Goal: Task Accomplishment & Management: Use online tool/utility

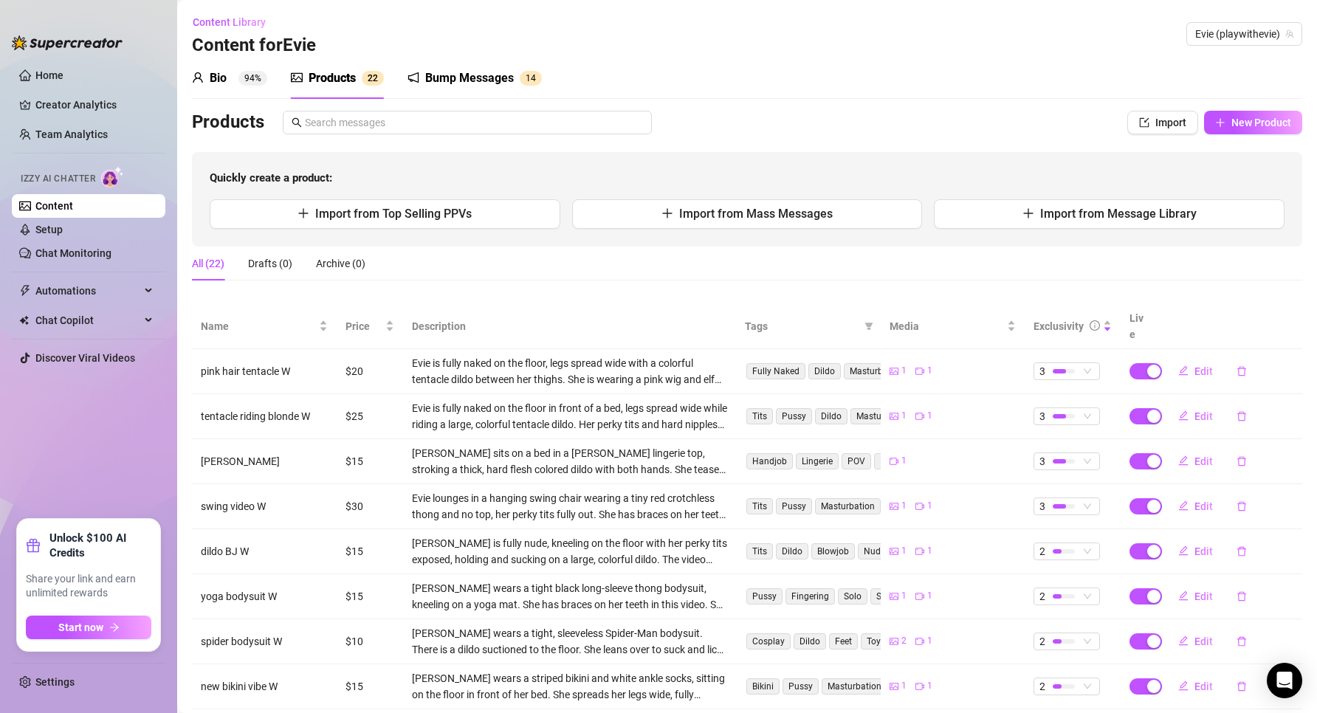
scroll to position [156, 0]
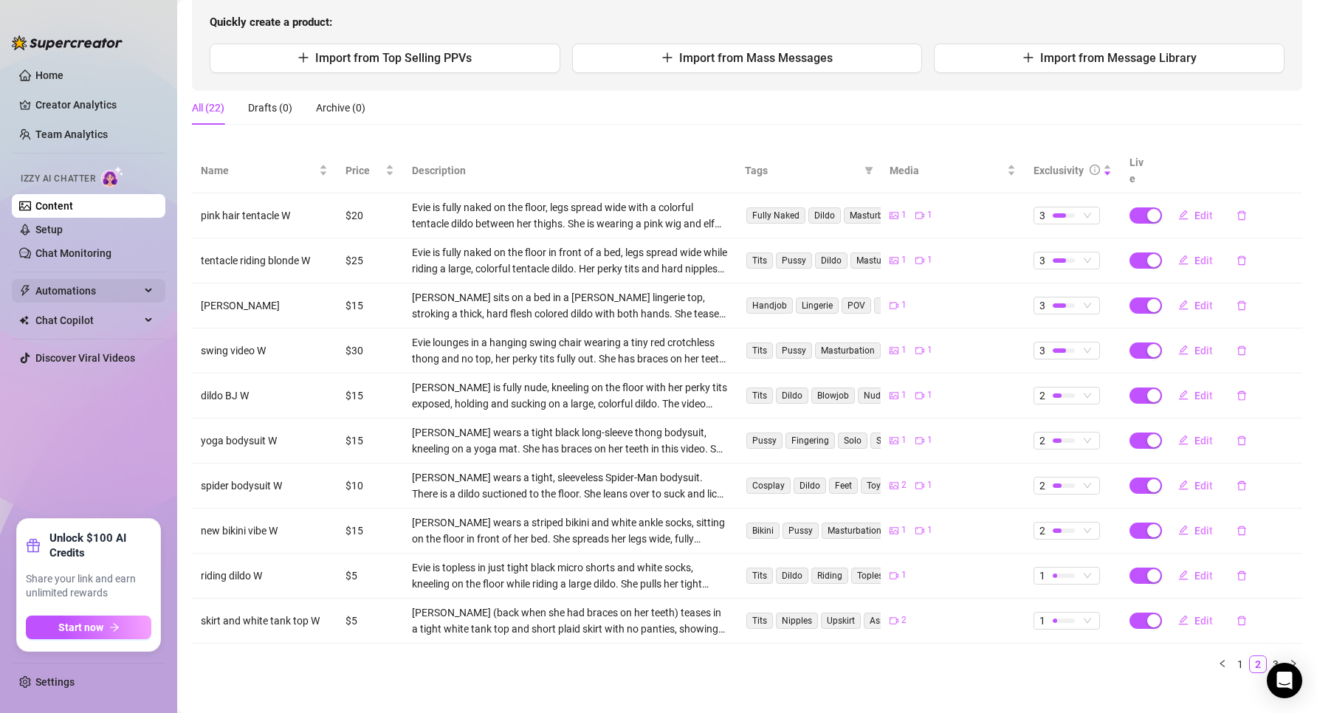
click at [93, 298] on span "Automations" at bounding box center [87, 291] width 105 height 24
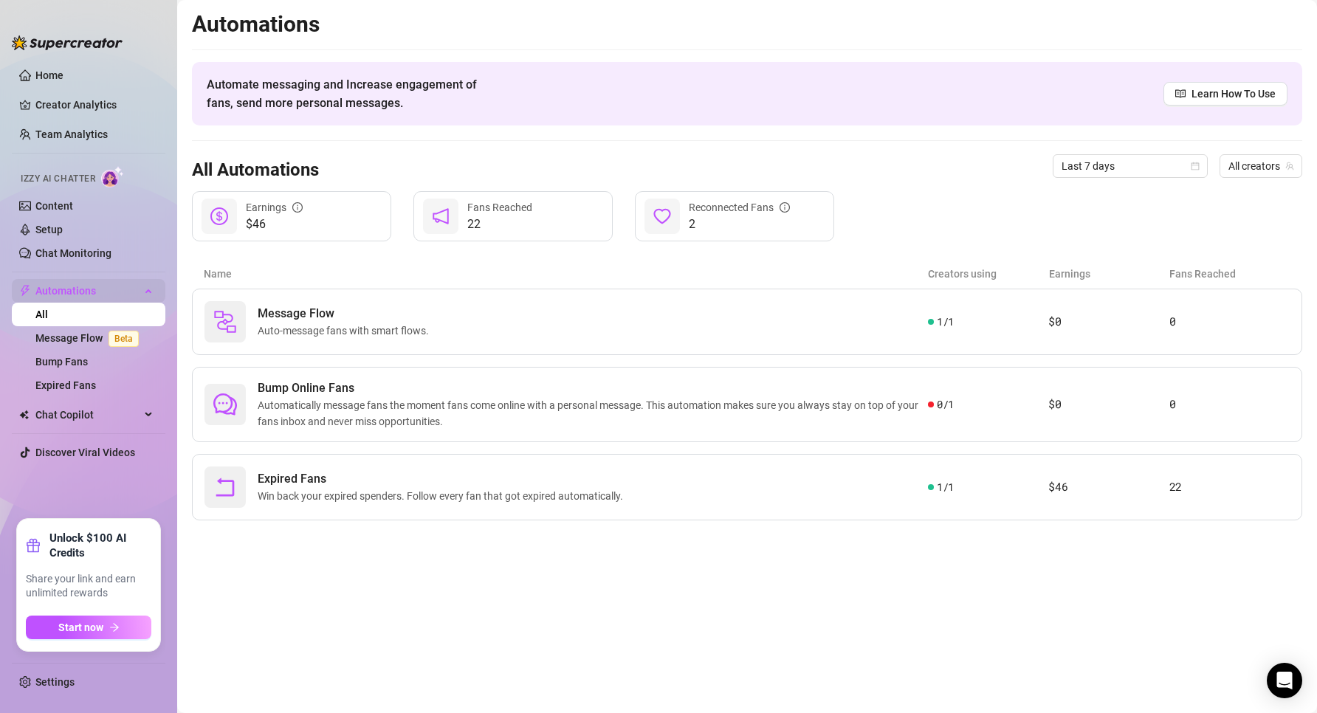
click at [93, 298] on span "Automations" at bounding box center [87, 291] width 105 height 24
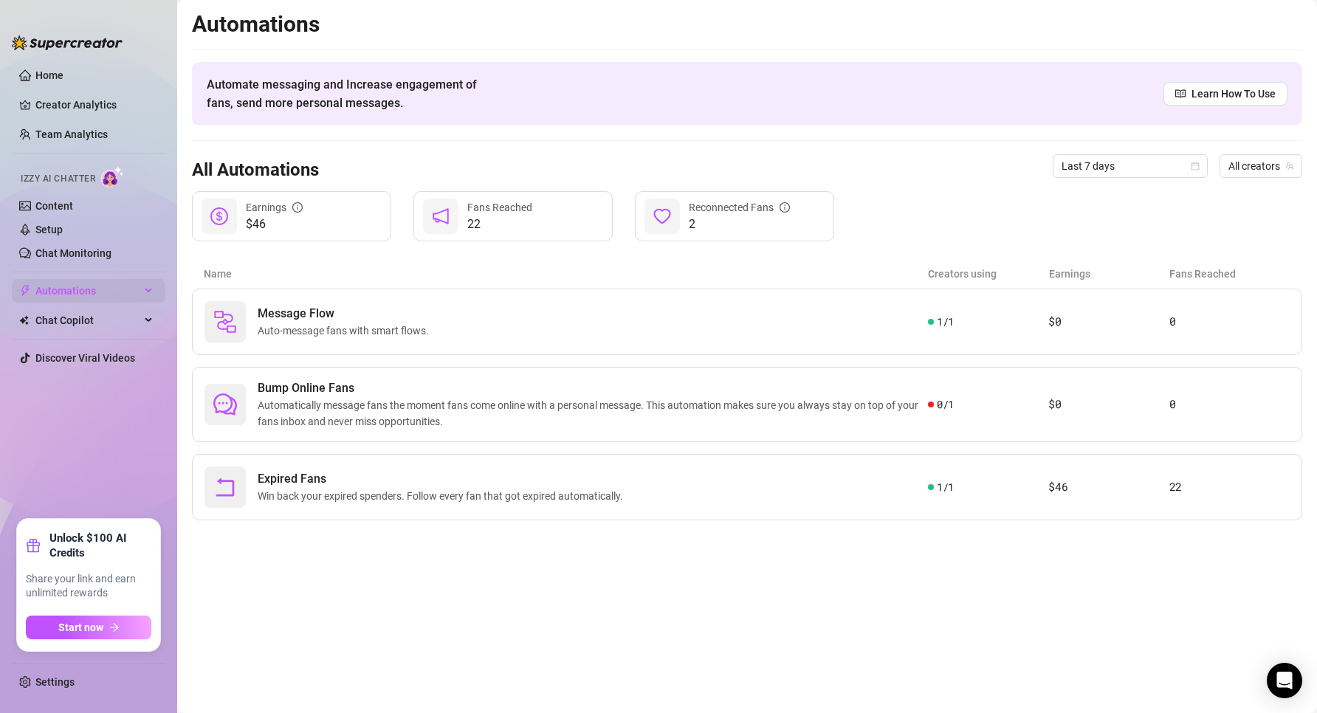
click at [114, 302] on span "Automations" at bounding box center [87, 291] width 105 height 24
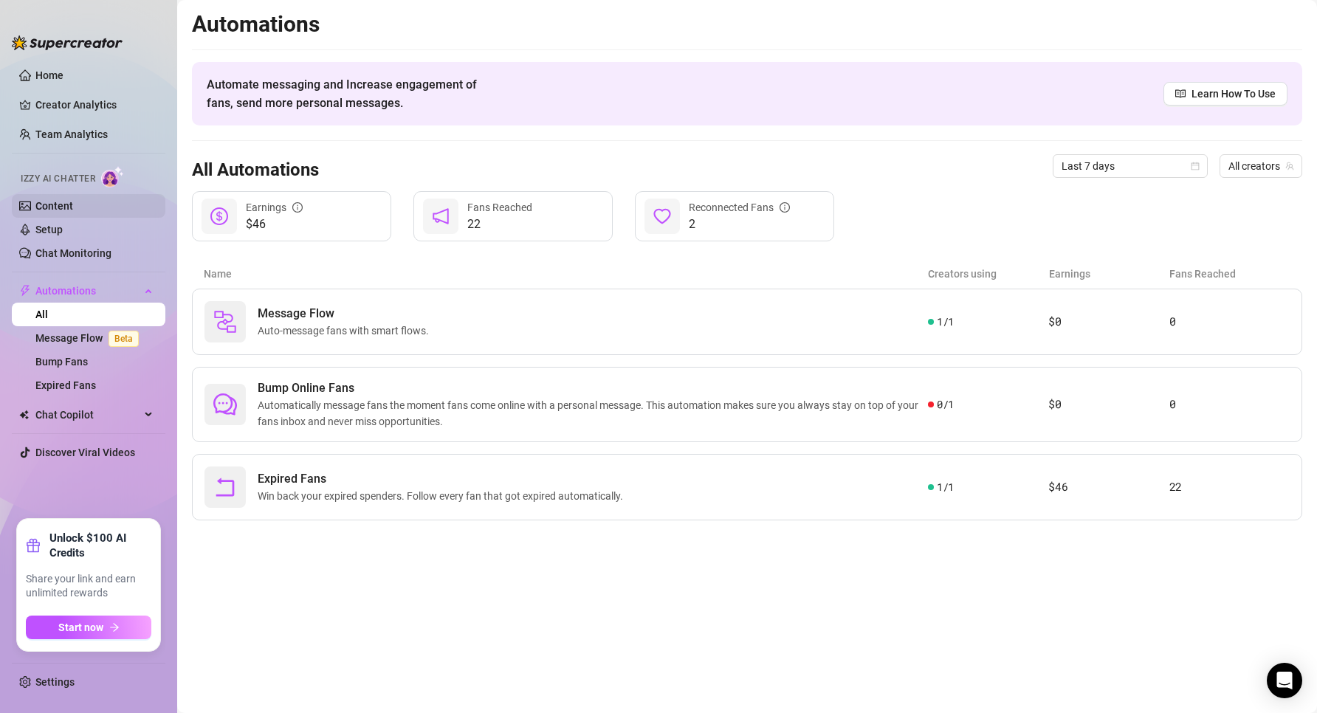
click at [69, 200] on link "Content" at bounding box center [54, 206] width 38 height 12
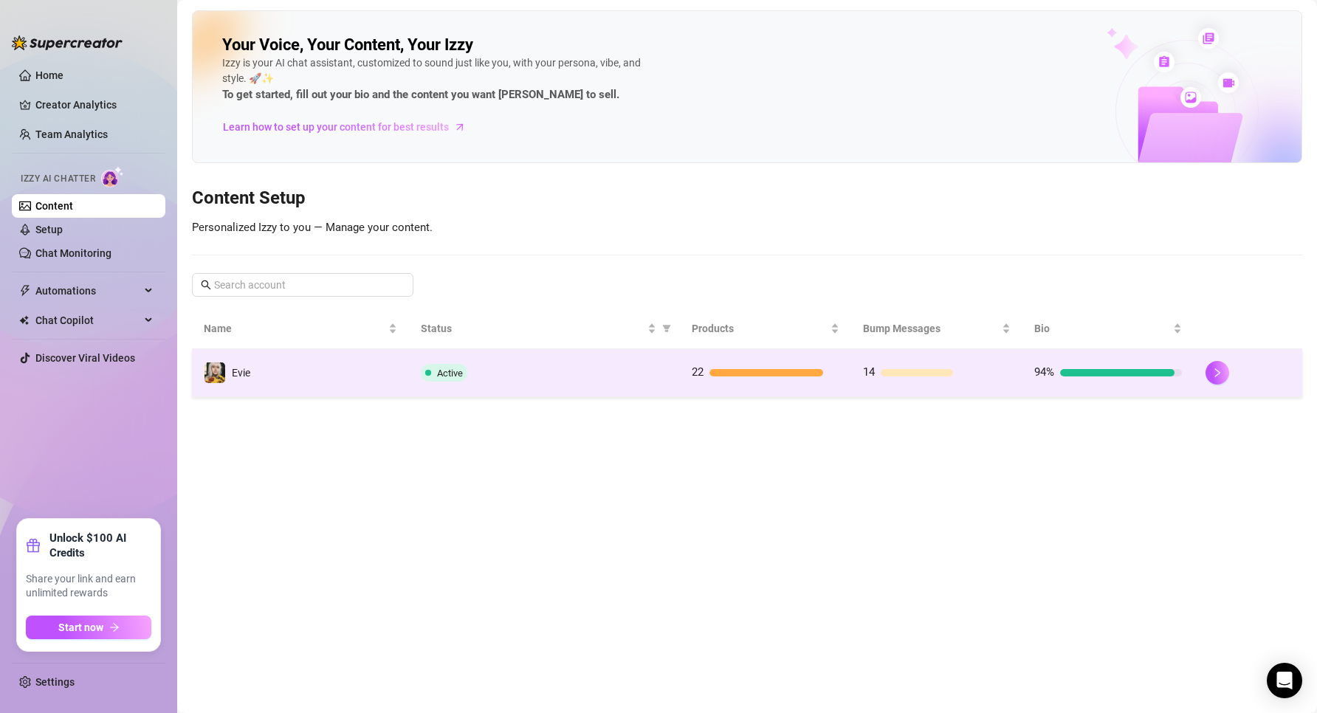
click at [612, 365] on div "Active" at bounding box center [544, 373] width 247 height 18
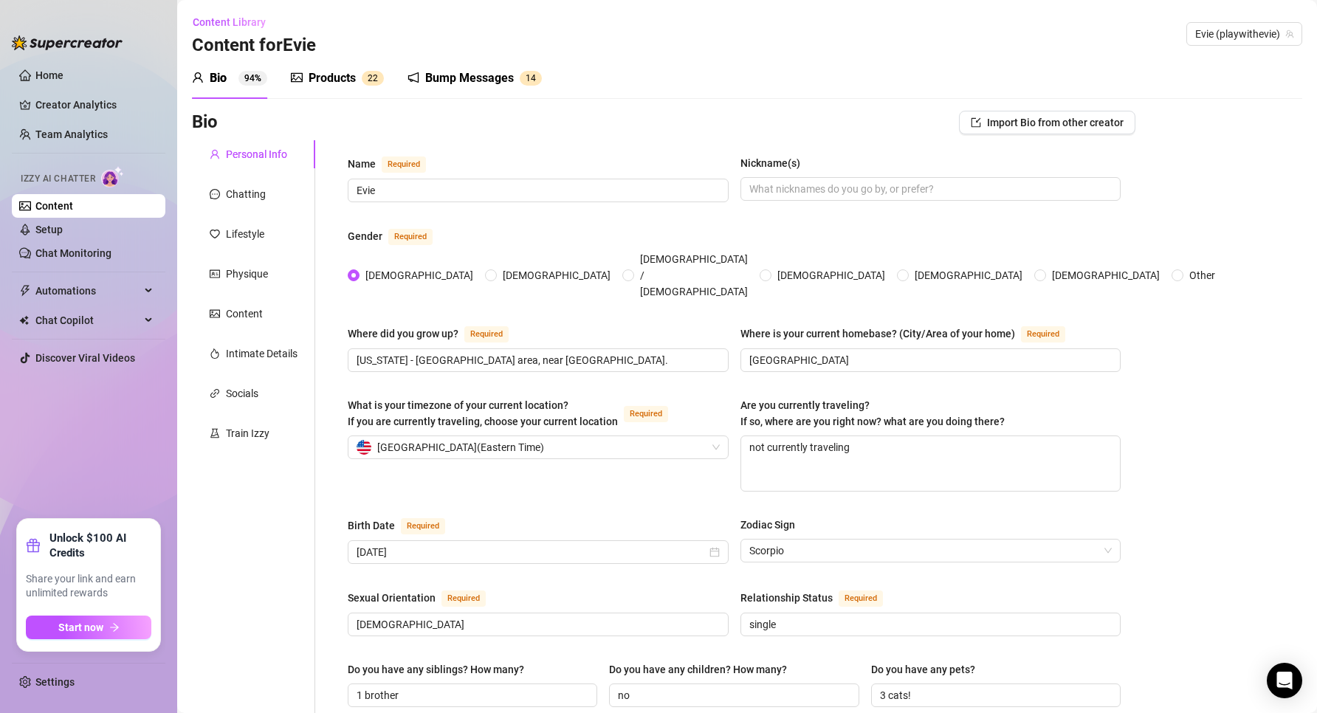
click at [368, 75] on span "2" at bounding box center [370, 78] width 5 height 10
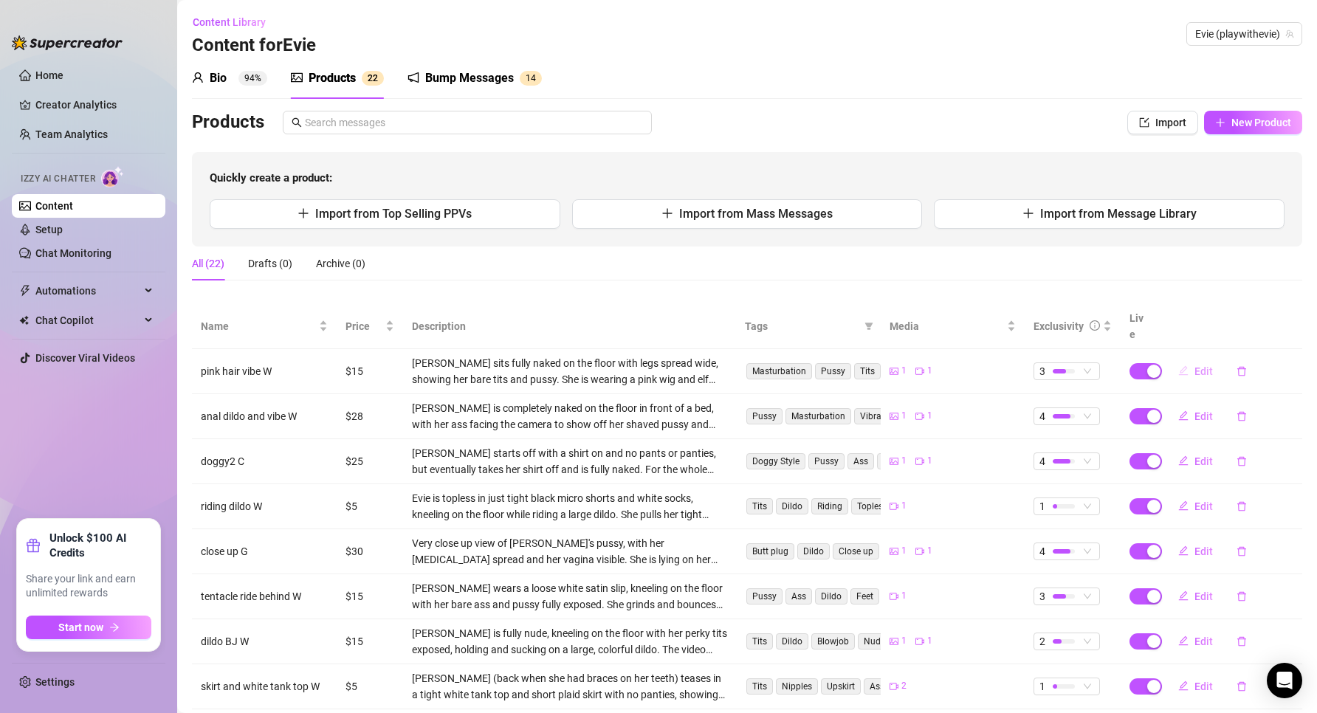
click at [1199, 365] on span "Edit" at bounding box center [1203, 371] width 18 height 12
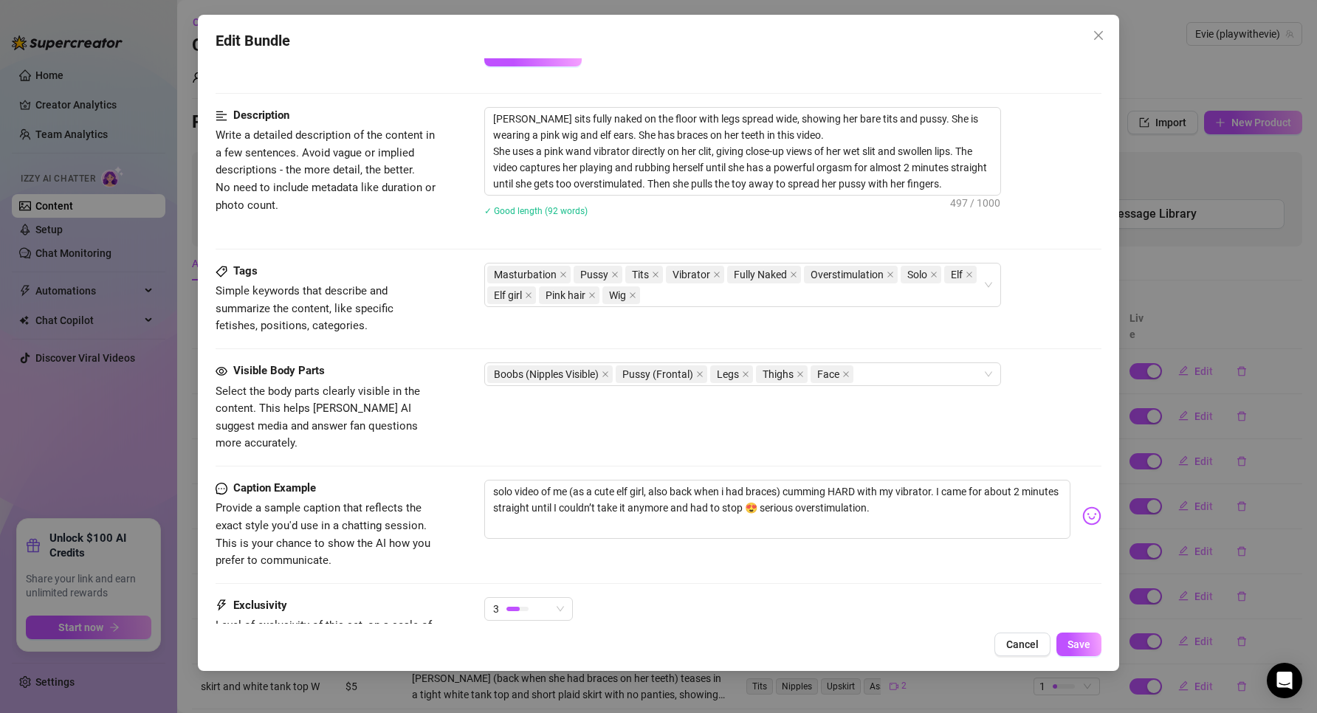
scroll to position [696, 0]
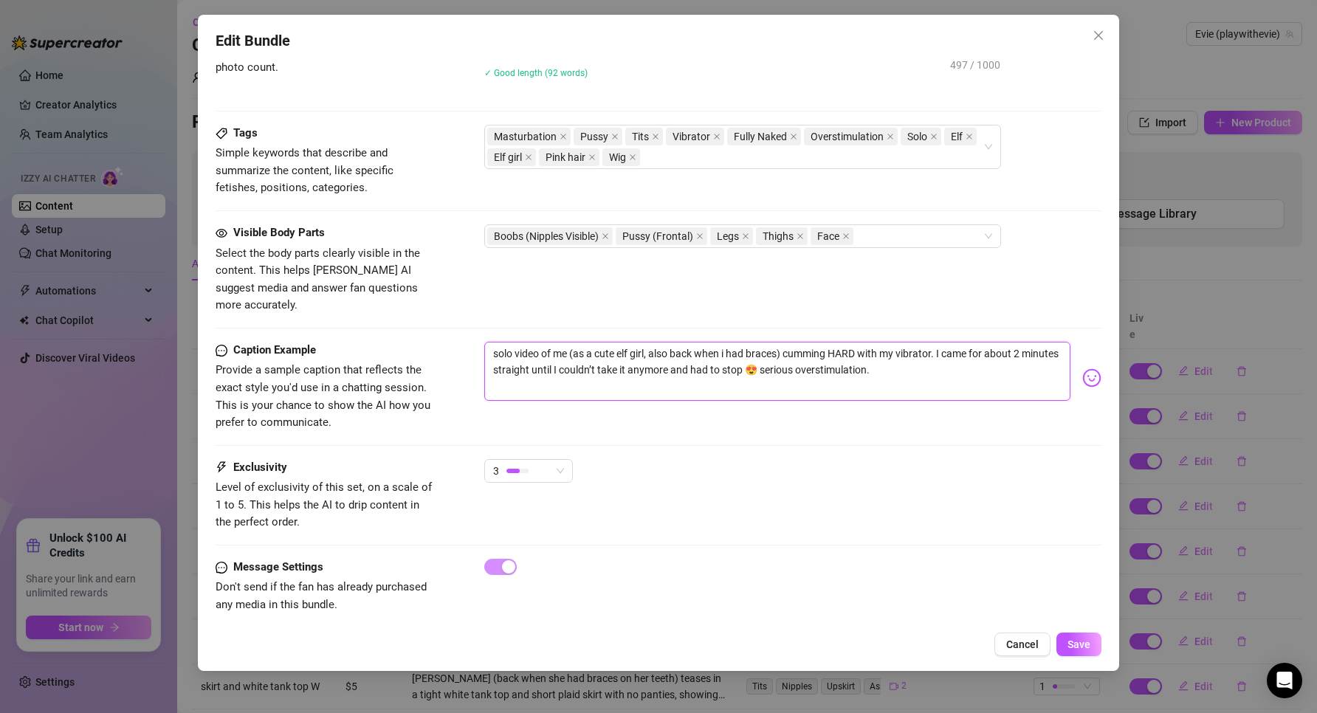
click at [748, 365] on textarea "solo video of me (as a cute elf girl, also back when i had braces) cumming HARD…" at bounding box center [777, 371] width 587 height 59
click at [1015, 645] on span "Cancel" at bounding box center [1022, 644] width 32 height 12
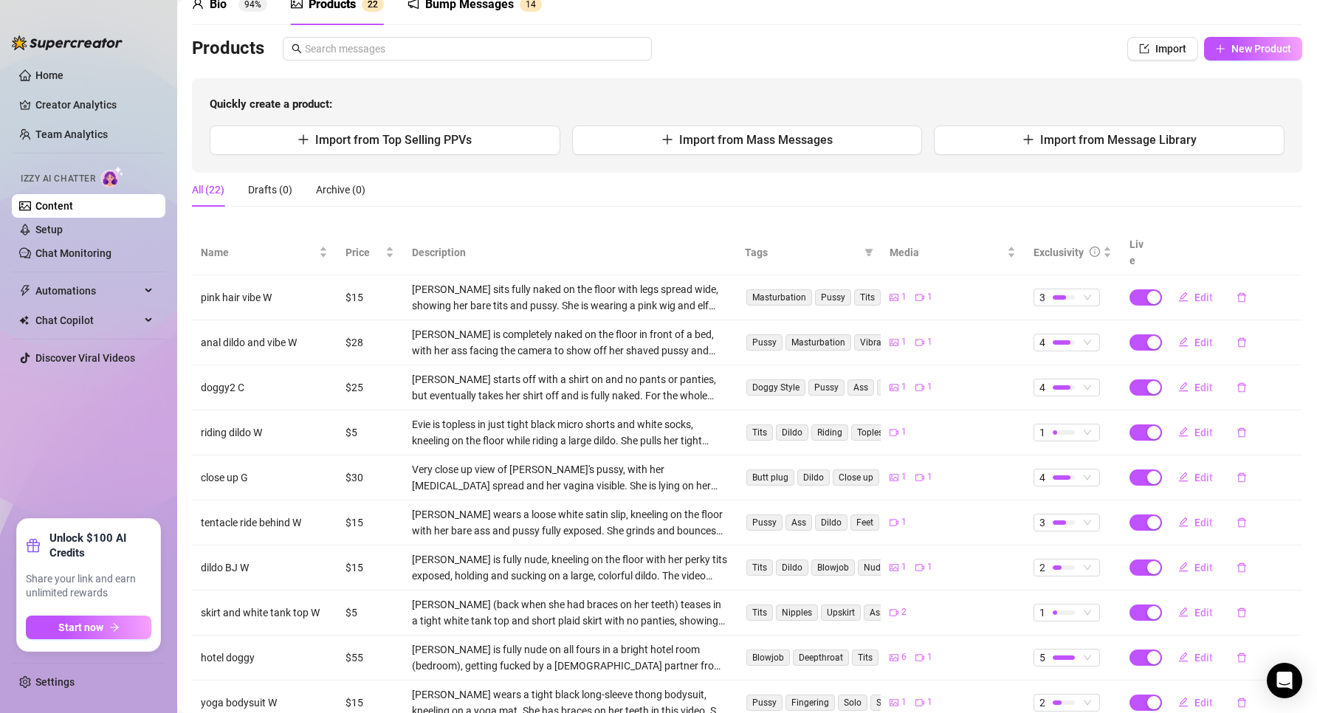
scroll to position [156, 0]
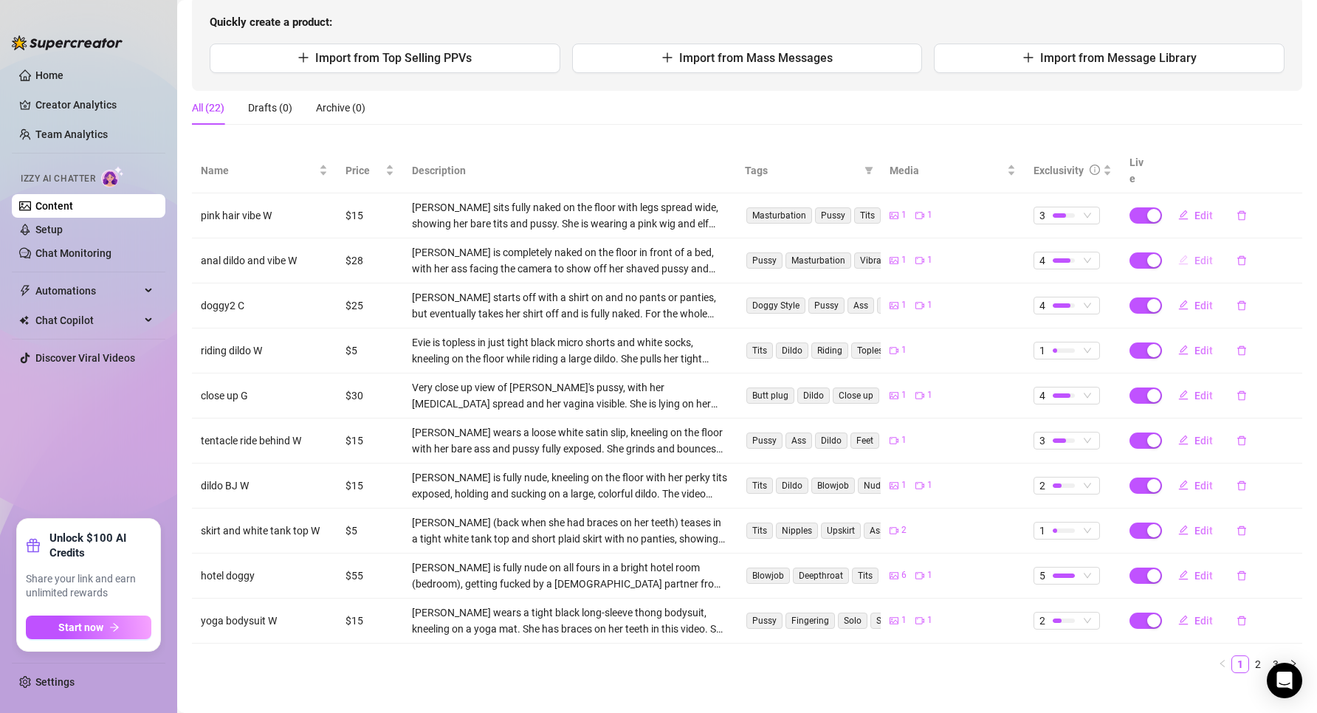
click at [1194, 255] on span "Edit" at bounding box center [1203, 261] width 18 height 12
type textarea "i don't do anal play very often but... this felt so good 😍 i fuck myself with a…"
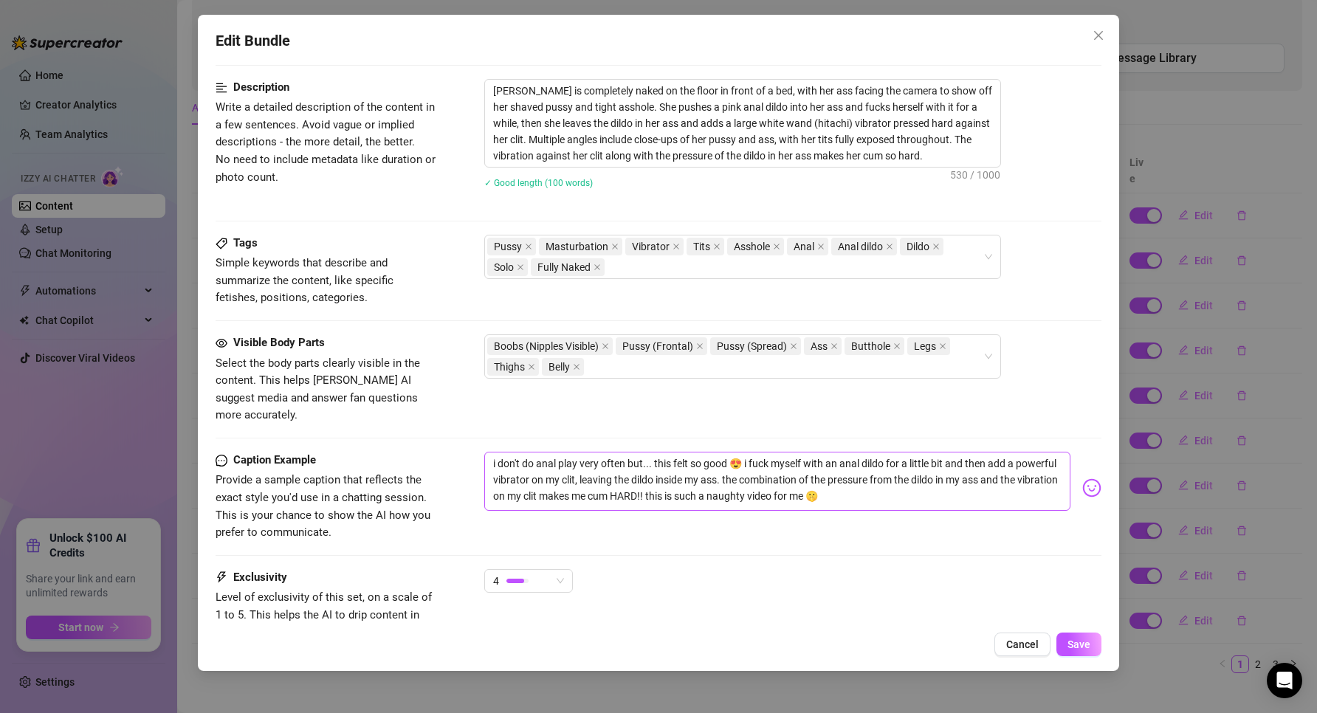
scroll to position [696, 0]
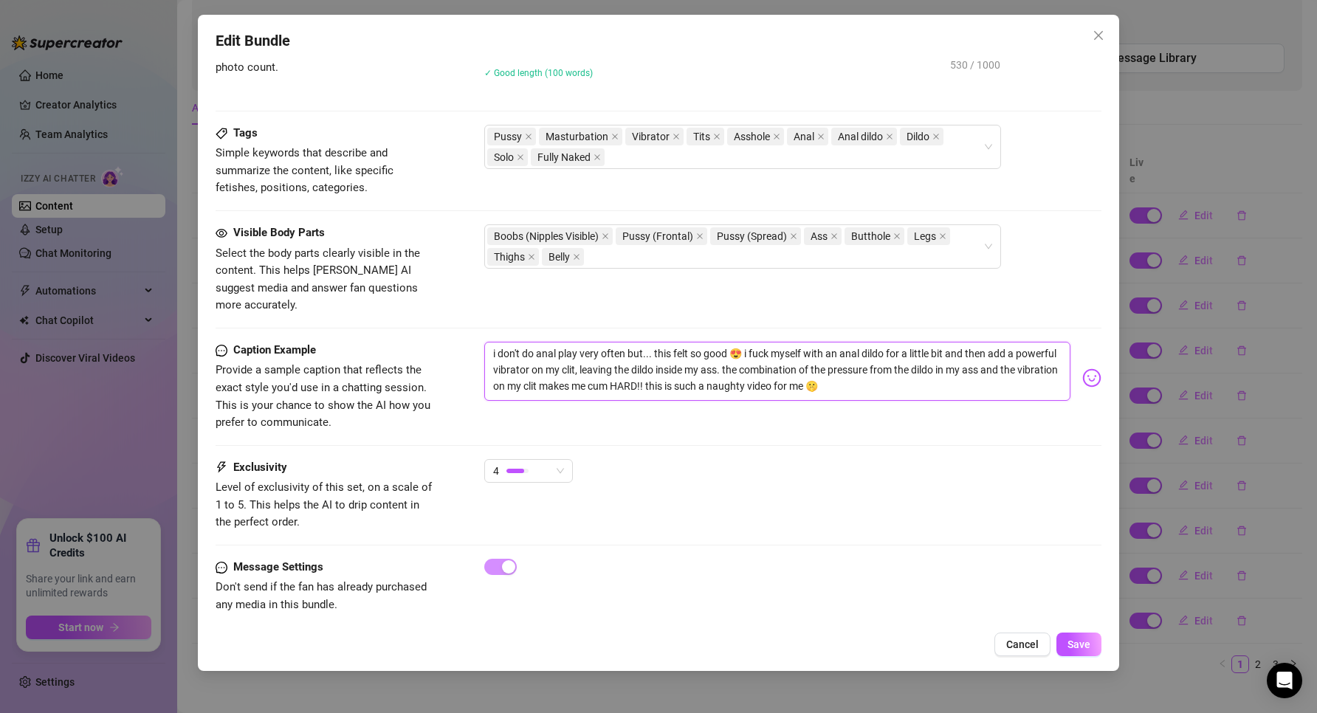
click at [667, 356] on textarea "i don't do anal play very often but... this felt so good 😍 i fuck myself with a…" at bounding box center [777, 371] width 587 height 59
click at [1018, 642] on span "Cancel" at bounding box center [1022, 644] width 32 height 12
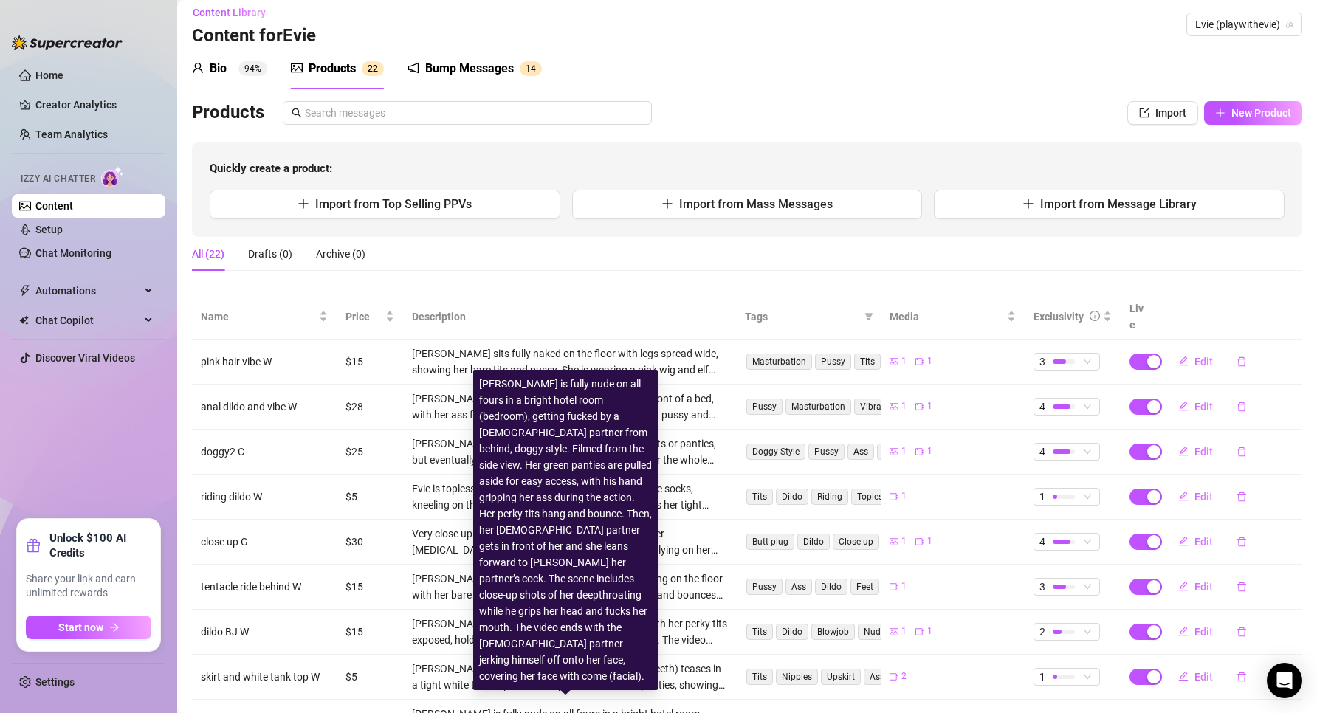
scroll to position [0, 0]
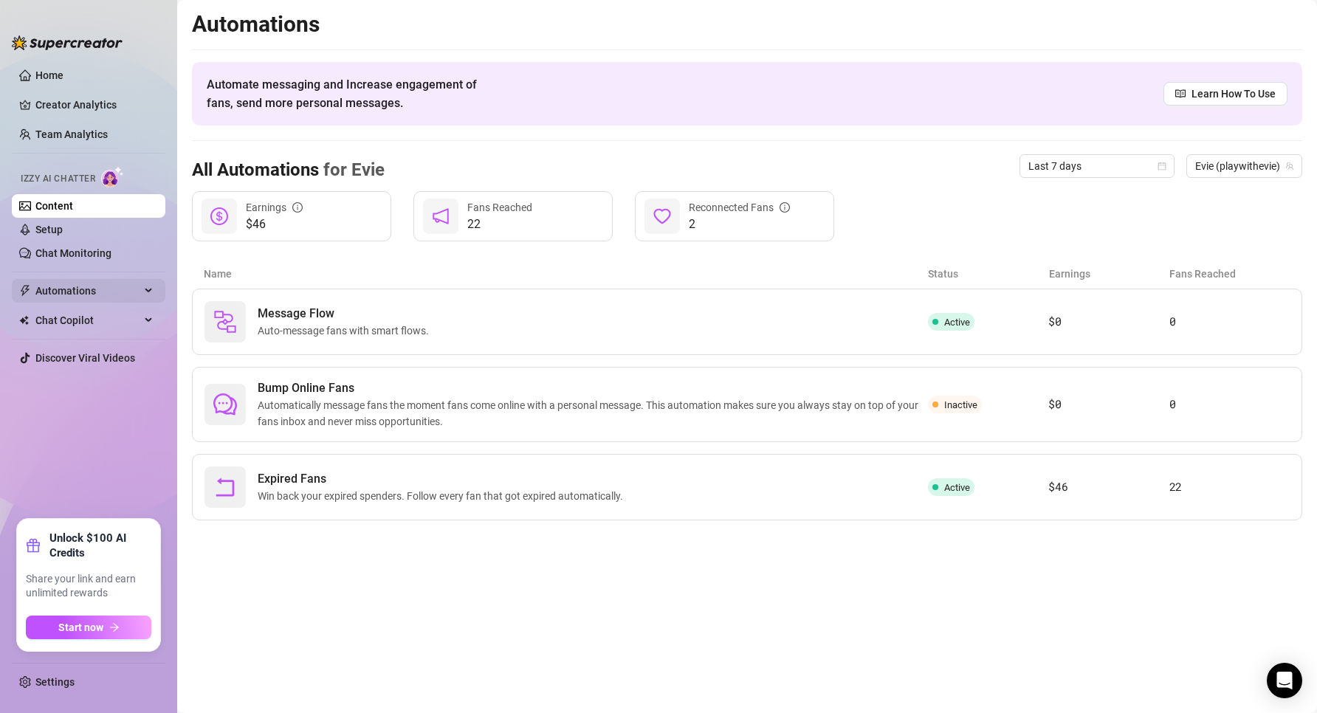
click at [133, 286] on span "Automations" at bounding box center [87, 291] width 105 height 24
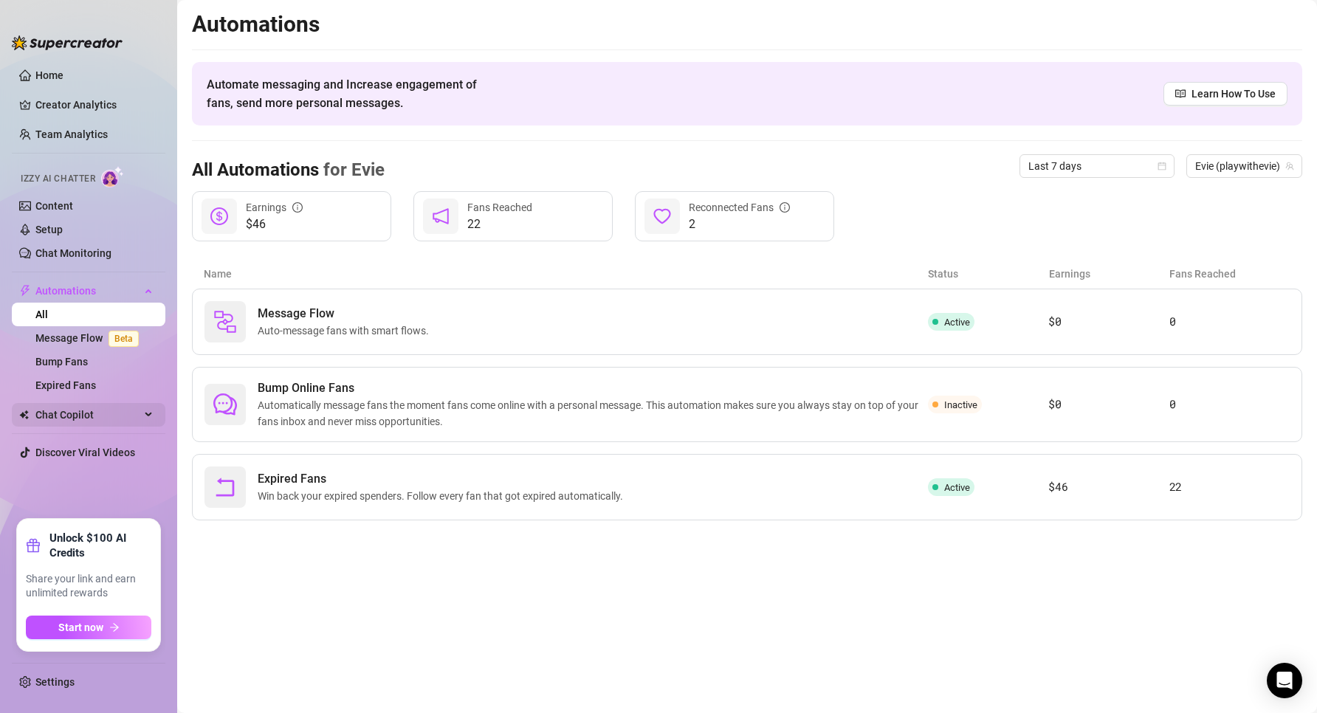
click at [115, 421] on span "Chat Copilot" at bounding box center [87, 415] width 105 height 24
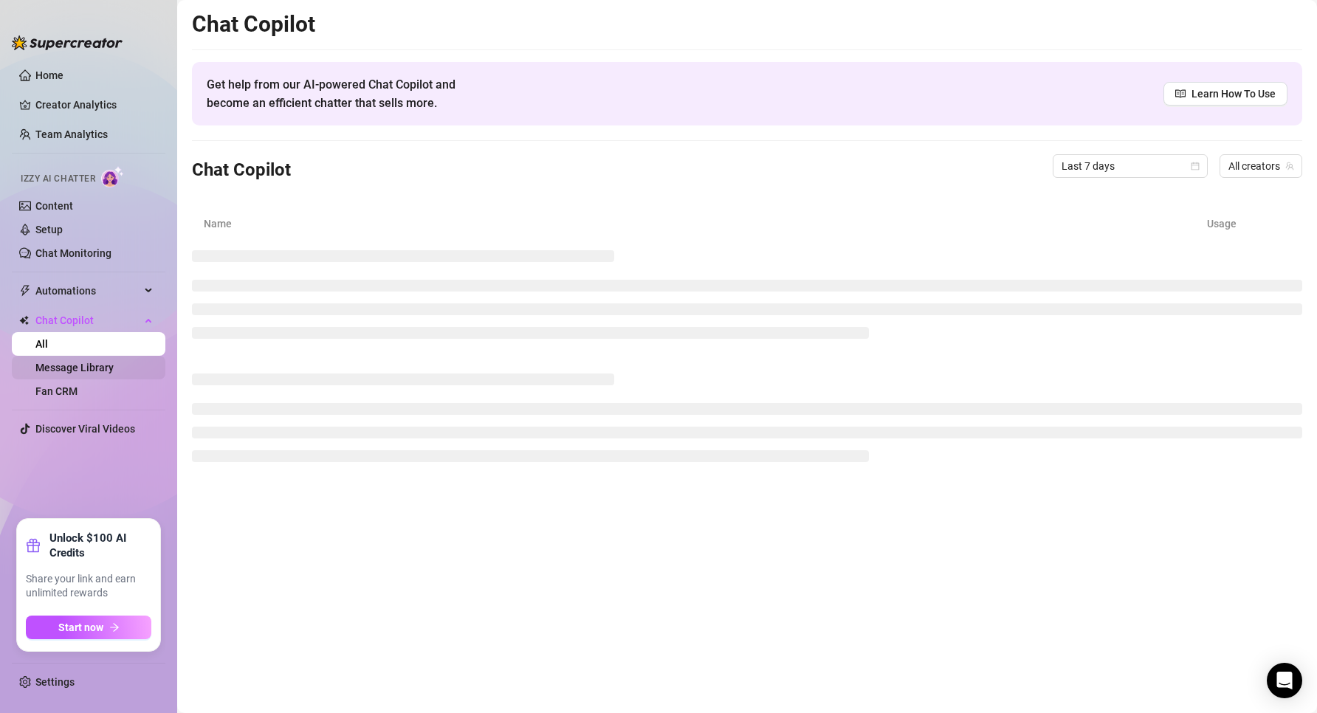
click at [63, 368] on link "Message Library" at bounding box center [74, 368] width 78 height 12
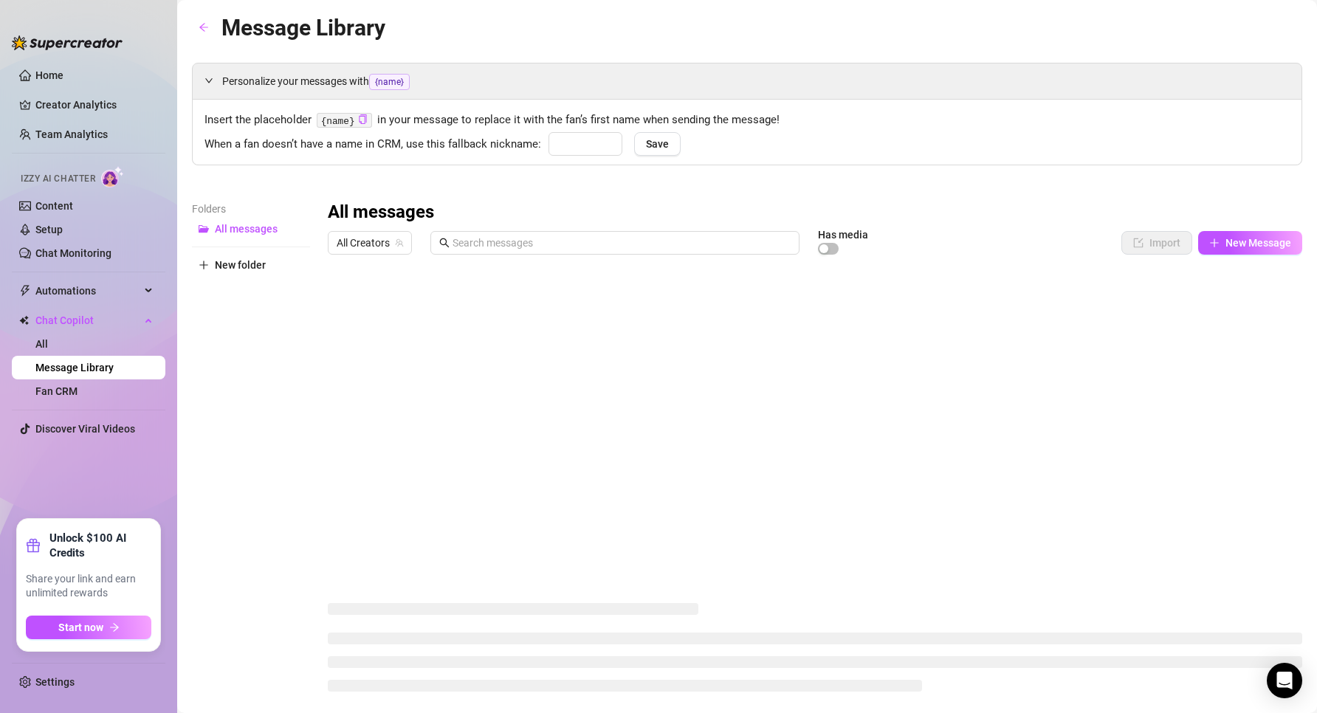
type input "love"
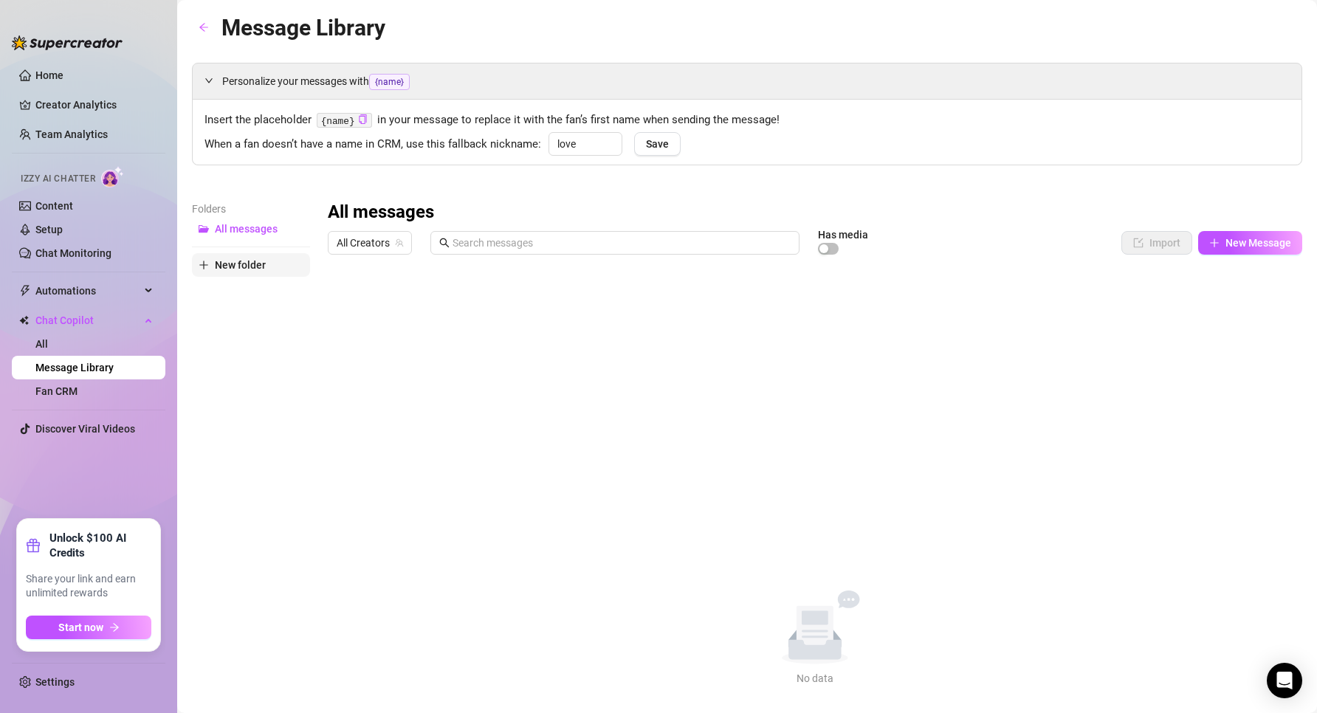
click at [241, 272] on button "New folder" at bounding box center [251, 265] width 118 height 24
click at [219, 256] on input "text" at bounding box center [251, 253] width 118 height 24
drag, startPoint x: 255, startPoint y: 255, endPoint x: 242, endPoint y: 272, distance: 21.6
click at [256, 255] on input "text" at bounding box center [251, 253] width 118 height 24
click at [1269, 247] on span "New Message" at bounding box center [1258, 243] width 66 height 12
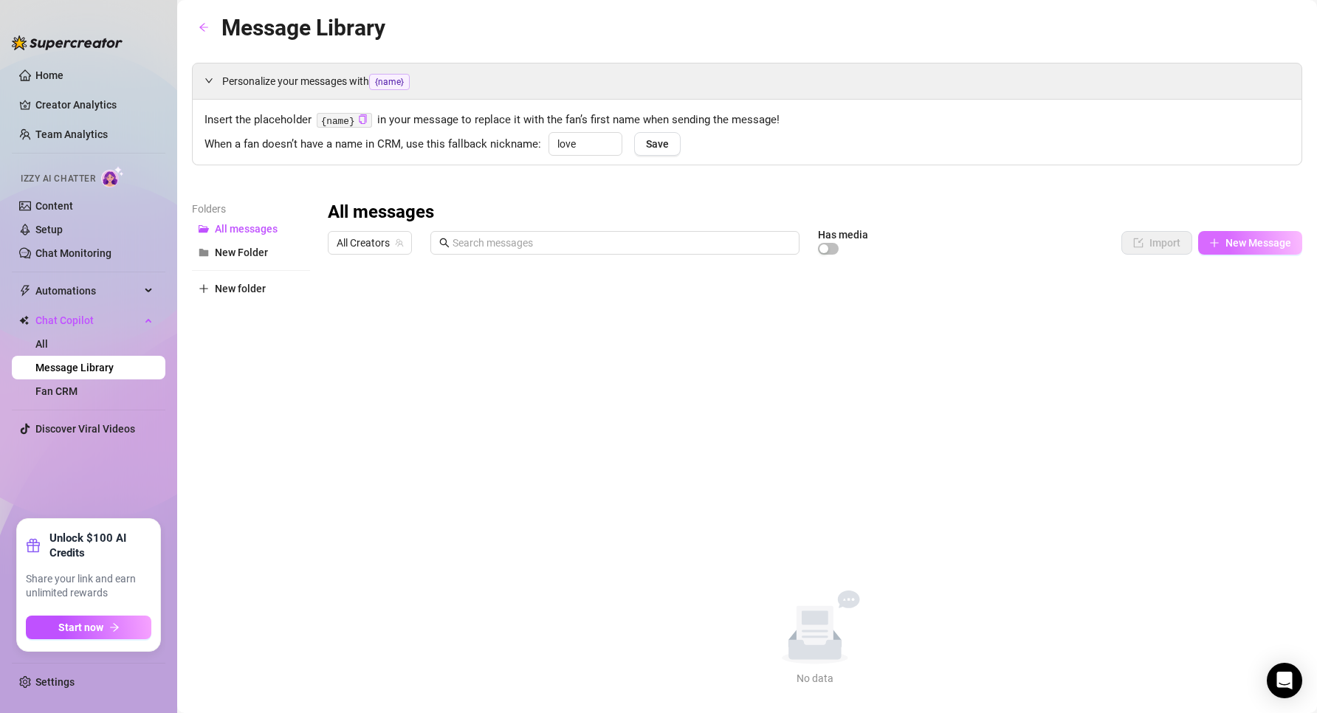
type textarea "Type your message here..."
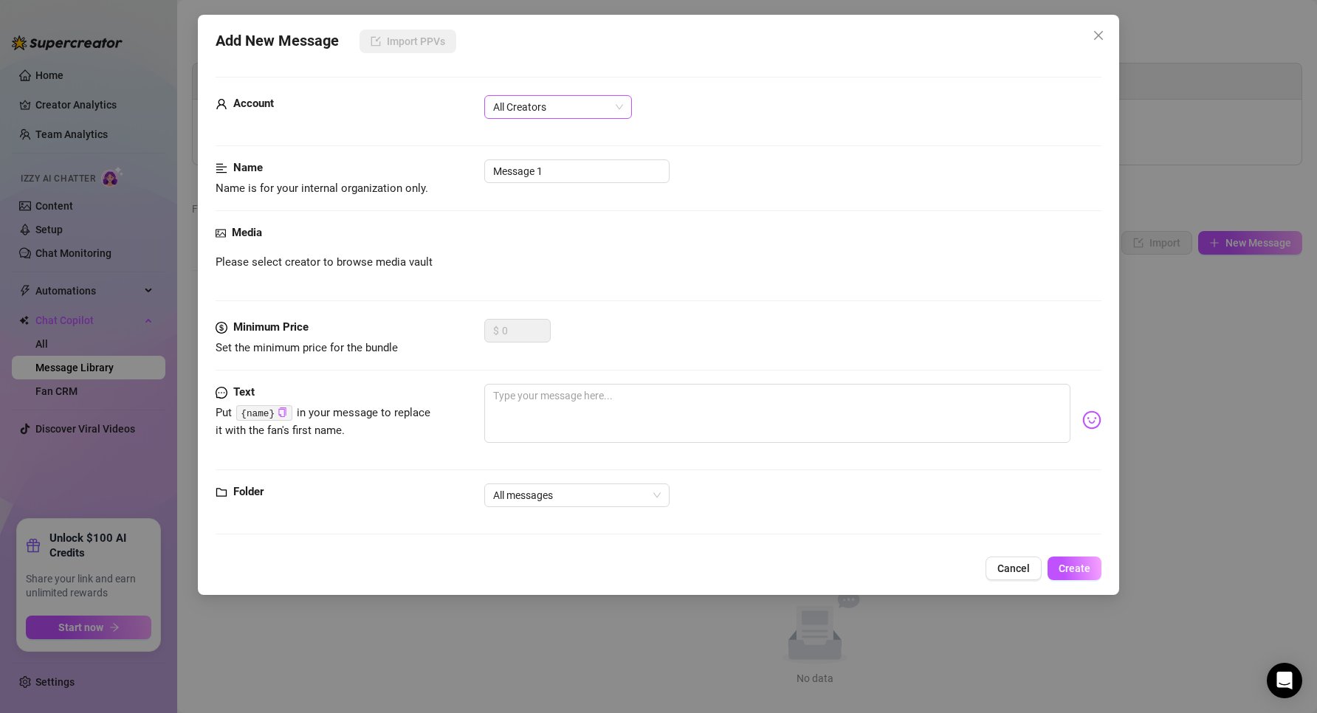
click at [556, 105] on span "All Creators" at bounding box center [558, 107] width 130 height 22
click at [680, 127] on div "Account All Creators" at bounding box center [658, 113] width 886 height 37
click at [596, 164] on input "Message 1" at bounding box center [576, 171] width 185 height 24
drag, startPoint x: 579, startPoint y: 171, endPoint x: 331, endPoint y: 181, distance: 247.4
click at [331, 181] on div "Name Name is for your internal organization only. Message 1" at bounding box center [658, 178] width 886 height 38
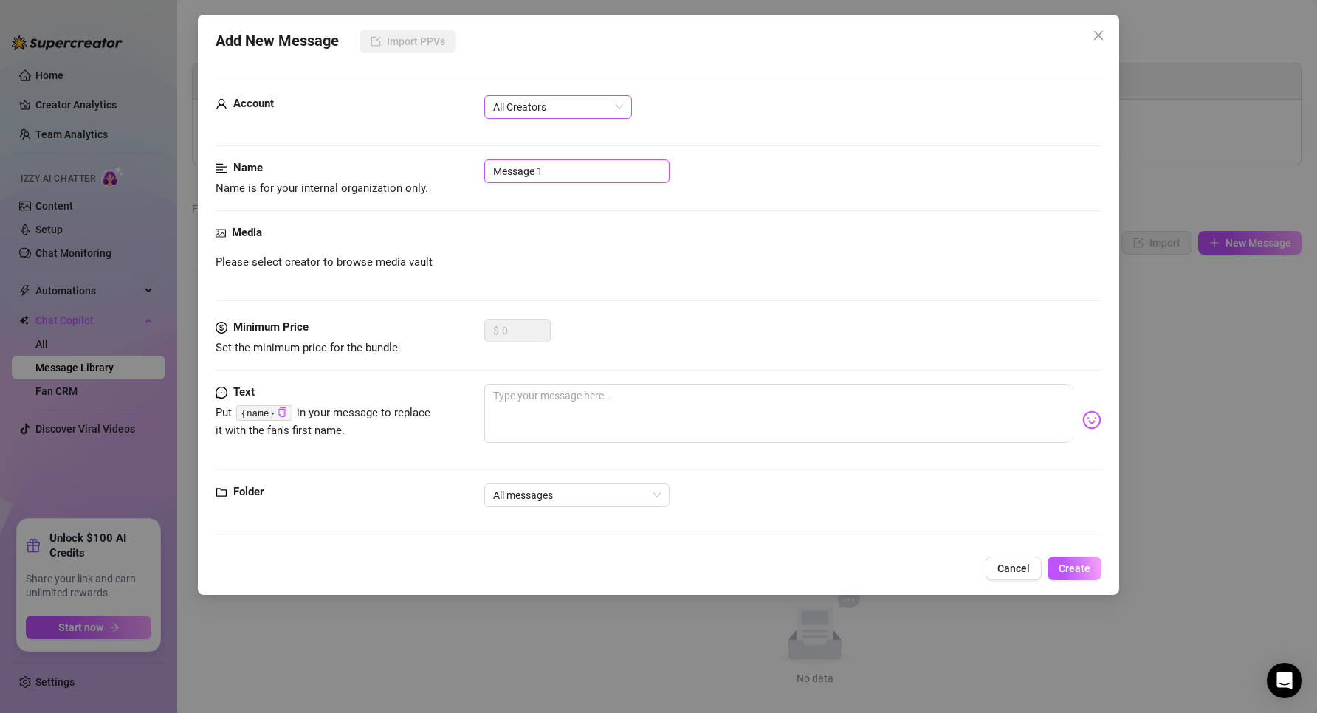
click at [526, 112] on span "All Creators" at bounding box center [558, 107] width 130 height 22
click at [534, 156] on div "Evie (@playwithevie)" at bounding box center [558, 160] width 124 height 16
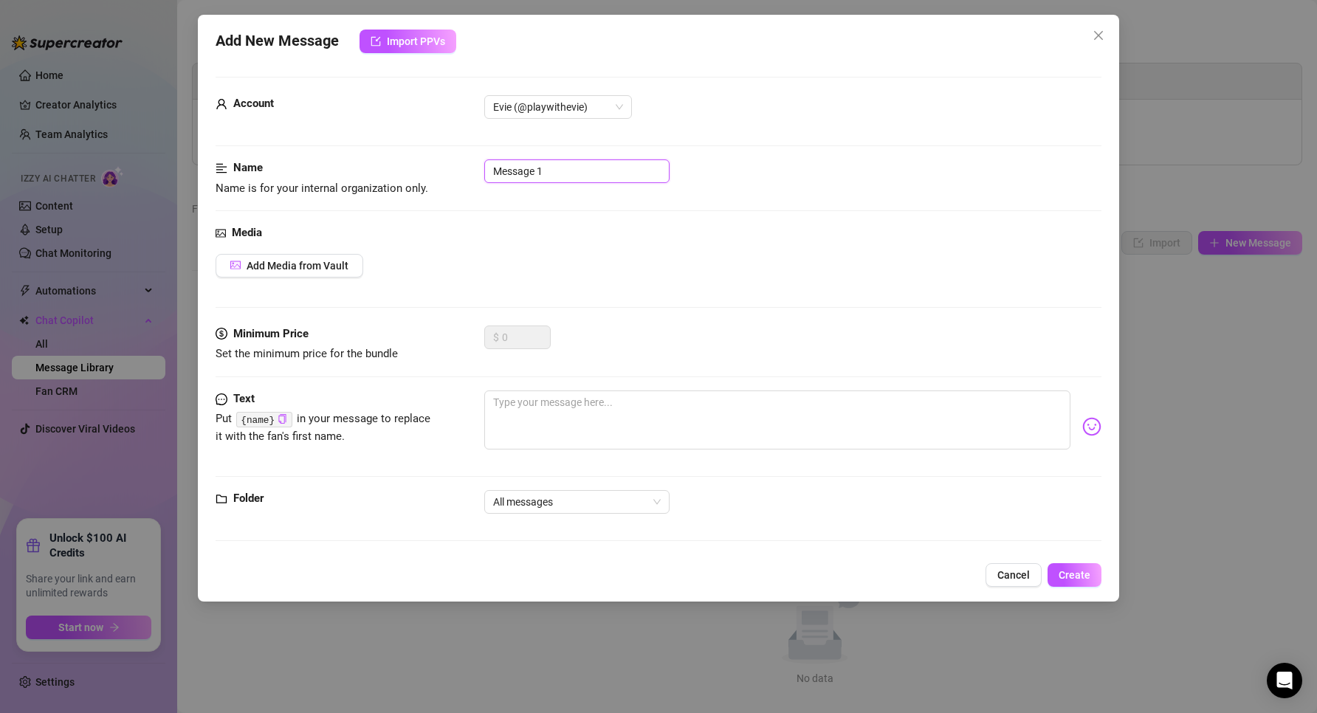
click at [565, 168] on input "Message 1" at bounding box center [576, 171] width 185 height 24
drag, startPoint x: 573, startPoint y: 173, endPoint x: 445, endPoint y: 162, distance: 128.2
click at [445, 162] on div "Name Name is for your internal organization only. Message 1" at bounding box center [658, 178] width 886 height 38
type input "full naked anal dildo video W"
click at [285, 266] on span "Add Media from Vault" at bounding box center [297, 266] width 102 height 12
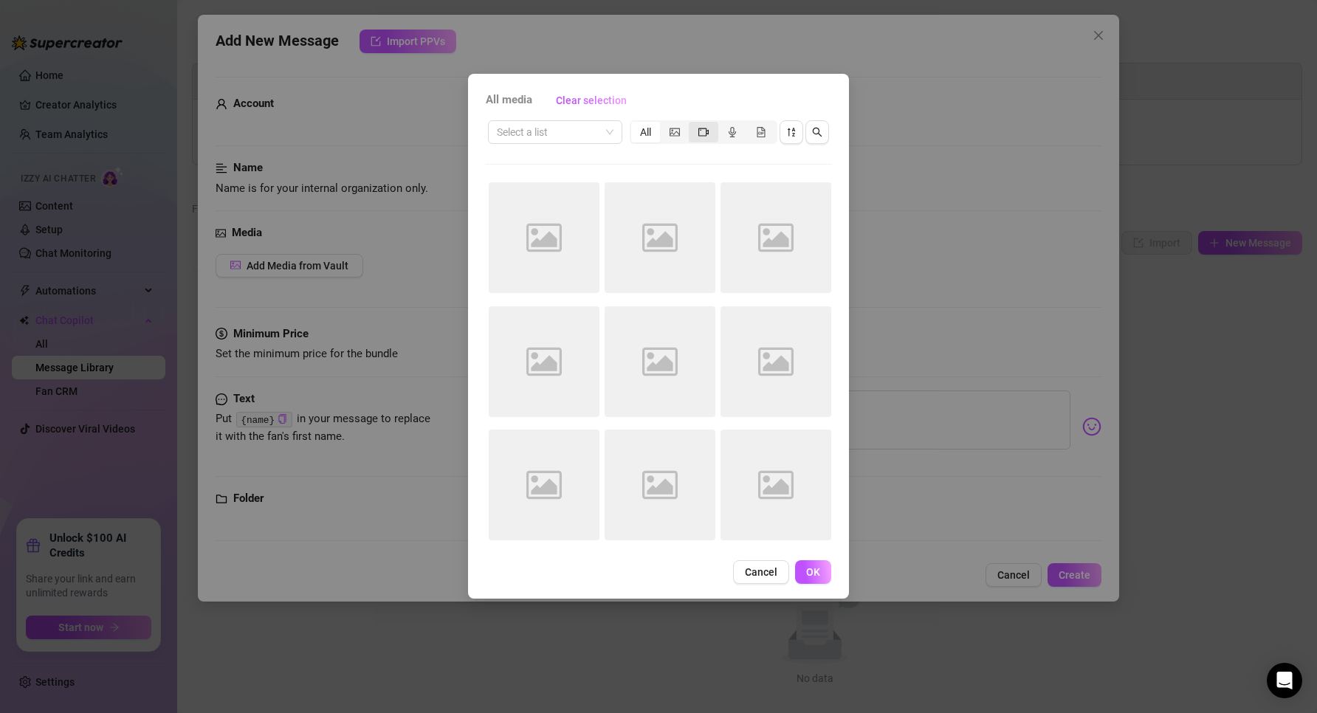
click at [706, 137] on span "segmented control" at bounding box center [703, 132] width 10 height 12
click at [692, 124] on input "segmented control" at bounding box center [692, 124] width 0 height 0
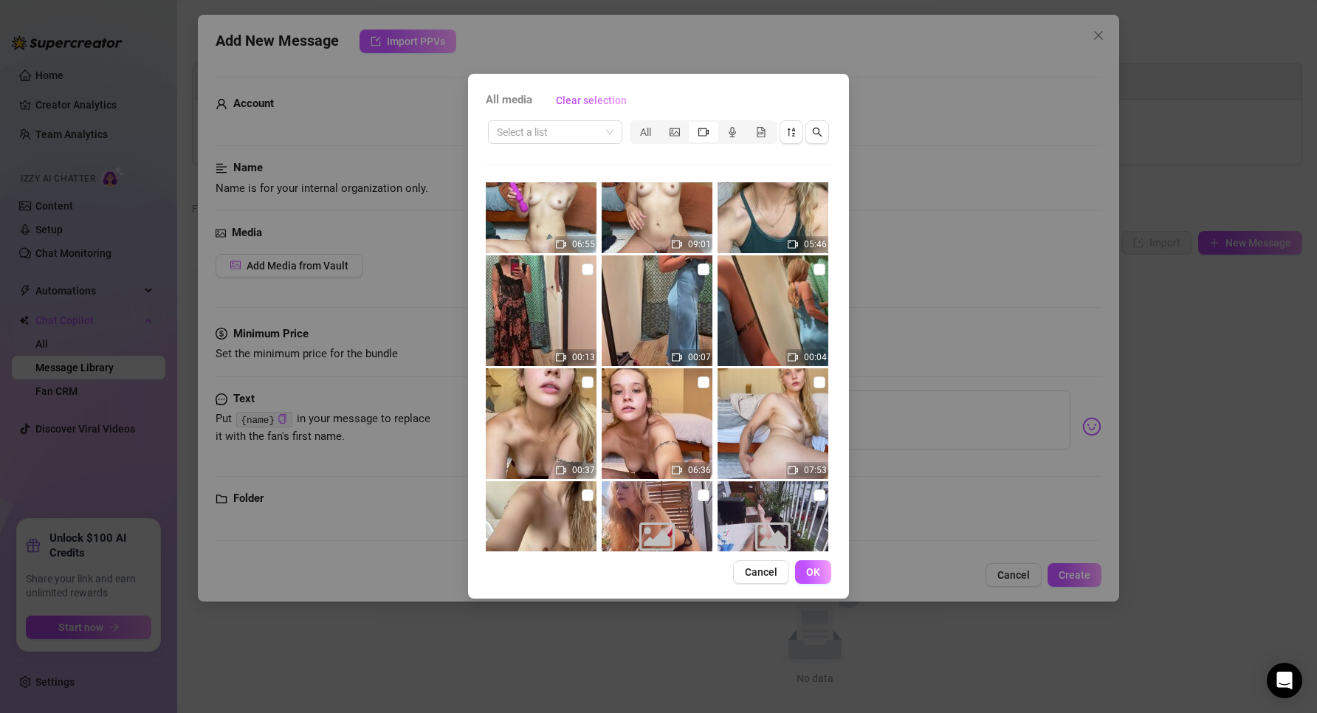
scroll to position [2437, 0]
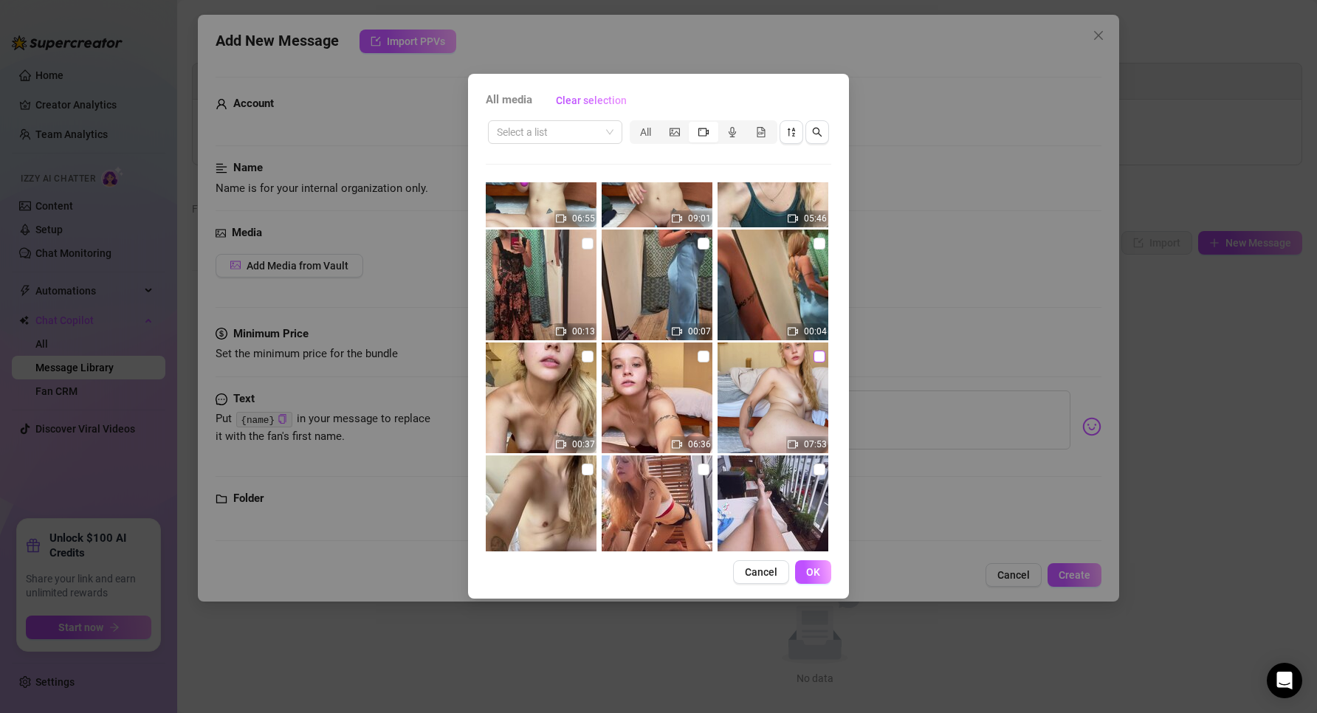
click at [813, 360] on input "checkbox" at bounding box center [819, 357] width 12 height 12
checkbox input "true"
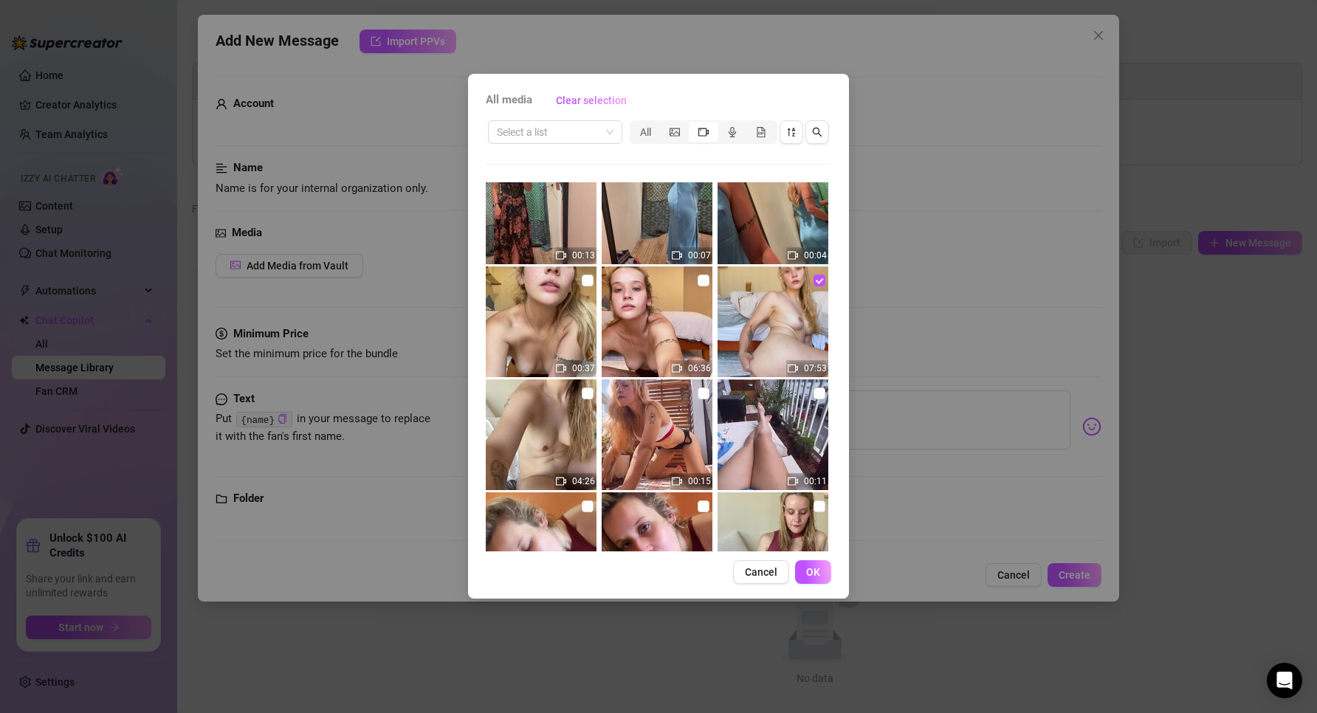
scroll to position [2511, 0]
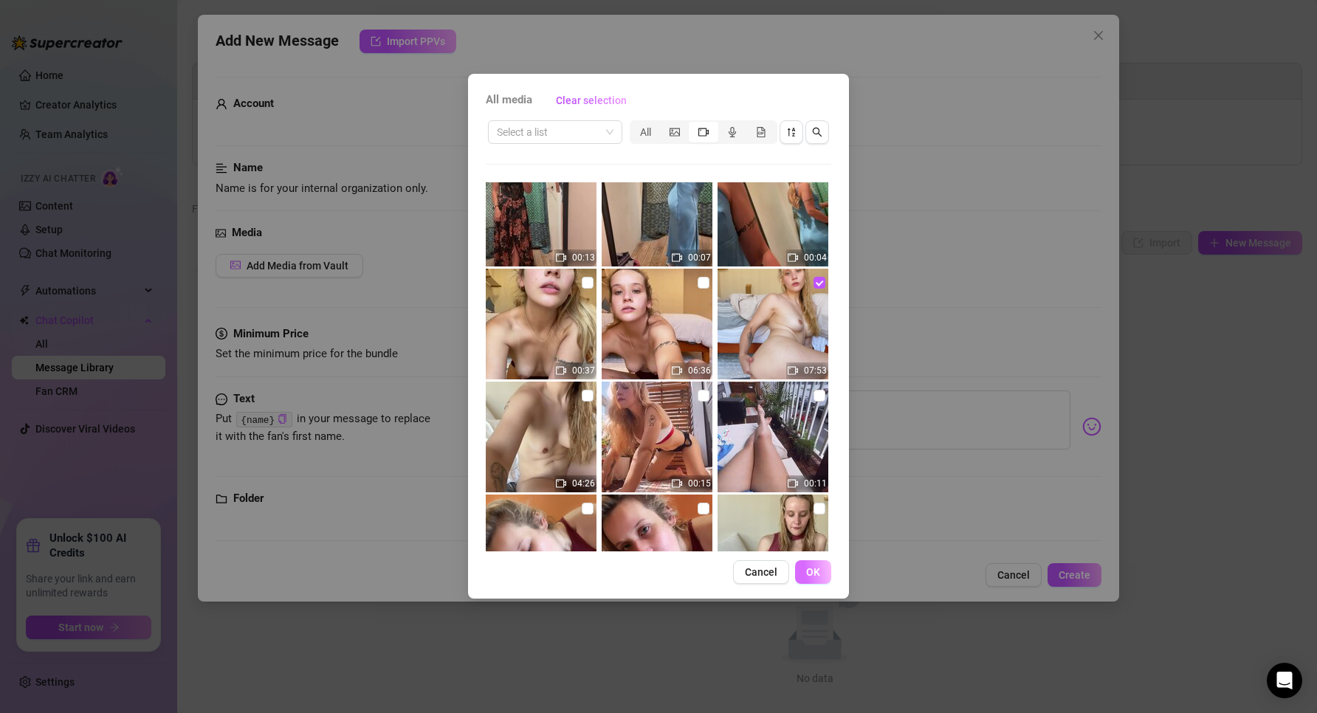
click at [805, 572] on button "OK" at bounding box center [813, 572] width 36 height 24
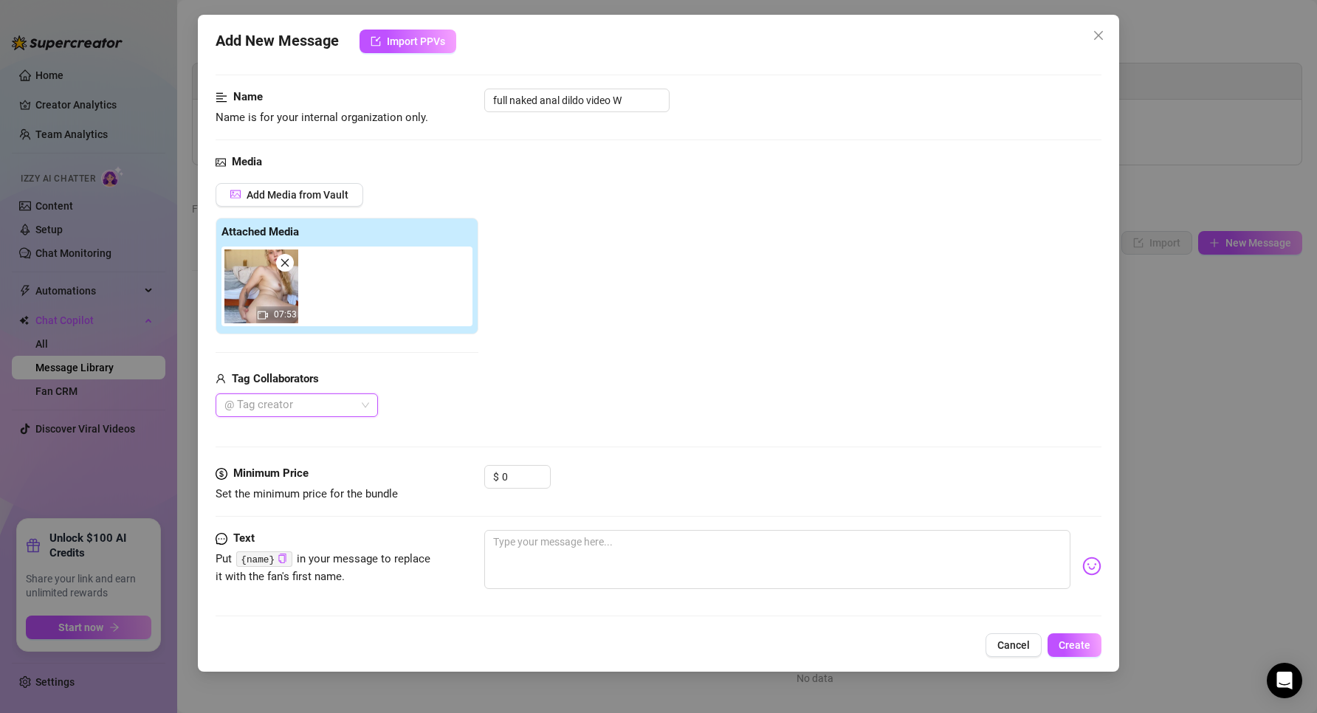
scroll to position [140, 0]
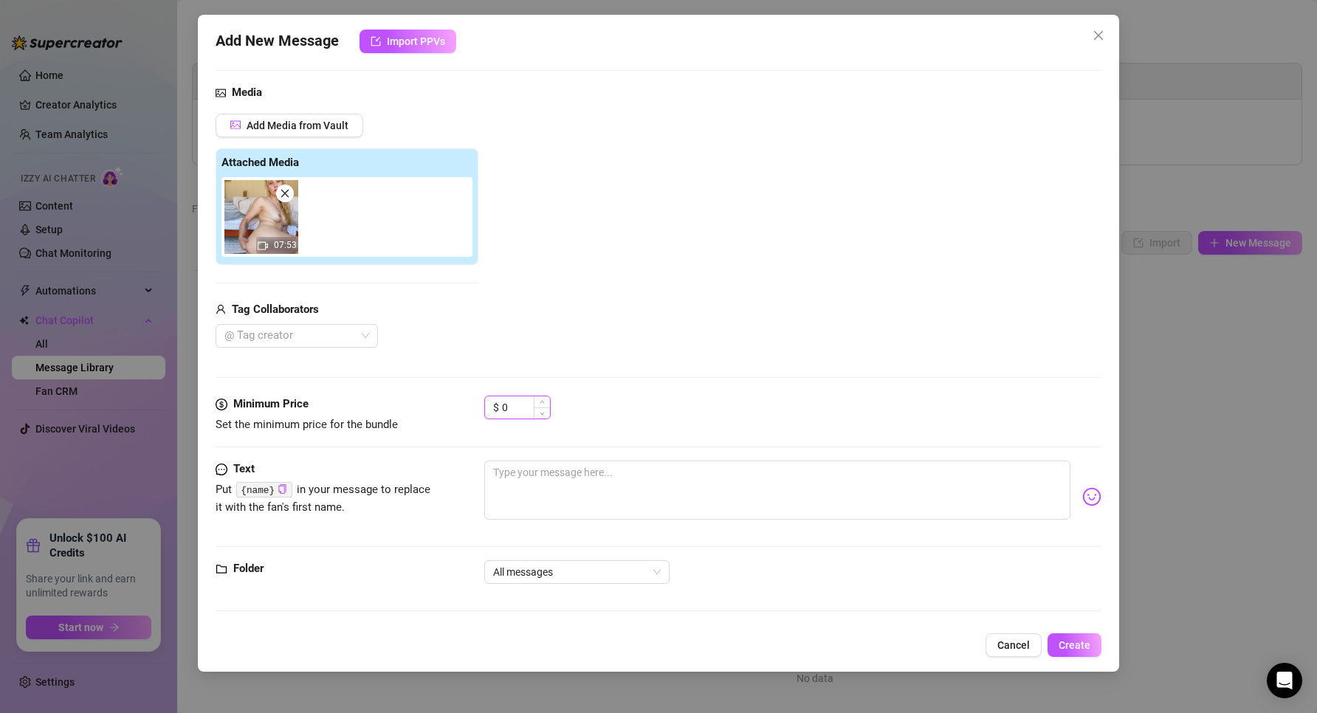
drag, startPoint x: 527, startPoint y: 415, endPoint x: 493, endPoint y: 401, distance: 36.7
click at [493, 401] on div "$ 0" at bounding box center [517, 408] width 66 height 24
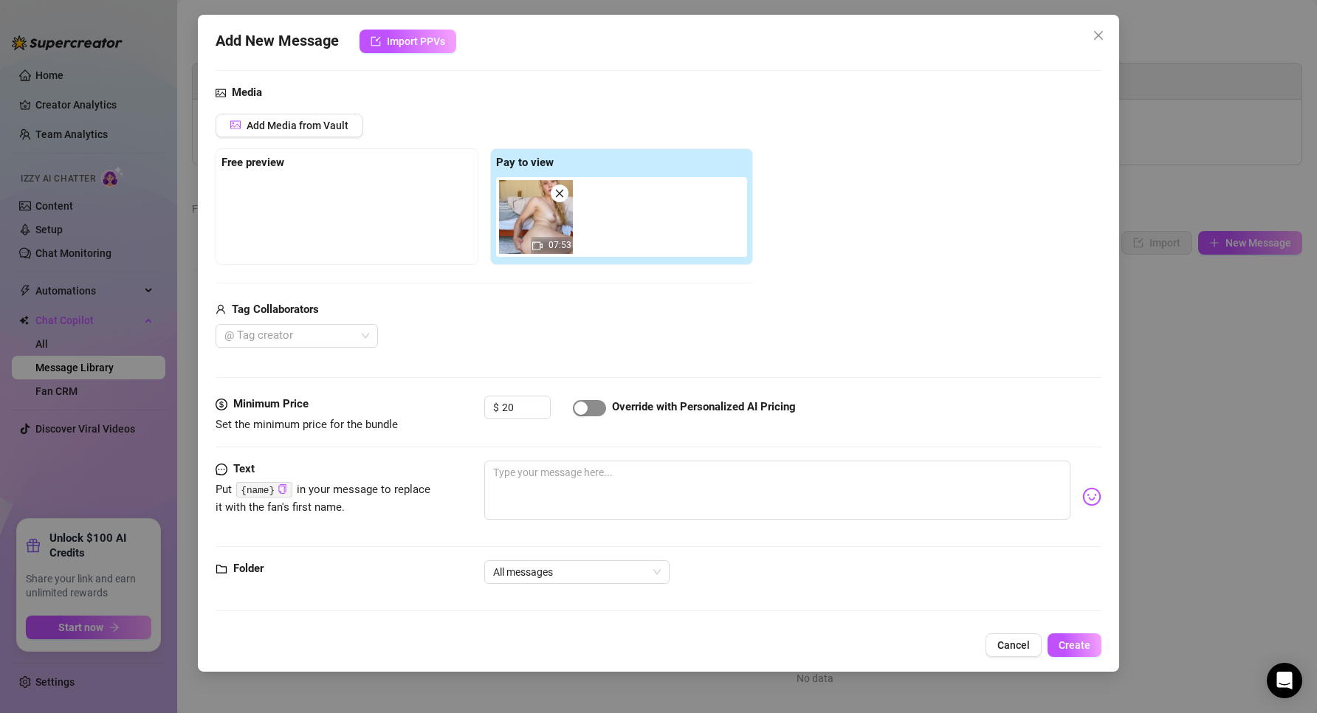
click at [593, 407] on span "button" at bounding box center [589, 408] width 33 height 16
click at [583, 471] on textarea at bounding box center [777, 490] width 587 height 59
drag, startPoint x: 531, startPoint y: 412, endPoint x: 477, endPoint y: 410, distance: 53.2
click at [477, 410] on div "Minimum Price Set the minimum price for the bundle $ 20 Override with Personali…" at bounding box center [658, 415] width 886 height 38
type input "15"
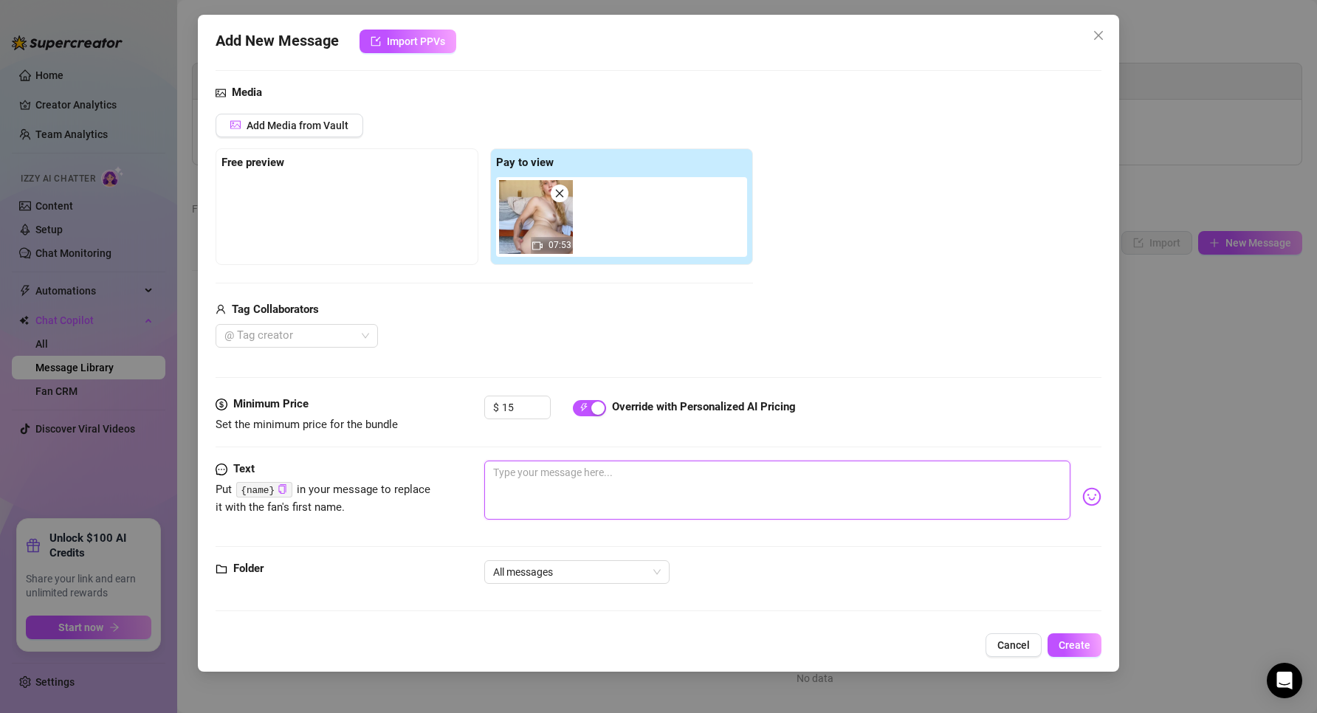
drag, startPoint x: 568, startPoint y: 497, endPoint x: 569, endPoint y: 461, distance: 35.5
click at [565, 495] on textarea at bounding box center [777, 490] width 587 height 59
click at [535, 483] on textarea at bounding box center [777, 490] width 587 height 59
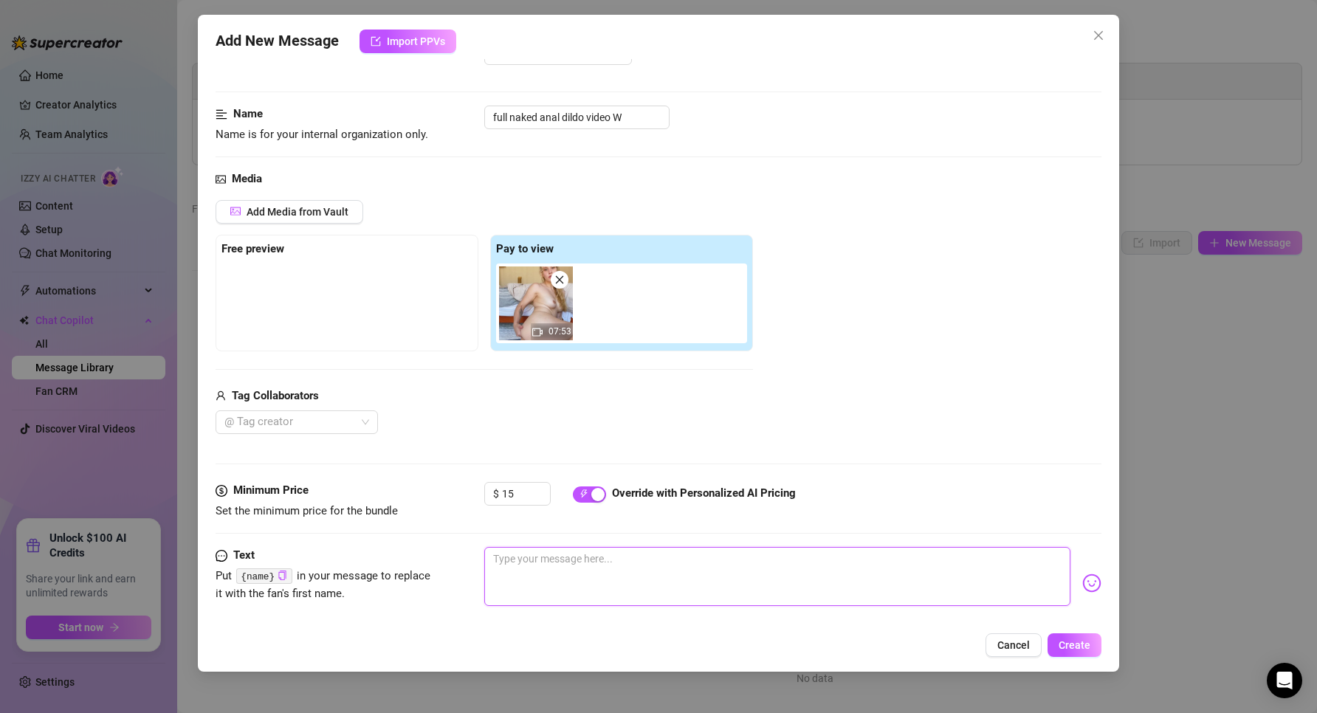
scroll to position [0, 0]
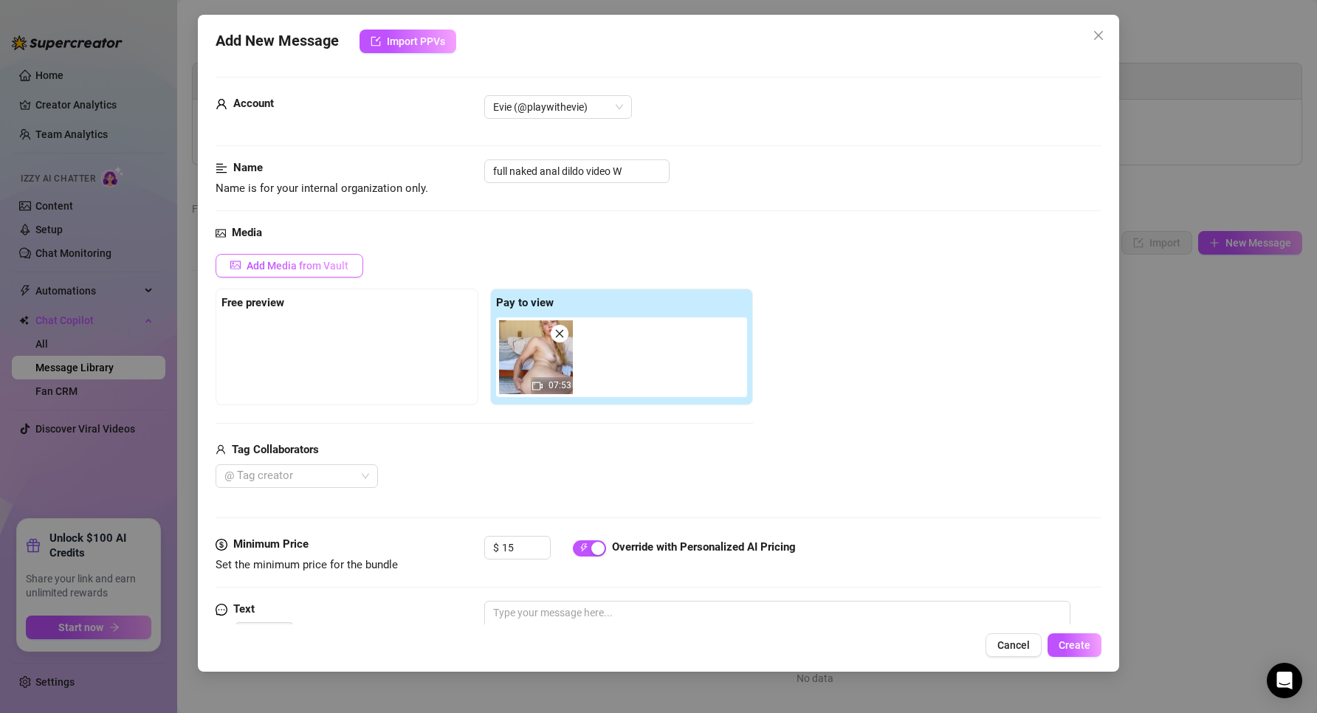
click at [297, 260] on span "Add Media from Vault" at bounding box center [297, 266] width 102 height 12
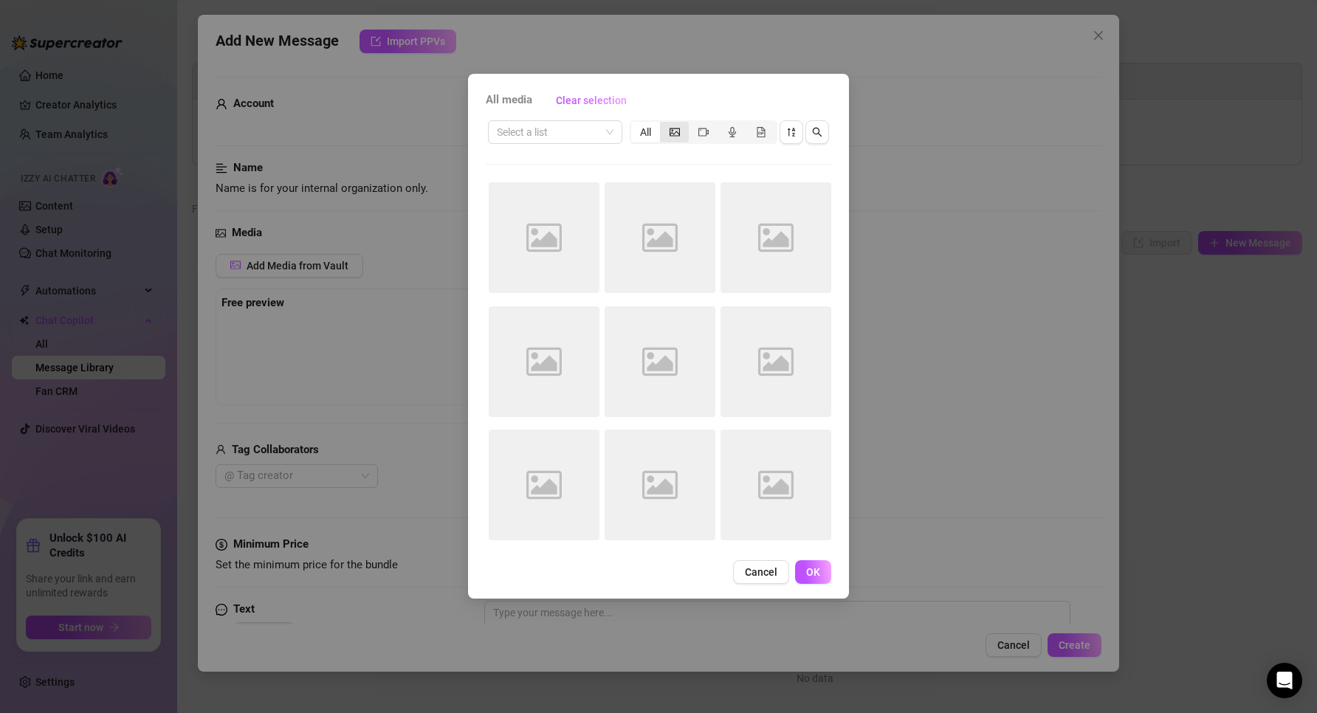
click at [676, 131] on icon "picture" at bounding box center [674, 132] width 10 height 10
click at [663, 124] on input "segmented control" at bounding box center [663, 124] width 0 height 0
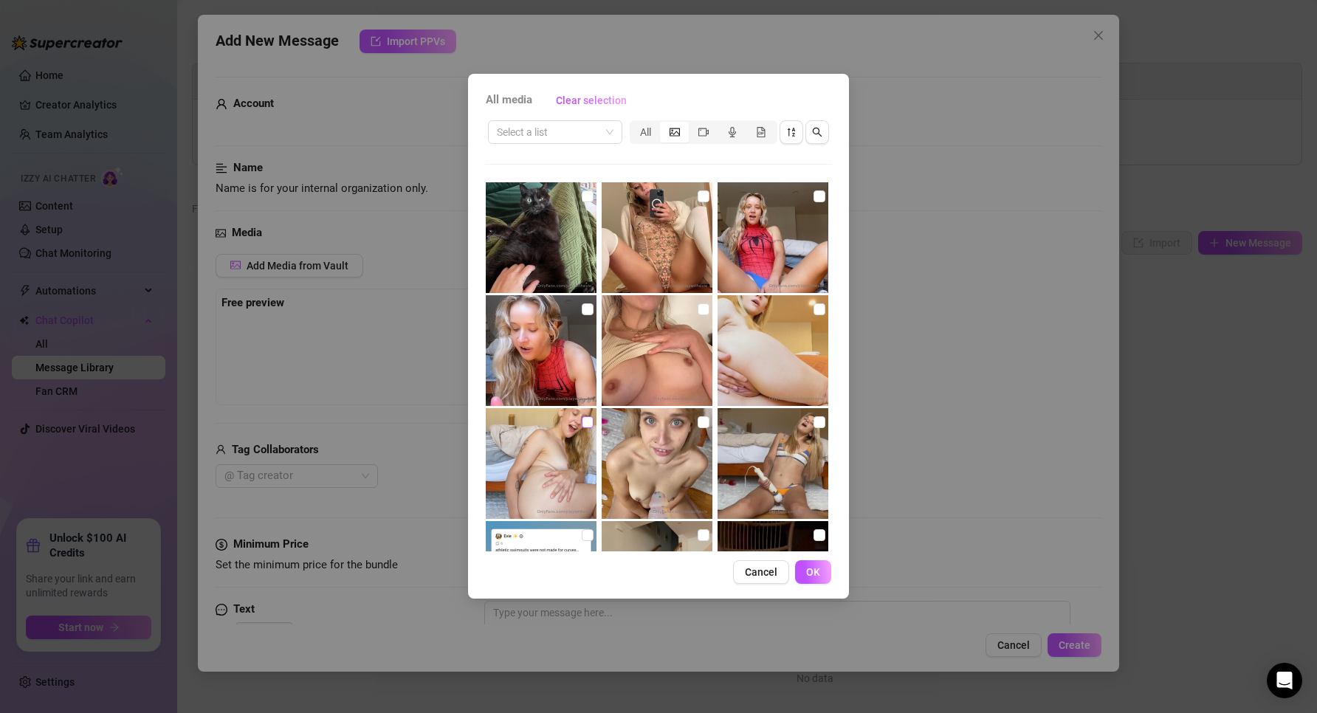
click at [582, 416] on input "checkbox" at bounding box center [588, 422] width 12 height 12
checkbox input "true"
click at [812, 579] on button "OK" at bounding box center [813, 572] width 36 height 24
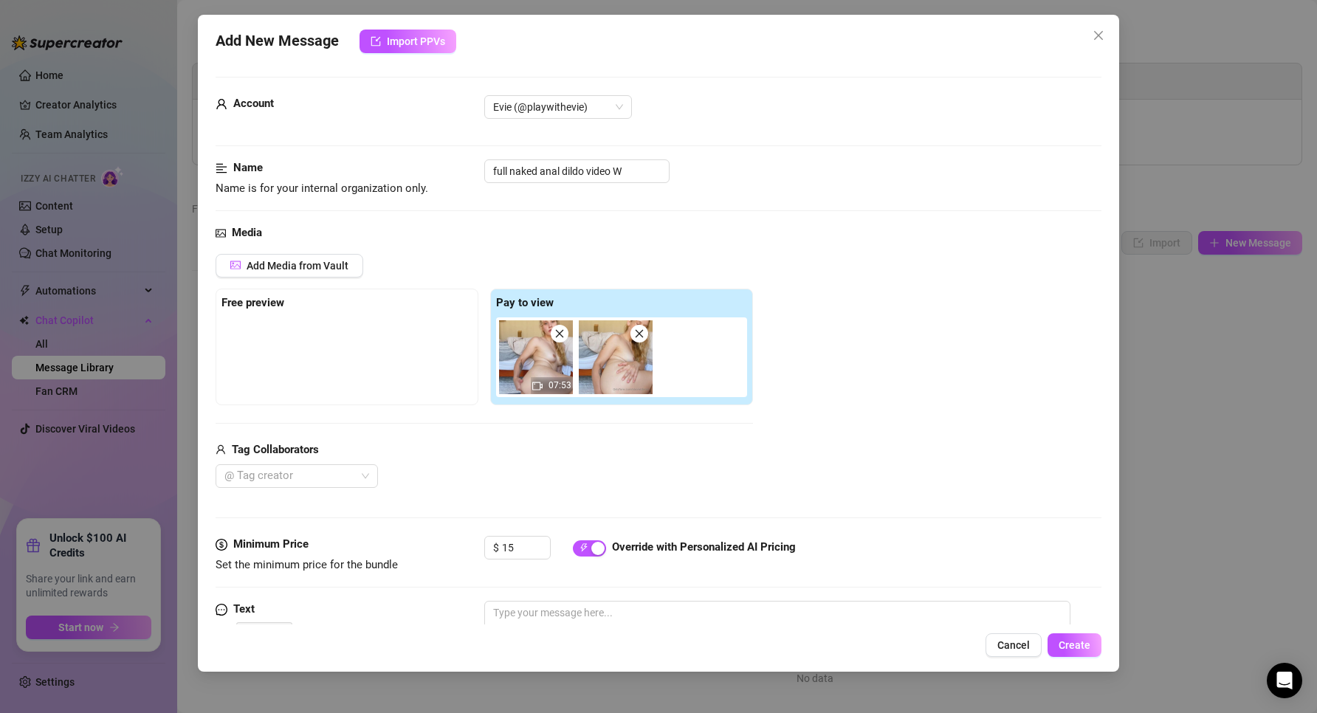
scroll to position [140, 0]
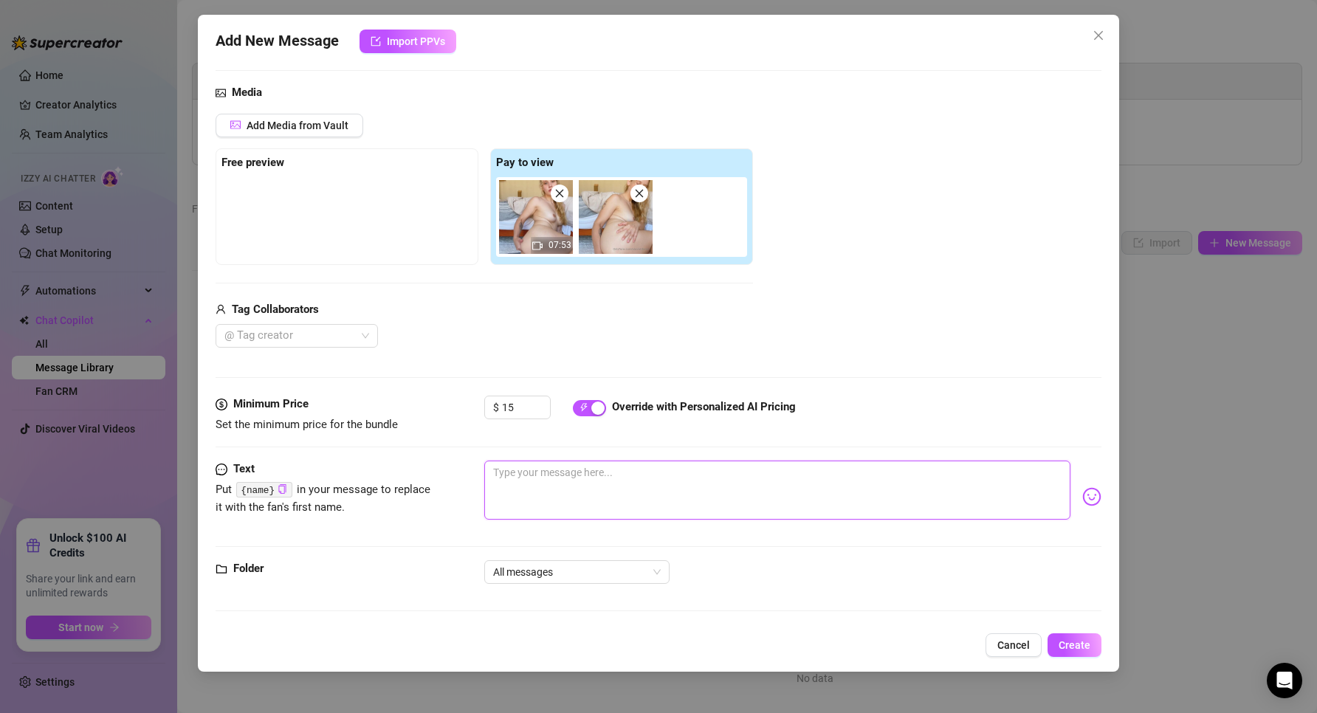
click at [582, 488] on textarea at bounding box center [777, 490] width 587 height 59
click at [519, 415] on input "15" at bounding box center [526, 407] width 48 height 22
click at [539, 479] on textarea at bounding box center [777, 490] width 587 height 59
paste textarea "i don't do anal play very often but... this felt so good 😍 i fuck myself with a…"
type textarea "i don't do anal play very often but... this felt so good 😍 i fuck myself with a…"
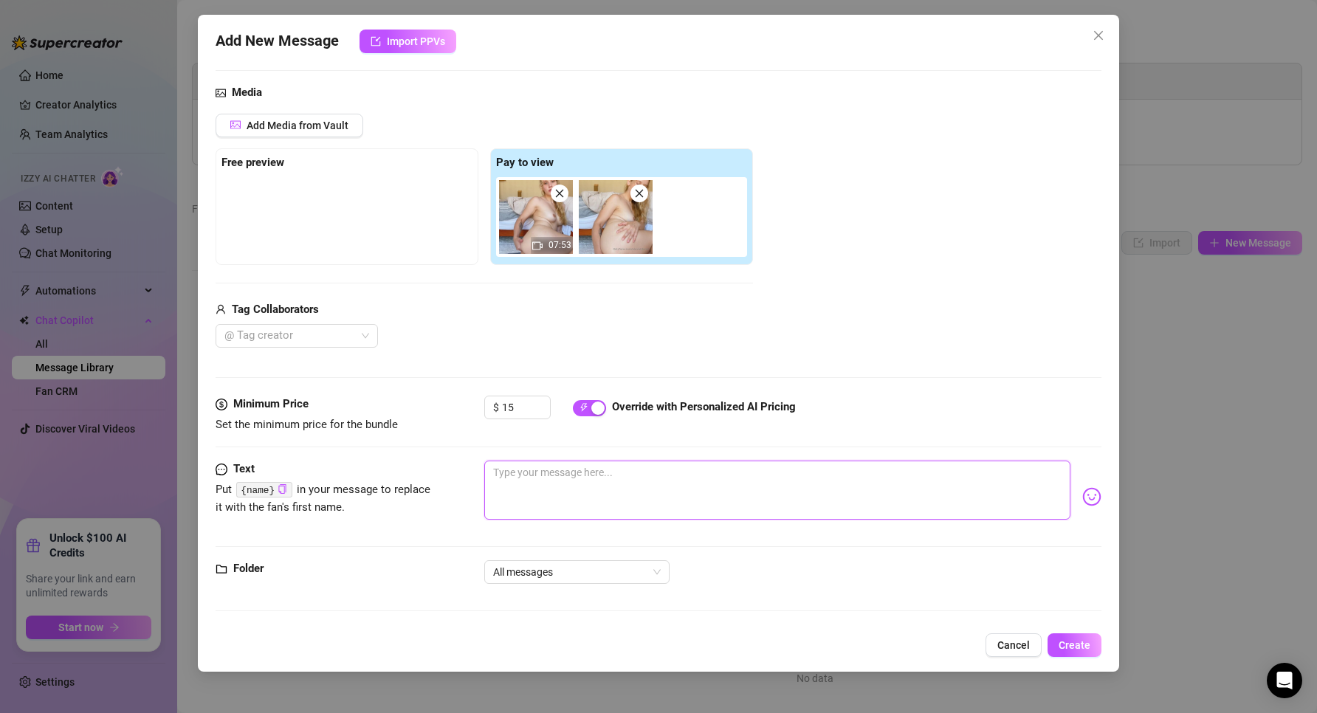
type textarea "i don't do anal play very often but... this felt so good 😍 i fuck myself with a…"
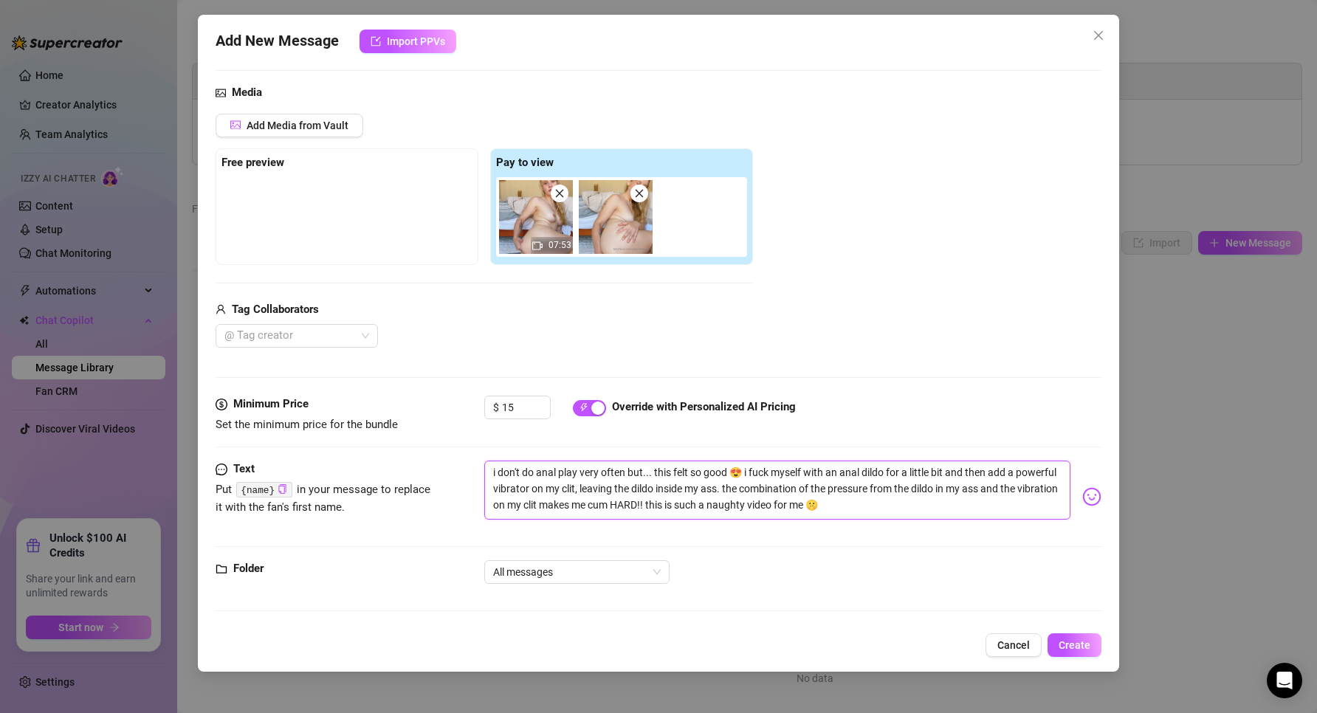
click at [651, 468] on textarea "i don't do anal play very often but... this felt so good 😍 i fuck myself with a…" at bounding box center [777, 490] width 587 height 59
click at [523, 469] on textarea "i don't do anal play very often but... this felt so good 😍 i fuck myself with a…" at bounding box center [777, 490] width 587 height 59
click at [637, 477] on textarea "i don't do anal play very often but... this felt so good 😍 i fuck myself with a…" at bounding box center [777, 490] width 587 height 59
click at [491, 471] on textarea "i don't do anal play very often but... this felt so good 😍 i fuck myself with a…" at bounding box center [777, 490] width 587 height 59
type textarea "Oi don't do anal play very often but... this felt so good 😍 i fuck myself with …"
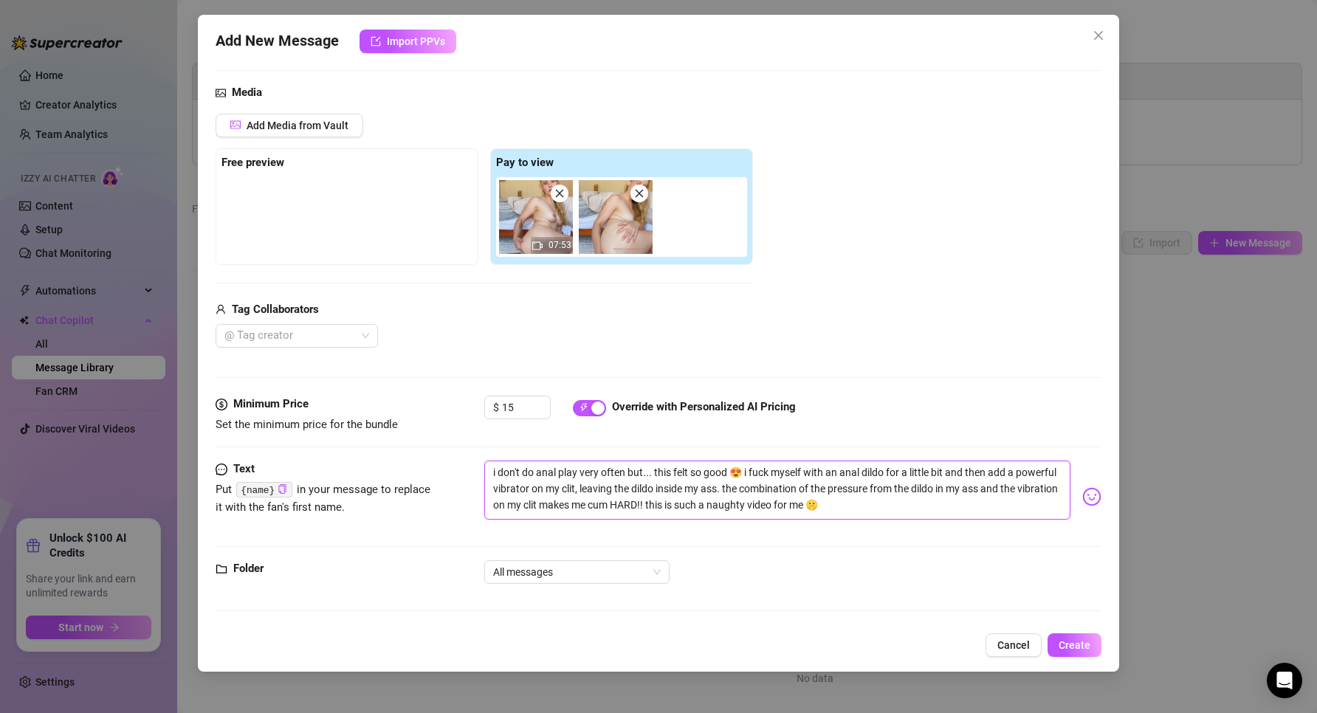
type textarea "Oi don't do anal play very often but... this felt so good 😍 i fuck myself with …"
type textarea "OKi don't do anal play very often but... this felt so good 😍 i fuck myself with…"
type textarea "OK i don't do anal play very often but... this felt so good 😍 i fuck myself wit…"
click at [761, 487] on textarea "OK i don't do anal play very often but... this felt so good 😍 i fuck myself wit…" at bounding box center [777, 490] width 587 height 59
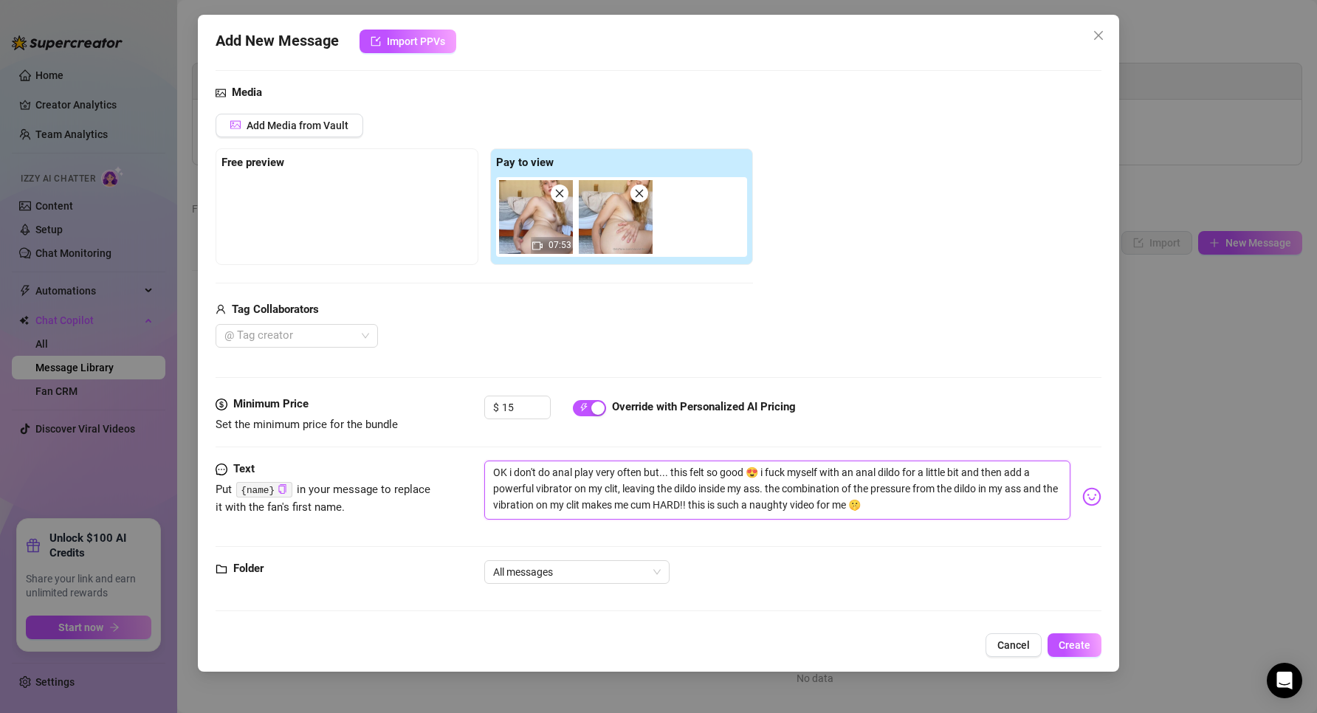
click at [805, 497] on textarea "OK i don't do anal play very often but... this felt so good 😍 i fuck myself wit…" at bounding box center [777, 490] width 587 height 59
click at [872, 488] on textarea "OK i don't do anal play very often but... this felt so good 😍 i fuck myself wit…" at bounding box center [777, 490] width 587 height 59
click at [921, 509] on textarea "OK i don't do anal play very often but... this felt so good 😍 i fuck myself wit…" at bounding box center [777, 490] width 587 height 59
click at [919, 511] on textarea "OK i don't do anal play very often but... this felt so good 😍 i fuck myself wit…" at bounding box center [777, 490] width 587 height 59
click at [902, 511] on textarea "OK i don't do anal play very often but... this felt so good 😍 i fuck myself wit…" at bounding box center [777, 490] width 587 height 59
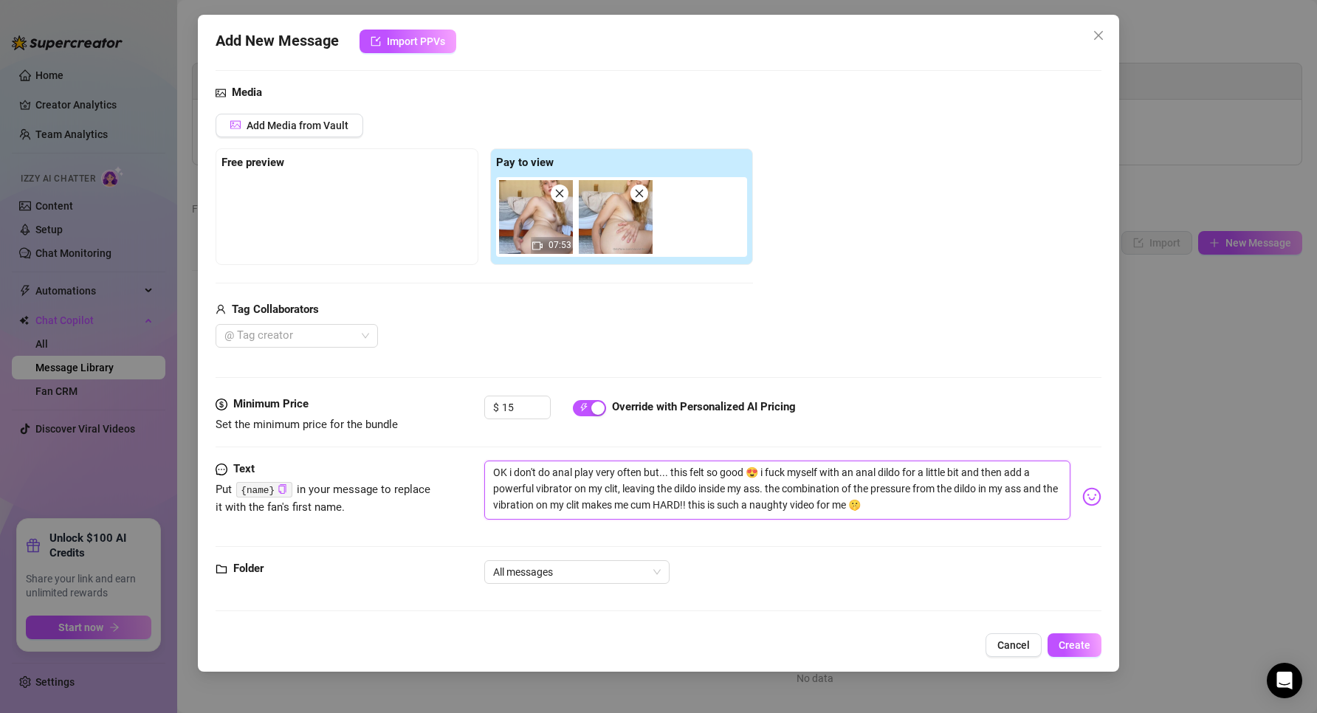
click at [875, 509] on textarea "OK i don't do anal play very often but... this felt so good 😍 i fuck myself wit…" at bounding box center [777, 490] width 587 height 59
click at [889, 503] on textarea "OK i don't do anal play very often but... this felt so good 😍 i fuck myself wit…" at bounding box center [777, 490] width 587 height 59
click at [861, 498] on textarea "OK i don't do anal play very often but... this felt so good 😍 i fuck myself wit…" at bounding box center [777, 490] width 587 height 59
click at [801, 475] on textarea "OK i don't do anal play very often but... this felt so good 😍 i fuck myself wit…" at bounding box center [777, 490] width 587 height 59
click at [760, 471] on textarea "OK i don't do anal play very often but... this felt so good 😍 i fuck myself wit…" at bounding box center [777, 490] width 587 height 59
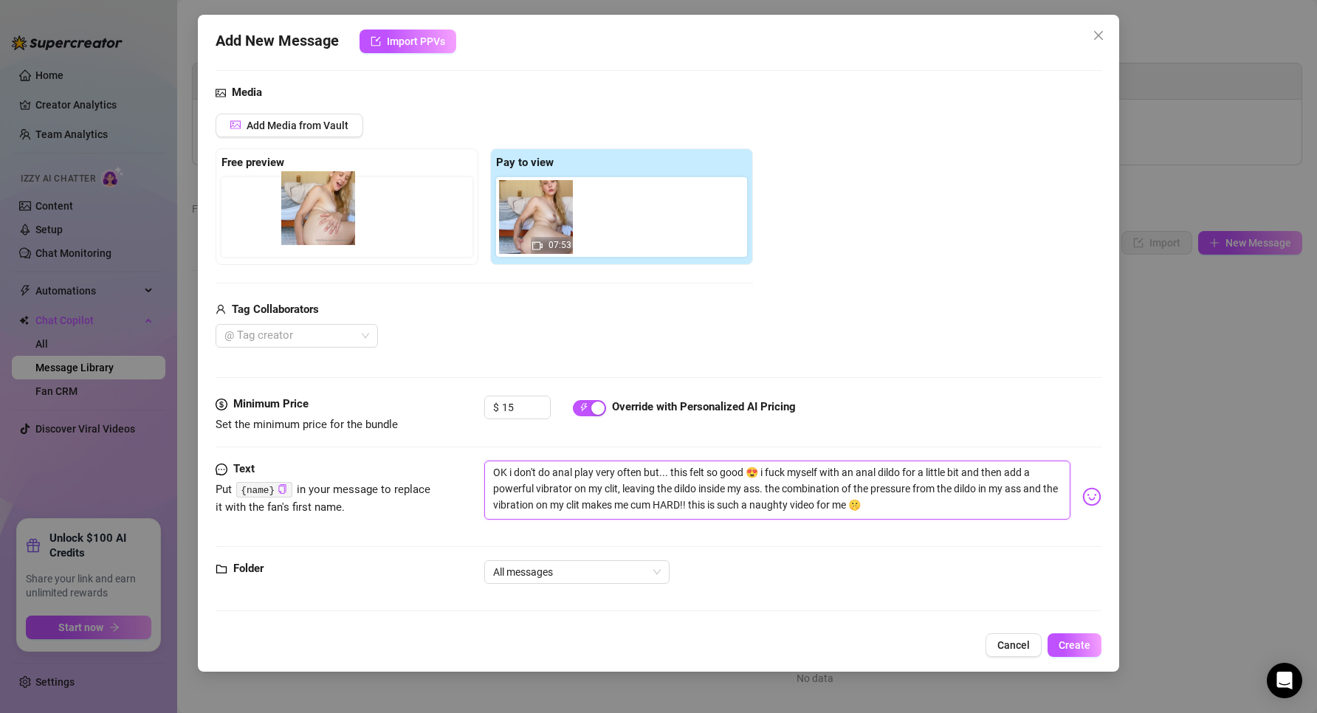
drag, startPoint x: 615, startPoint y: 224, endPoint x: 302, endPoint y: 217, distance: 313.7
click at [302, 217] on div "Free preview Pay to view 07:53" at bounding box center [483, 206] width 537 height 117
click at [745, 494] on textarea "OK i don't do anal play very often but... this felt so good 😍 i fuck myself wit…" at bounding box center [777, 490] width 587 height 59
click at [846, 506] on textarea "OK i don't do anal play very often but... this felt so good 😍 i fuck myself wit…" at bounding box center [777, 490] width 587 height 59
click at [874, 505] on textarea "OK i don't do anal play very often but... this felt so good 😍 i fuck myself wit…" at bounding box center [777, 490] width 587 height 59
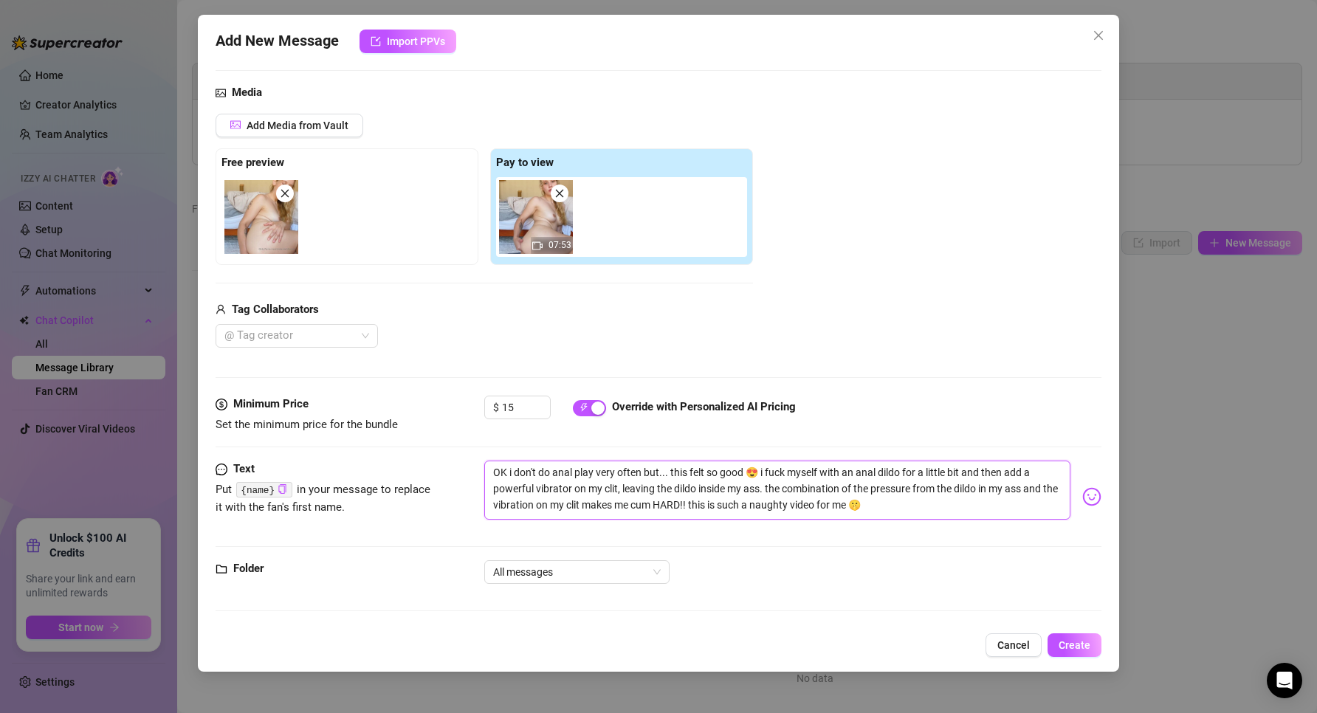
click at [907, 505] on textarea "OK i don't do anal play very often but... this felt so good 😍 i fuck myself wit…" at bounding box center [777, 490] width 587 height 59
type textarea "OK i don't do anal play very often but... this felt so good 😍 i fuck myself wit…"
click at [1079, 642] on span "Create" at bounding box center [1074, 645] width 32 height 12
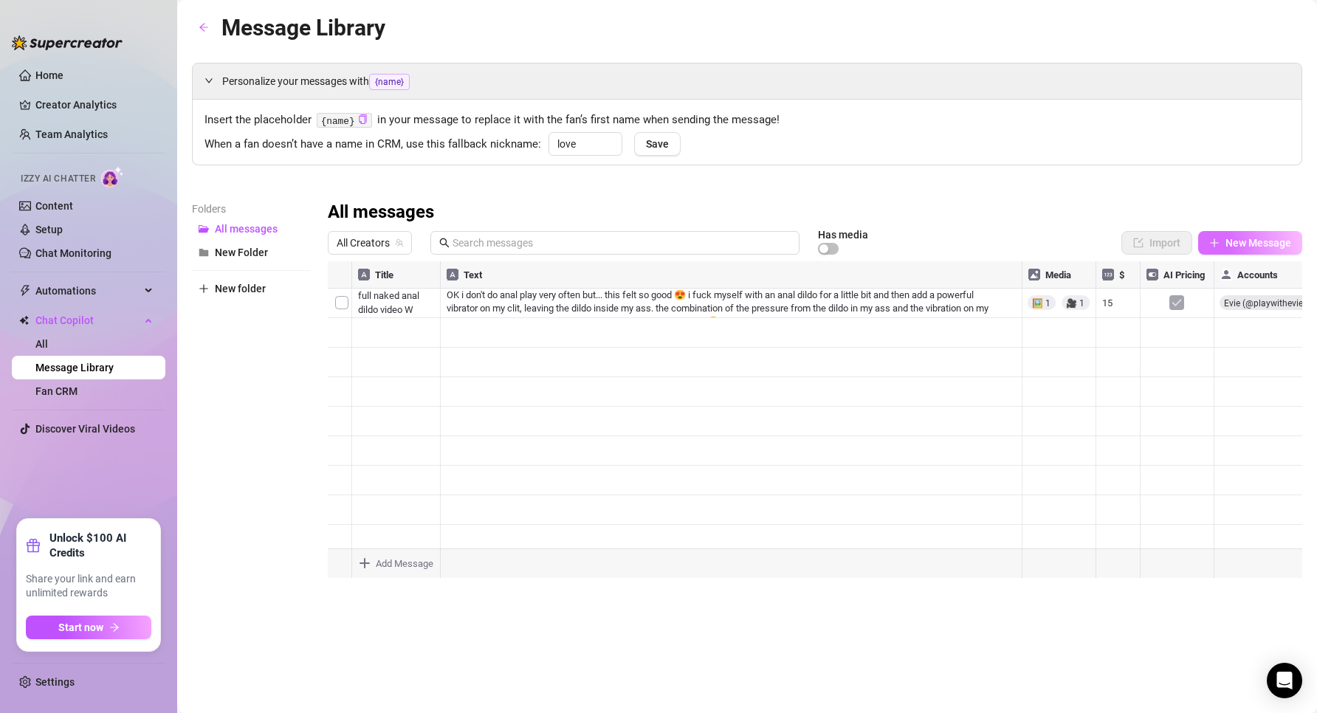
click at [1230, 245] on span "New Message" at bounding box center [1258, 243] width 66 height 12
type textarea "Type your message here..."
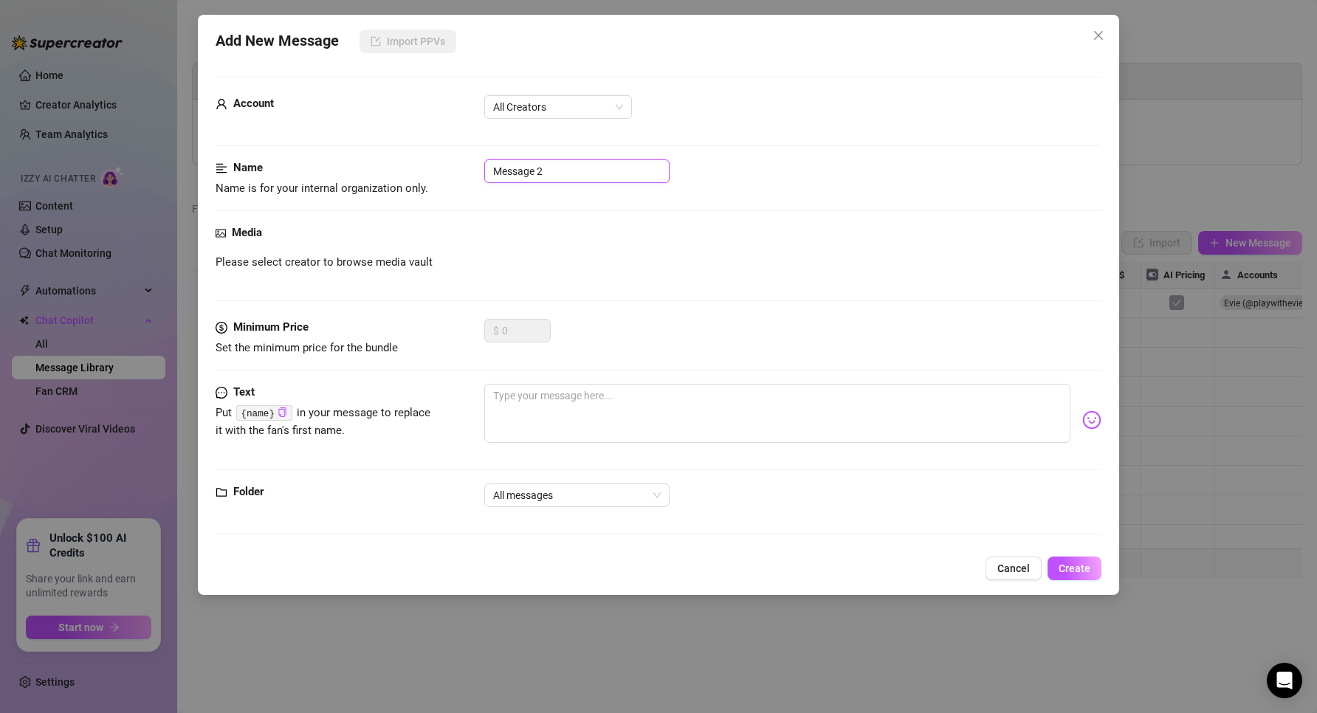
drag, startPoint x: 582, startPoint y: 178, endPoint x: 401, endPoint y: 176, distance: 180.1
click at [401, 176] on div "Name Name is for your internal organization only. Message 2" at bounding box center [658, 178] width 886 height 38
click at [556, 179] on input "Message 2" at bounding box center [576, 171] width 185 height 24
drag, startPoint x: 556, startPoint y: 179, endPoint x: 517, endPoint y: 166, distance: 40.4
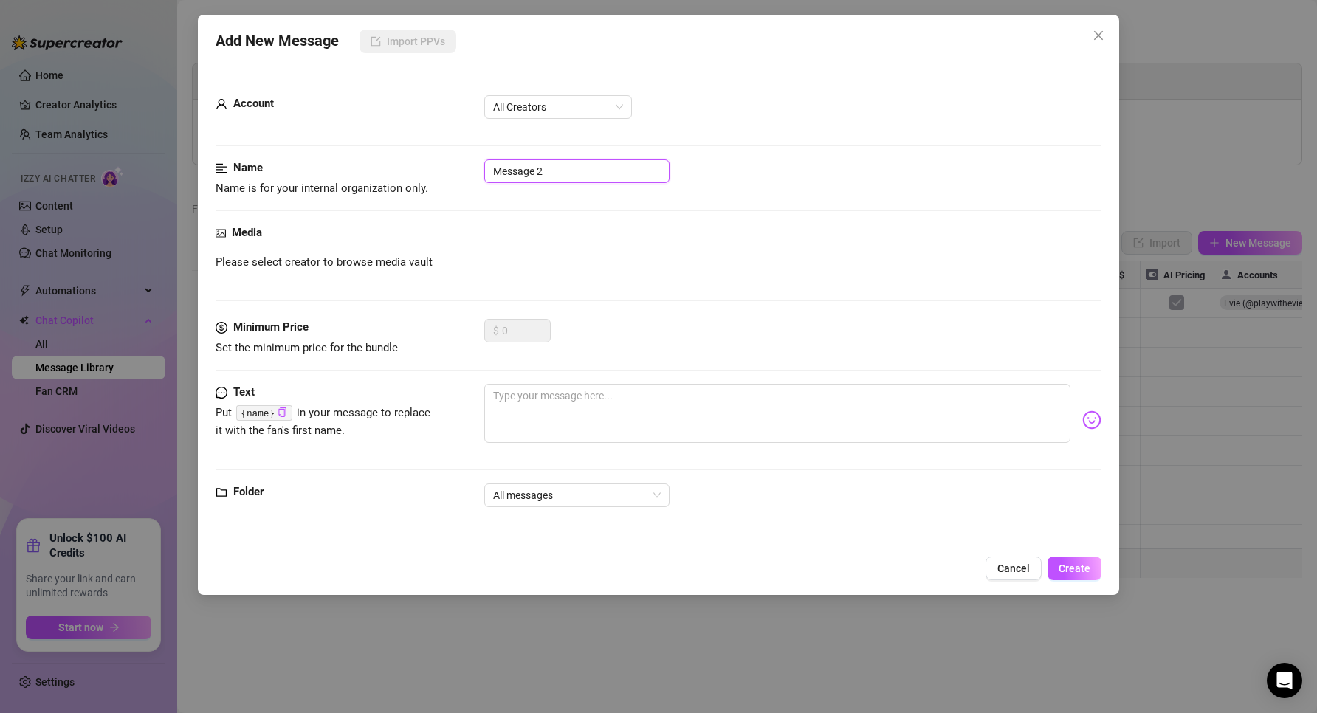
click at [517, 166] on input "Message 2" at bounding box center [576, 171] width 185 height 24
type input "bikini wand W"
drag, startPoint x: 739, startPoint y: 407, endPoint x: 641, endPoint y: 384, distance: 100.1
click at [739, 409] on textarea at bounding box center [777, 413] width 587 height 59
drag, startPoint x: 238, startPoint y: 232, endPoint x: 287, endPoint y: 235, distance: 48.8
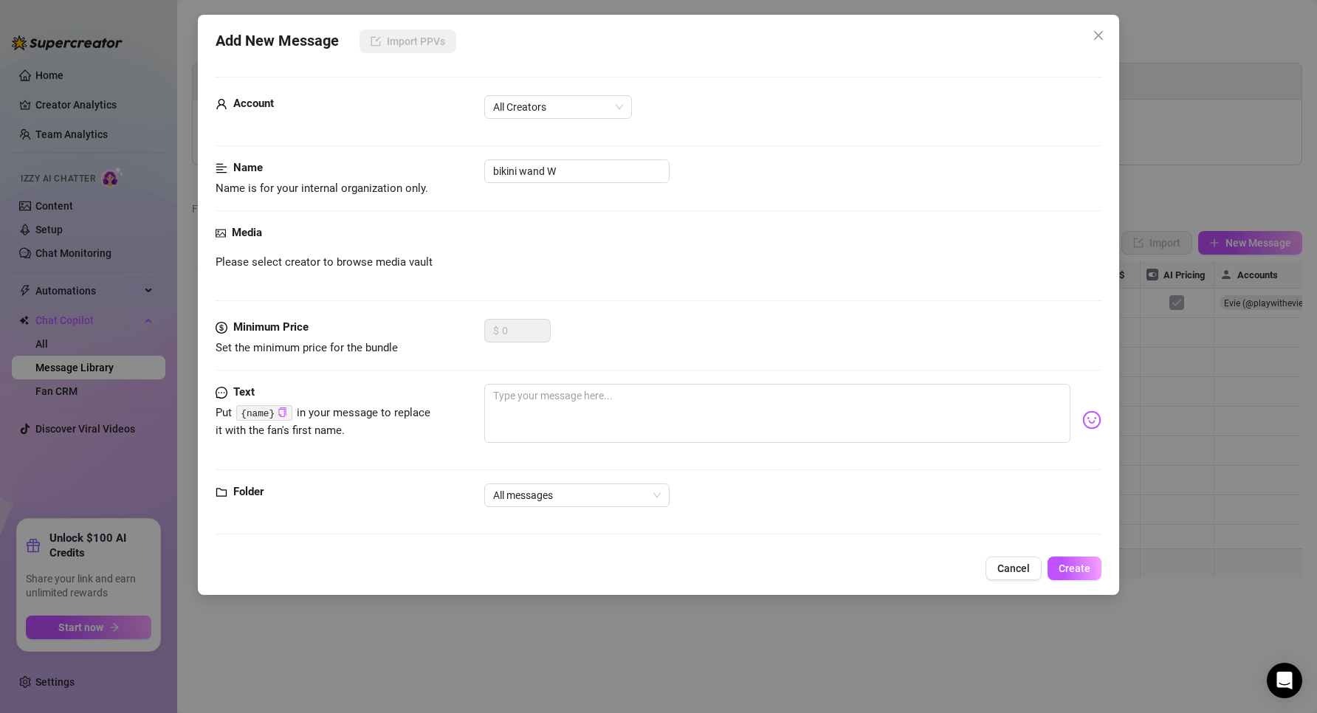
click at [246, 232] on strong "Media" at bounding box center [247, 232] width 30 height 13
click at [410, 239] on div "Media" at bounding box center [658, 233] width 886 height 18
click at [563, 274] on div "Media Please select creator to browse media vault" at bounding box center [658, 271] width 886 height 94
click at [411, 249] on div "Media Please select creator to browse media vault" at bounding box center [658, 271] width 886 height 94
click at [570, 107] on span "All Creators" at bounding box center [558, 107] width 130 height 22
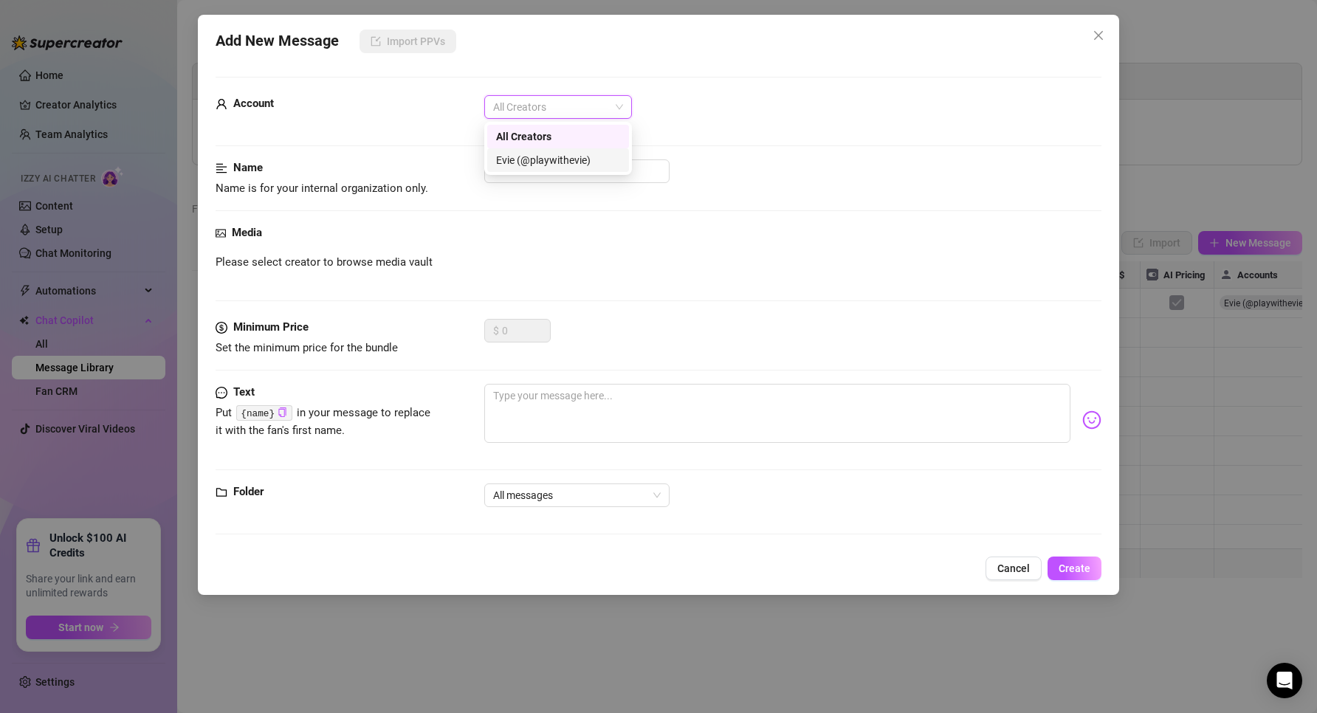
click at [567, 163] on div "Evie (@playwithevie)" at bounding box center [558, 160] width 124 height 16
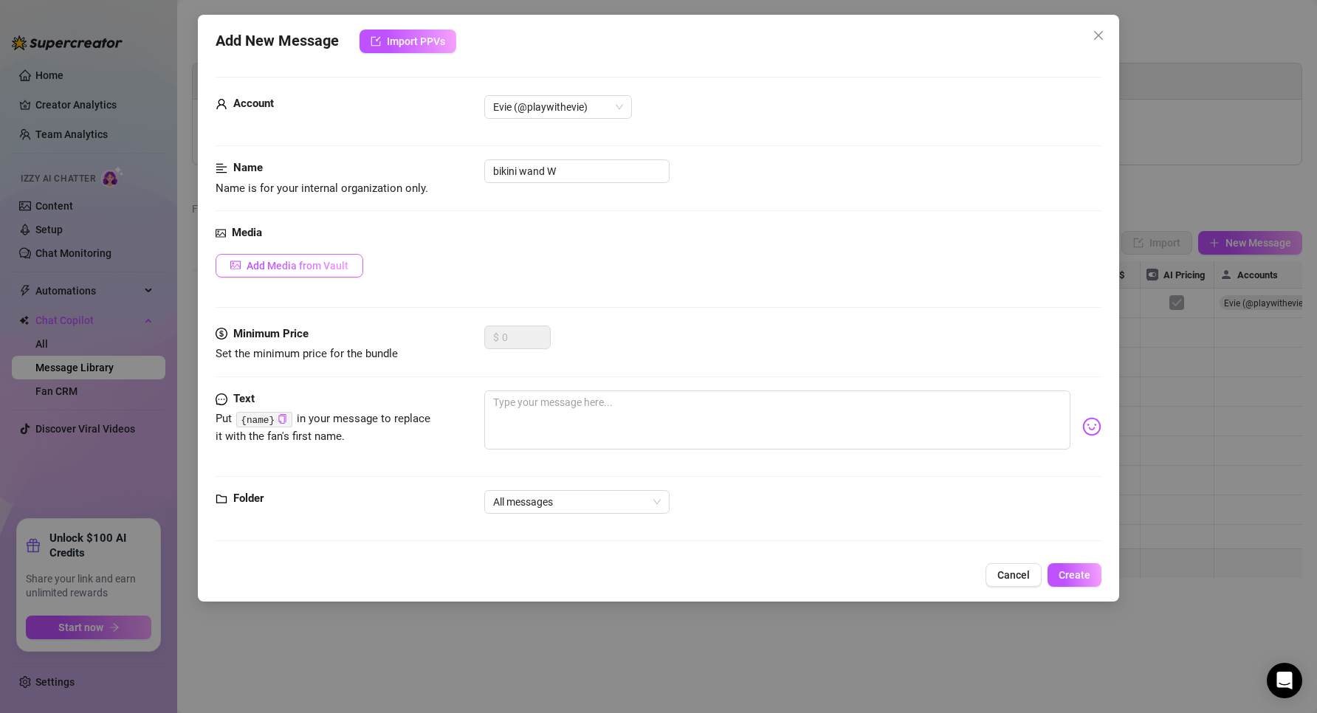
click at [304, 261] on span "Add Media from Vault" at bounding box center [297, 266] width 102 height 12
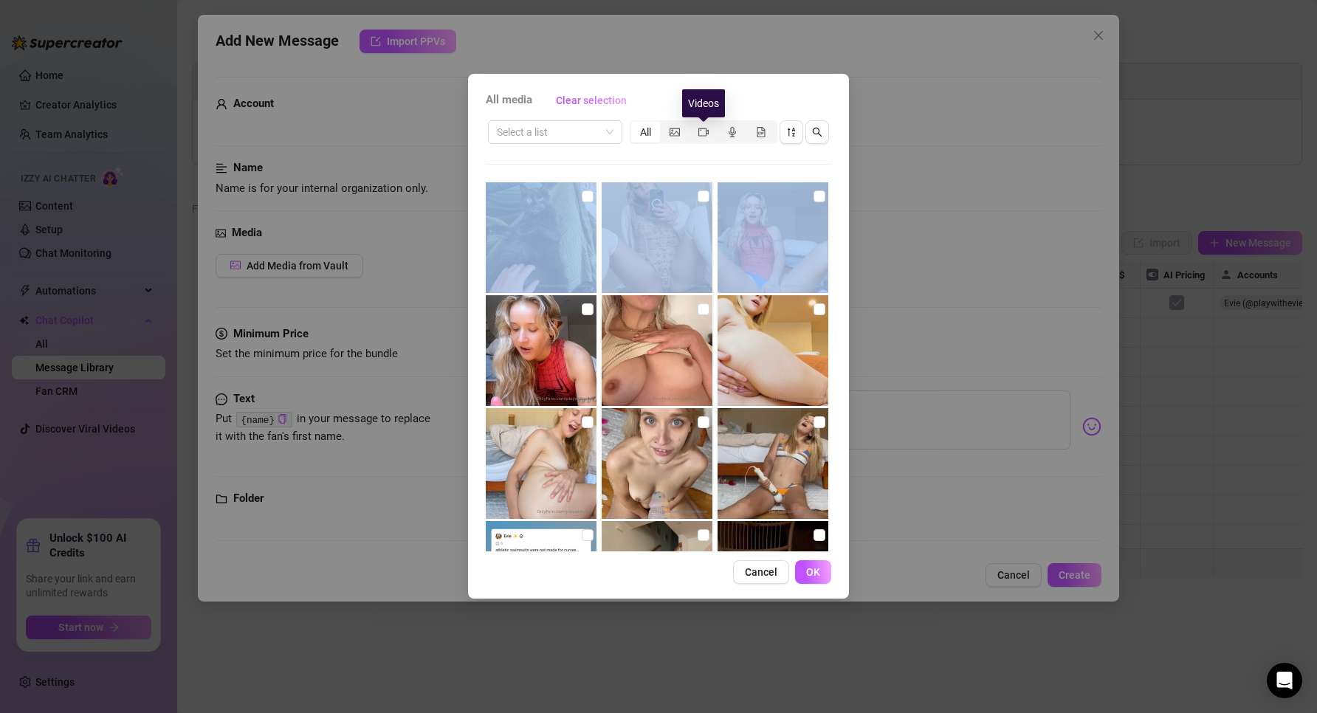
drag, startPoint x: 703, startPoint y: 134, endPoint x: 987, endPoint y: 395, distance: 386.5
click at [987, 390] on div "All media Clear selection Select a list All 00:14 Cancel OK" at bounding box center [658, 356] width 1317 height 713
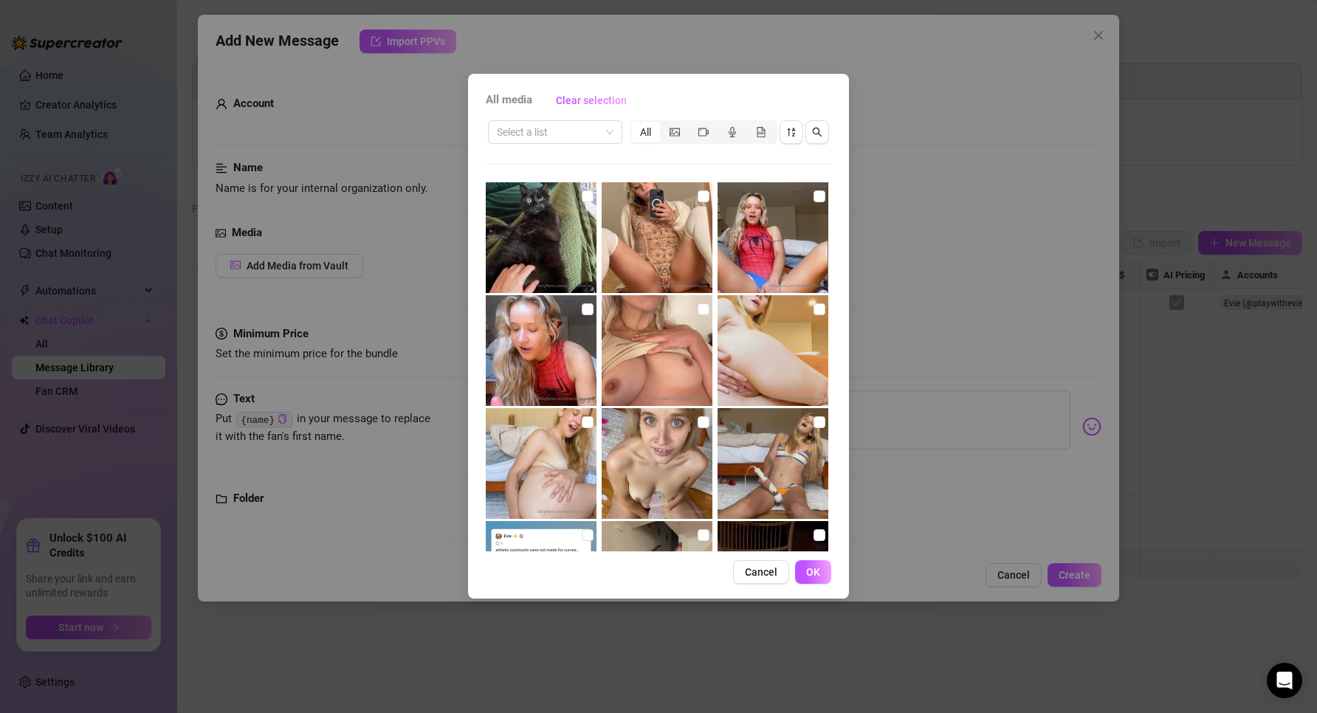
click at [1007, 579] on div "All media Clear selection Select a list All 00:14 Cancel OK" at bounding box center [658, 356] width 1317 height 713
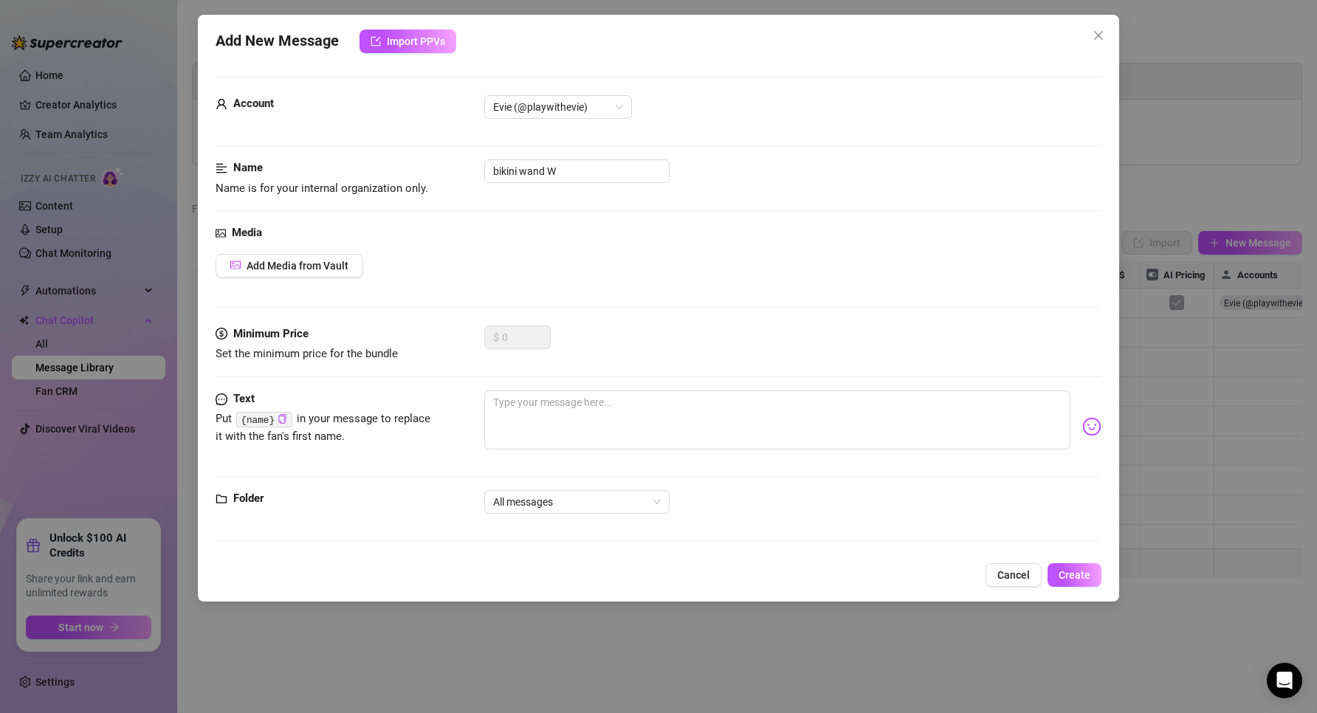
drag, startPoint x: 1017, startPoint y: 571, endPoint x: 979, endPoint y: 553, distance: 42.3
click at [1018, 570] on span "Cancel" at bounding box center [1013, 575] width 32 height 12
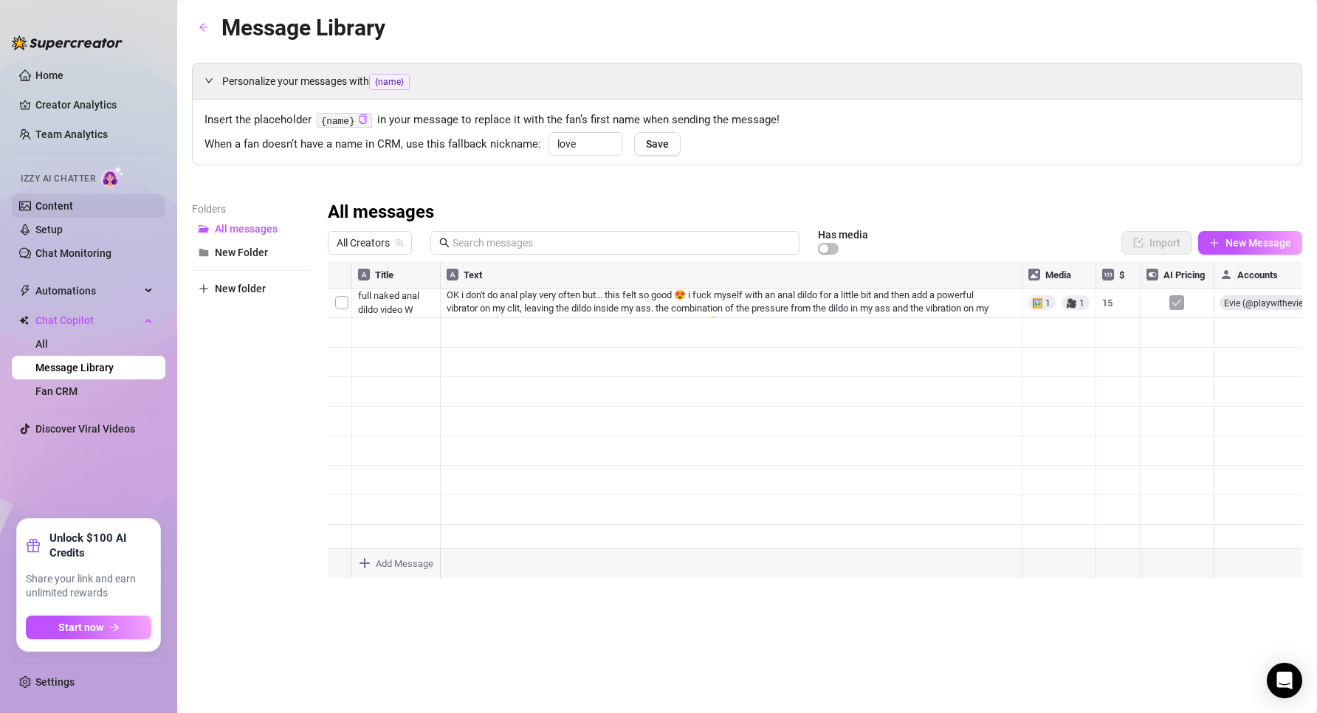
click at [70, 203] on link "Content" at bounding box center [54, 206] width 38 height 12
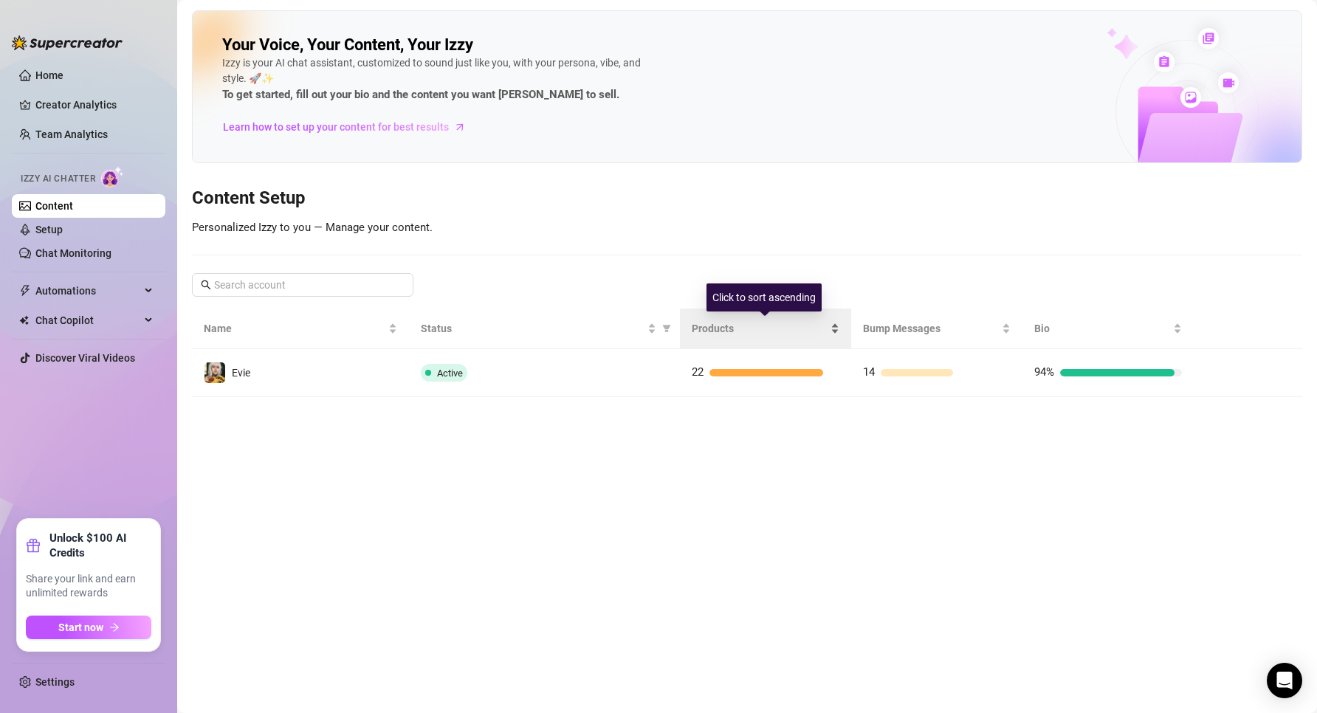
click at [733, 324] on span "Products" at bounding box center [760, 328] width 136 height 16
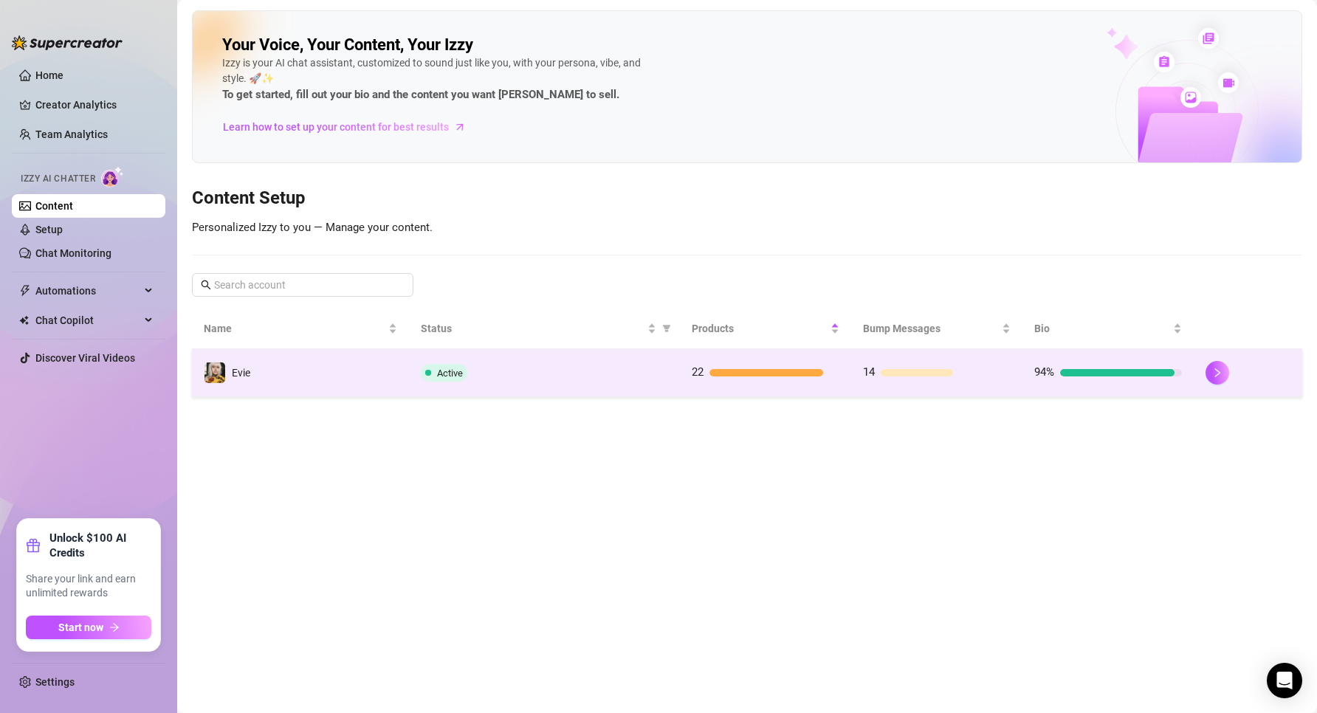
click at [738, 371] on div at bounding box center [766, 372] width 114 height 7
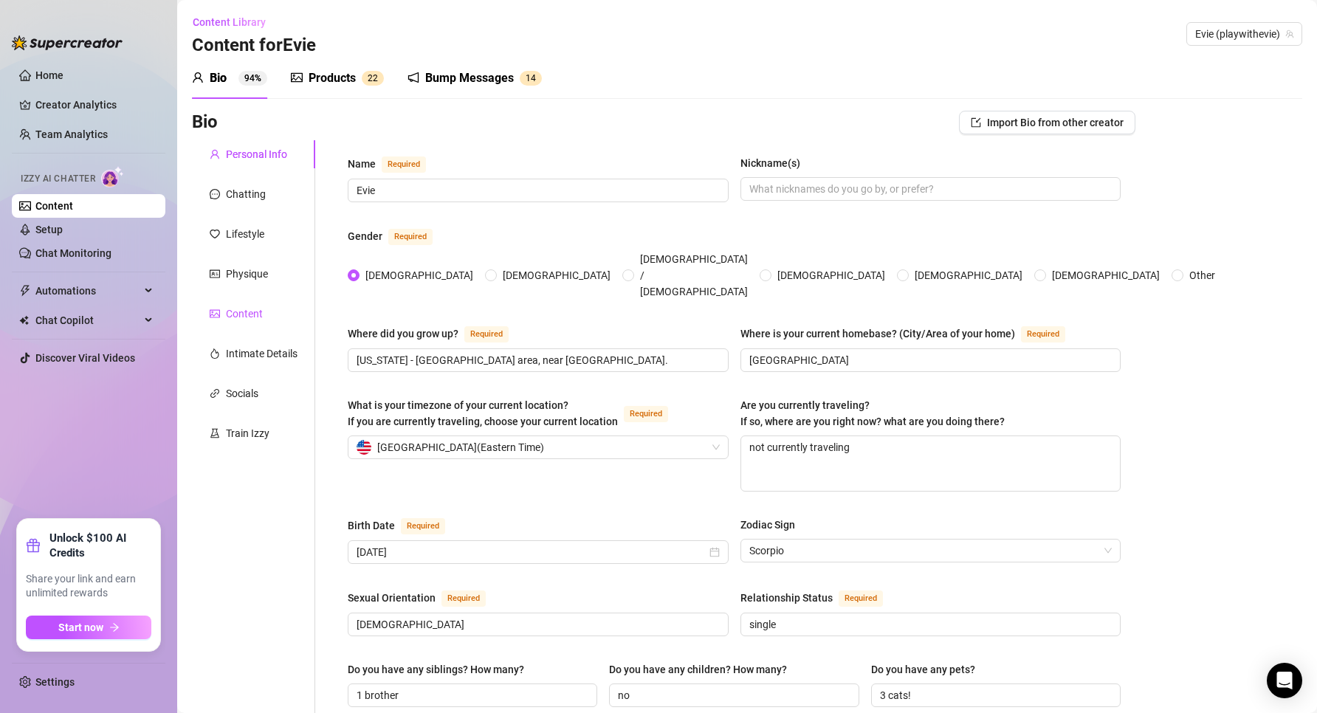
click at [253, 320] on div "Content" at bounding box center [244, 314] width 37 height 16
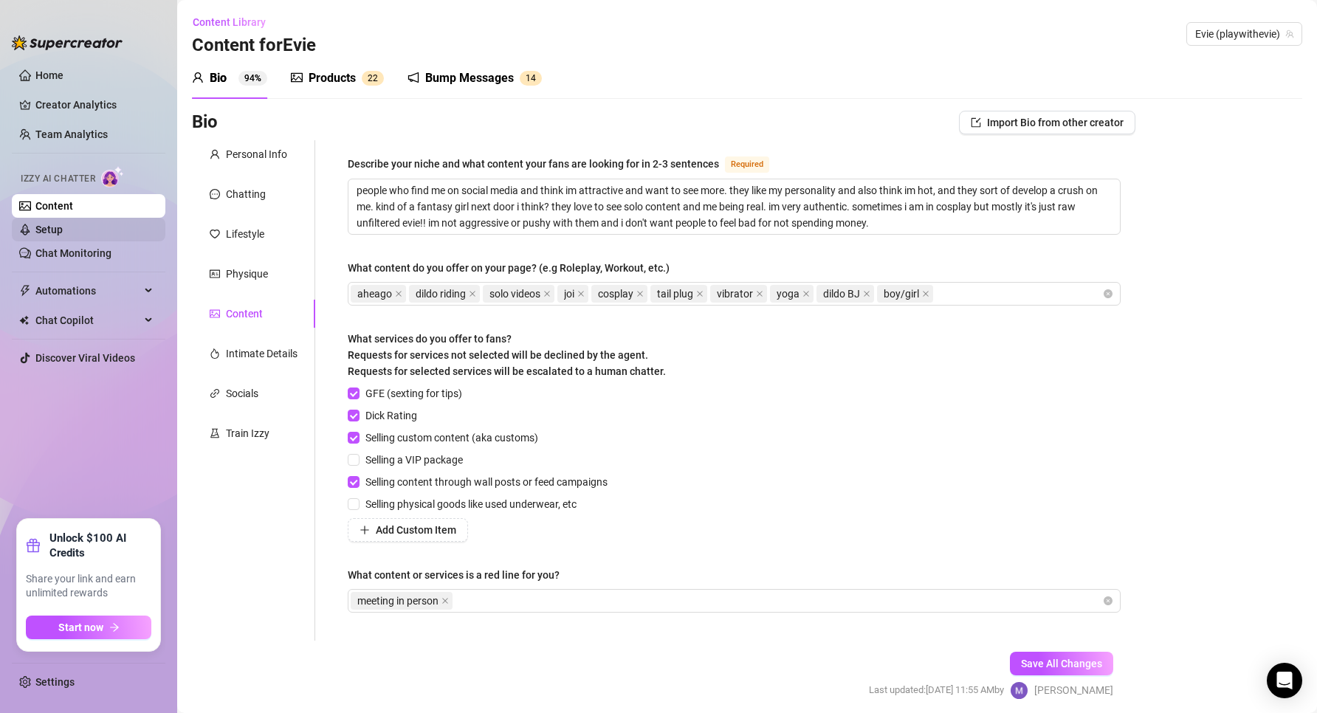
click at [63, 233] on link "Setup" at bounding box center [48, 230] width 27 height 12
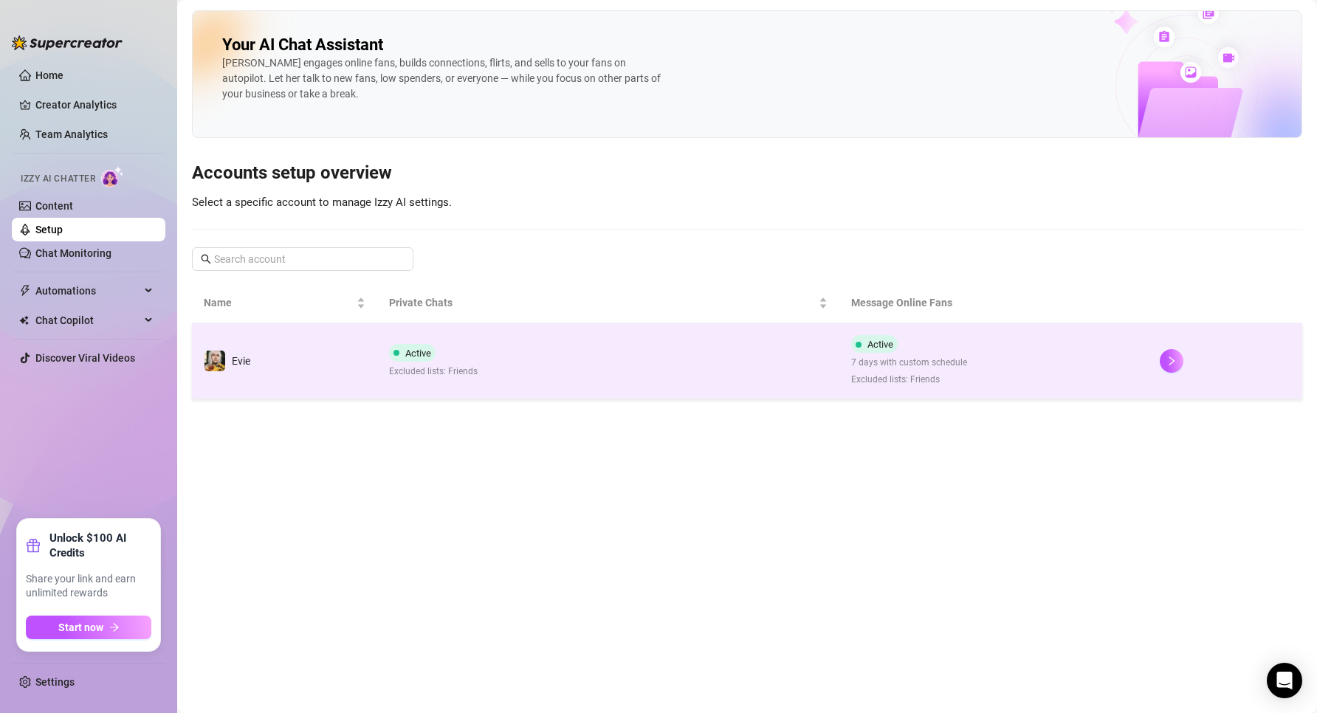
click at [444, 349] on div "Active Excluded lists: Friends" at bounding box center [433, 361] width 89 height 35
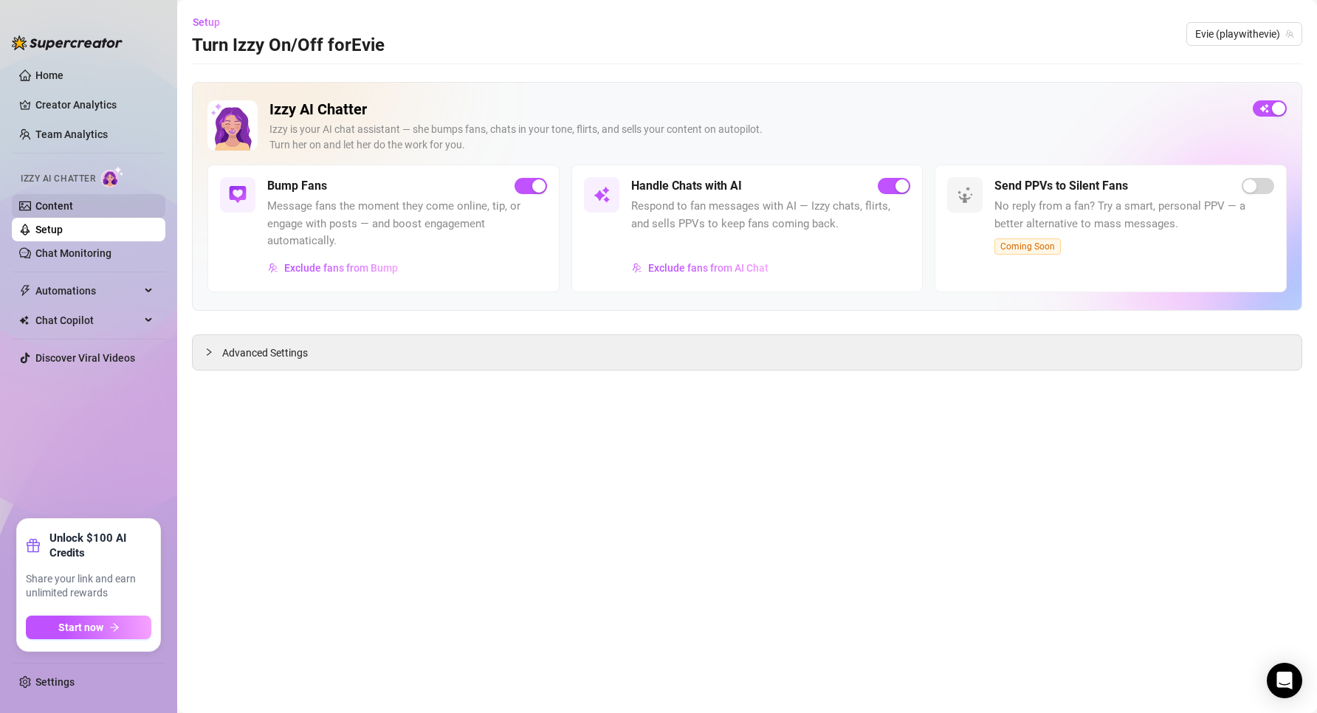
click at [65, 205] on link "Content" at bounding box center [54, 206] width 38 height 12
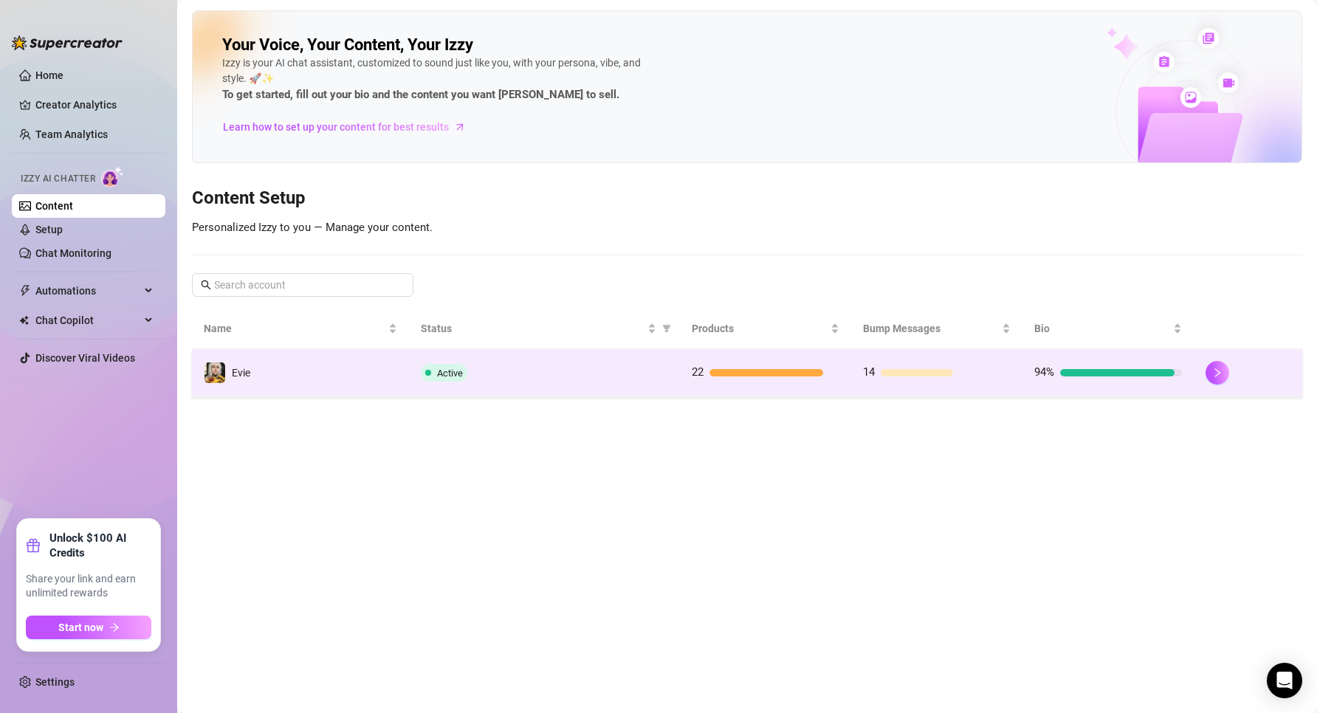
drag, startPoint x: 702, startPoint y: 348, endPoint x: 689, endPoint y: 370, distance: 25.8
click at [702, 351] on table "Name Status Products Bump Messages Bio Evie Active 22 14 94%" at bounding box center [747, 352] width 1110 height 89
click at [700, 384] on td "22" at bounding box center [765, 373] width 171 height 48
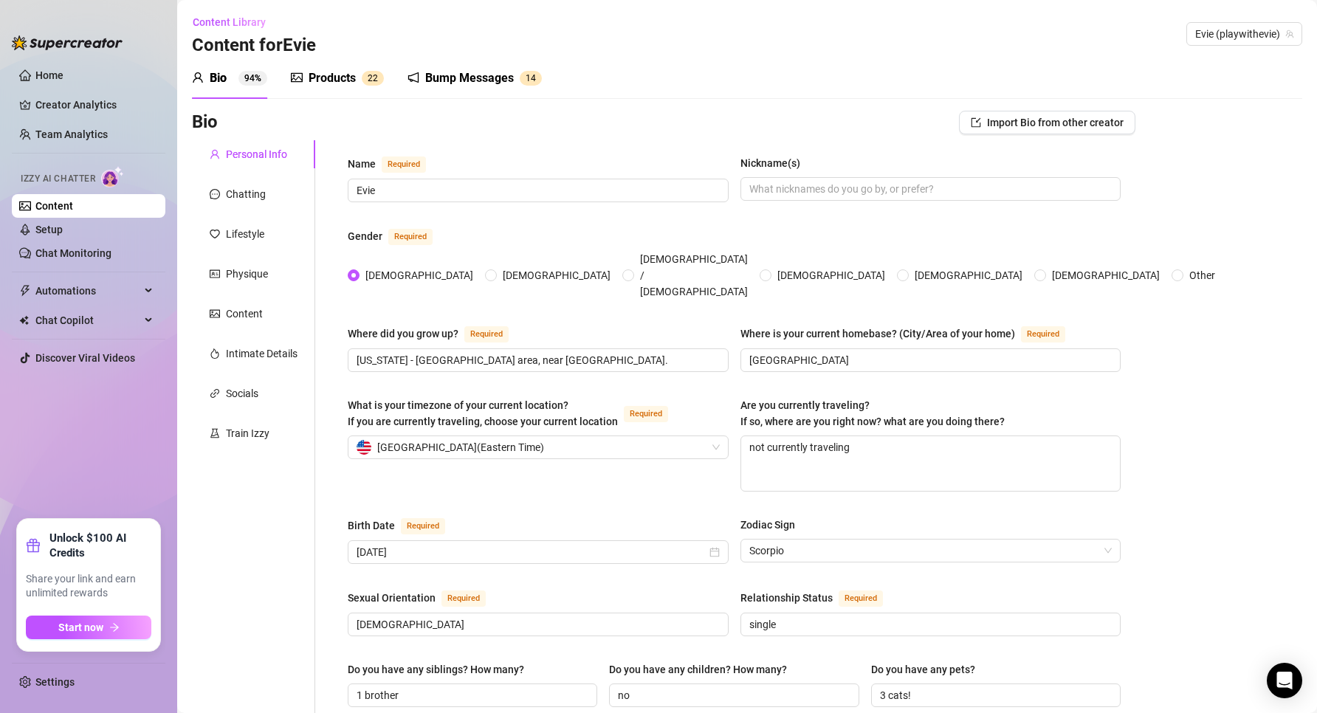
drag, startPoint x: 324, startPoint y: 50, endPoint x: 326, endPoint y: 66, distance: 16.4
click at [325, 50] on div "Content Library Content for Evie Evie (playwithevie)" at bounding box center [747, 33] width 1110 height 47
click at [328, 72] on div "Products" at bounding box center [331, 78] width 47 height 18
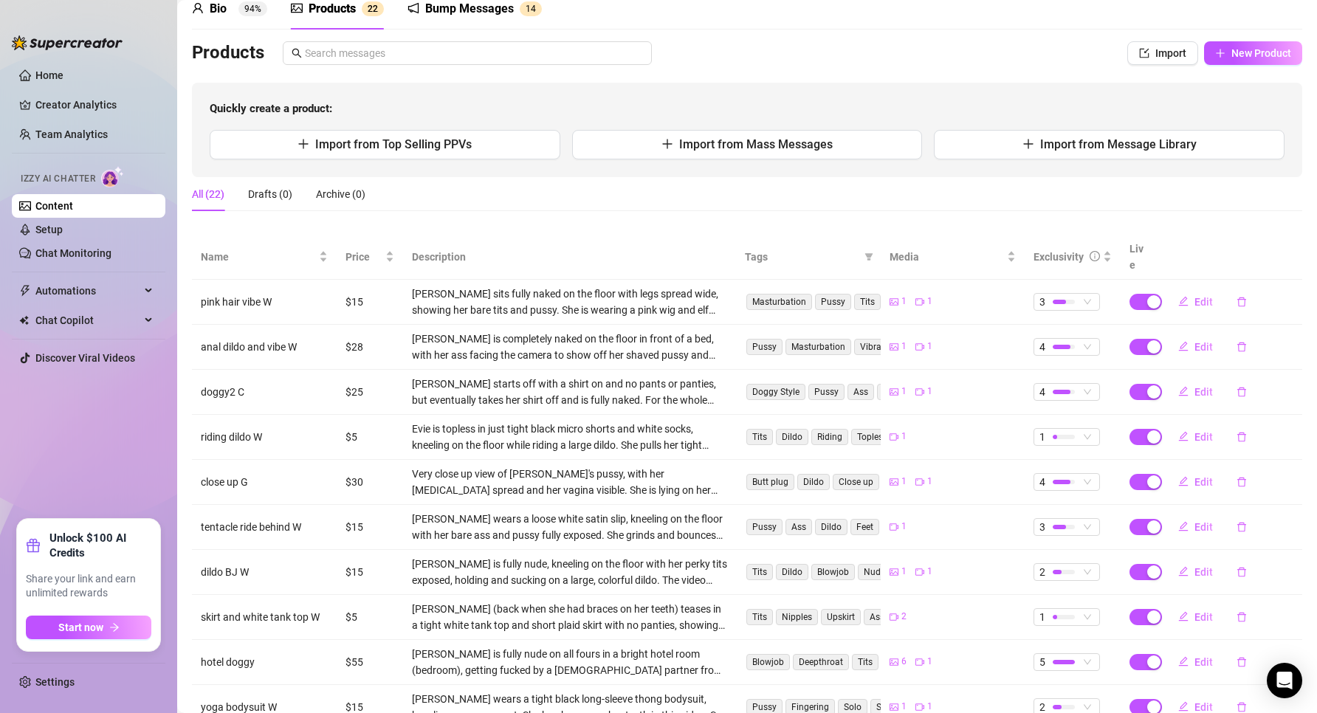
scroll to position [156, 0]
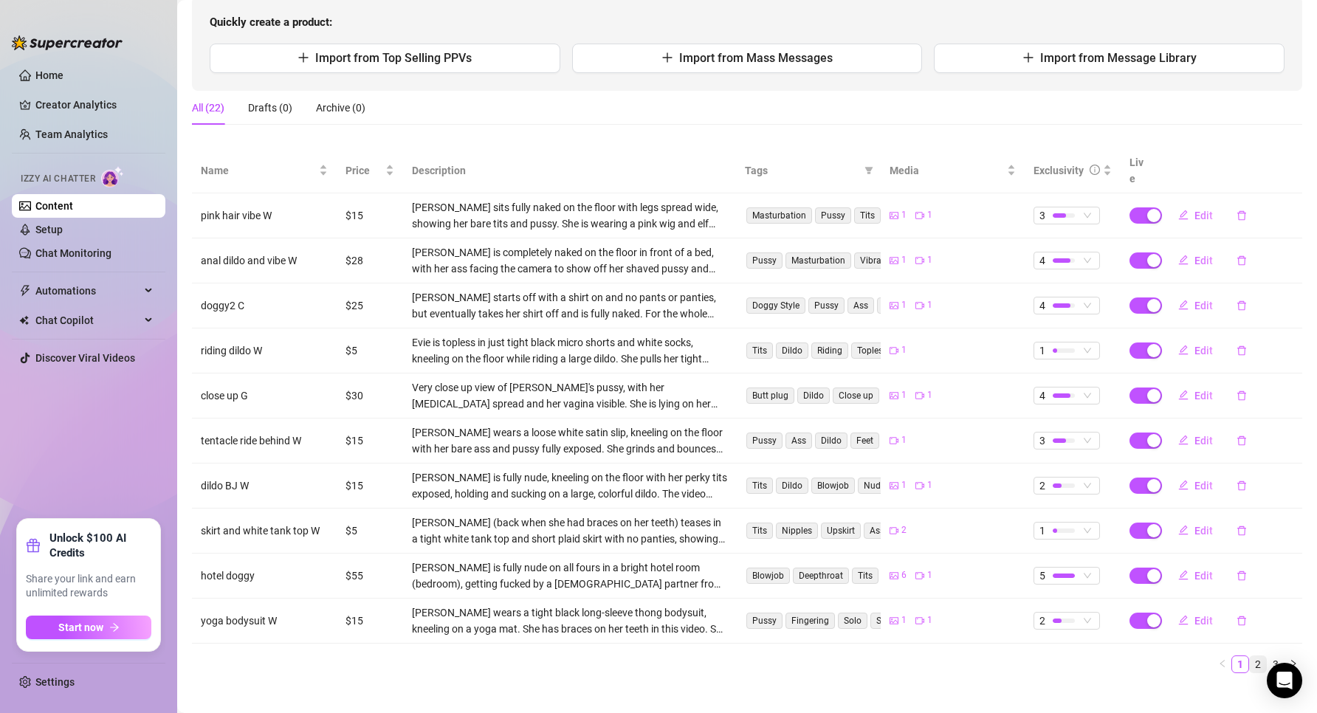
click at [1249, 656] on link "2" at bounding box center [1257, 664] width 16 height 16
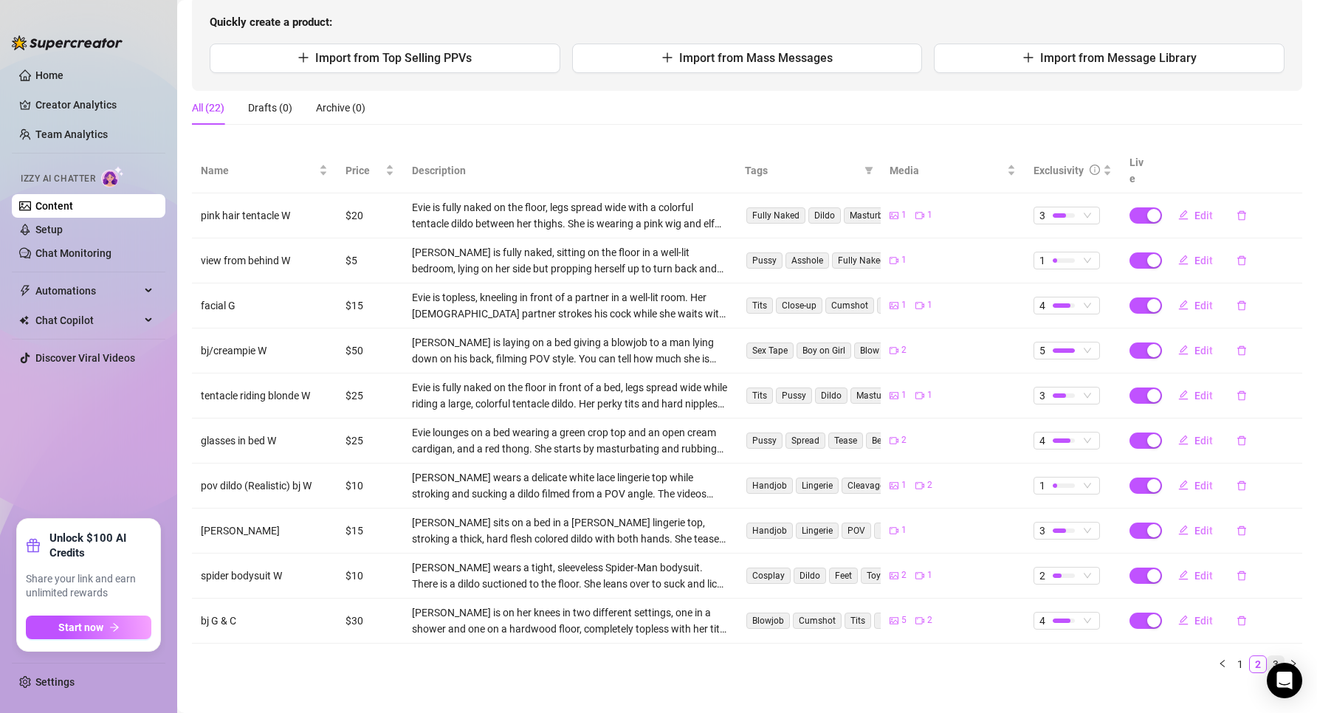
click at [1269, 656] on link "3" at bounding box center [1275, 664] width 16 height 16
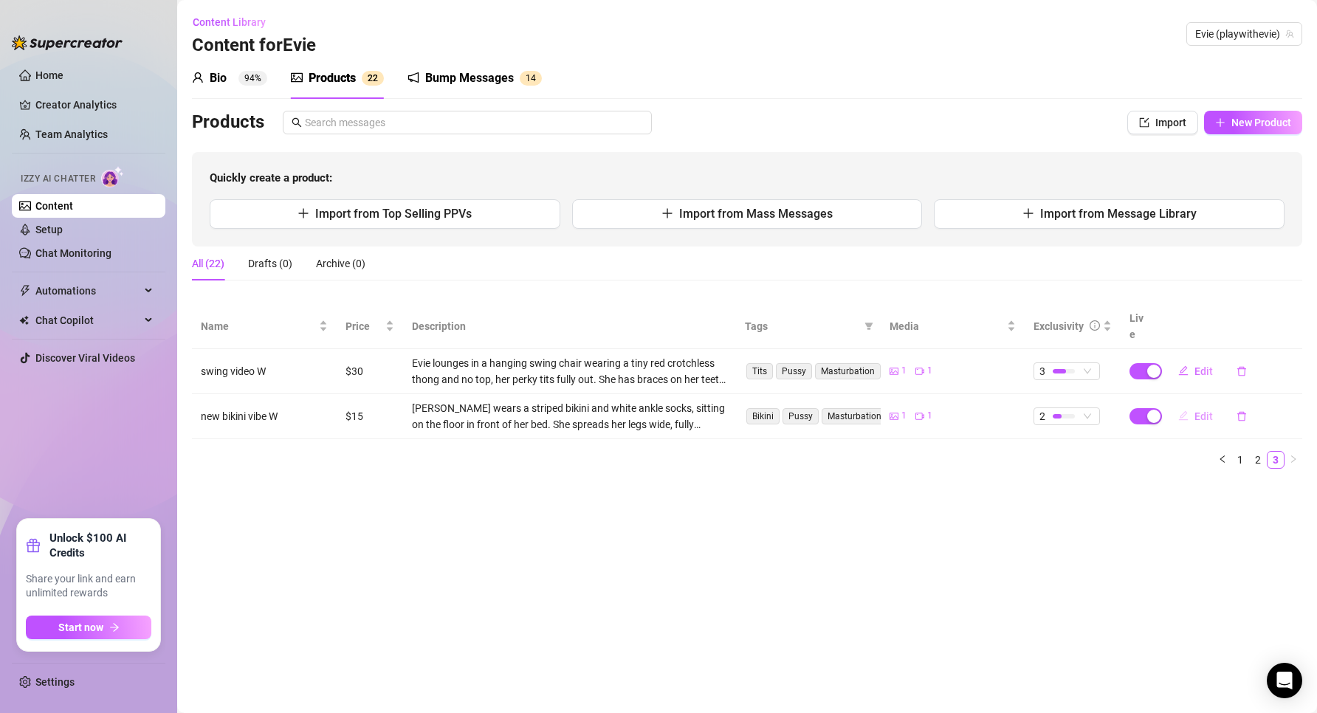
click at [1196, 410] on span "Edit" at bounding box center [1203, 416] width 18 height 12
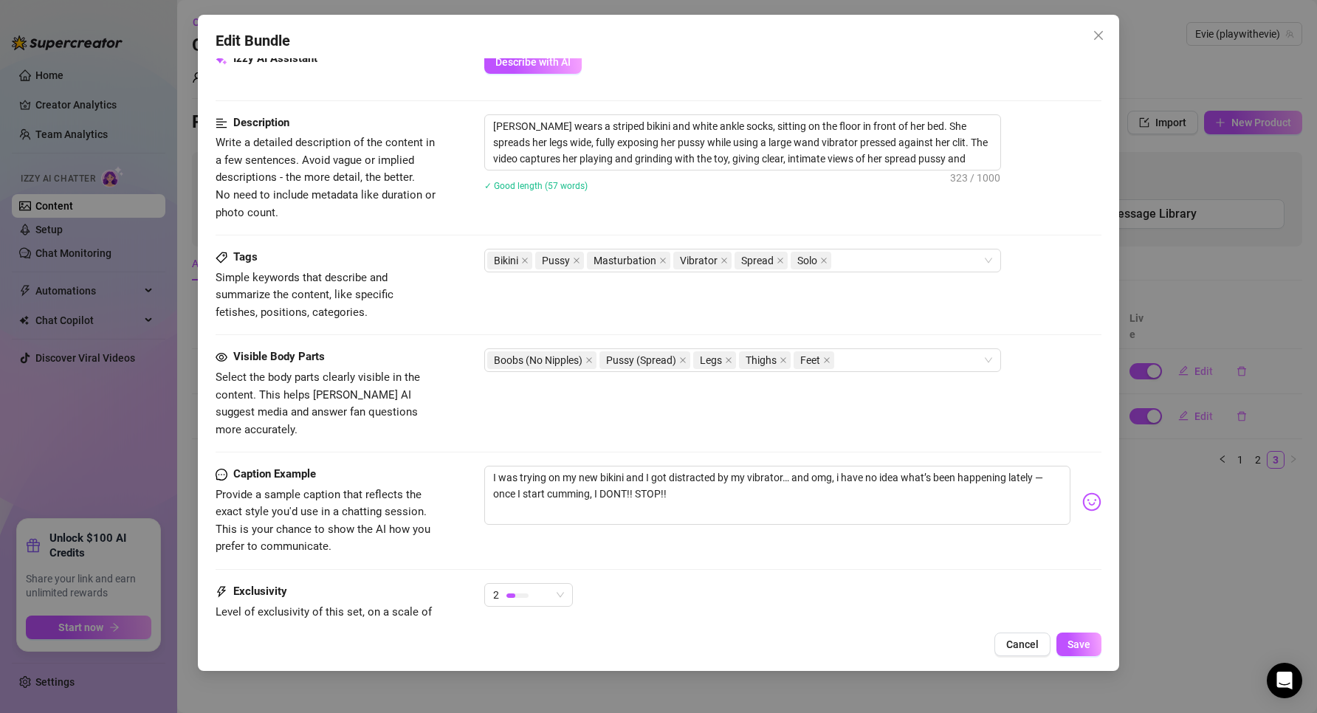
scroll to position [675, 0]
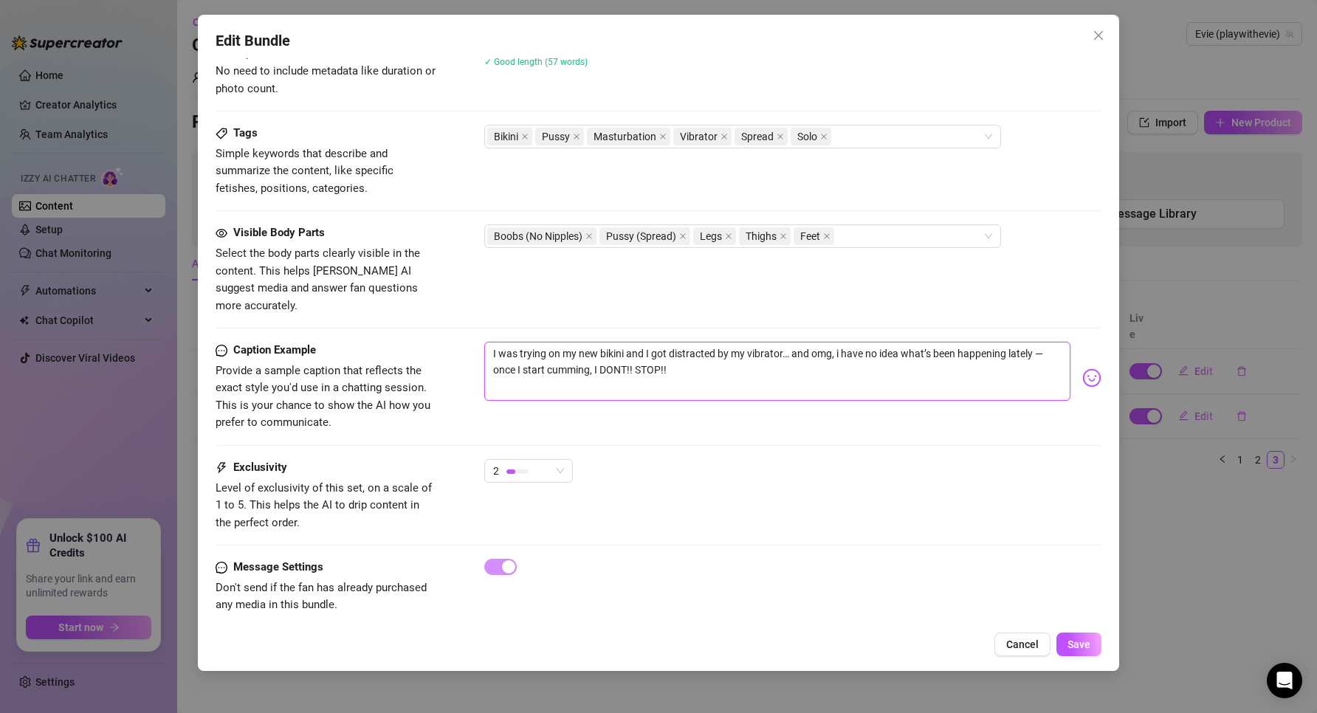
click at [649, 348] on textarea "I was trying on my new bikini and I got distracted by my vibrator… and omg, i h…" at bounding box center [777, 371] width 587 height 59
click at [1025, 646] on span "Cancel" at bounding box center [1022, 644] width 32 height 12
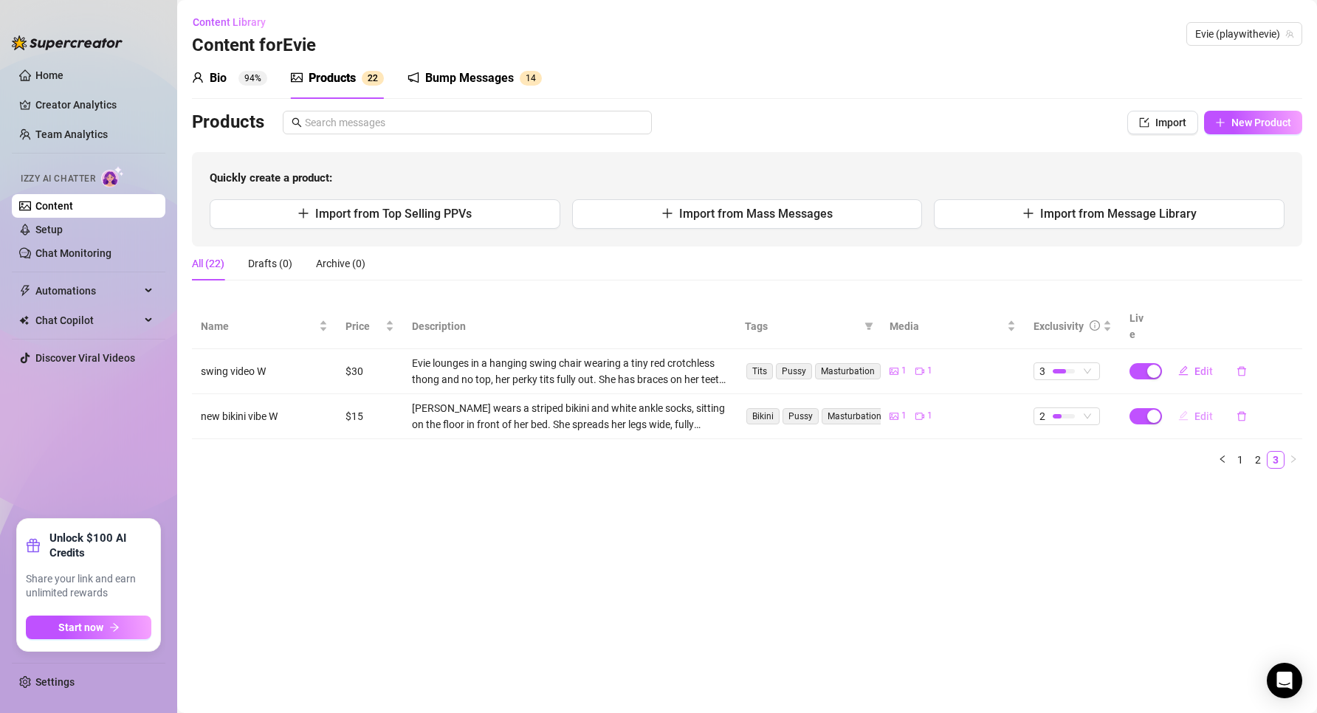
click at [1196, 410] on span "Edit" at bounding box center [1203, 416] width 18 height 12
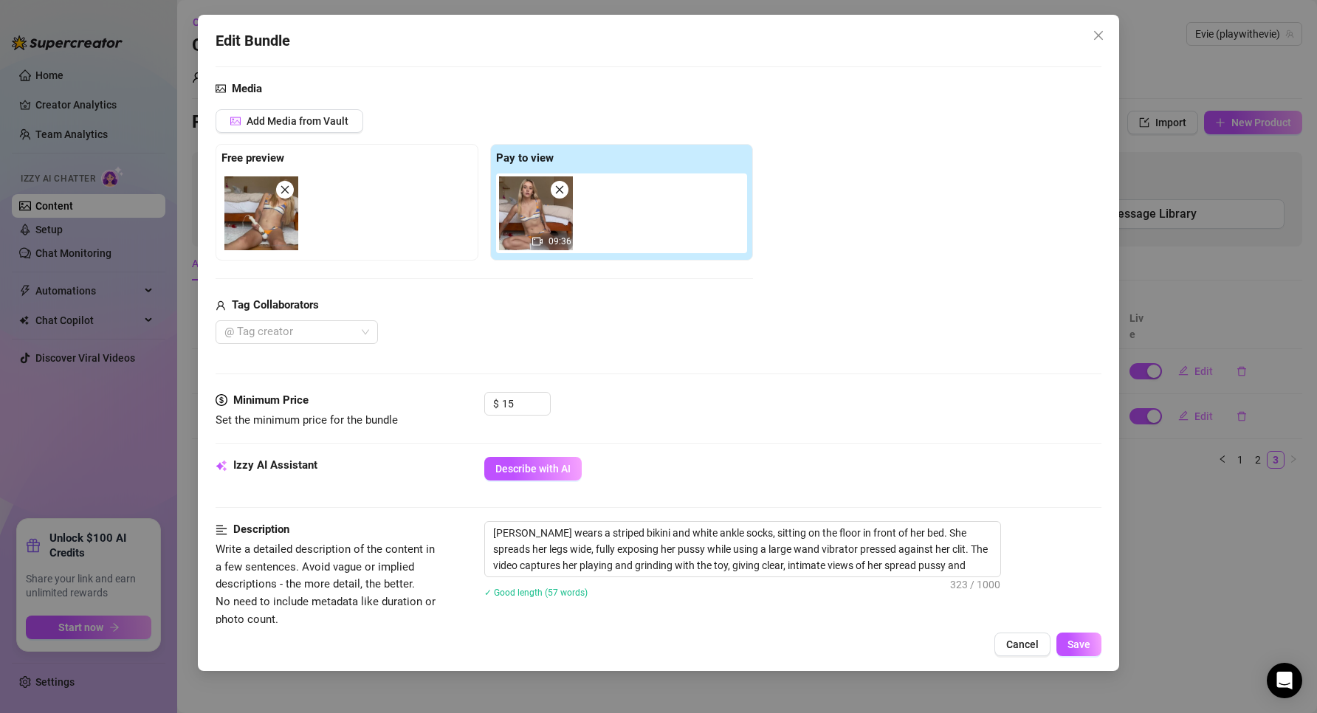
scroll to position [443, 0]
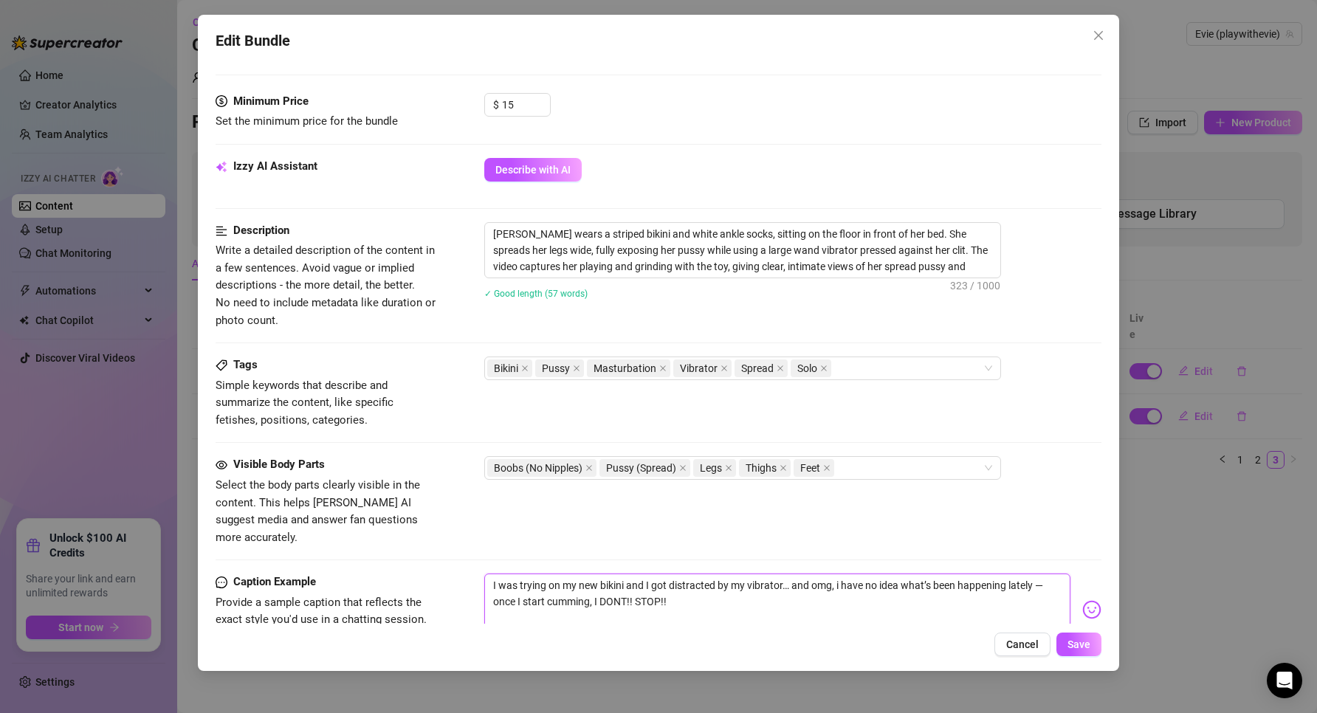
click at [730, 587] on textarea "I was trying on my new bikini and I got distracted by my vibrator… and omg, i h…" at bounding box center [777, 602] width 587 height 59
drag, startPoint x: 1018, startPoint y: 645, endPoint x: 784, endPoint y: 604, distance: 238.3
click at [784, 604] on div "Edit Bundle Account Evie (@playwithevie) Name Name is for your internal organiz…" at bounding box center [659, 343] width 922 height 656
click at [784, 603] on textarea "I was trying on my new bikini and I got distracted by my vibrator… and omg, i h…" at bounding box center [777, 602] width 587 height 59
type textarea "I was trying on my new bikini and I got distracted by my vibrator… and omg, i h…"
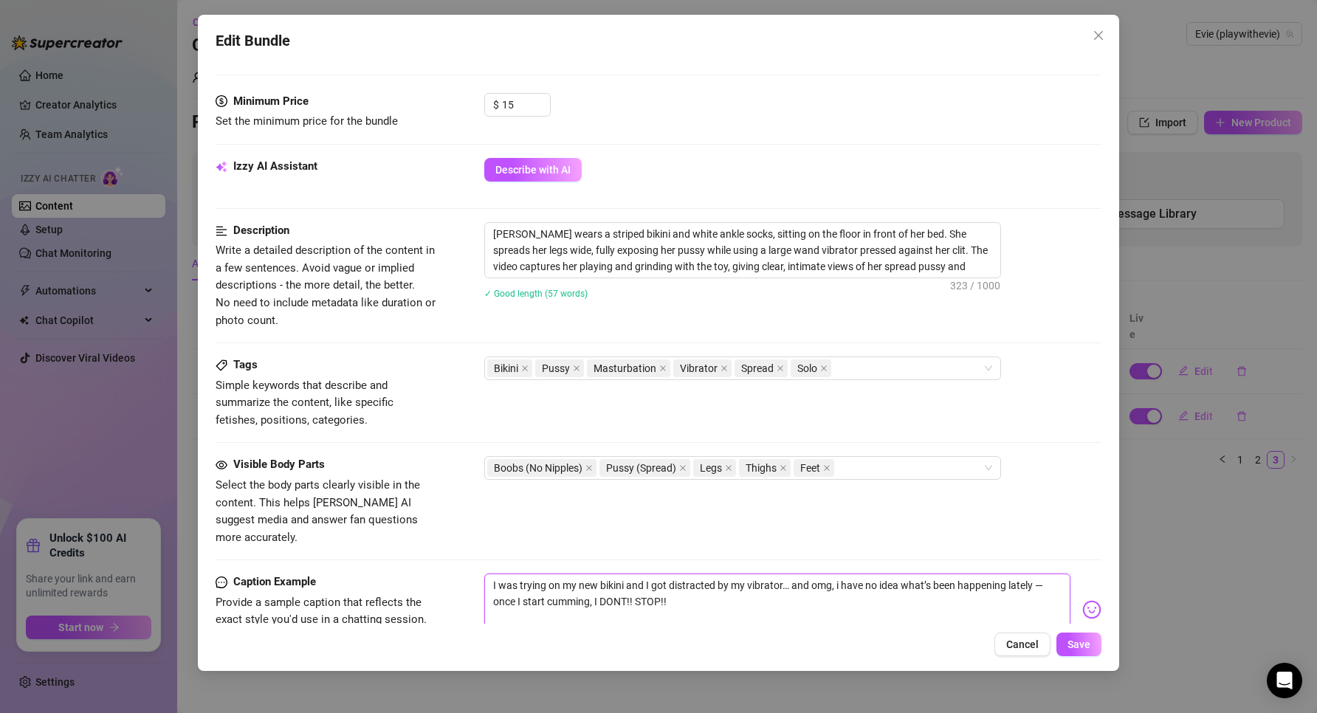
type textarea "I was trying on my new bikini and I got distracted by my vibrator… and omg, i h…"
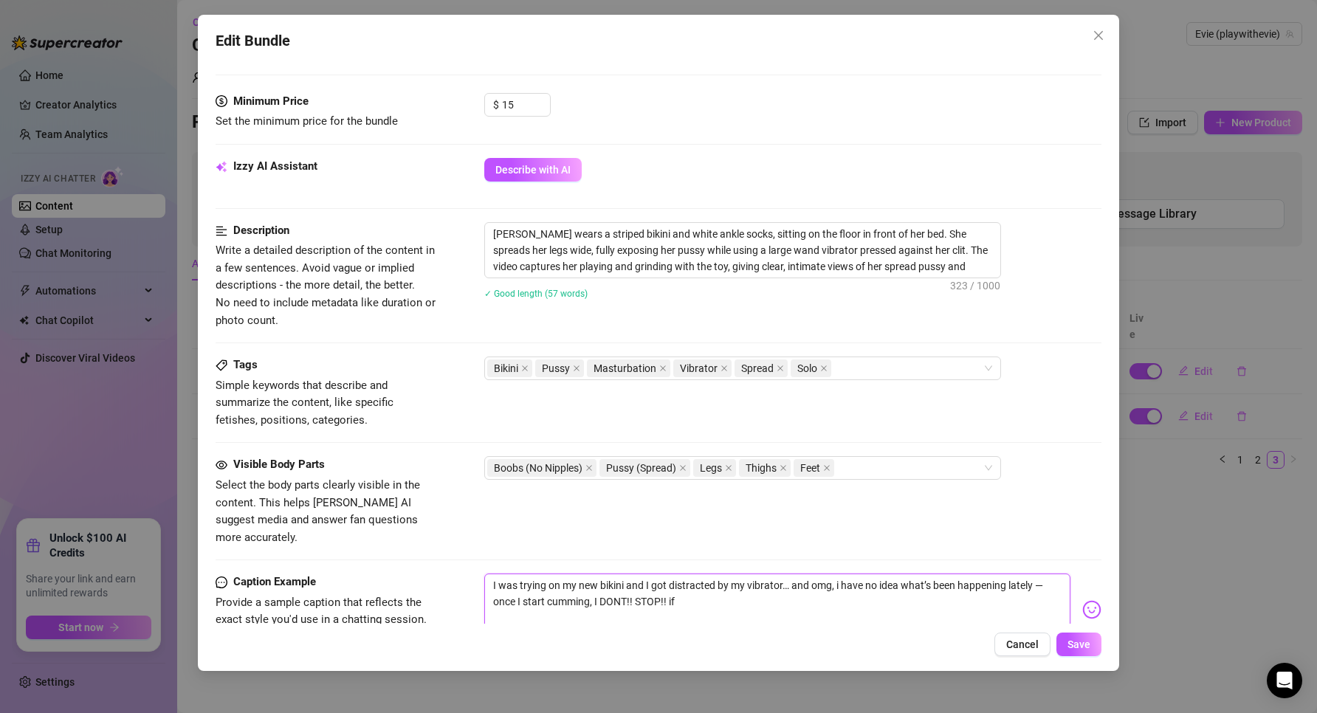
type textarea "I was trying on my new bikini and I got distracted by my vibrator… and omg, i h…"
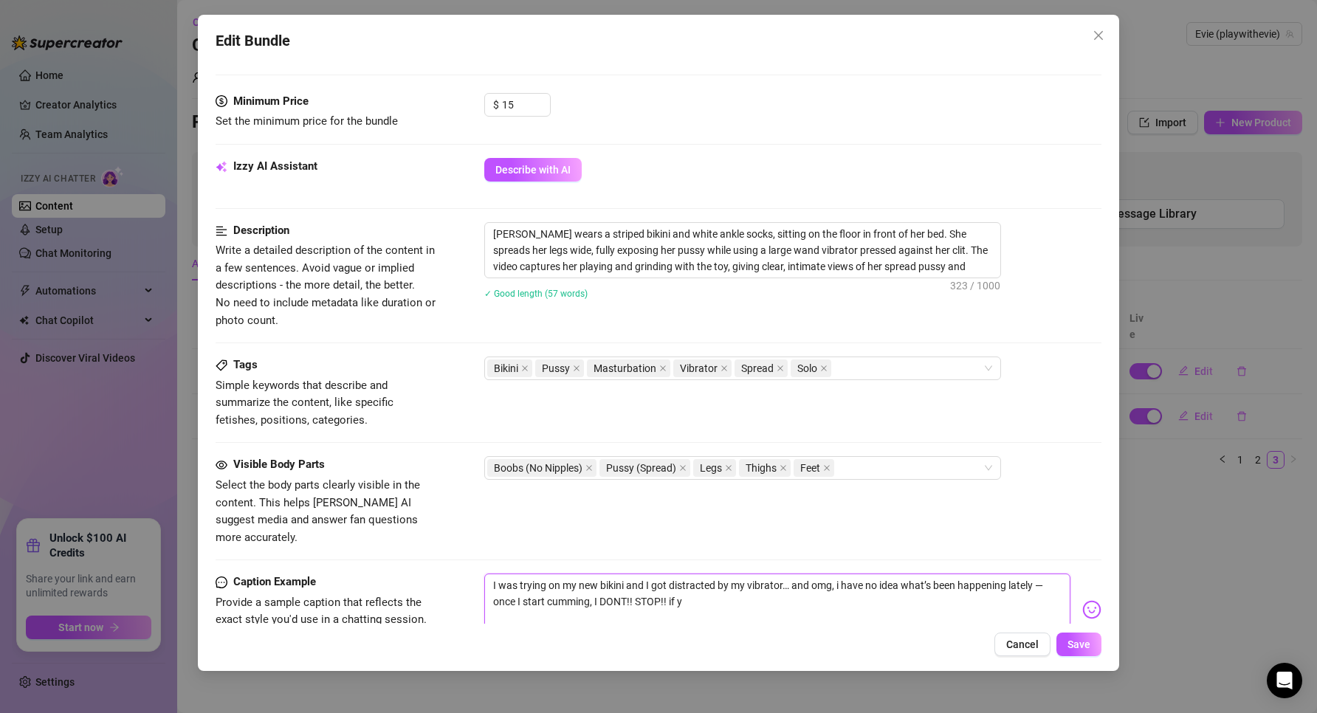
type textarea "I was trying on my new bikini and I got distracted by my vibrator… and omg, i h…"
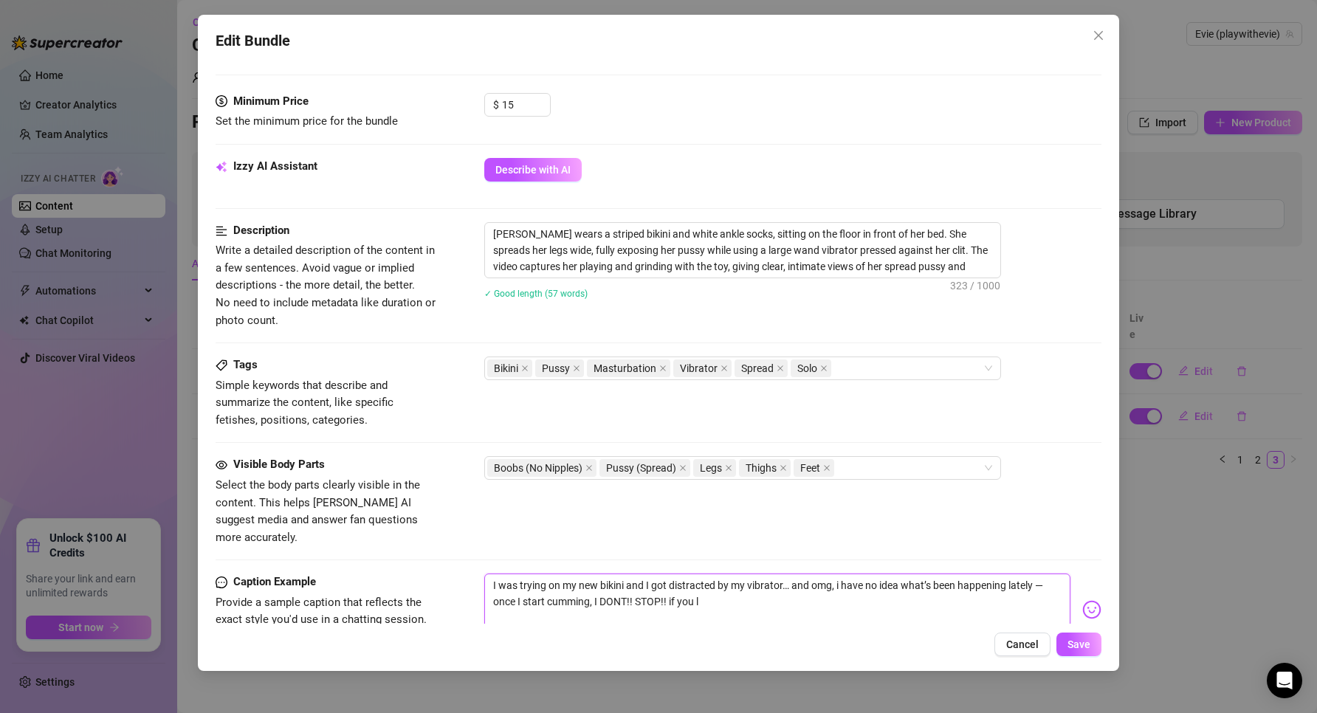
type textarea "I was trying on my new bikini and I got distracted by my vibrator… and omg, i h…"
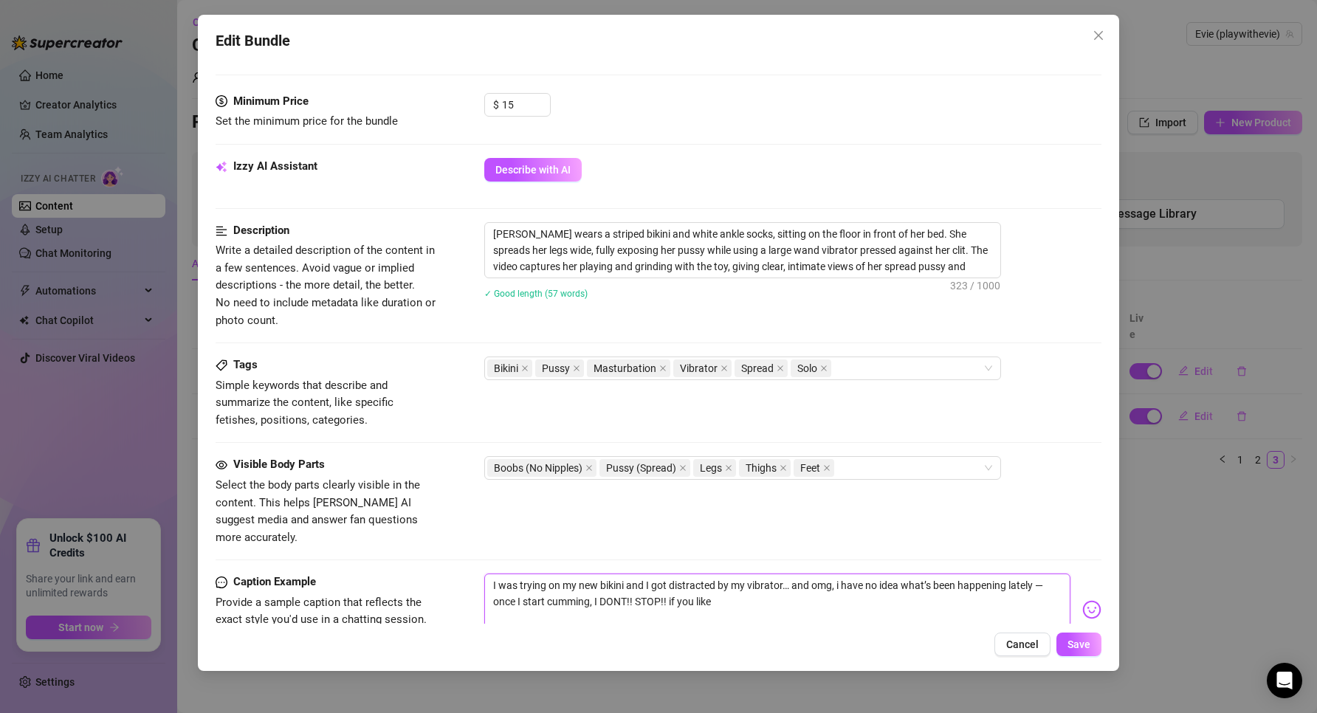
type textarea "I was trying on my new bikini and I got distracted by my vibrator… and omg, i h…"
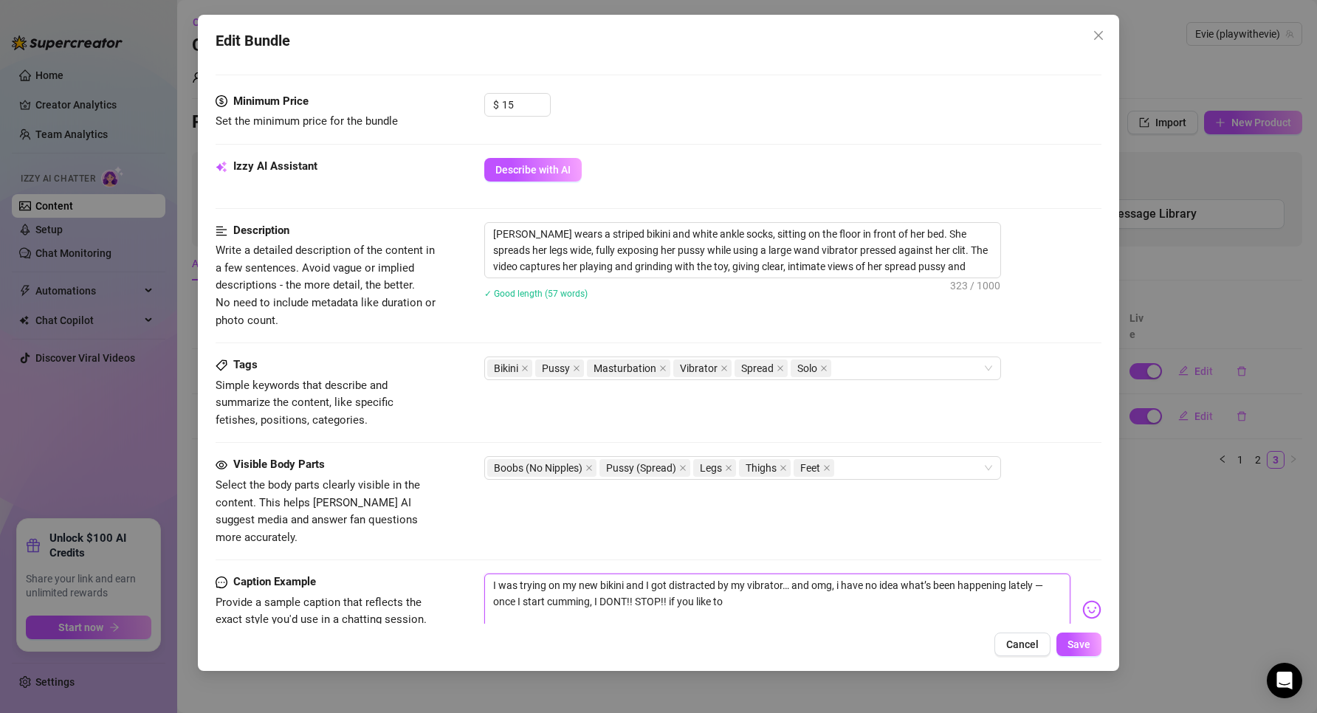
type textarea "I was trying on my new bikini and I got distracted by my vibrator… and omg, i h…"
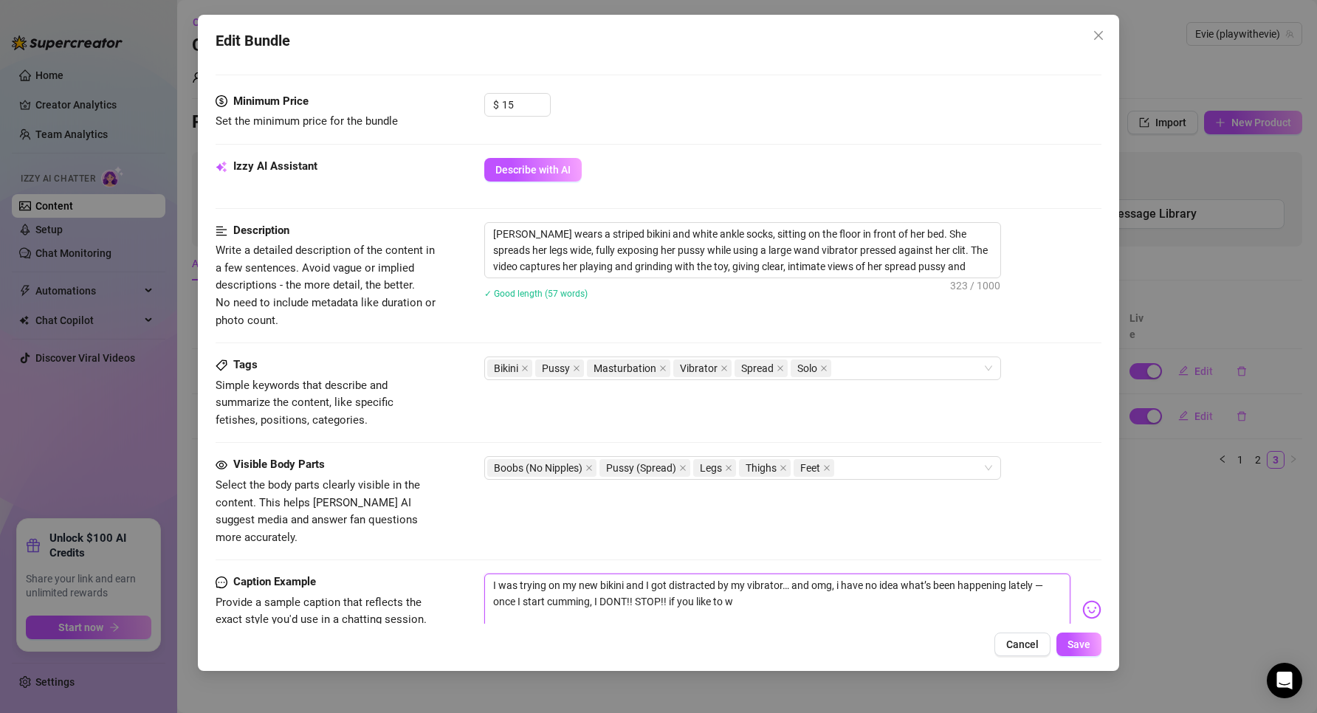
type textarea "I was trying on my new bikini and I got distracted by my vibrator… and omg, i h…"
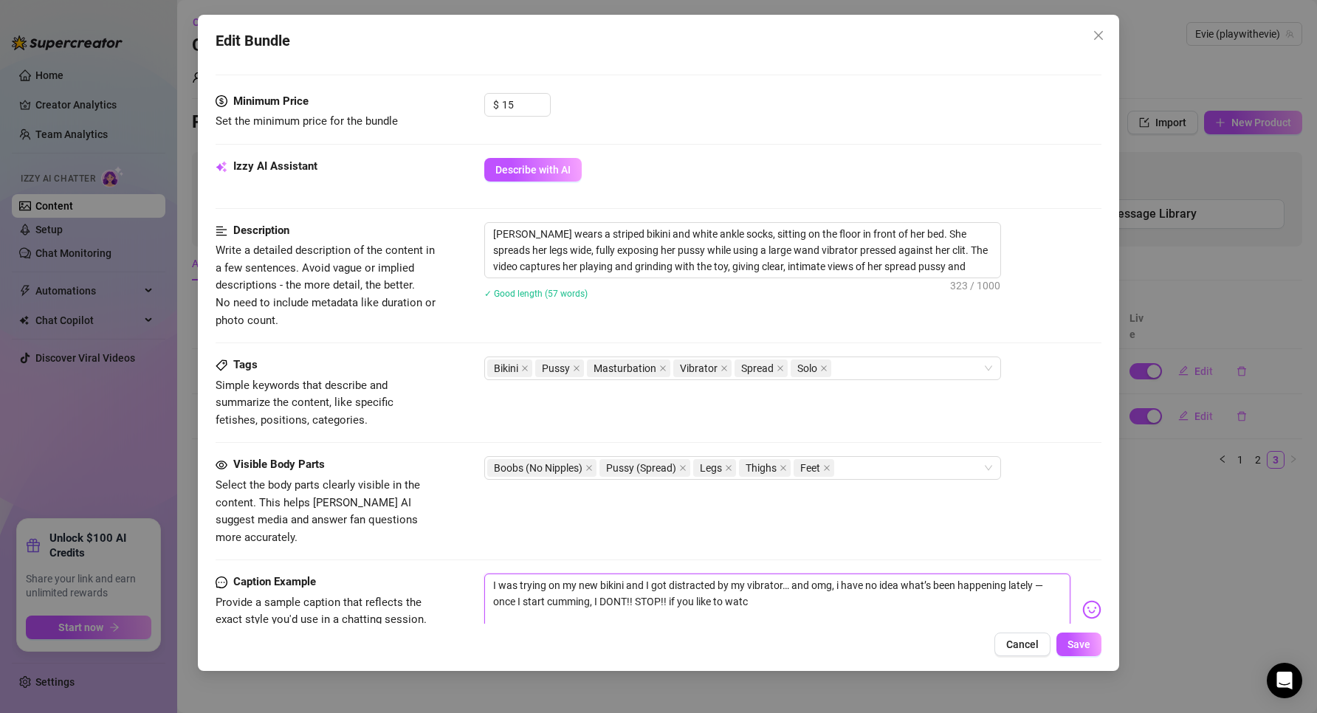
type textarea "I was trying on my new bikini and I got distracted by my vibrator… and omg, i h…"
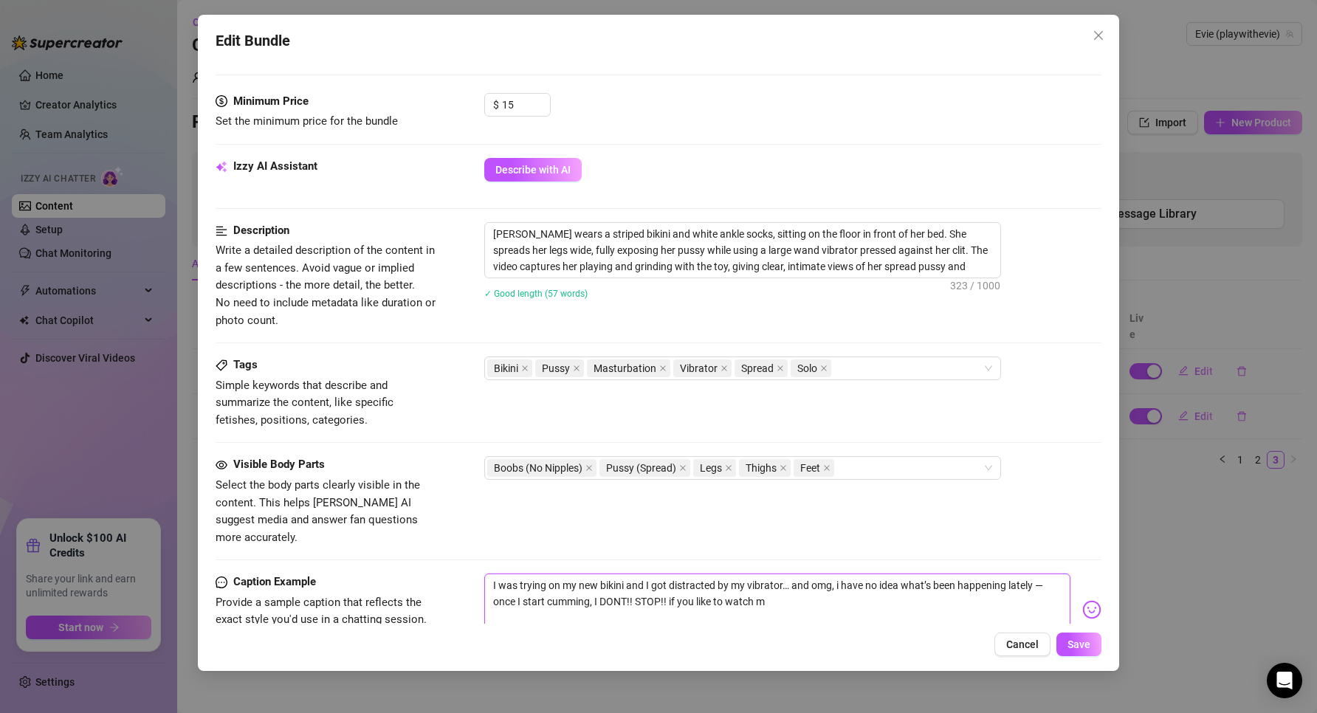
type textarea "I was trying on my new bikini and I got distracted by my vibrator… and omg, i h…"
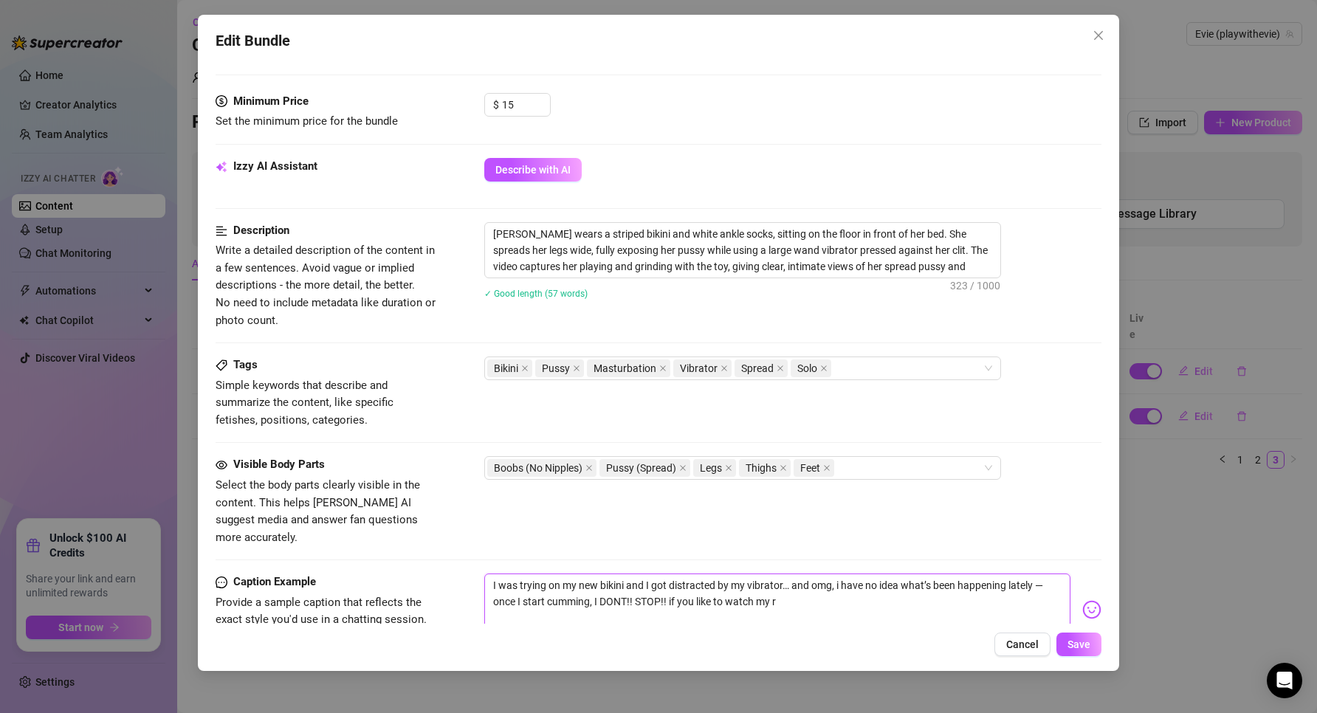
type textarea "I was trying on my new bikini and I got distracted by my vibrator… and omg, i h…"
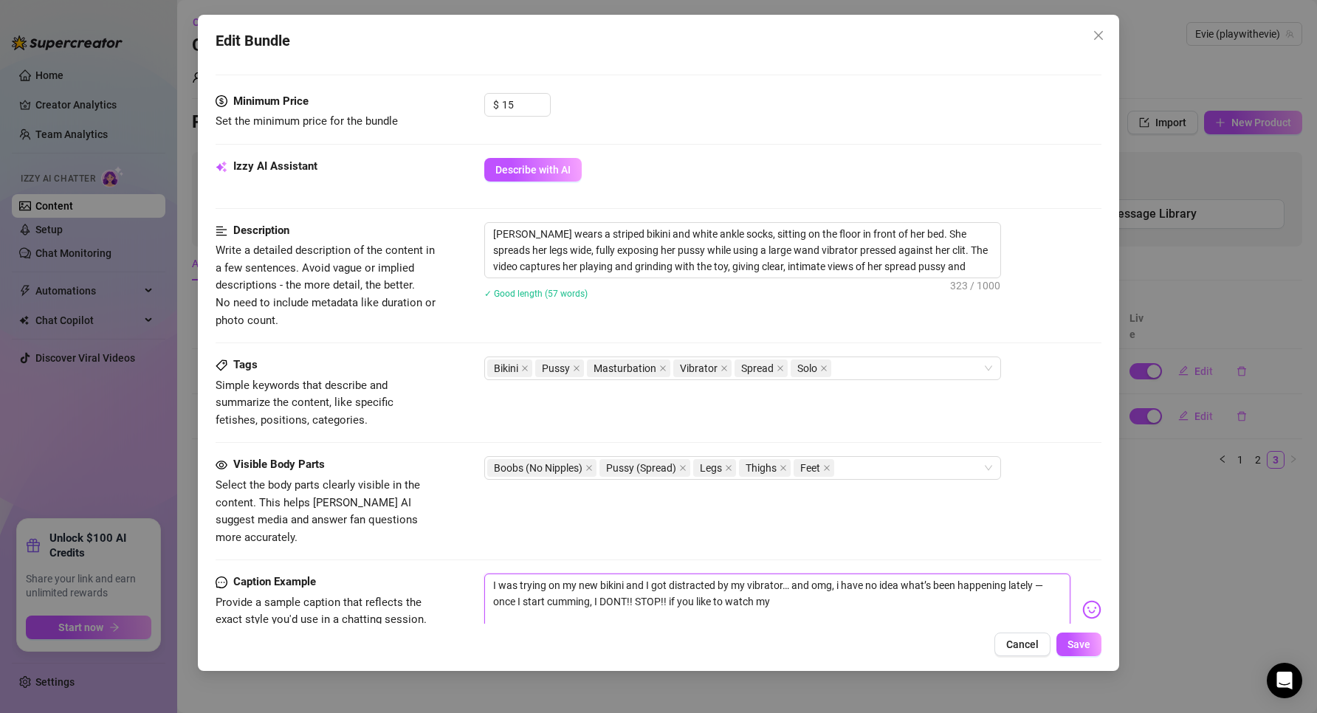
type textarea "I was trying on my new bikini and I got distracted by my vibrator… and omg, i h…"
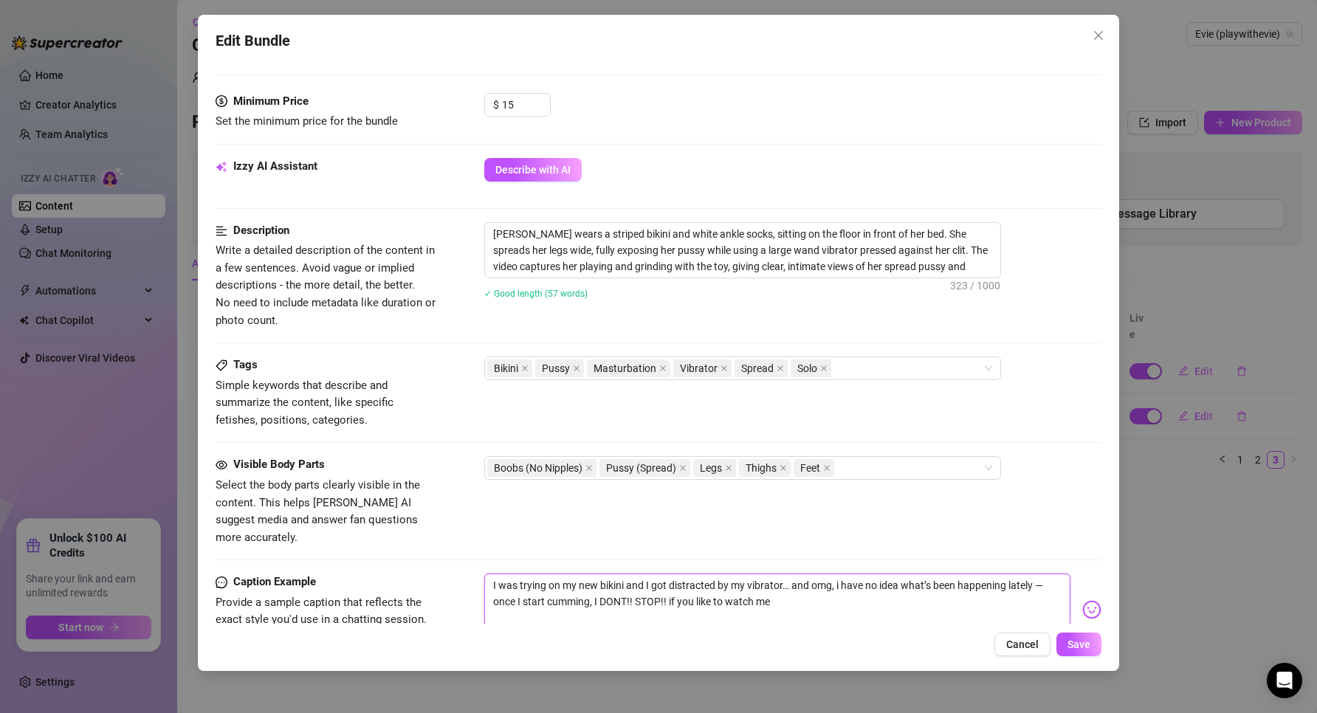
type textarea "I was trying on my new bikini and I got distracted by my vibrator… and omg, i h…"
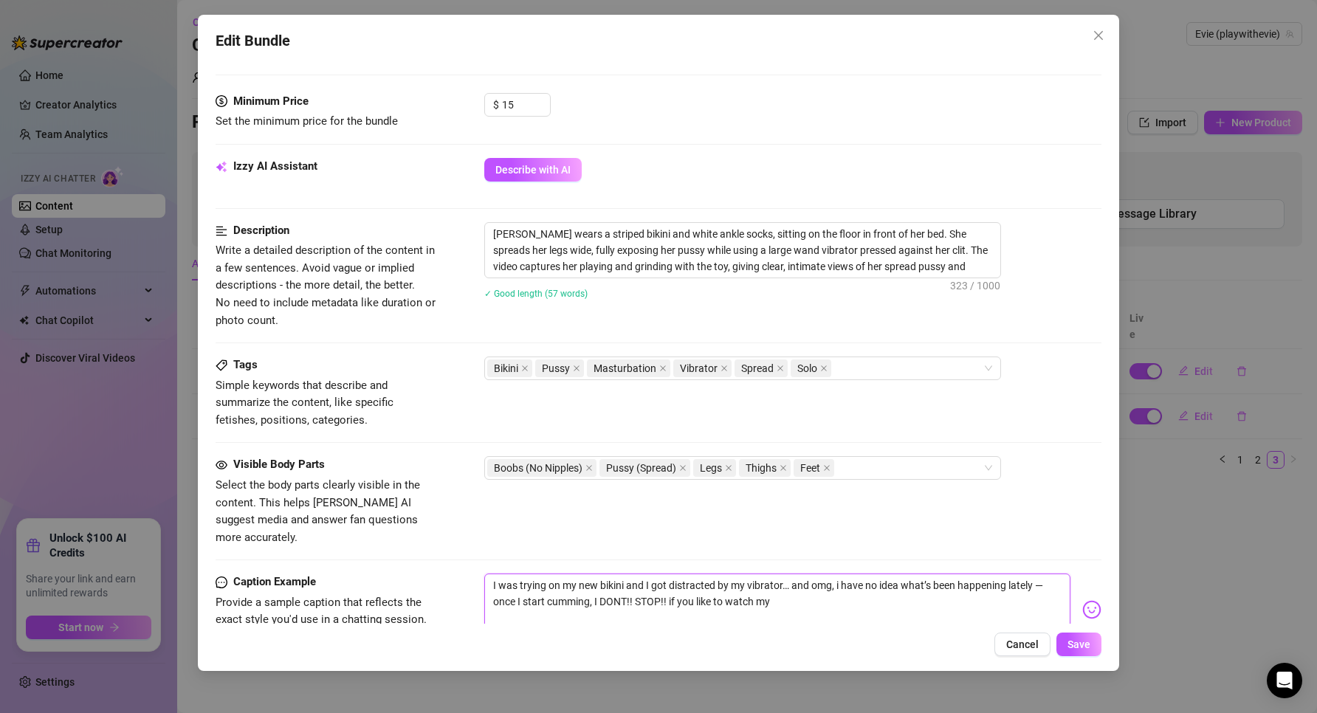
type textarea "I was trying on my new bikini and I got distracted by my vibrator… and omg, i h…"
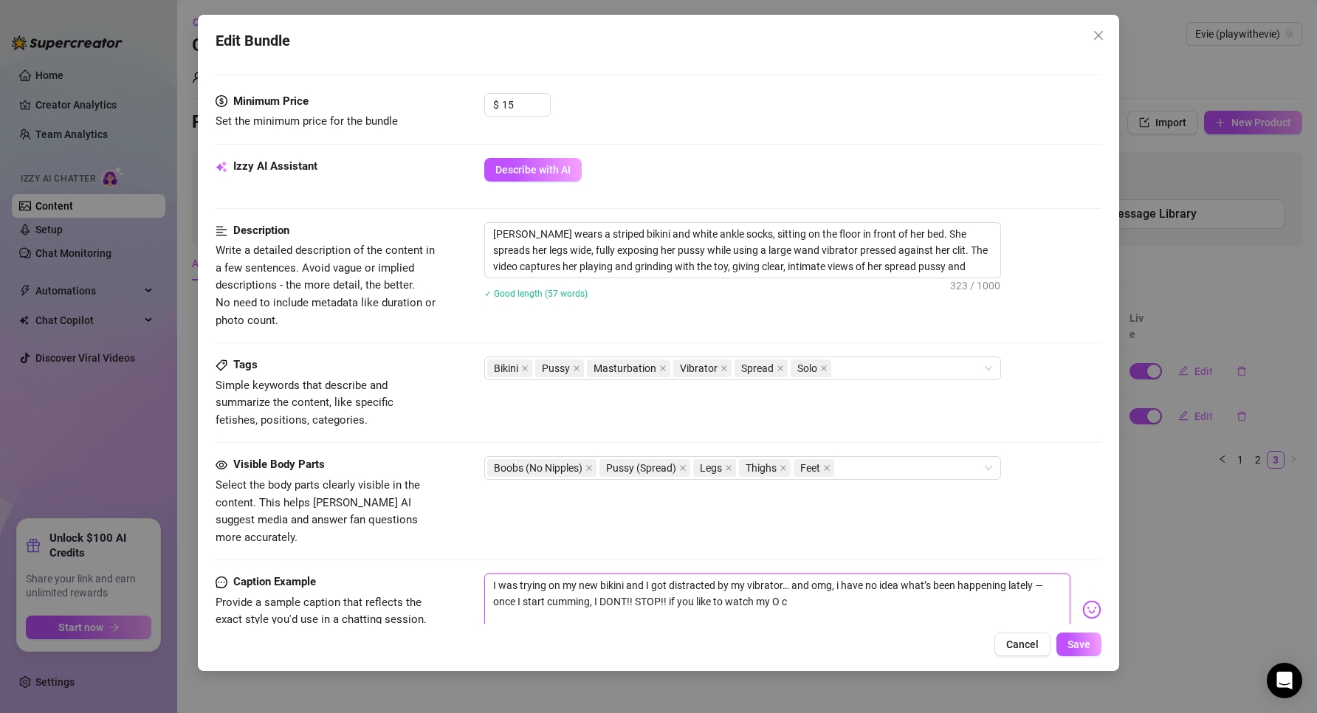
type textarea "I was trying on my new bikini and I got distracted by my vibrator… and omg, i h…"
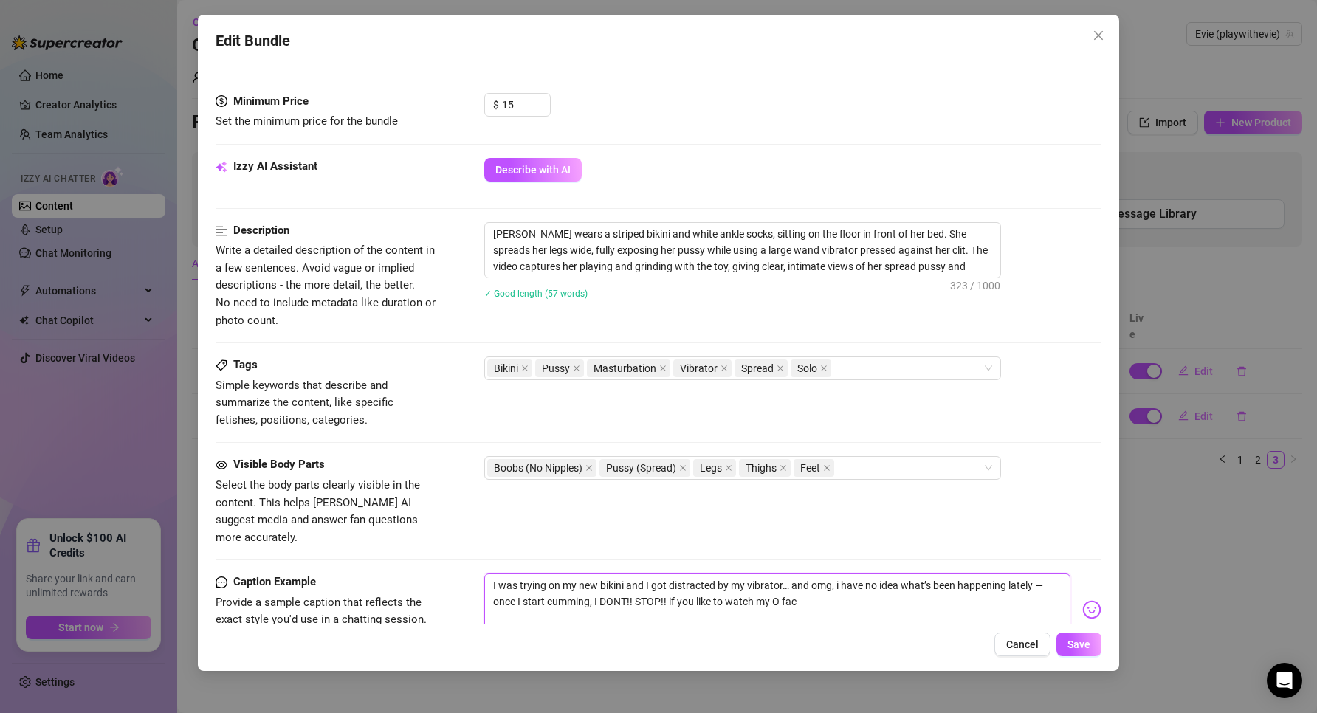
type textarea "I was trying on my new bikini and I got distracted by my vibrator… and omg, i h…"
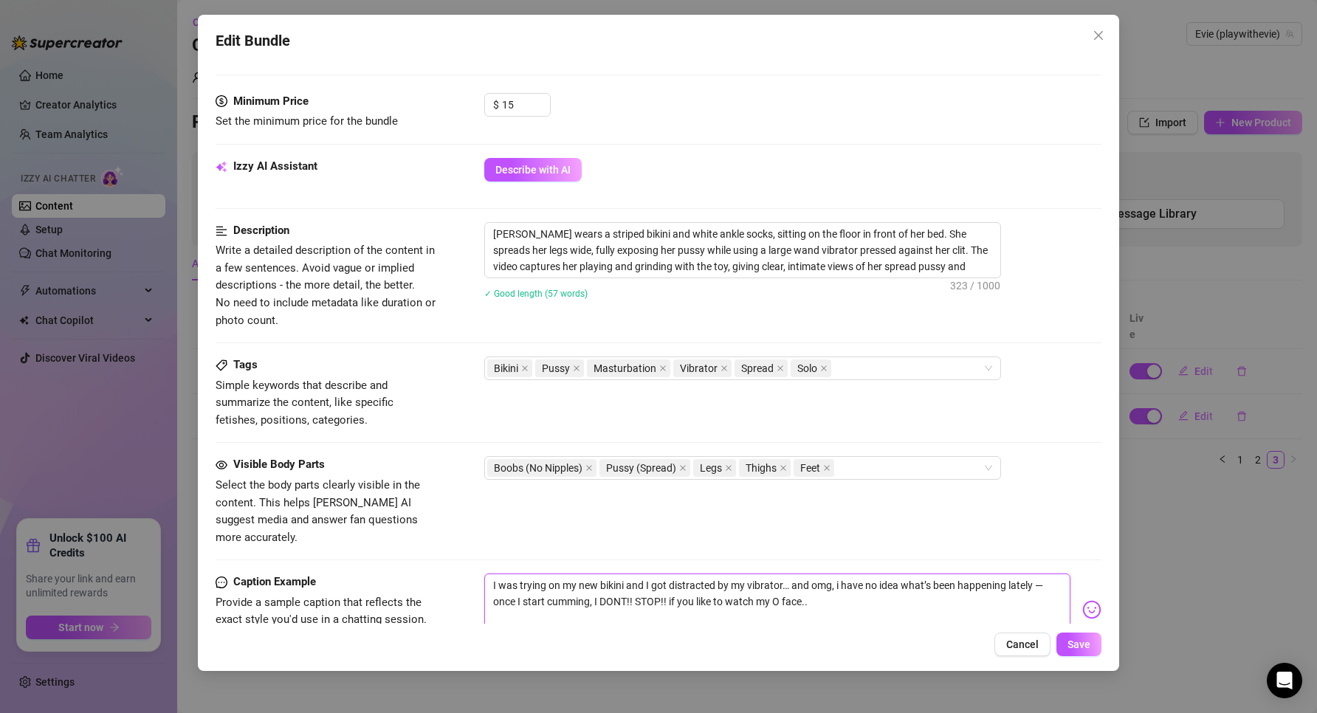
type textarea "I was trying on my new bikini and I got distracted by my vibrator… and omg, i h…"
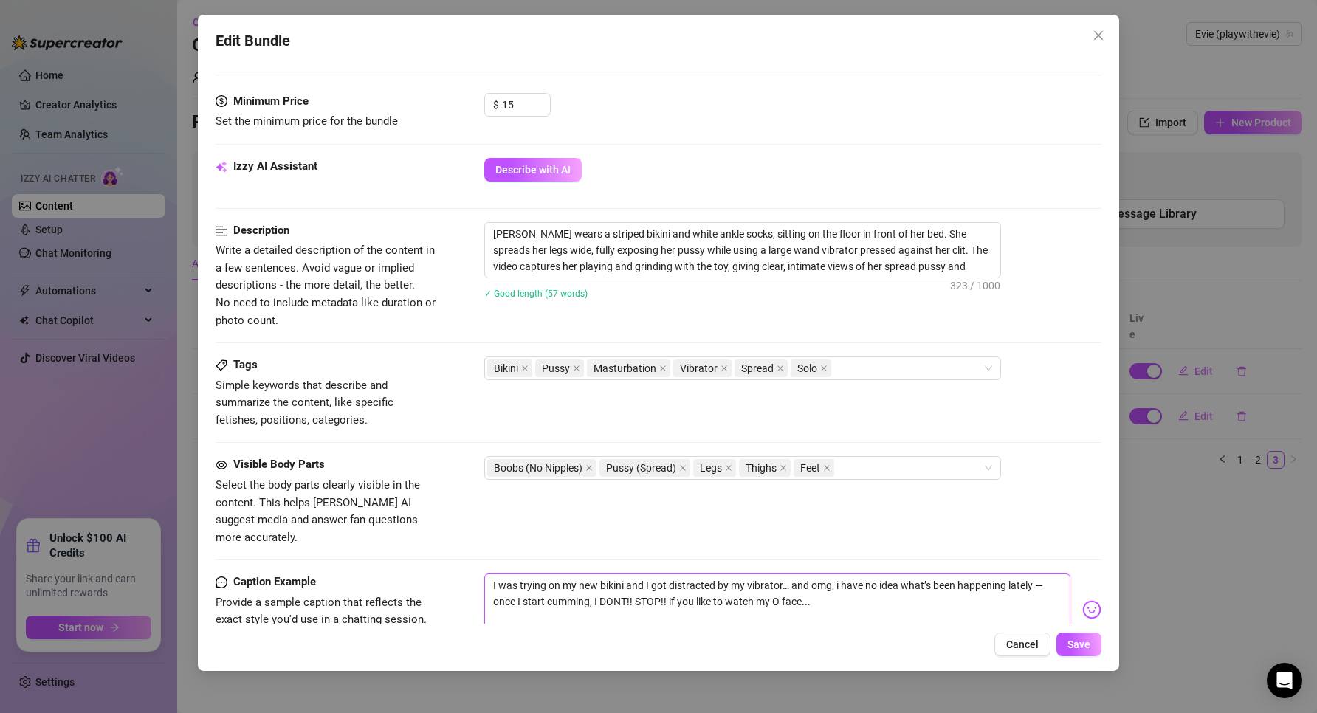
type textarea "I was trying on my new bikini and I got distracted by my vibrator… and omg, i h…"
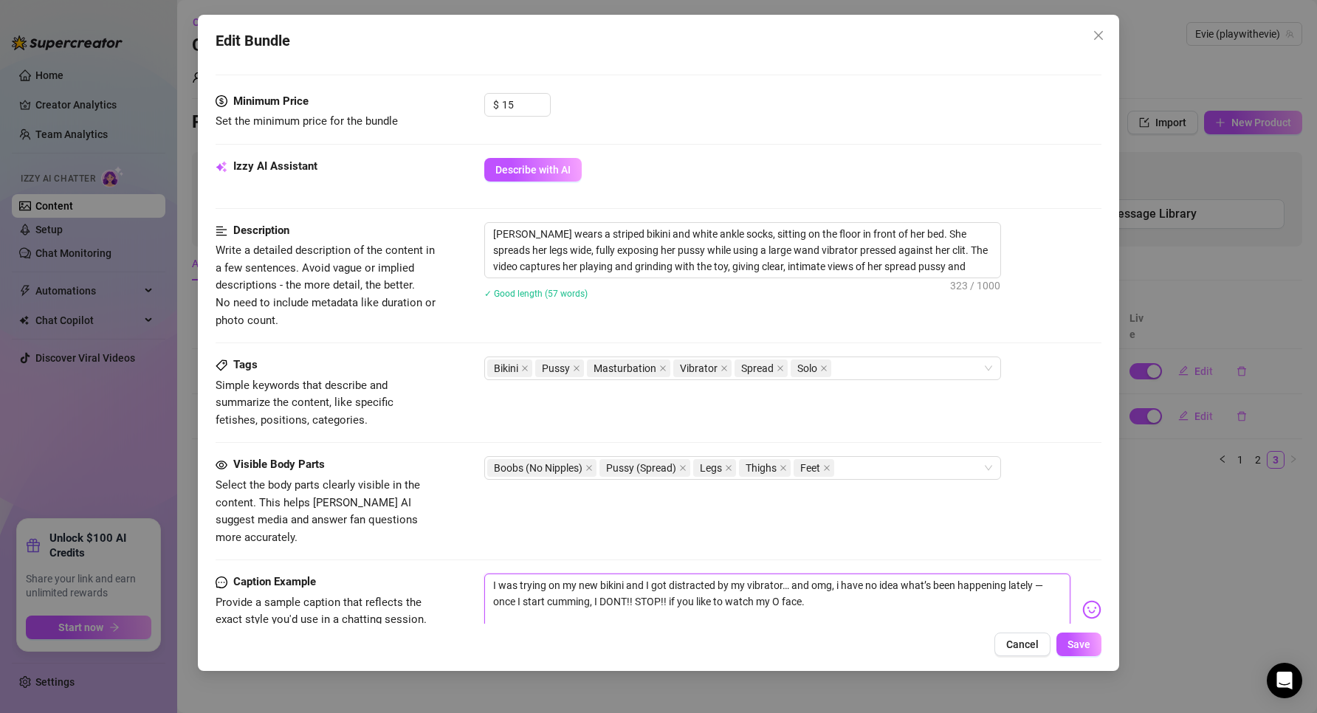
type textarea "I was trying on my new bikini and I got distracted by my vibrator… and omg, i h…"
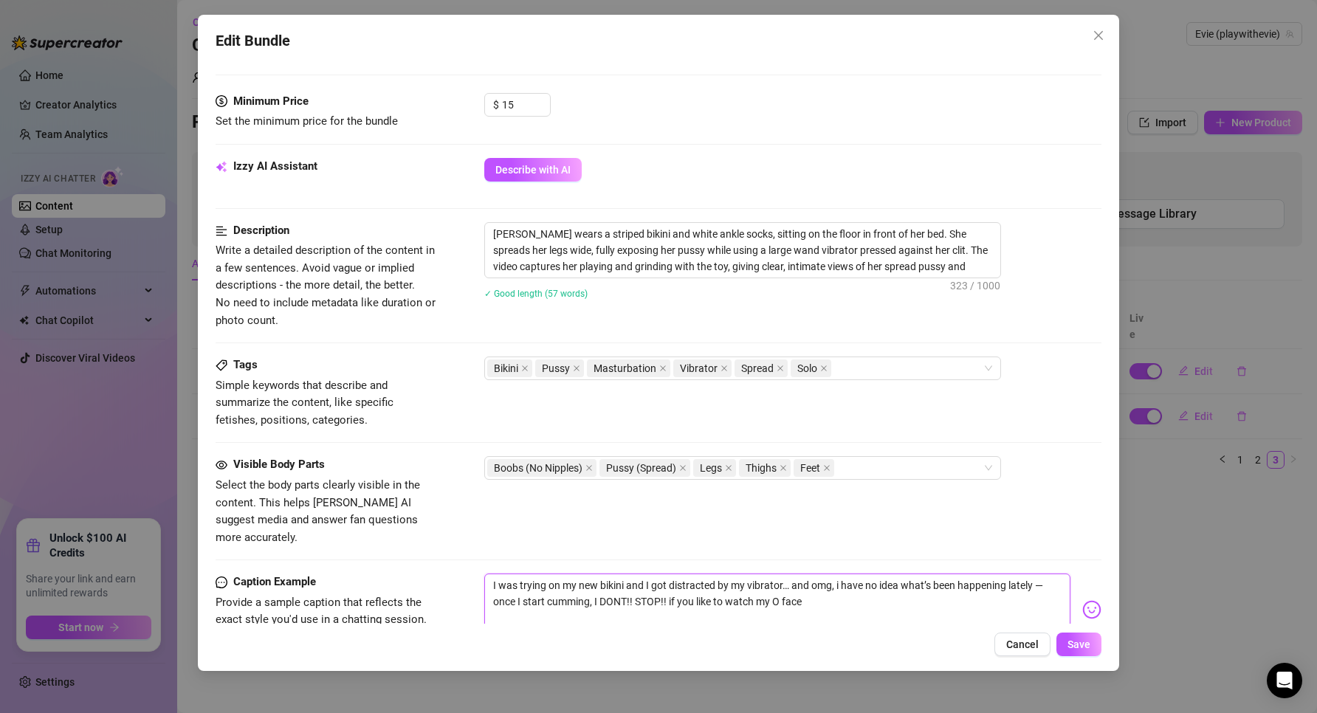
type textarea "I was trying on my new bikini and I got distracted by my vibrator… and omg, i h…"
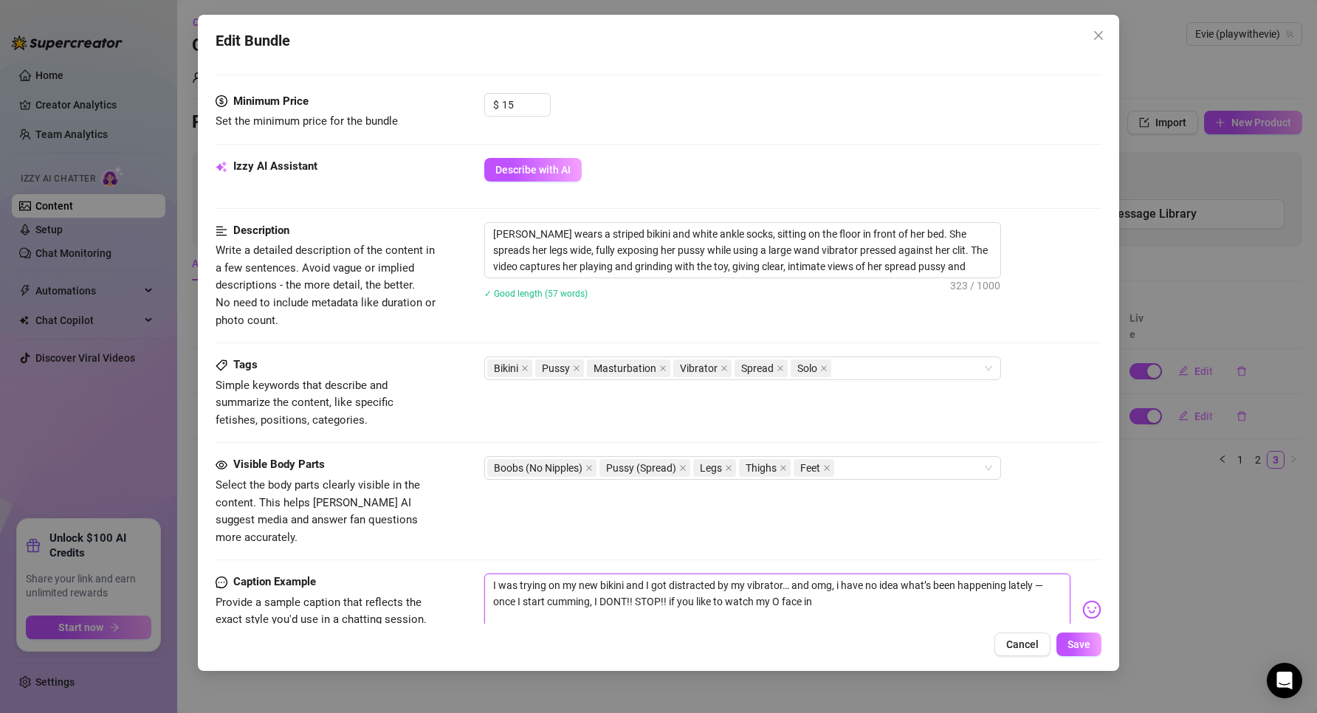
type textarea "I was trying on my new bikini and I got distracted by my vibrator… and omg, i h…"
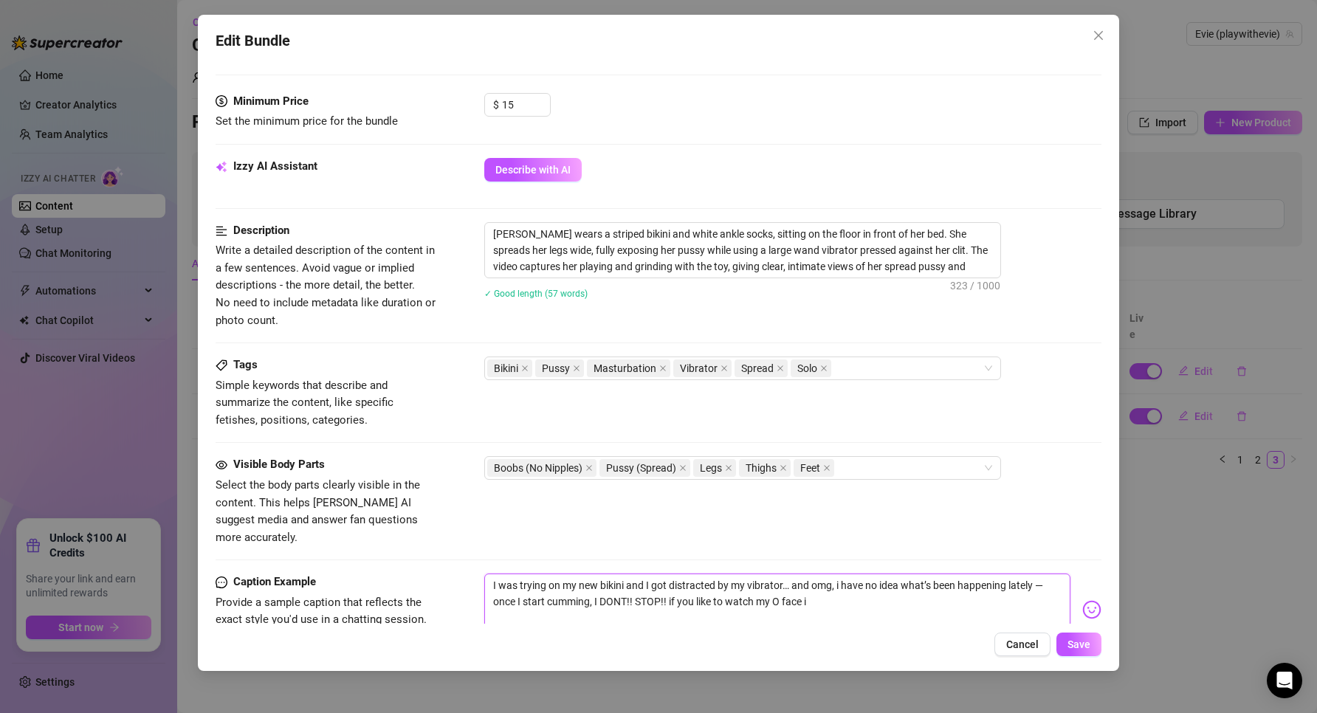
type textarea "I was trying on my new bikini and I got distracted by my vibrator… and omg, i h…"
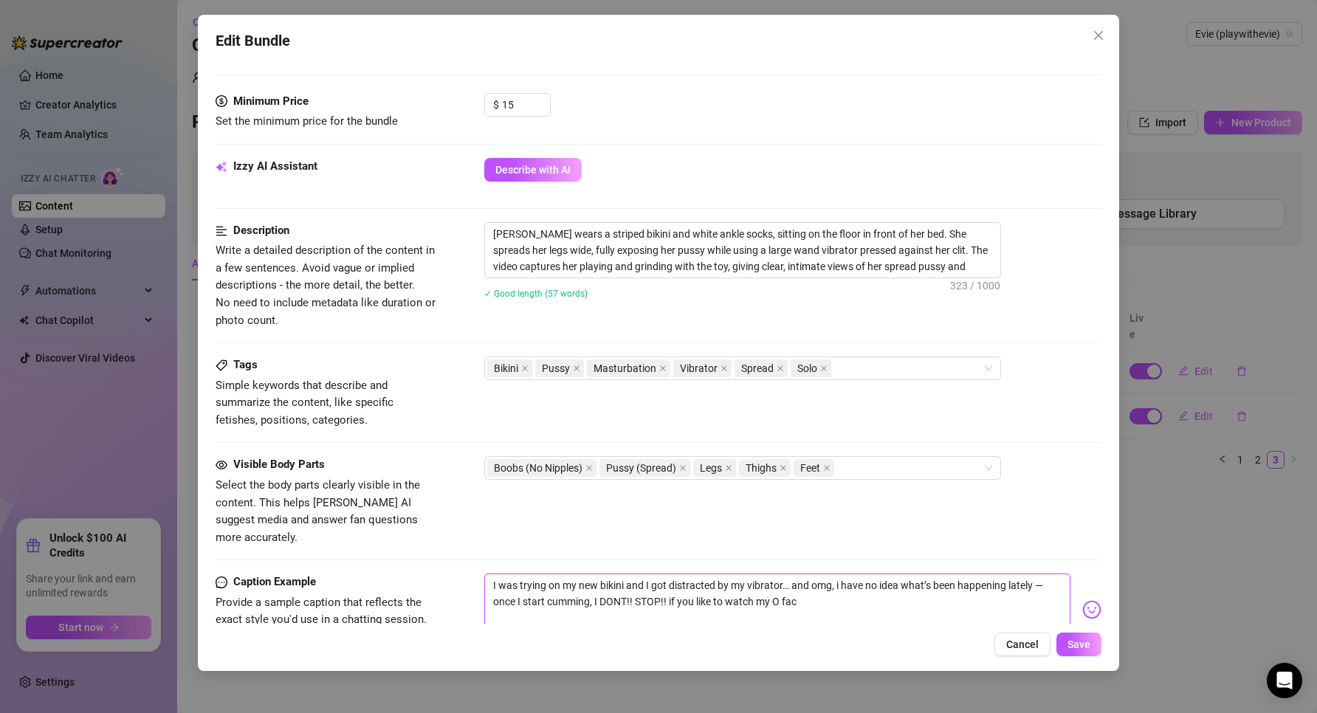
type textarea "I was trying on my new bikini and I got distracted by my vibrator… and omg, i h…"
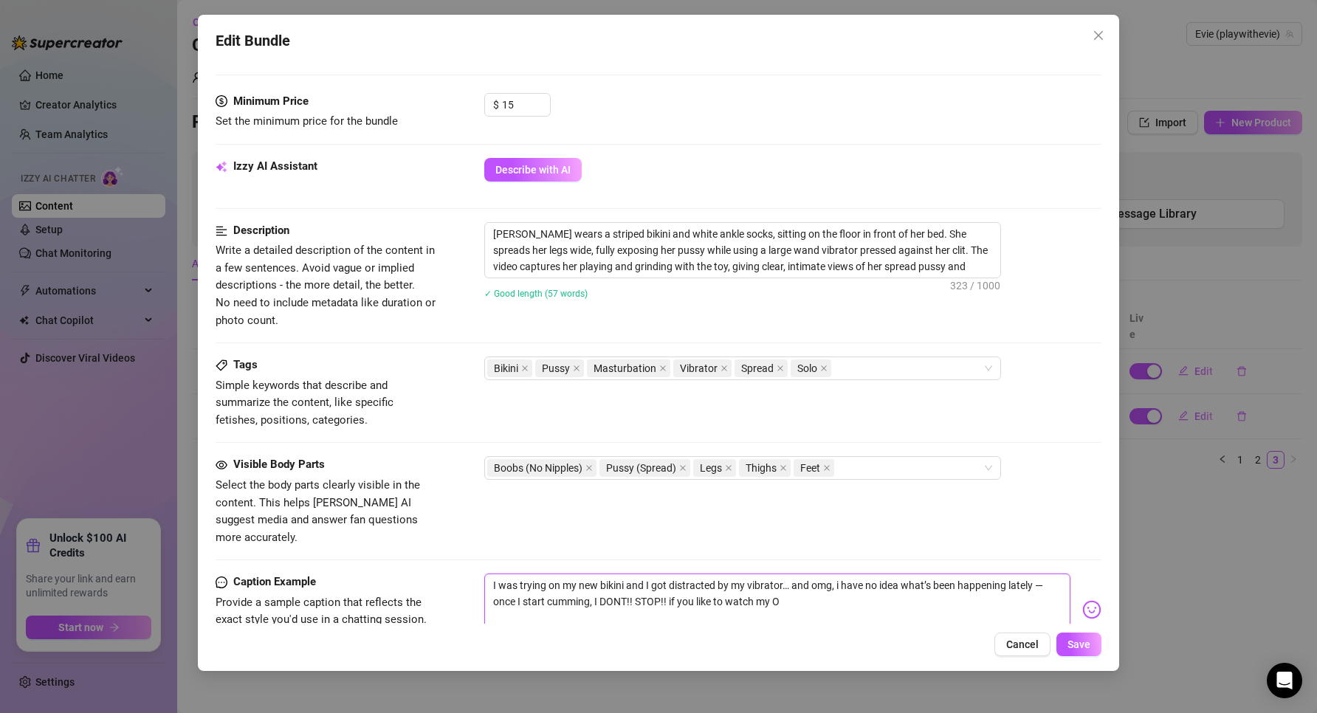
type textarea "I was trying on my new bikini and I got distracted by my vibrator… and omg, i h…"
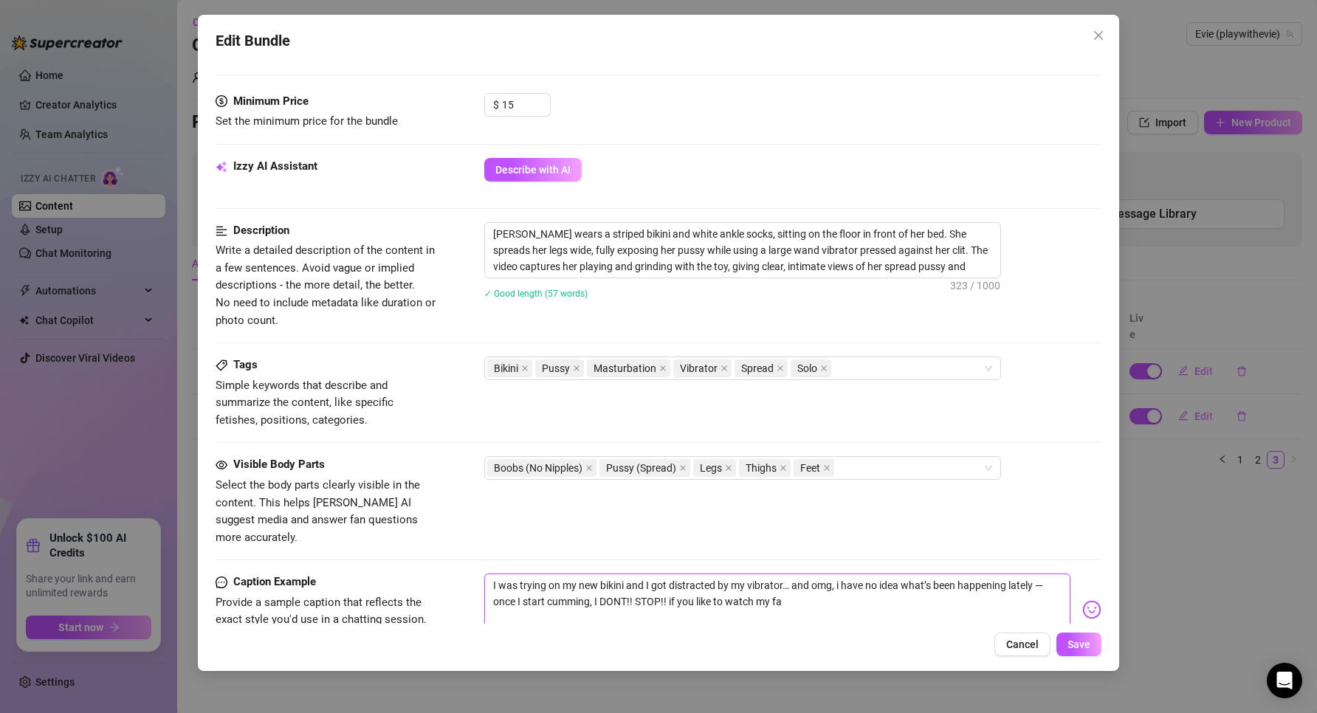
type textarea "I was trying on my new bikini and I got distracted by my vibrator… and omg, i h…"
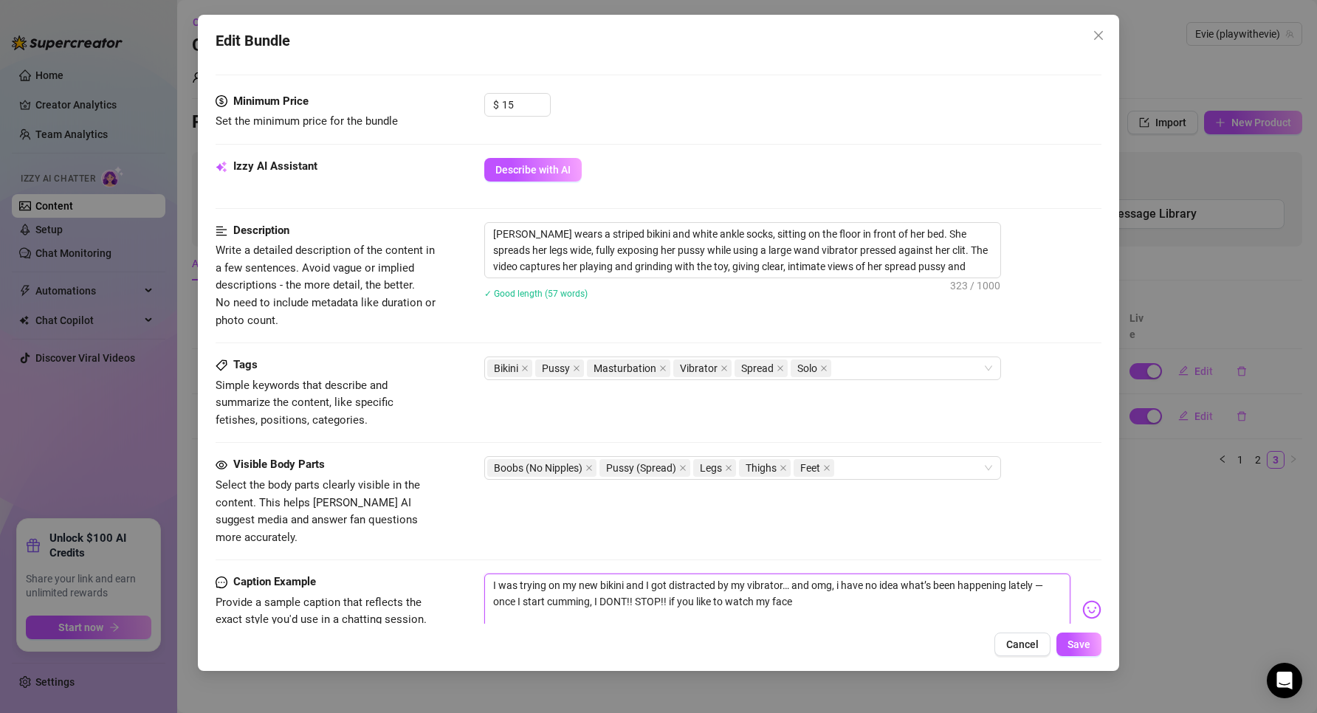
type textarea "I was trying on my new bikini and I got distracted by my vibrator… and omg, i h…"
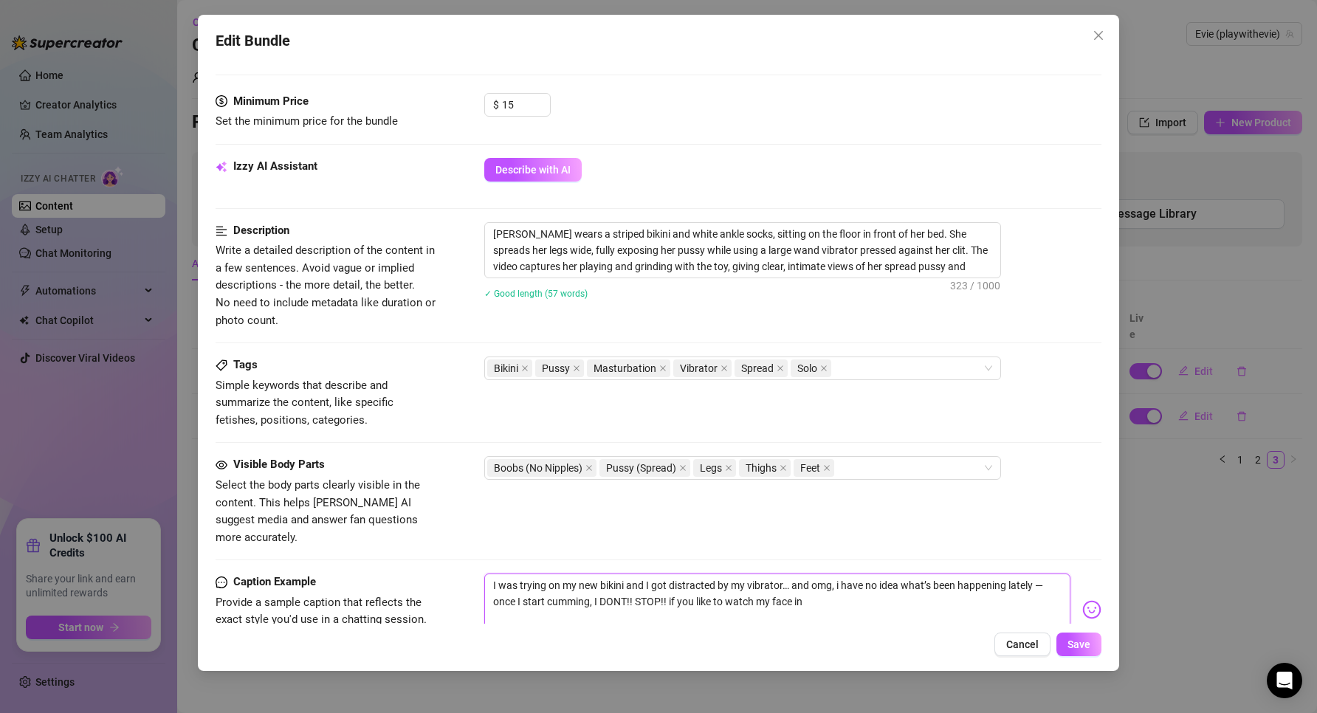
type textarea "I was trying on my new bikini and I got distracted by my vibrator… and omg, i h…"
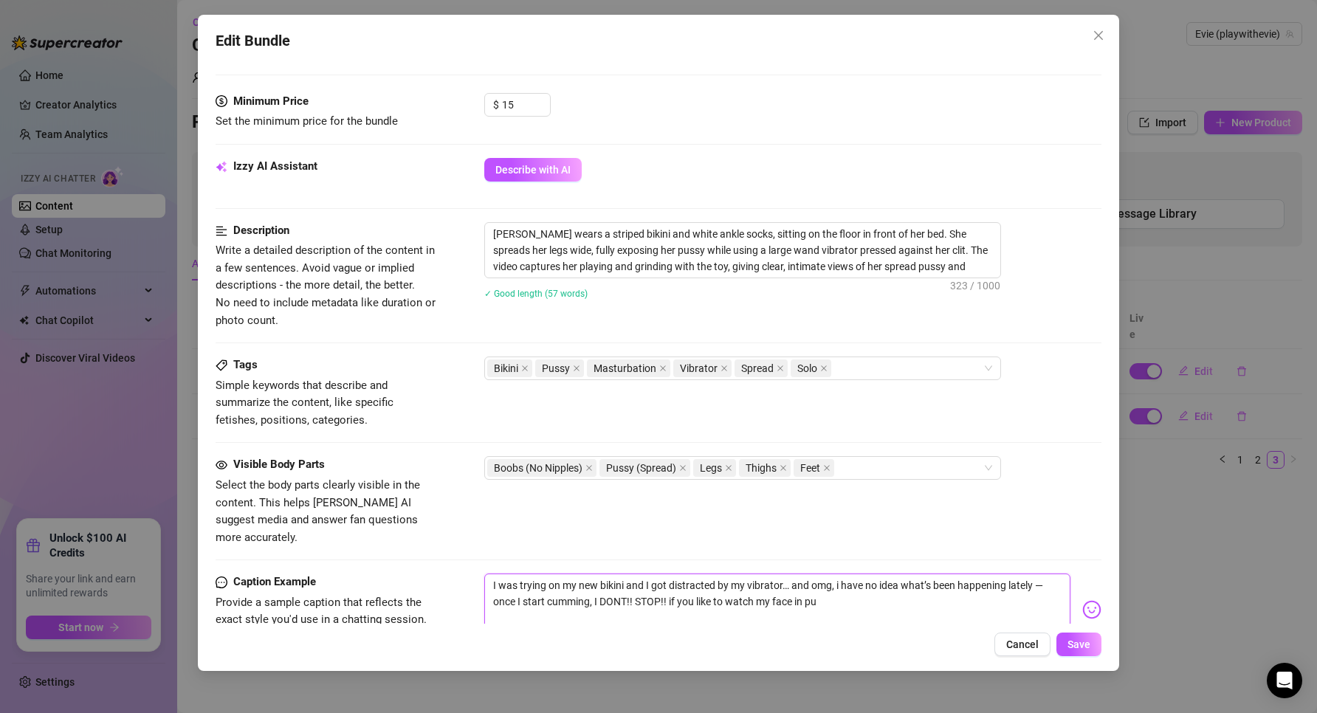
type textarea "I was trying on my new bikini and I got distracted by my vibrator… and omg, i h…"
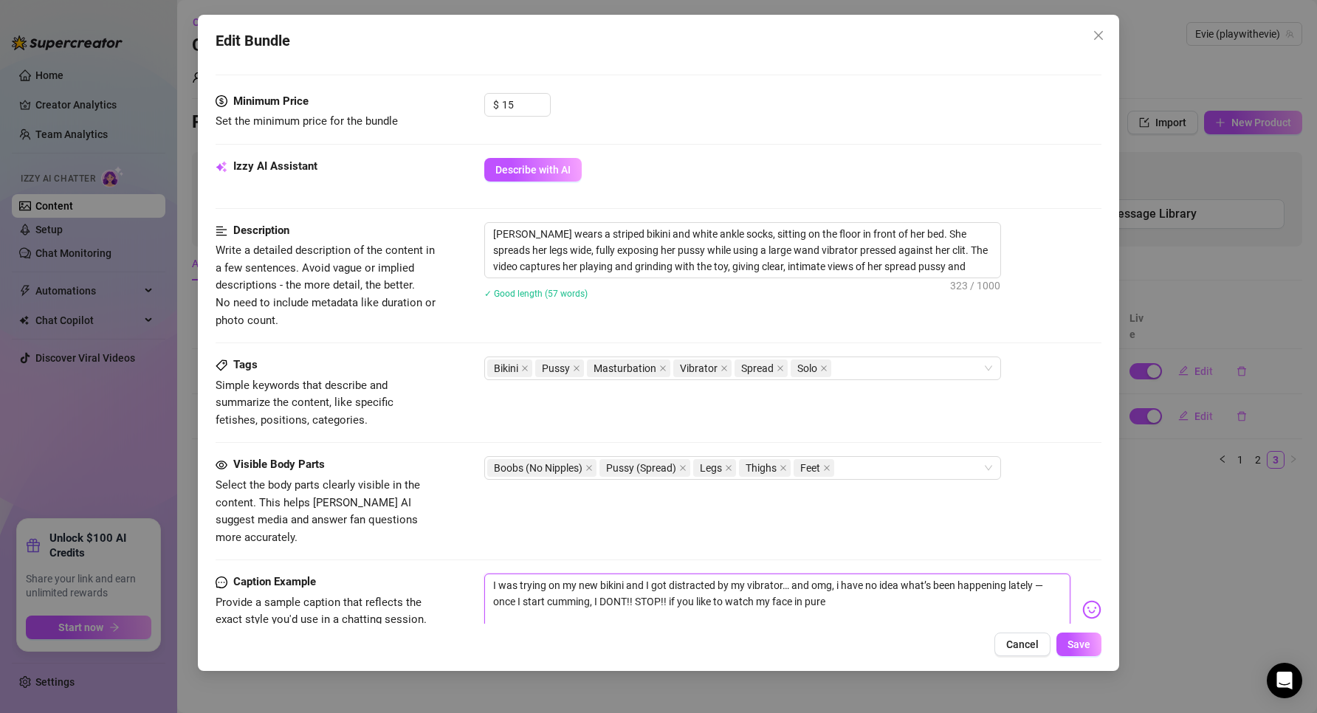
type textarea "I was trying on my new bikini and I got distracted by my vibrator… and omg, i h…"
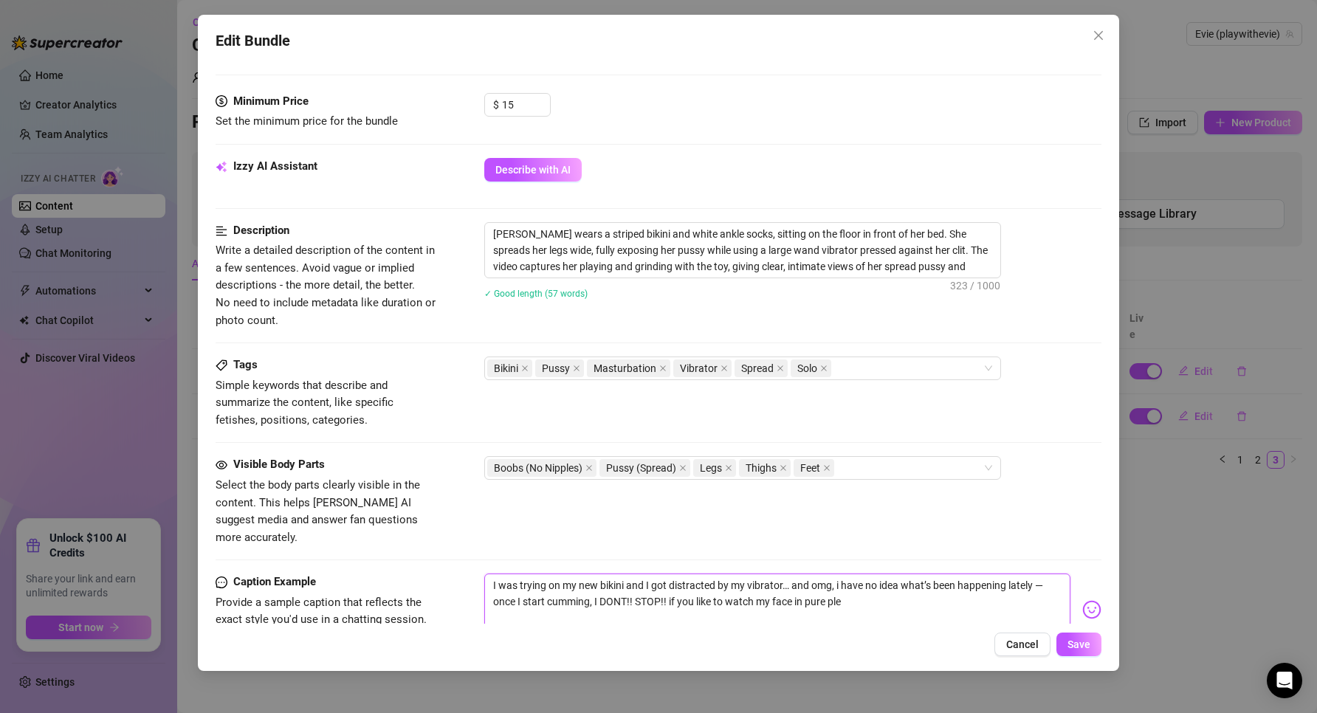
type textarea "I was trying on my new bikini and I got distracted by my vibrator… and omg, i h…"
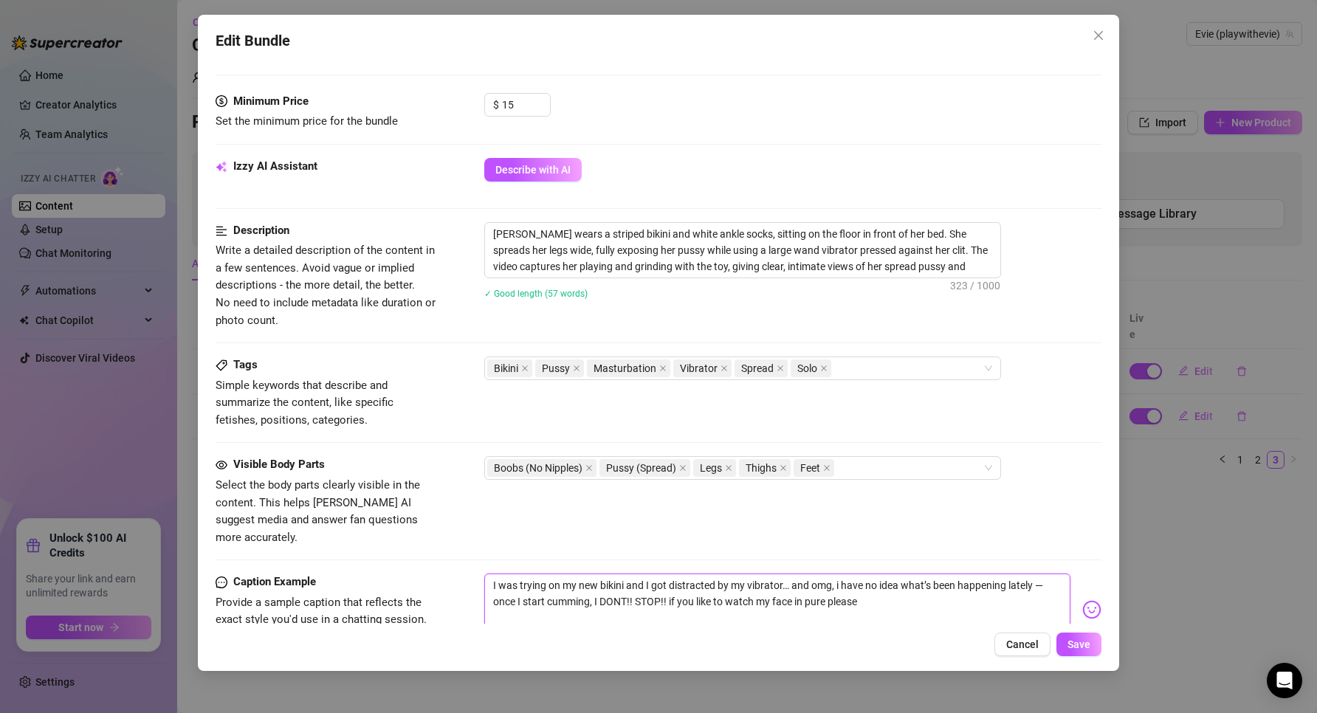
type textarea "I was trying on my new bikini and I got distracted by my vibrator… and omg, i h…"
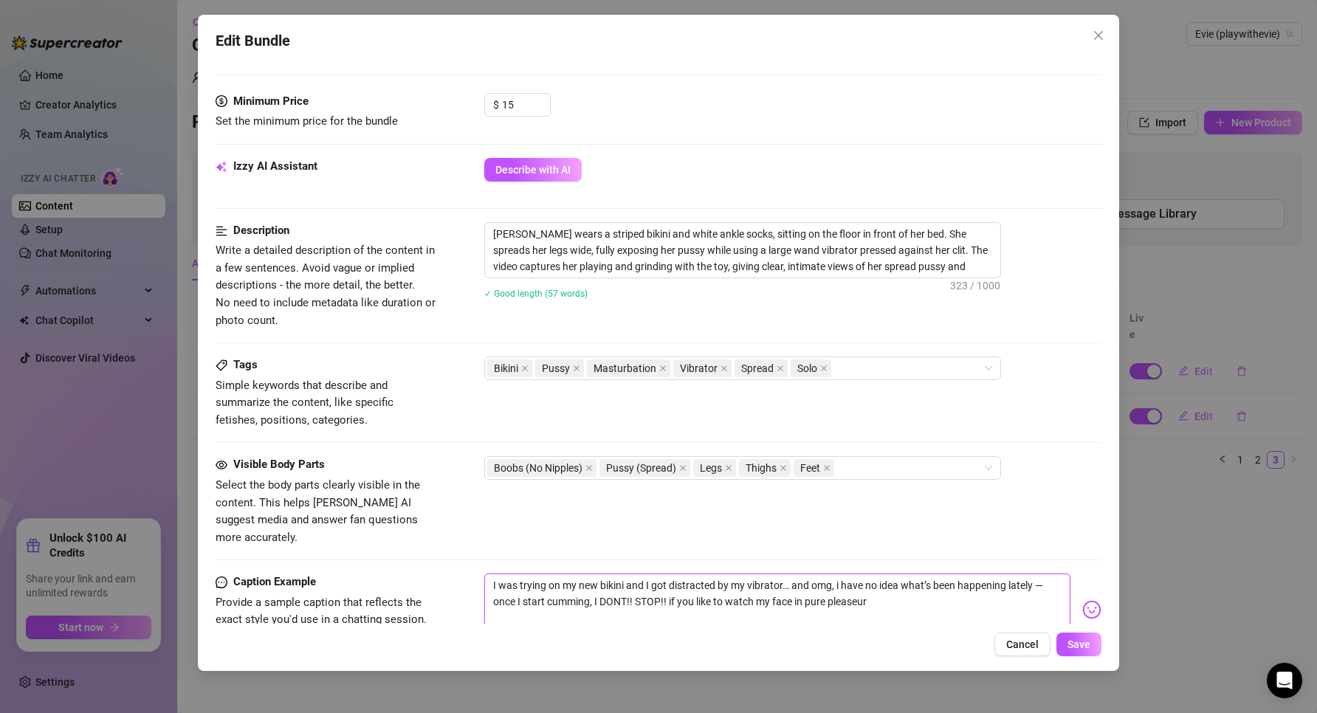
type textarea "I was trying on my new bikini and I got distracted by my vibrator… and omg, i h…"
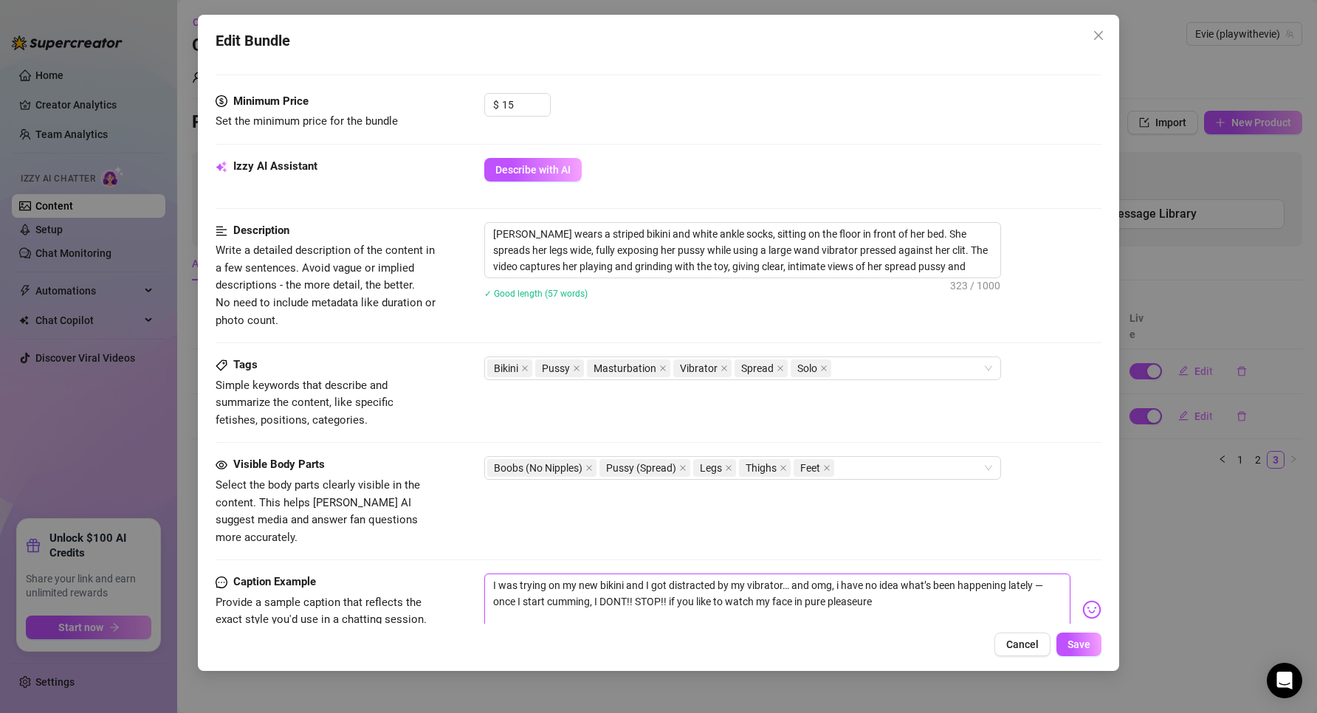
type textarea "I was trying on my new bikini and I got distracted by my vibrator… and omg, i h…"
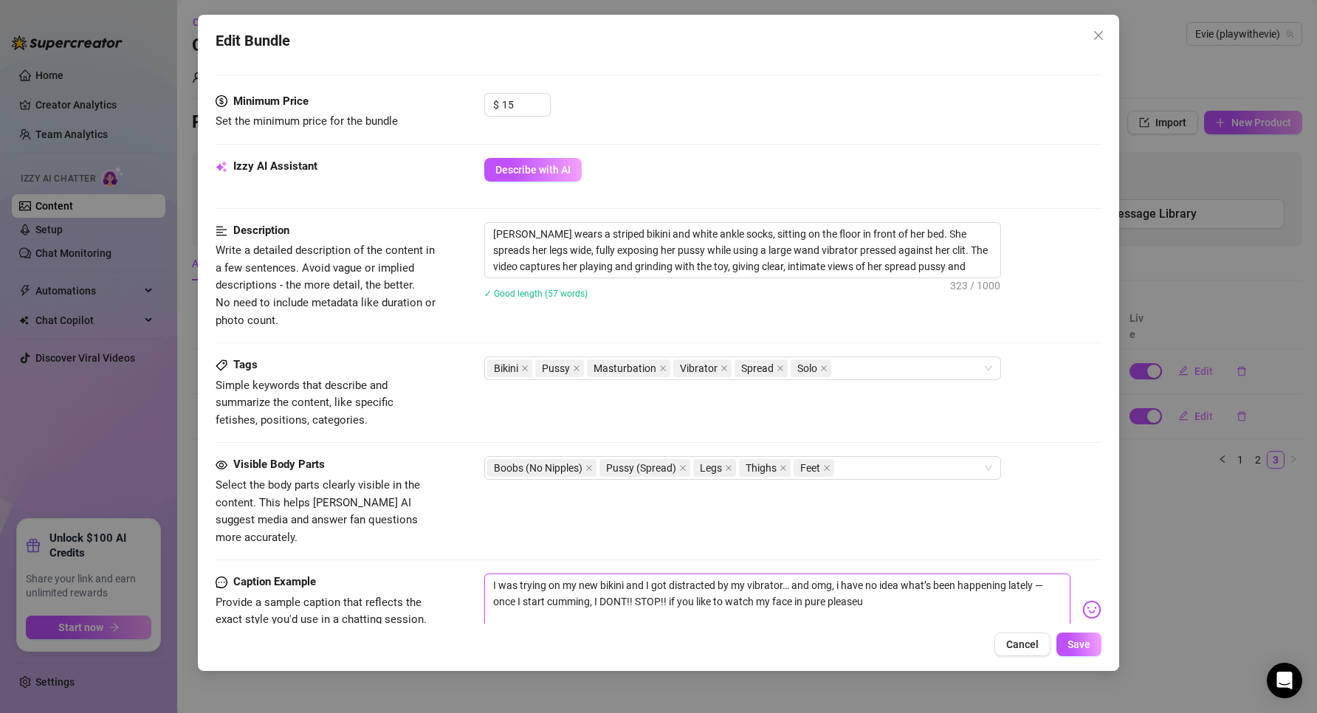
type textarea "I was trying on my new bikini and I got distracted by my vibrator… and omg, i h…"
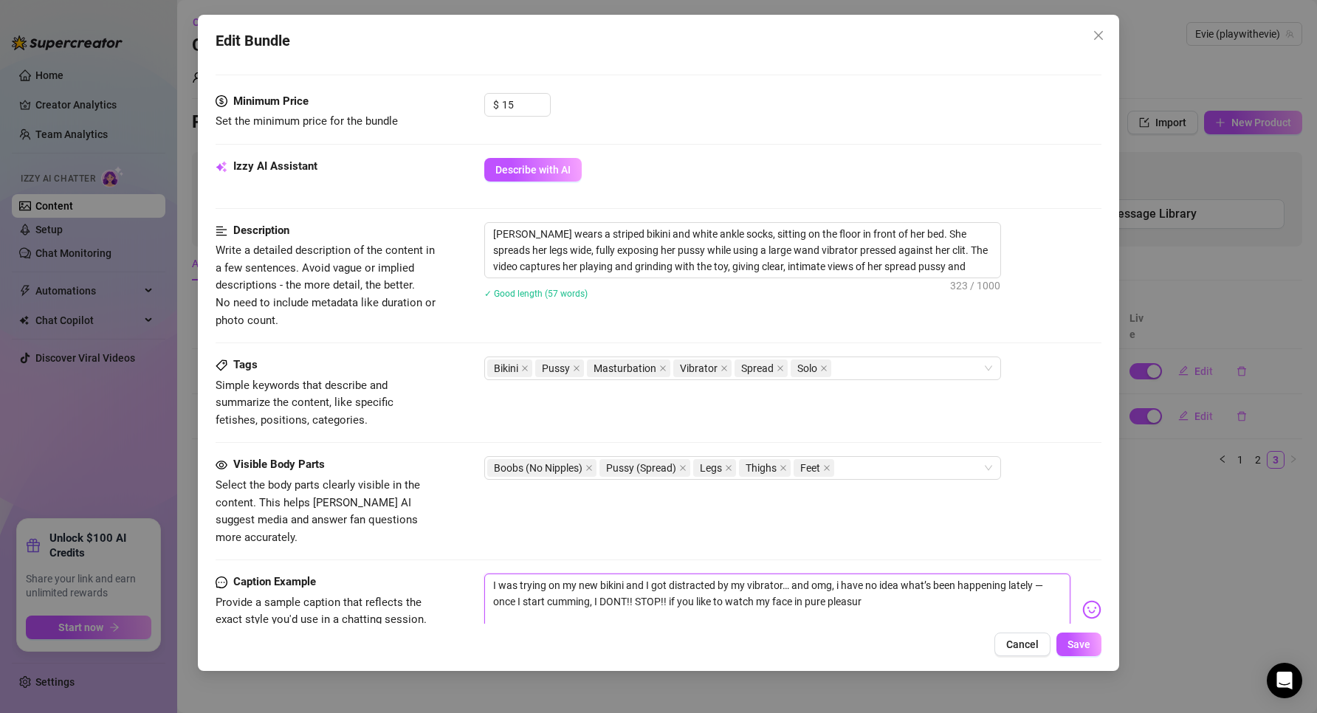
type textarea "I was trying on my new bikini and I got distracted by my vibrator… and omg, i h…"
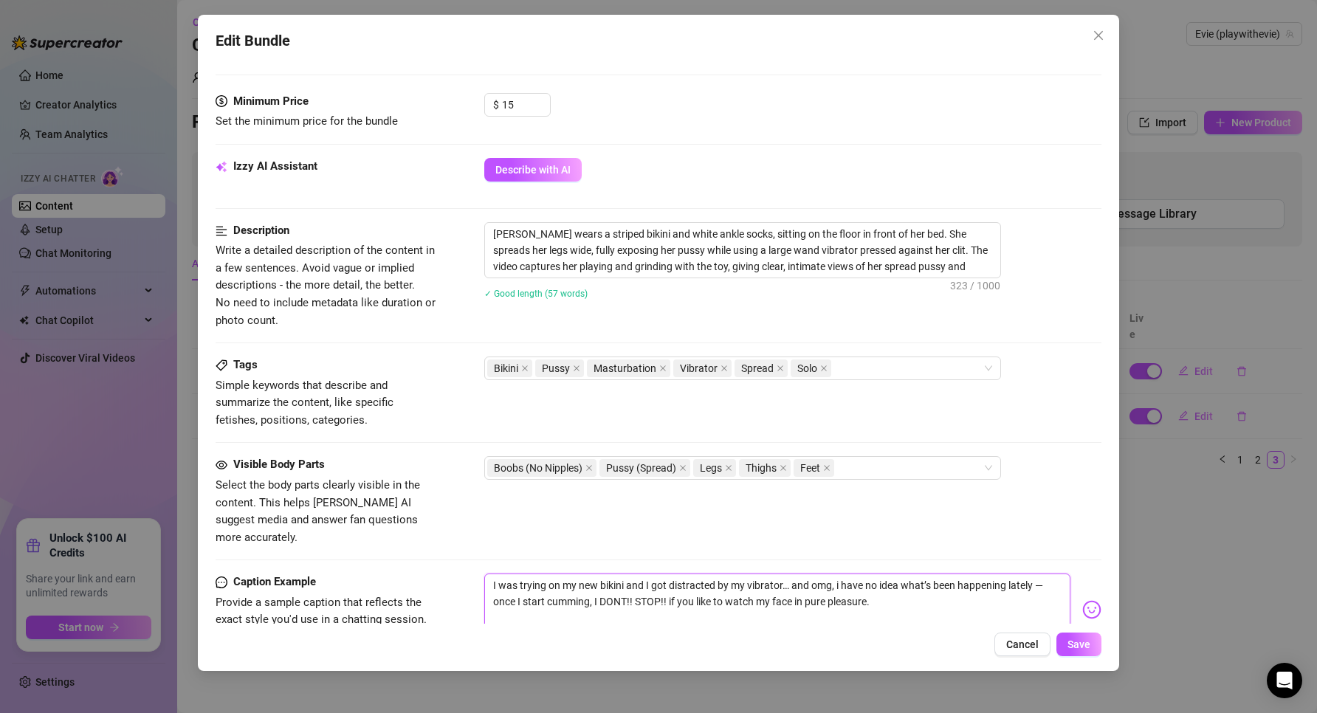
type textarea "I was trying on my new bikini and I got distracted by my vibrator… and omg, i h…"
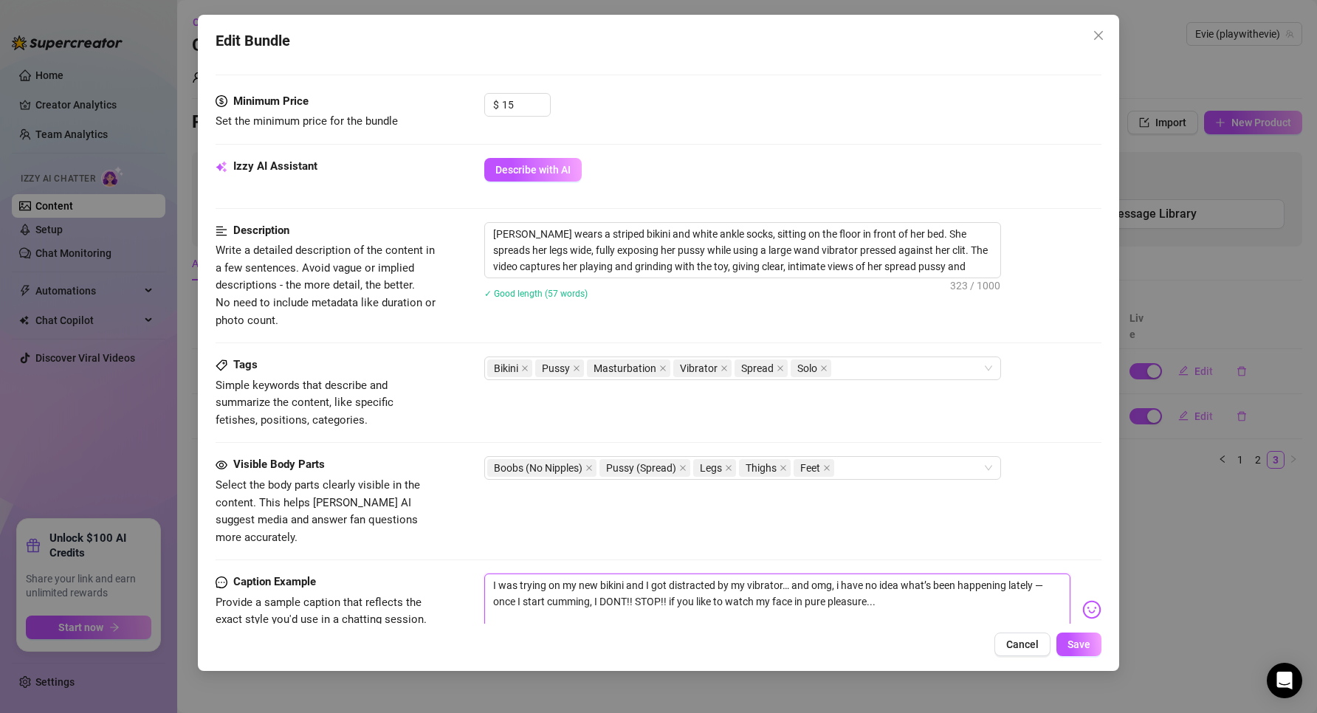
type textarea "I was trying on my new bikini and I got distracted by my vibrator… and omg, i h…"
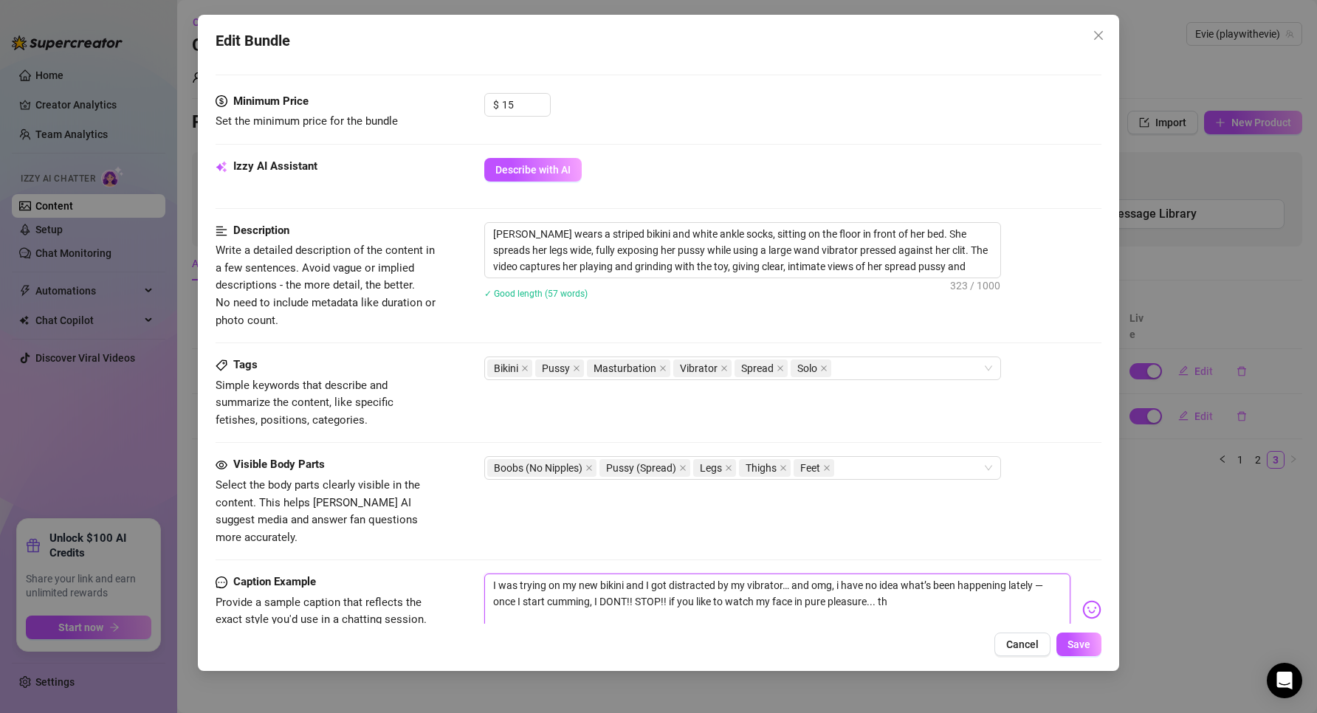
type textarea "I was trying on my new bikini and I got distracted by my vibrator… and omg, i h…"
click at [1083, 600] on img at bounding box center [1091, 609] width 19 height 19
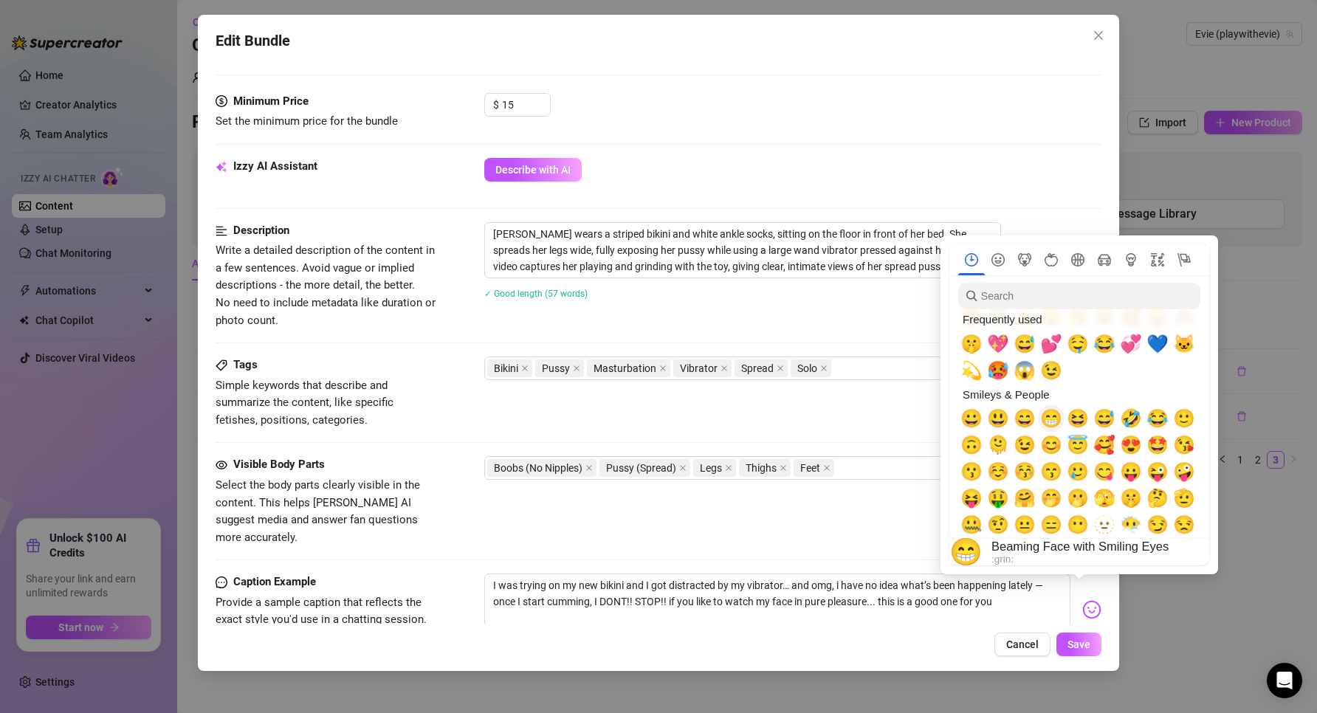
scroll to position [0, 0]
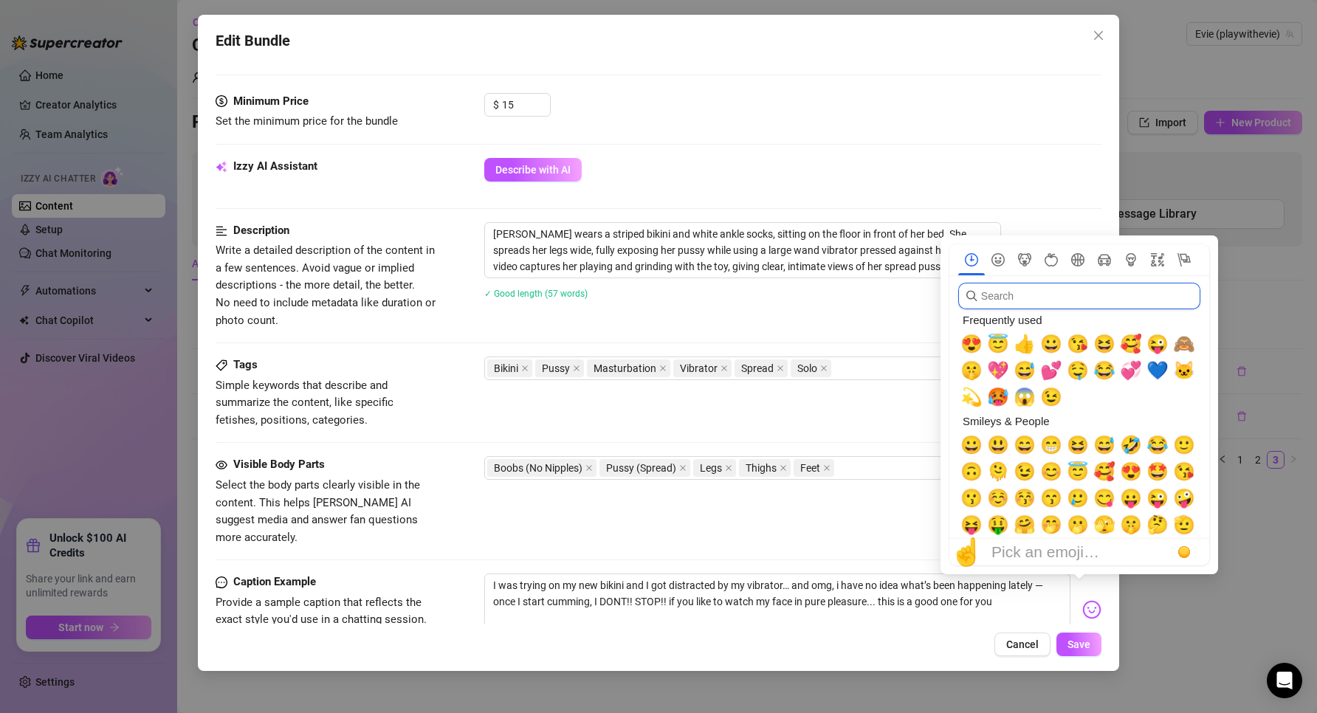
click at [1042, 305] on input "search" at bounding box center [1079, 296] width 242 height 27
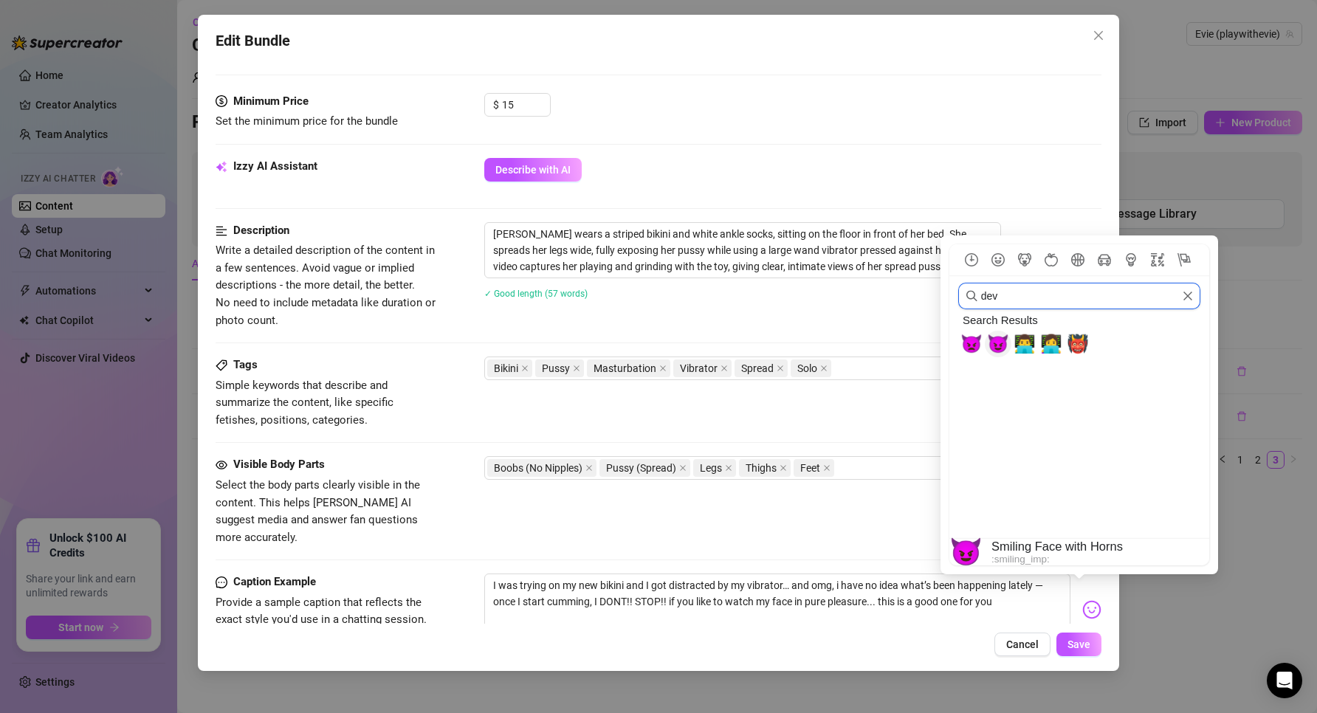
click at [998, 349] on span "😈" at bounding box center [998, 344] width 22 height 21
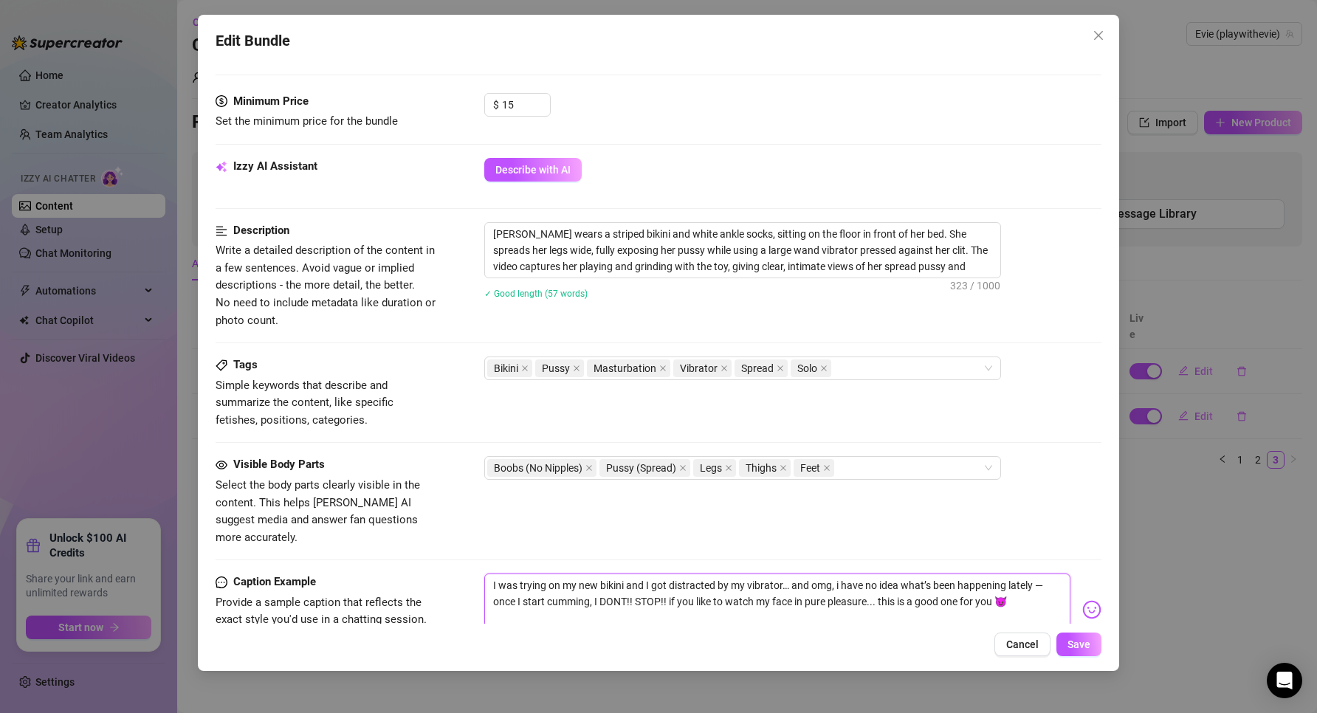
click at [867, 593] on textarea "I was trying on my new bikini and I got distracted by my vibrator… and omg, i h…" at bounding box center [777, 602] width 587 height 59
click at [1086, 640] on span "Save" at bounding box center [1078, 644] width 23 height 12
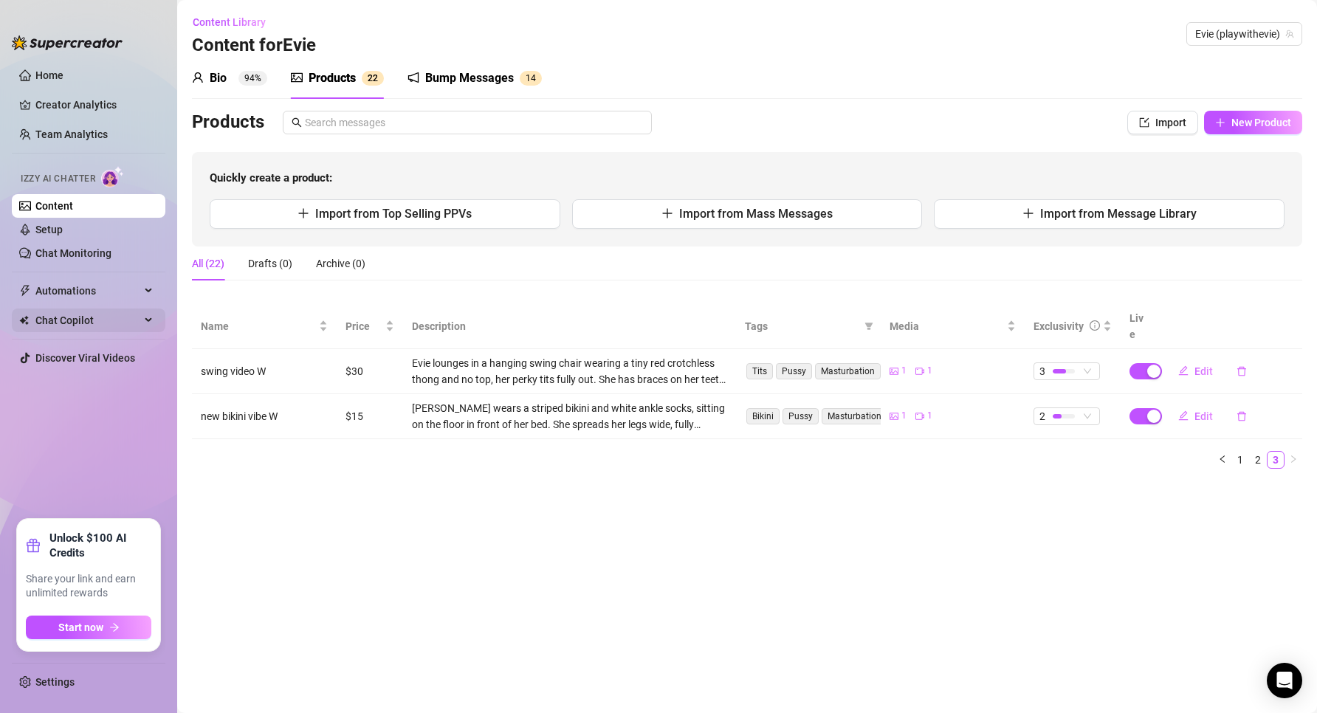
click at [142, 314] on div "Chat Copilot" at bounding box center [89, 320] width 154 height 24
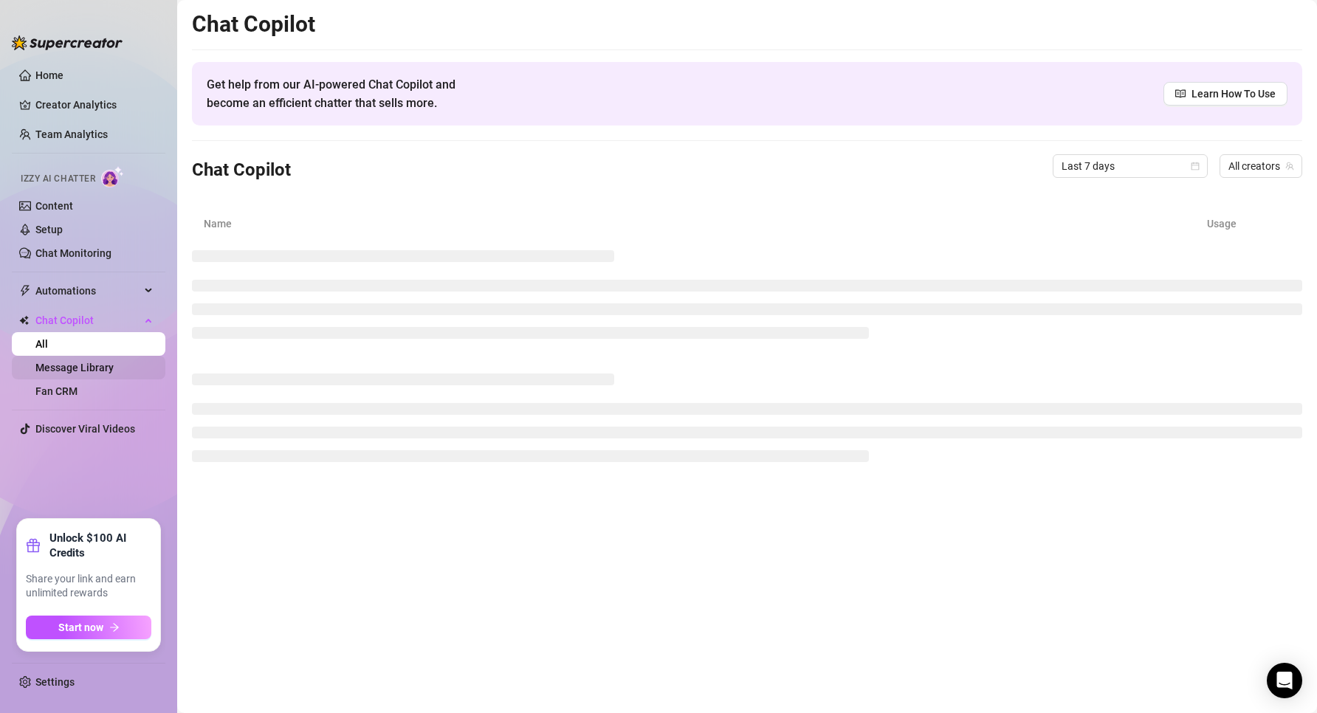
click at [100, 368] on link "Message Library" at bounding box center [74, 368] width 78 height 12
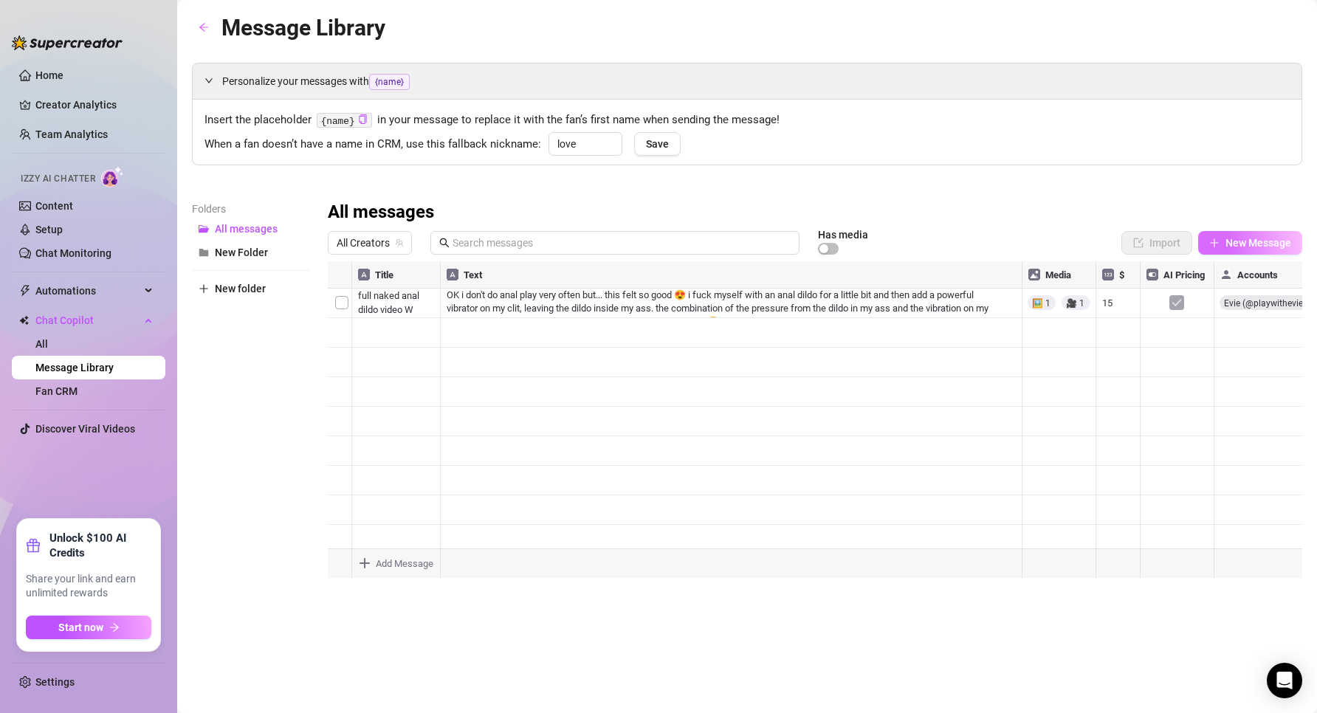
click at [1232, 248] on span "New Message" at bounding box center [1258, 243] width 66 height 12
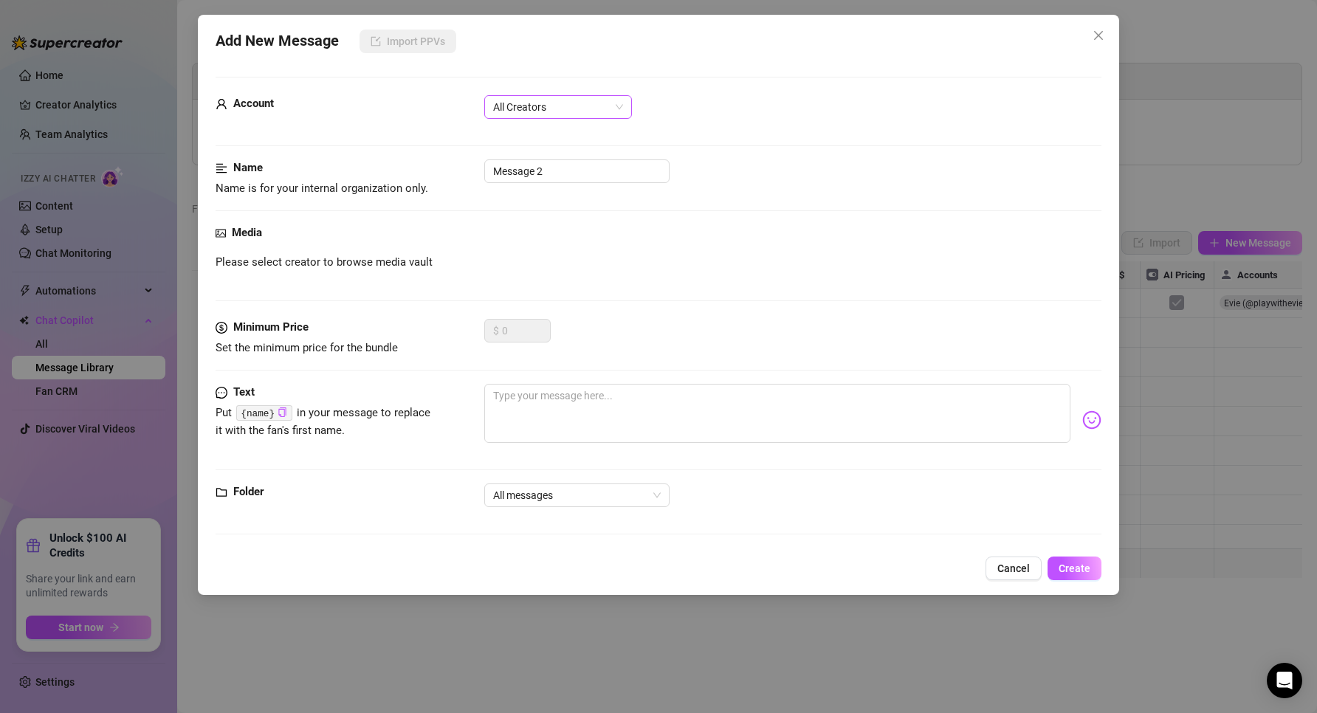
click at [565, 107] on span "All Creators" at bounding box center [558, 107] width 130 height 22
click at [542, 162] on div "Evie (@playwithevie)" at bounding box center [558, 160] width 124 height 16
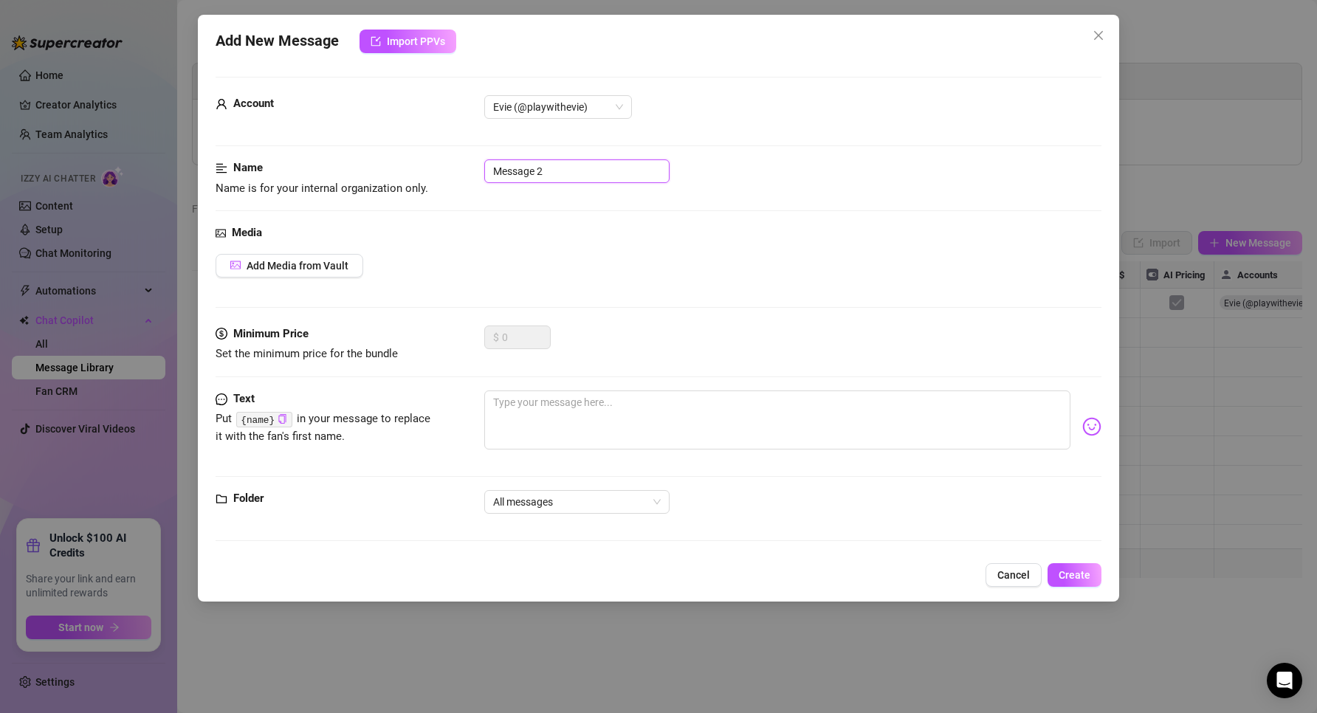
click at [551, 168] on input "Message 2" at bounding box center [576, 171] width 185 height 24
drag, startPoint x: 557, startPoint y: 171, endPoint x: 405, endPoint y: 168, distance: 152.1
click at [405, 168] on div "Name Name is for your internal organization only. Message 2" at bounding box center [658, 178] width 886 height 38
click at [247, 271] on span "Add Media from Vault" at bounding box center [297, 266] width 102 height 12
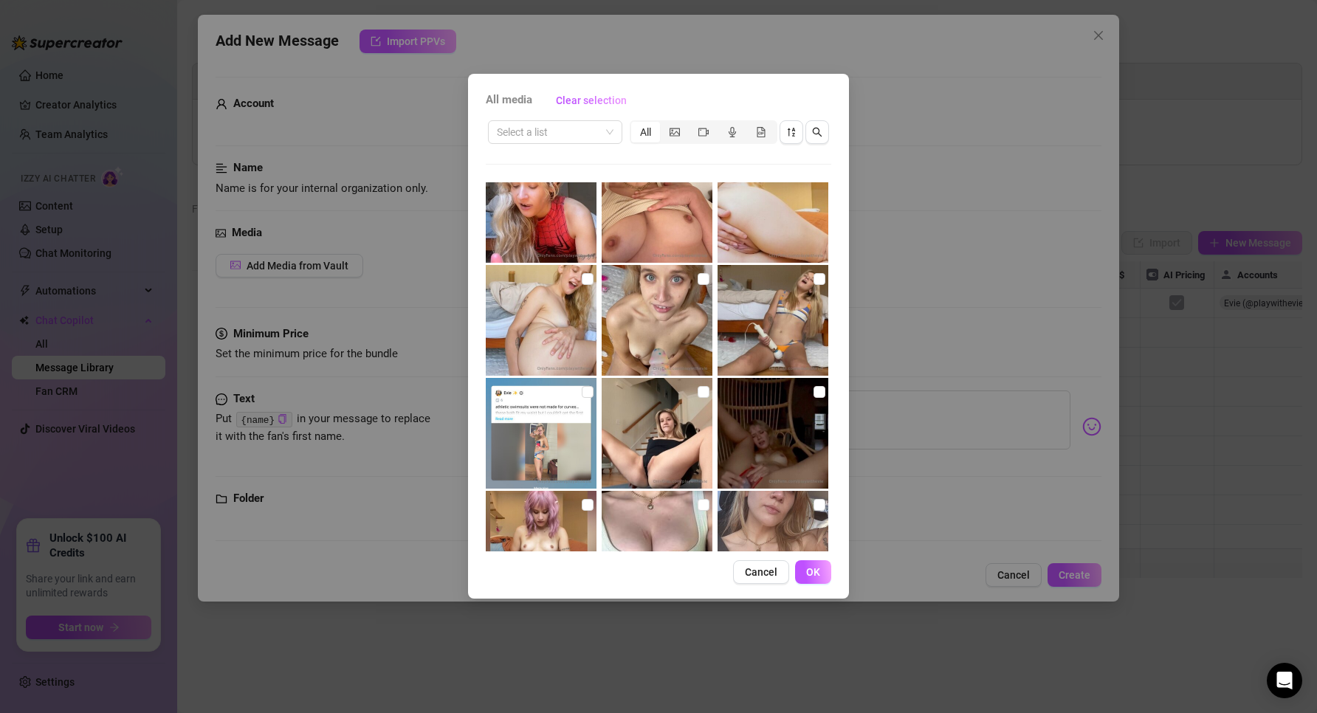
scroll to position [148, 0]
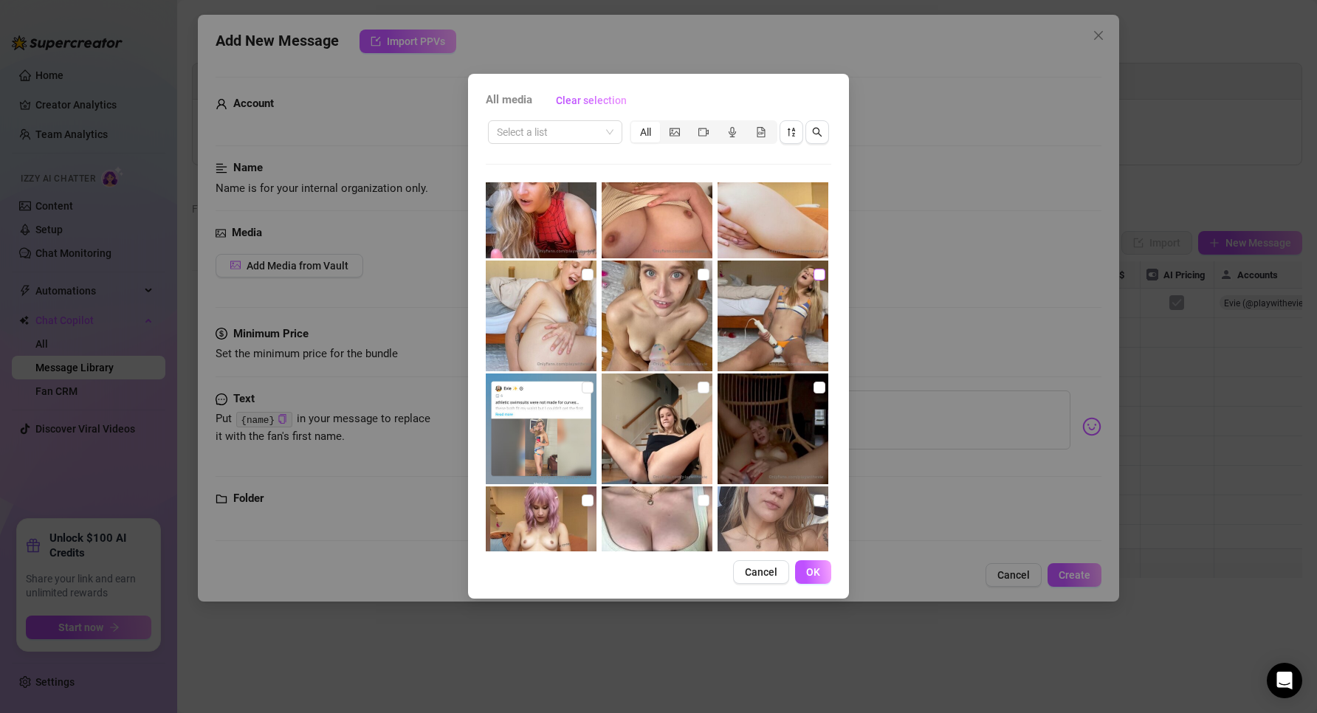
click at [813, 279] on input "checkbox" at bounding box center [819, 275] width 12 height 12
click at [694, 131] on div "segmented control" at bounding box center [703, 132] width 29 height 21
click at [692, 124] on input "segmented control" at bounding box center [692, 124] width 0 height 0
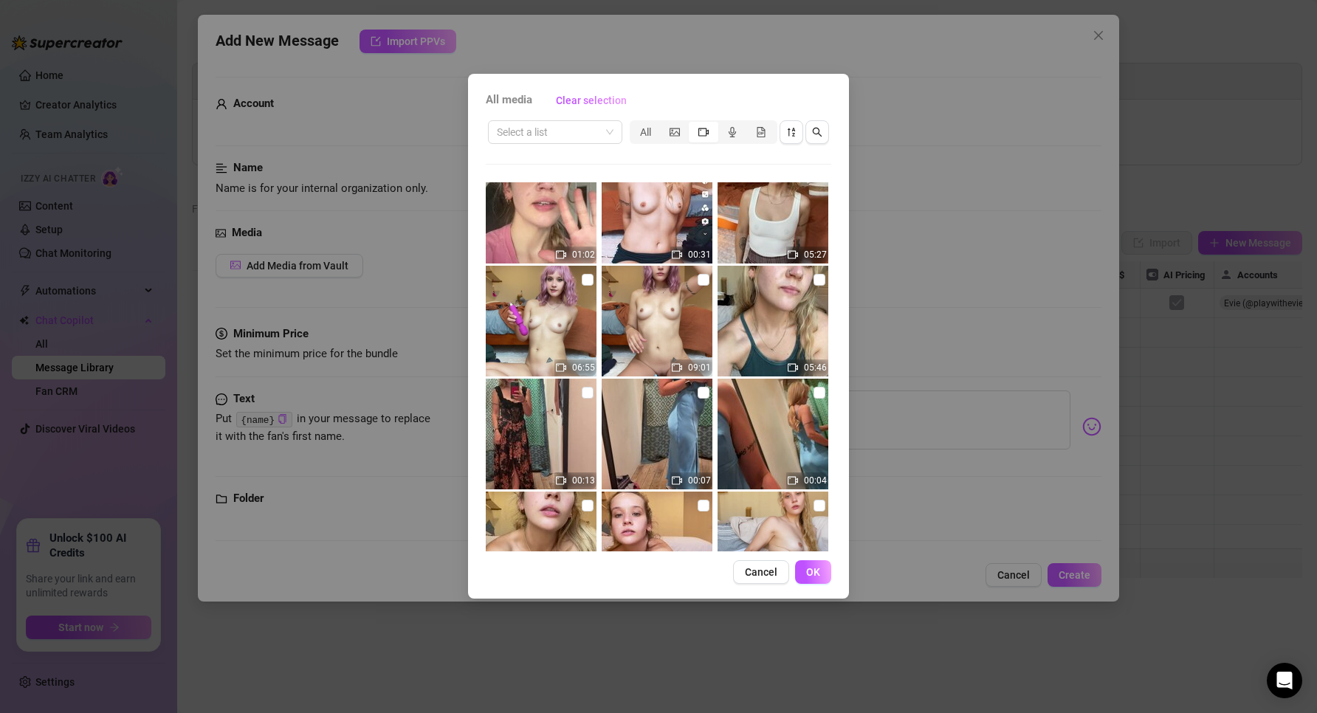
scroll to position [1919, 0]
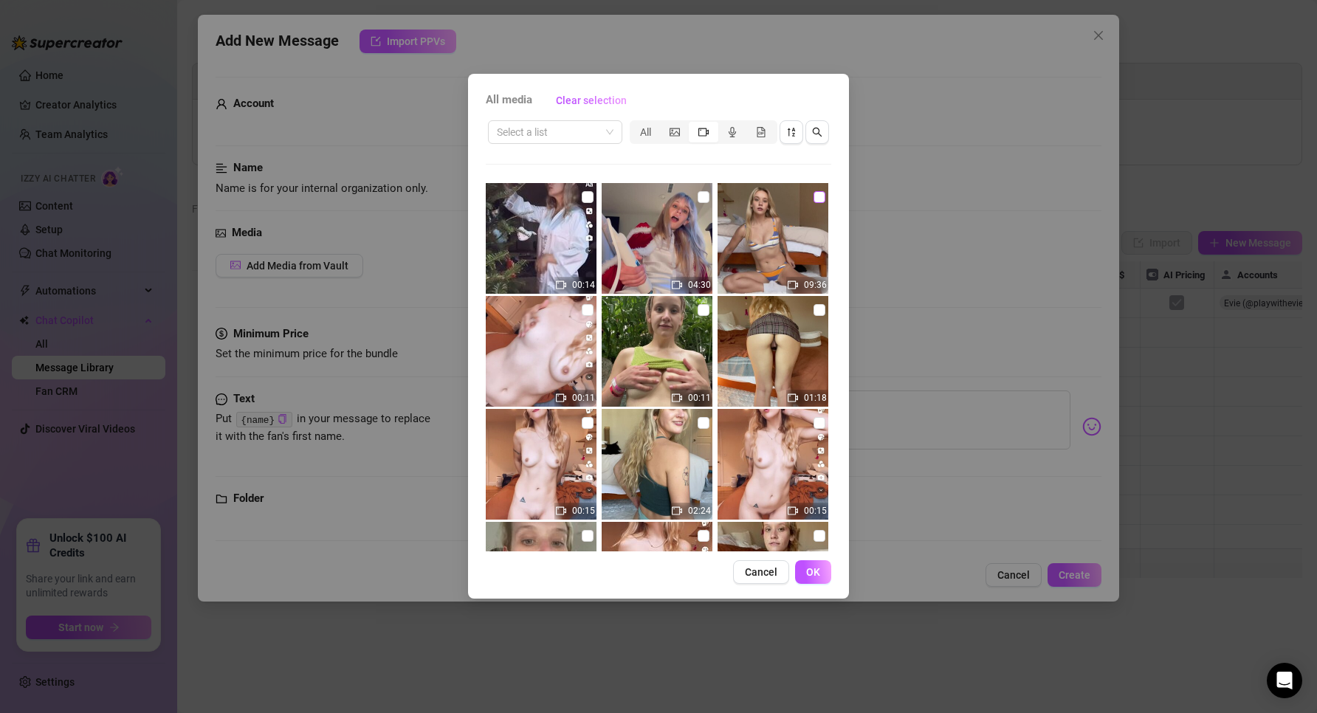
click at [813, 190] on label at bounding box center [819, 197] width 12 height 16
click at [813, 191] on input "checkbox" at bounding box center [819, 197] width 12 height 12
click at [820, 573] on button "OK" at bounding box center [813, 572] width 36 height 24
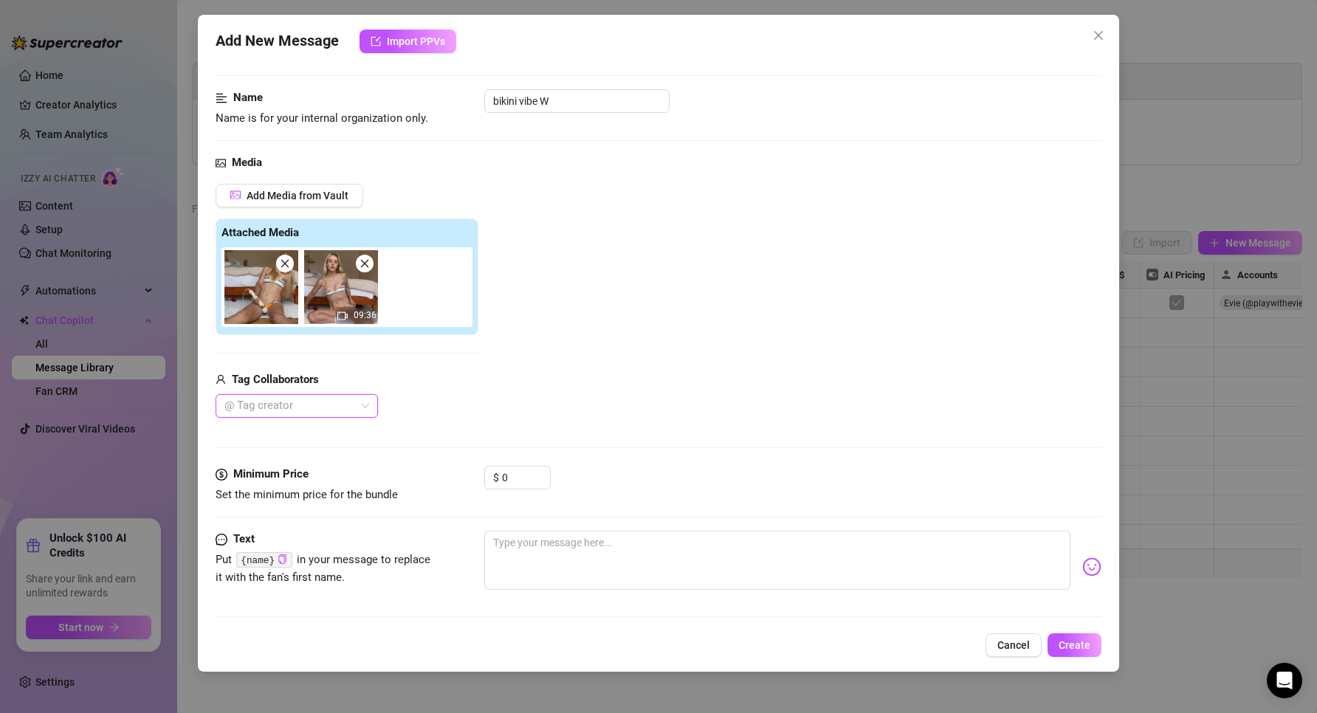
scroll to position [140, 0]
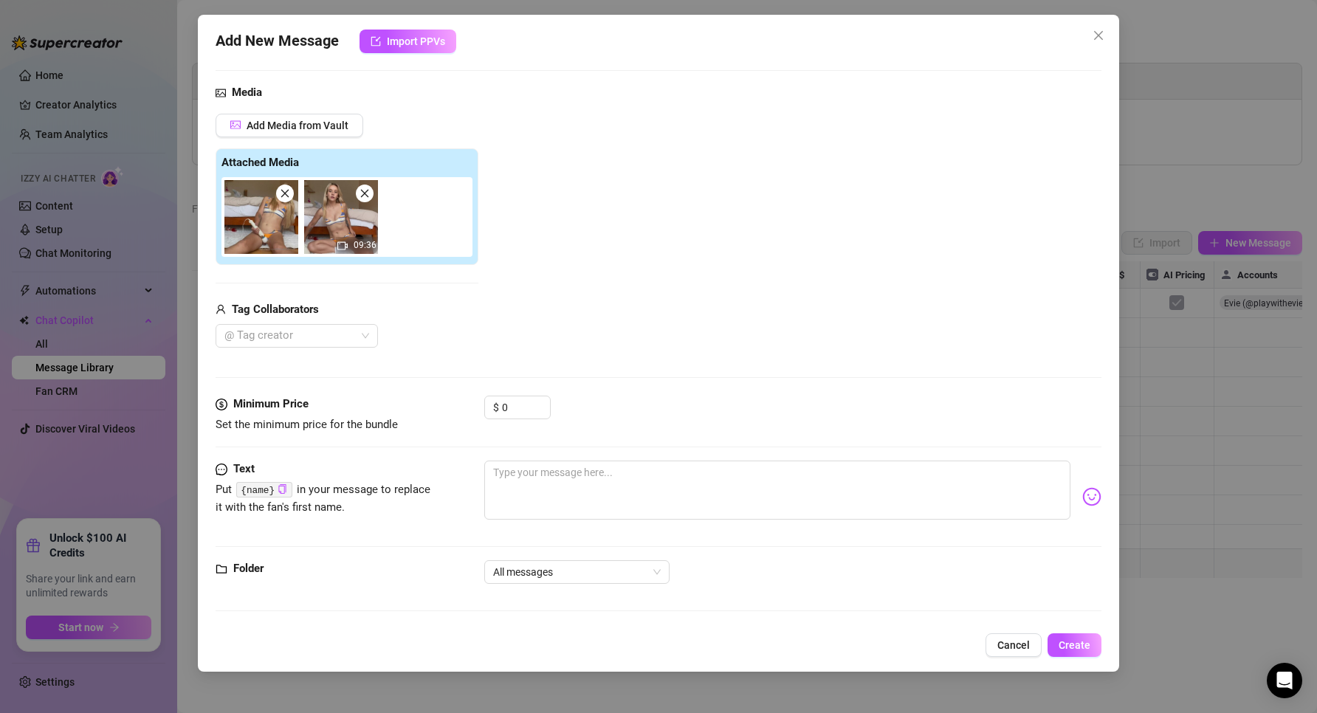
click at [523, 423] on div "$ 0" at bounding box center [517, 414] width 66 height 37
drag, startPoint x: 517, startPoint y: 415, endPoint x: 494, endPoint y: 410, distance: 22.7
click at [495, 410] on div "$ 0" at bounding box center [517, 408] width 66 height 24
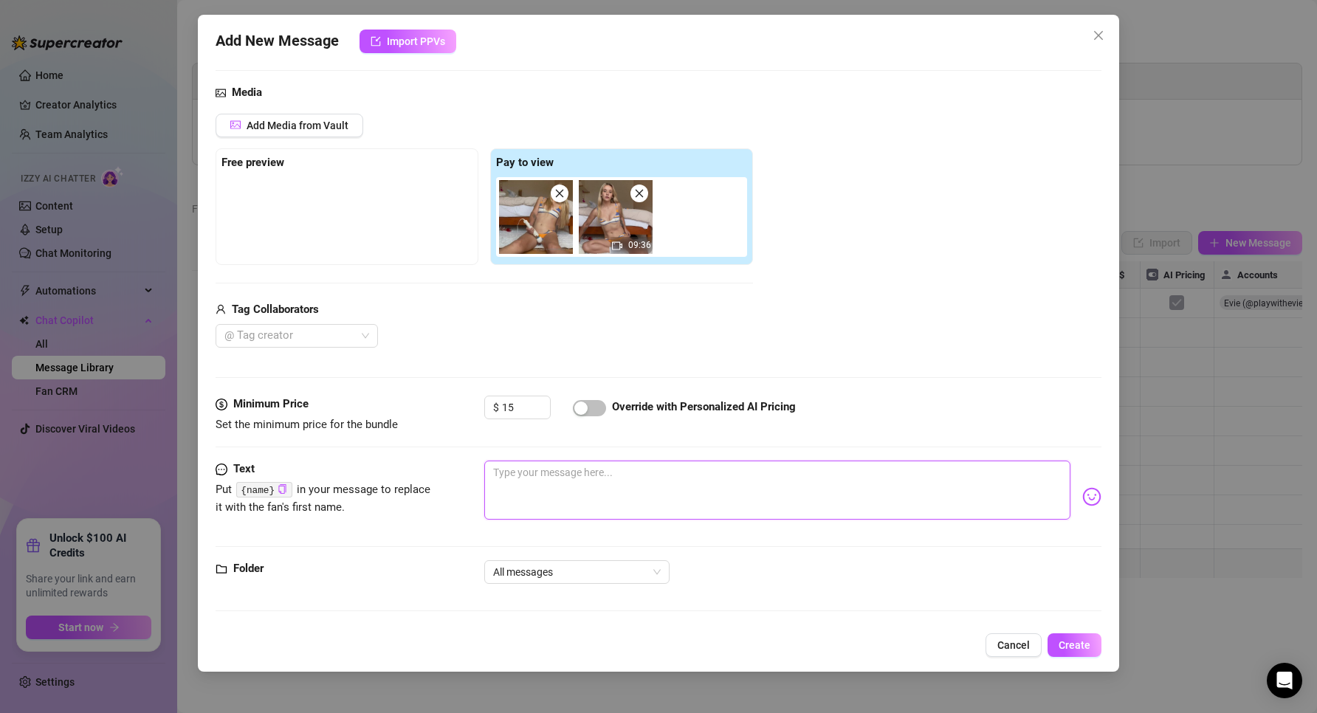
drag, startPoint x: 587, startPoint y: 509, endPoint x: 616, endPoint y: 521, distance: 31.1
click at [589, 511] on textarea at bounding box center [777, 490] width 587 height 59
click at [594, 401] on span "button" at bounding box center [589, 408] width 33 height 16
click at [604, 482] on textarea at bounding box center [777, 490] width 587 height 59
paste textarea "I was trying on my new bikini and I got distracted by my vibrator… and omg, i h…"
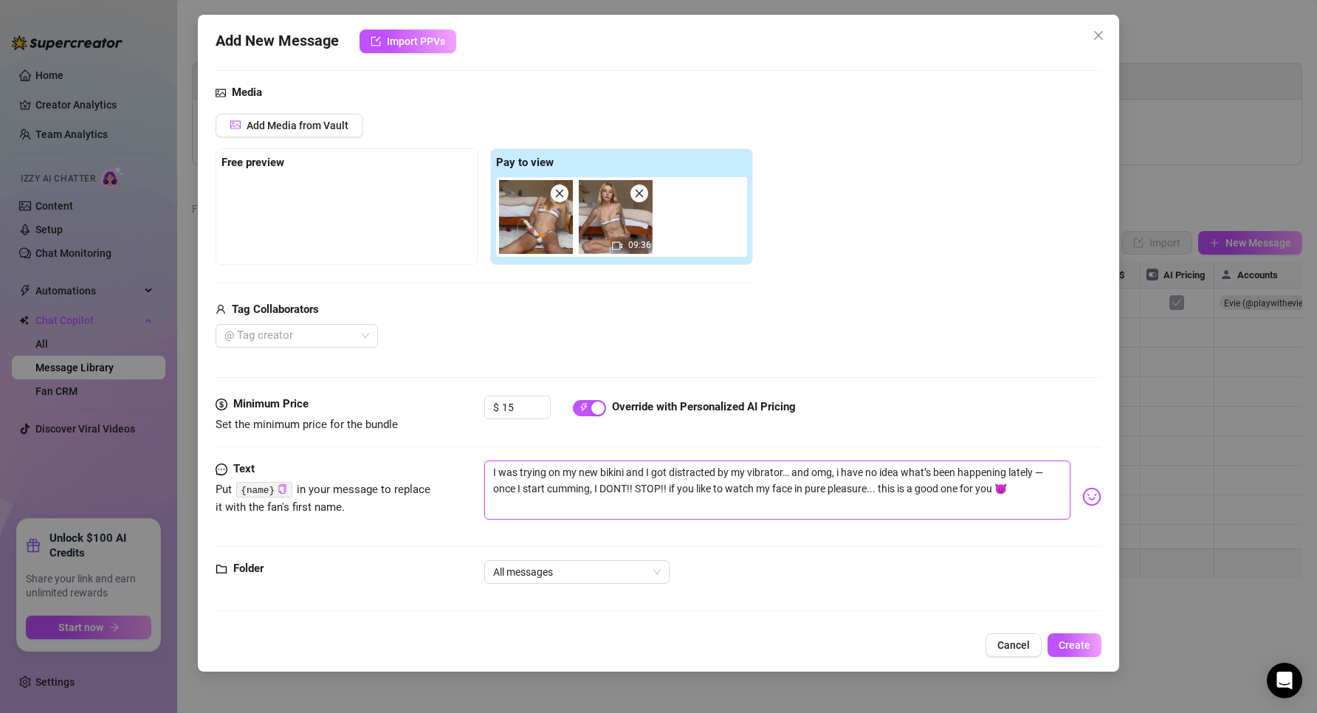
click at [647, 478] on textarea "I was trying on my new bikini and I got distracted by my vibrator… and omg, i h…" at bounding box center [777, 490] width 587 height 59
click at [564, 484] on textarea "I was trying on my new bikini and I got distracted by my vibrator… and omg, i h…" at bounding box center [777, 490] width 587 height 59
click at [486, 470] on textarea "I was trying on my new bikini and I got distracted by my vibrator… and omg, i h…" at bounding box center [777, 490] width 587 height 59
click at [693, 484] on textarea "I was trying on my new bikini and I got distracted by my vibrator… and omg, i h…" at bounding box center [777, 490] width 587 height 59
click at [728, 480] on textarea "I was trying on my new bikini and I got distracted by my vibrator… and omg, i h…" at bounding box center [777, 490] width 587 height 59
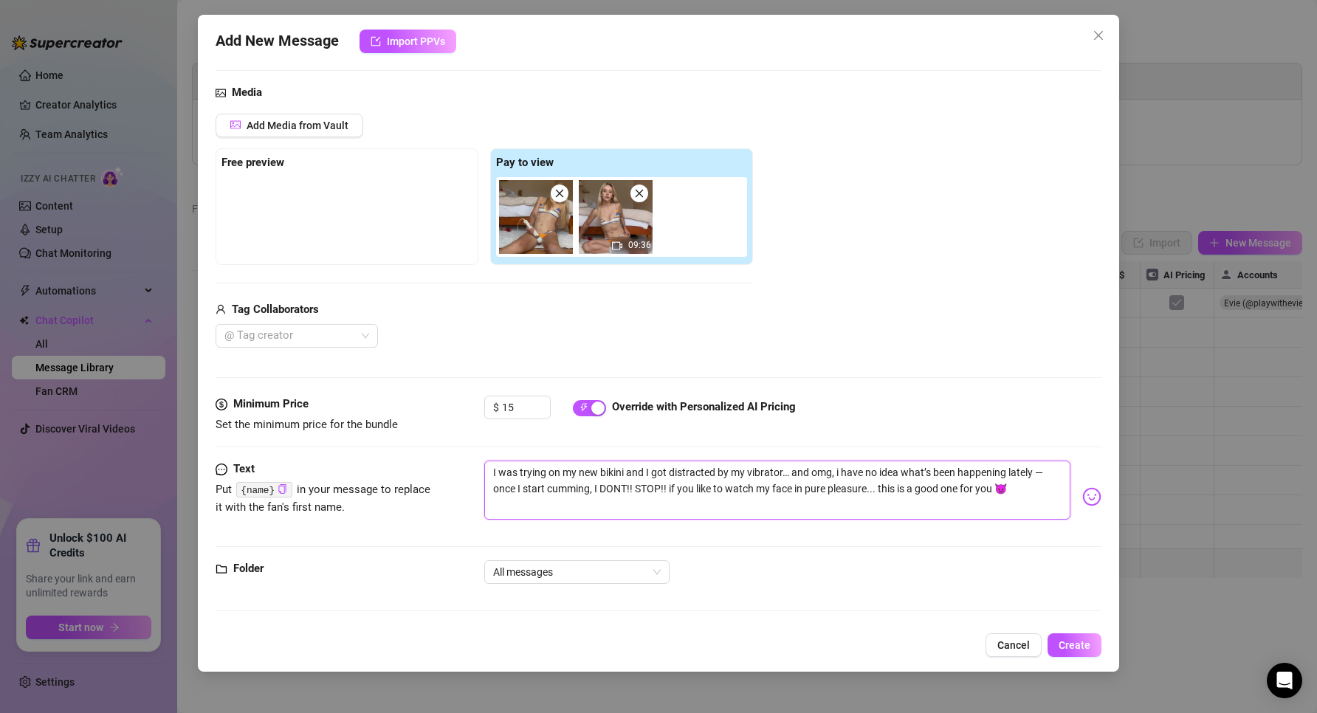
click at [679, 474] on textarea "I was trying on my new bikini and I got distracted by my vibrator… and omg, i h…" at bounding box center [777, 490] width 587 height 59
click at [793, 473] on textarea "I was trying on my new bikini and I got distracted by my vibrator… and omg, i h…" at bounding box center [777, 490] width 587 height 59
click at [799, 473] on textarea "I was trying on my new bikini and I got distracted by my vibrator… and omg, i h…" at bounding box center [777, 490] width 587 height 59
click at [762, 468] on textarea "I was trying on my new bikini and I got distracted by my vibrator… and omg, i h…" at bounding box center [777, 490] width 587 height 59
click at [627, 470] on textarea "I was trying on my new bikini and I got distracted by my vibrator… and omg, i h…" at bounding box center [777, 490] width 587 height 59
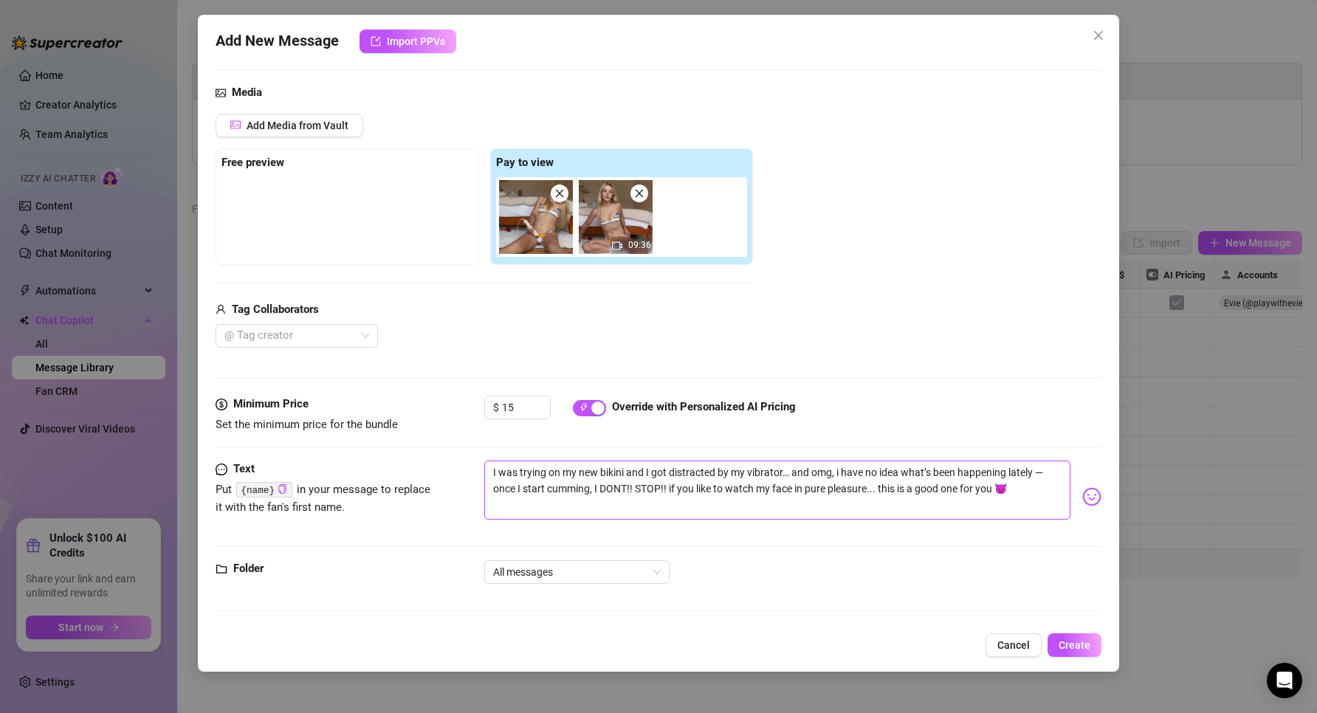
click at [541, 468] on textarea "I was trying on my new bikini and I got distracted by my vibrator… and omg, i h…" at bounding box center [777, 490] width 587 height 59
drag, startPoint x: 491, startPoint y: 475, endPoint x: 761, endPoint y: 472, distance: 270.1
click at [761, 472] on textarea "I was trying on my new bikini and I got distracted by my vibrator… and omg, i h…" at bounding box center [777, 490] width 587 height 59
click at [760, 472] on textarea "I was trying on my new bikini and I got distracted by my vibrator… and omg, i h…" at bounding box center [777, 490] width 587 height 59
click at [759, 483] on textarea "I was trying on my new bikini and I got distracted by my vibrator… and omg, i h…" at bounding box center [777, 490] width 587 height 59
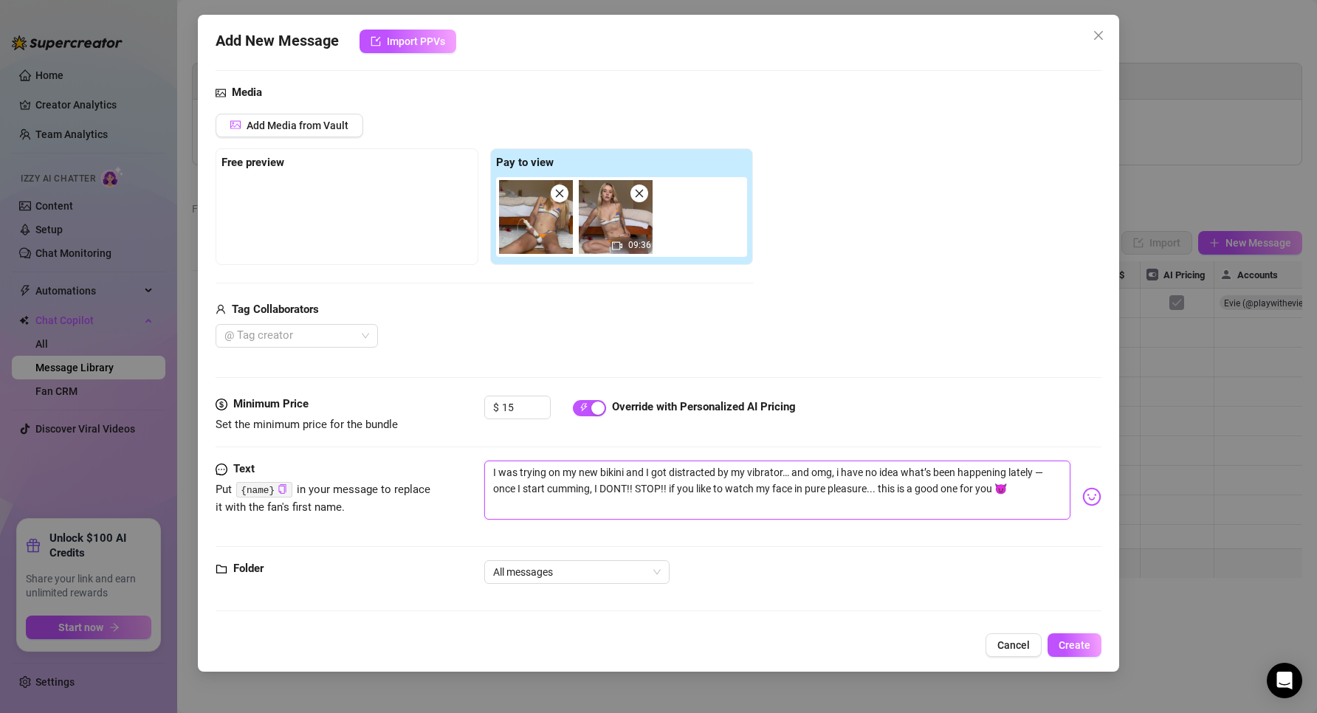
click at [802, 468] on textarea "I was trying on my new bikini and I got distracted by my vibrator… and omg, i h…" at bounding box center [777, 490] width 587 height 59
drag, startPoint x: 844, startPoint y: 475, endPoint x: 858, endPoint y: 475, distance: 13.3
click at [845, 475] on textarea "I was trying on my new bikini and I got distracted by my vibrator… and omg, i h…" at bounding box center [777, 490] width 587 height 59
click at [889, 472] on textarea "I was trying on my new bikini and I got distracted by my vibrator… and omg, i h…" at bounding box center [777, 490] width 587 height 59
click at [920, 468] on textarea "I was trying on my new bikini and I got distracted by my vibrator… and omg, i h…" at bounding box center [777, 490] width 587 height 59
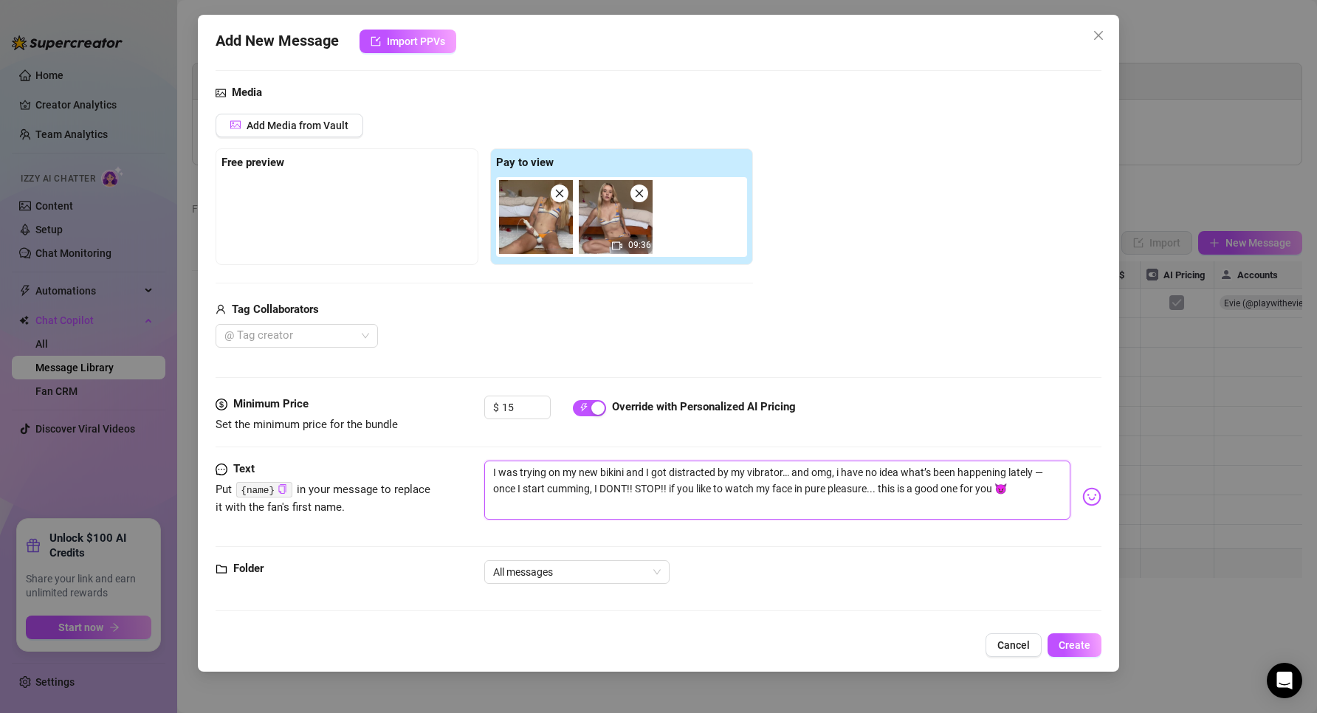
click at [926, 472] on textarea "I was trying on my new bikini and I got distracted by my vibrator… and omg, i h…" at bounding box center [777, 490] width 587 height 59
click at [925, 472] on textarea "I was trying on my new bikini and I got distracted by my vibrator… and omg, i h…" at bounding box center [777, 490] width 587 height 59
click at [887, 485] on textarea "I was trying on my new bikini and I got distracted by my vibrator… and omg, i h…" at bounding box center [777, 490] width 587 height 59
drag, startPoint x: 796, startPoint y: 469, endPoint x: 1046, endPoint y: 478, distance: 250.3
click at [1046, 478] on textarea "I was trying on my new bikini and I got distracted by my vibrator… and omg, i h…" at bounding box center [777, 490] width 587 height 59
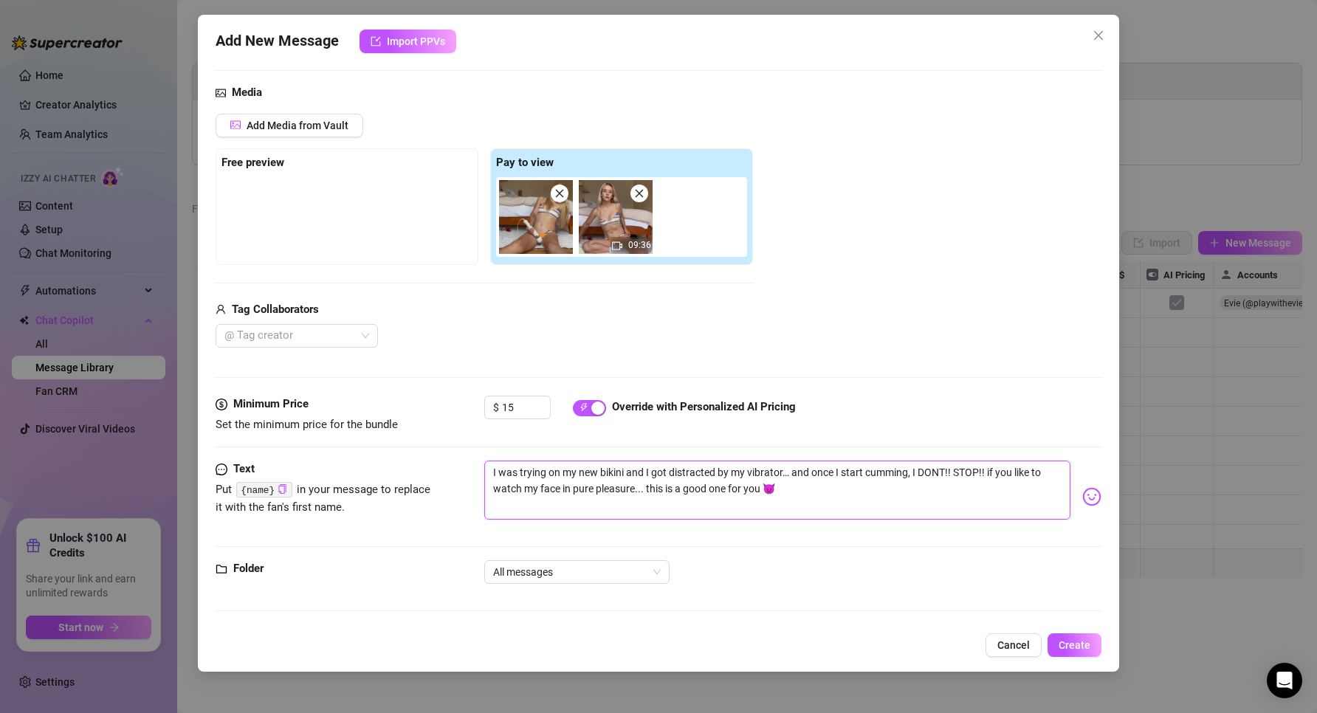
click at [958, 483] on textarea "I was trying on my new bikini and I got distracted by my vibrator… and once I s…" at bounding box center [777, 490] width 587 height 59
click at [838, 501] on textarea "I was trying on my new bikini and I got distracted by my vibrator… and once I s…" at bounding box center [777, 490] width 587 height 59
drag, startPoint x: 746, startPoint y: 520, endPoint x: 757, endPoint y: 511, distance: 14.2
click at [746, 519] on textarea "I was trying on my new bikini and I got distracted by my vibrator… and once I s…" at bounding box center [777, 490] width 587 height 59
click at [801, 503] on textarea "I was trying on my new bikini and I got distracted by my vibrator… and once I s…" at bounding box center [777, 490] width 587 height 59
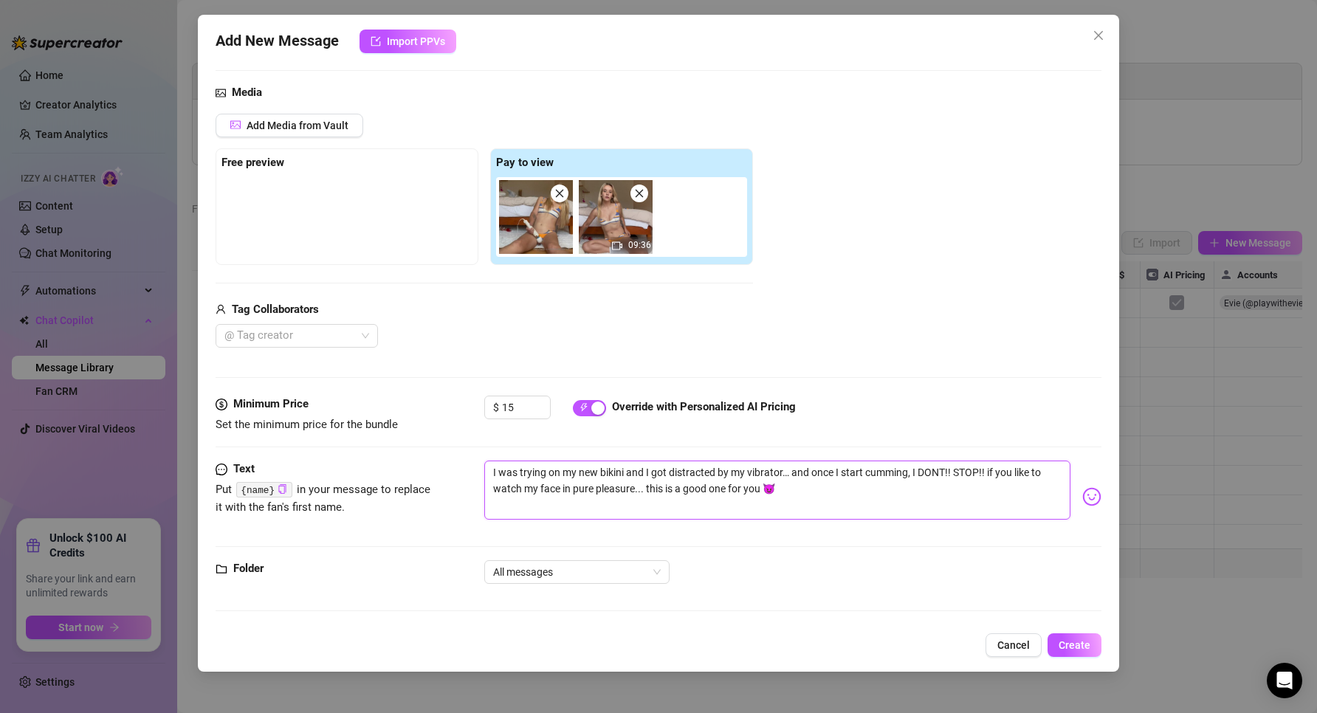
click at [824, 502] on textarea "I was trying on my new bikini and I got distracted by my vibrator… and once I s…" at bounding box center [777, 490] width 587 height 59
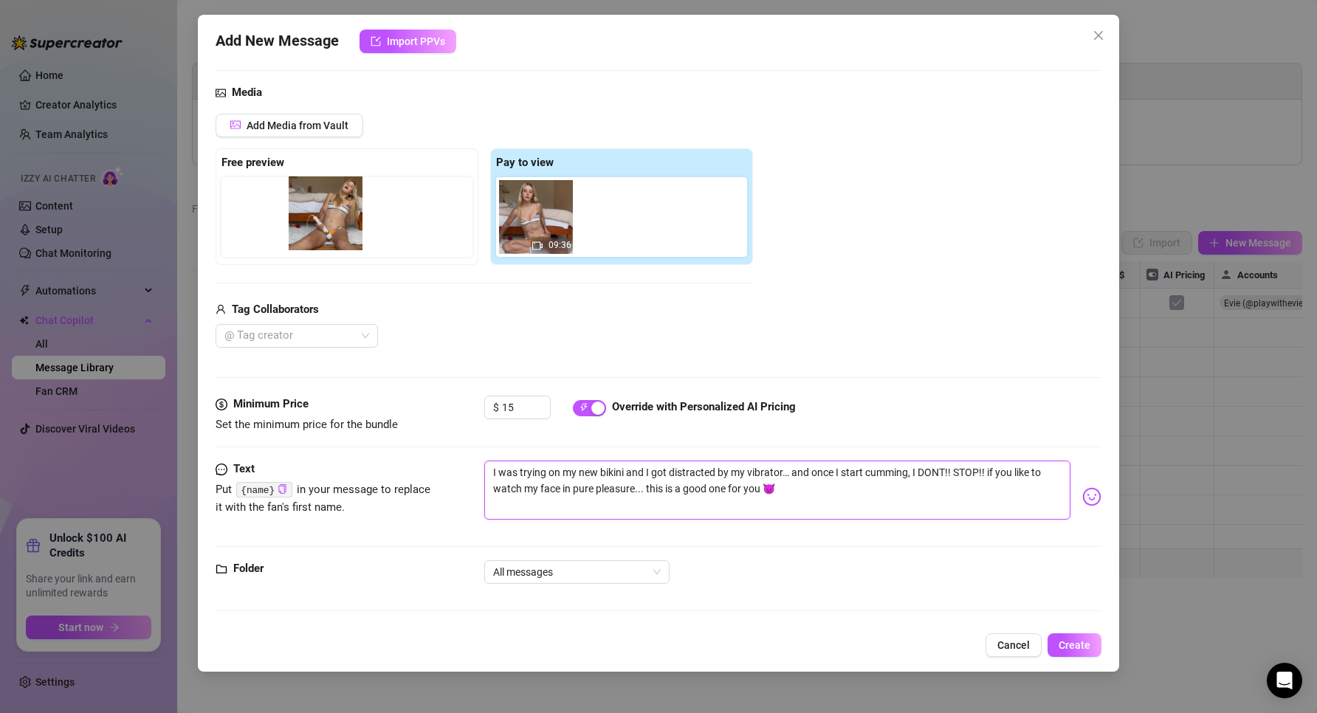
drag, startPoint x: 563, startPoint y: 215, endPoint x: 344, endPoint y: 214, distance: 219.2
click at [344, 214] on div "Free preview Pay to view 09:36" at bounding box center [483, 206] width 537 height 117
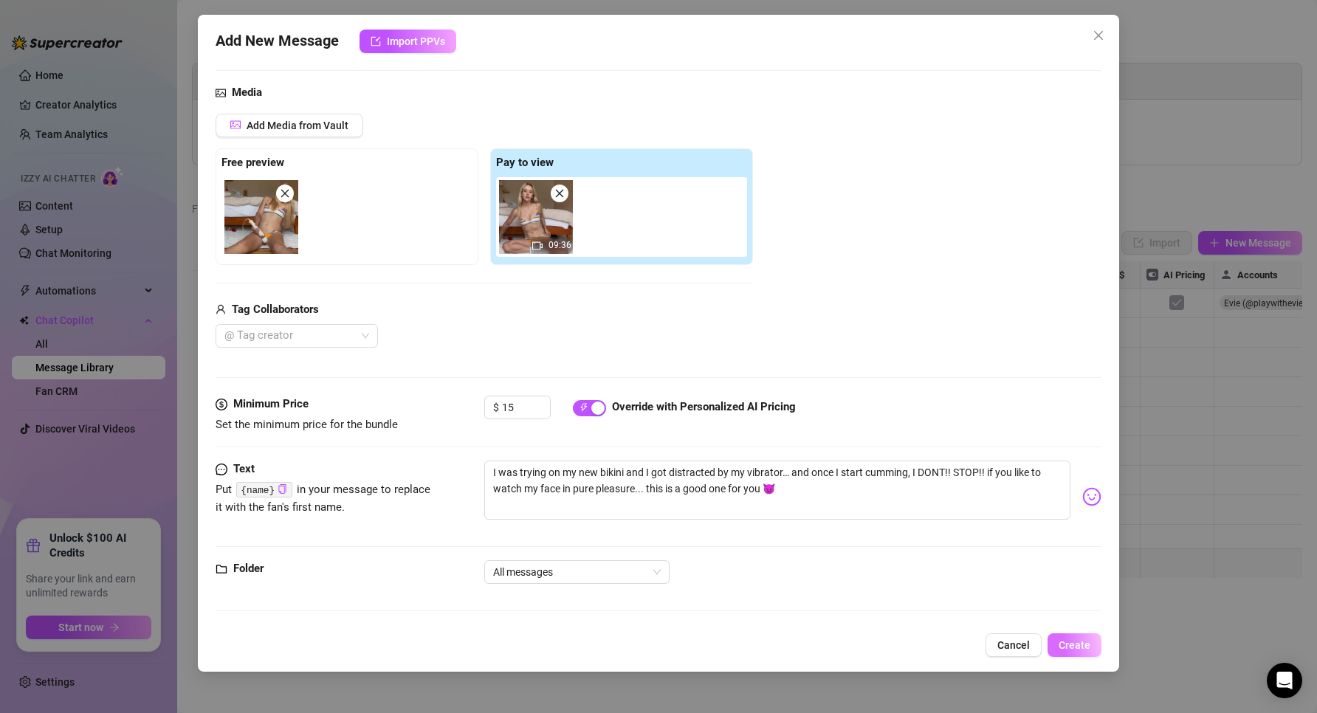
click at [1083, 642] on span "Create" at bounding box center [1074, 645] width 32 height 12
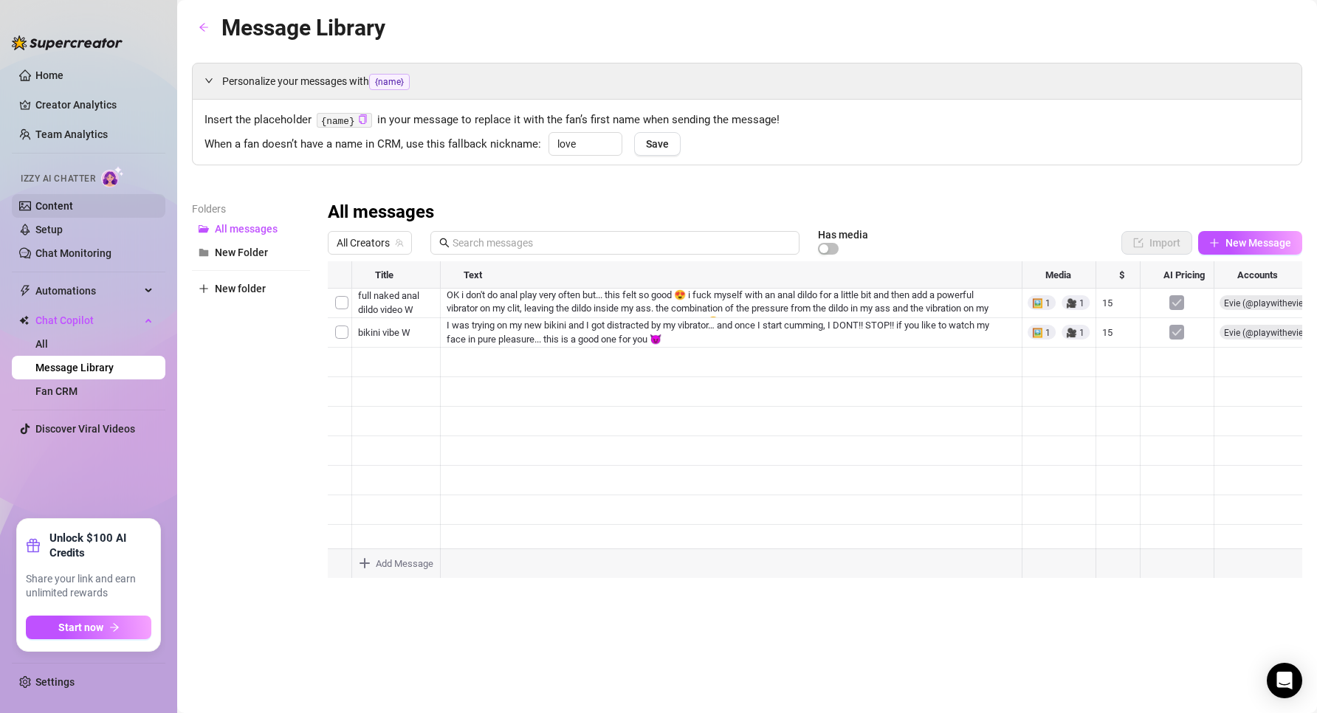
click at [64, 210] on link "Content" at bounding box center [54, 206] width 38 height 12
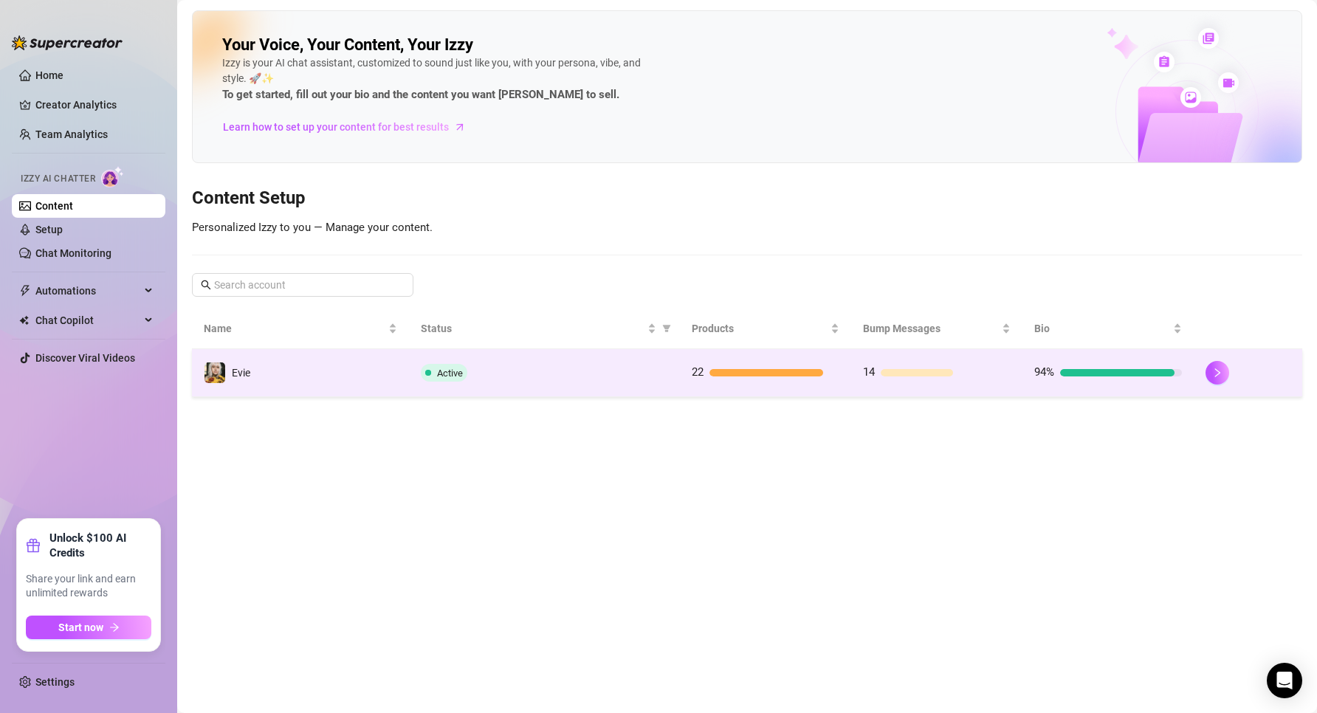
click at [678, 387] on td "Active" at bounding box center [544, 373] width 271 height 48
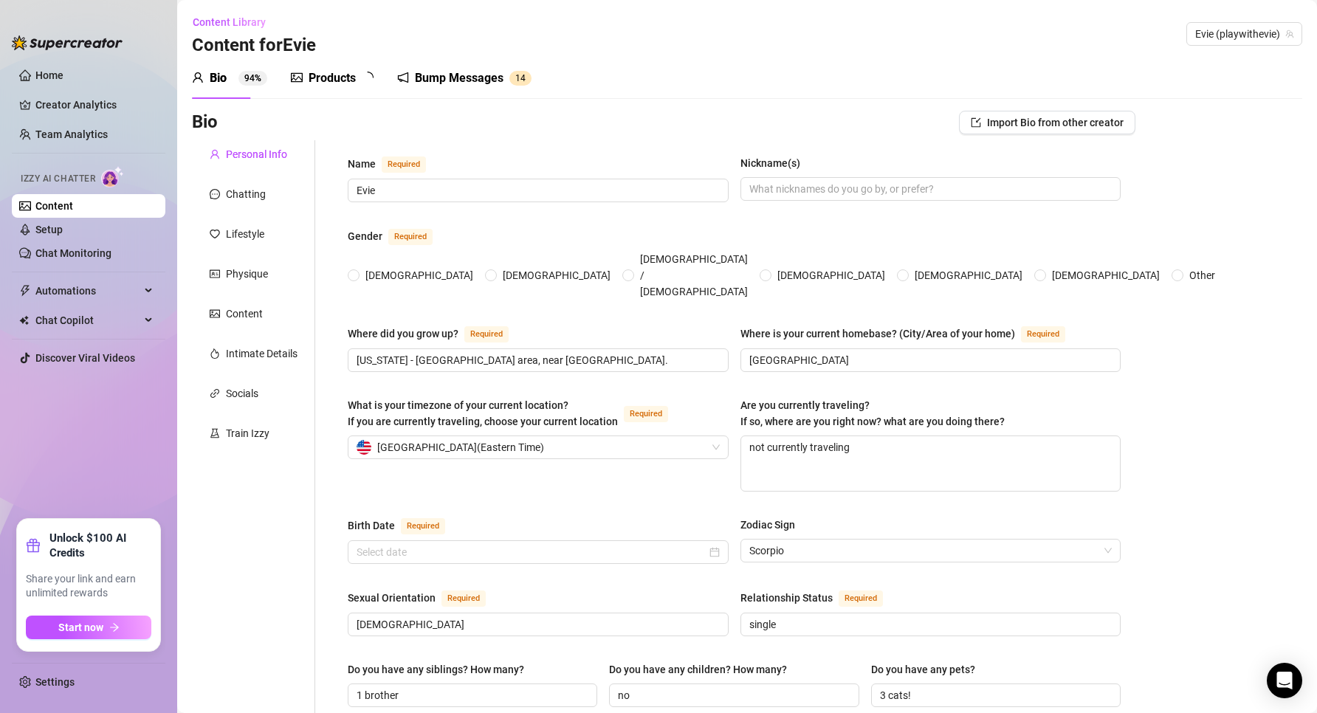
radio input "true"
type input "[DATE]"
click at [340, 73] on div "Products" at bounding box center [331, 78] width 47 height 18
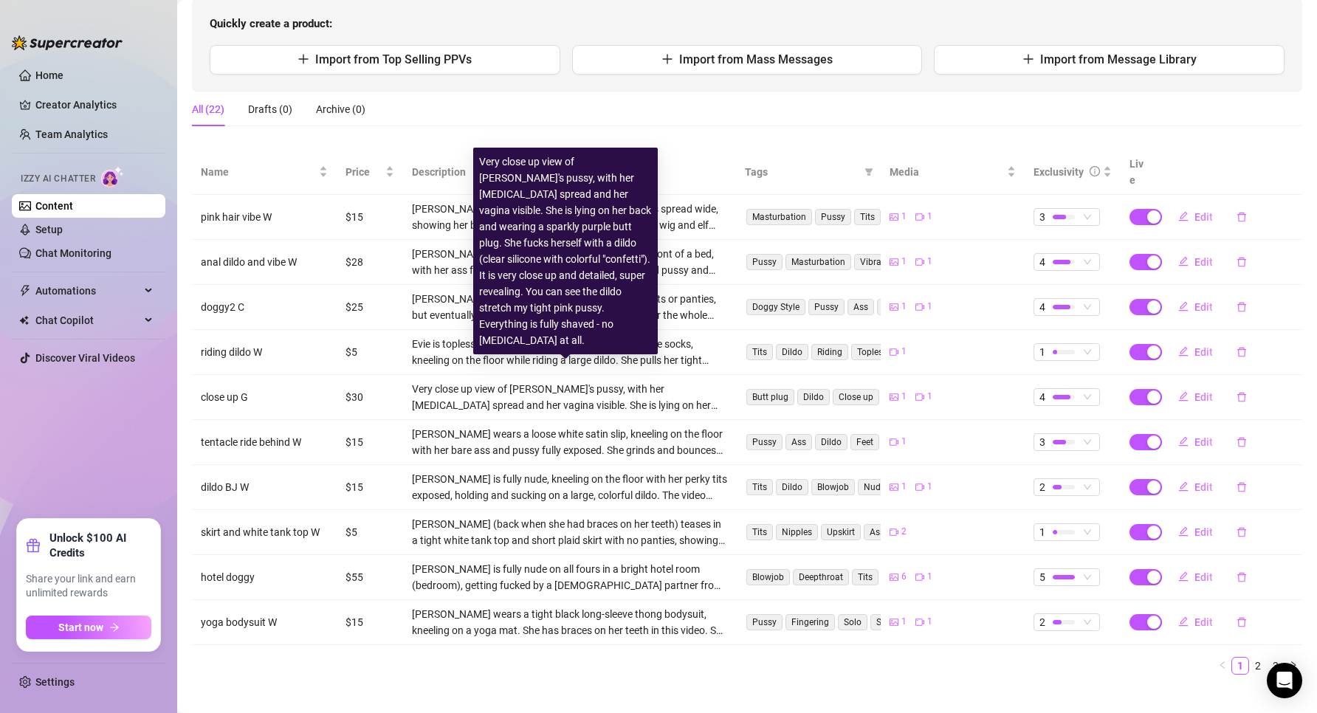
scroll to position [156, 0]
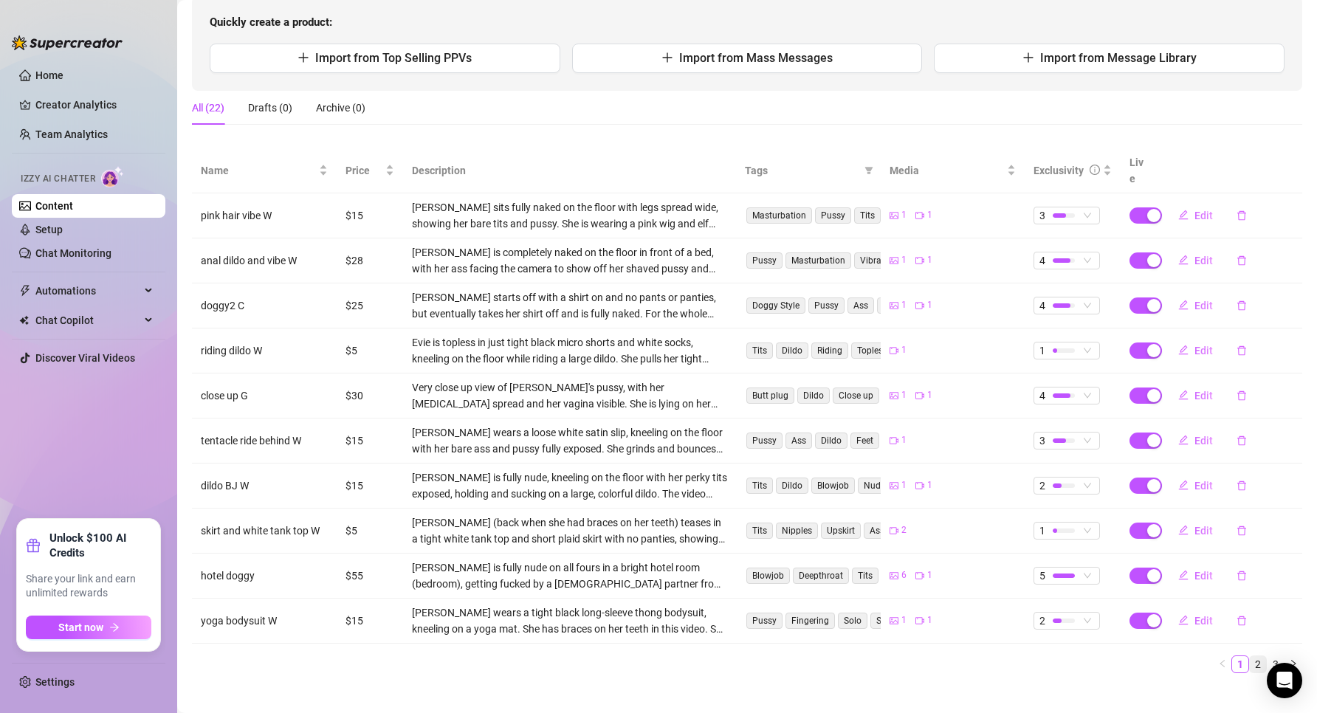
click at [1249, 656] on link "2" at bounding box center [1257, 664] width 16 height 16
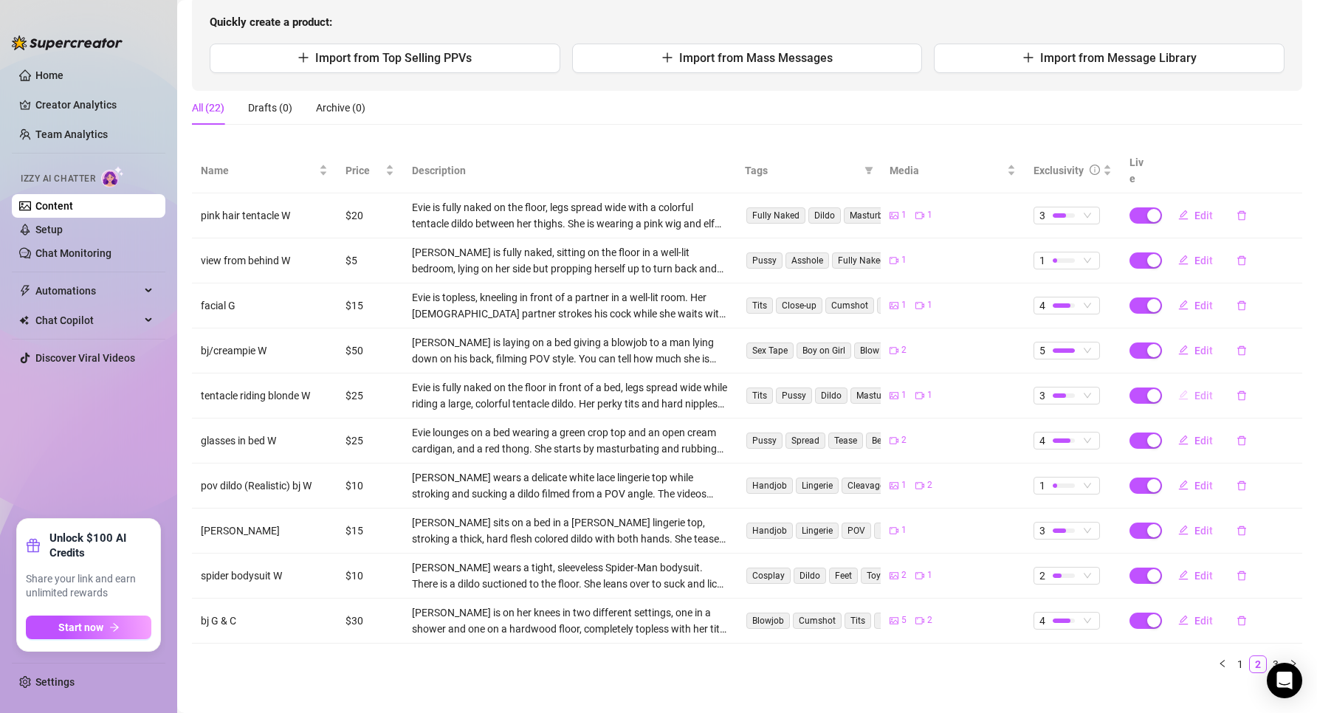
click at [1196, 390] on span "Edit" at bounding box center [1203, 396] width 18 height 12
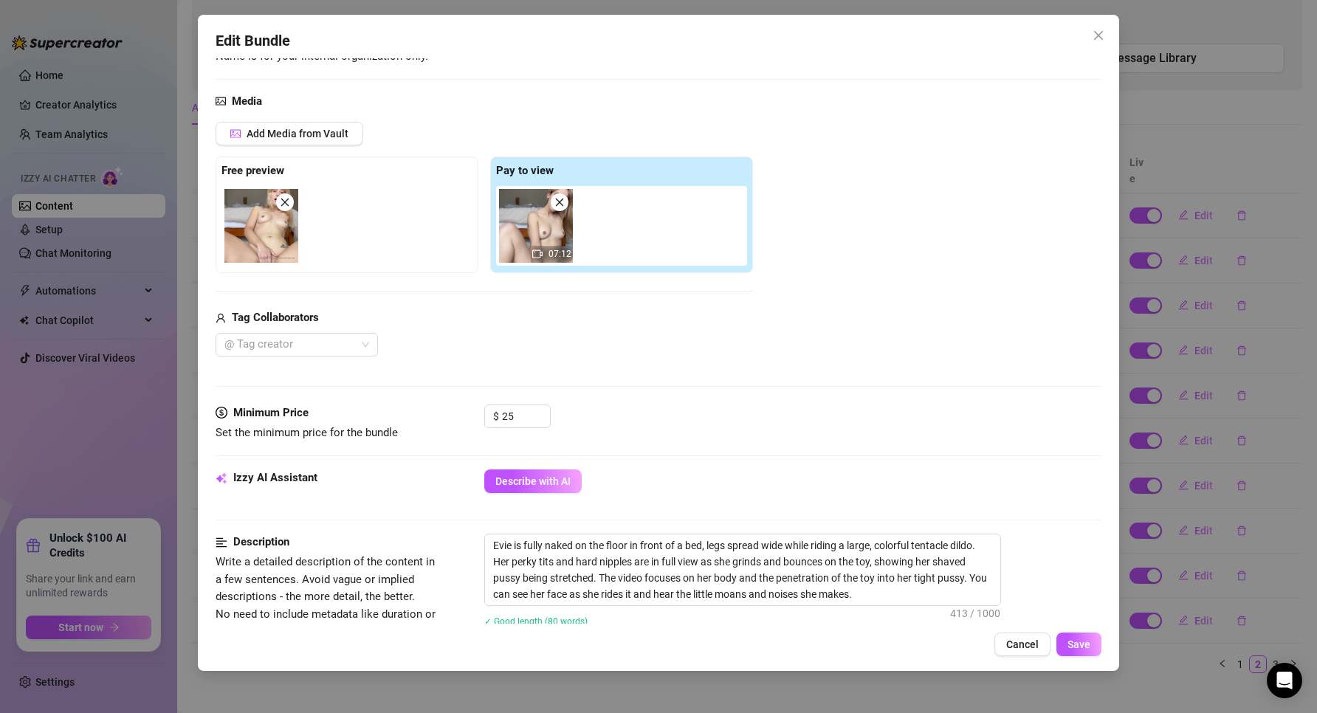
scroll to position [443, 0]
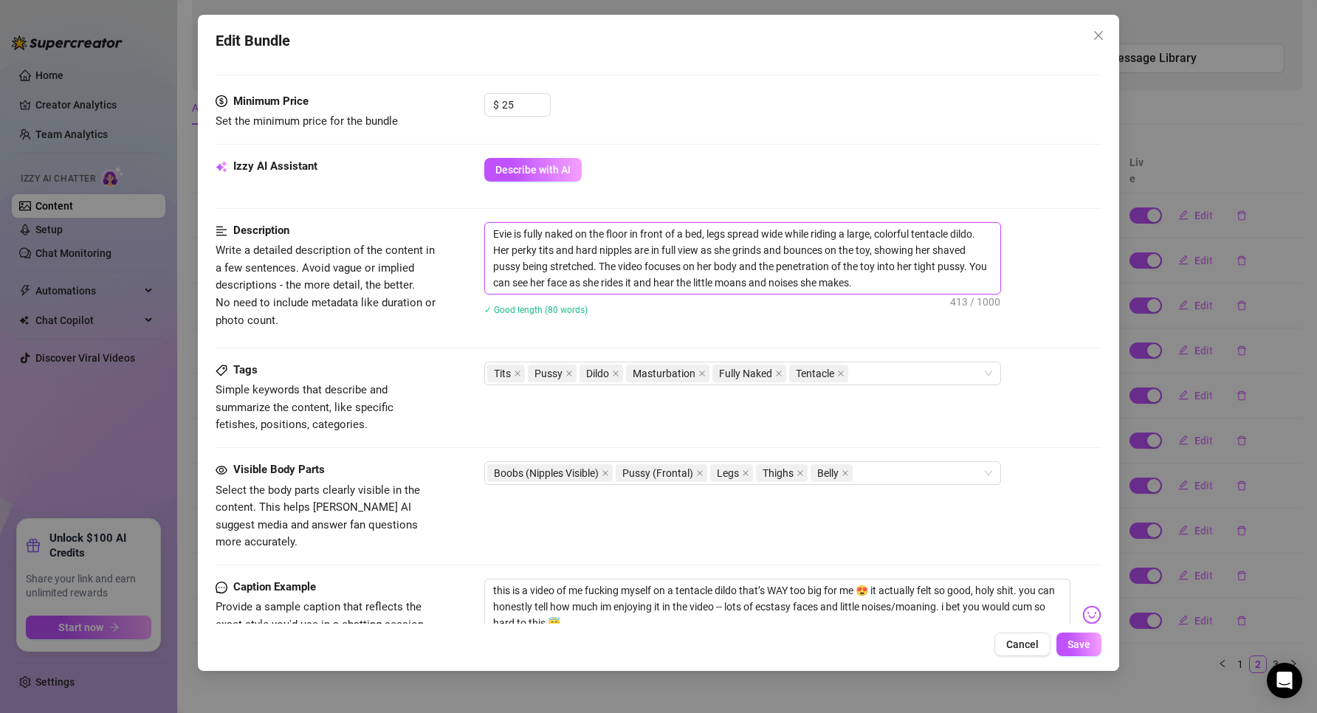
click at [622, 270] on textarea "Evie is fully naked on the floor in front of a bed, legs spread wide while ridi…" at bounding box center [742, 258] width 515 height 71
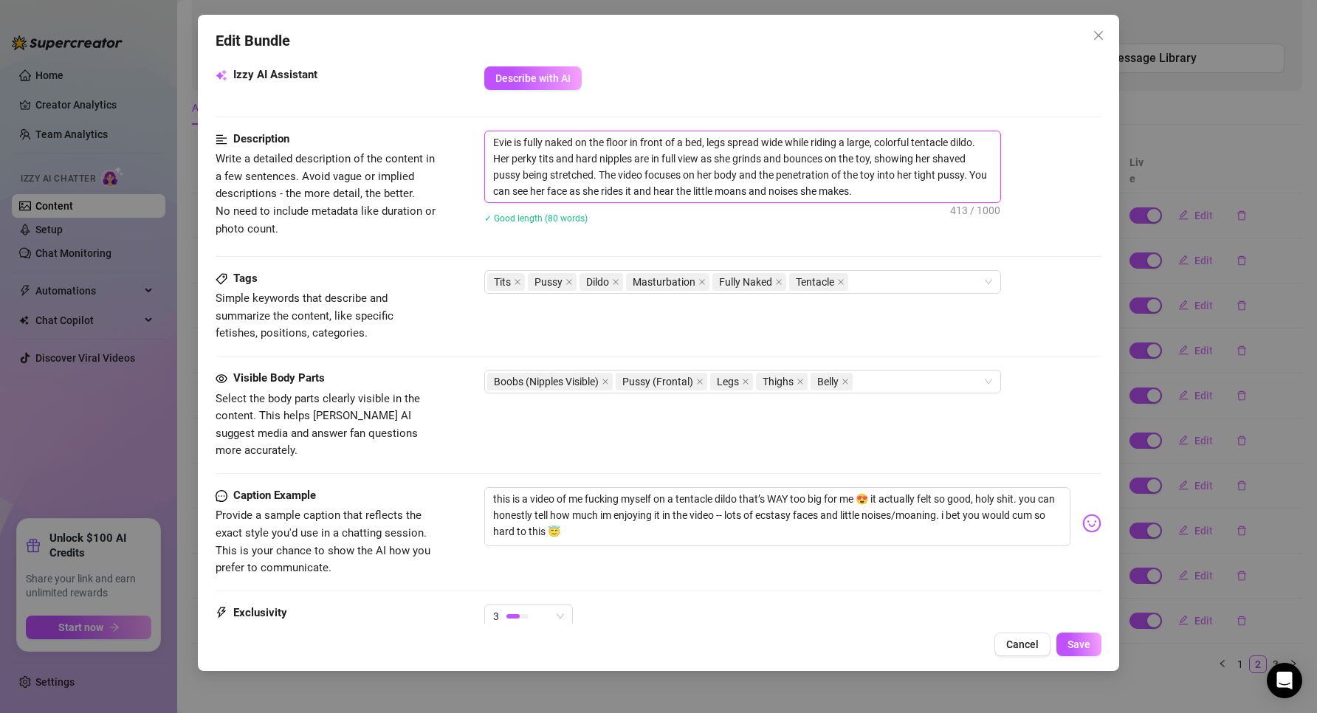
scroll to position [680, 0]
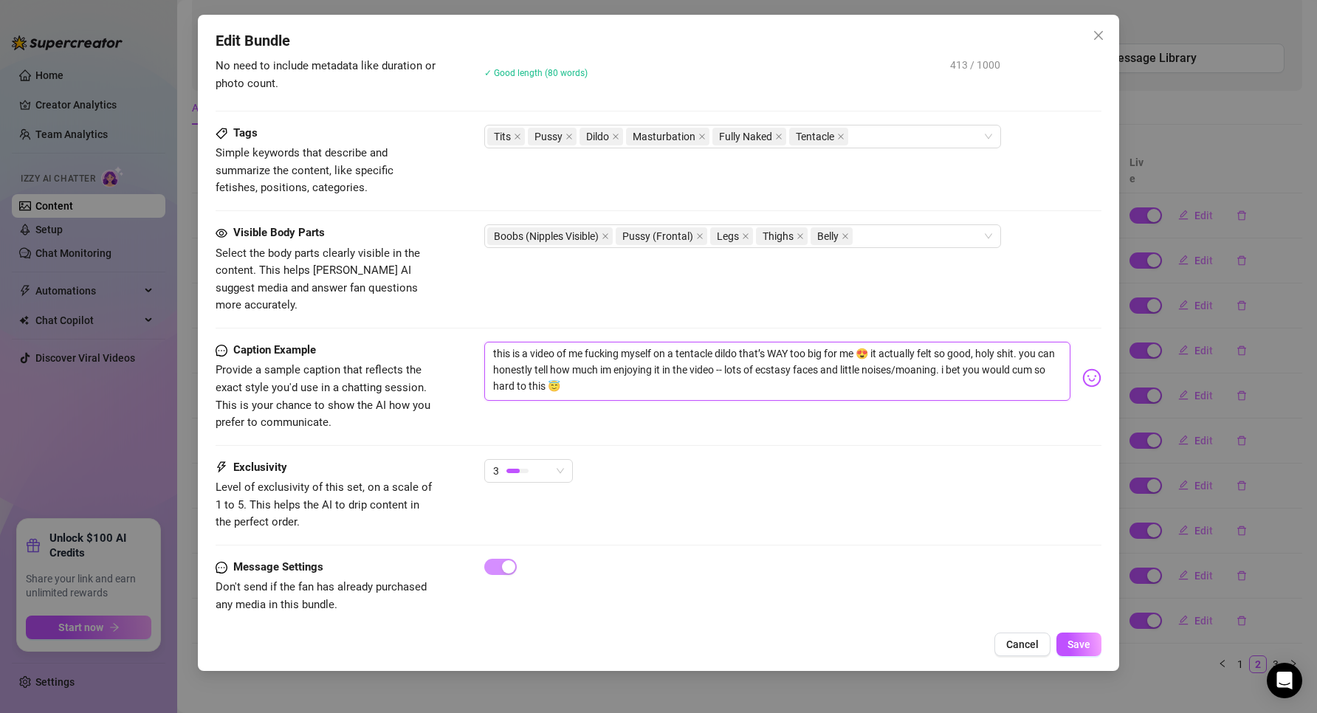
drag, startPoint x: 669, startPoint y: 377, endPoint x: 415, endPoint y: 298, distance: 266.6
click at [415, 298] on form "Account Evie (@playwithevie) Name Name is for your internal organization only. …" at bounding box center [658, 18] width 886 height 1244
click at [675, 378] on textarea "this is a video of me fucking myself on a tentacle dildo that’s WAY too big for…" at bounding box center [777, 371] width 587 height 59
click at [659, 362] on textarea "this is a video of me fucking myself on a tentacle dildo that’s WAY too big for…" at bounding box center [777, 371] width 587 height 59
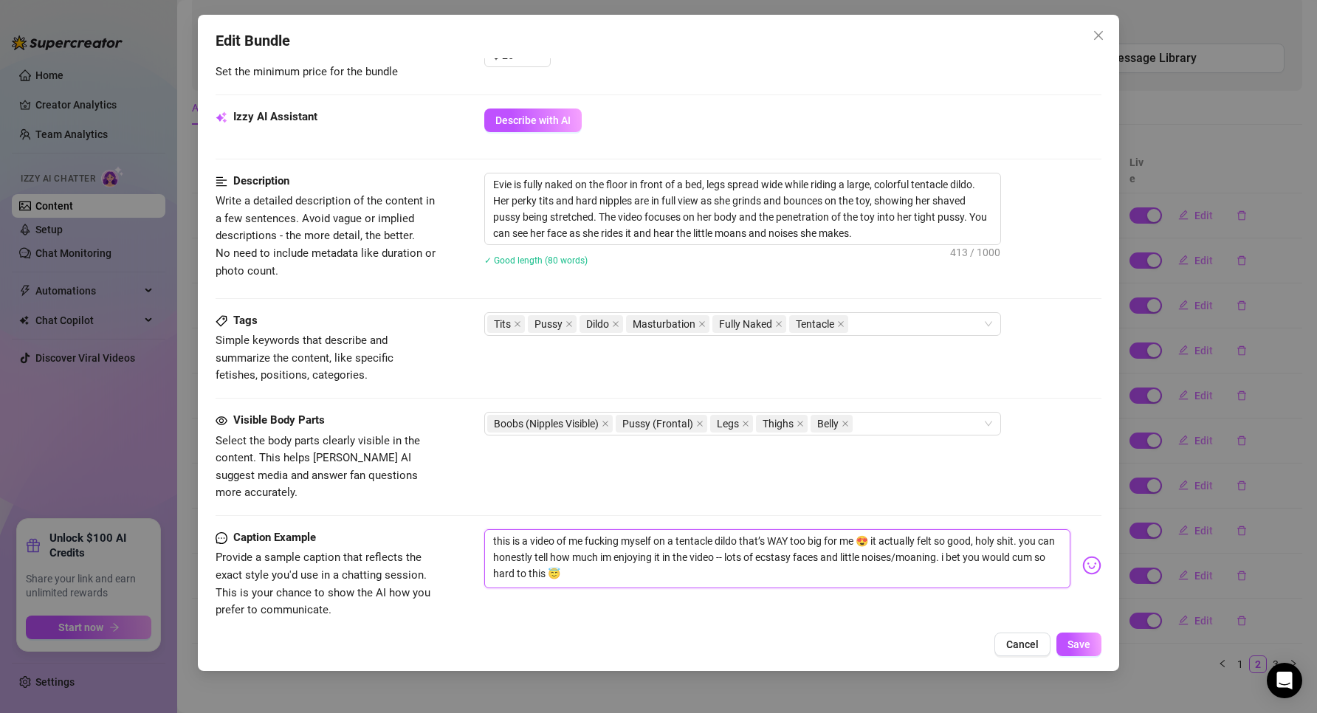
scroll to position [606, 0]
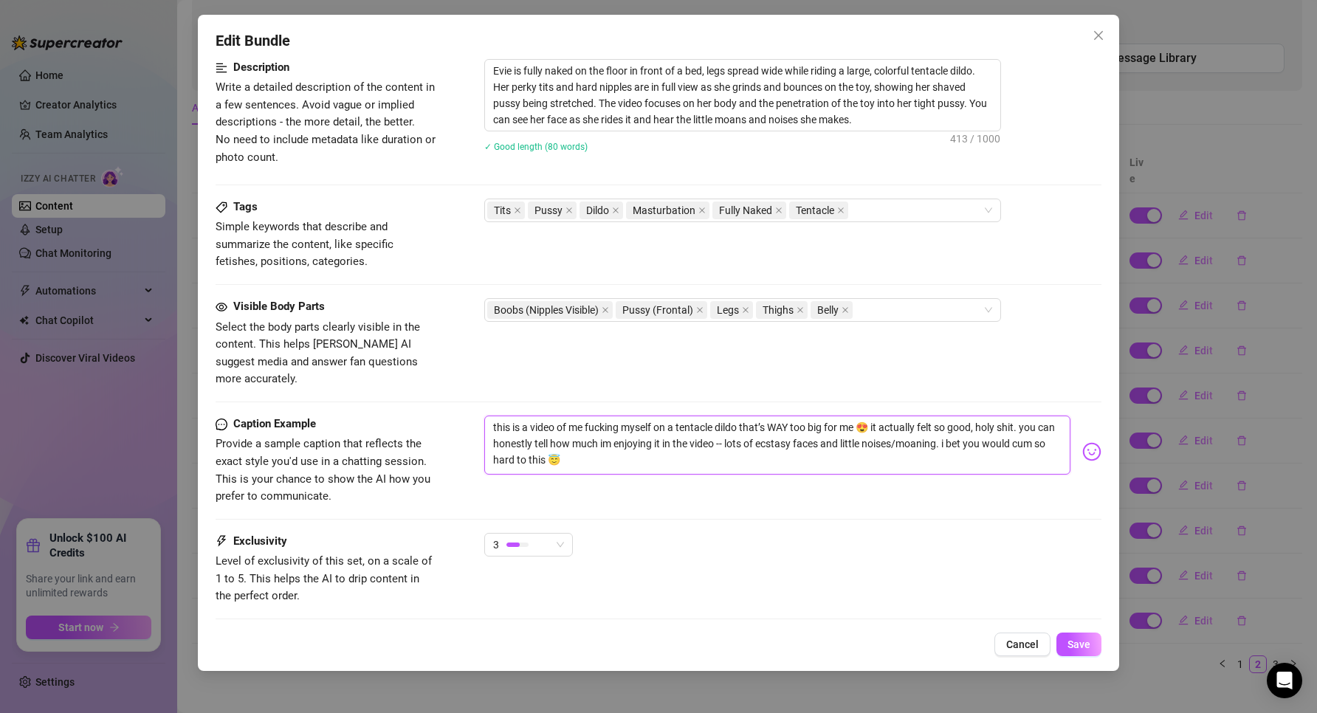
click at [623, 446] on textarea "this is a video of me fucking myself on a tentacle dildo that’s WAY too big for…" at bounding box center [777, 444] width 587 height 59
drag, startPoint x: 623, startPoint y: 446, endPoint x: 466, endPoint y: 384, distance: 168.6
click at [466, 383] on form "Account Evie (@playwithevie) Name Name is for your internal organization only. …" at bounding box center [658, 92] width 886 height 1244
click at [660, 455] on textarea "this is a video of me fucking myself on a tentacle dildo that’s WAY too big for…" at bounding box center [777, 444] width 587 height 59
click at [1015, 646] on span "Cancel" at bounding box center [1022, 644] width 32 height 12
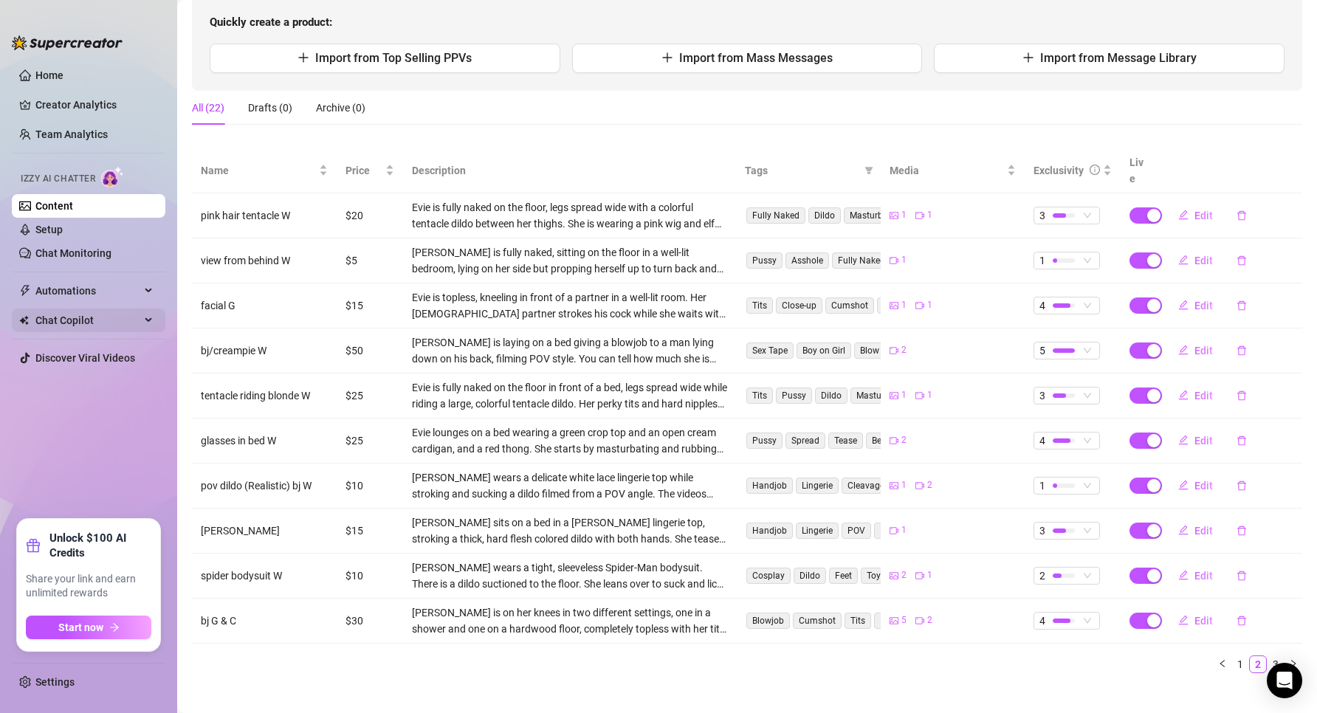
click at [139, 320] on span "Chat Copilot" at bounding box center [87, 320] width 105 height 24
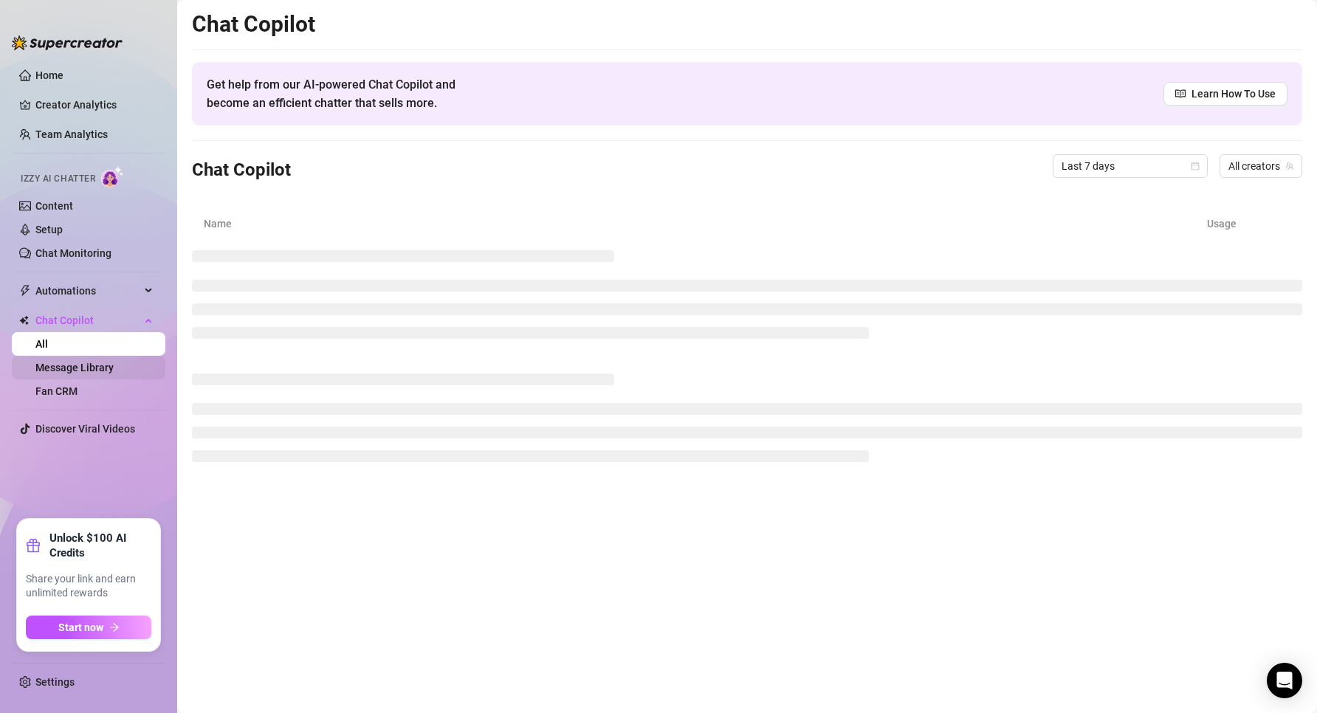
click at [78, 369] on link "Message Library" at bounding box center [74, 368] width 78 height 12
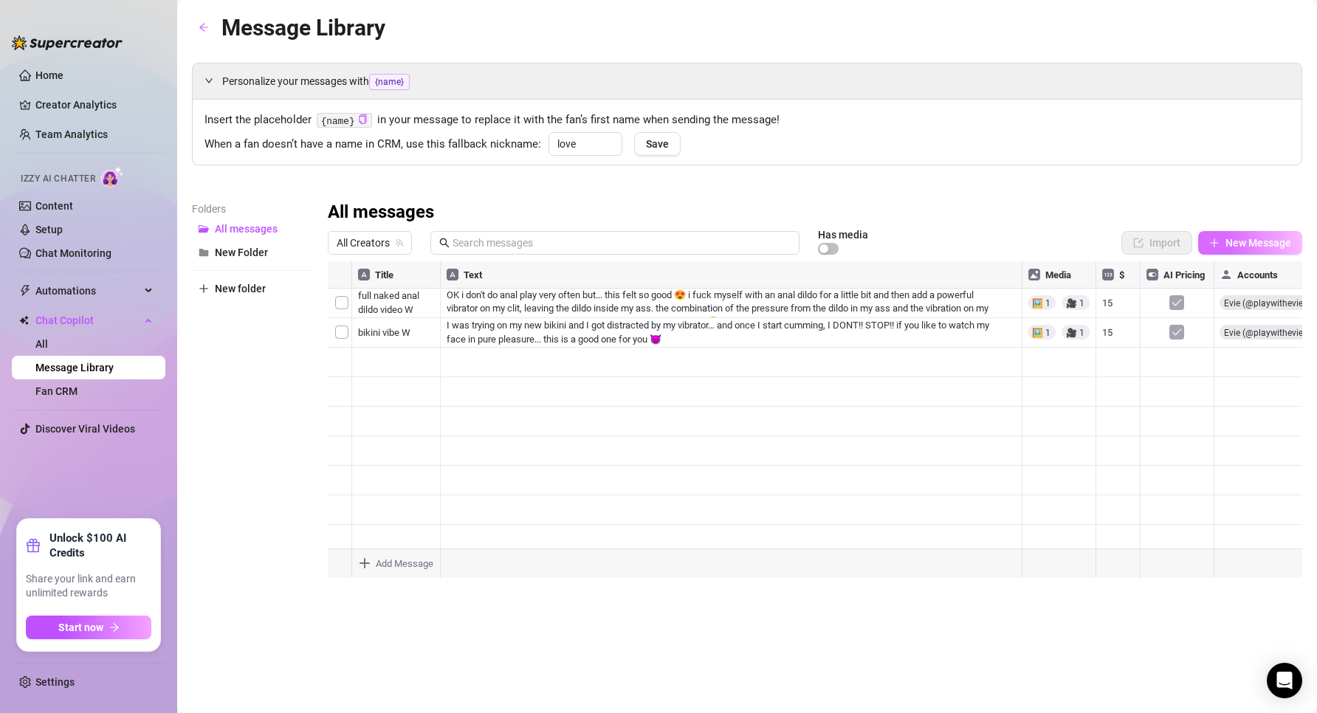
click at [1221, 247] on button "New Message" at bounding box center [1250, 243] width 104 height 24
type textarea "Type your message here..."
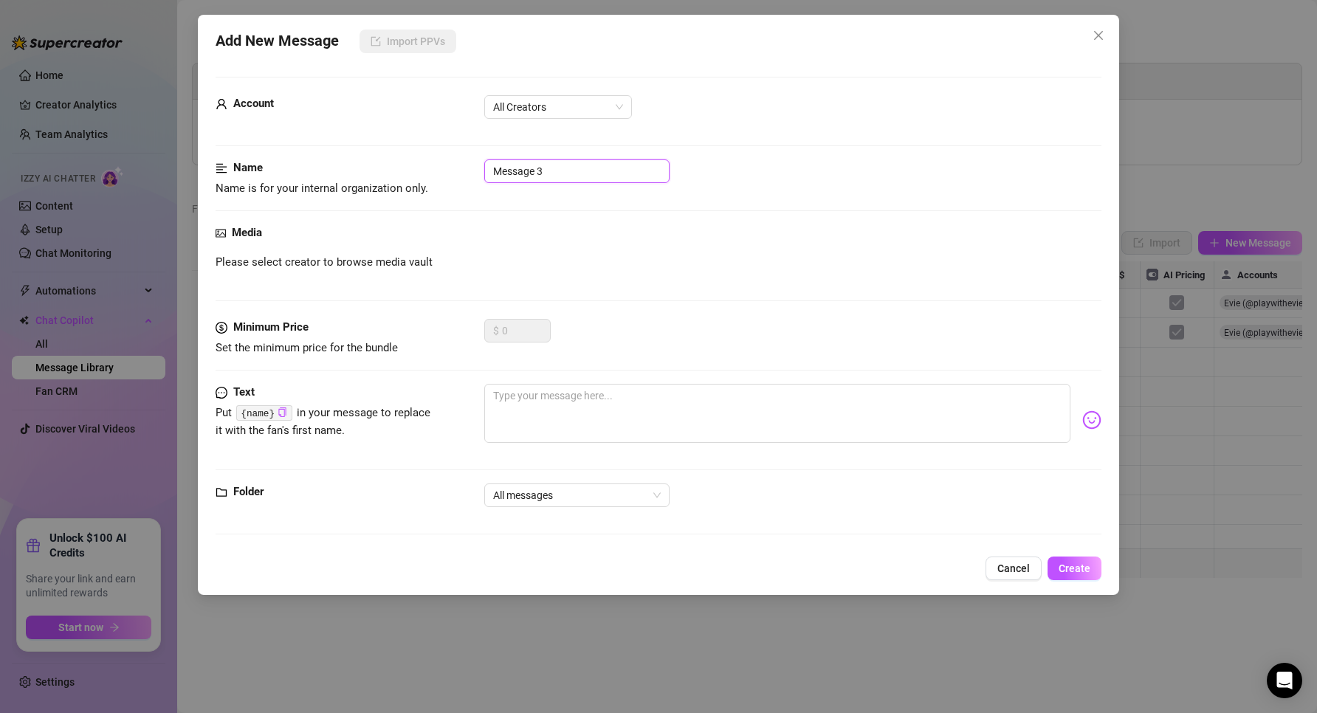
click at [539, 182] on input "Message 3" at bounding box center [576, 171] width 185 height 24
drag, startPoint x: 558, startPoint y: 178, endPoint x: 449, endPoint y: 151, distance: 111.9
click at [450, 150] on form "Account All Creators Name Name is for your internal organization only. Message …" at bounding box center [658, 312] width 886 height 471
type input "tentacle blonde W"
click at [573, 414] on textarea at bounding box center [777, 413] width 587 height 59
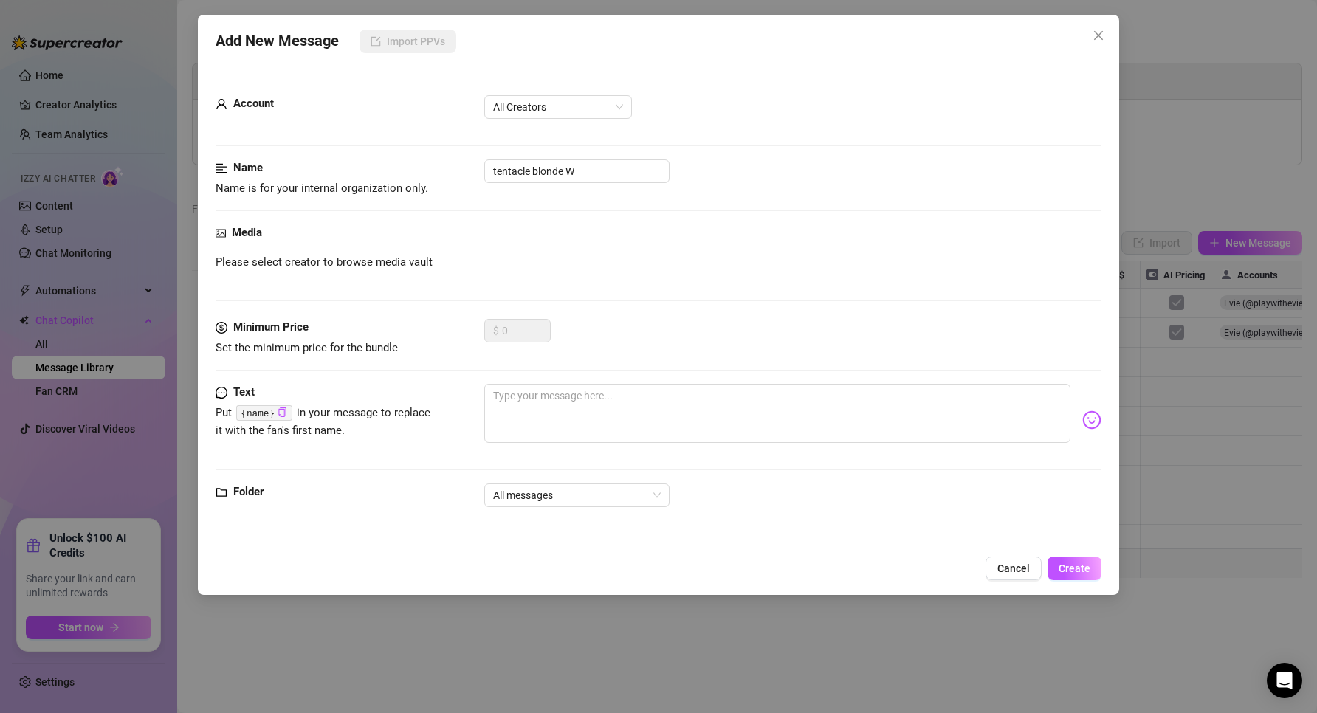
click at [621, 86] on form "Account All Creators Name Name is for your internal organization only. tentacle…" at bounding box center [658, 312] width 886 height 471
click at [618, 97] on span "All Creators" at bounding box center [558, 107] width 130 height 22
click at [537, 165] on div "Evie (@playwithevie)" at bounding box center [558, 160] width 124 height 16
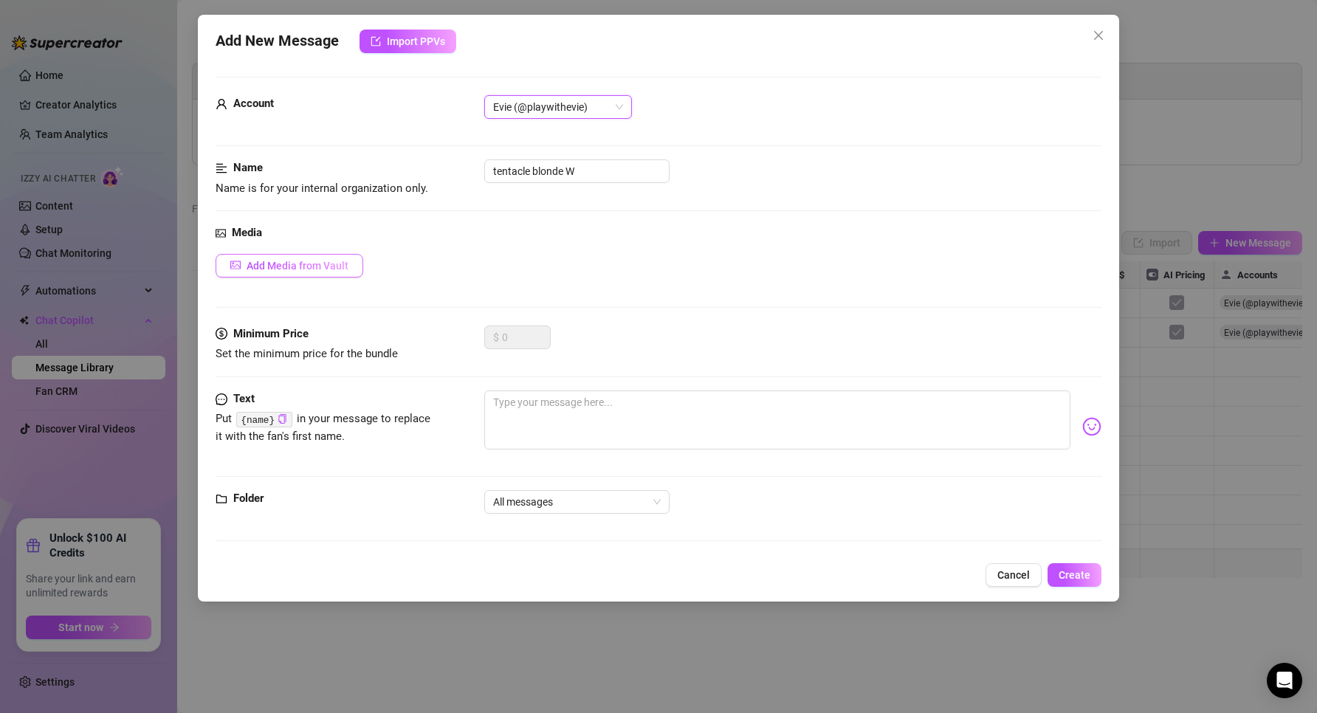
click at [256, 272] on button "Add Media from Vault" at bounding box center [289, 266] width 148 height 24
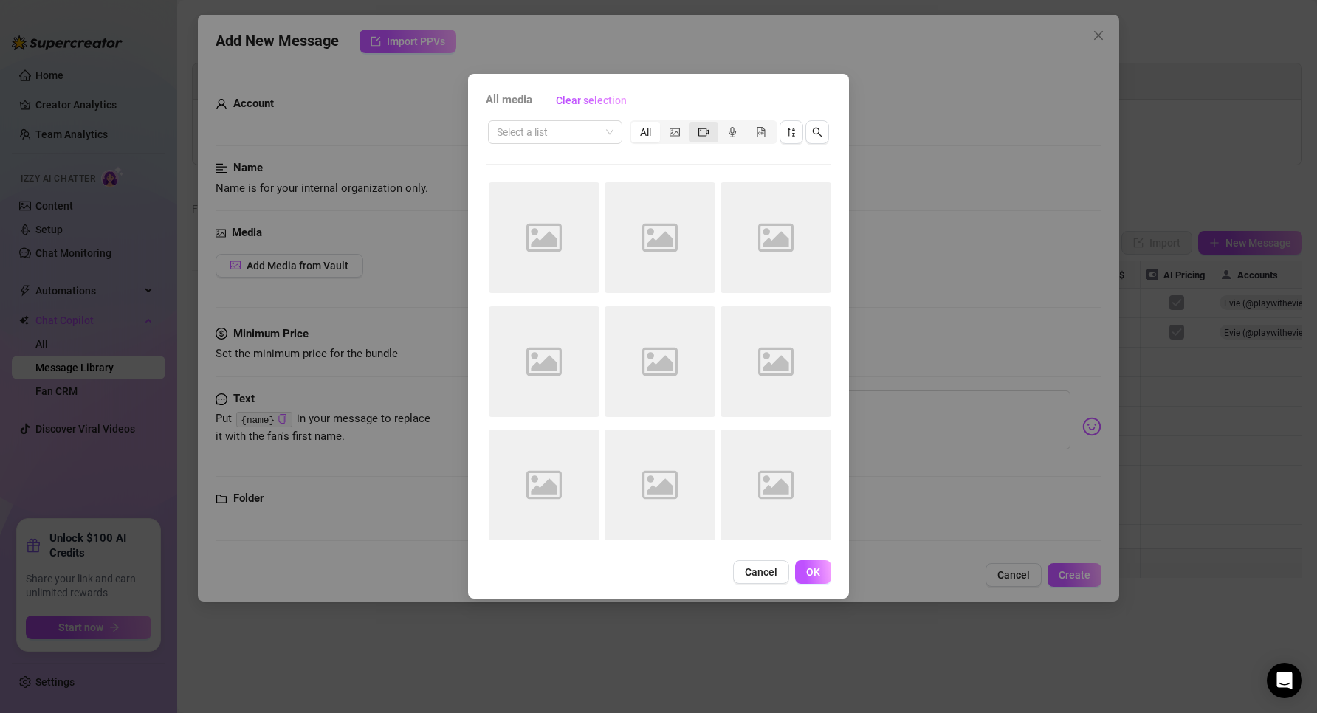
click at [704, 140] on div "segmented control" at bounding box center [703, 132] width 29 height 21
click at [692, 124] on input "segmented control" at bounding box center [692, 124] width 0 height 0
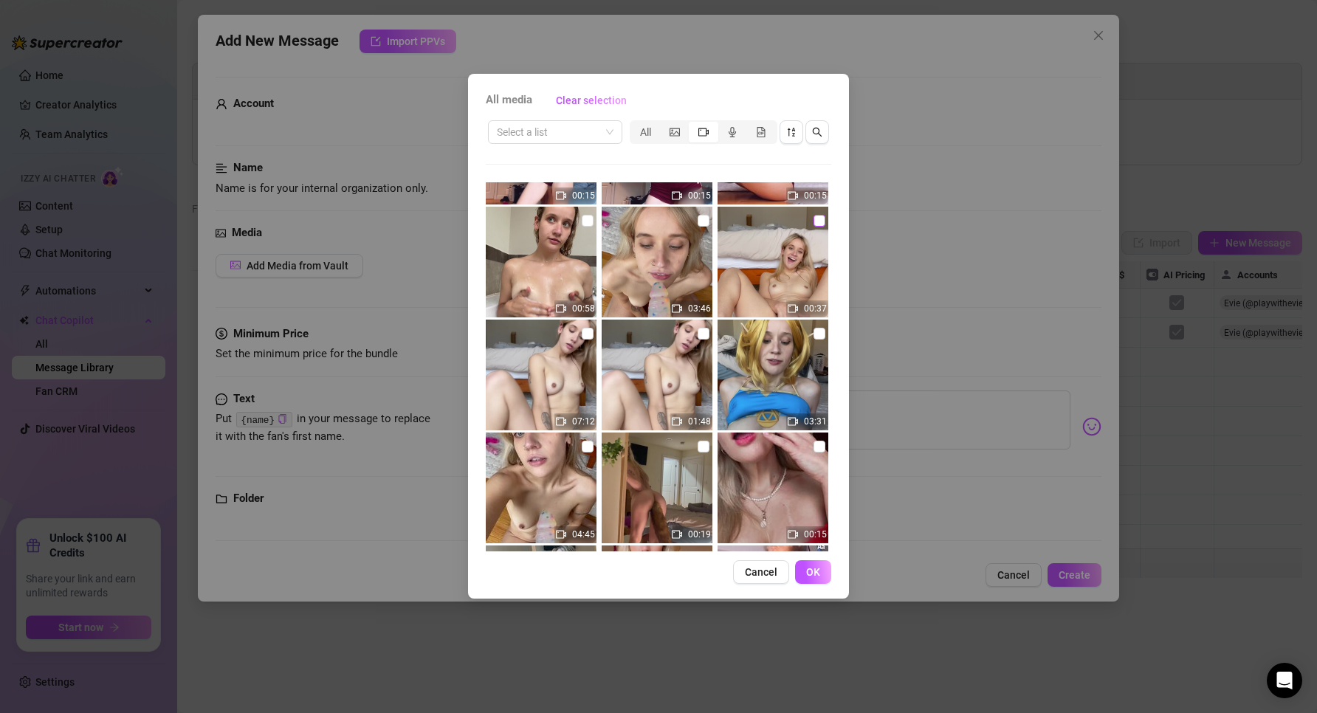
scroll to position [1221, 0]
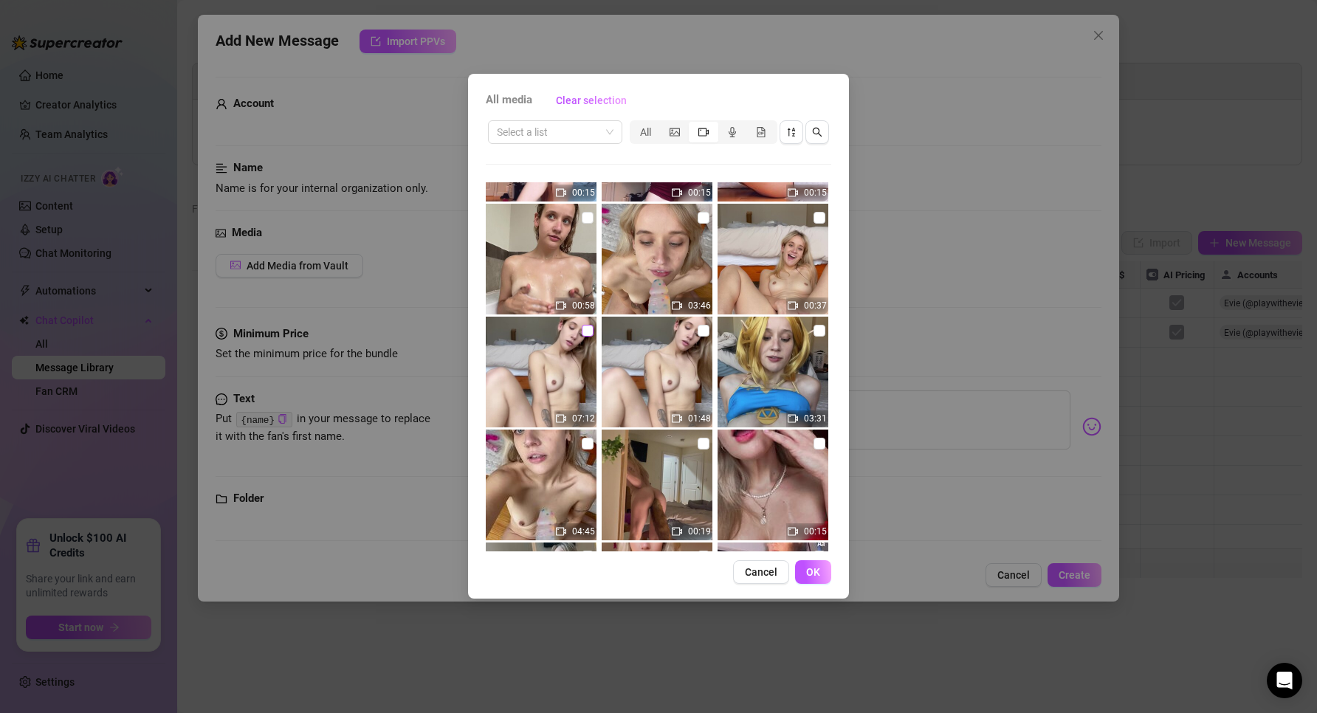
click at [582, 331] on input "checkbox" at bounding box center [588, 331] width 12 height 12
checkbox input "true"
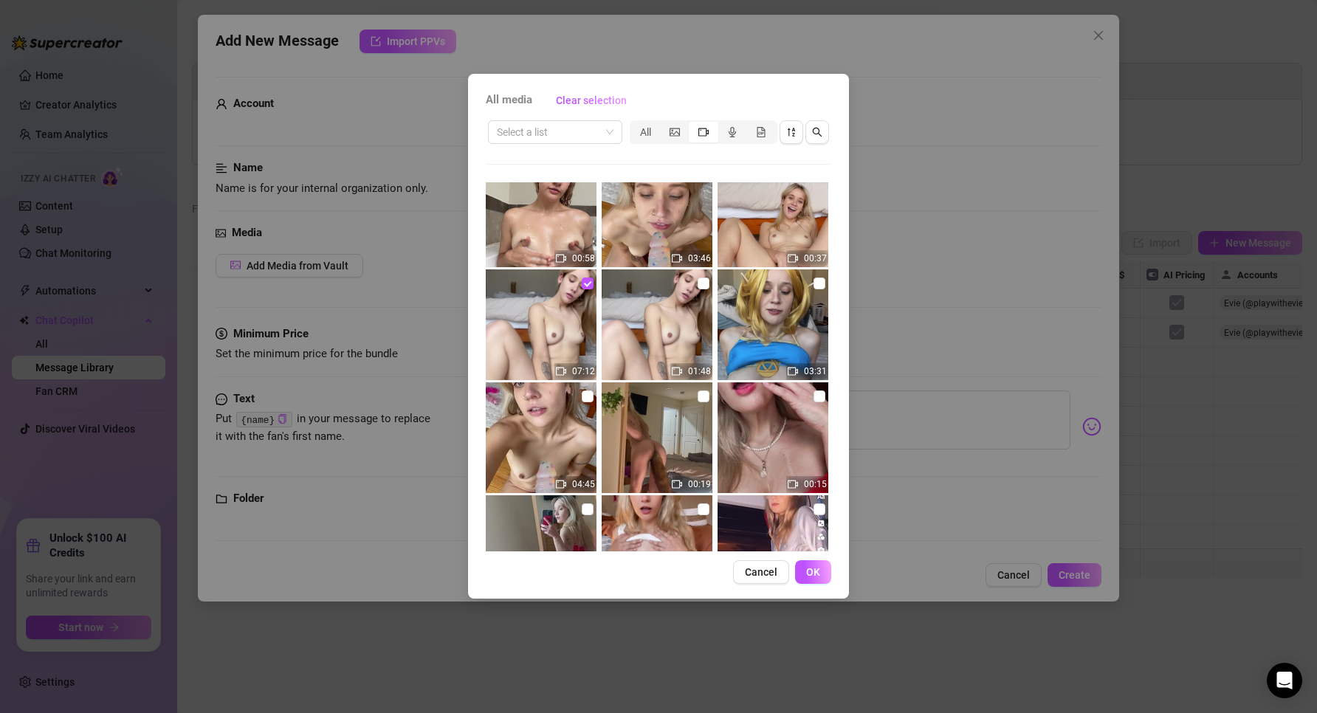
scroll to position [1294, 0]
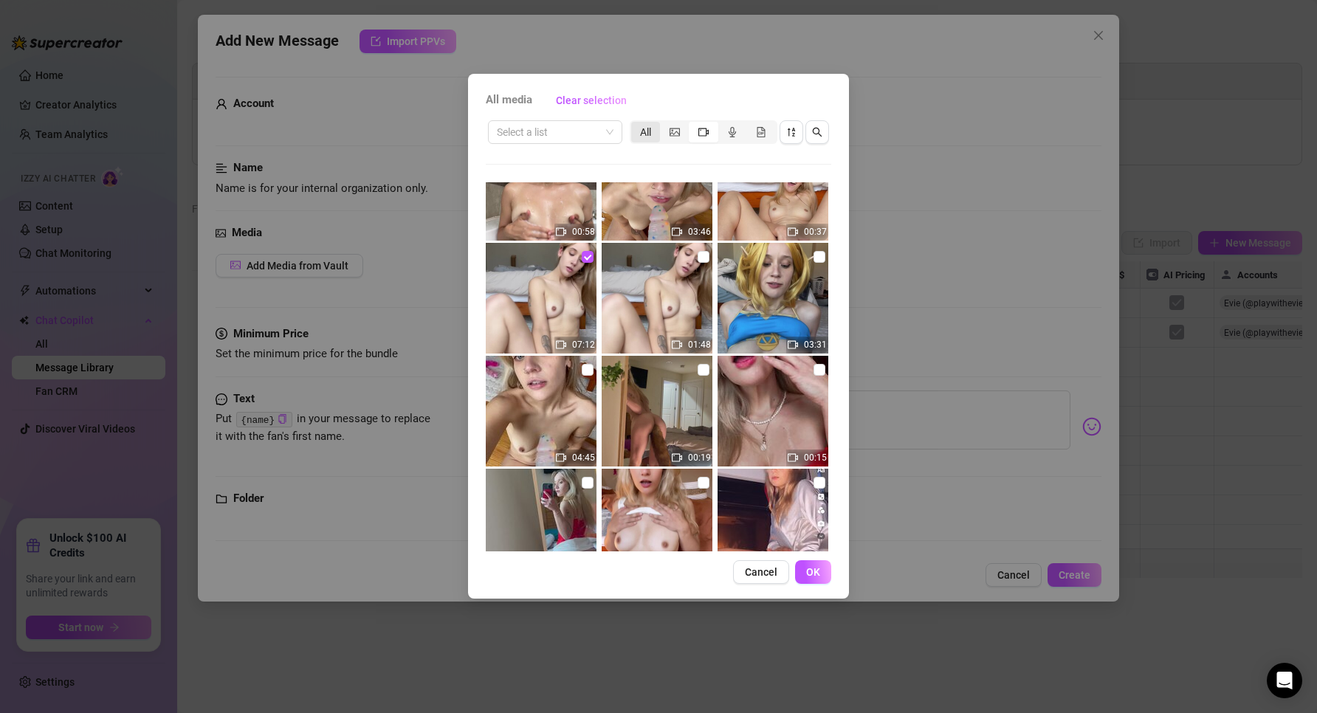
click at [658, 137] on div "All" at bounding box center [645, 132] width 29 height 21
click at [635, 124] on input "All" at bounding box center [635, 124] width 0 height 0
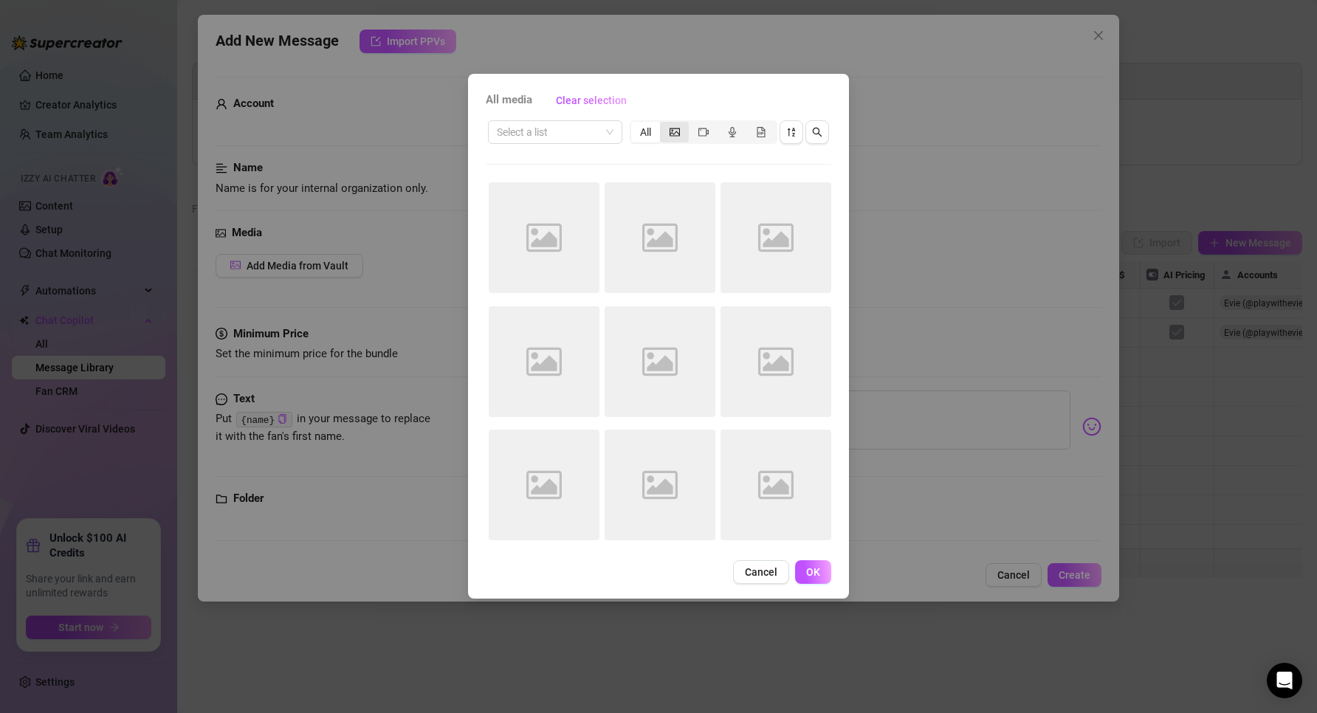
click at [669, 135] on icon "picture" at bounding box center [674, 132] width 10 height 8
click at [663, 124] on input "segmented control" at bounding box center [663, 124] width 0 height 0
click at [824, 131] on button "button" at bounding box center [817, 132] width 24 height 24
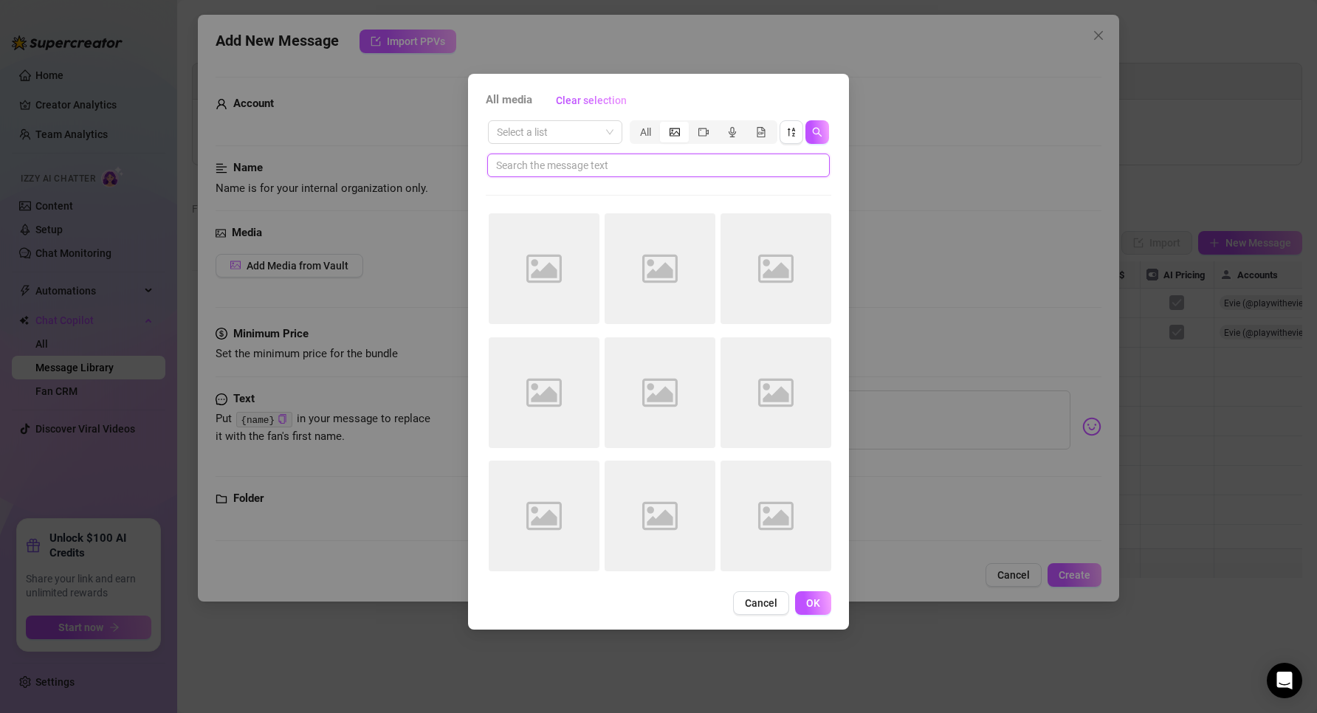
click at [632, 170] on input "text" at bounding box center [652, 165] width 313 height 16
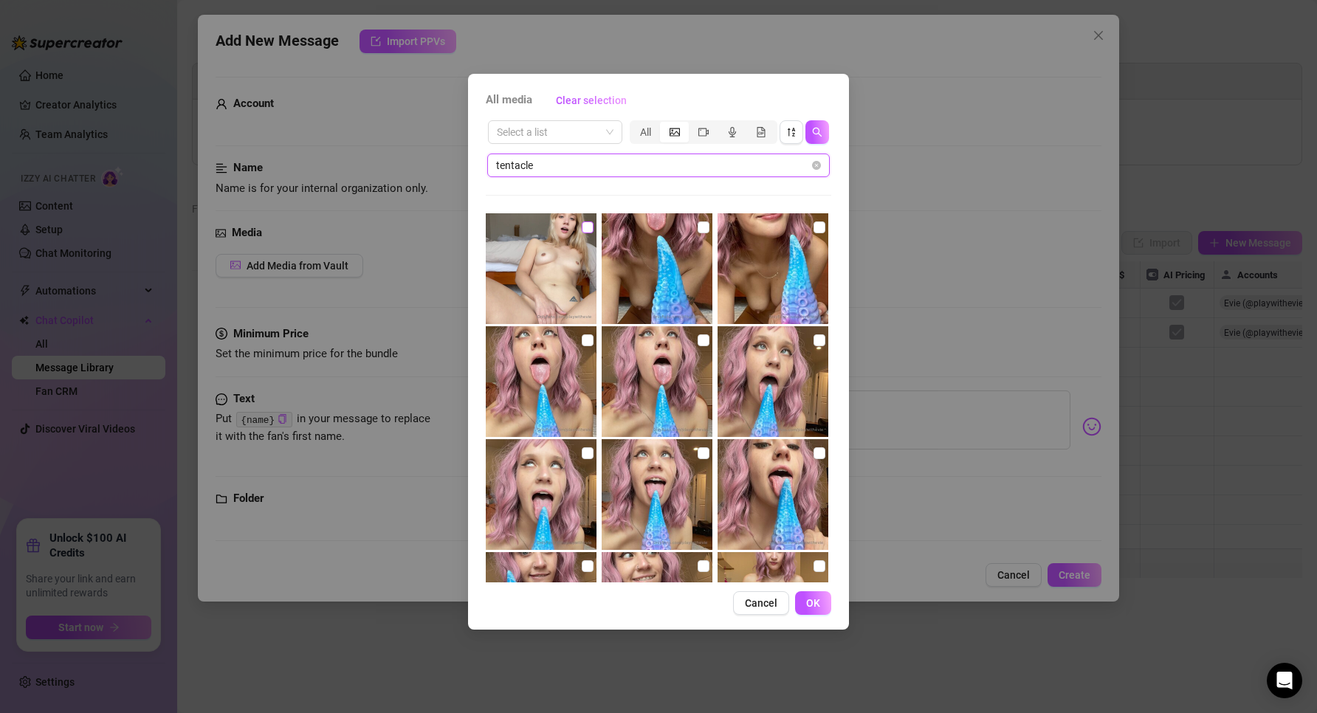
type input "tentacle"
click at [587, 229] on input "checkbox" at bounding box center [588, 227] width 12 height 12
checkbox input "true"
click at [814, 607] on span "OK" at bounding box center [813, 603] width 14 height 12
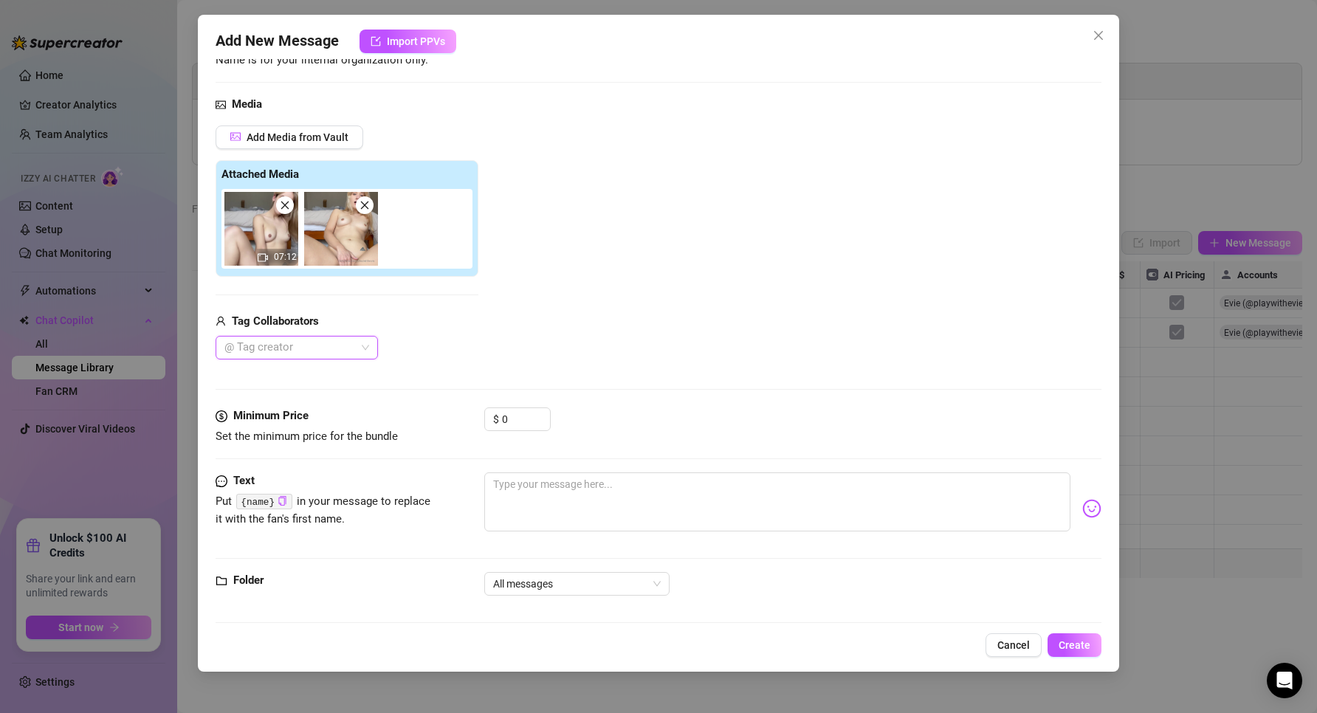
scroll to position [140, 0]
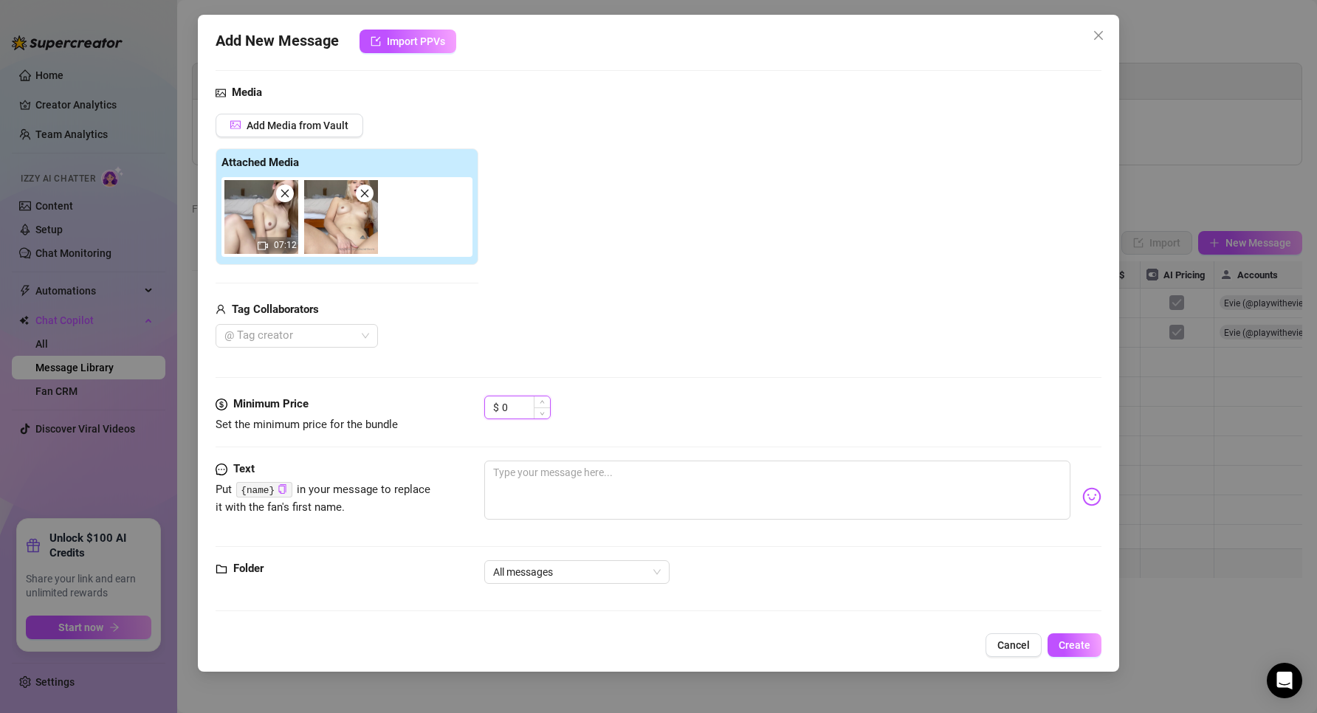
drag, startPoint x: 500, startPoint y: 405, endPoint x: 486, endPoint y: 405, distance: 13.3
click at [486, 405] on div "$ 0" at bounding box center [517, 408] width 66 height 24
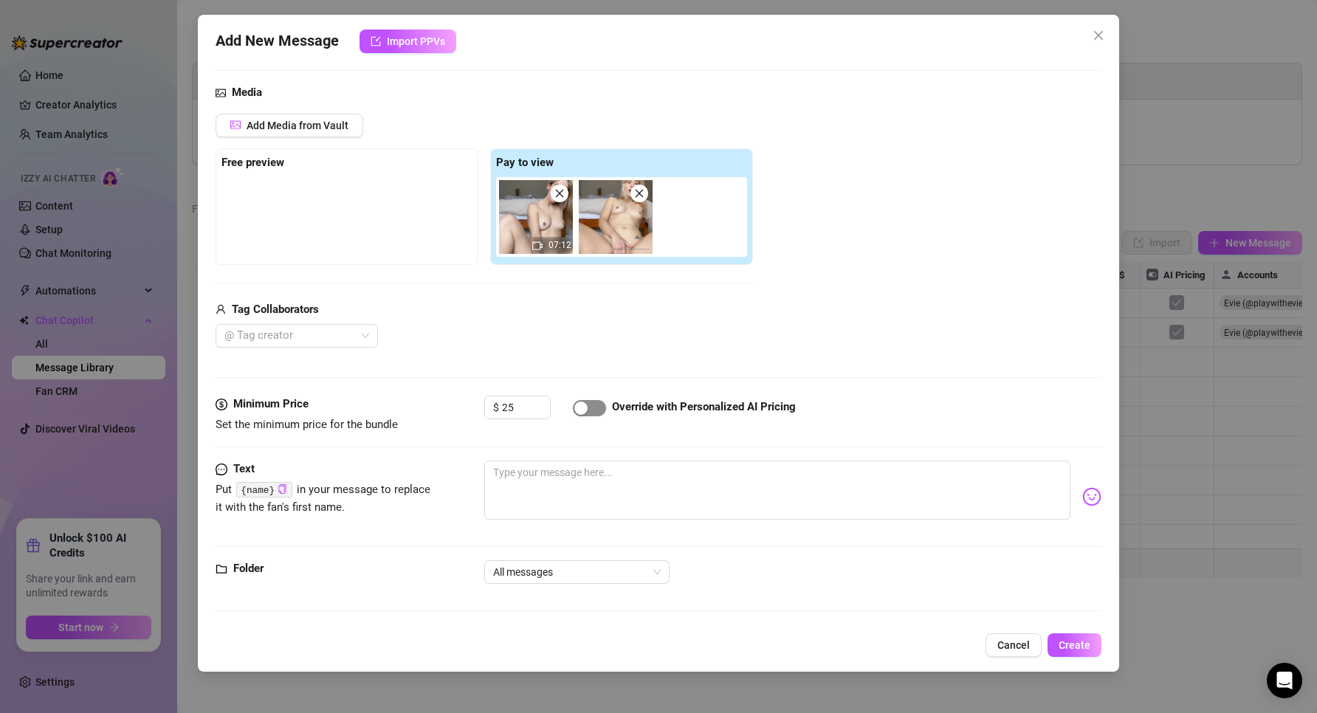
click at [598, 413] on span "button" at bounding box center [589, 408] width 33 height 16
drag, startPoint x: 517, startPoint y: 405, endPoint x: 508, endPoint y: 405, distance: 8.9
click at [508, 405] on input "25" at bounding box center [526, 407] width 48 height 22
type input "20"
click at [618, 337] on div "@ Tag creator" at bounding box center [483, 336] width 537 height 24
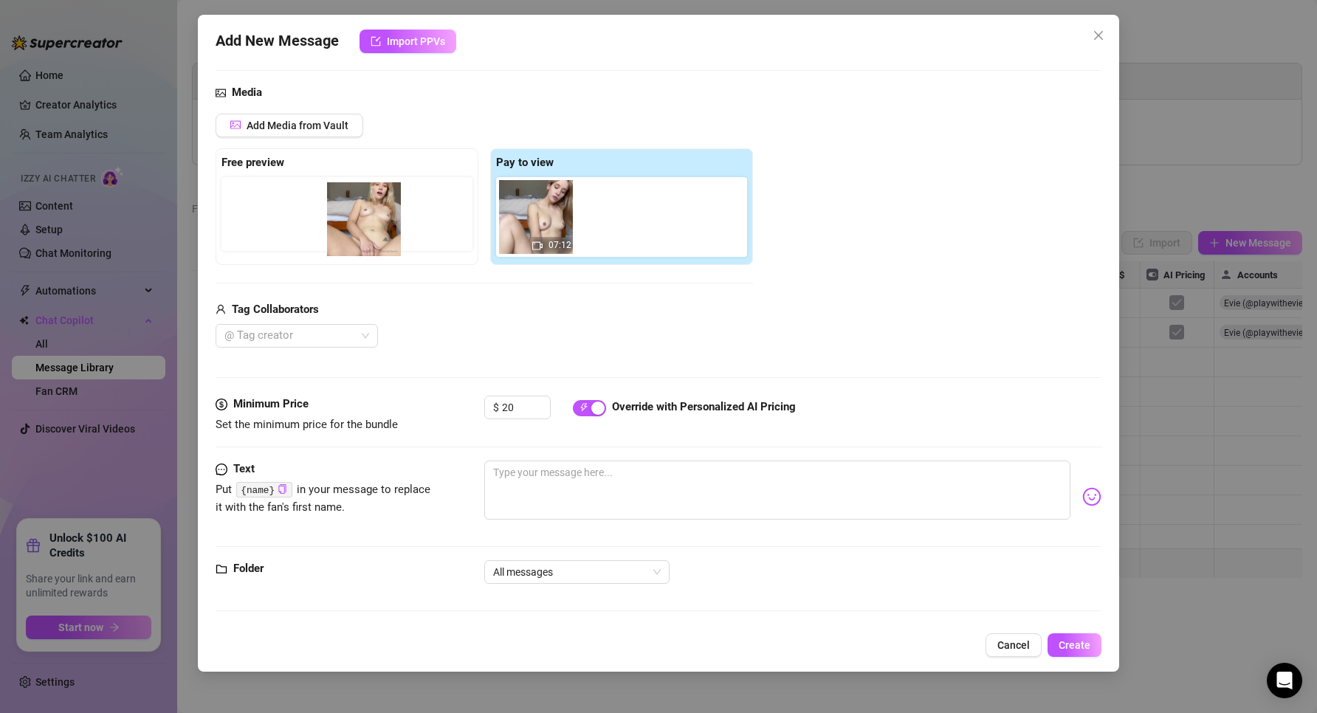
drag, startPoint x: 622, startPoint y: 229, endPoint x: 357, endPoint y: 232, distance: 265.0
click at [357, 232] on div "Free preview Pay to view 07:12" at bounding box center [483, 206] width 537 height 117
drag, startPoint x: 610, startPoint y: 220, endPoint x: 284, endPoint y: 224, distance: 325.5
click at [284, 224] on div "Free preview Pay to view 07:12" at bounding box center [483, 206] width 537 height 117
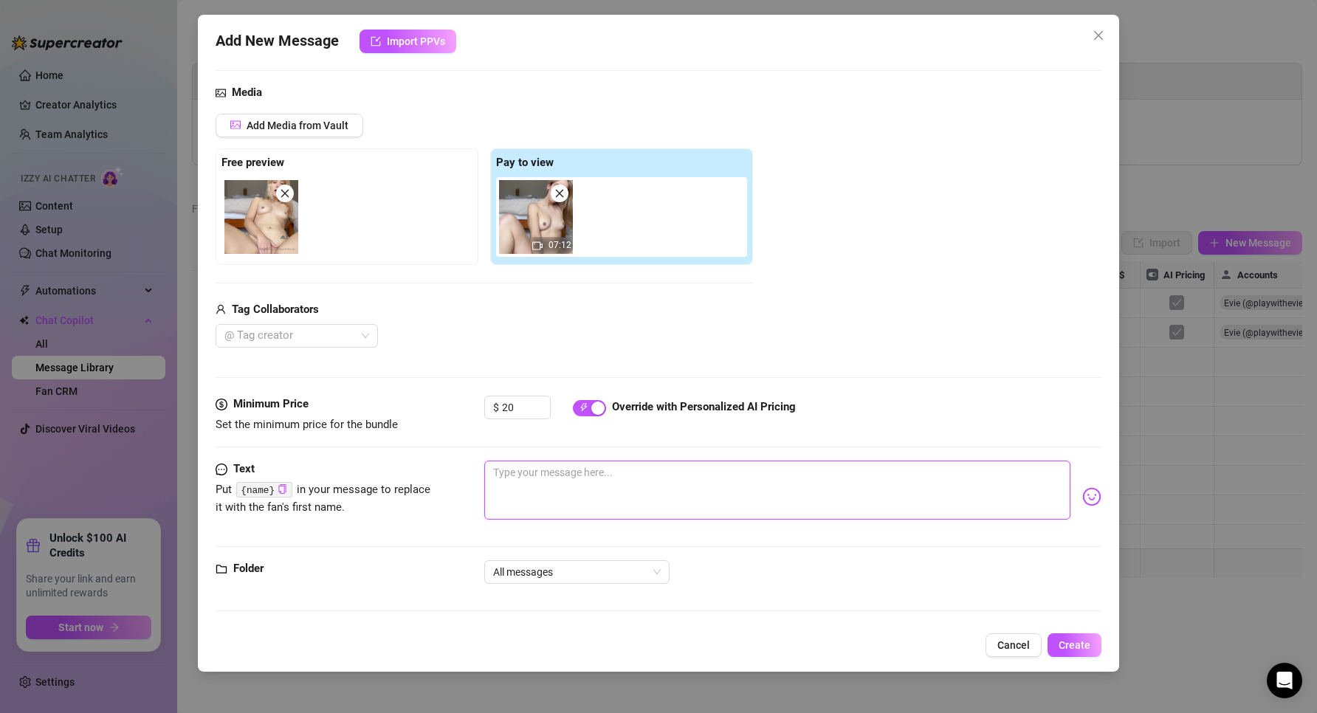
click at [660, 472] on textarea at bounding box center [777, 490] width 587 height 59
paste textarea "this is a video of me fucking myself on a tentacle dildo that’s WAY too big for…"
type textarea "this is a video of me fucking myself on a tentacle dildo that’s WAY too big for…"
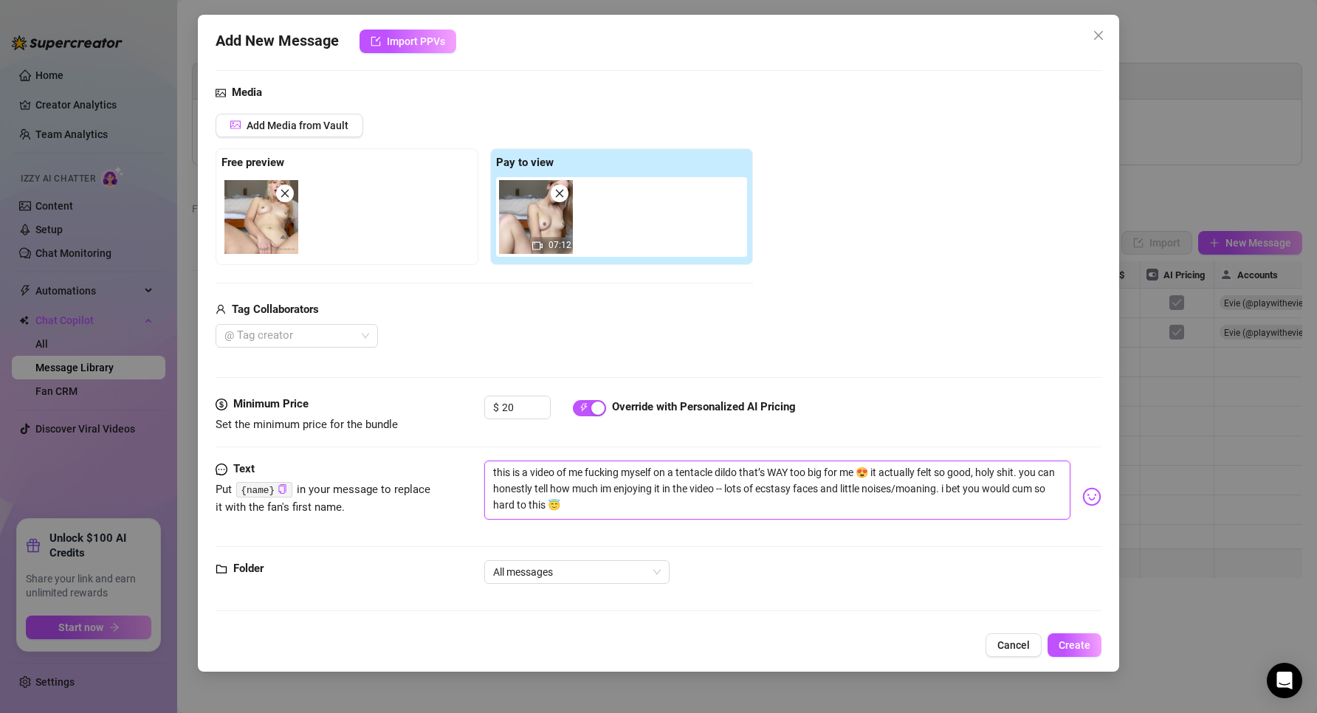
click at [563, 480] on textarea "this is a video of me fucking myself on a tentacle dildo that’s WAY too big for…" at bounding box center [777, 490] width 587 height 59
click at [589, 477] on textarea "this is a video of me fucking myself on a tentacle dildo that’s WAY too big for…" at bounding box center [777, 490] width 587 height 59
click at [565, 480] on textarea "this is a video of me fucking myself on a tentacle dildo that’s WAY too big for…" at bounding box center [777, 490] width 587 height 59
drag, startPoint x: 675, startPoint y: 480, endPoint x: 512, endPoint y: 486, distance: 162.5
click at [675, 480] on textarea "this is a video of me fucking myself on a tentacle dildo that’s WAY too big for…" at bounding box center [777, 490] width 587 height 59
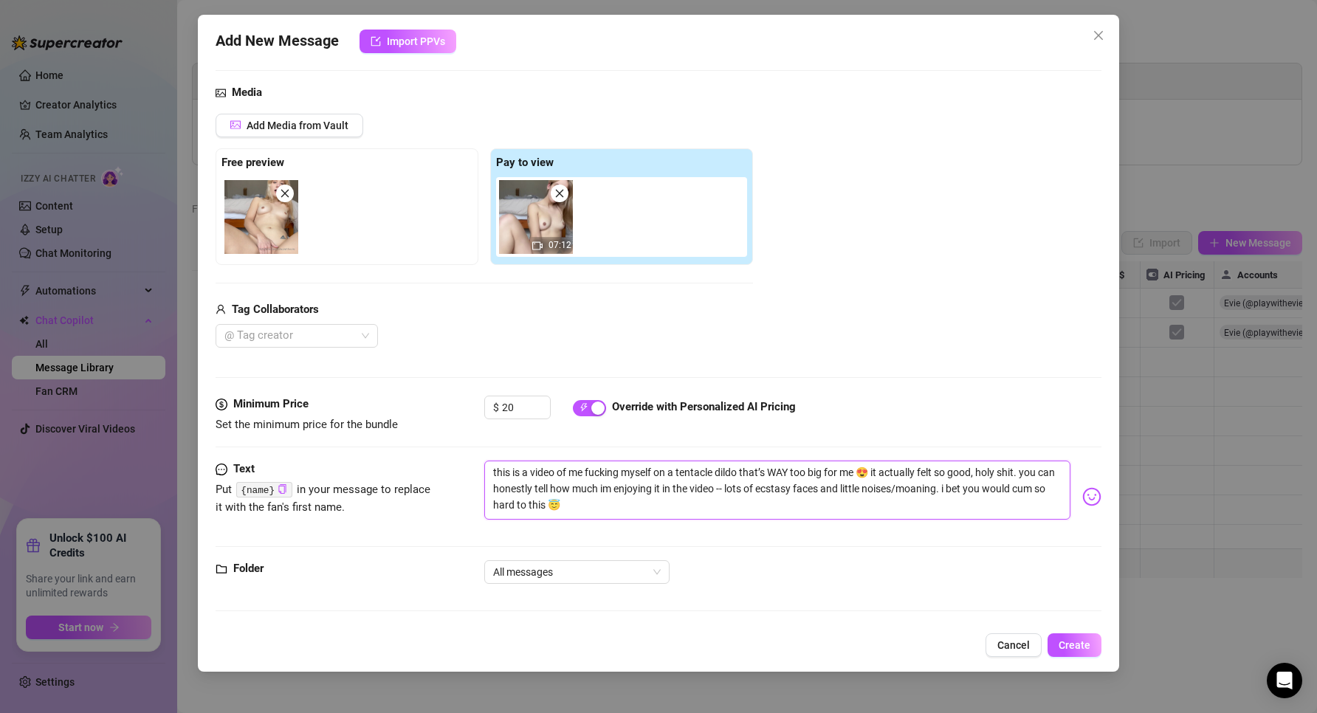
drag, startPoint x: 563, startPoint y: 472, endPoint x: 654, endPoint y: 472, distance: 90.8
click at [565, 472] on textarea "this is a video of me fucking myself on a tentacle dildo that’s WAY too big for…" at bounding box center [777, 490] width 587 height 59
click at [672, 472] on textarea "this is a video of me fucking myself on a tentacle dildo that’s WAY too big for…" at bounding box center [777, 490] width 587 height 59
click at [674, 472] on textarea "this is a video of me fucking myself on a tentacle dildo that’s WAY too big for…" at bounding box center [777, 490] width 587 height 59
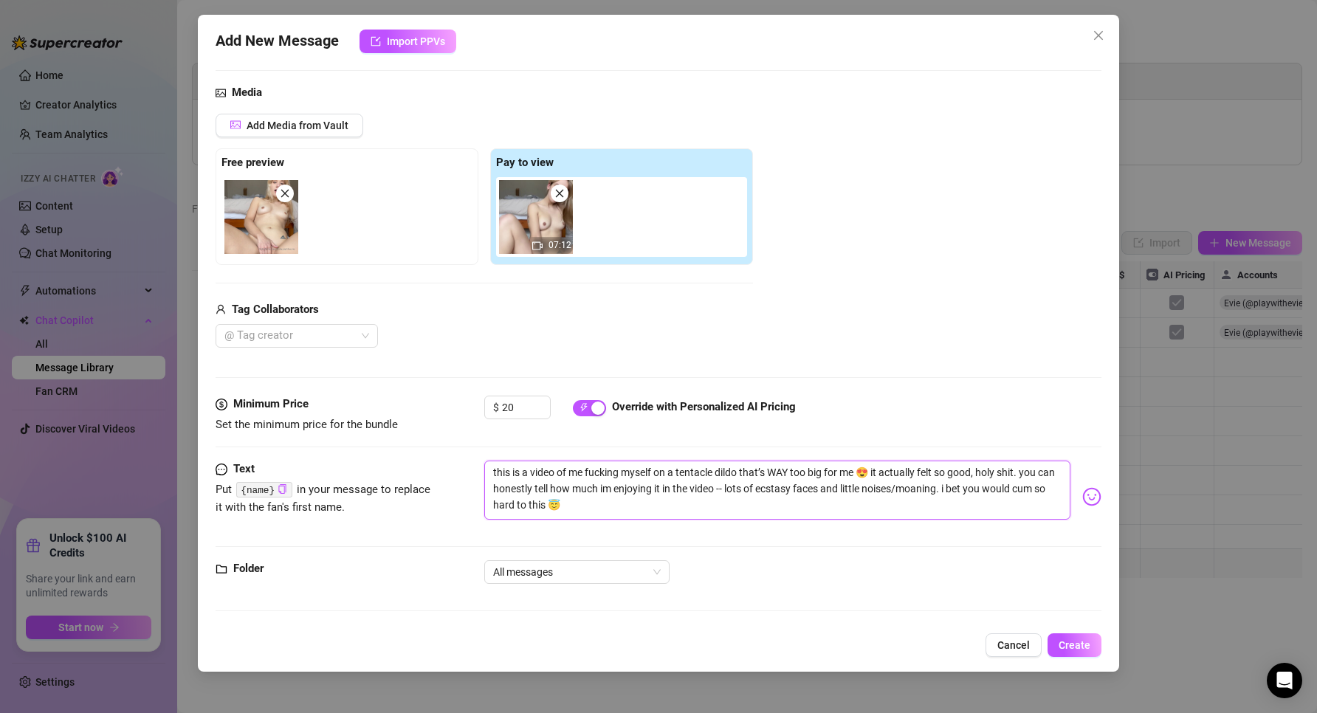
click at [674, 472] on textarea "this is a video of me fucking myself on a tentacle dildo that’s WAY too big for…" at bounding box center [777, 490] width 587 height 59
click at [672, 472] on textarea "this is a video of me fucking myself on a tentacle dildo that’s WAY too big for…" at bounding box center [777, 490] width 587 height 59
click at [669, 470] on textarea "this is a video of me fucking myself on a tentacle dildo that’s WAY too big for…" at bounding box center [777, 490] width 587 height 59
click at [662, 469] on textarea "this is a video of me fucking myself on a tentacle dildo that’s WAY too big for…" at bounding box center [777, 490] width 587 height 59
click at [660, 469] on textarea "this is a video of me fucking myself on a tentacle dildo that’s WAY too big for…" at bounding box center [777, 490] width 587 height 59
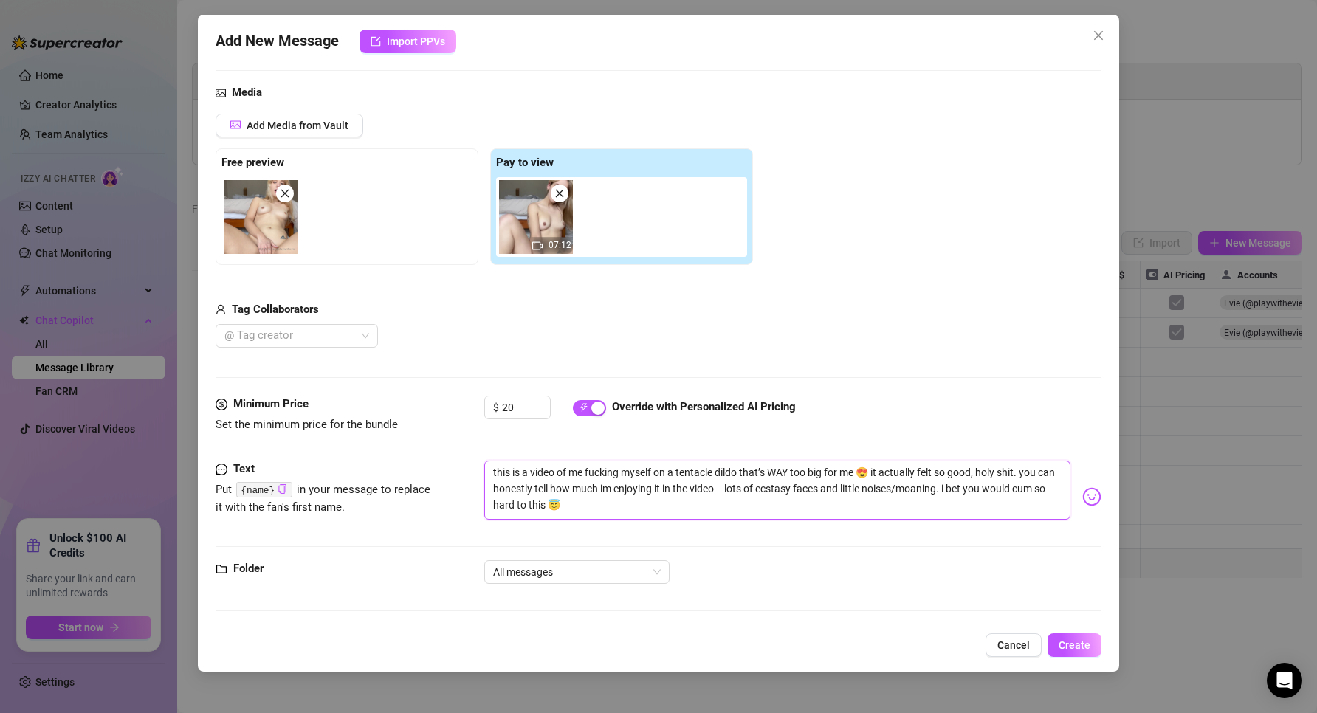
click at [677, 472] on textarea "this is a video of me fucking myself on a tentacle dildo that’s WAY too big for…" at bounding box center [777, 490] width 587 height 59
type textarea "this is a video of me fucking myself on t tentacle dildo that’s WAY too big for…"
type textarea "this is a video of me fucking myself on th tentacle dildo that’s WAY too big fo…"
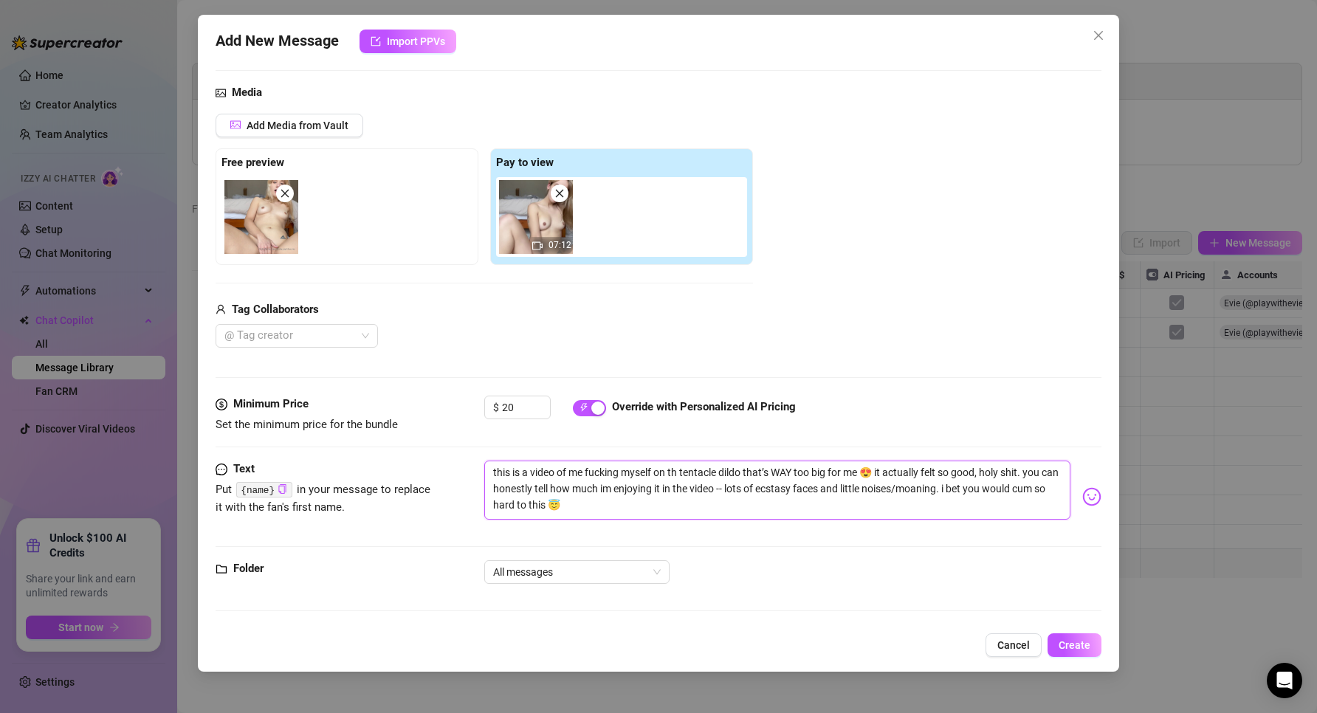
type textarea "this is a video of me fucking myself on tha tentacle dildo that’s WAY too big f…"
type textarea "this is a video of me fucking myself on that tentacle dildo that’s WAY too big …"
click at [1038, 474] on textarea "this is a video of me fucking myself on that tentacle dildo that’s WAY too big …" at bounding box center [777, 490] width 587 height 59
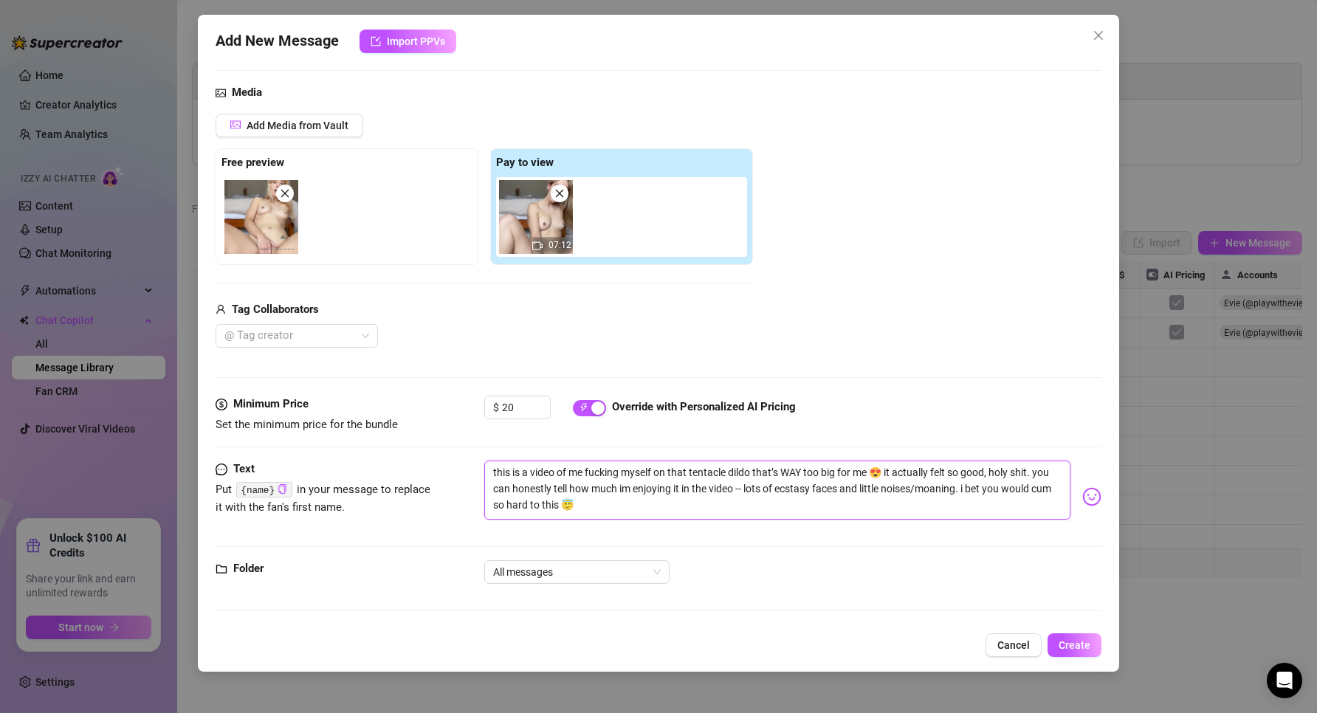
type textarea "this is a video of me fucking myself on that tentacle dildo that’s WAY too big …"
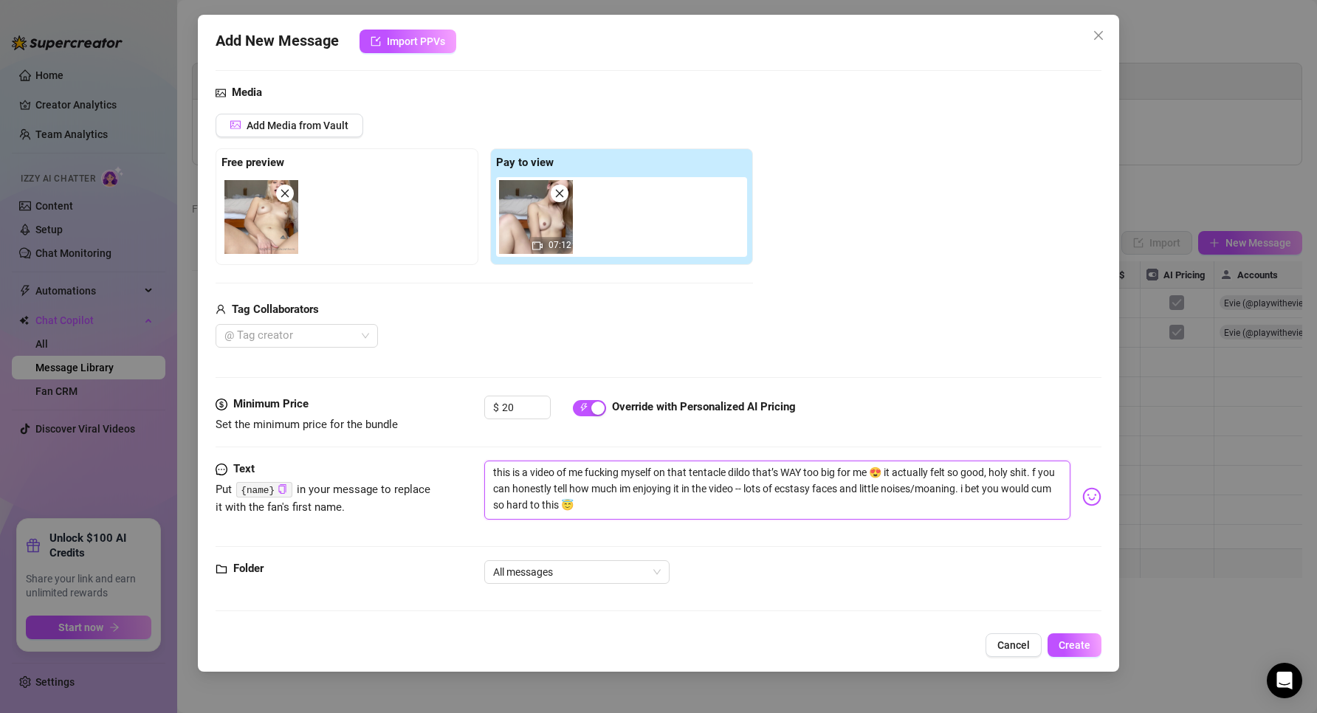
type textarea "this is a video of me fucking myself on that tentacle dildo that’s WAY too big …"
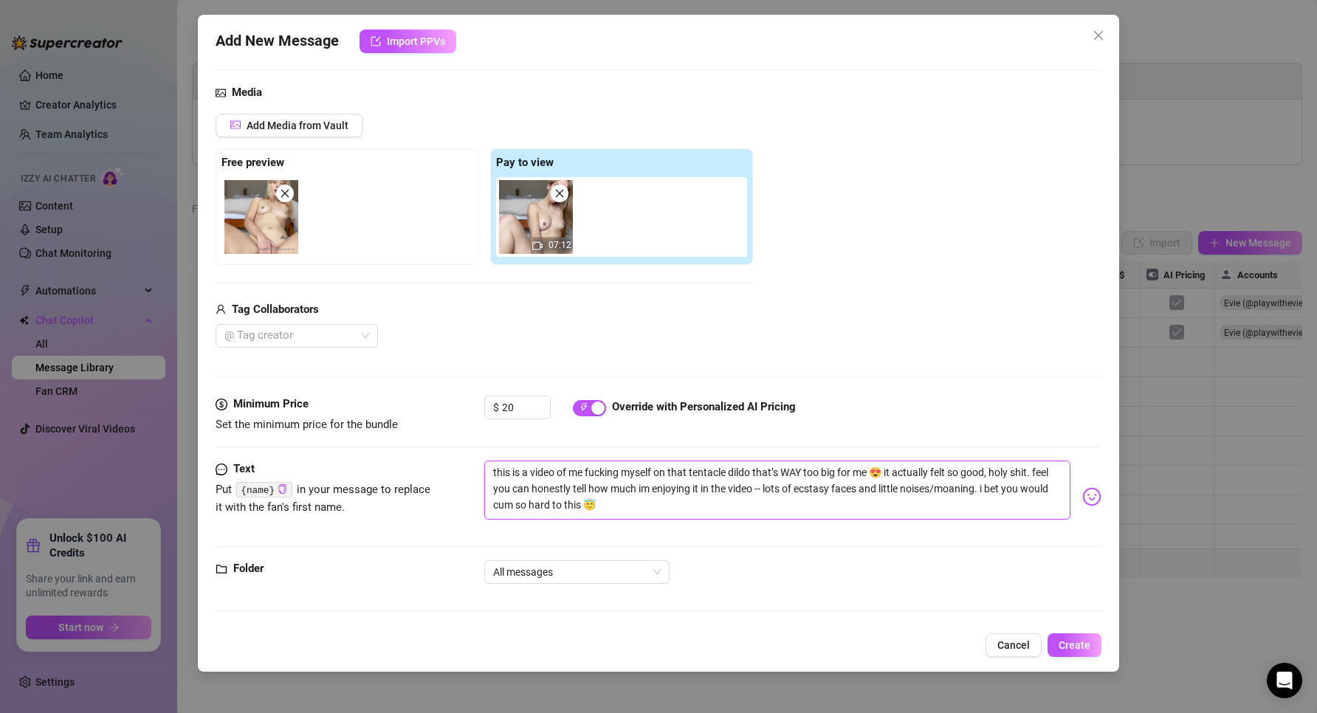
type textarea "this is a video of me fucking myself on that tentacle dildo that’s WAY too big …"
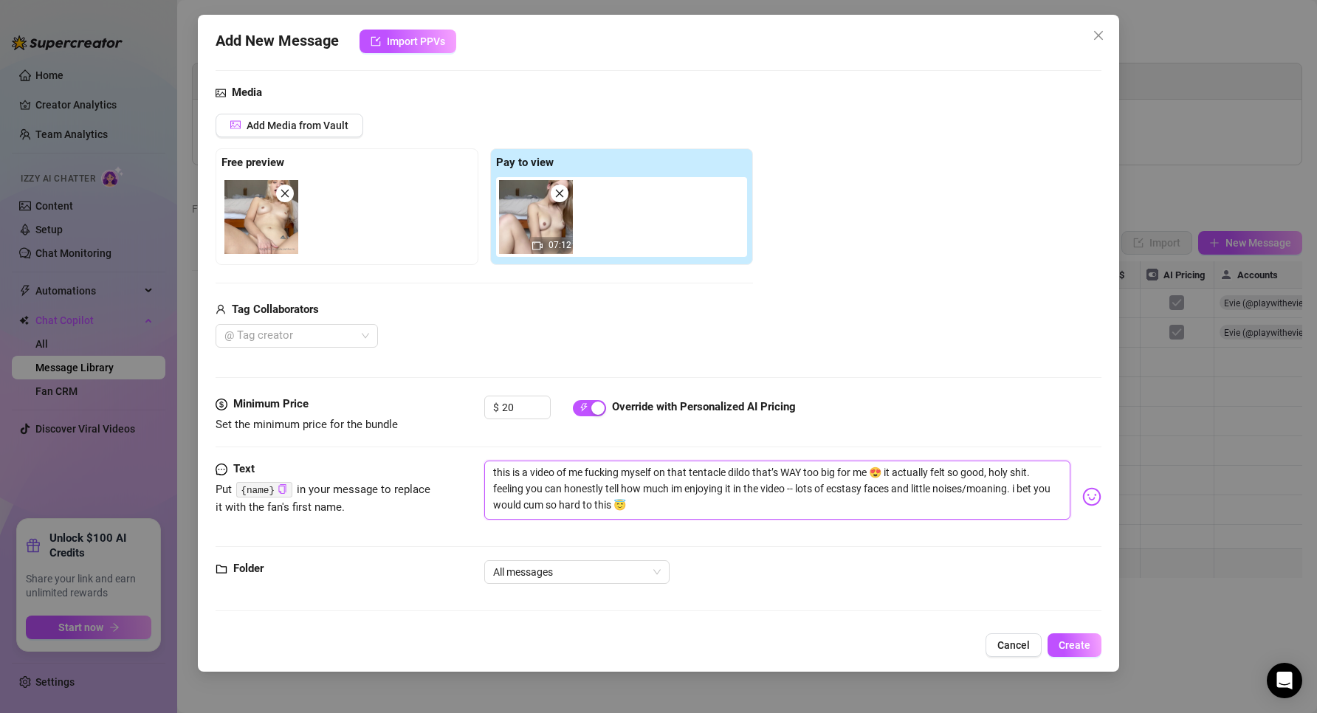
type textarea "this is a video of me fucking myself on that tentacle dildo that’s WAY too big …"
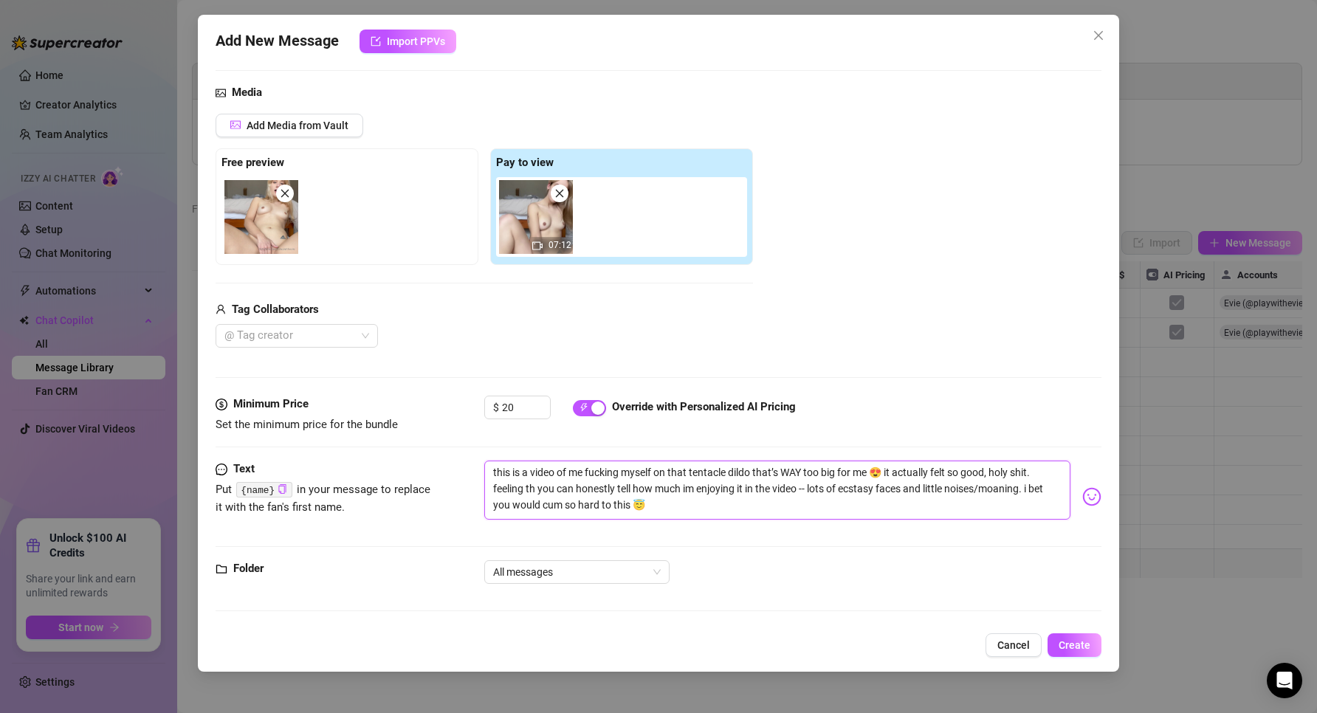
type textarea "this is a video of me fucking myself on that tentacle dildo that’s WAY too big …"
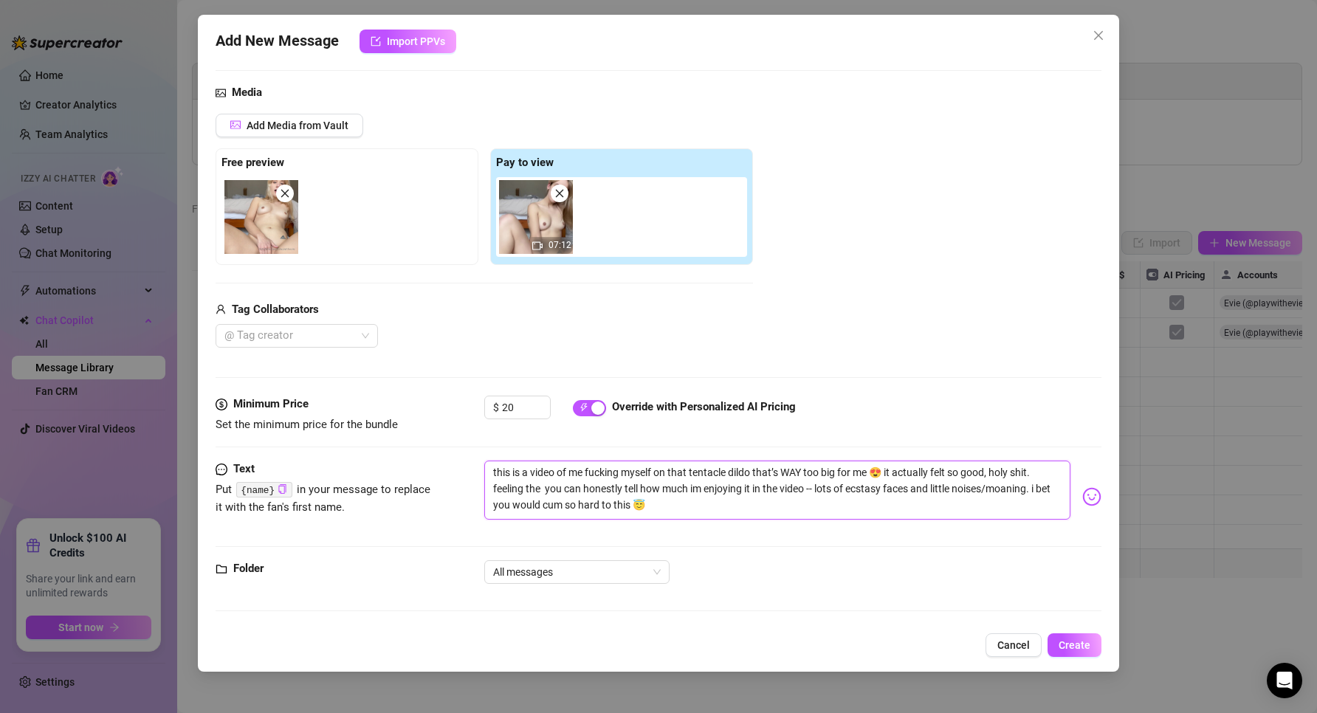
type textarea "this is a video of me fucking myself on that tentacle dildo that’s WAY too big …"
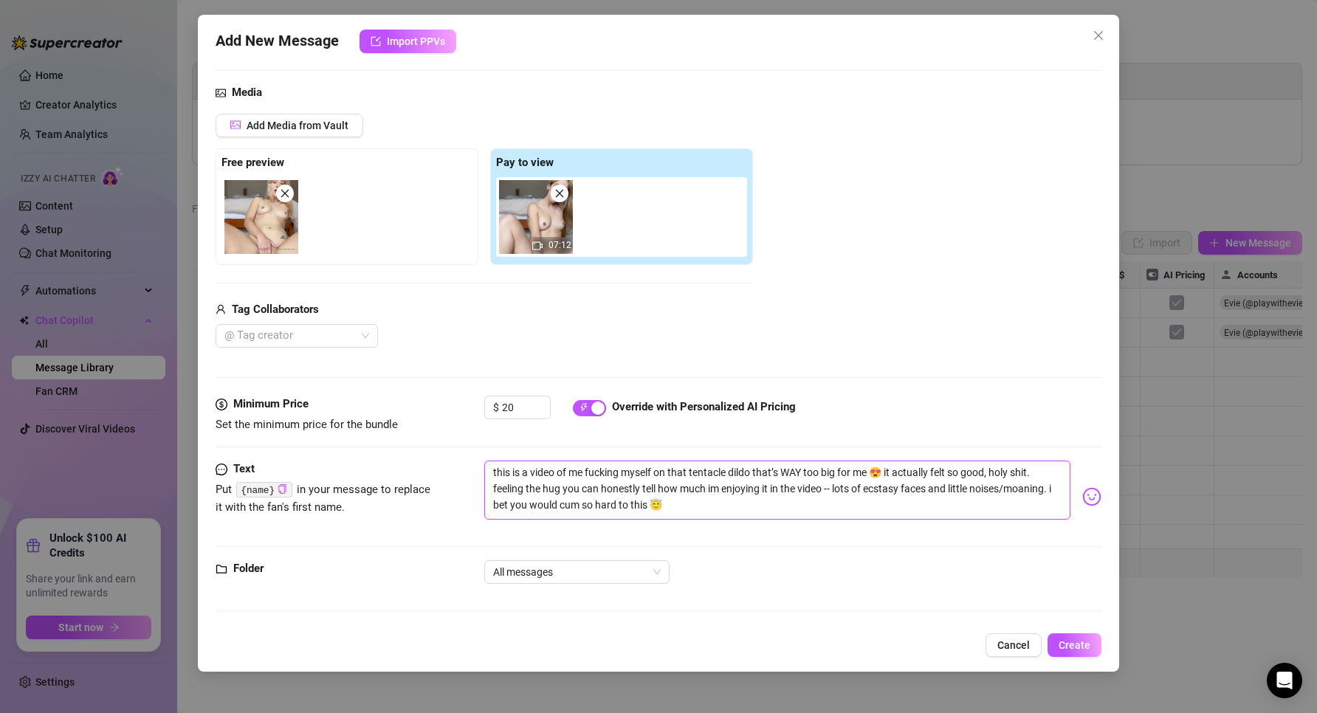
type textarea "this is a video of me fucking myself on that tentacle dildo that’s WAY too big …"
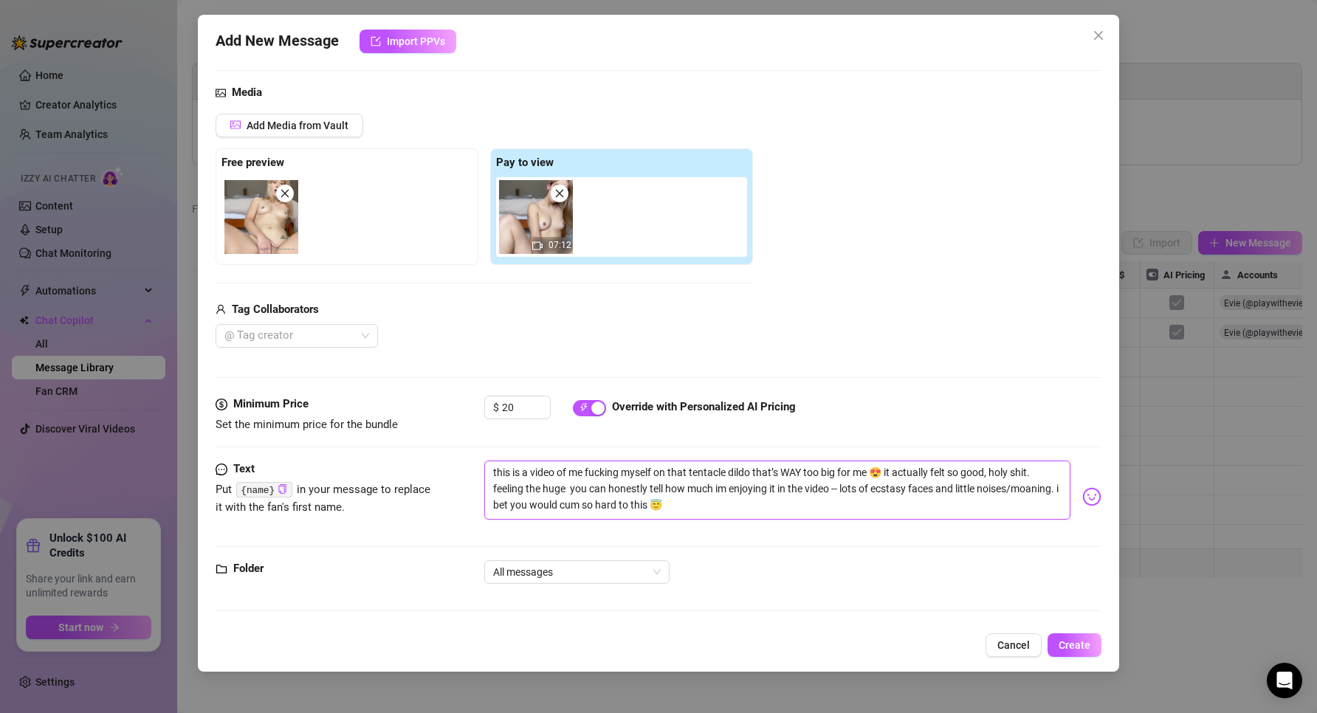
type textarea "this is a video of me fucking myself on that tentacle dildo that’s WAY too big …"
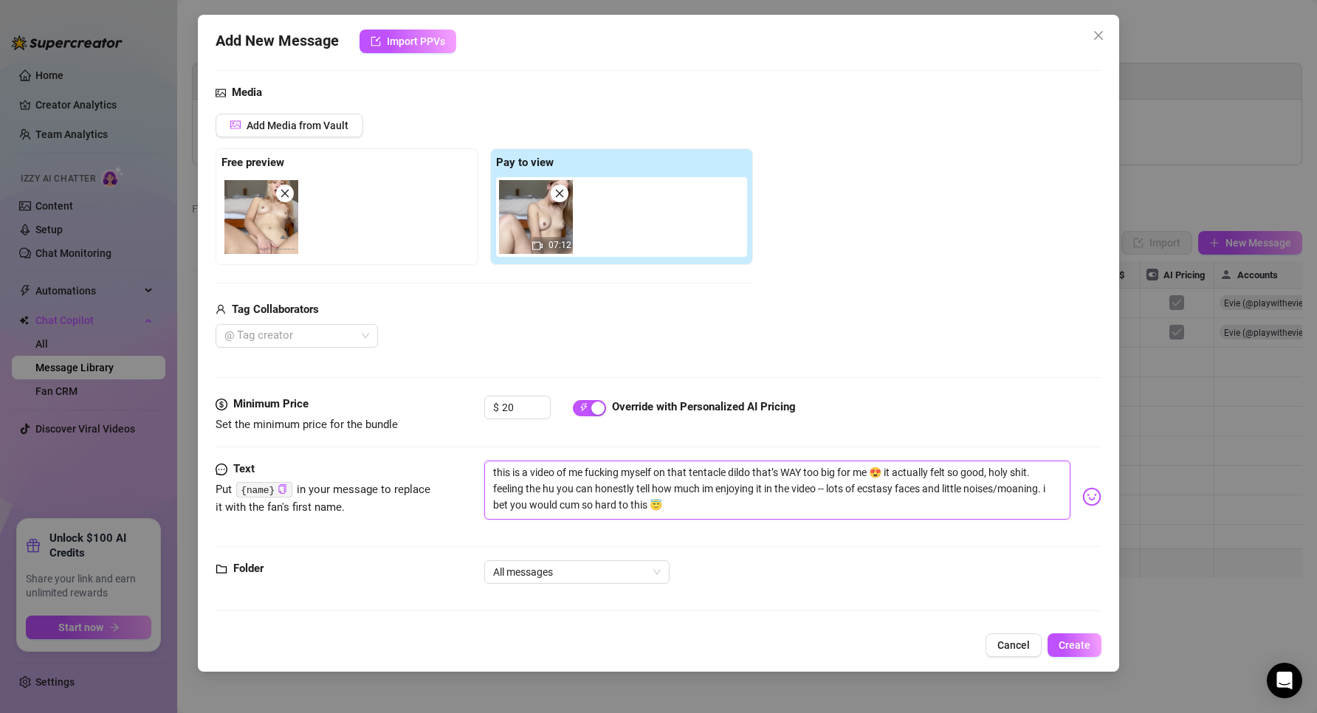
type textarea "this is a video of me fucking myself on that tentacle dildo that’s WAY too big …"
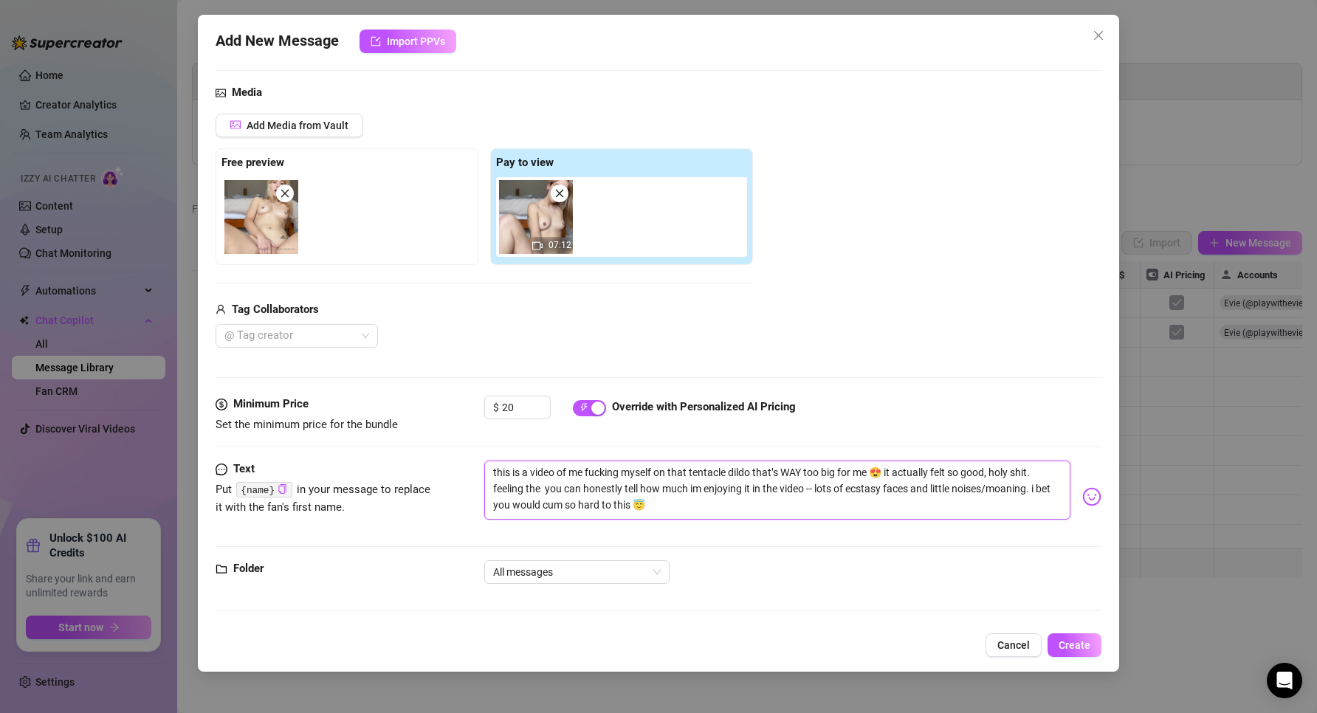
type textarea "this is a video of me fucking myself on that tentacle dildo that’s WAY too big …"
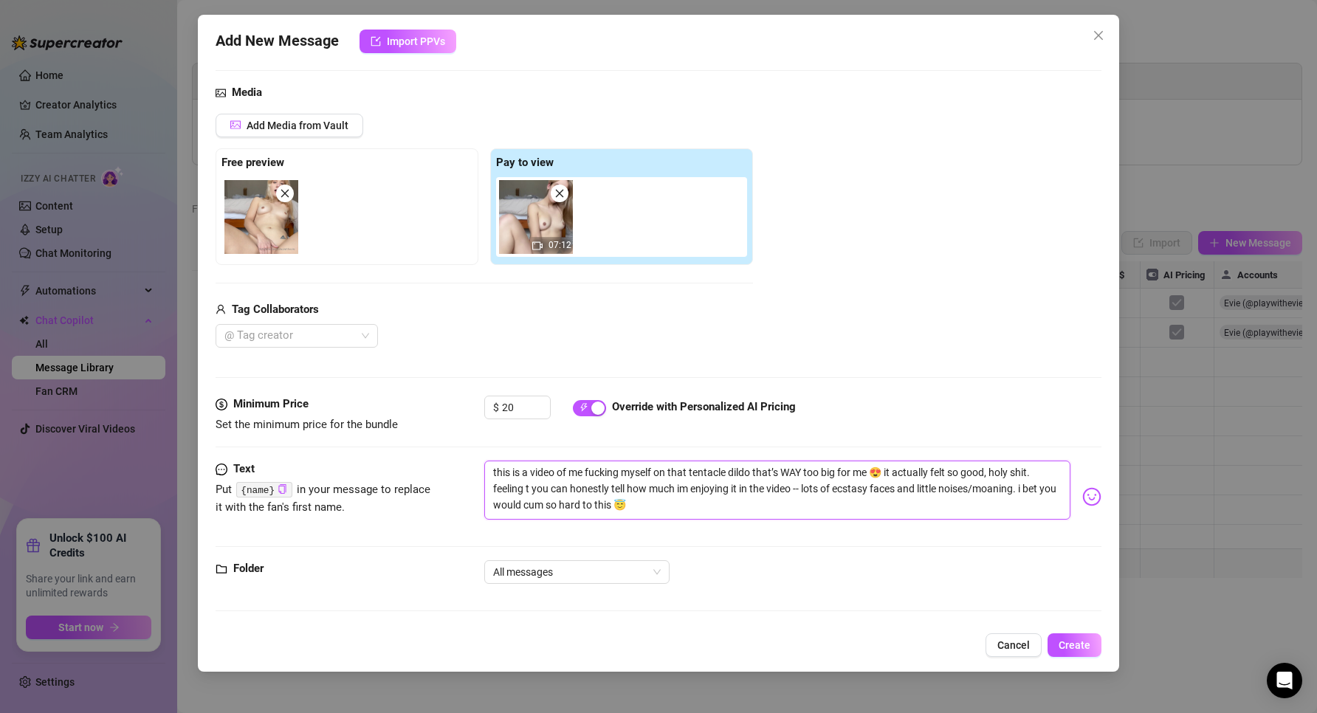
type textarea "this is a video of me fucking myself on that tentacle dildo that’s WAY too big …"
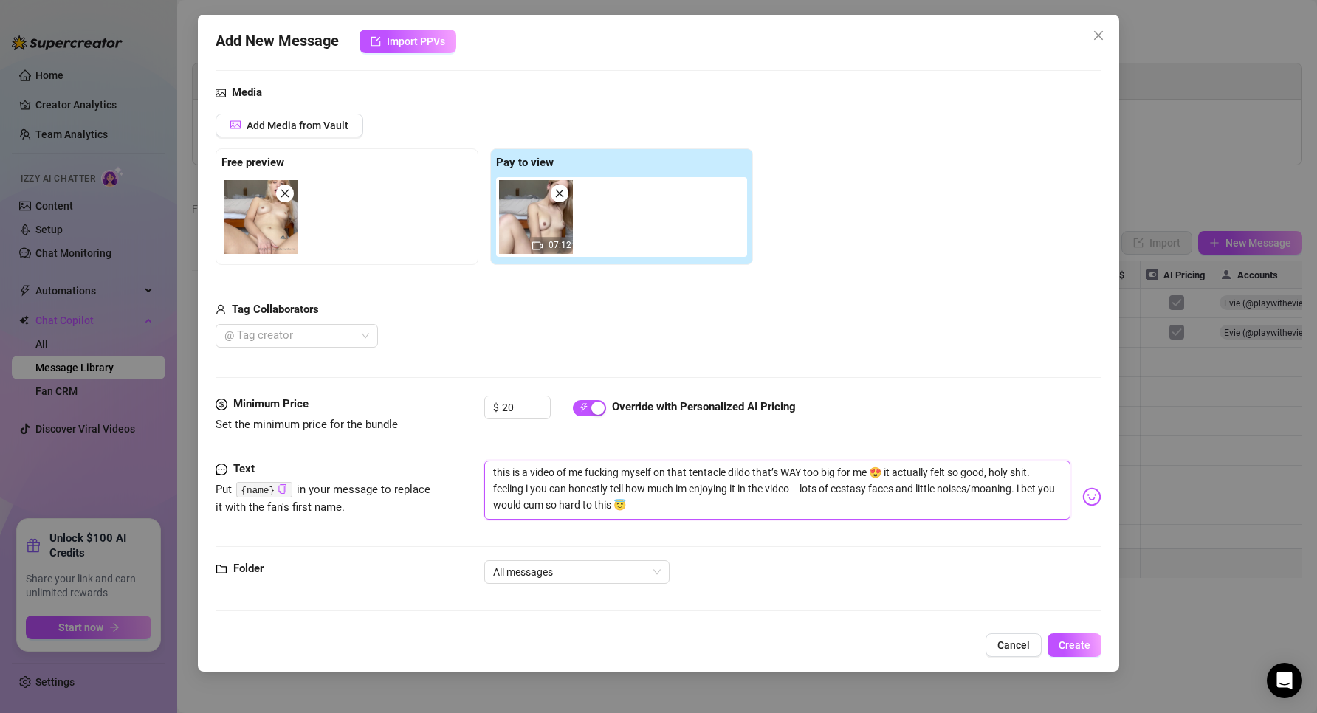
type textarea "this is a video of me fucking myself on that tentacle dildo that’s WAY too big …"
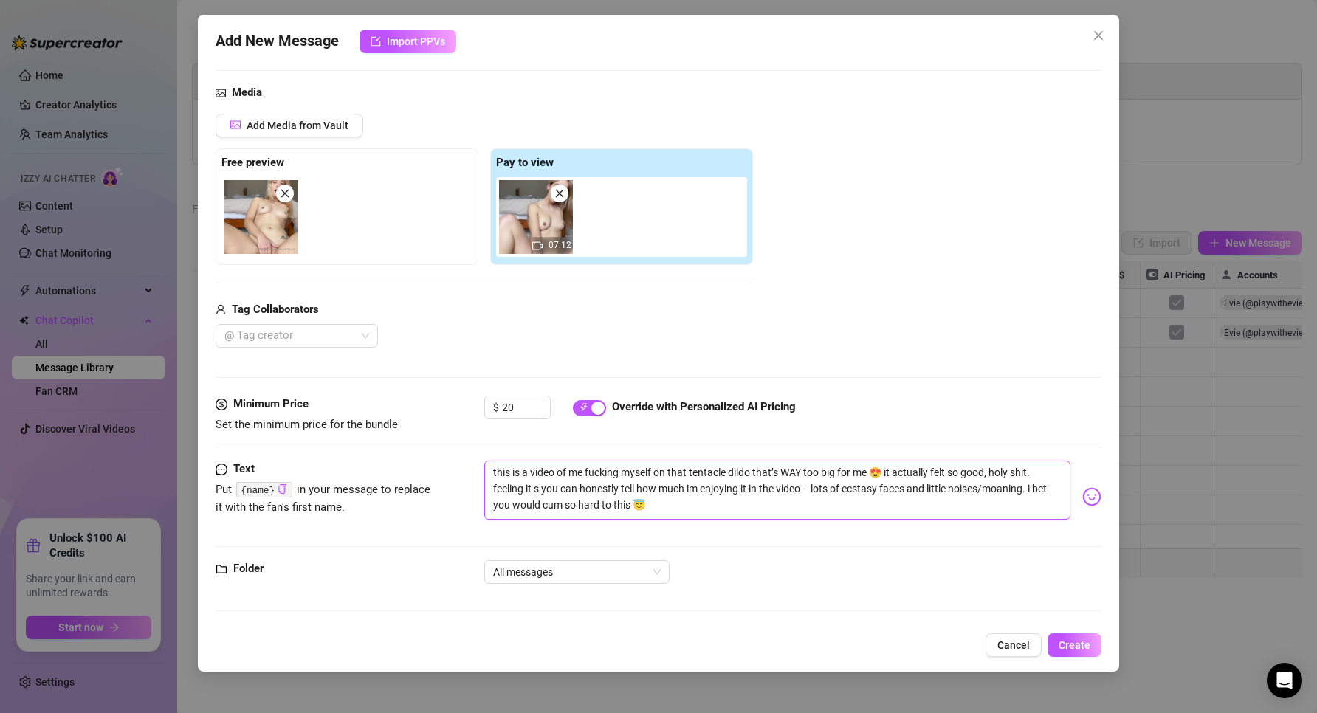
type textarea "this is a video of me fucking myself on that tentacle dildo that’s WAY too big …"
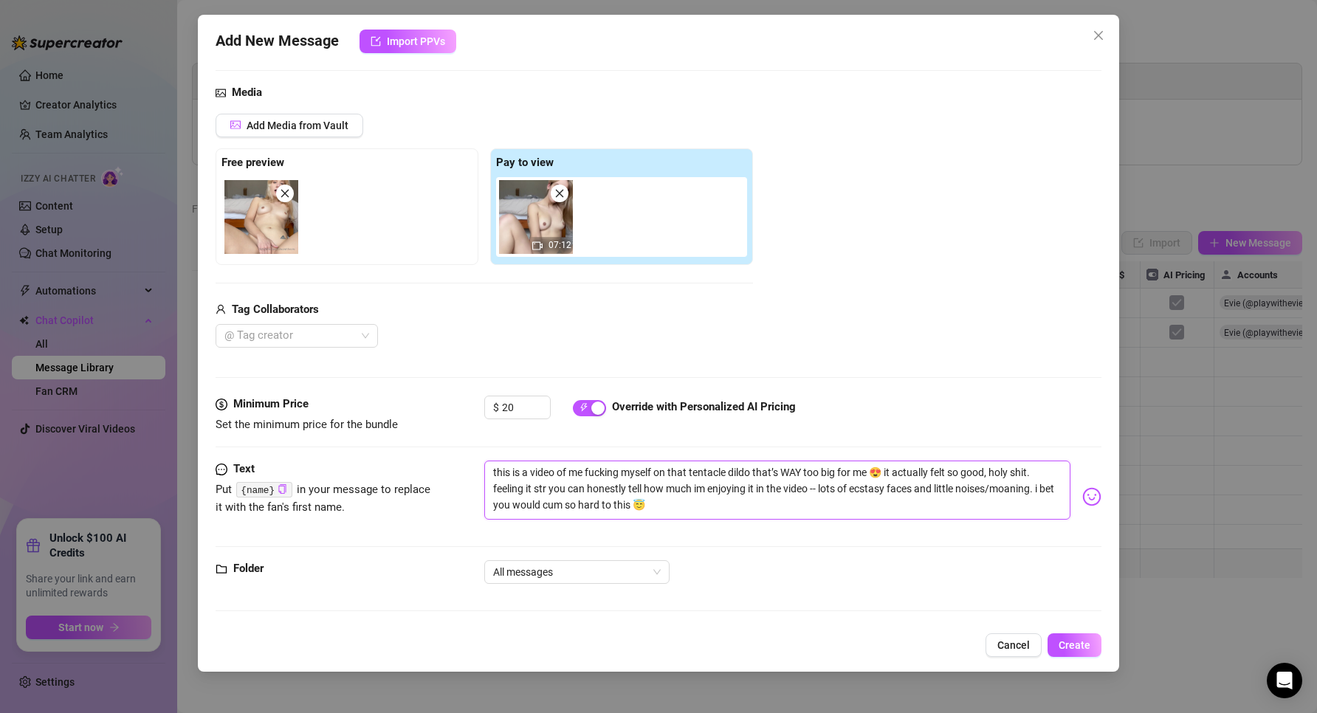
type textarea "this is a video of me fucking myself on that tentacle dildo that’s WAY too big …"
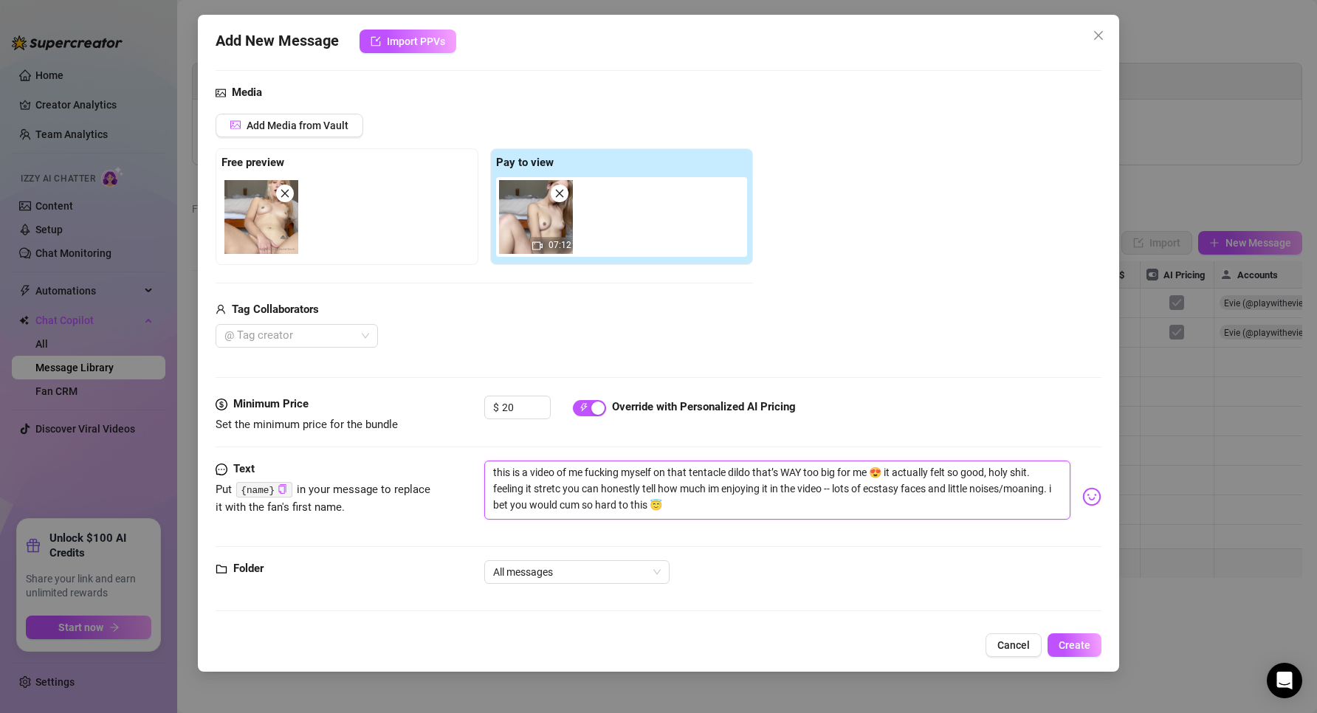
type textarea "this is a video of me fucking myself on that tentacle dildo that’s WAY too big …"
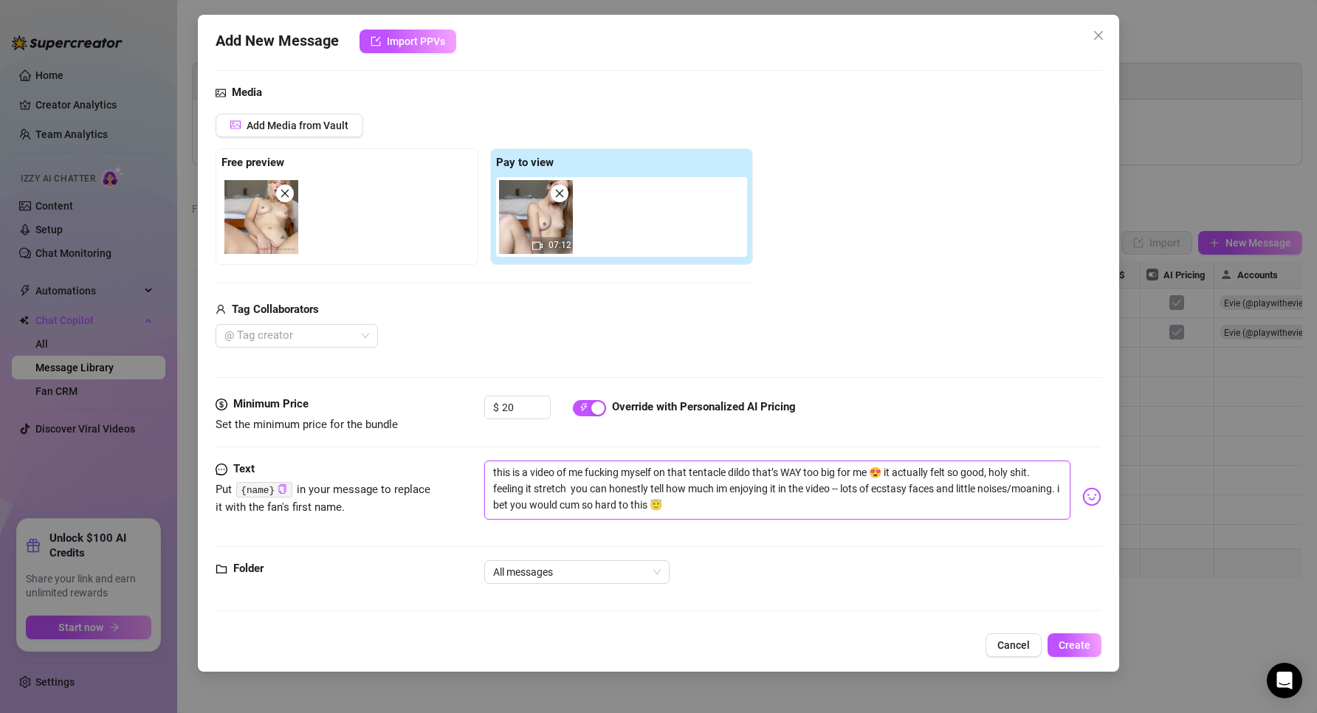
type textarea "this is a video of me fucking myself on that tentacle dildo that’s WAY too big …"
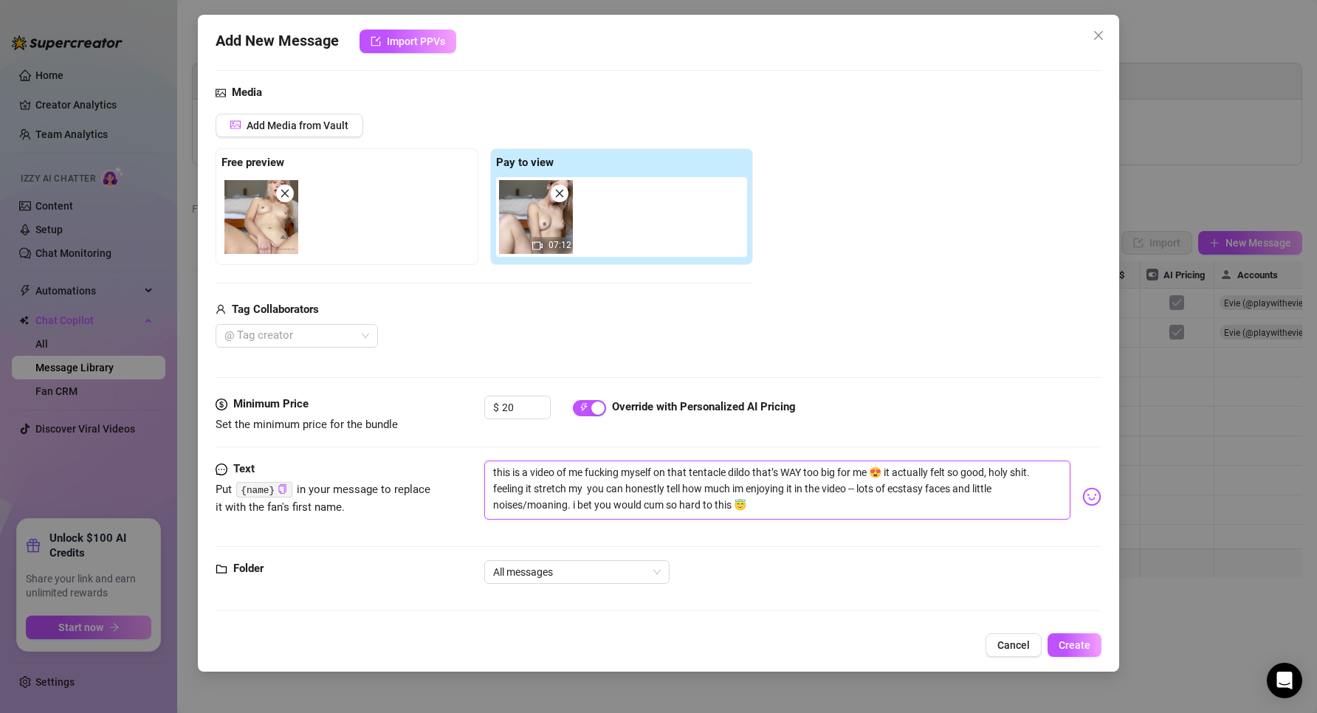
type textarea "this is a video of me fucking myself on that tentacle dildo that’s WAY too big …"
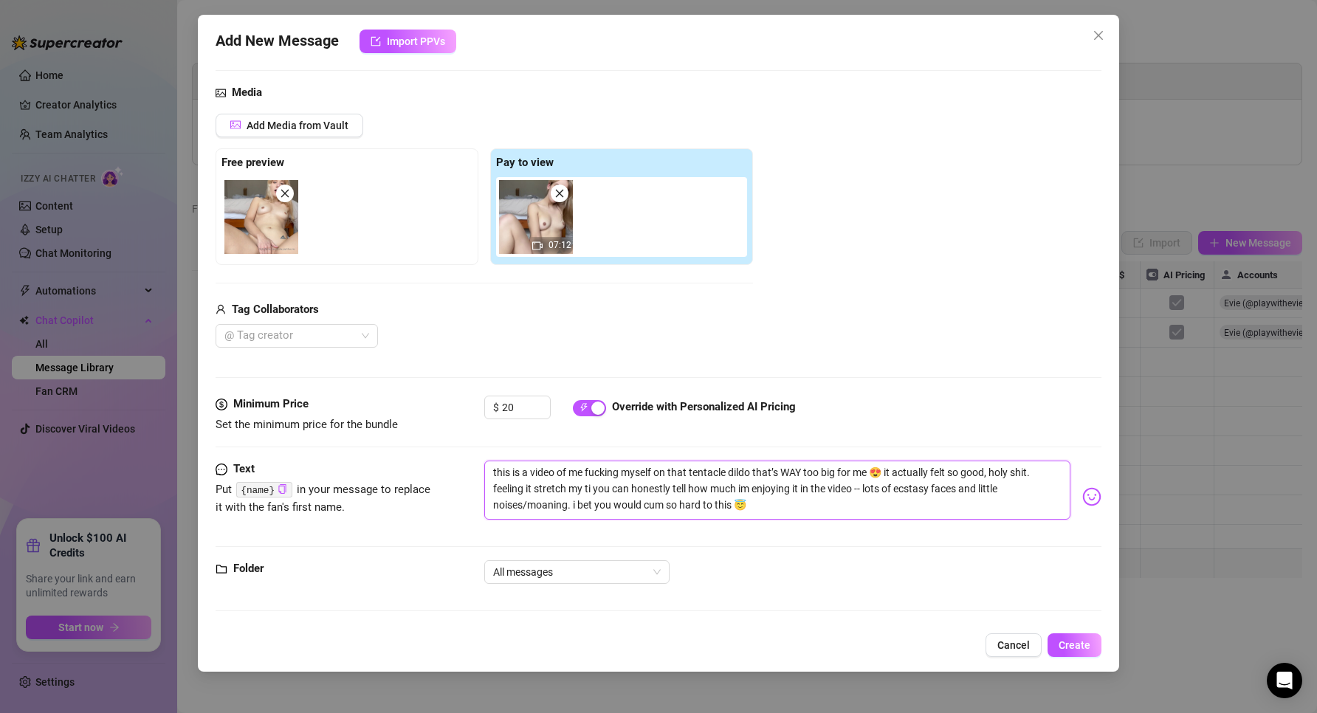
type textarea "this is a video of me fucking myself on that tentacle dildo that’s WAY too big …"
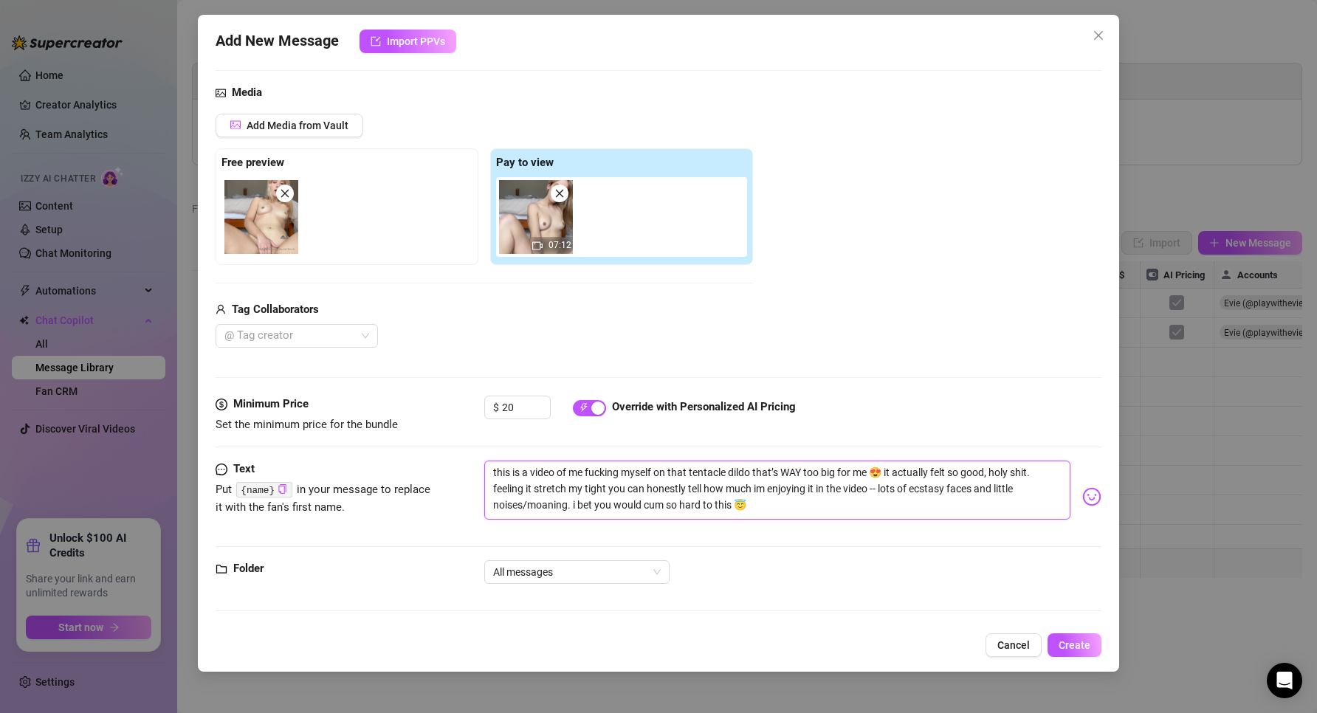
type textarea "this is a video of me fucking myself on that tentacle dildo that’s WAY too big …"
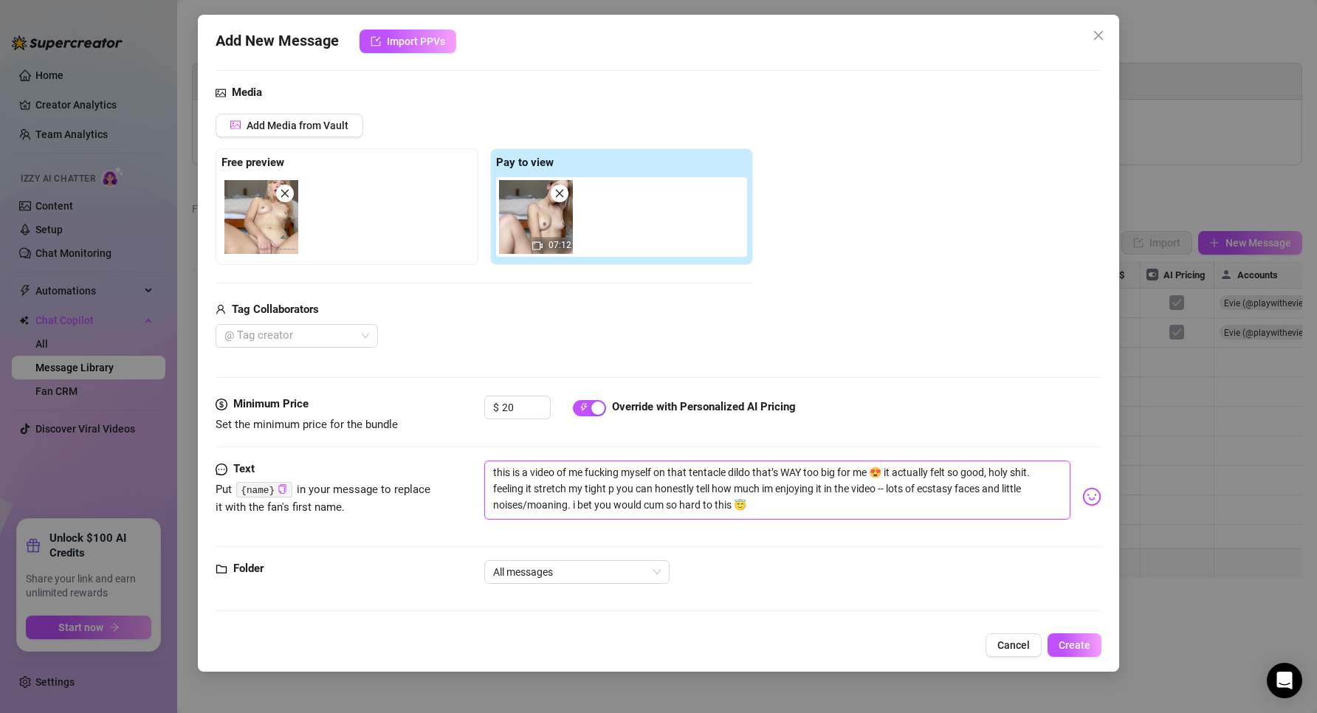
type textarea "this is a video of me fucking myself on that tentacle dildo that’s WAY too big …"
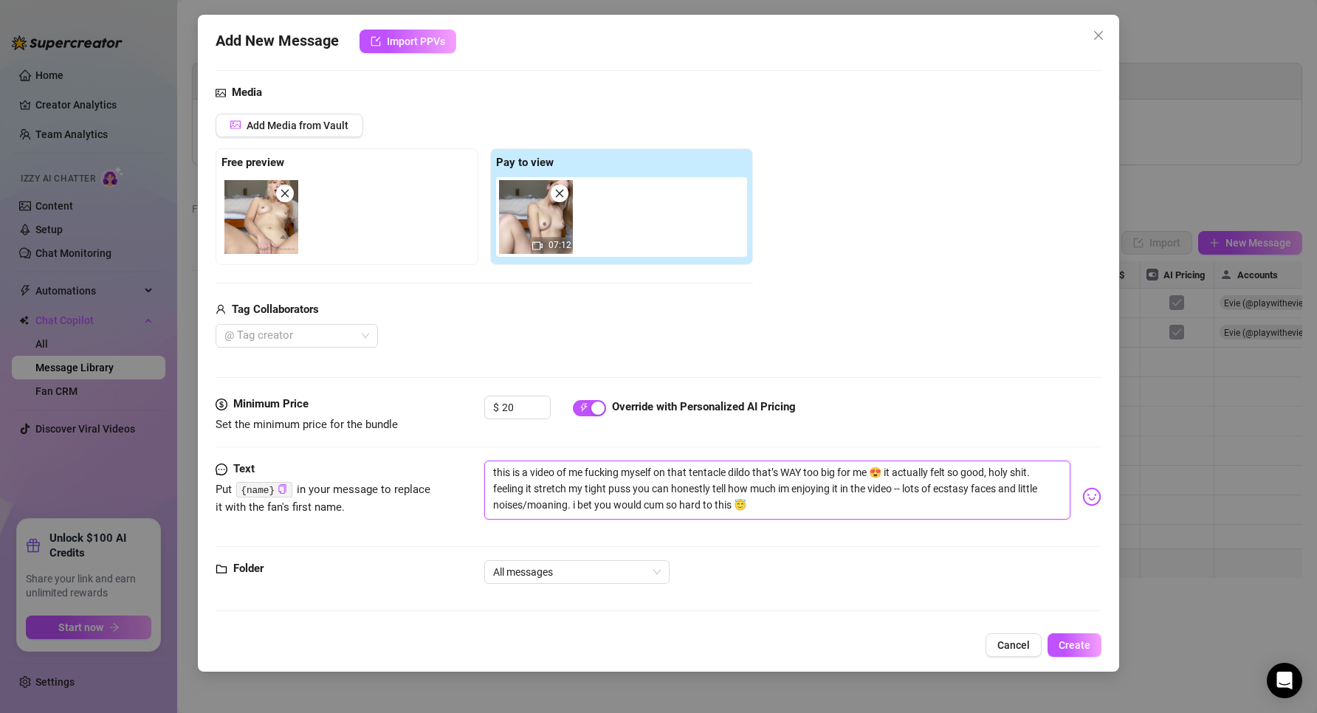
type textarea "this is a video of me fucking myself on that tentacle dildo that’s WAY too big …"
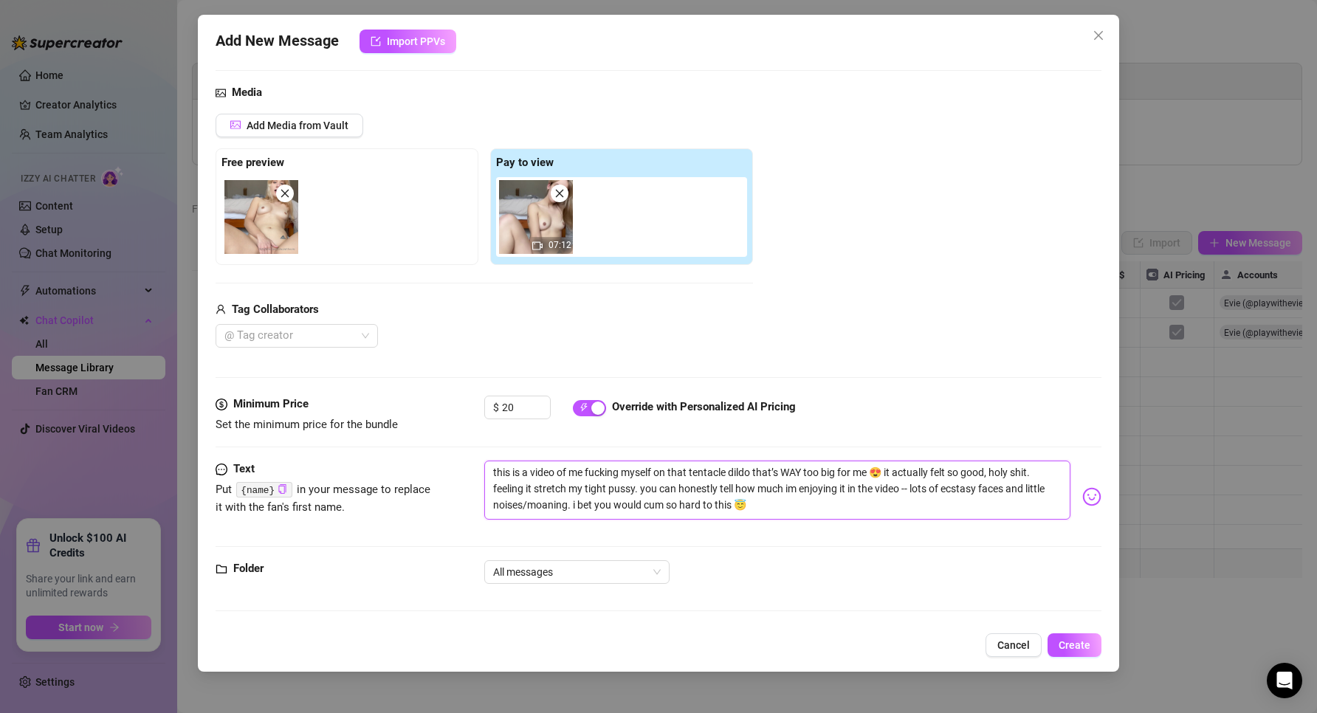
type textarea "this is a video of me fucking myself on that tentacle dildo that’s WAY too big …"
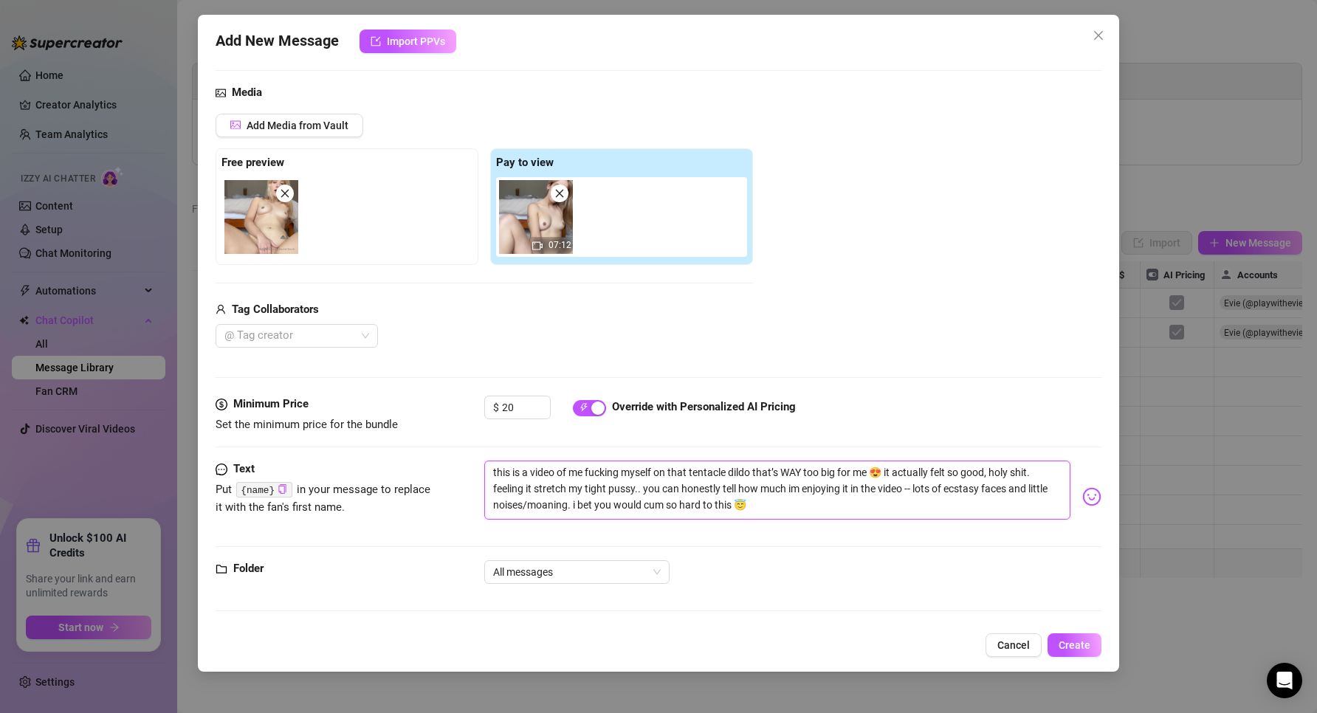
type textarea "this is a video of me fucking myself on that tentacle dildo that’s WAY too big …"
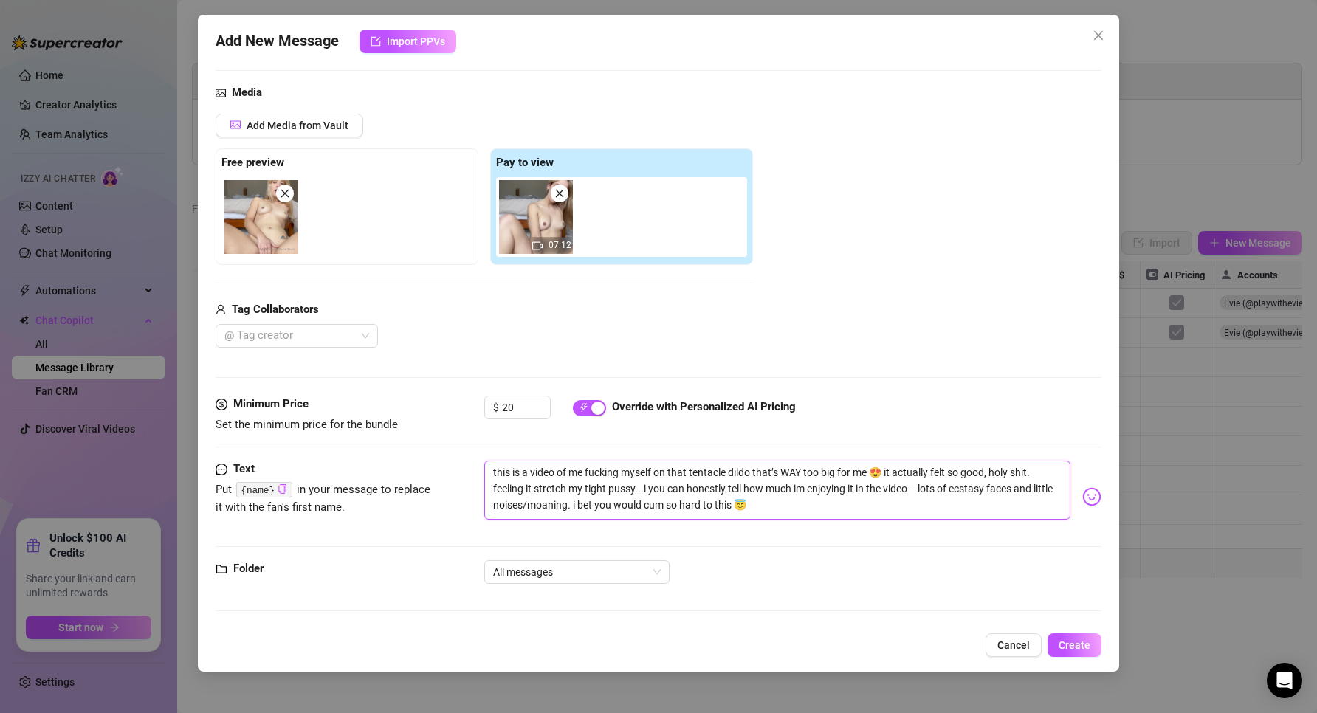
type textarea "this is a video of me fucking myself on that tentacle dildo that’s WAY too big …"
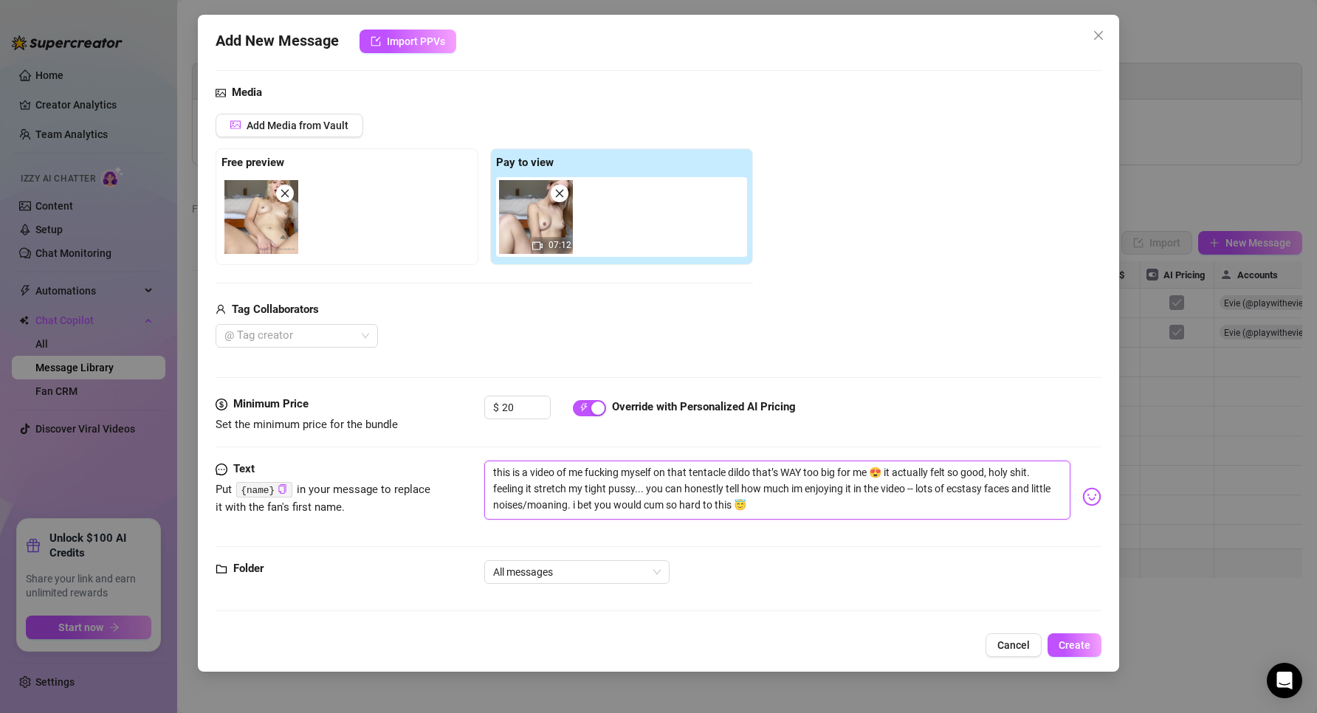
type textarea "this is a video of me fucking myself on that tentacle dildo that’s WAY too big …"
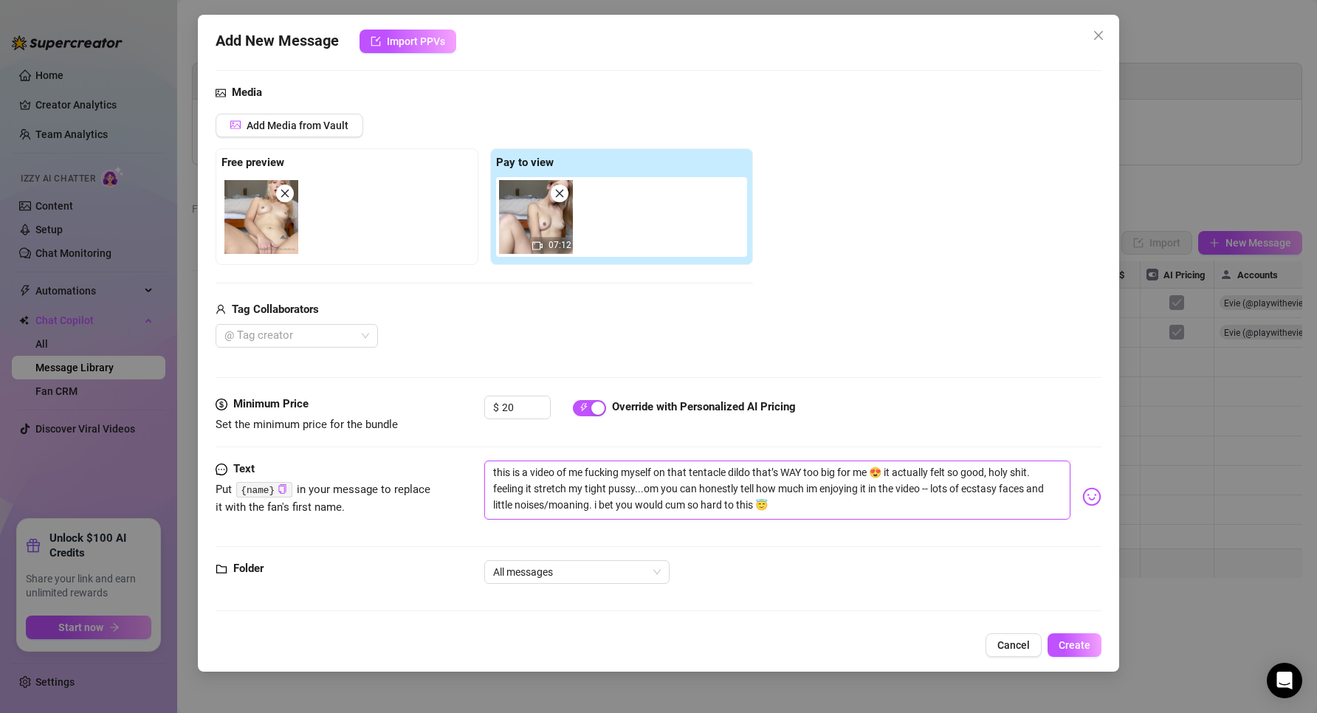
type textarea "this is a video of me fucking myself on that tentacle dildo that’s WAY too big …"
click at [883, 498] on textarea "this is a video of me fucking myself on that tentacle dildo that’s WAY too big …" at bounding box center [777, 490] width 587 height 59
drag, startPoint x: 885, startPoint y: 502, endPoint x: 863, endPoint y: 508, distance: 22.9
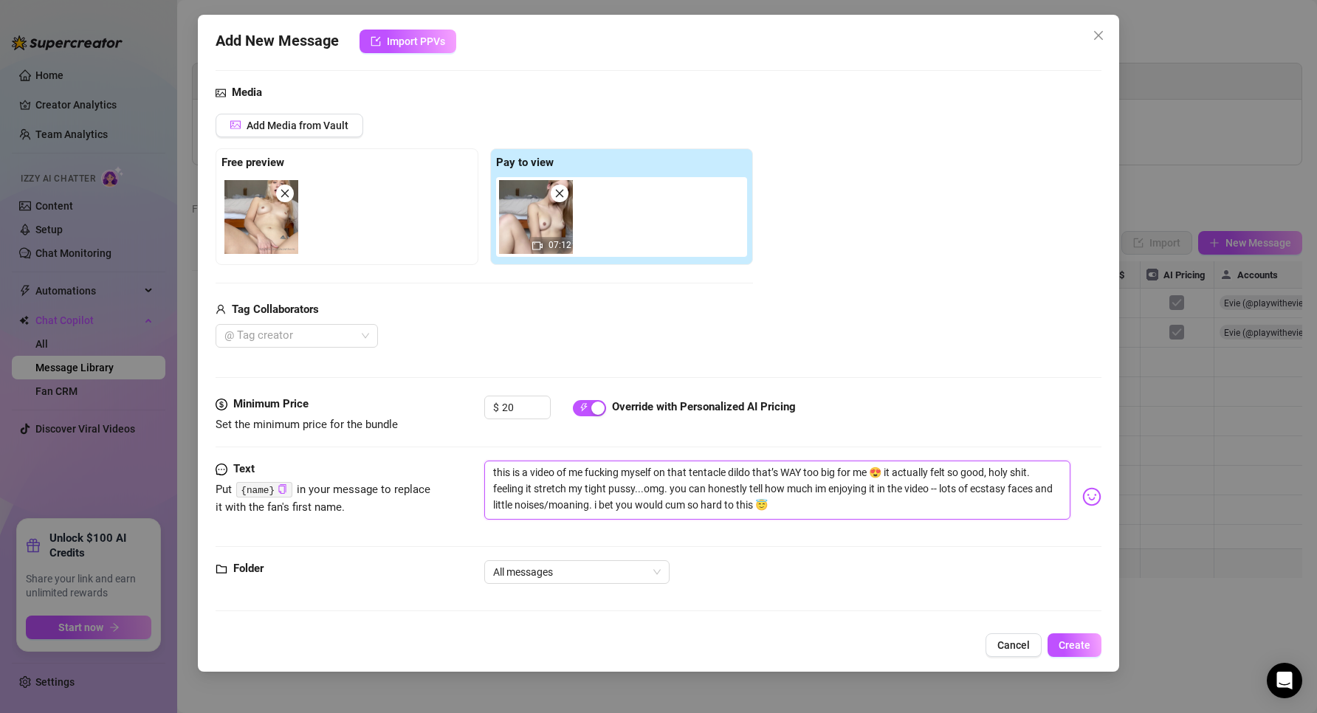
click at [886, 502] on textarea "this is a video of me fucking myself on that tentacle dildo that’s WAY too big …" at bounding box center [777, 490] width 587 height 59
click at [838, 510] on textarea "this is a video of me fucking myself on that tentacle dildo that’s WAY too big …" at bounding box center [777, 490] width 587 height 59
click at [807, 495] on textarea "this is a video of me fucking myself on that tentacle dildo that’s WAY too big …" at bounding box center [777, 490] width 587 height 59
click at [796, 500] on textarea "this is a video of me fucking myself on that tentacle dildo that’s WAY too big …" at bounding box center [777, 490] width 587 height 59
click at [666, 503] on textarea "this is a video of me fucking myself on that tentacle dildo that’s WAY too big …" at bounding box center [777, 490] width 587 height 59
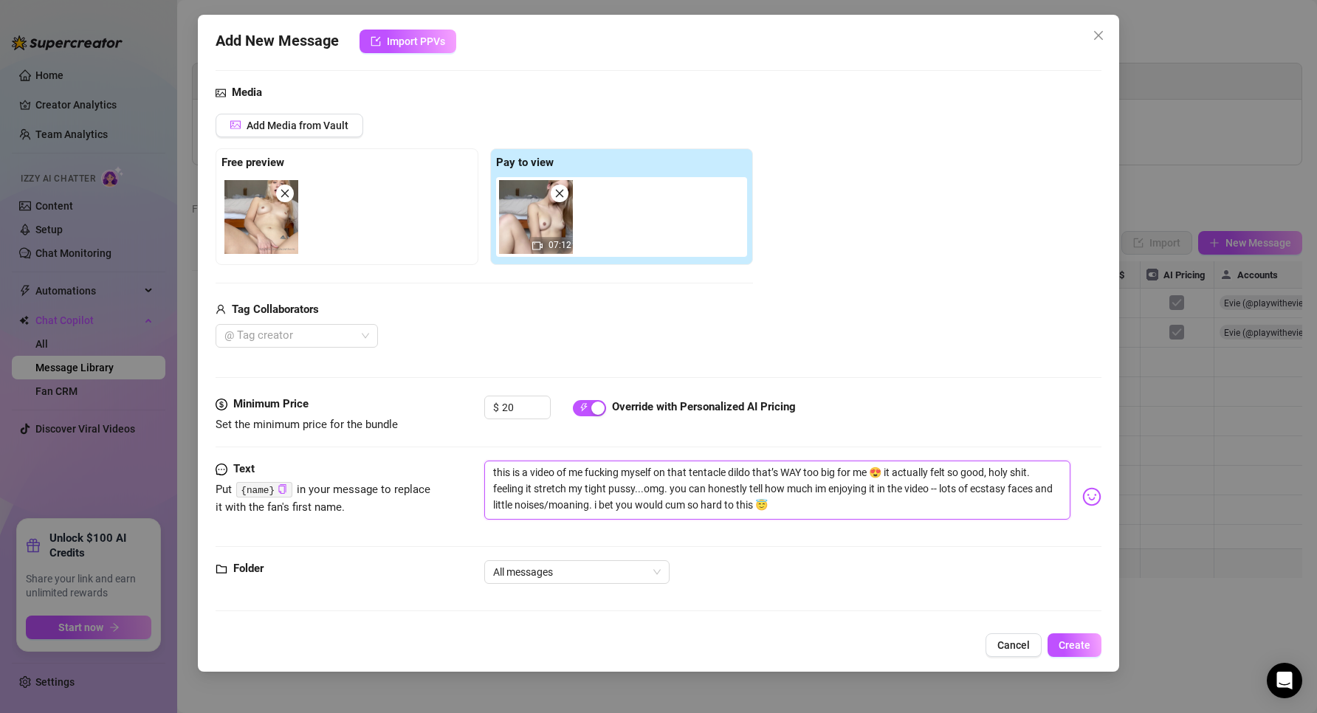
drag, startPoint x: 655, startPoint y: 503, endPoint x: 686, endPoint y: 502, distance: 31.8
click at [686, 502] on textarea "this is a video of me fucking myself on that tentacle dildo that’s WAY too big …" at bounding box center [777, 490] width 587 height 59
type textarea "this is a video of me fucking myself on that tentacle dildo that’s WAY too big …"
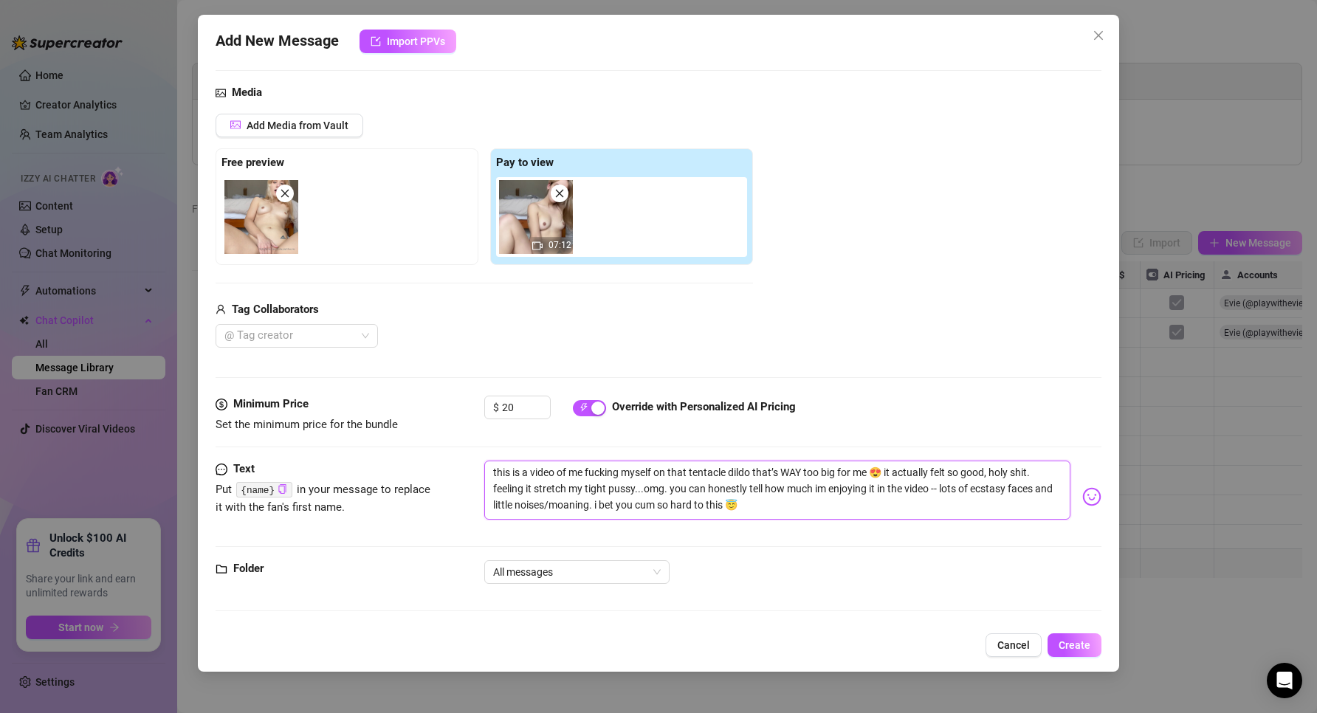
type textarea "this is a video of me fucking myself on that tentacle dildo that’s WAY too big …"
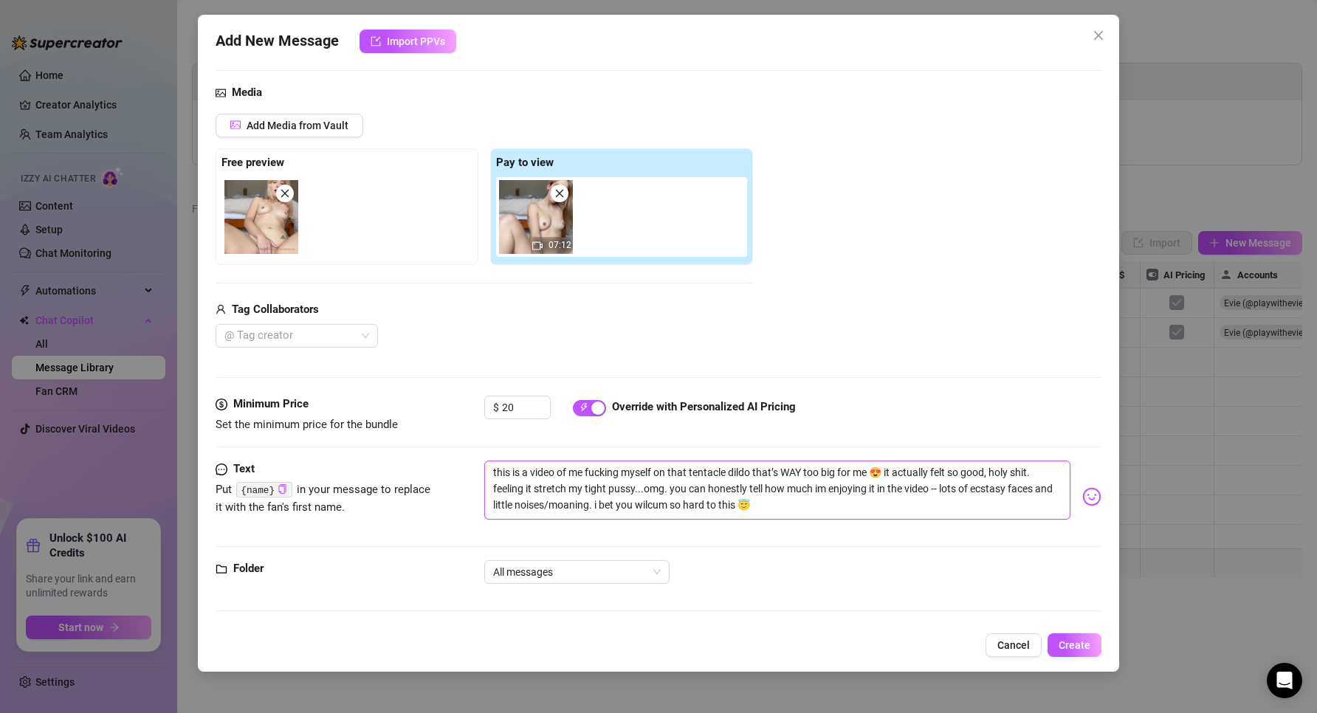
type textarea "this is a video of me fucking myself on that tentacle dildo that’s WAY too big …"
drag, startPoint x: 830, startPoint y: 497, endPoint x: 778, endPoint y: 514, distance: 55.3
click at [828, 497] on textarea "this is a video of me fucking myself on that tentacle dildo that’s WAY too big …" at bounding box center [777, 490] width 587 height 59
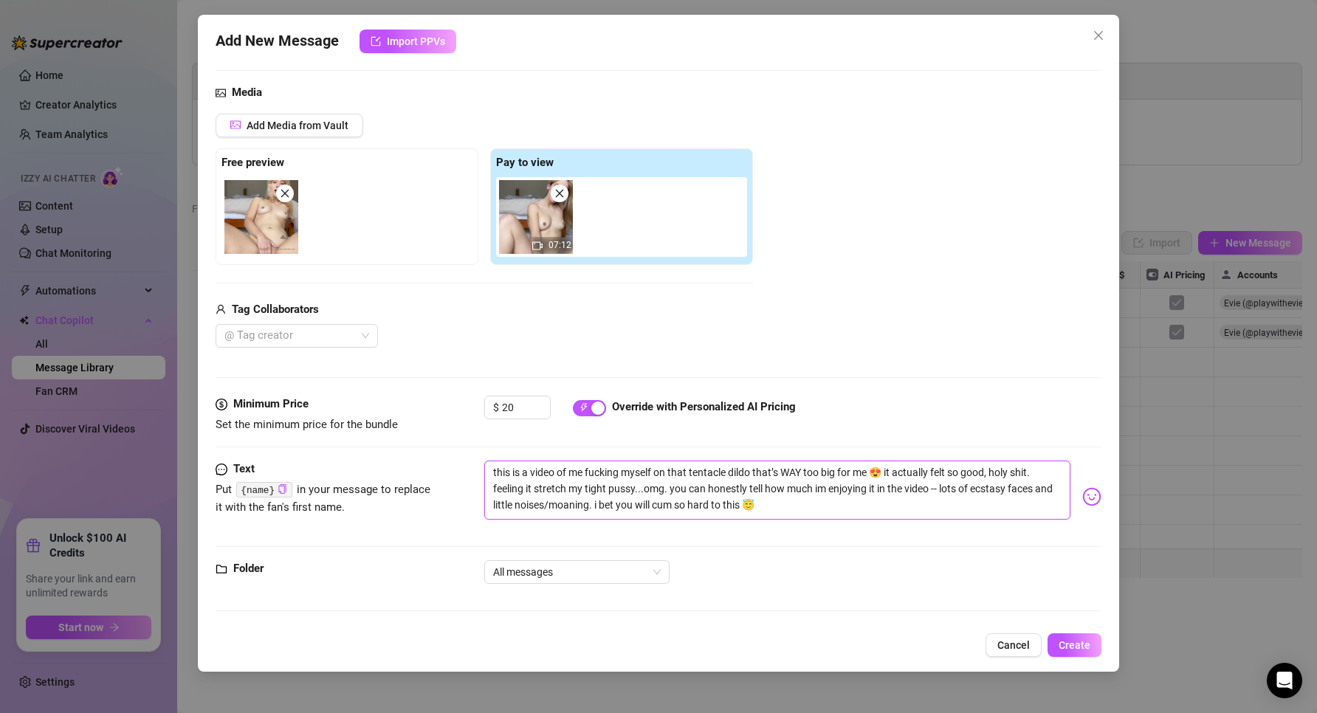
click at [778, 514] on textarea "this is a video of me fucking myself on that tentacle dildo that’s WAY too big …" at bounding box center [777, 490] width 587 height 59
click at [762, 505] on textarea "this is a video of me fucking myself on that tentacle dildo that’s WAY too big …" at bounding box center [777, 490] width 587 height 59
click at [798, 499] on textarea "this is a video of me fucking myself on that tentacle dildo that’s WAY too big …" at bounding box center [777, 490] width 587 height 59
drag, startPoint x: 806, startPoint y: 497, endPoint x: 824, endPoint y: 494, distance: 18.8
click at [807, 497] on textarea "this is a video of me fucking myself on that tentacle dildo that’s WAY too big …" at bounding box center [777, 490] width 587 height 59
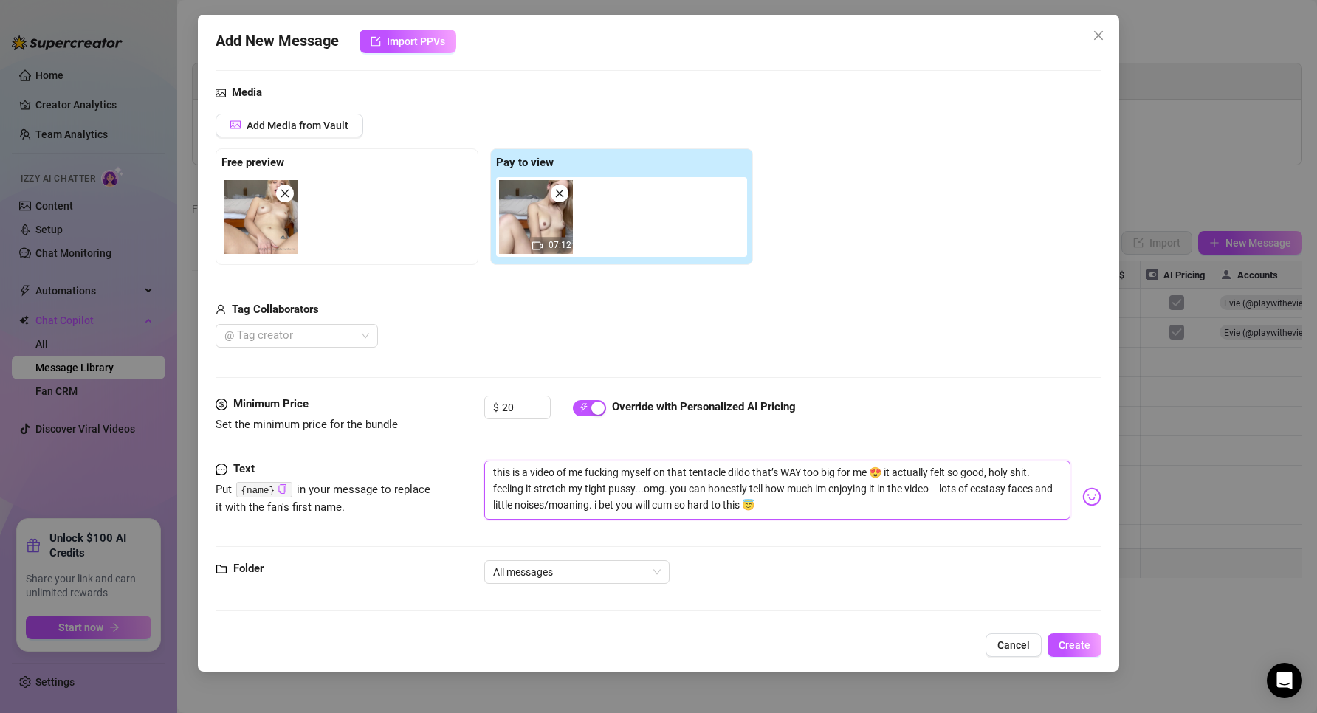
click at [832, 492] on textarea "this is a video of me fucking myself on that tentacle dildo that’s WAY too big …" at bounding box center [777, 490] width 587 height 59
click at [823, 495] on textarea "this is a video of me fucking myself on that tentacle dildo that’s WAY too big …" at bounding box center [777, 490] width 587 height 59
click at [807, 503] on textarea "this is a video of me fucking myself on that tentacle dildo that’s WAY too big …" at bounding box center [777, 490] width 587 height 59
click at [838, 500] on textarea "this is a video of me fucking myself on that tentacle dildo that’s WAY too big …" at bounding box center [777, 490] width 587 height 59
type textarea "this is a video of me fucking myself on that tentacle dildo that’s WAY too big …"
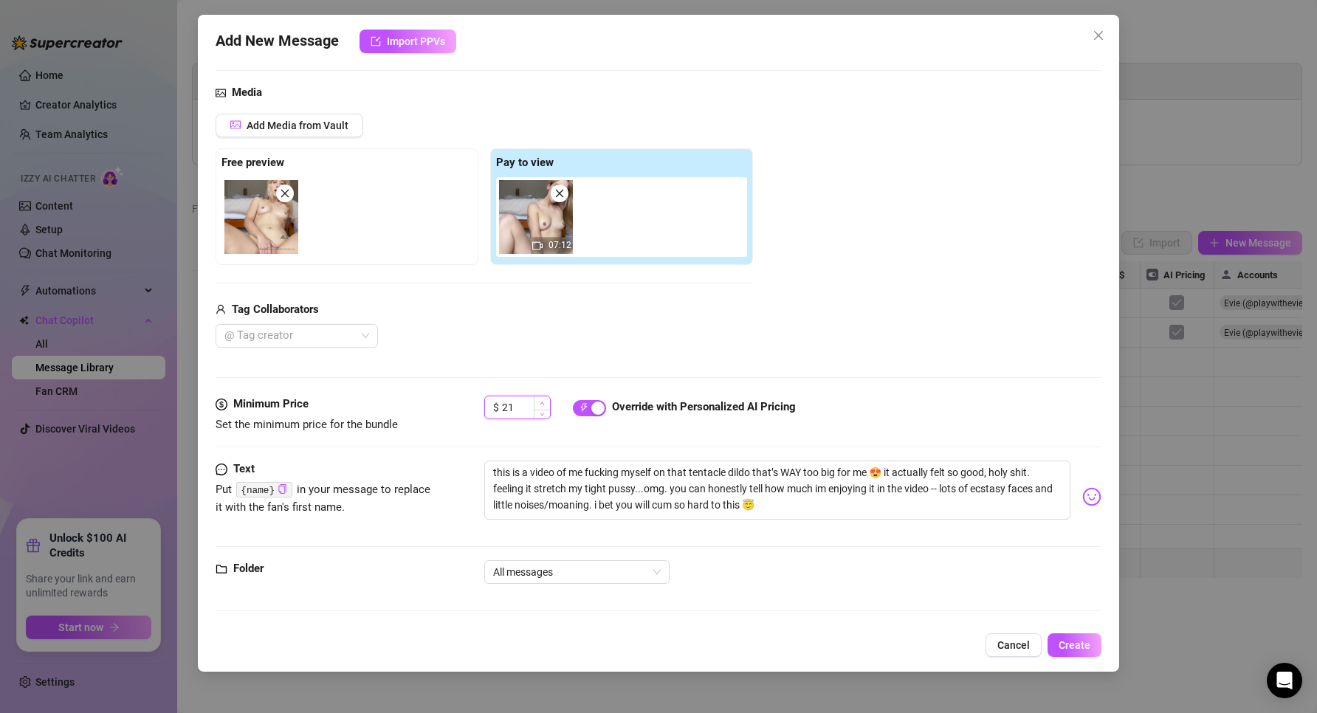
click at [545, 402] on span "Increase Value" at bounding box center [542, 402] width 16 height 13
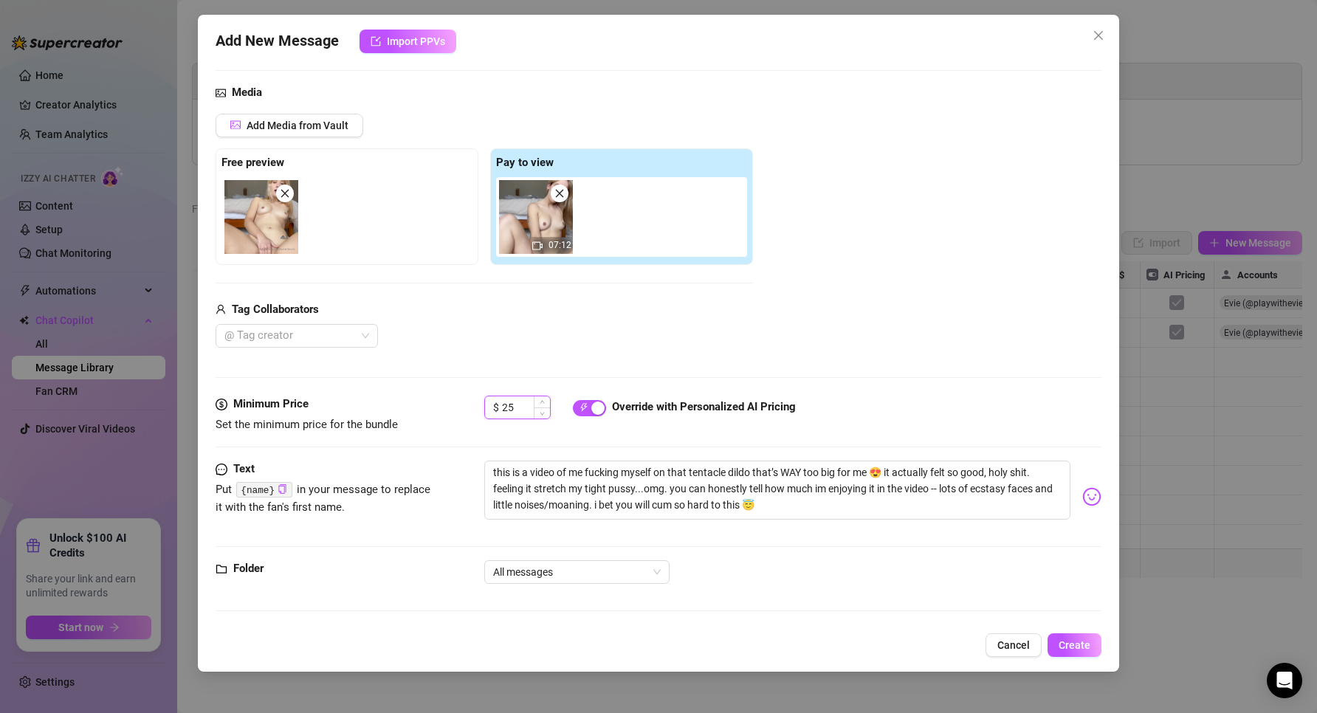
click at [508, 409] on input "25" at bounding box center [526, 407] width 48 height 22
click at [519, 401] on input "25" at bounding box center [526, 407] width 48 height 22
drag, startPoint x: 520, startPoint y: 404, endPoint x: 508, endPoint y: 411, distance: 14.6
click at [508, 409] on input "25" at bounding box center [526, 407] width 48 height 22
click at [669, 503] on textarea "this is a video of me fucking myself on that tentacle dildo that’s WAY too big …" at bounding box center [777, 490] width 587 height 59
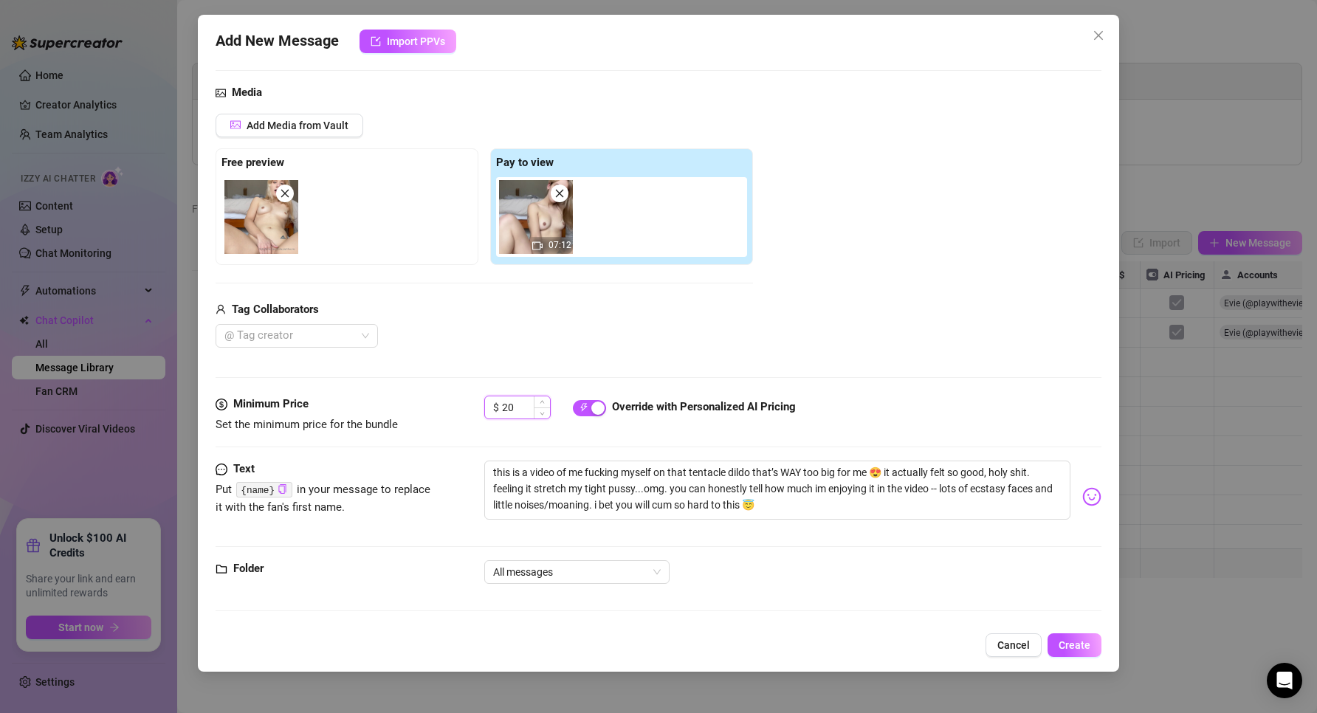
drag, startPoint x: 528, startPoint y: 410, endPoint x: 509, endPoint y: 407, distance: 18.7
click at [509, 407] on input "20" at bounding box center [526, 407] width 48 height 22
type input "25"
click at [562, 485] on textarea "this is a video of me fucking myself on that tentacle dildo that’s WAY too big …" at bounding box center [777, 490] width 587 height 59
click at [581, 510] on textarea "this is a video of me fucking myself on that tentacle dildo that’s WAY too big …" at bounding box center [777, 490] width 587 height 59
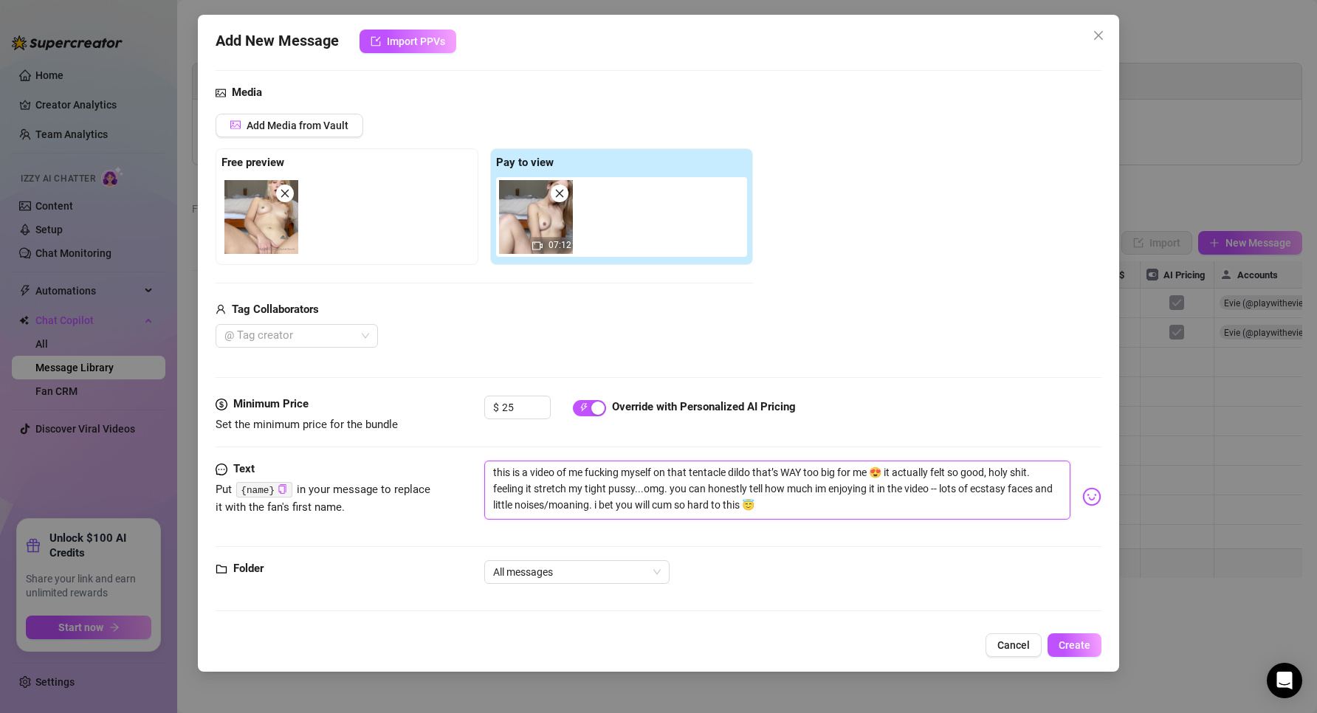
click at [791, 520] on textarea "this is a video of me fucking myself on that tentacle dildo that’s WAY too big …" at bounding box center [777, 490] width 587 height 59
click at [1074, 649] on span "Create" at bounding box center [1074, 645] width 32 height 12
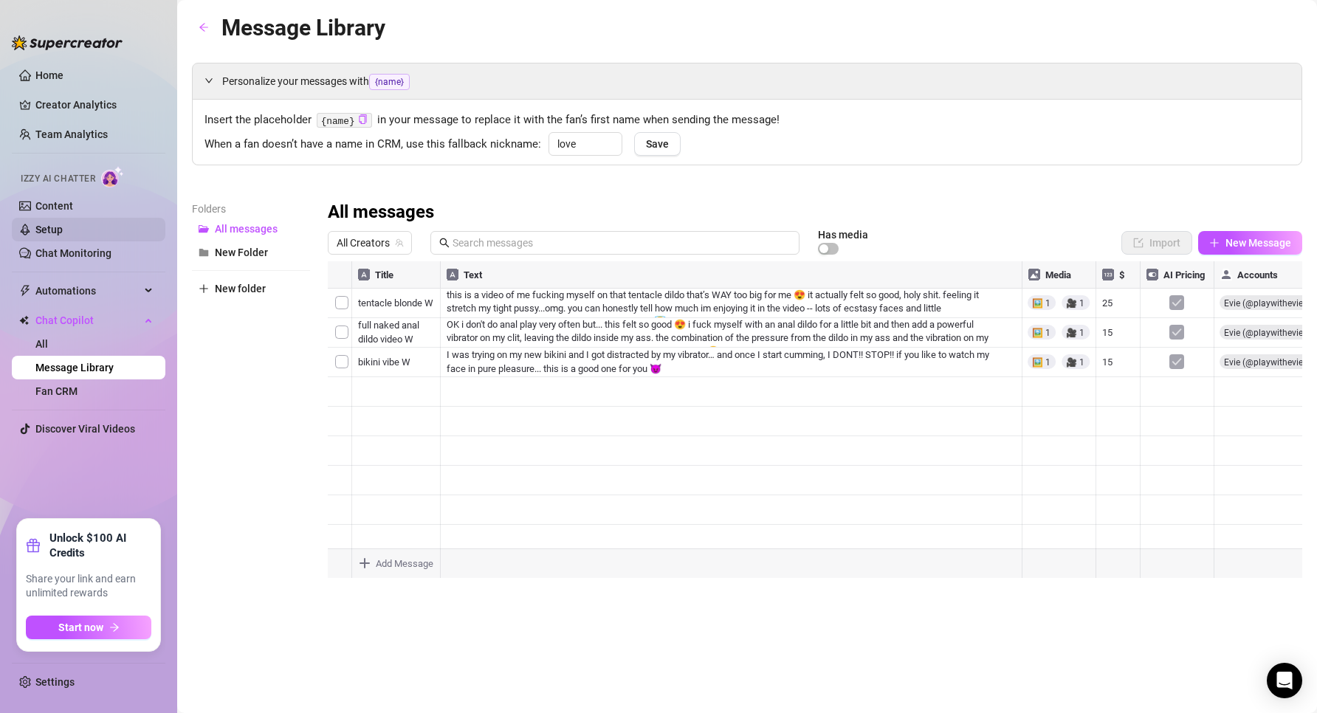
click at [63, 224] on link "Setup" at bounding box center [48, 230] width 27 height 12
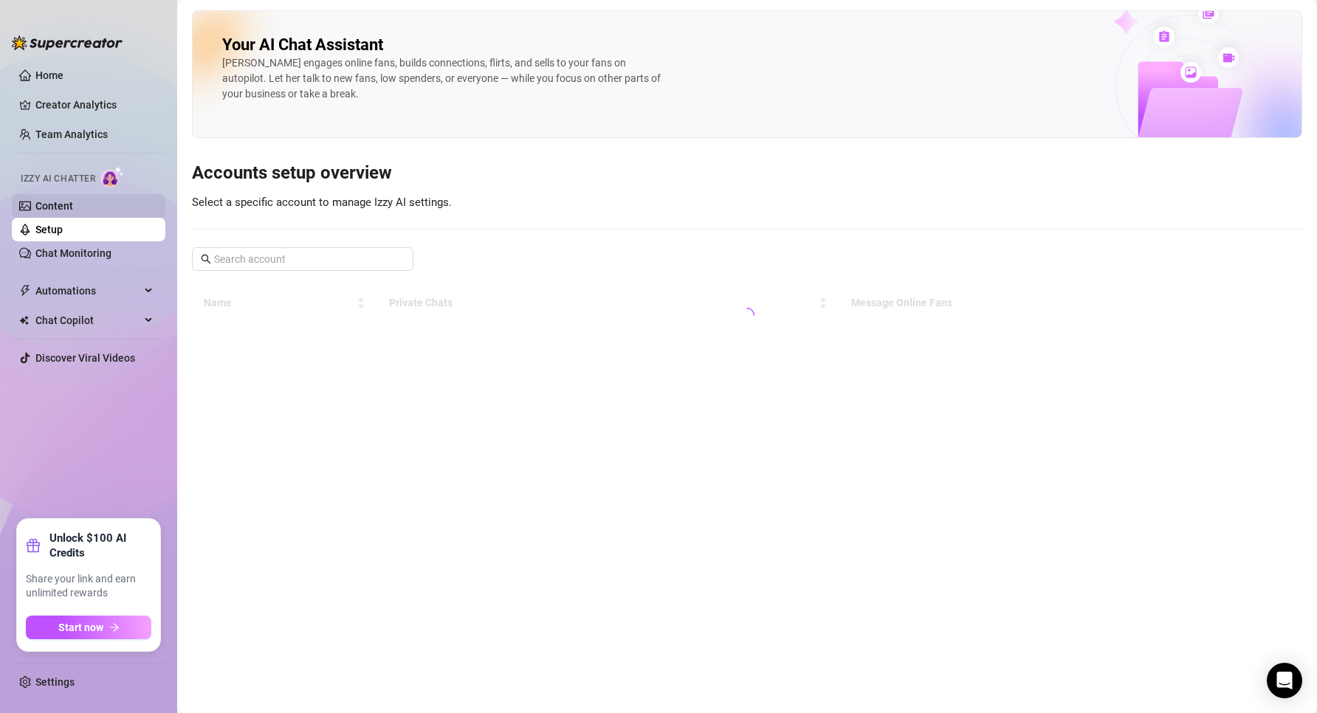
click at [63, 201] on link "Content" at bounding box center [54, 206] width 38 height 12
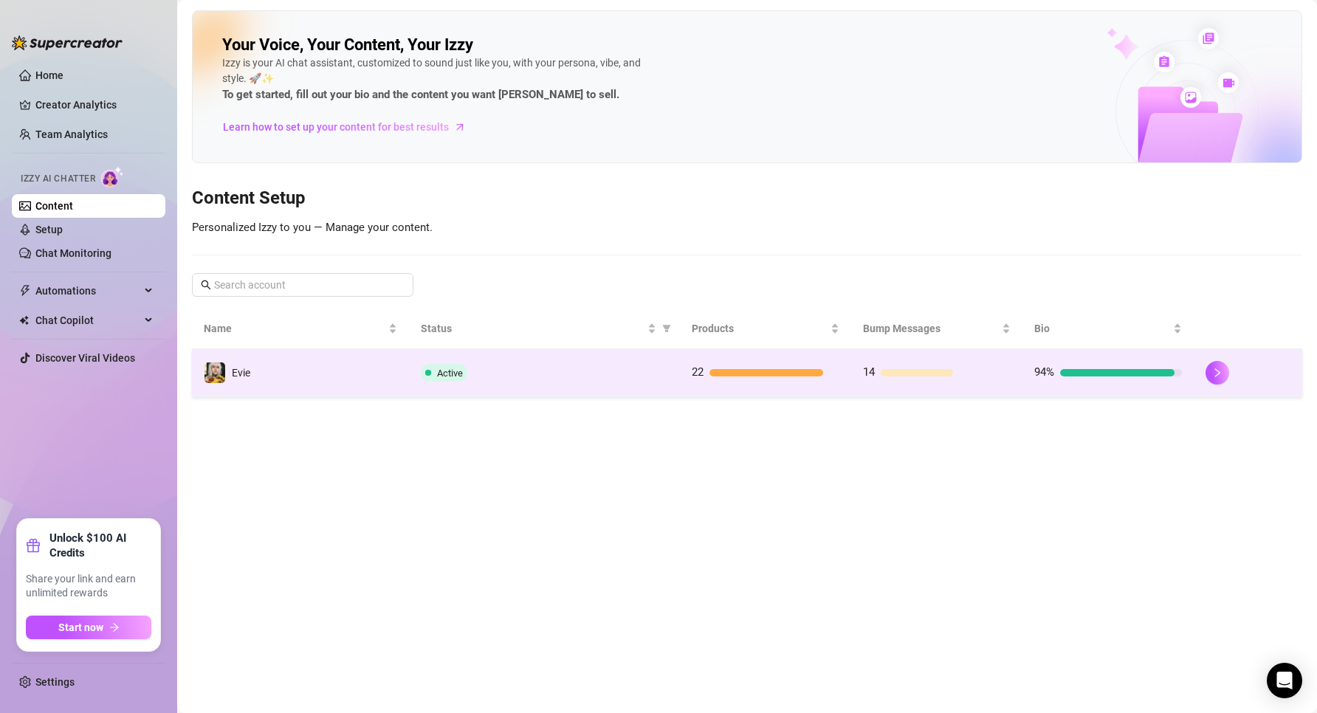
click at [667, 365] on div "Active" at bounding box center [544, 373] width 247 height 18
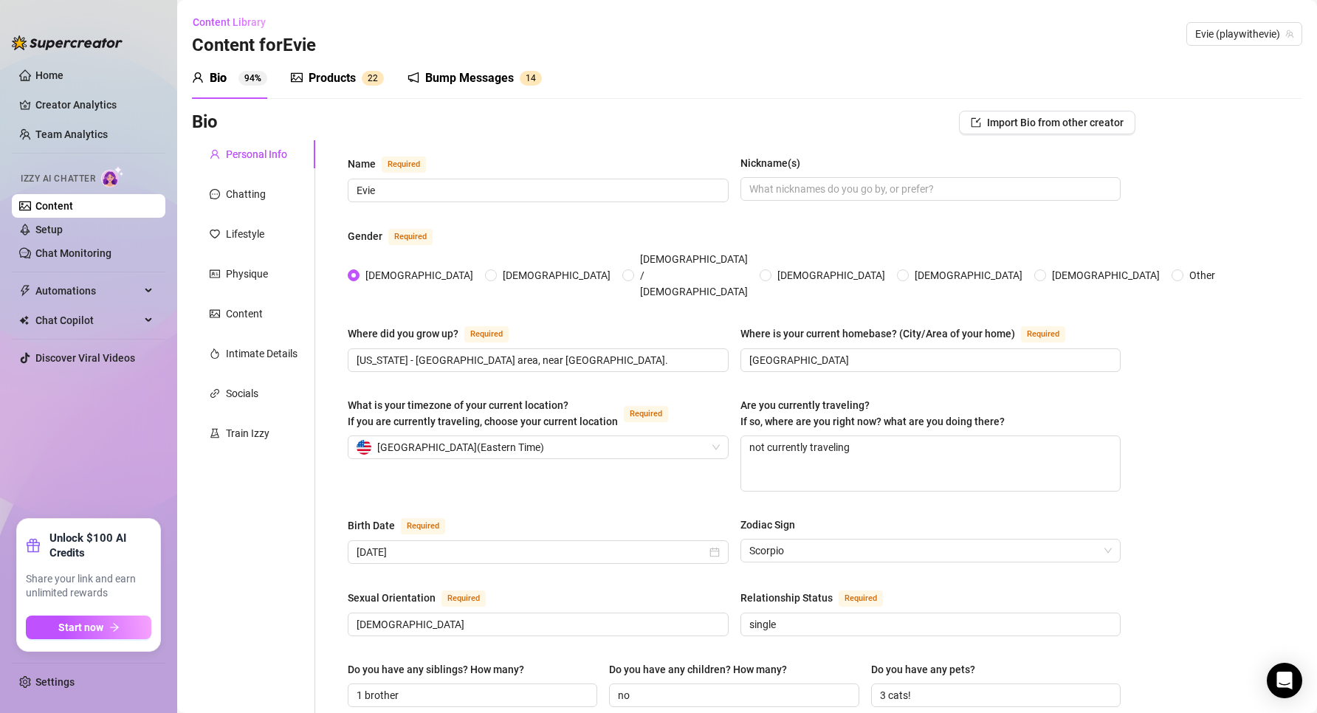
click at [344, 81] on div "Products" at bounding box center [331, 78] width 47 height 18
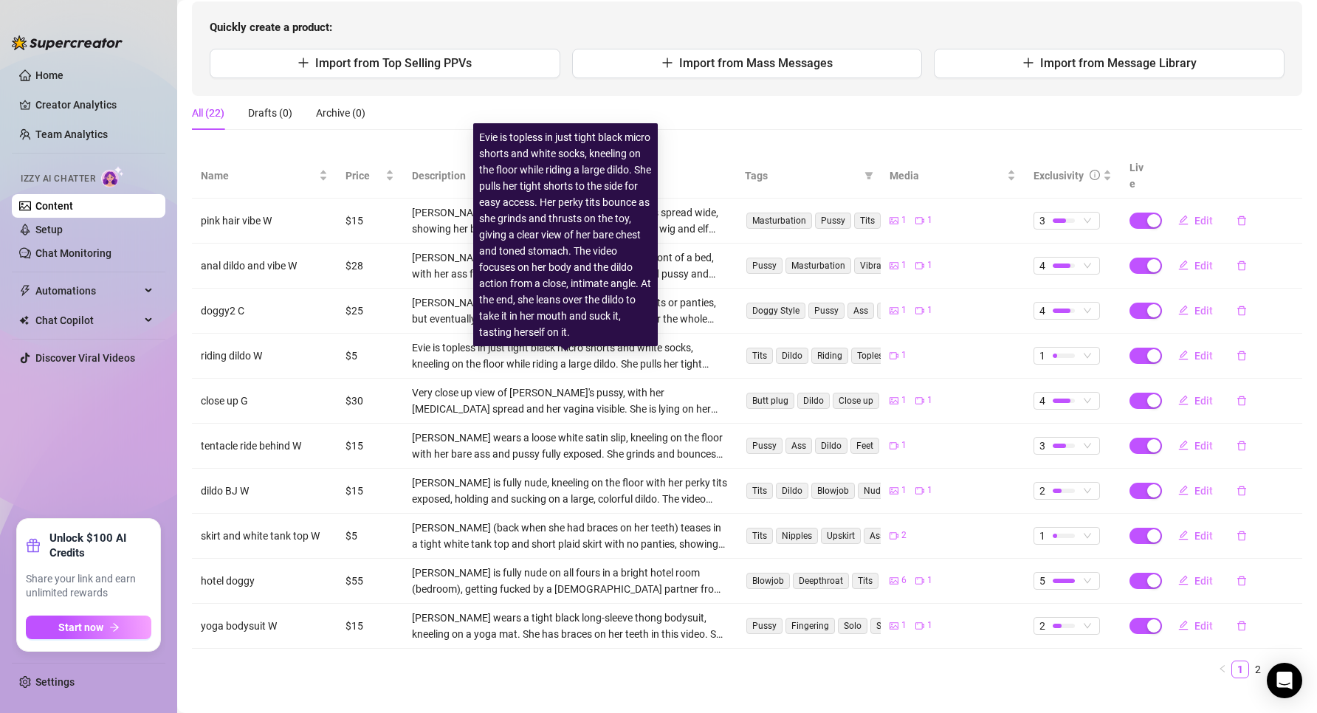
scroll to position [156, 0]
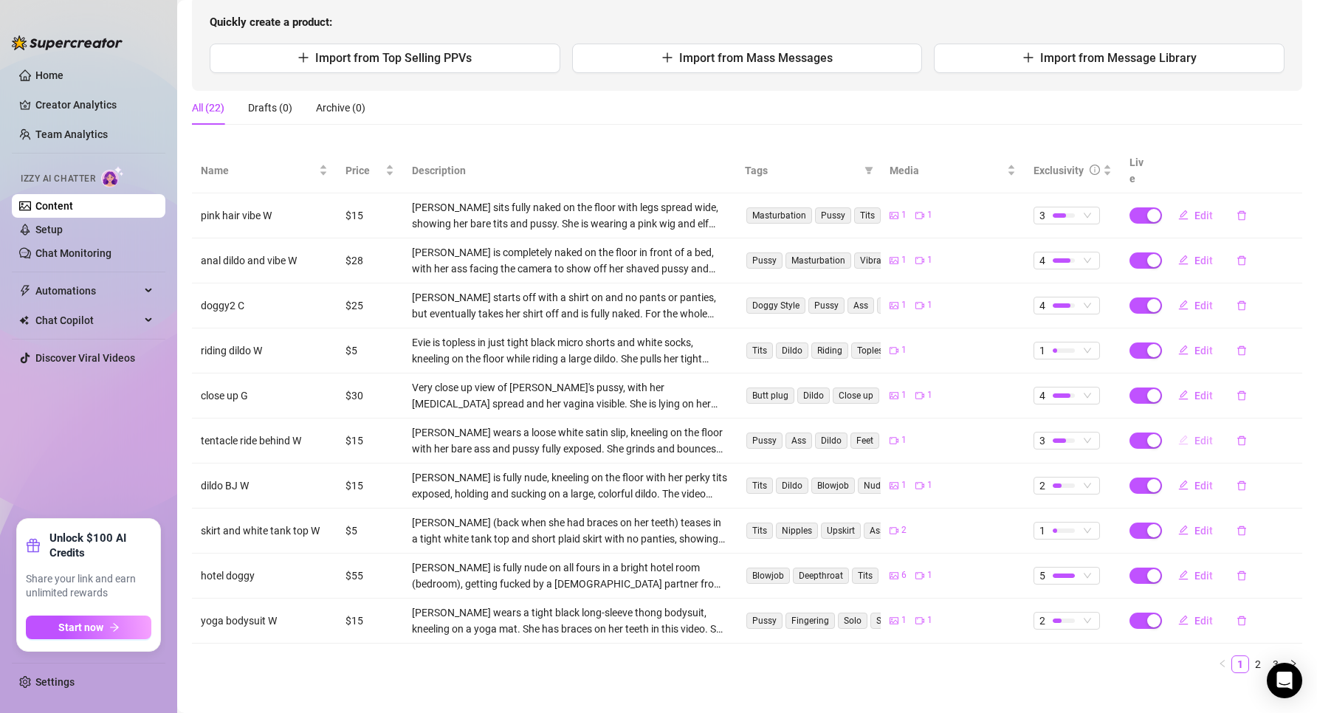
click at [1201, 435] on span "Edit" at bounding box center [1203, 441] width 18 height 12
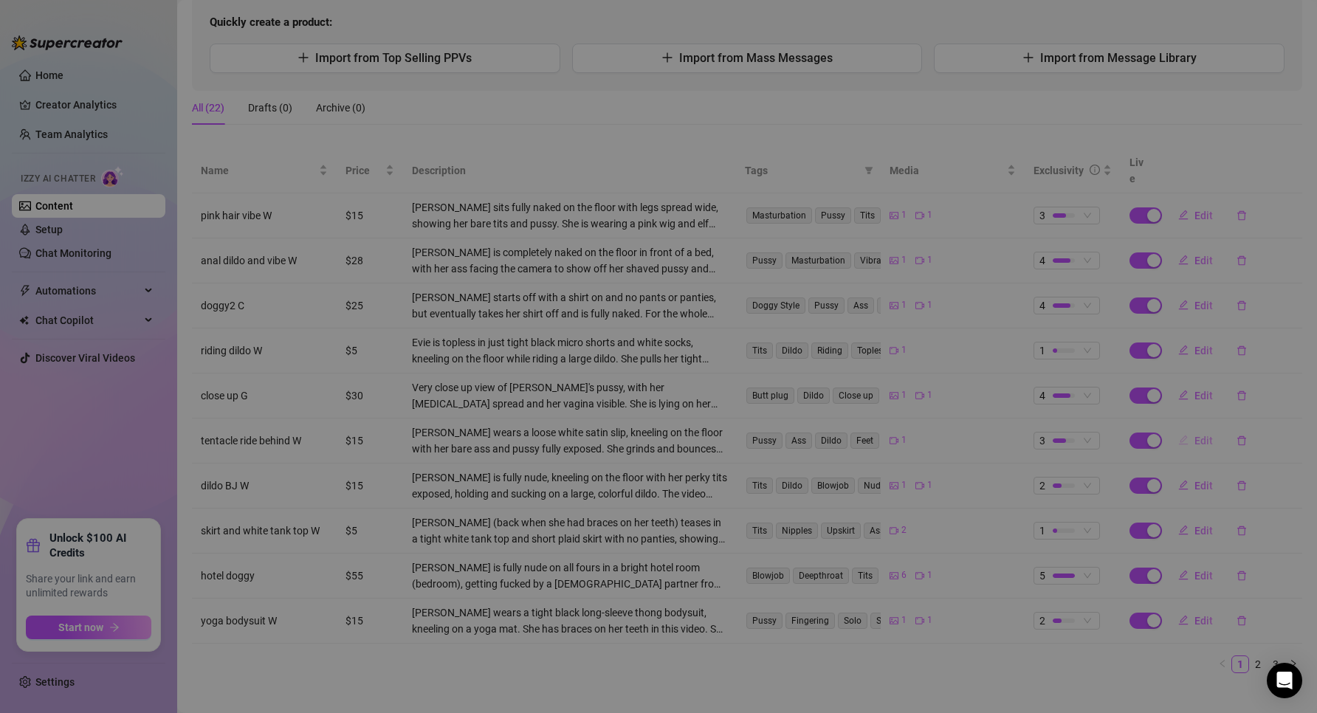
type textarea "watch me ride my tentacle dildo, close up, from BEHIND 🤤 perfect rear pussy and…"
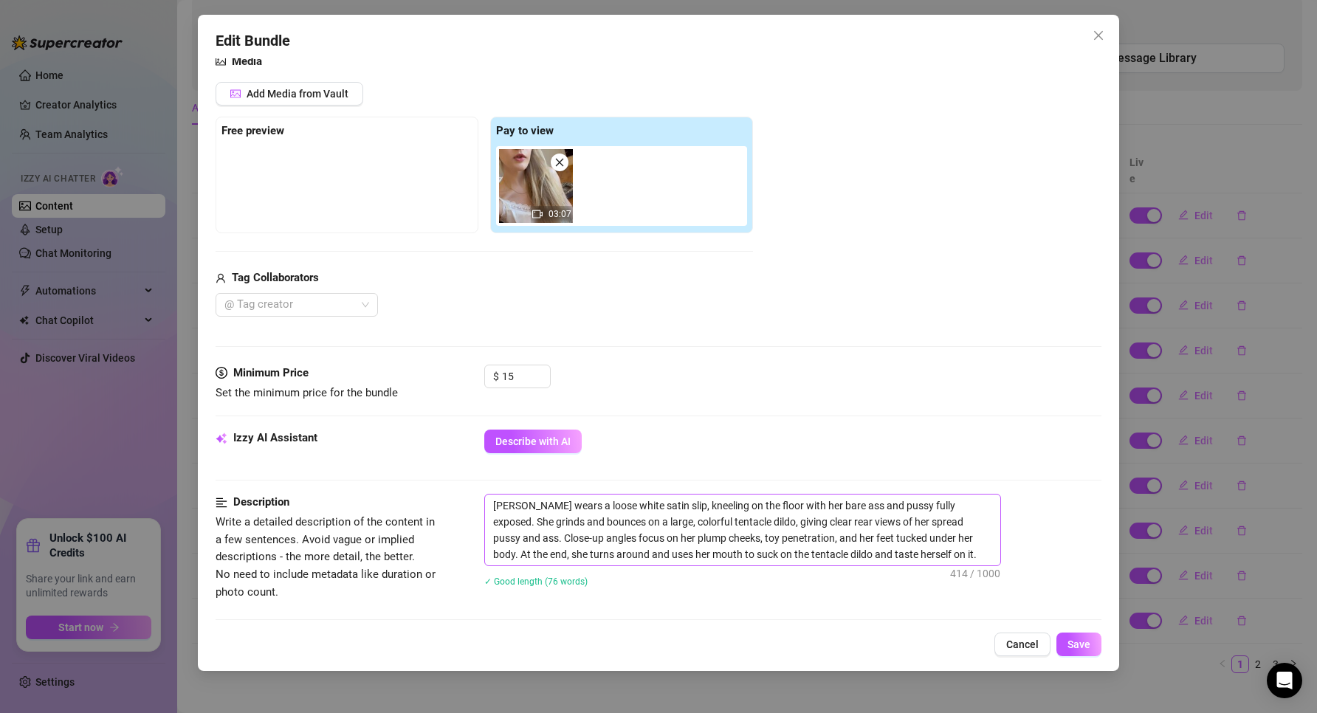
scroll to position [369, 0]
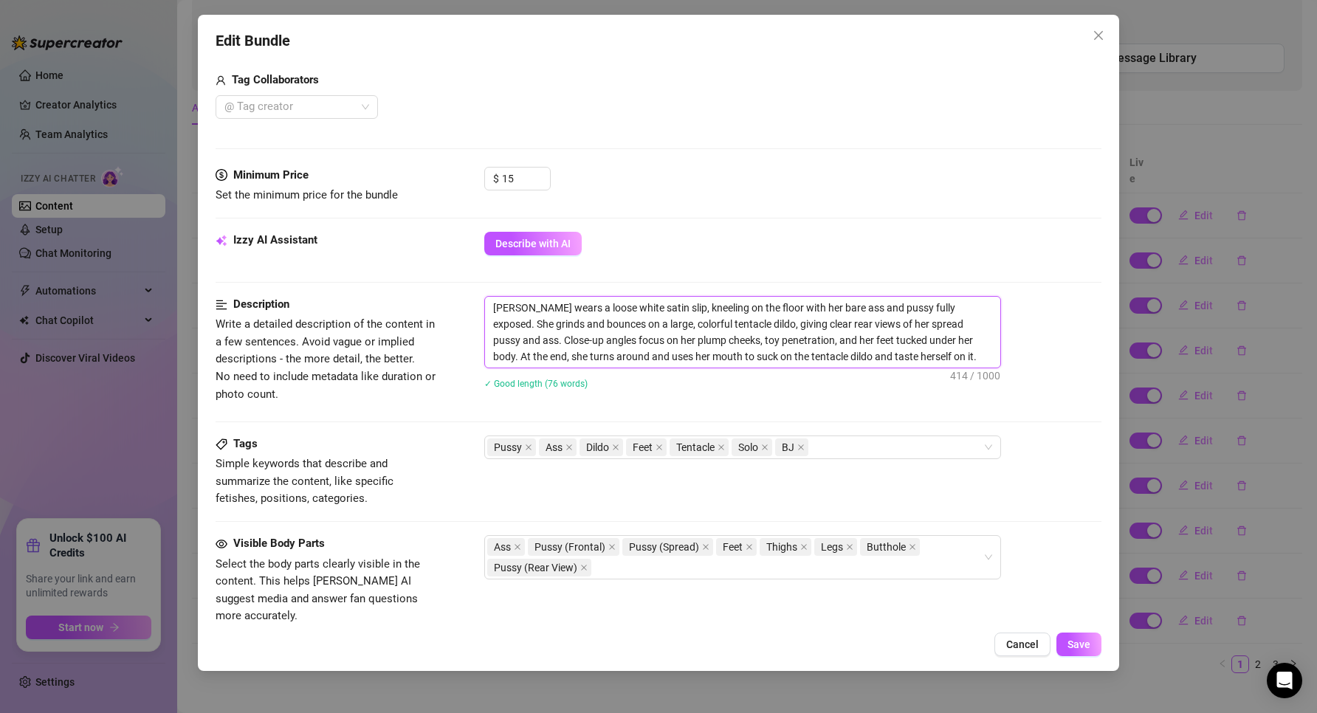
click at [588, 334] on textarea "[PERSON_NAME] wears a loose white satin slip, kneeling on the floor with her ba…" at bounding box center [742, 332] width 515 height 71
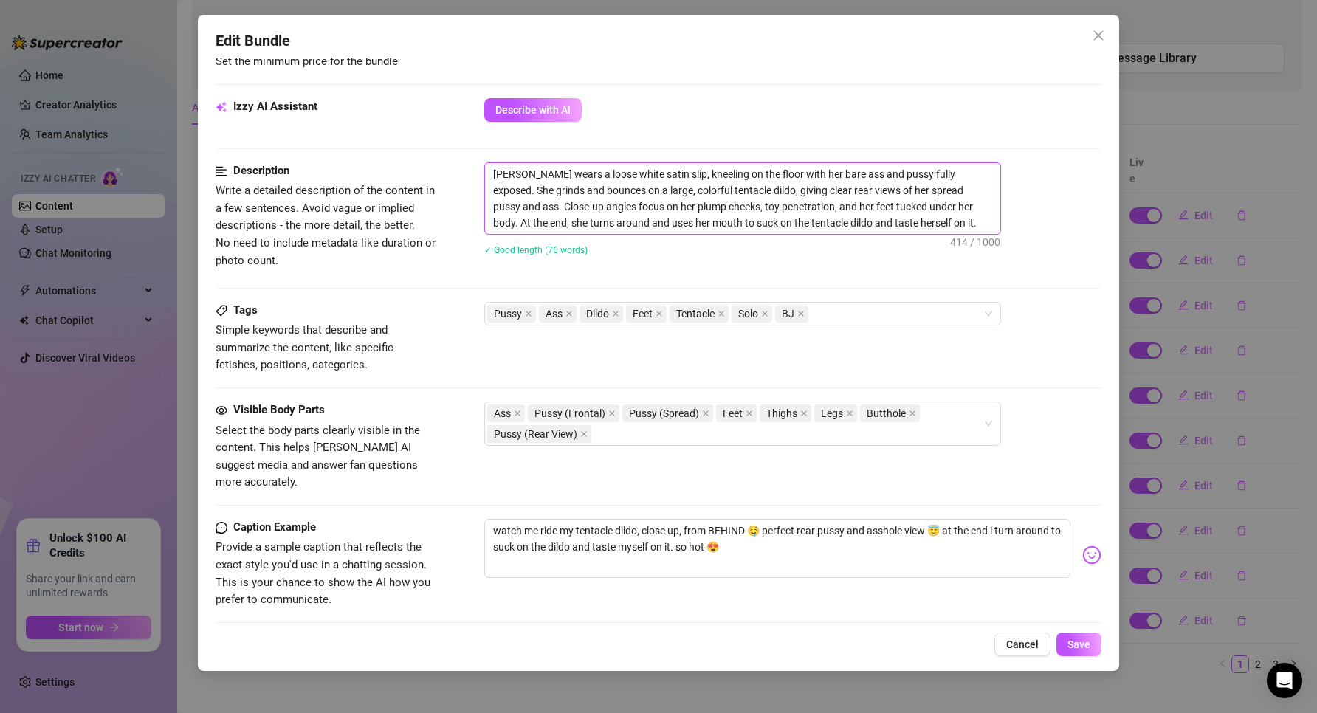
scroll to position [680, 0]
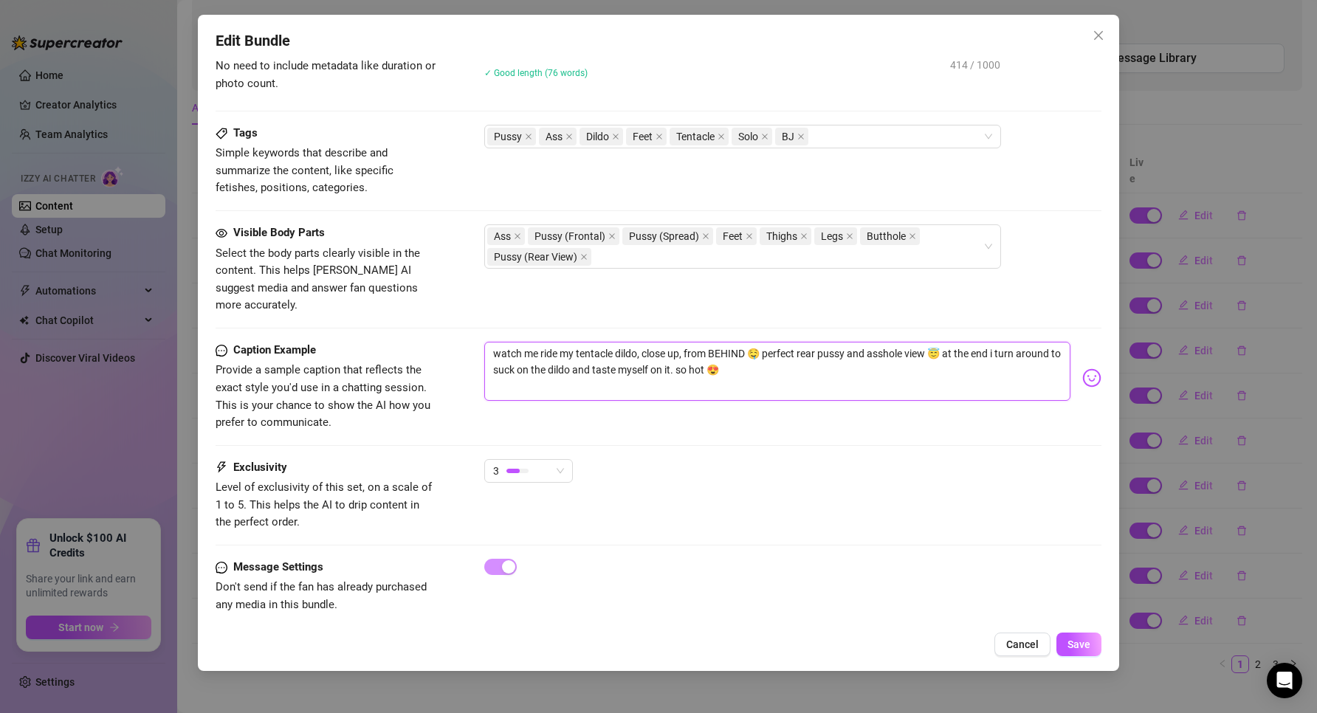
click at [597, 370] on textarea "watch me ride my tentacle dildo, close up, from BEHIND 🤤 perfect rear pussy and…" at bounding box center [777, 371] width 587 height 59
click at [1029, 642] on span "Cancel" at bounding box center [1022, 644] width 32 height 12
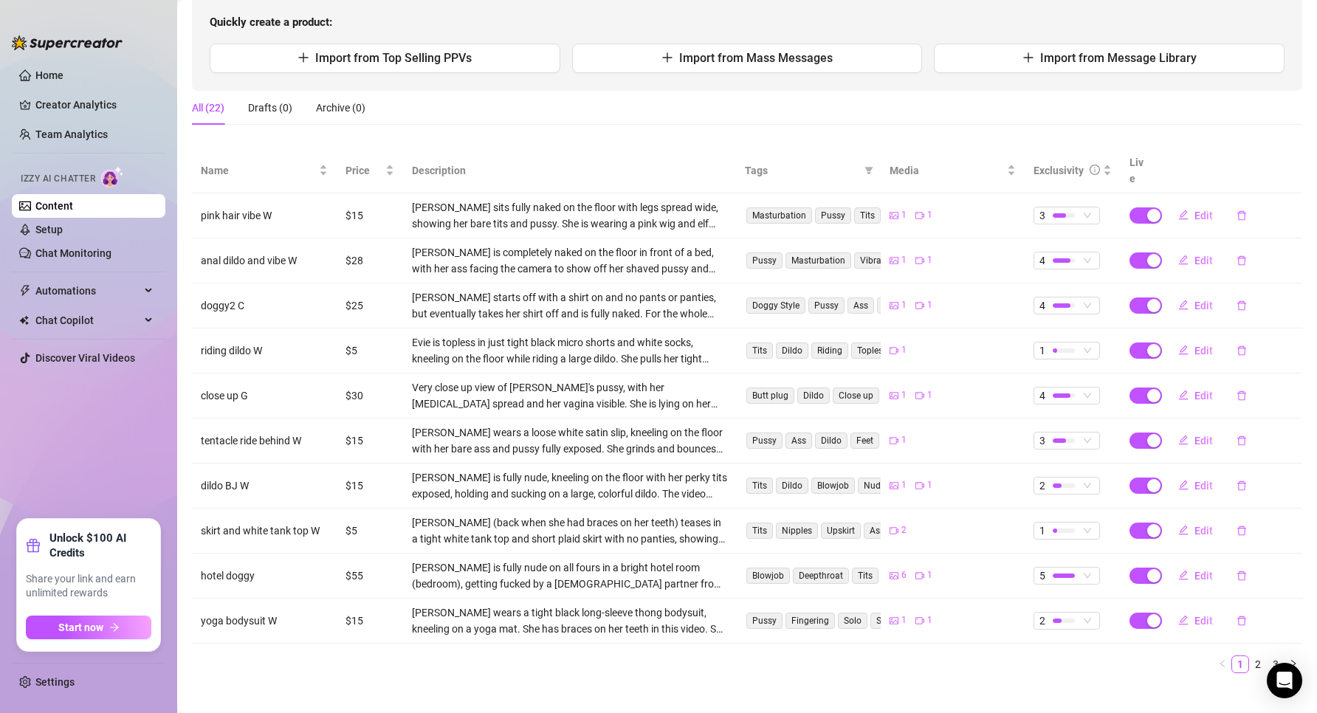
scroll to position [0, 0]
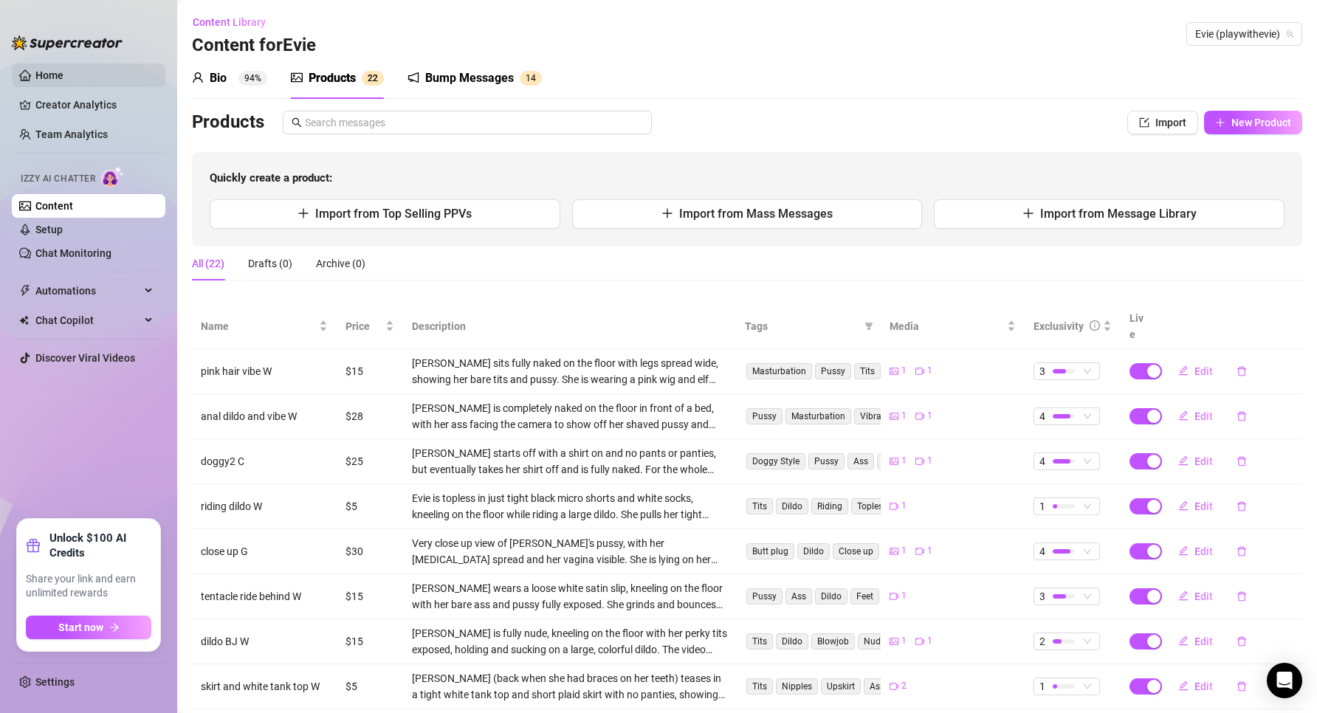
click at [63, 77] on link "Home" at bounding box center [49, 75] width 28 height 12
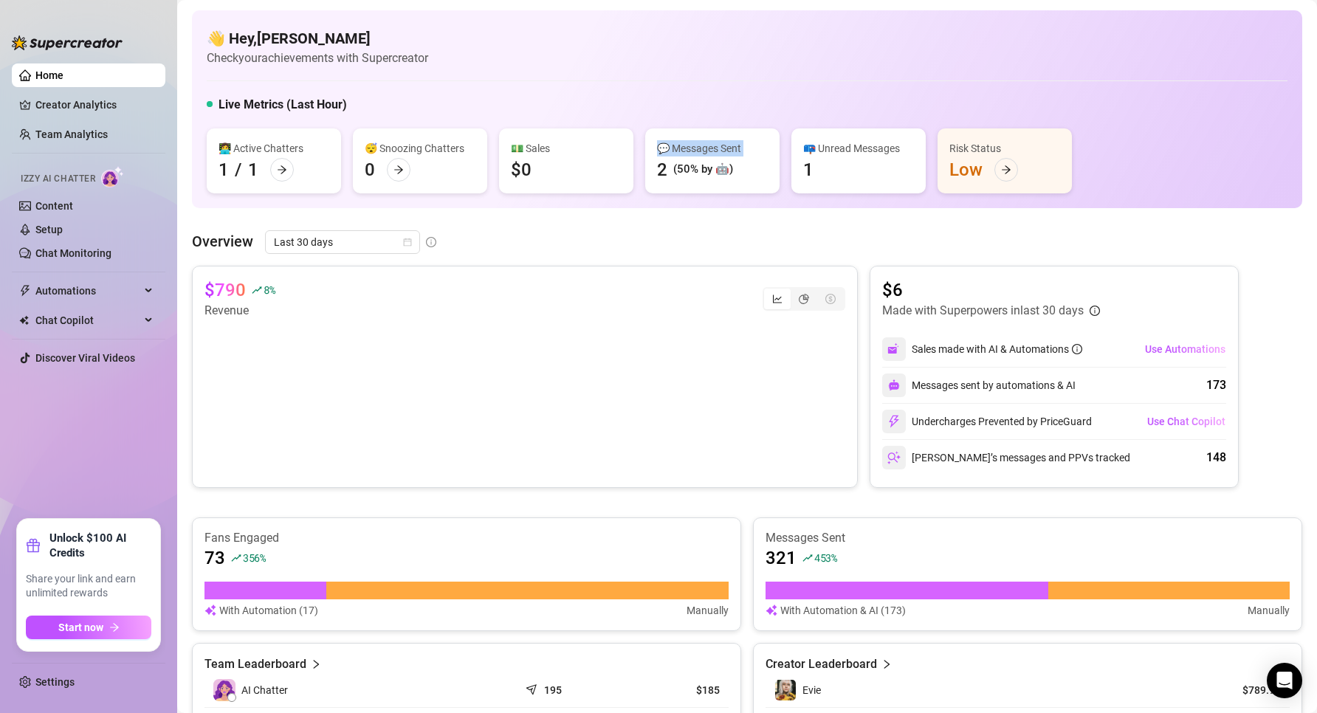
drag, startPoint x: 672, startPoint y: 164, endPoint x: 735, endPoint y: 168, distance: 62.8
click at [735, 168] on div "💬 Messages Sent 2 (50% by 🤖)" at bounding box center [712, 160] width 134 height 65
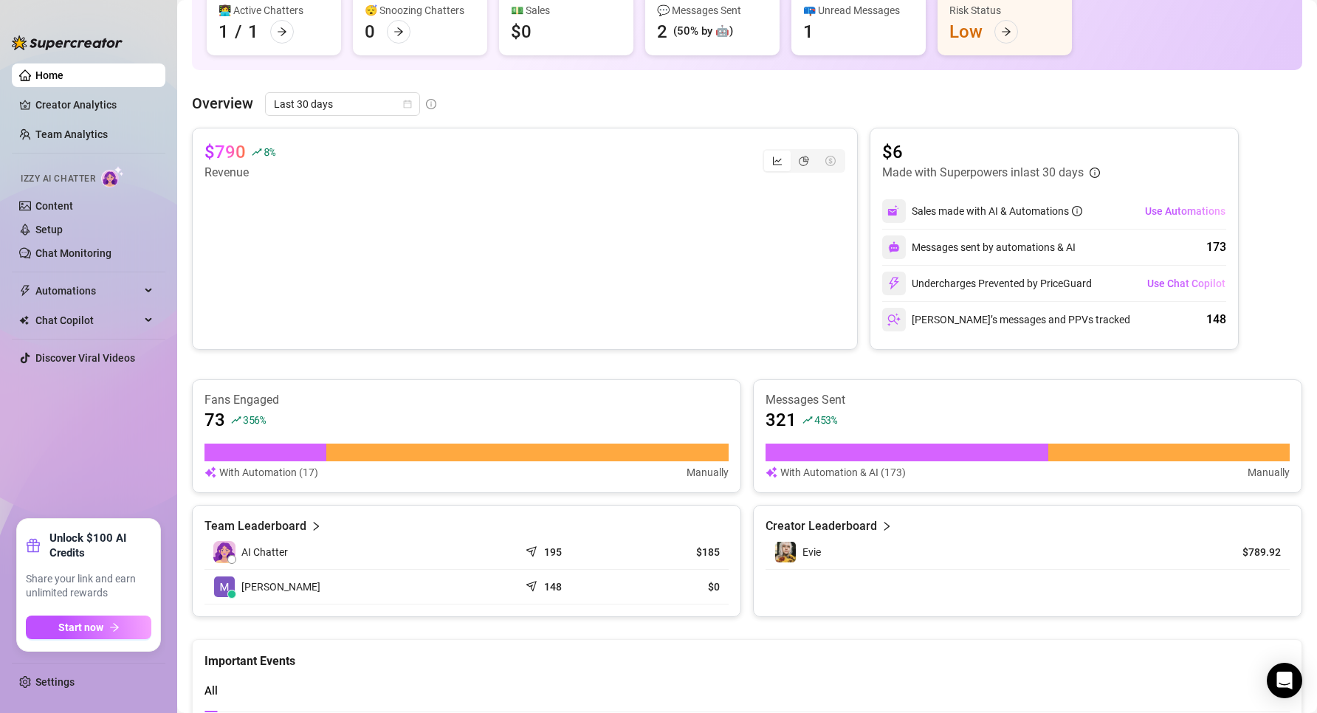
scroll to position [352, 0]
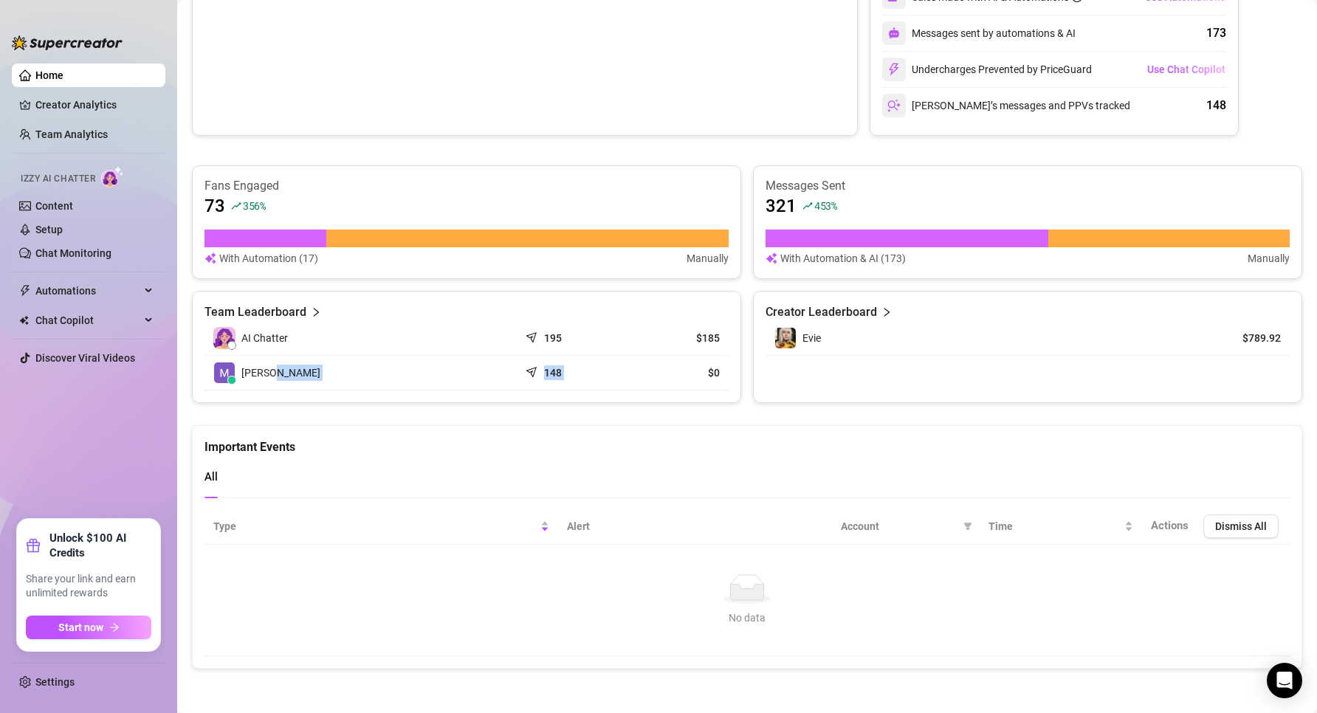
drag, startPoint x: 639, startPoint y: 384, endPoint x: 661, endPoint y: 384, distance: 22.2
click at [661, 384] on tr "[PERSON_NAME] 148 $0" at bounding box center [466, 373] width 524 height 35
click at [661, 383] on td "$0" at bounding box center [676, 373] width 105 height 35
drag, startPoint x: 697, startPoint y: 374, endPoint x: 719, endPoint y: 374, distance: 21.4
click at [720, 374] on td "$0" at bounding box center [676, 373] width 105 height 35
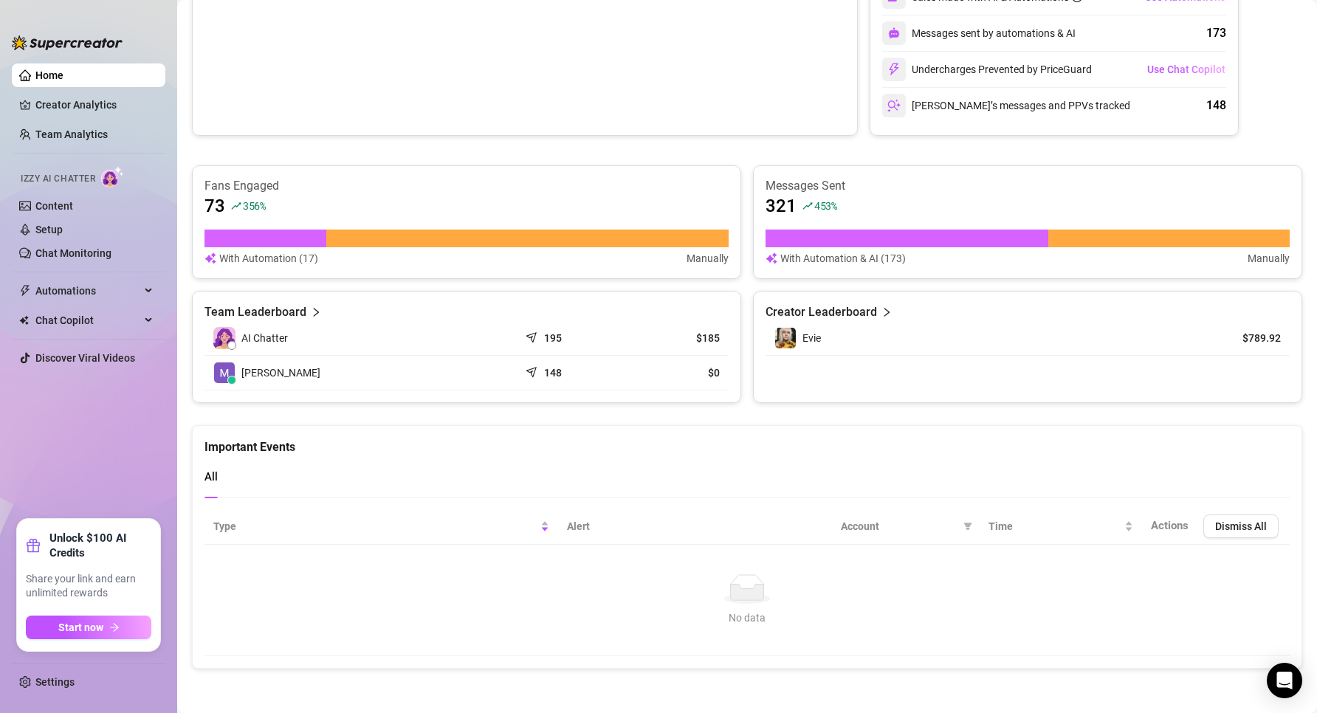
click at [261, 373] on span "[PERSON_NAME]" at bounding box center [280, 373] width 79 height 16
click at [258, 311] on article "Team Leaderboard" at bounding box center [255, 312] width 102 height 18
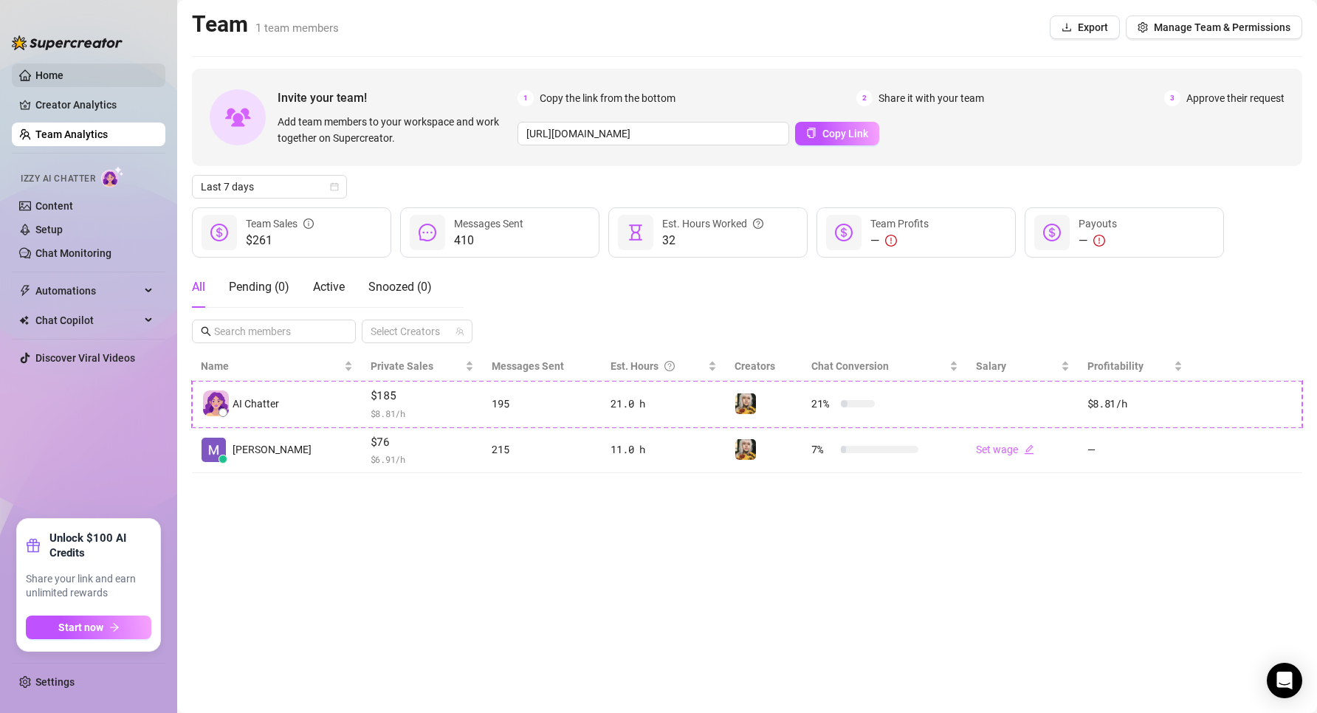
click at [54, 72] on link "Home" at bounding box center [49, 75] width 28 height 12
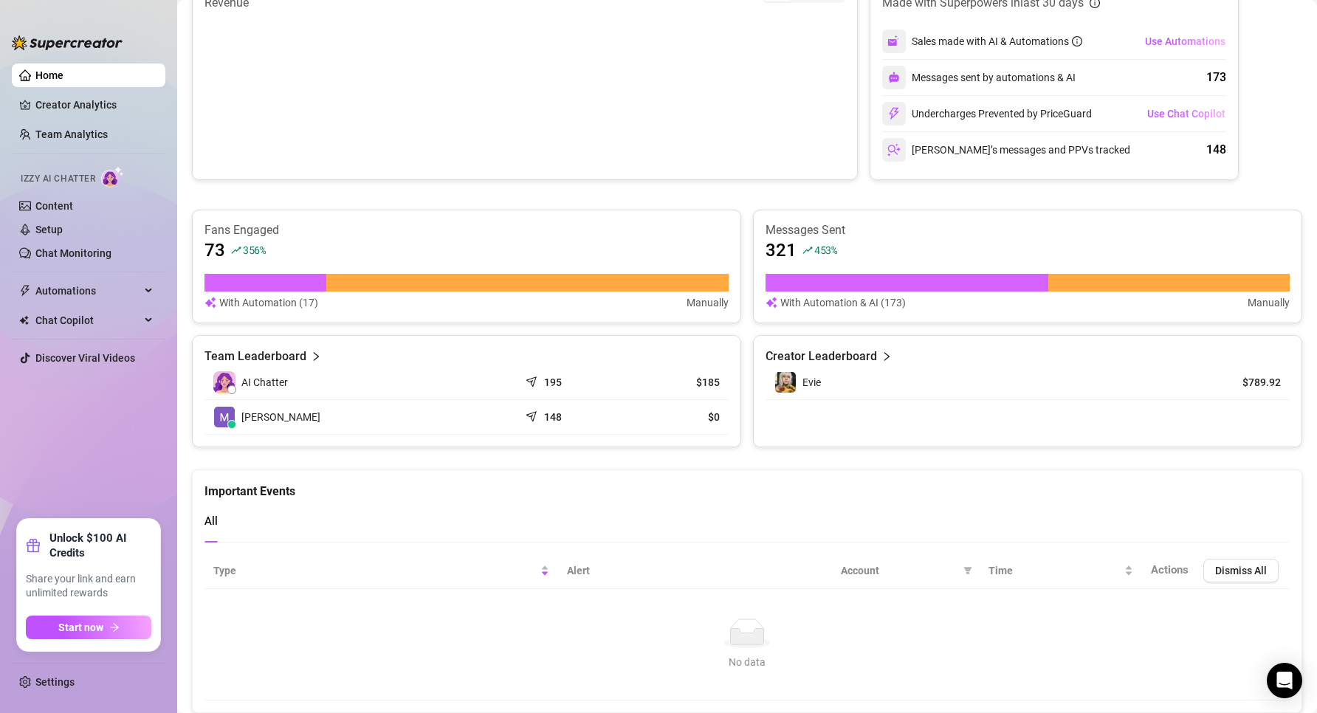
scroll to position [352, 0]
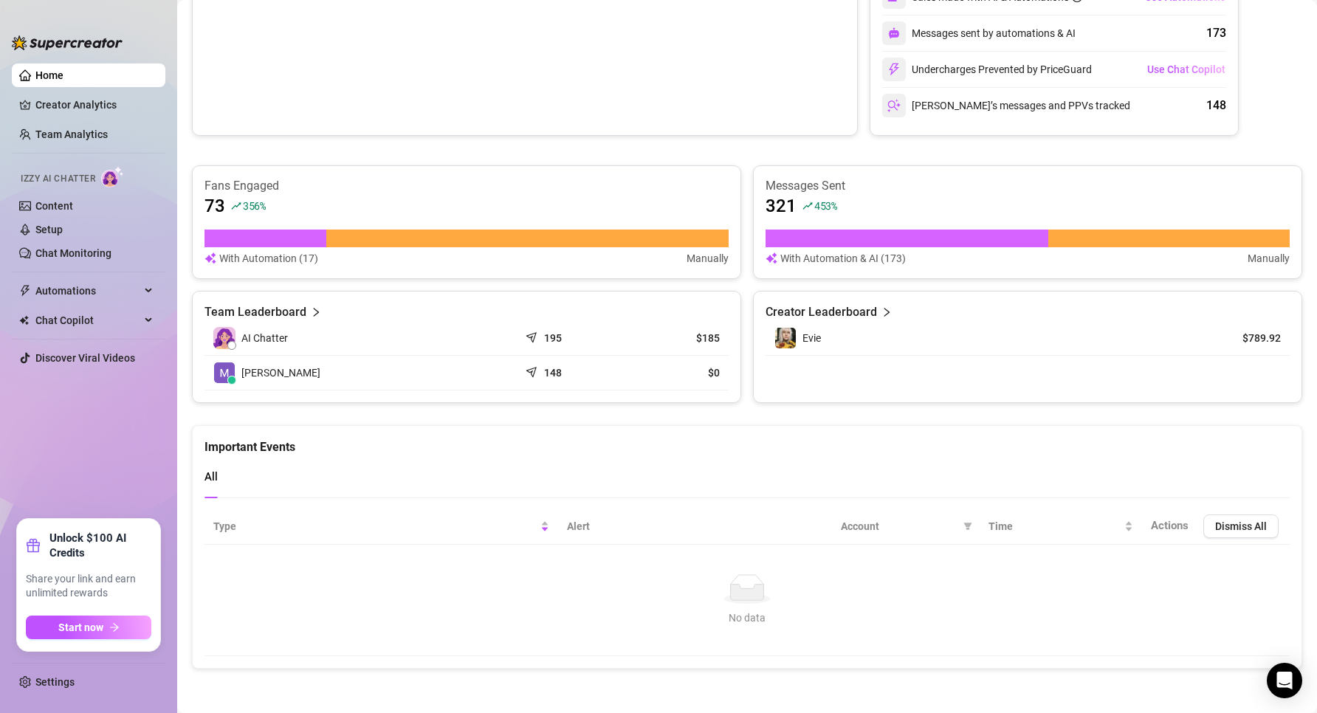
click at [703, 372] on article "$0" at bounding box center [675, 372] width 87 height 15
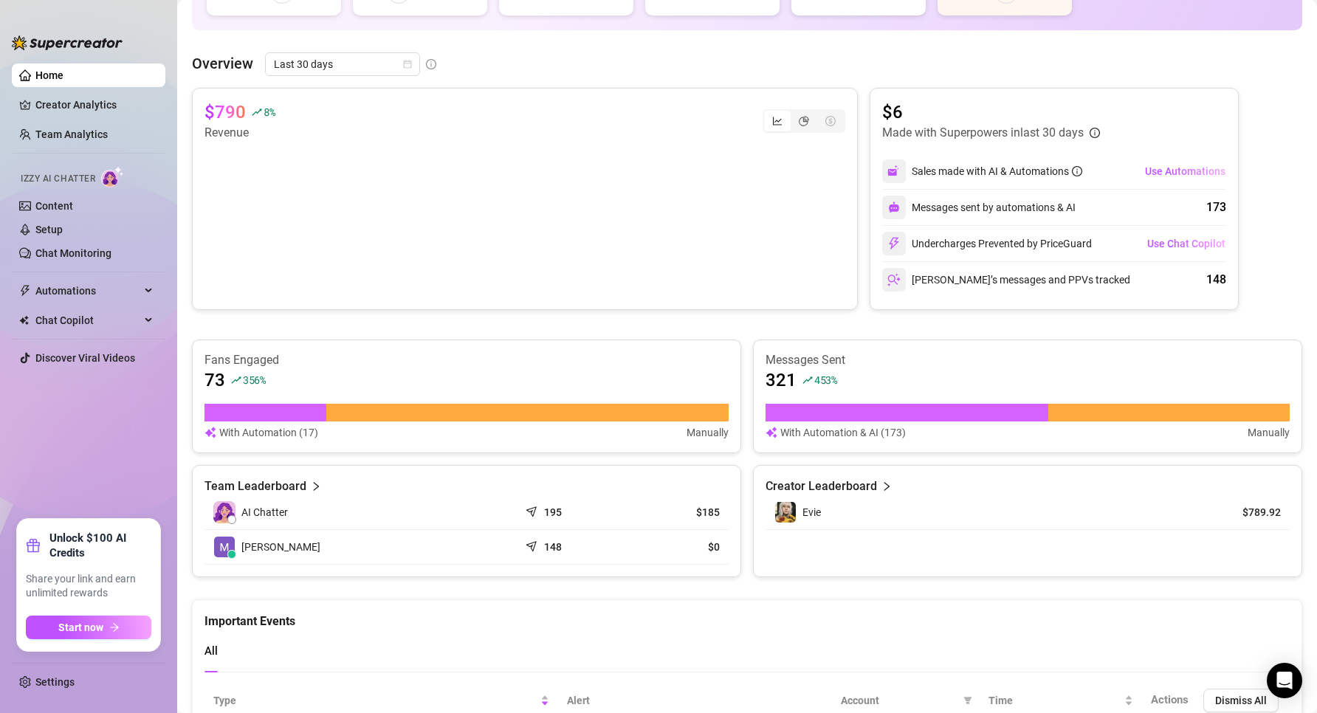
scroll to position [0, 0]
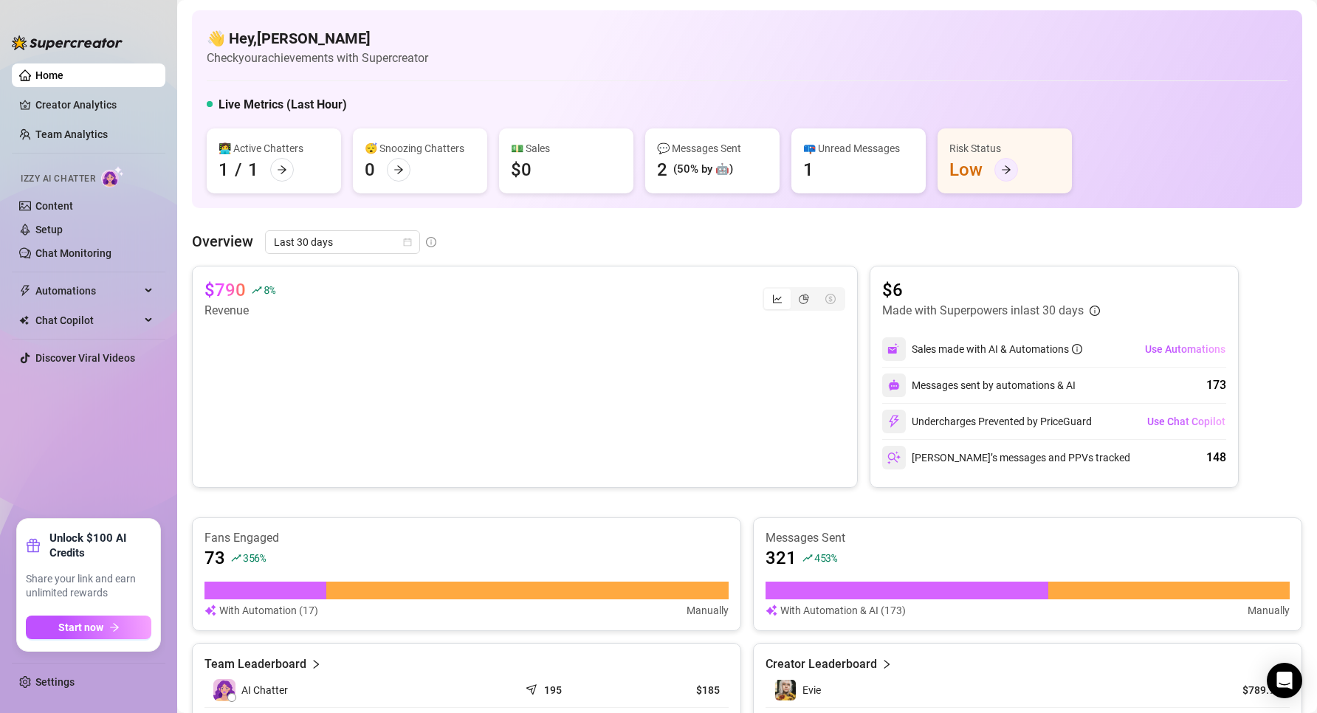
click at [999, 177] on div at bounding box center [1006, 170] width 24 height 24
click at [396, 176] on div at bounding box center [399, 170] width 24 height 24
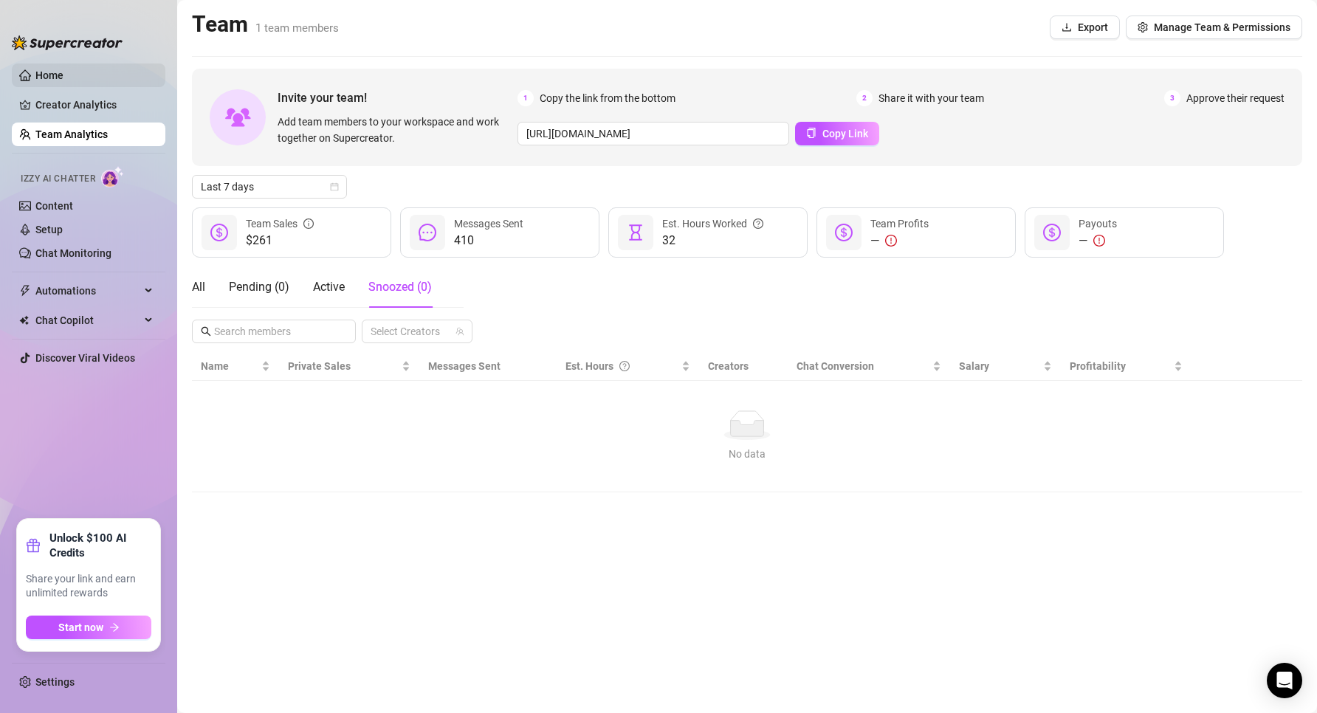
click at [48, 70] on link "Home" at bounding box center [49, 75] width 28 height 12
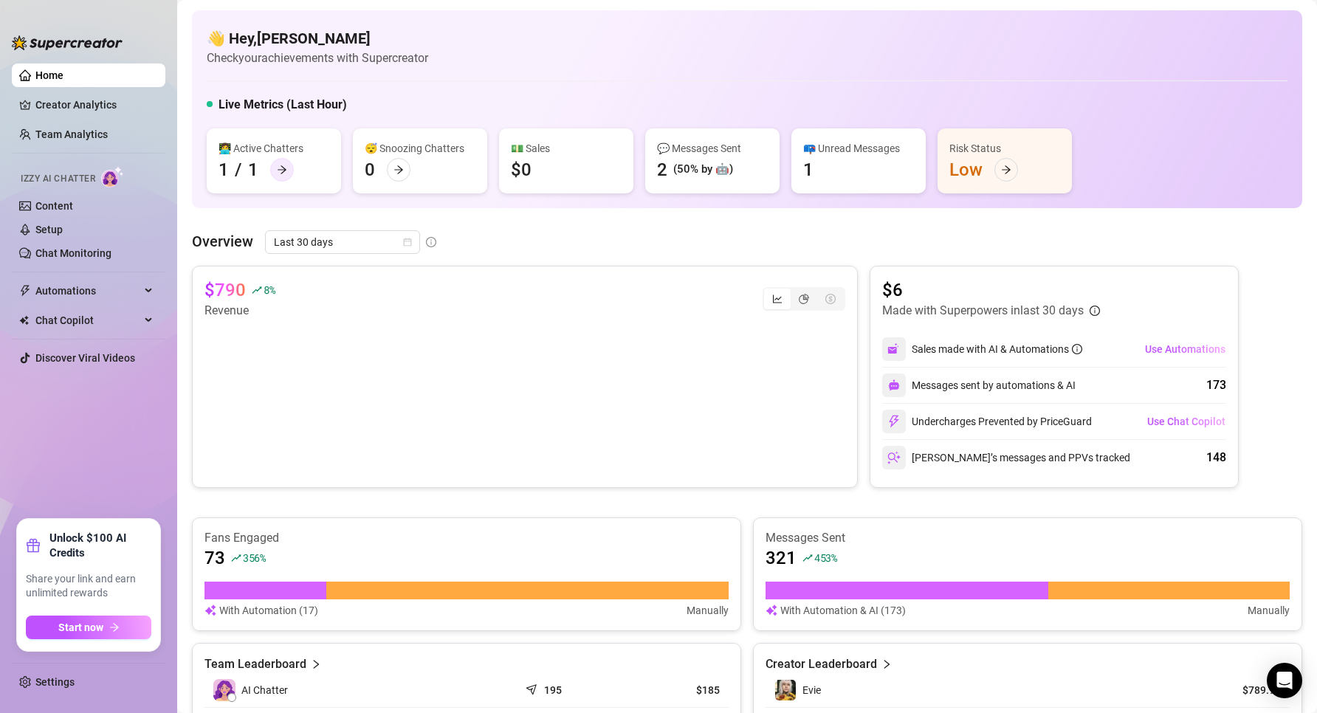
click at [286, 179] on div at bounding box center [282, 170] width 24 height 24
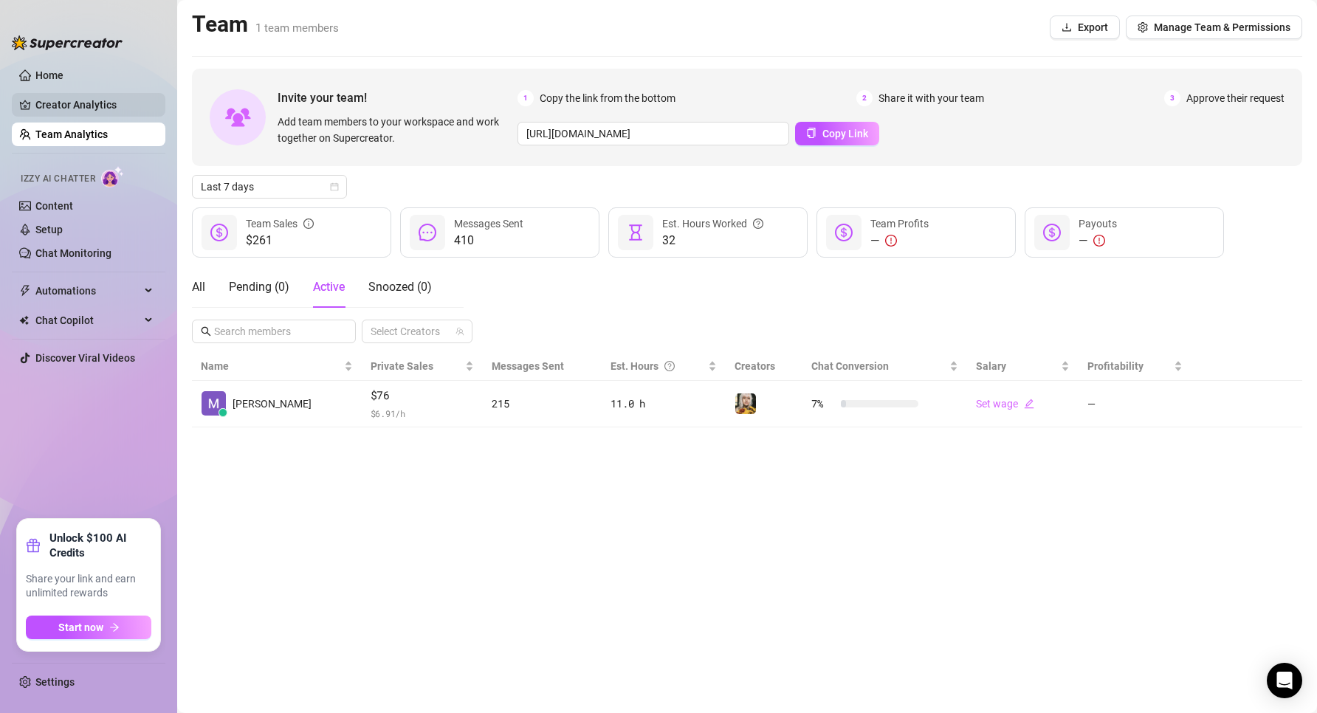
click at [35, 108] on link "Creator Analytics" at bounding box center [94, 105] width 118 height 24
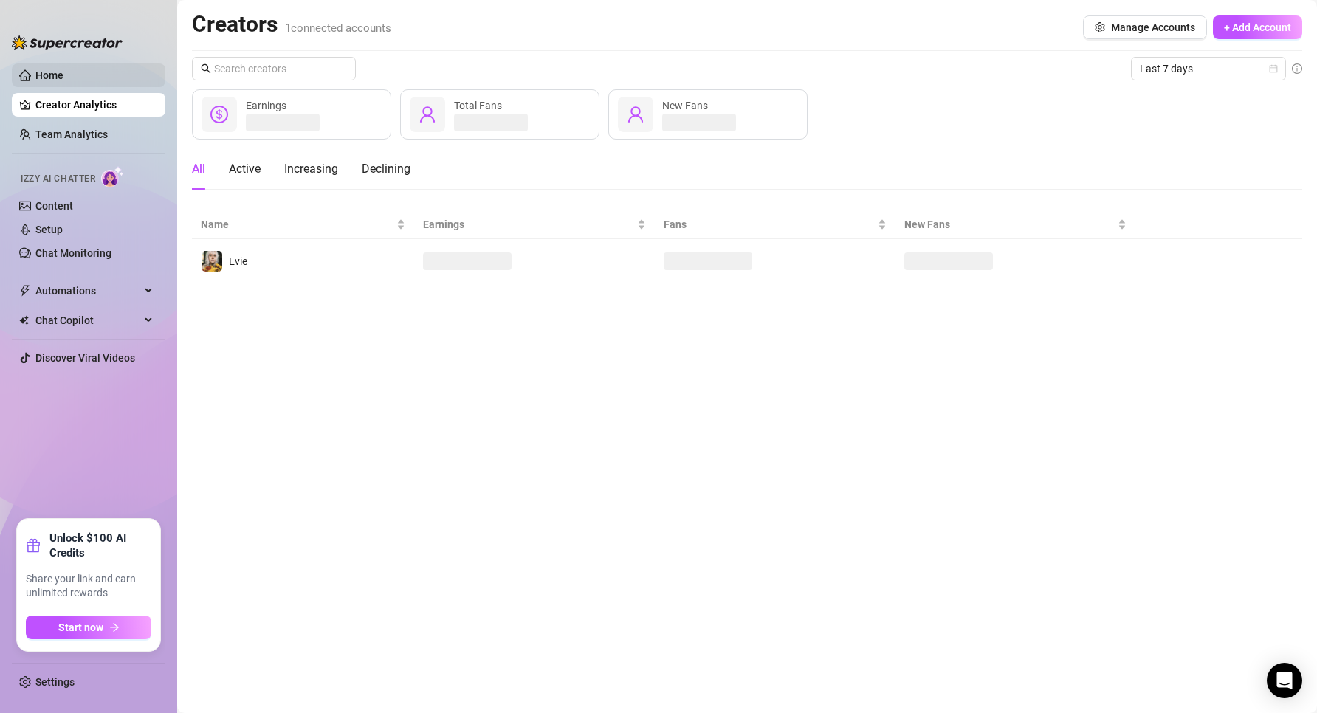
click at [35, 74] on link "Home" at bounding box center [49, 75] width 28 height 12
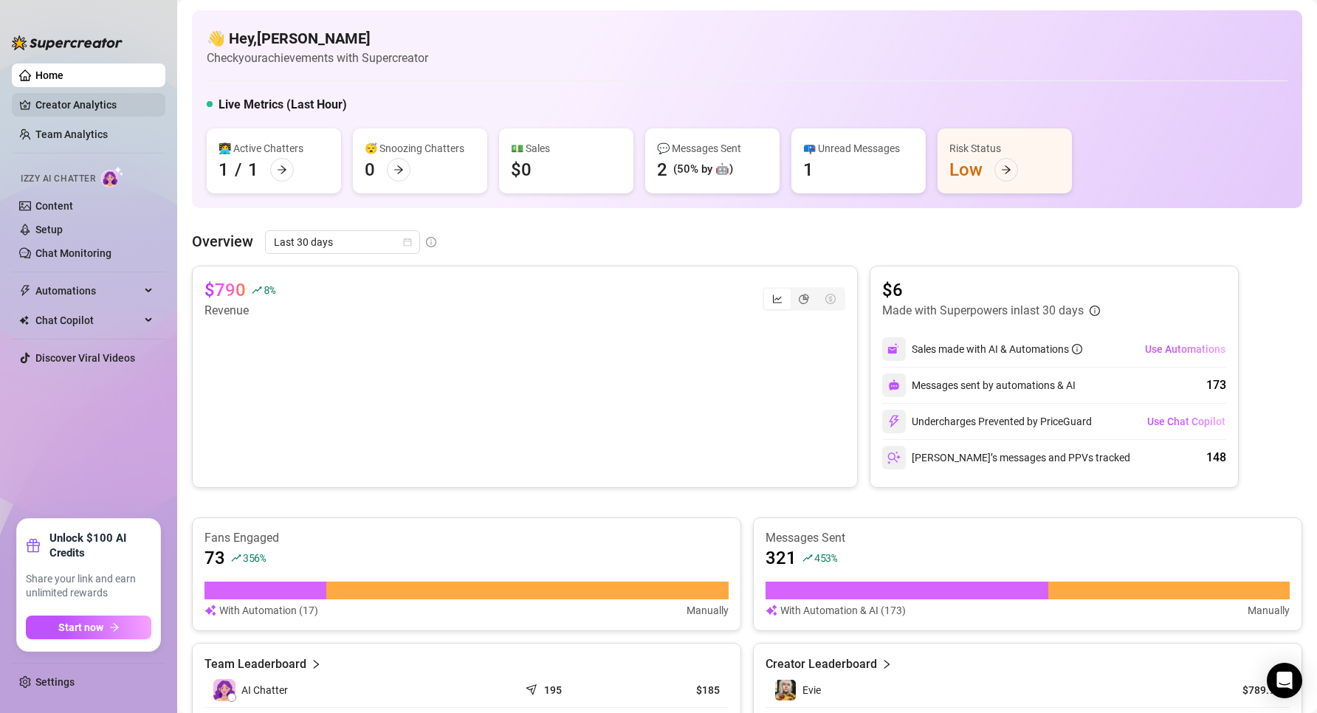
click at [105, 113] on link "Creator Analytics" at bounding box center [94, 105] width 118 height 24
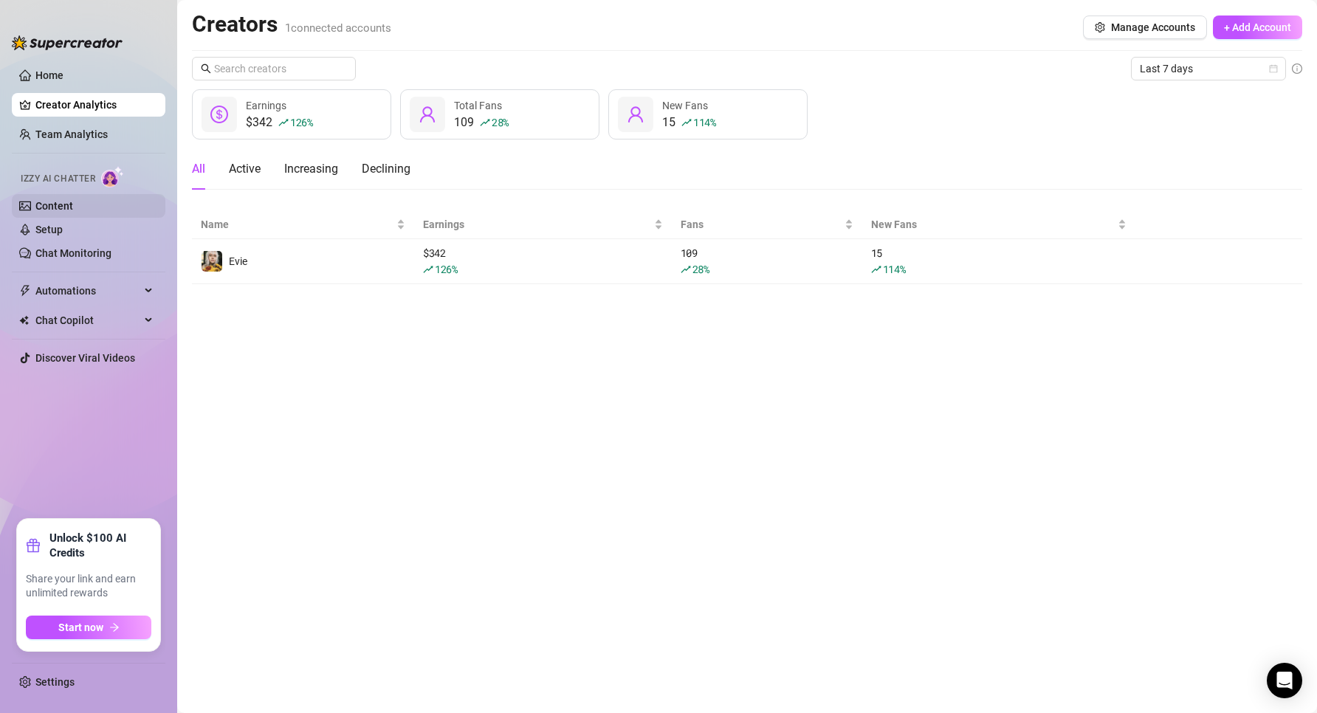
click at [58, 206] on link "Content" at bounding box center [54, 206] width 38 height 12
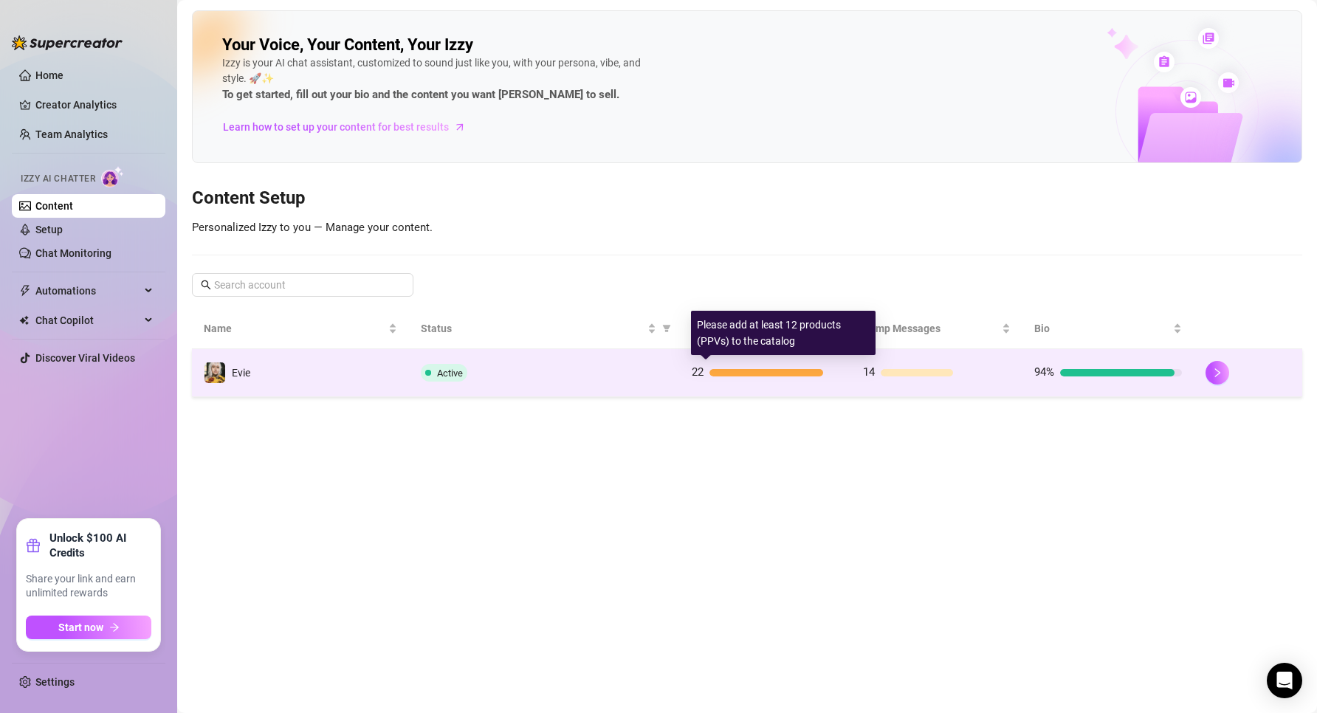
click at [789, 377] on div "22" at bounding box center [766, 373] width 148 height 18
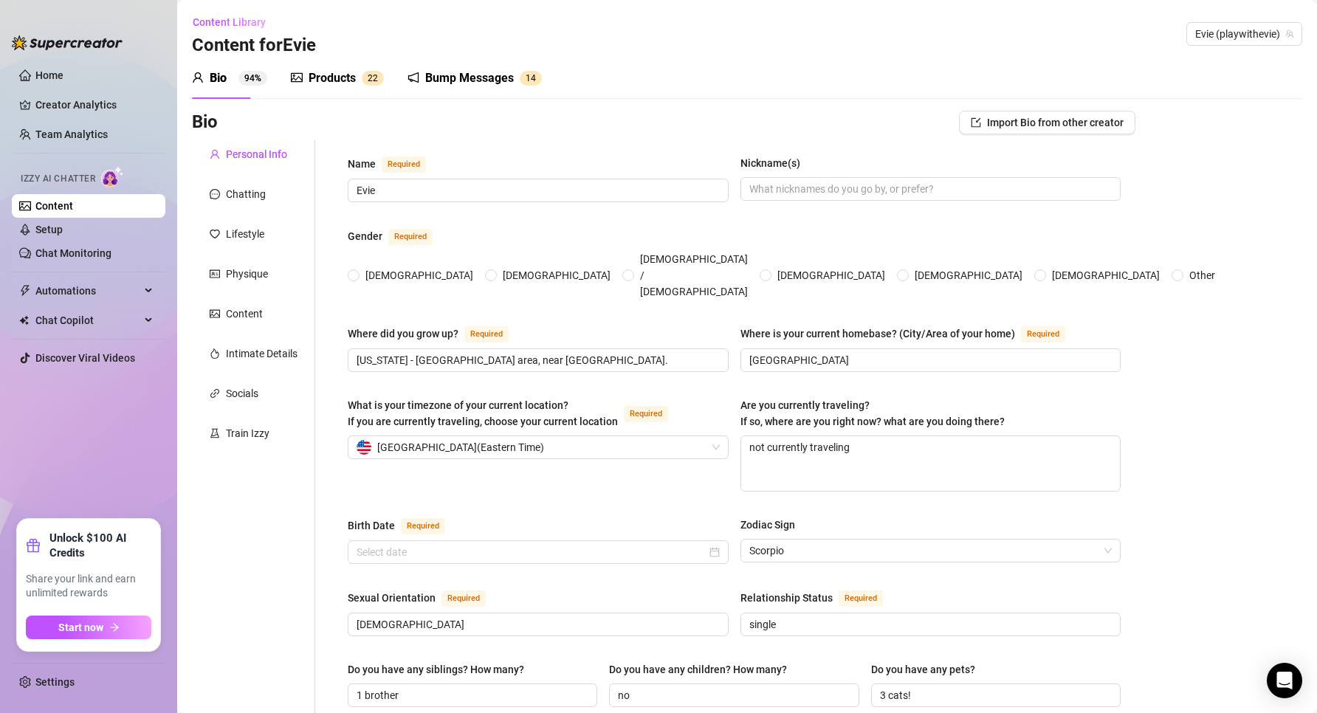
radio input "true"
type input "[DATE]"
click at [345, 80] on div "Products" at bounding box center [331, 78] width 47 height 18
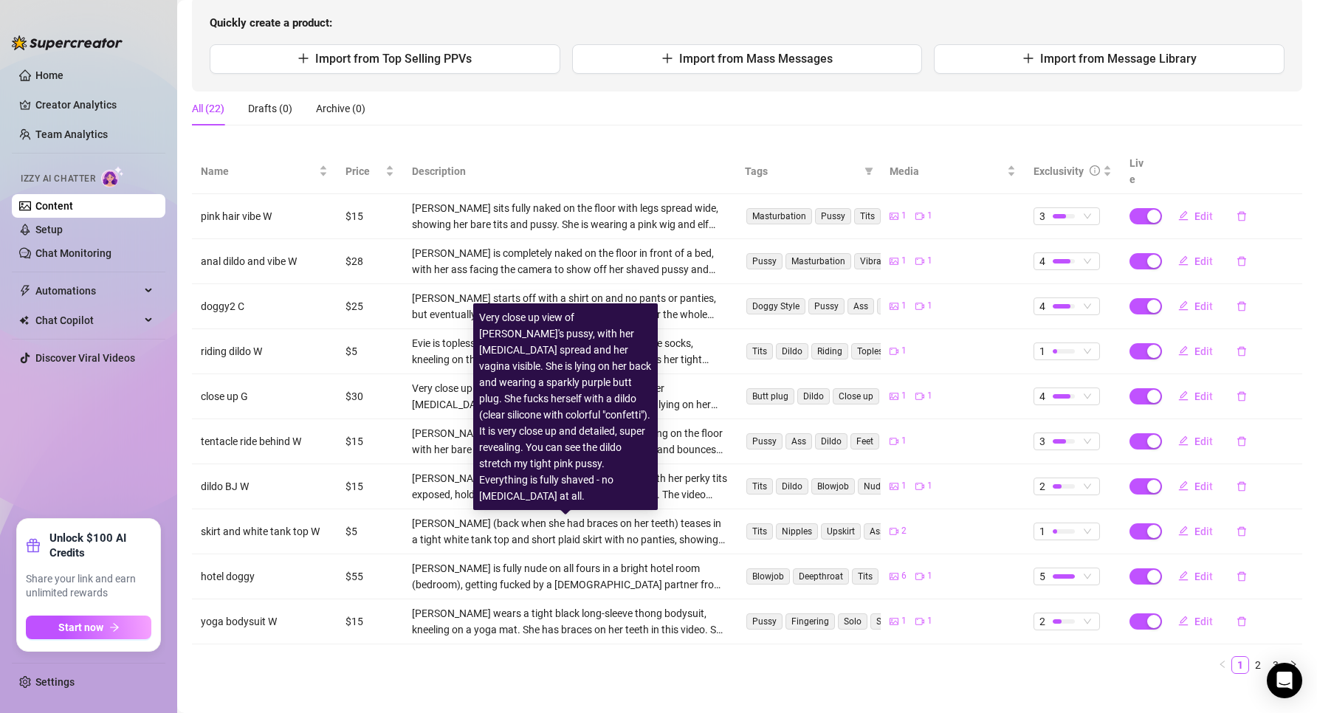
scroll to position [156, 0]
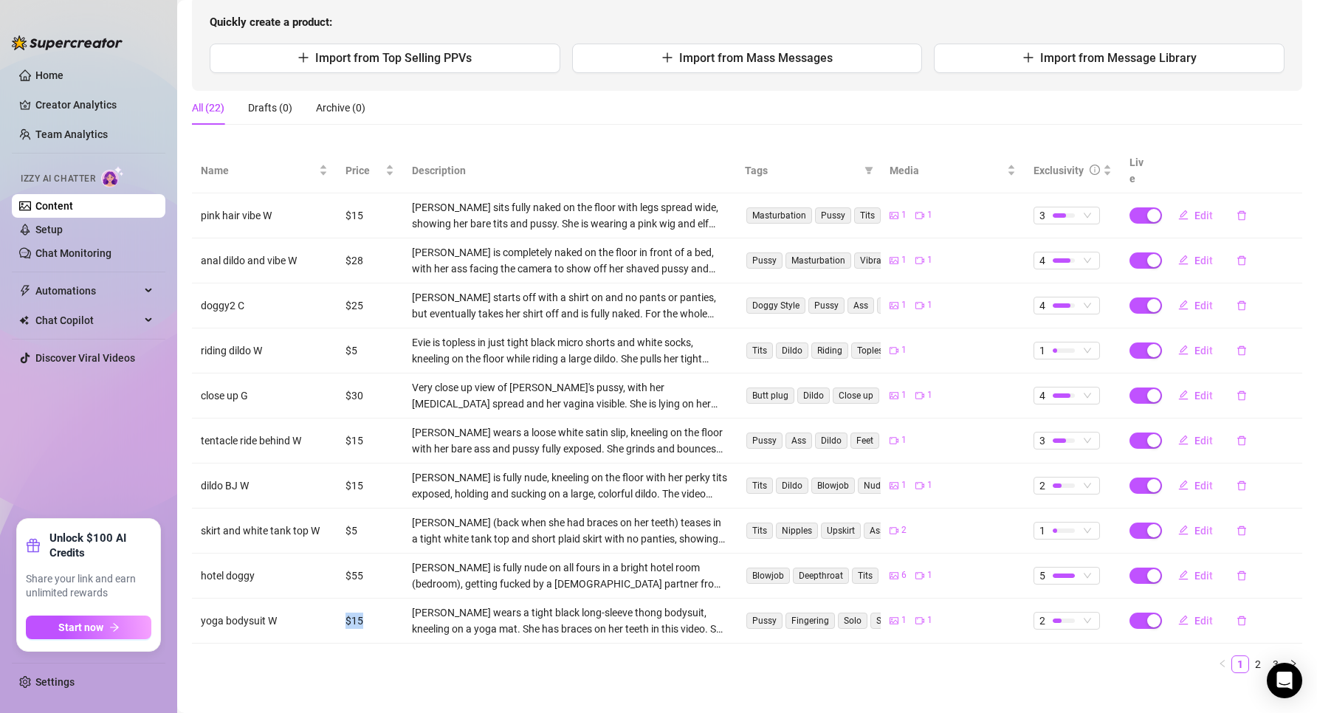
drag, startPoint x: 355, startPoint y: 601, endPoint x: 373, endPoint y: 601, distance: 18.4
click at [373, 601] on td "$15" at bounding box center [370, 621] width 66 height 45
click at [373, 600] on td "$15" at bounding box center [370, 621] width 66 height 45
click at [1249, 656] on link "2" at bounding box center [1257, 664] width 16 height 16
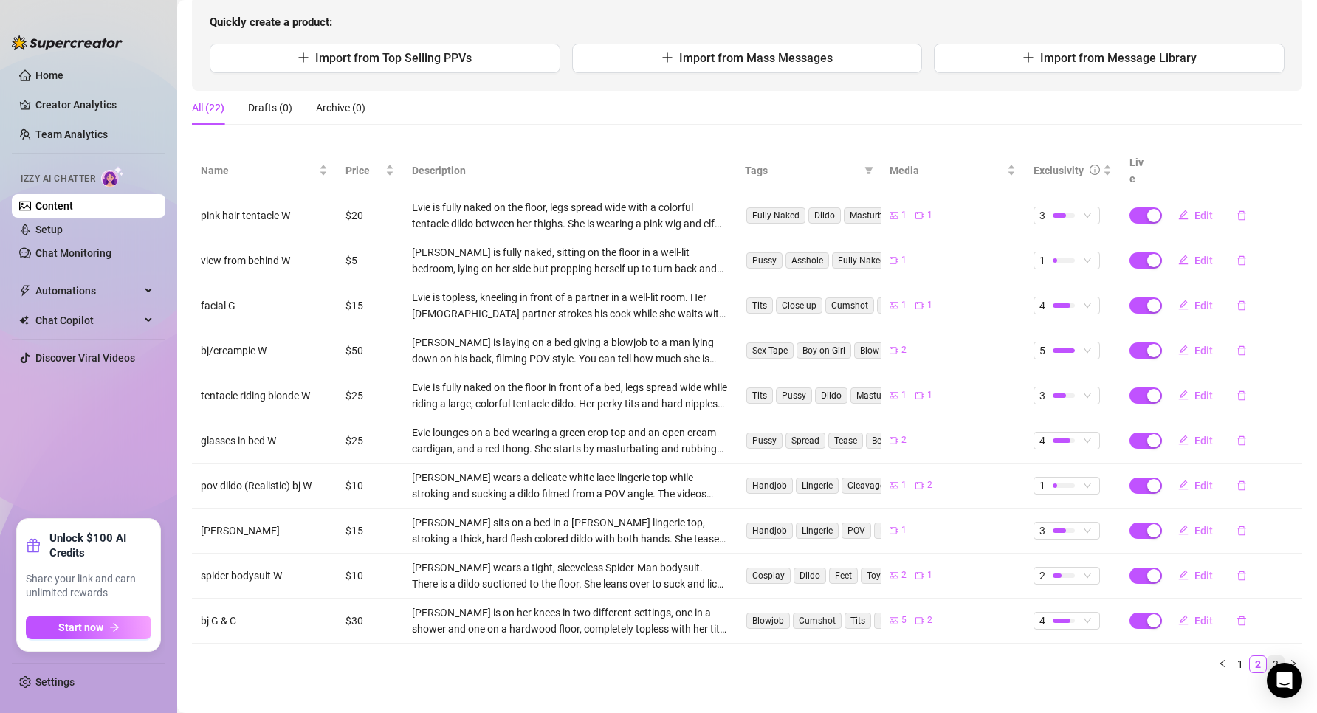
click at [1267, 656] on link "3" at bounding box center [1275, 664] width 16 height 16
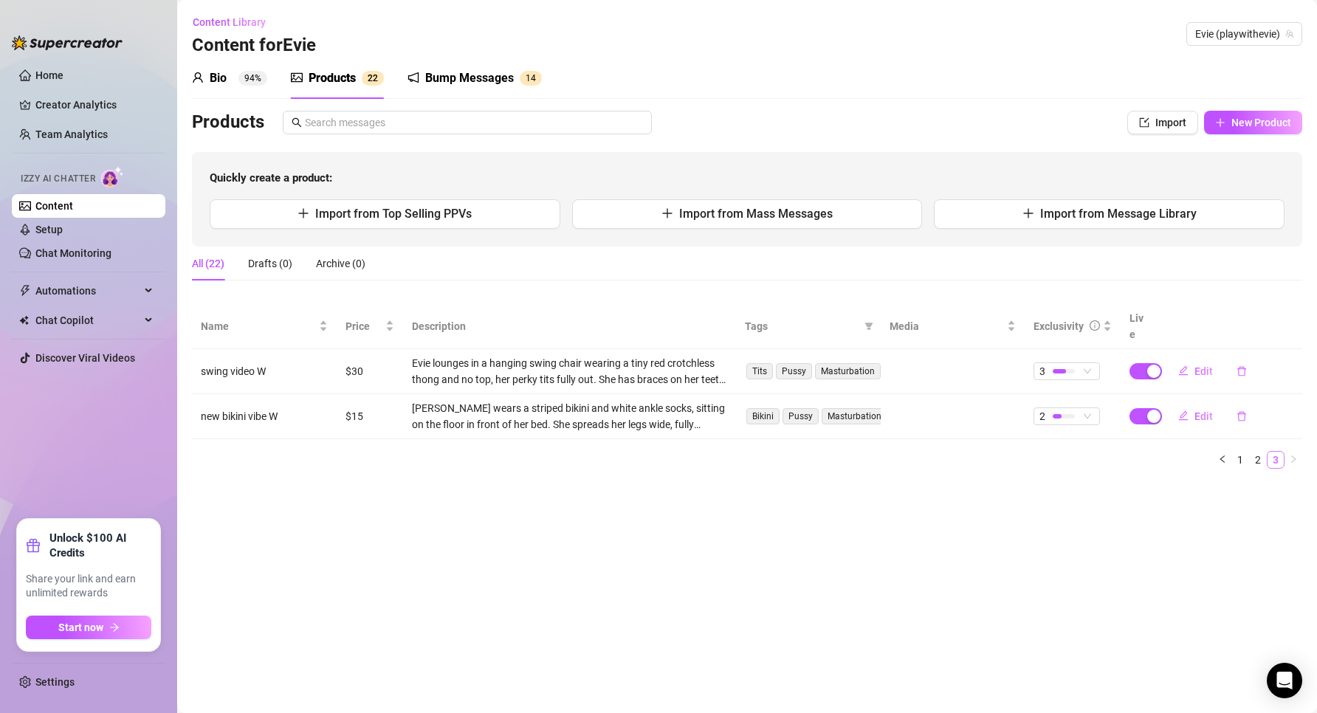
scroll to position [0, 0]
click at [1243, 452] on link "1" at bounding box center [1240, 460] width 16 height 16
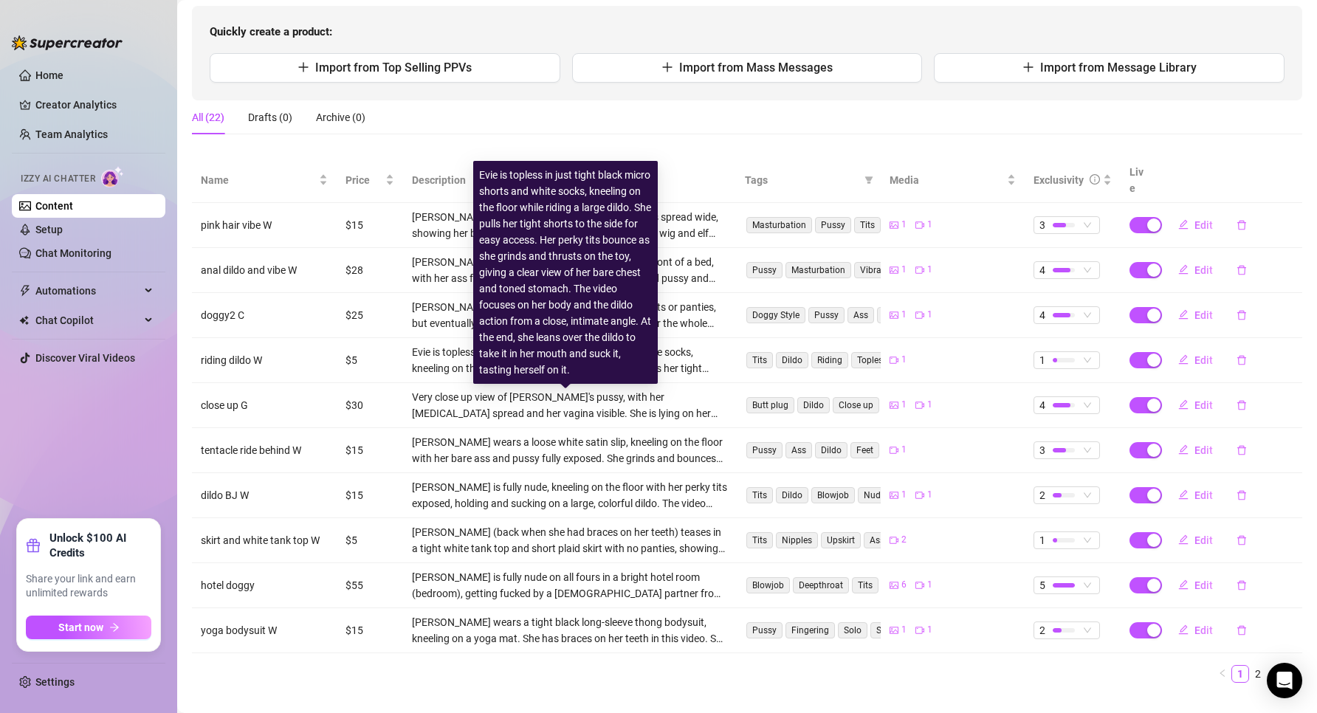
scroll to position [148, 0]
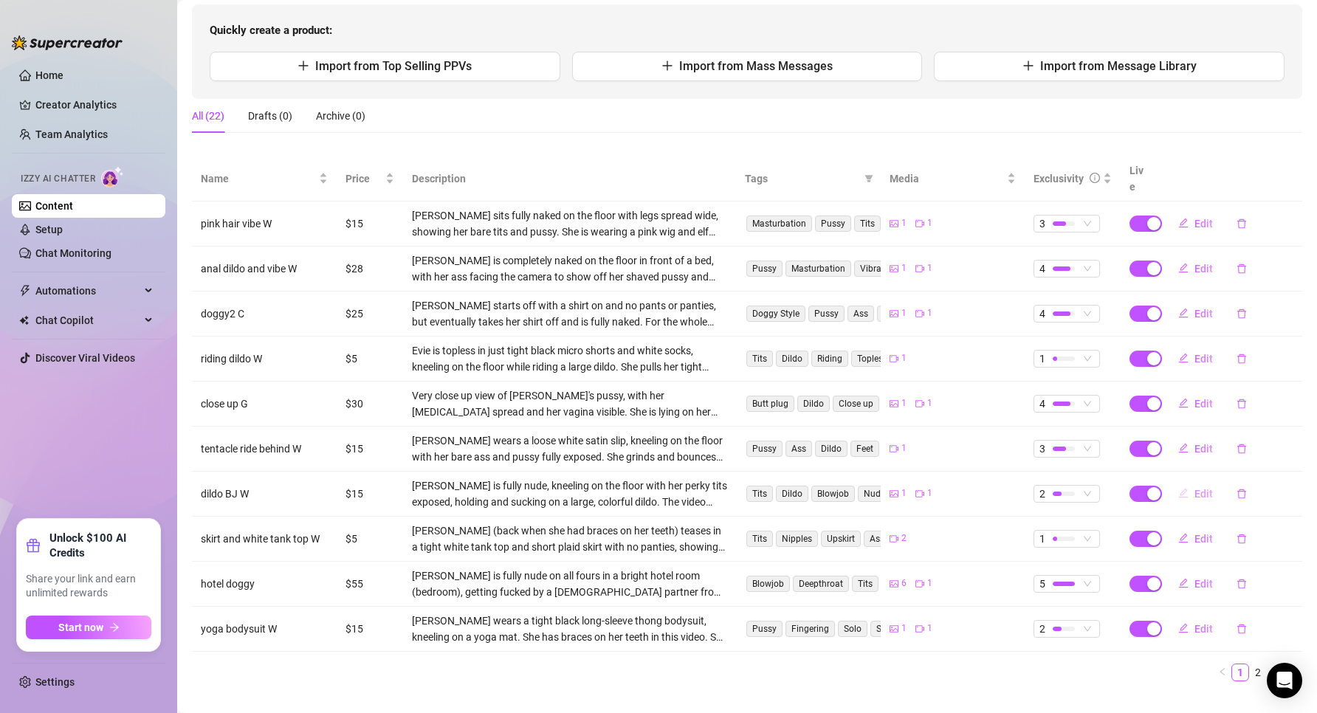
click at [1194, 488] on span "Edit" at bounding box center [1203, 494] width 18 height 12
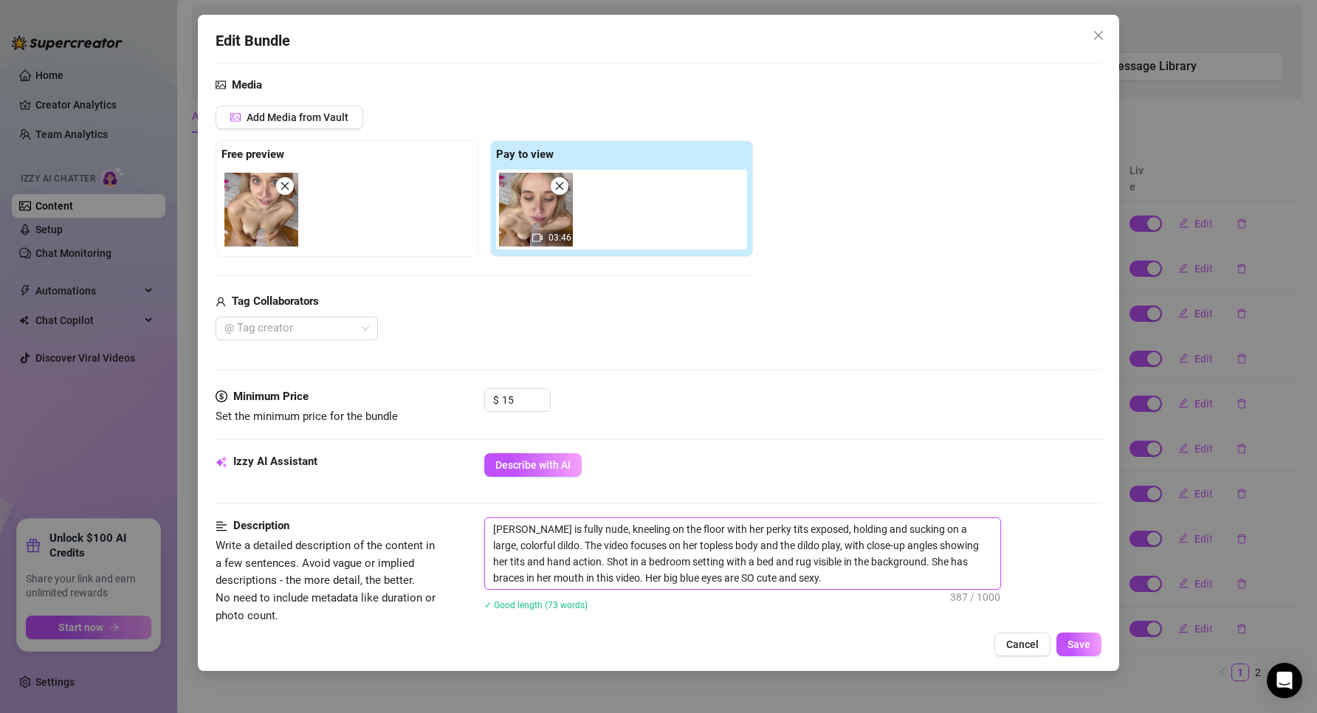
click at [632, 566] on textarea "[PERSON_NAME] is fully nude, kneeling on the floor with her perky tits exposed,…" at bounding box center [742, 553] width 515 height 71
drag, startPoint x: 784, startPoint y: 575, endPoint x: 463, endPoint y: 482, distance: 333.5
click at [462, 481] on form "Account Evie (@playwithevie) Name Name is for your internal organization only. …" at bounding box center [658, 550] width 886 height 1244
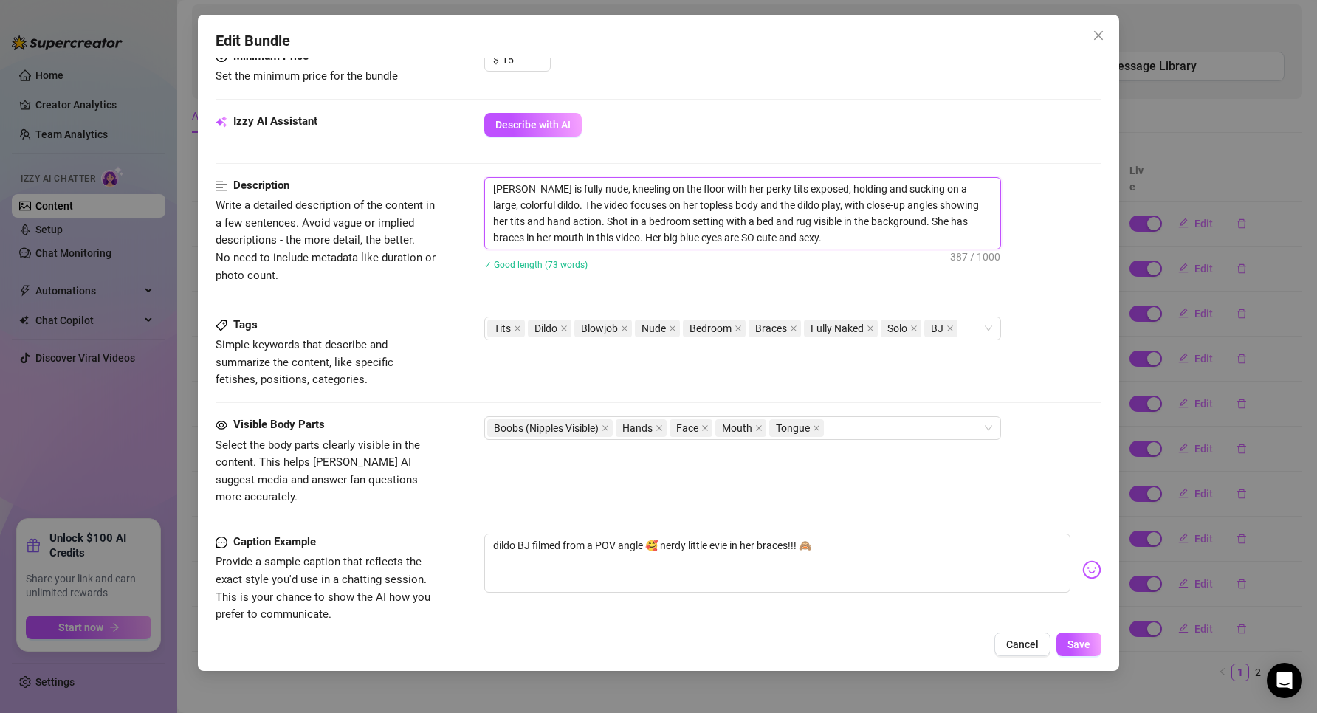
scroll to position [517, 0]
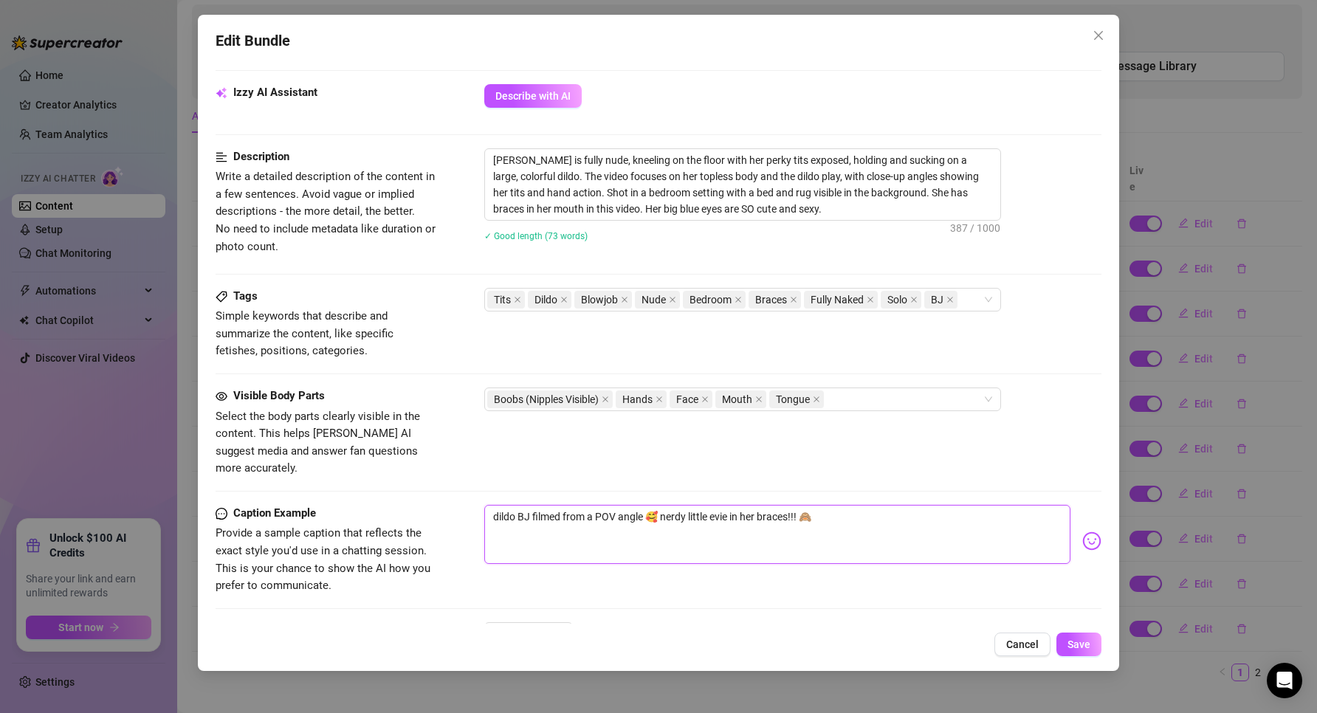
click at [720, 536] on textarea "dildo BJ filmed from a POV angle 🥰 nerdy little evie in her braces!!! 🙈" at bounding box center [777, 534] width 587 height 59
click at [856, 510] on textarea "dildo BJ filmed from a POV angle 🥰 nerdy little evie in her braces!!! 🙈" at bounding box center [777, 534] width 587 height 59
type textarea "dildo BJ filmed from a POV angle 🥰 nerdy little evie in her braces!!! 🙈"
paste textarea "[PERSON_NAME] is fully nude, kneeling on the floor with her perky tits exposed,…"
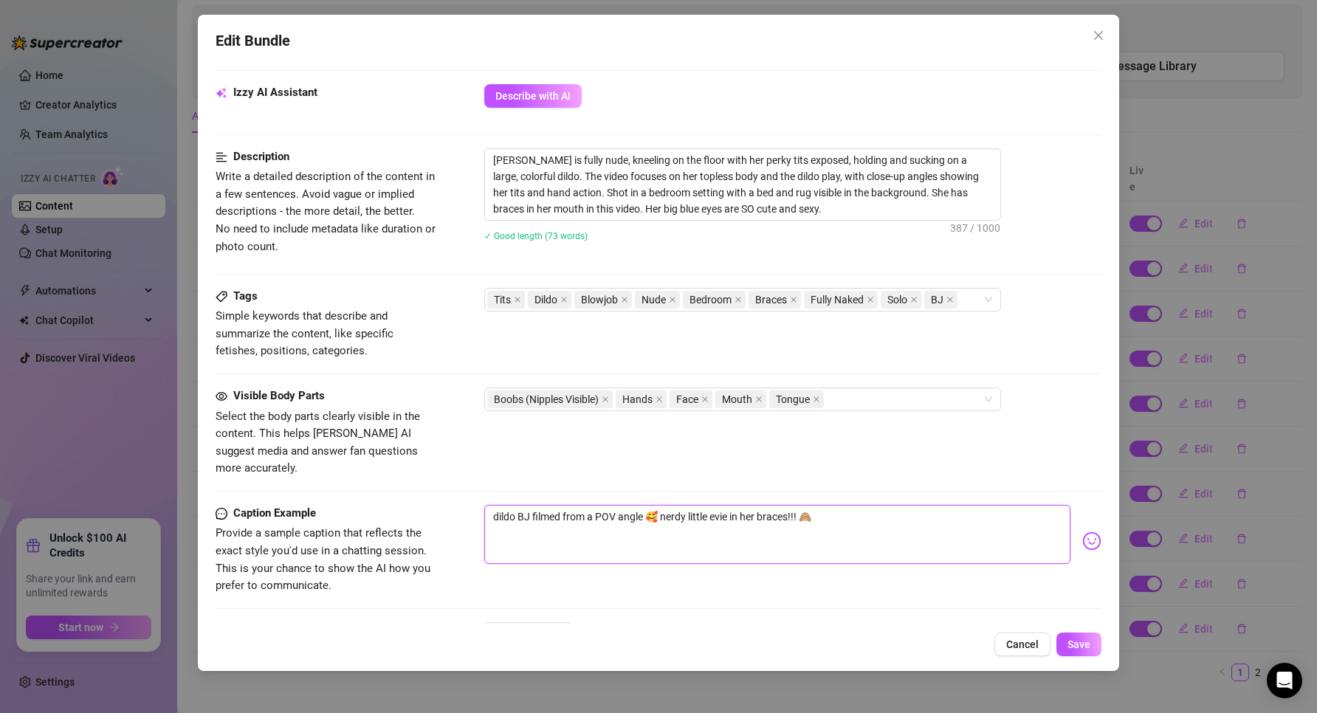
type textarea "dildo BJ filmed from a POV angle 🥰 nerdy little evie in her braces!!! 🙈 Evie is…"
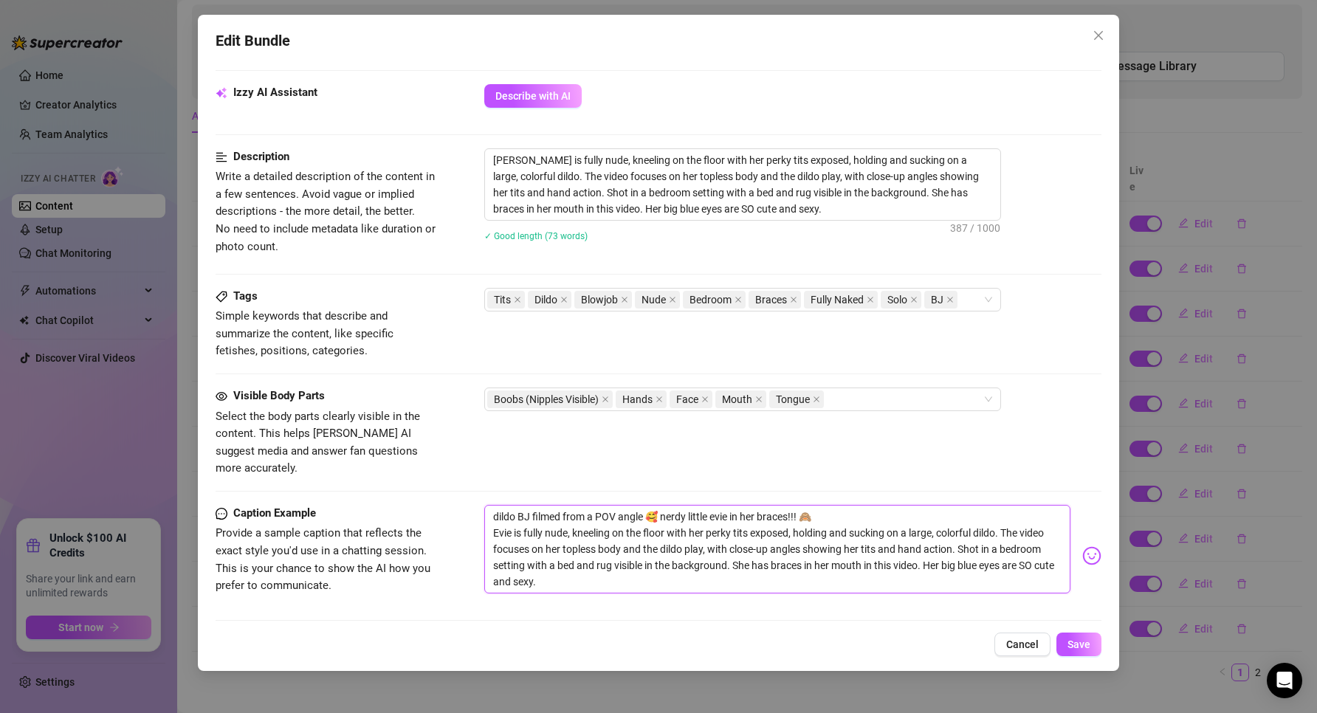
scroll to position [0, 0]
type textarea "dildo BJ filmed from a POV angle 🥰 nerdy little evie in her braces!!! 🙈 Evie is…"
click at [1027, 649] on span "Cancel" at bounding box center [1022, 644] width 32 height 12
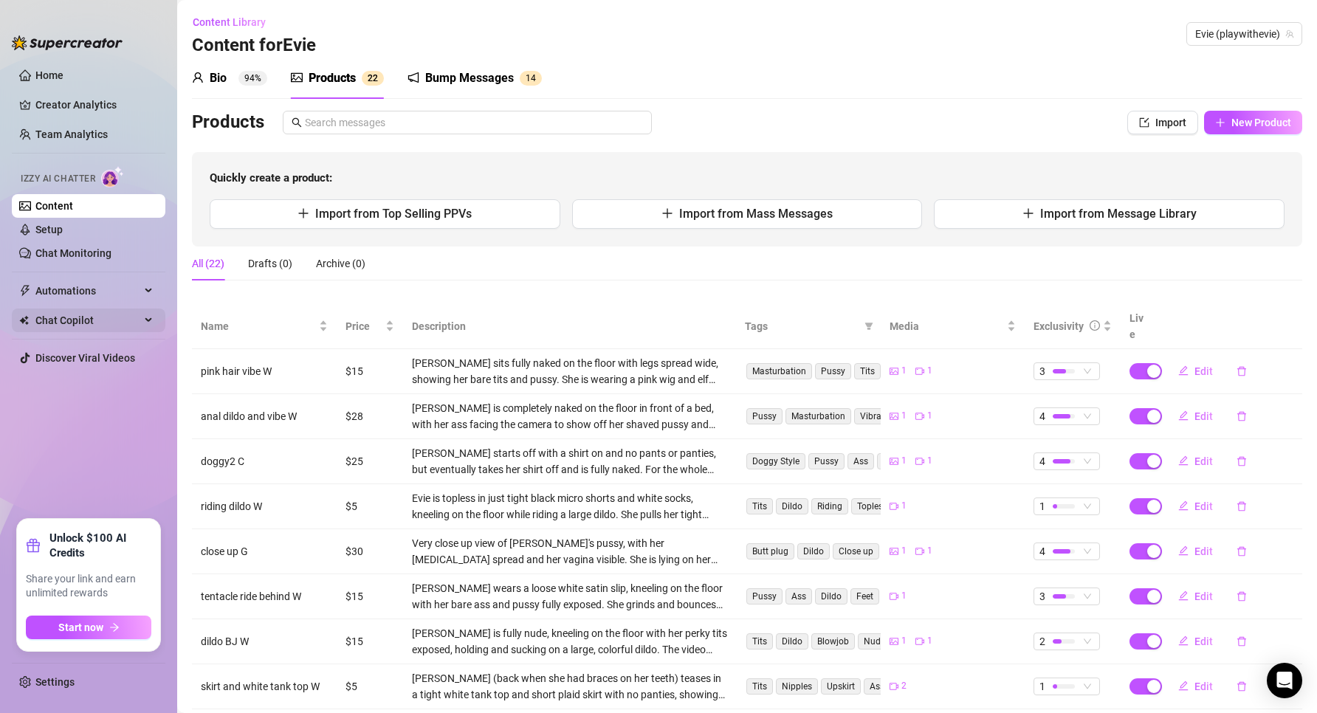
click at [115, 317] on span "Chat Copilot" at bounding box center [87, 320] width 105 height 24
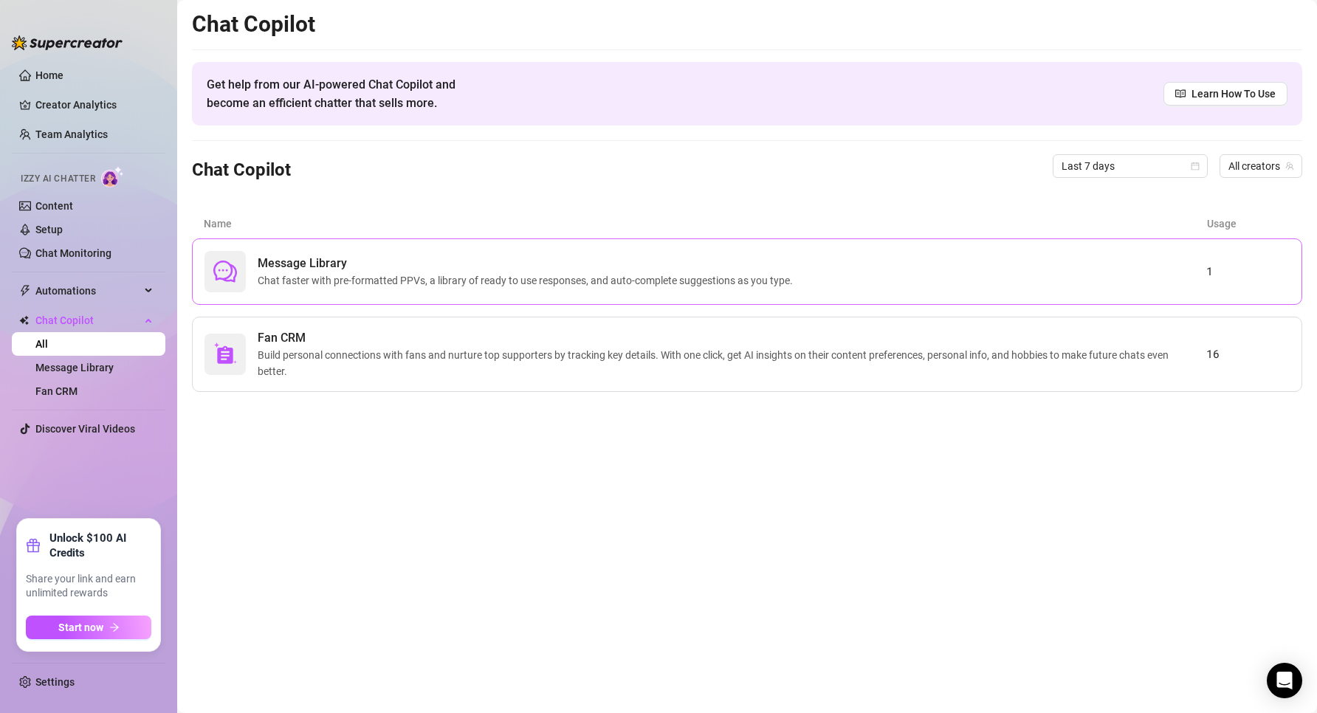
click at [256, 269] on div "Message Library Chat faster with pre-formatted PPVs, a library of ready to use …" at bounding box center [704, 271] width 1001 height 41
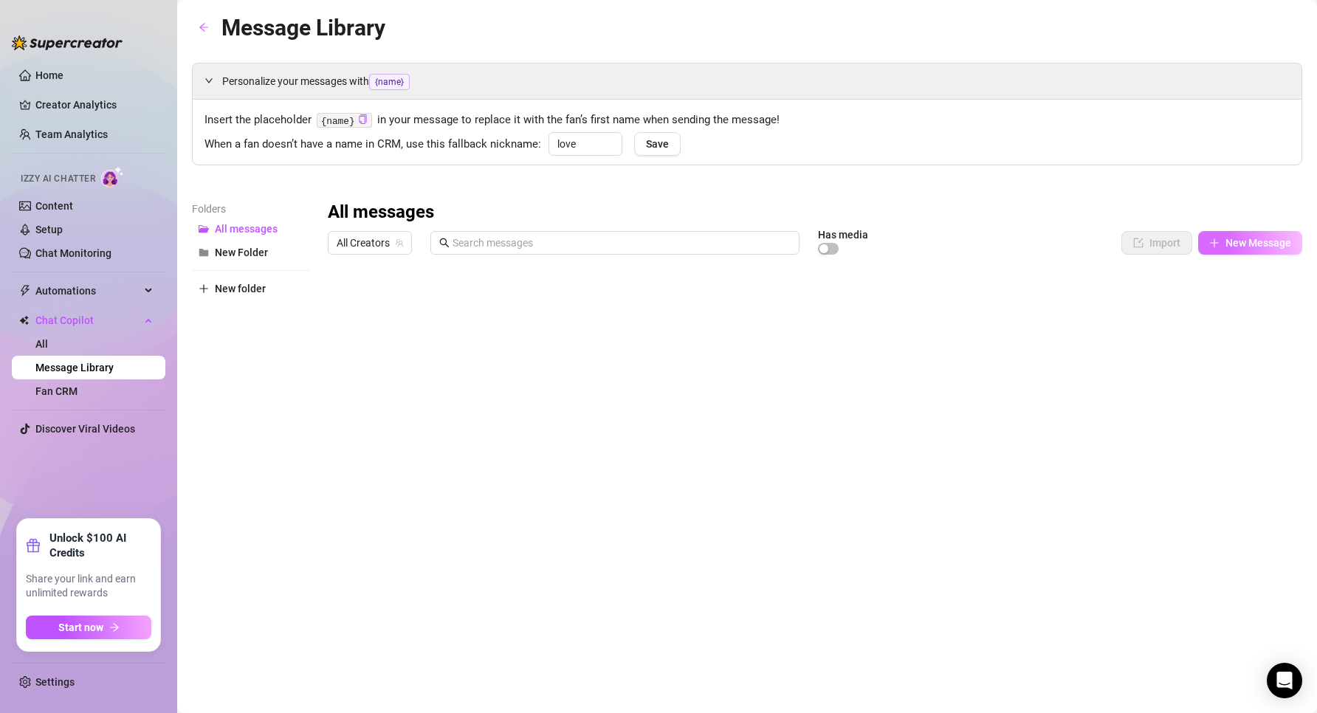
click at [1258, 242] on span "New Message" at bounding box center [1258, 243] width 66 height 12
type textarea "Type your message here..."
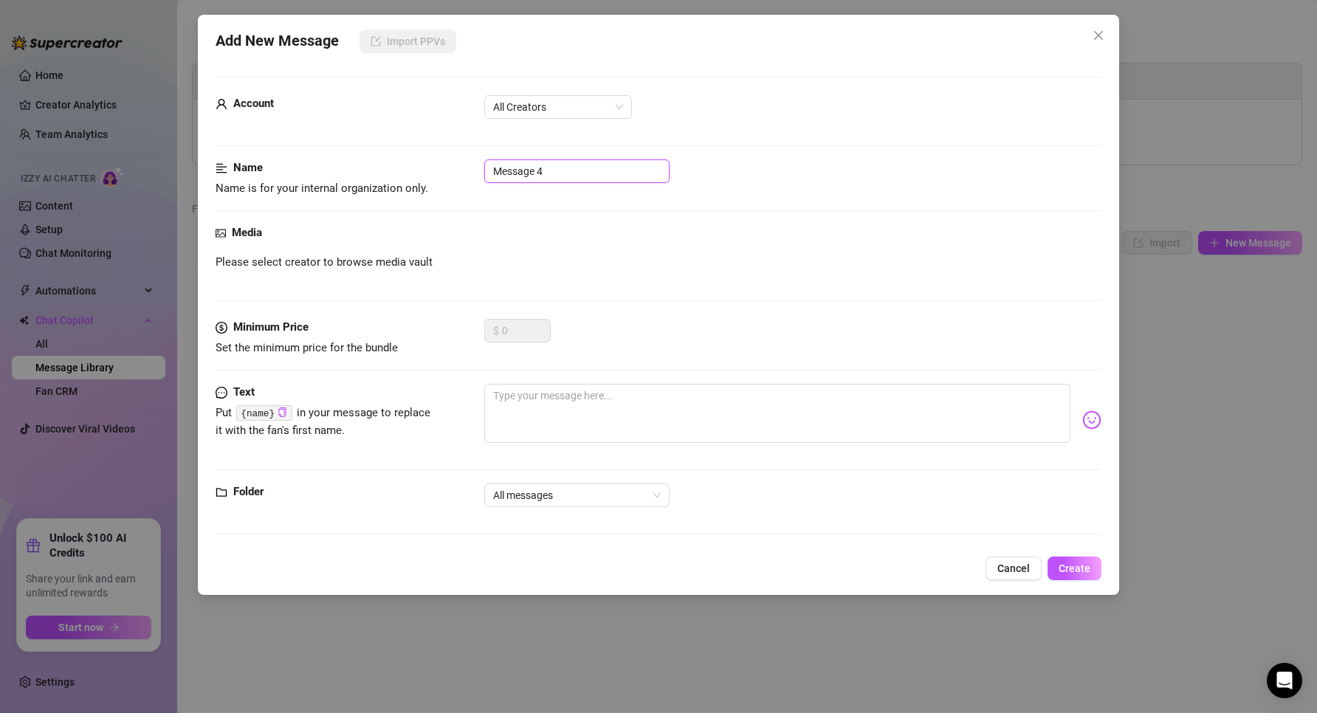
drag, startPoint x: 572, startPoint y: 174, endPoint x: 418, endPoint y: 139, distance: 158.1
click at [418, 139] on form "Account All Creators Name Name is for your internal organization only. Message …" at bounding box center [658, 312] width 886 height 471
type input "BJ"
click at [621, 413] on textarea at bounding box center [777, 413] width 587 height 59
paste textarea "dildo BJ filmed from a POV angle 🥰 nerdy little evie in her braces!!! 🙈 Evie is…"
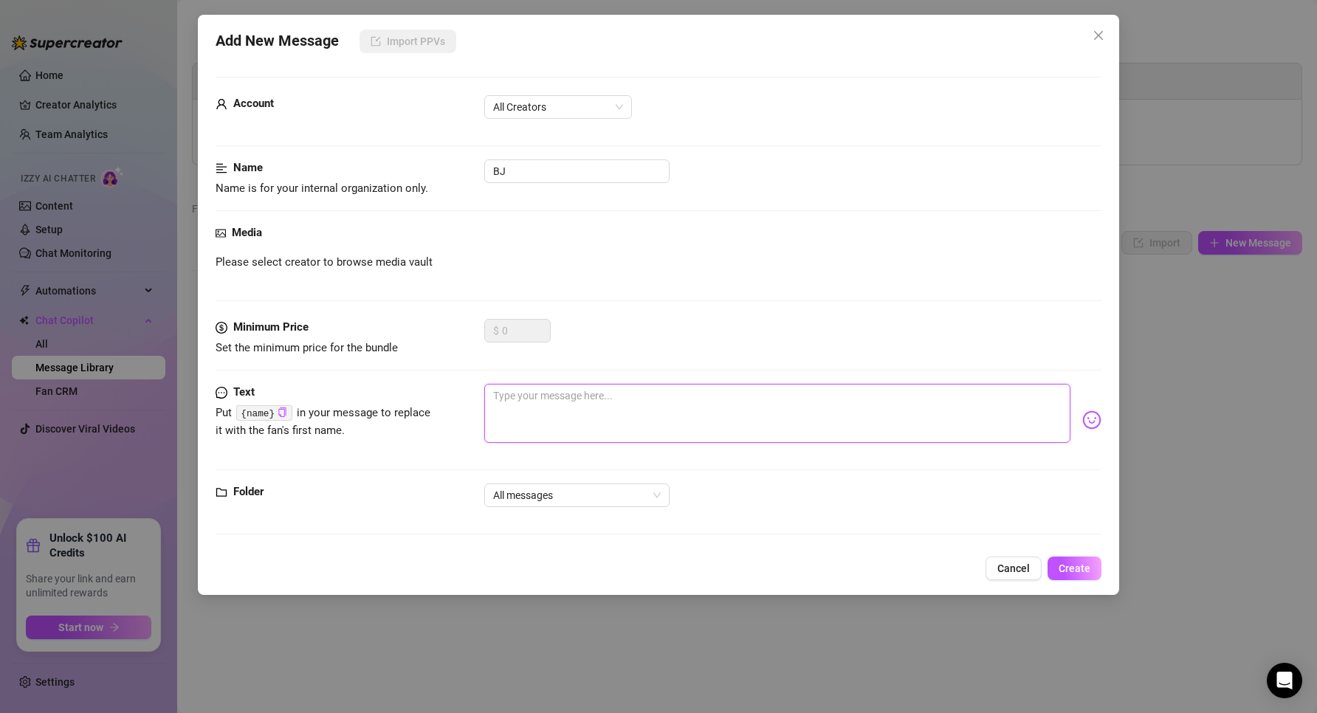
type textarea "dildo BJ filmed from a POV angle 🥰 nerdy little evie in her braces!!! 🙈 Evie is…"
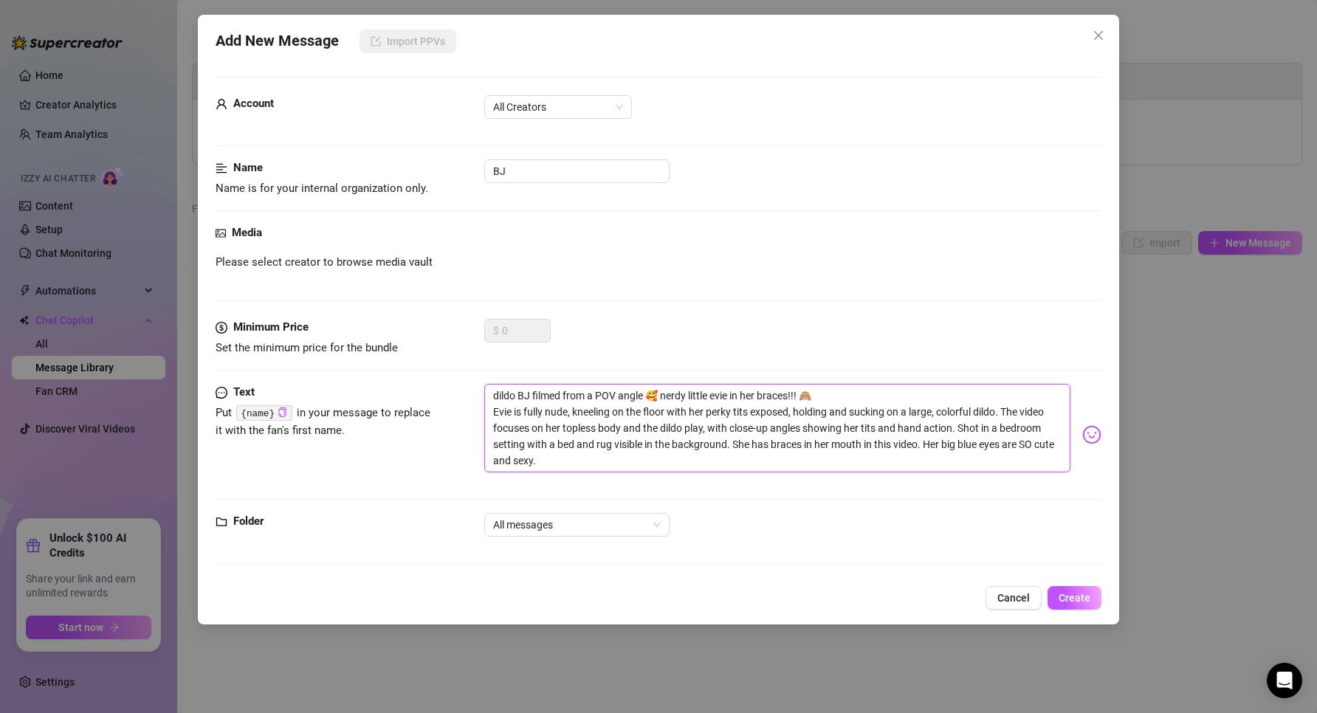
type textarea "dildo BJ filmed from a POV angle 🥰 nerdy little evie in her braces!!! 🙈 Evie is…"
click at [542, 185] on div "Name Name is for your internal organization only. BJ" at bounding box center [658, 178] width 886 height 38
drag, startPoint x: 531, startPoint y: 176, endPoint x: 471, endPoint y: 170, distance: 60.9
click at [471, 170] on div "Name Name is for your internal organization only. BJ" at bounding box center [658, 178] width 886 height 38
click at [529, 117] on span "All Creators" at bounding box center [558, 107] width 130 height 22
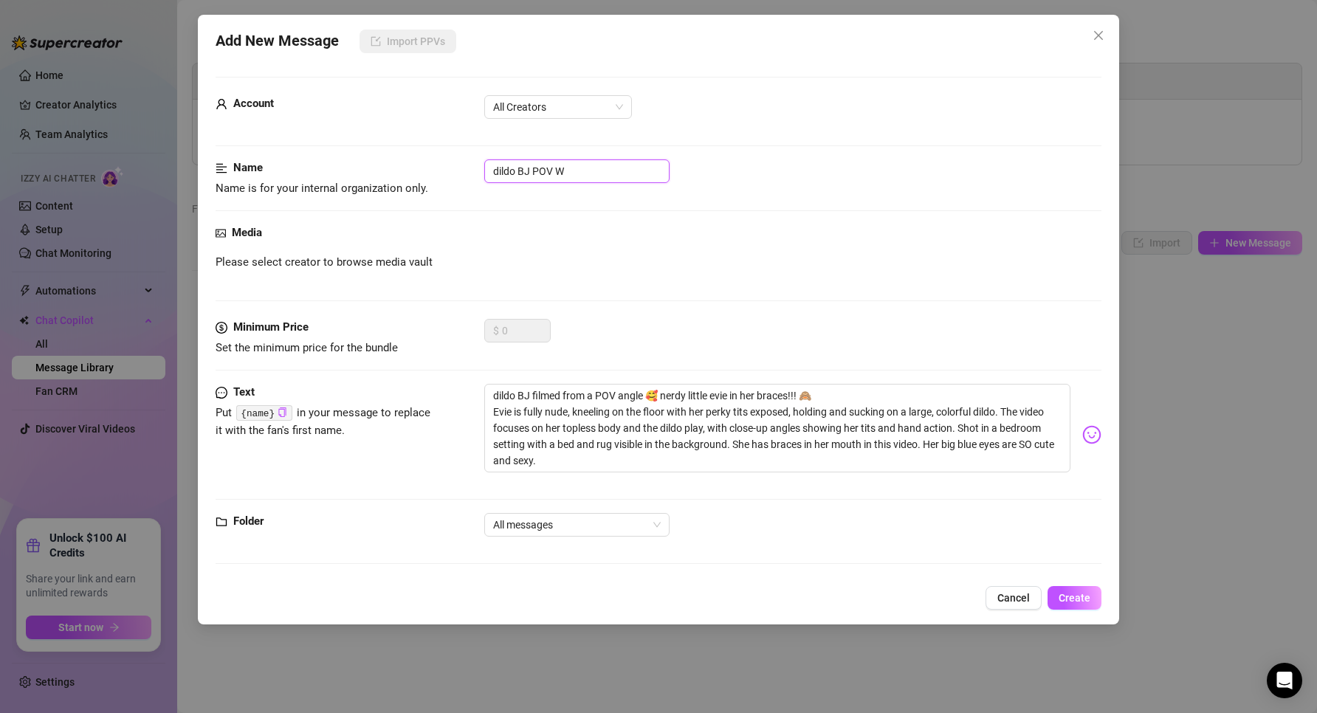
type input "dildo BJ POV W"
click at [565, 165] on div "Evie (@playwithevie)" at bounding box center [558, 160] width 124 height 16
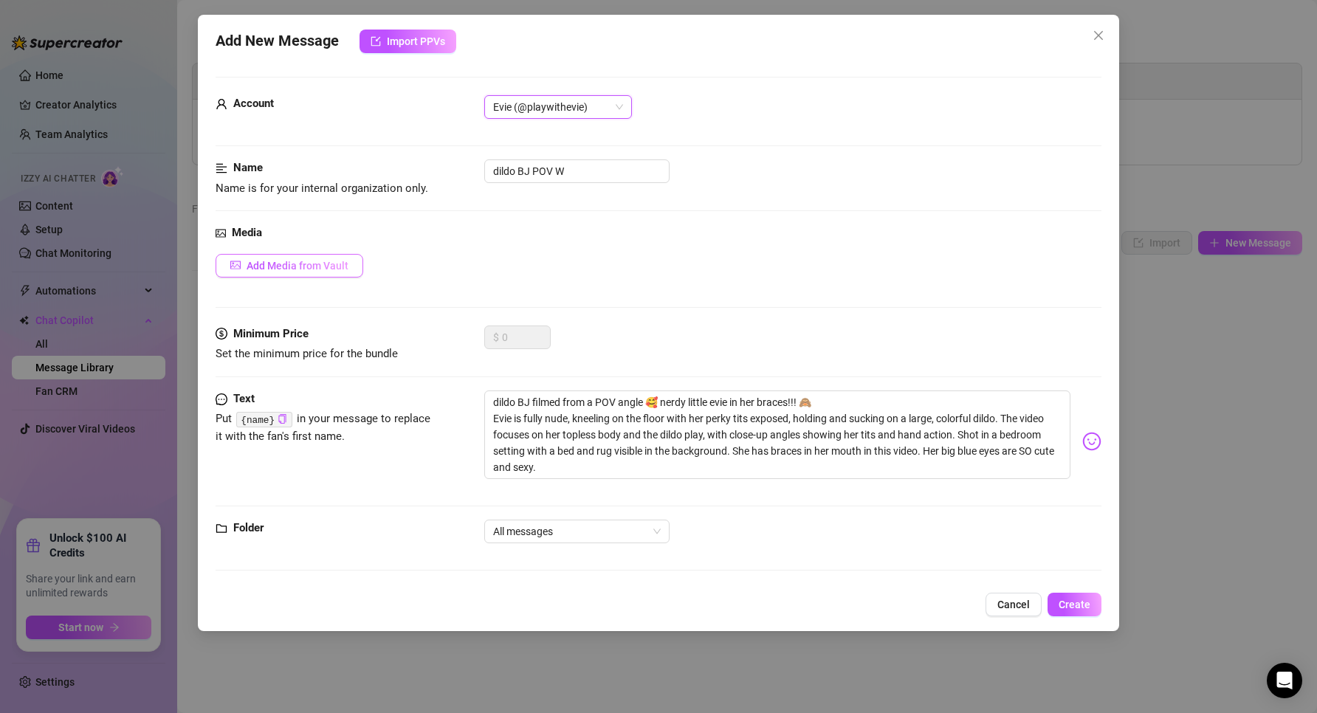
click at [271, 264] on span "Add Media from Vault" at bounding box center [297, 266] width 102 height 12
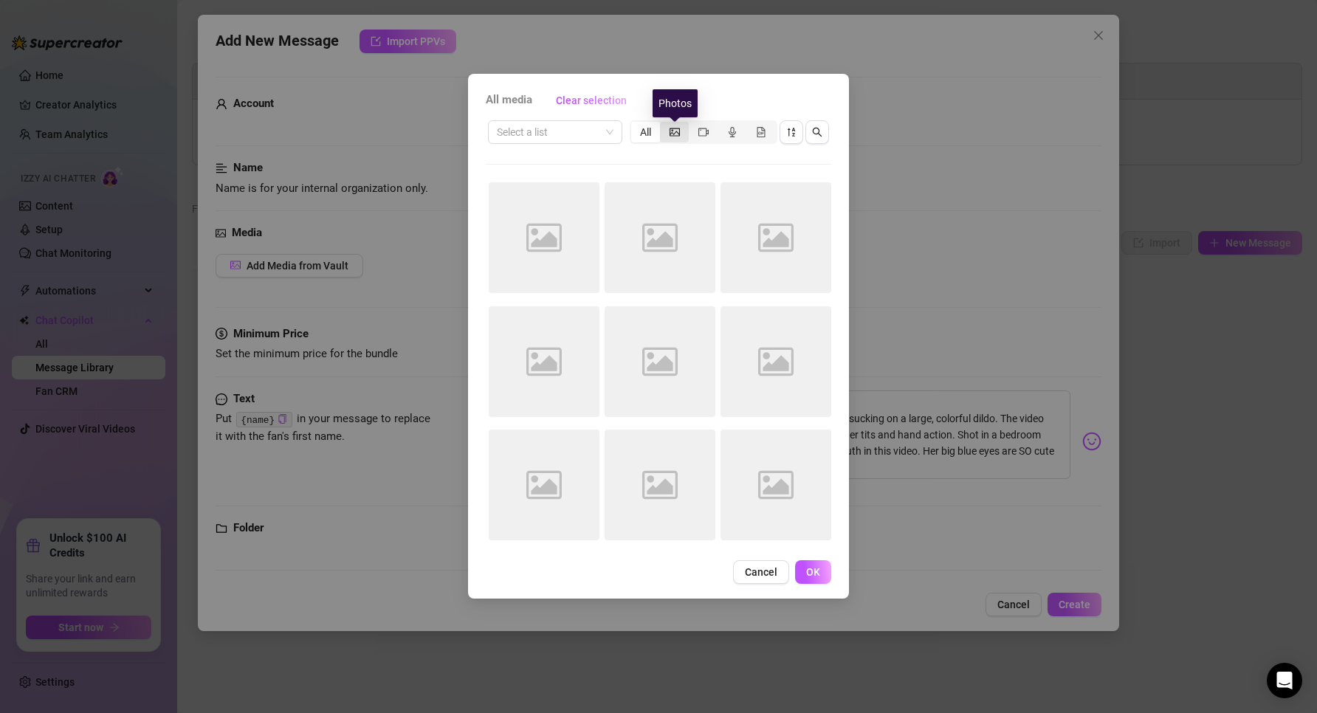
click at [675, 131] on icon "picture" at bounding box center [674, 132] width 10 height 8
click at [663, 124] on input "segmented control" at bounding box center [663, 124] width 0 height 0
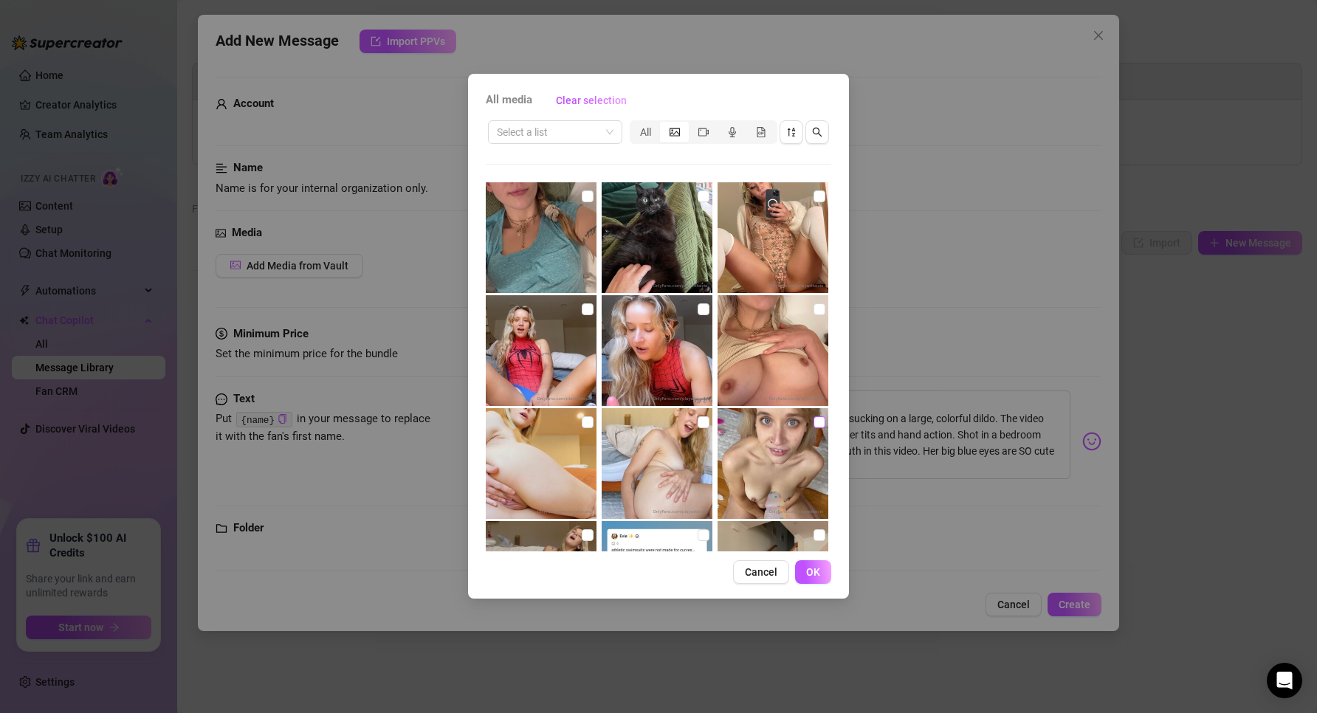
click at [813, 421] on input "checkbox" at bounding box center [819, 422] width 12 height 12
checkbox input "true"
click at [704, 132] on icon "video-camera" at bounding box center [703, 132] width 10 height 10
click at [692, 124] on input "segmented control" at bounding box center [692, 124] width 0 height 0
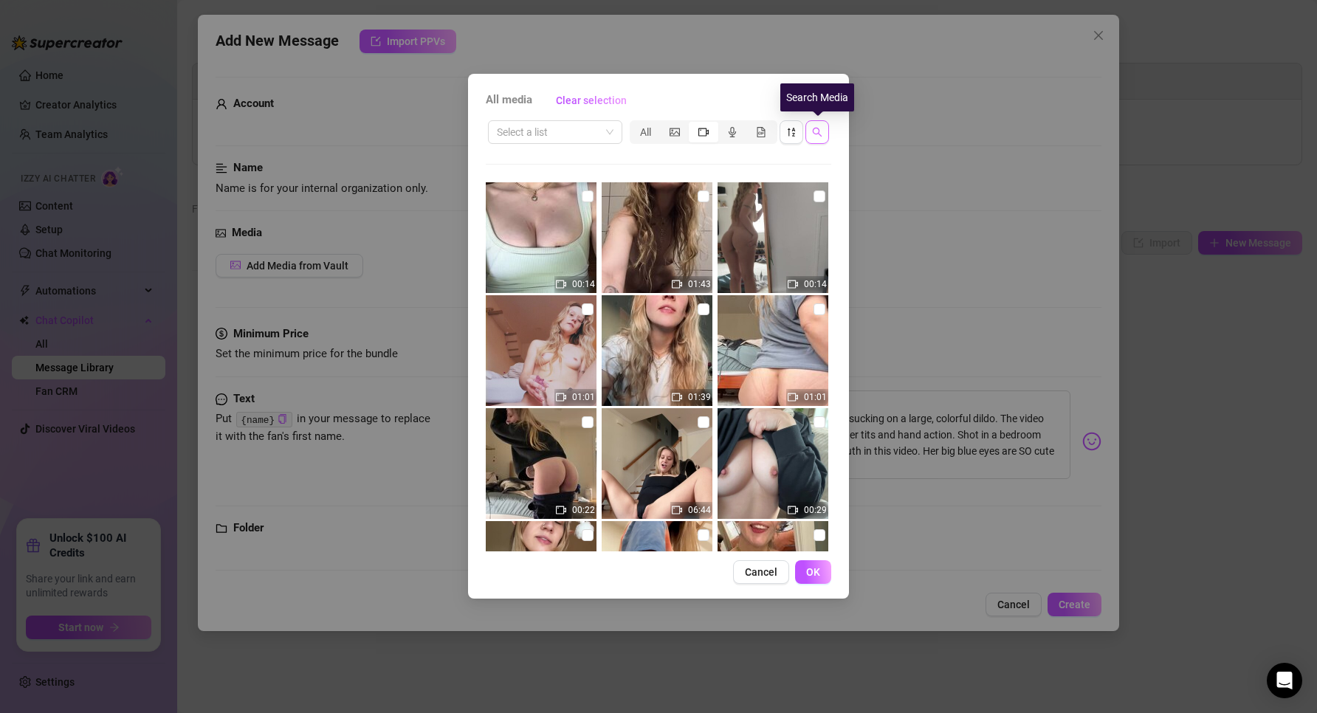
click at [826, 137] on button "button" at bounding box center [817, 132] width 24 height 24
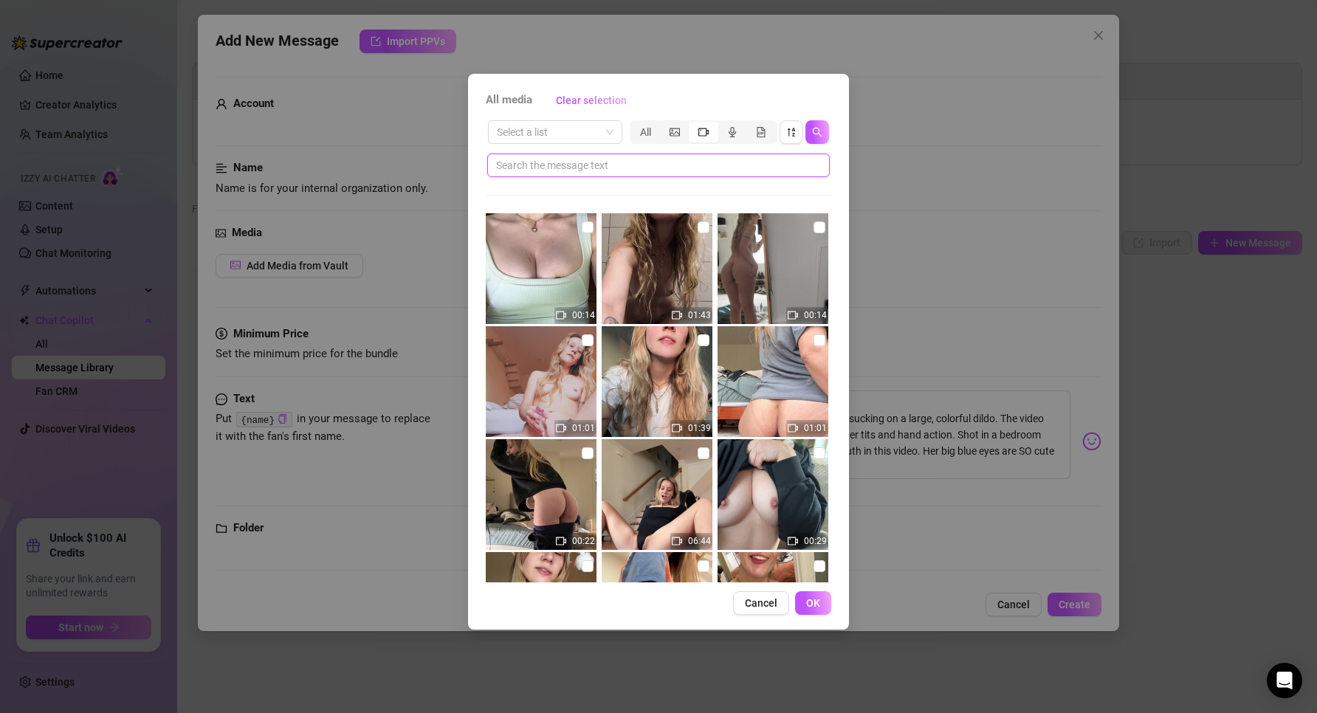
drag, startPoint x: 632, startPoint y: 170, endPoint x: 642, endPoint y: 188, distance: 20.1
click at [632, 170] on input "text" at bounding box center [652, 165] width 313 height 16
type input "dildo"
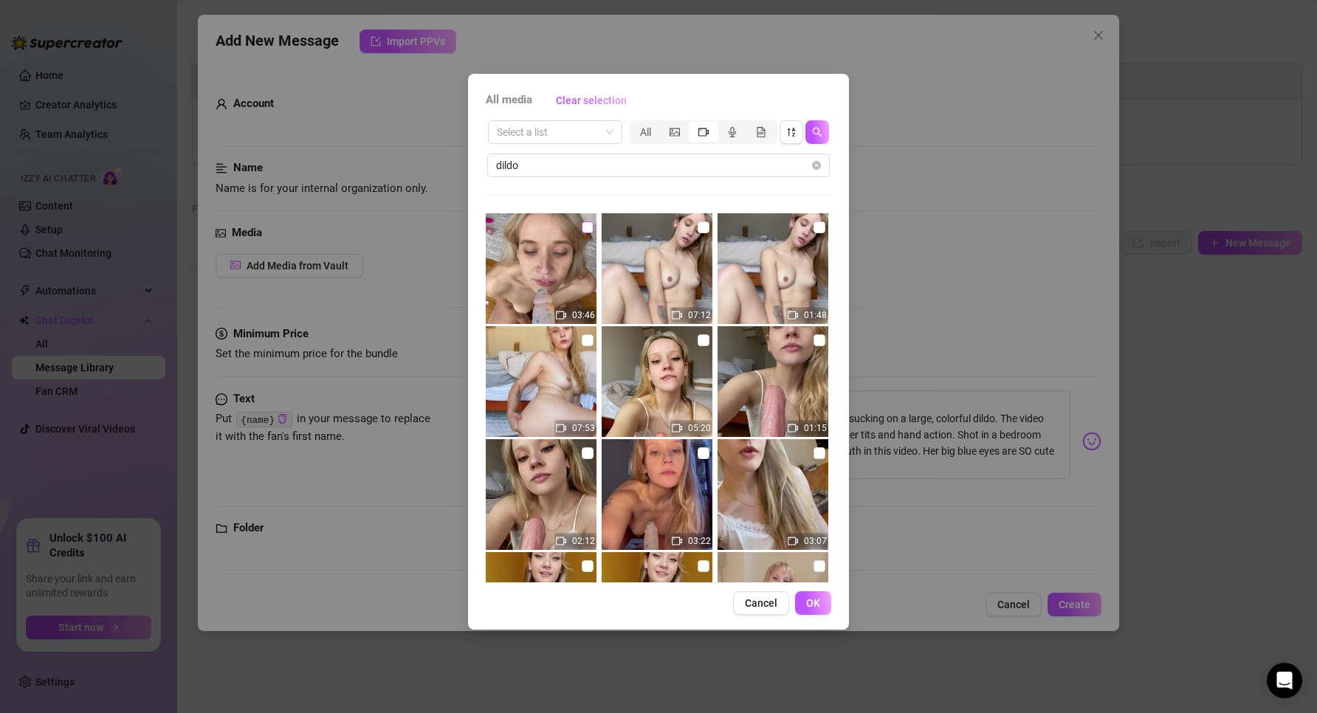
click at [587, 223] on input "checkbox" at bounding box center [588, 227] width 12 height 12
click at [582, 232] on input "checkbox" at bounding box center [588, 227] width 12 height 12
checkbox input "true"
click at [549, 288] on img at bounding box center [541, 268] width 111 height 111
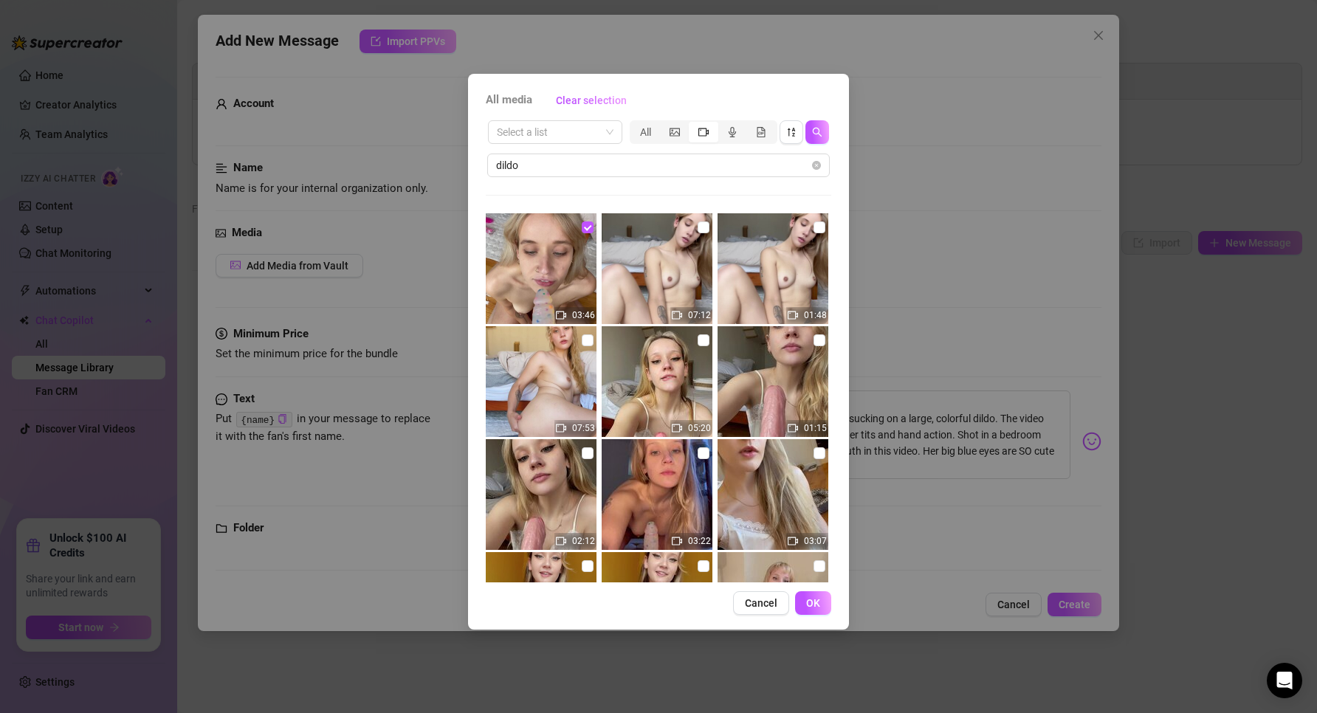
click at [530, 278] on img at bounding box center [541, 268] width 111 height 111
click at [818, 605] on span "OK" at bounding box center [813, 603] width 14 height 12
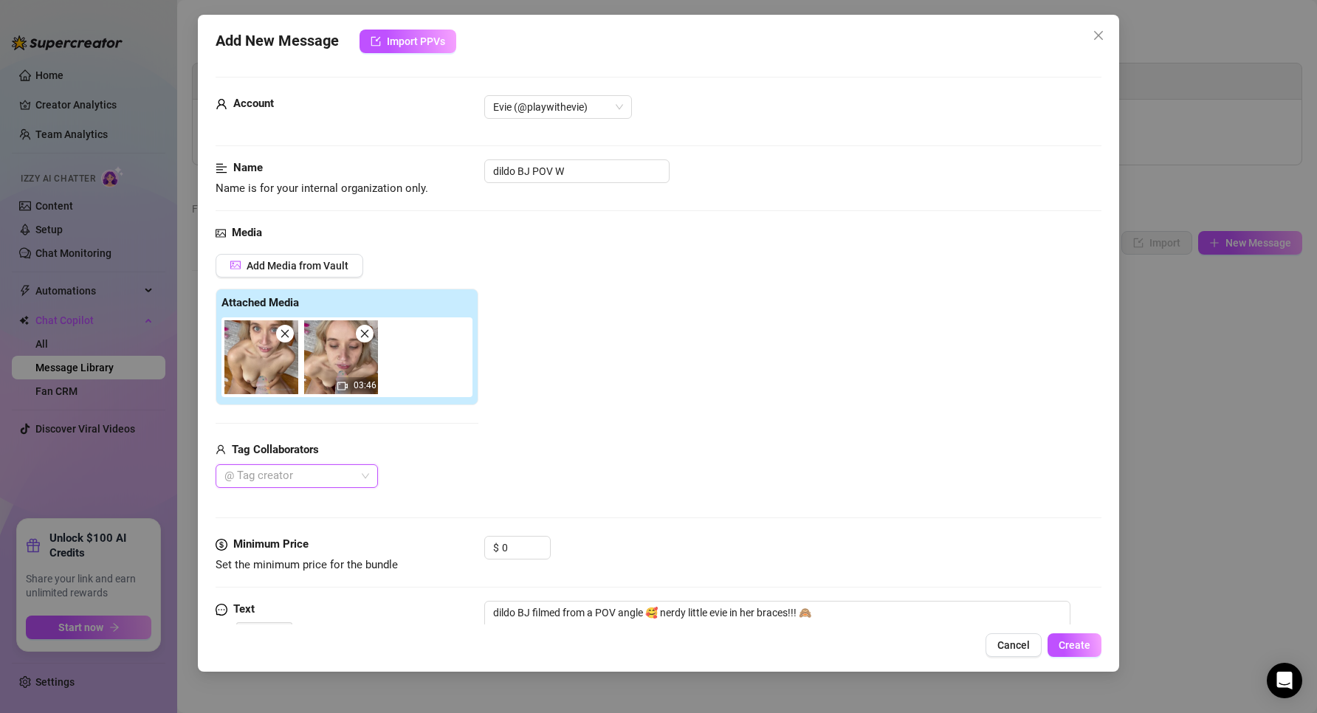
click at [351, 365] on img at bounding box center [341, 357] width 74 height 74
click at [259, 376] on img at bounding box center [261, 357] width 74 height 74
click at [329, 482] on div at bounding box center [288, 476] width 141 height 21
drag, startPoint x: 518, startPoint y: 545, endPoint x: 478, endPoint y: 543, distance: 39.9
click at [478, 543] on div "Minimum Price Set the minimum price for the bundle $ 0" at bounding box center [658, 555] width 886 height 38
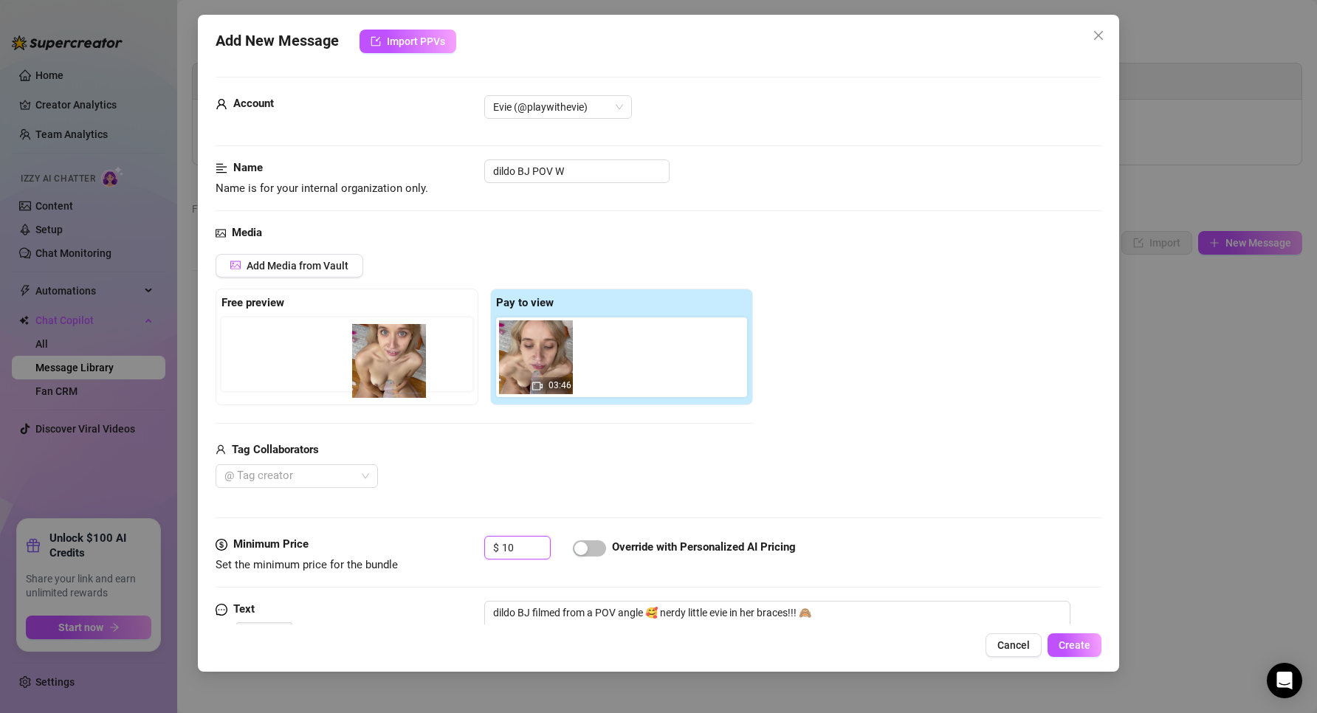
drag, startPoint x: 545, startPoint y: 376, endPoint x: 379, endPoint y: 380, distance: 166.1
click at [379, 380] on div "Free preview Pay to view 03:46" at bounding box center [483, 347] width 537 height 117
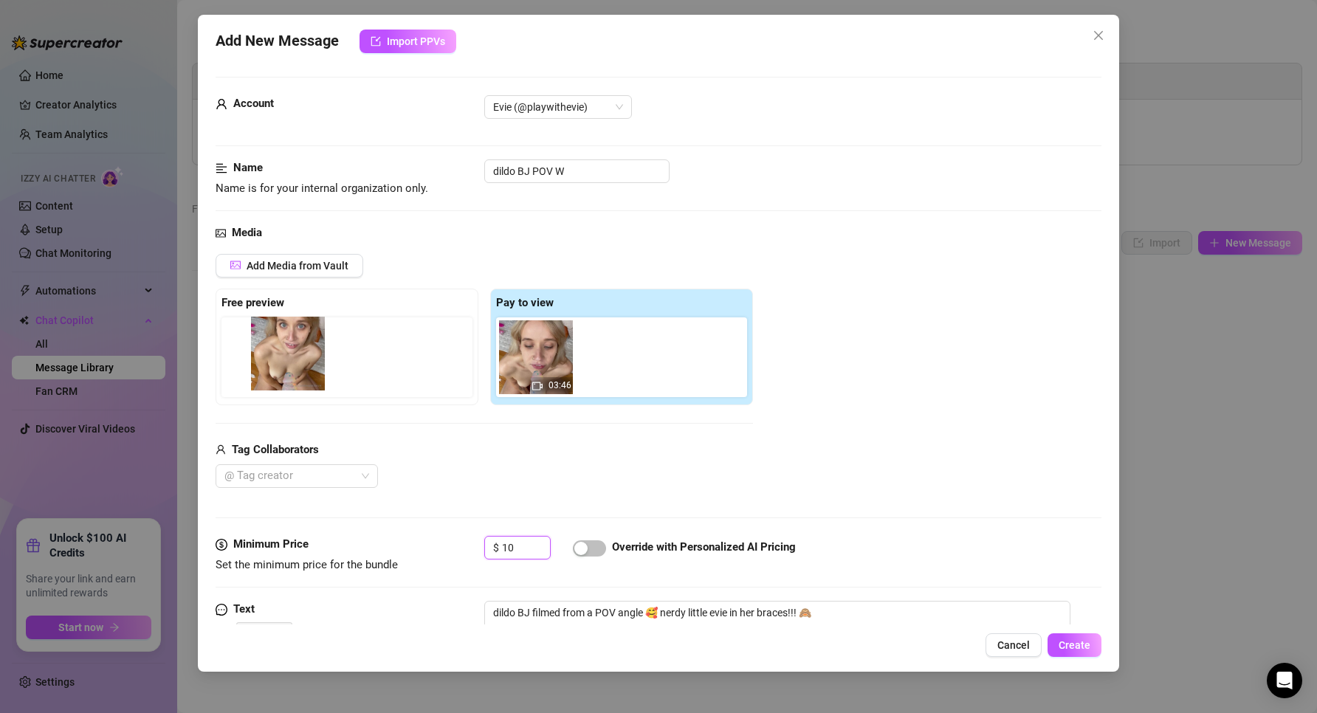
drag, startPoint x: 509, startPoint y: 371, endPoint x: 274, endPoint y: 362, distance: 235.6
click at [274, 362] on div "Free preview Pay to view 03:46" at bounding box center [483, 347] width 537 height 117
type input "10"
click at [599, 545] on span "button" at bounding box center [589, 548] width 33 height 16
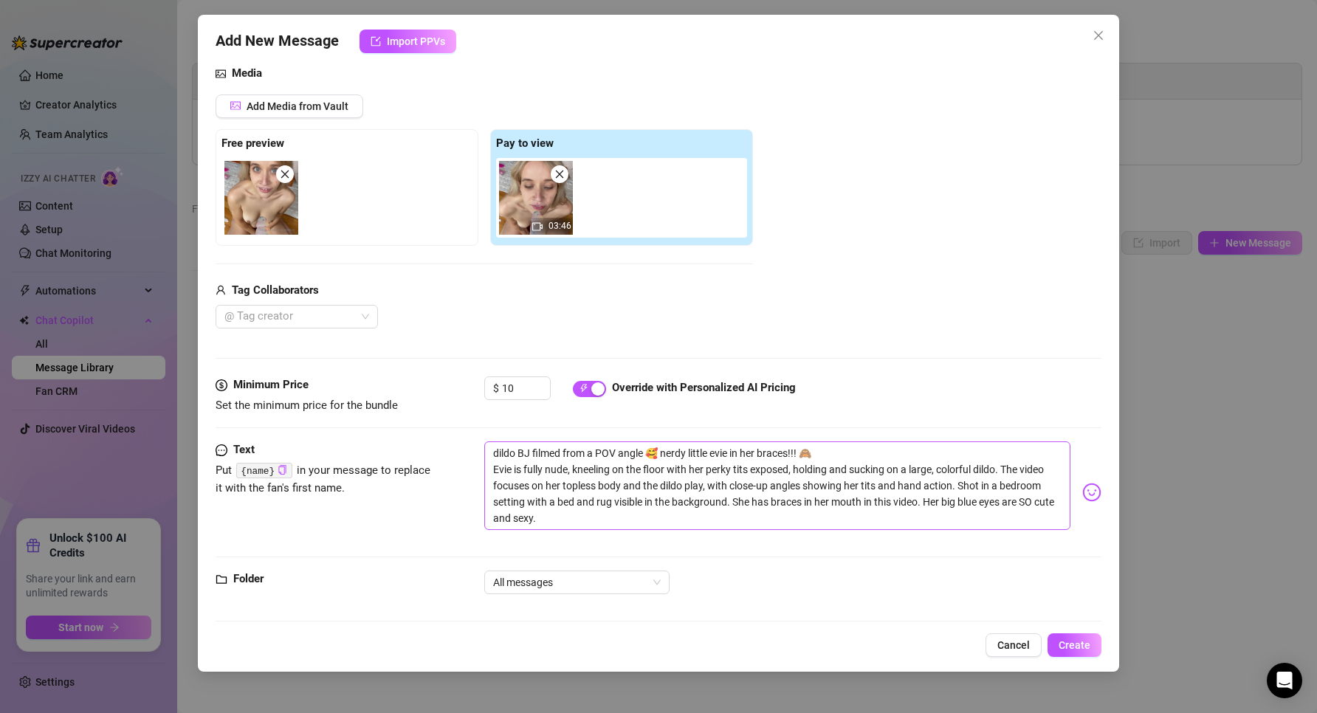
scroll to position [170, 0]
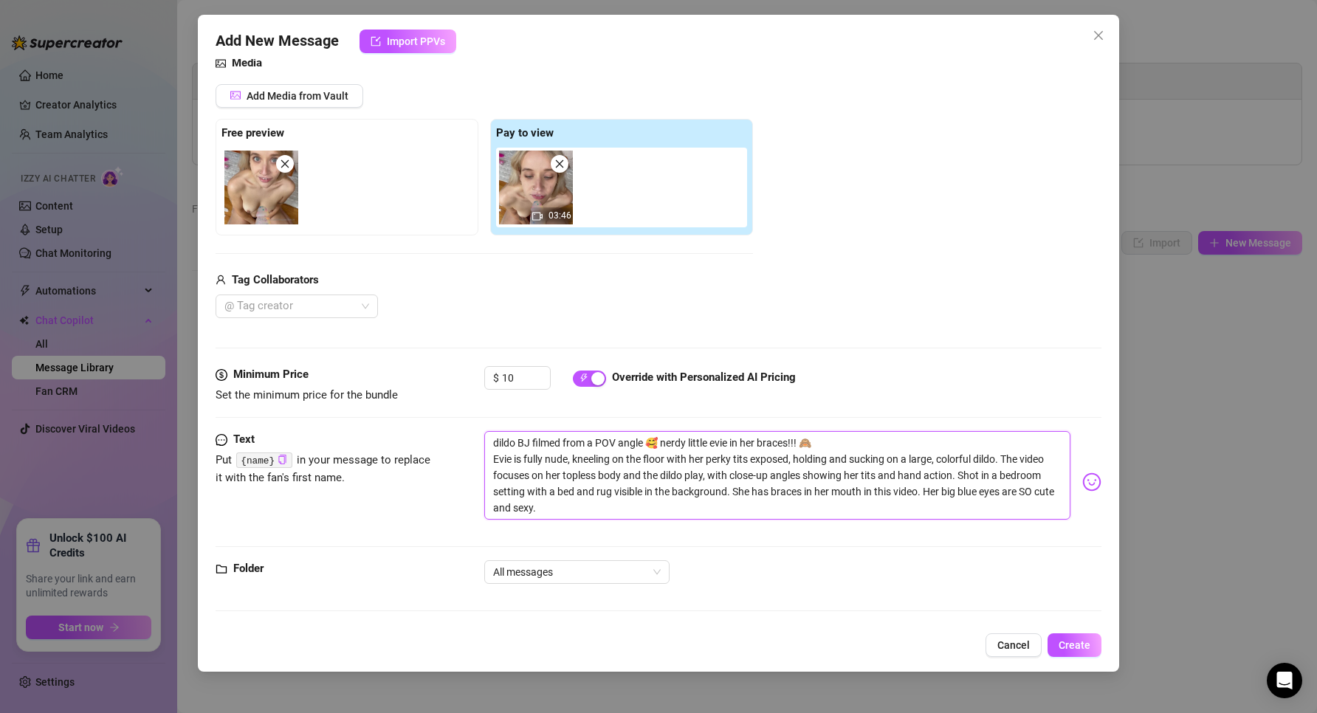
click at [638, 488] on textarea "dildo BJ filmed from a POV angle 🥰 nerdy little evie in her braces!!! 🙈 Evie is…" at bounding box center [777, 475] width 587 height 89
click at [527, 457] on textarea "dildo BJ filmed from a POV angle 🥰 nerdy little evie in her braces!!! 🙈 Evie is…" at bounding box center [777, 475] width 587 height 89
click at [492, 441] on textarea "dildo BJ filmed from a POV angle 🥰 nerdy little evie in her braces!!! 🙈 Evie is…" at bounding box center [777, 475] width 587 height 89
type textarea "tdildo BJ filmed from a POV angle 🥰 nerdy little evie in her braces!!! 🙈 Evie i…"
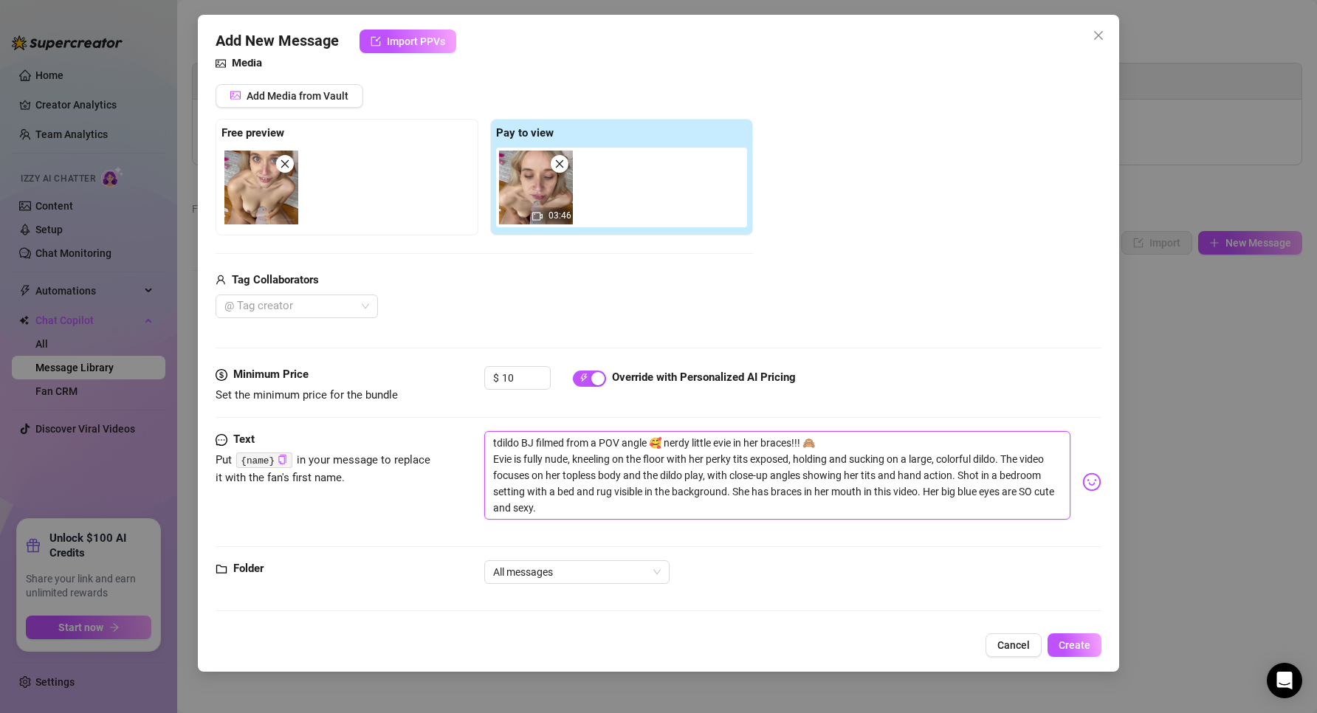
type textarea "thdildo BJ filmed from a POV angle 🥰 nerdy little evie in her braces!!! 🙈 Evie …"
type textarea "thidildo BJ filmed from a POV angle 🥰 nerdy little evie in her braces!!! 🙈 Evie…"
type textarea "thisdildo BJ filmed from a POV angle 🥰 nerdy little evie in her braces!!! 🙈 Evi…"
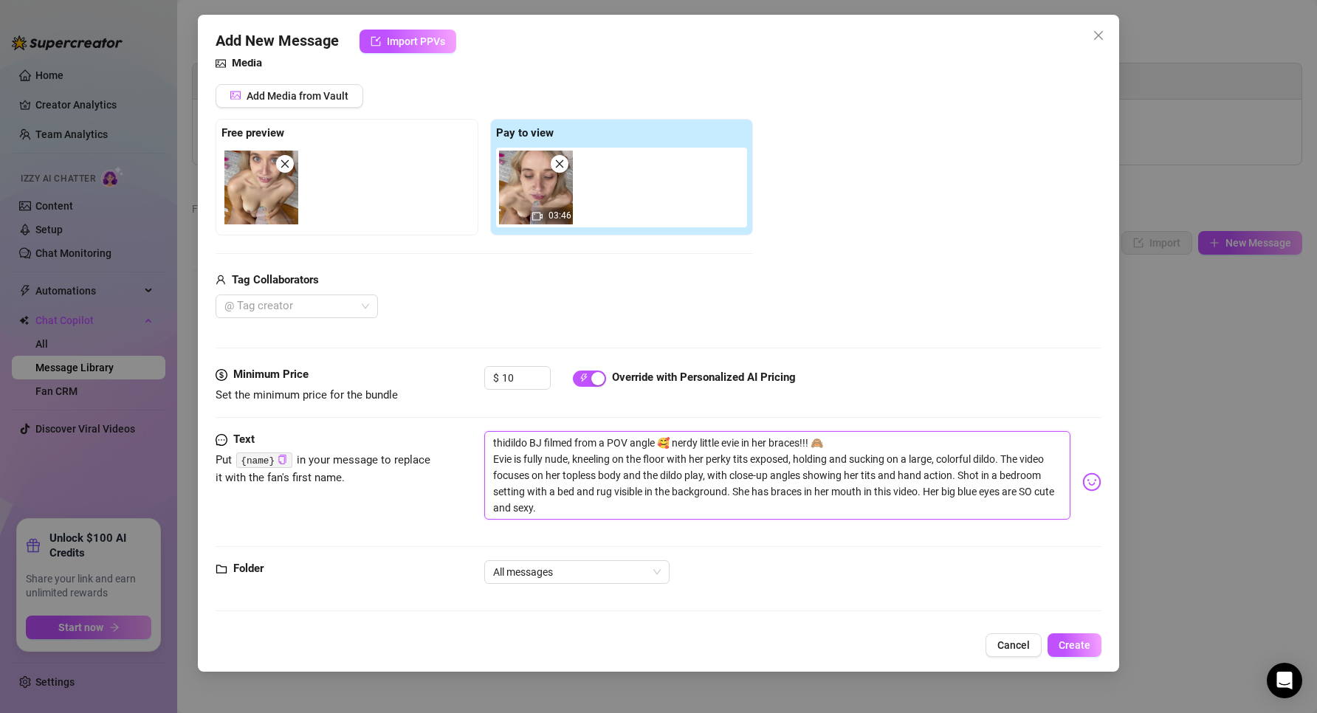
type textarea "thisdildo BJ filmed from a POV angle 🥰 nerdy little evie in her braces!!! 🙈 Evi…"
type textarea "this dildo BJ filmed from a POV angle 🥰 nerdy little evie in her braces!!! 🙈 Ev…"
type textarea "this [PERSON_NAME] filmed from a POV angle 🥰 nerdy little evie in her braces!!!…"
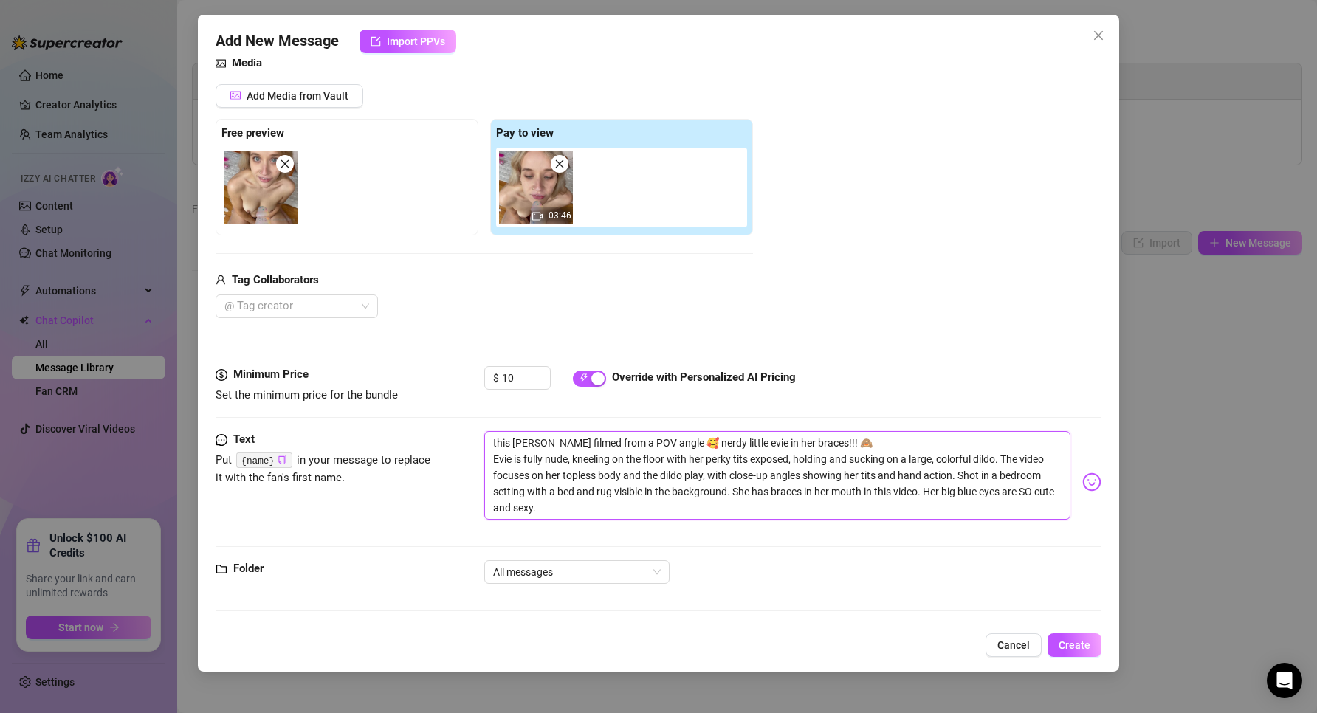
type textarea "this isdildo BJ filmed from a POV angle 🥰 nerdy little evie in her braces!!! 🙈 …"
type textarea "this is dildo BJ filmed from a POV angle 🥰 nerdy little evie in her braces!!! 🙈…"
type textarea "this is [PERSON_NAME] filmed from a POV angle 🥰 nerdy little evie in her braces…"
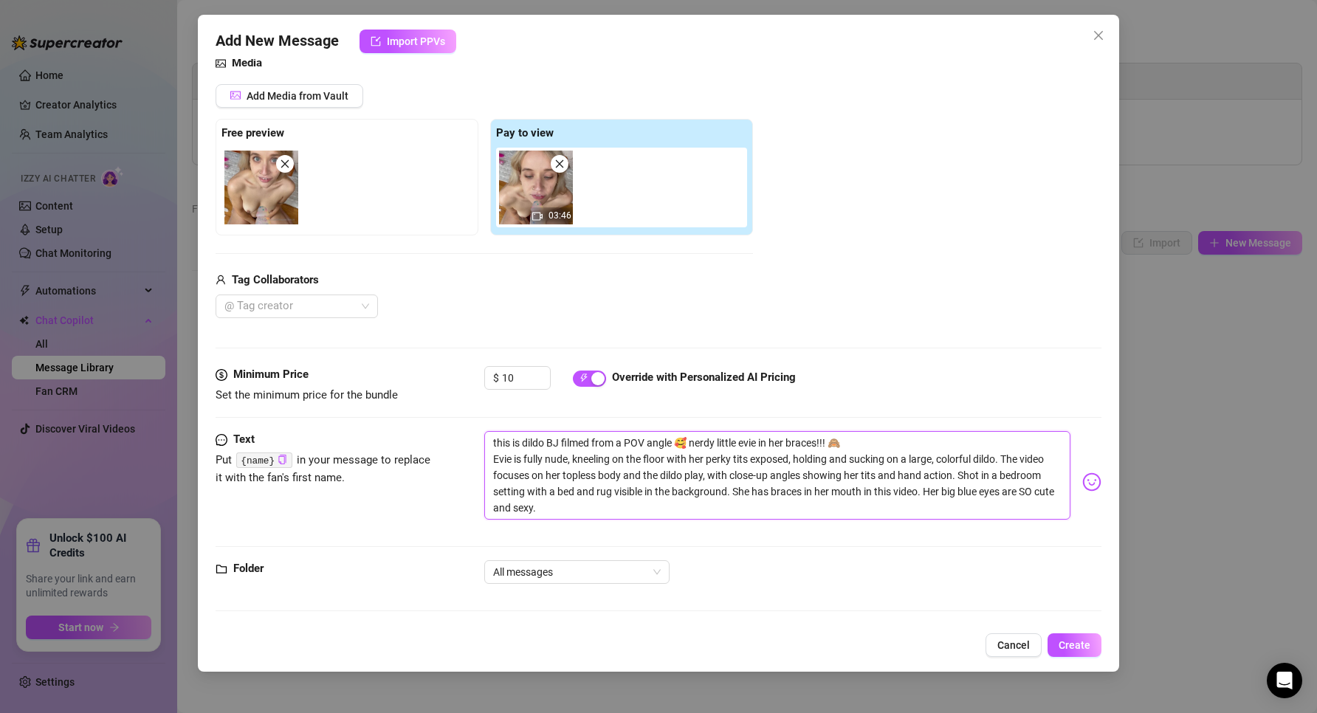
type textarea "this is [PERSON_NAME] filmed from a POV angle 🥰 nerdy little evie in her braces…"
type textarea "this is [PERSON_NAME] [PERSON_NAME] filmed from a POV angle 🥰 nerdy little evie…"
type textarea "this is onedildo BJ filmed from a POV angle 🥰 nerdy little evie in her braces!!…"
type textarea "this is one dildo BJ filmed from a POV angle 🥰 nerdy little evie in her braces!…"
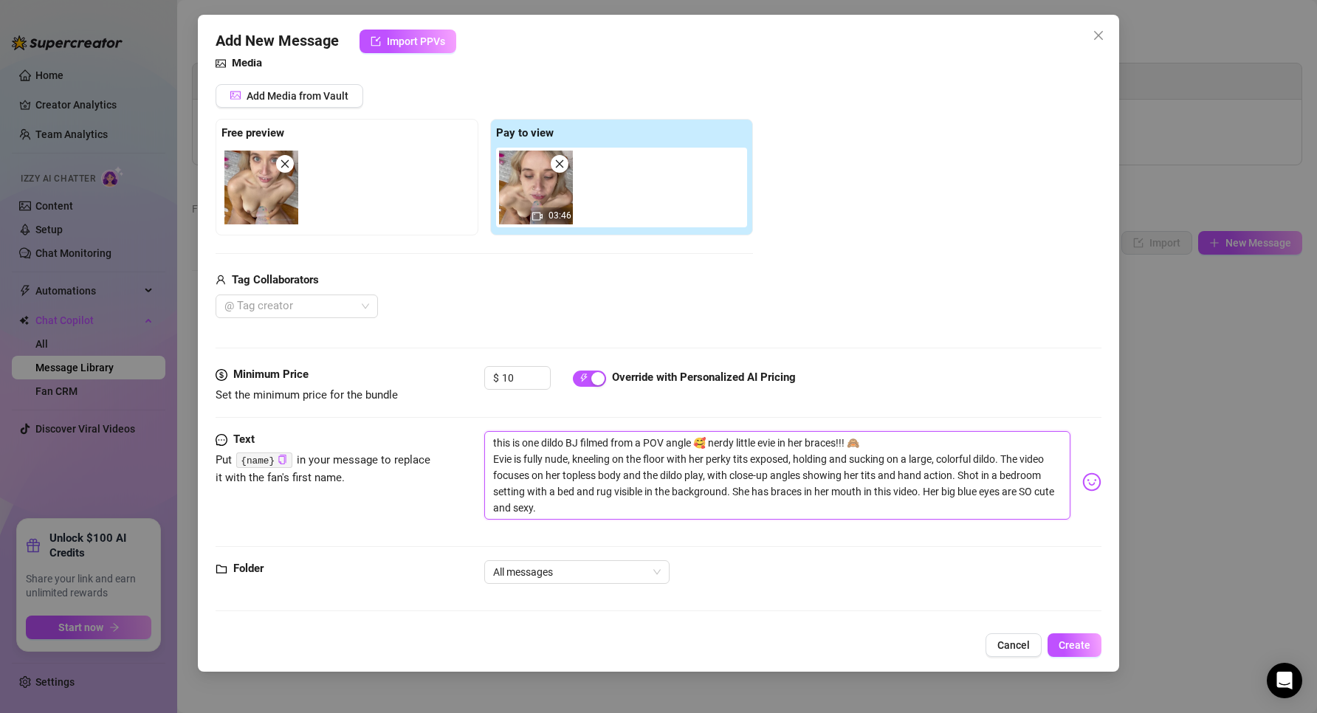
type textarea "this is one [PERSON_NAME] filmed from a POV angle 🥰 nerdy little evie in her br…"
drag, startPoint x: 866, startPoint y: 448, endPoint x: 876, endPoint y: 449, distance: 10.4
click at [876, 449] on textarea "this is one of my favorites because it's so cute dildo BJ filmed from a POV ang…" at bounding box center [777, 475] width 587 height 89
click at [734, 444] on textarea "this is one of my favorites because it's so cute dildo BJ filmed from a POV ang…" at bounding box center [777, 475] width 587 height 89
paste textarea "🥰"
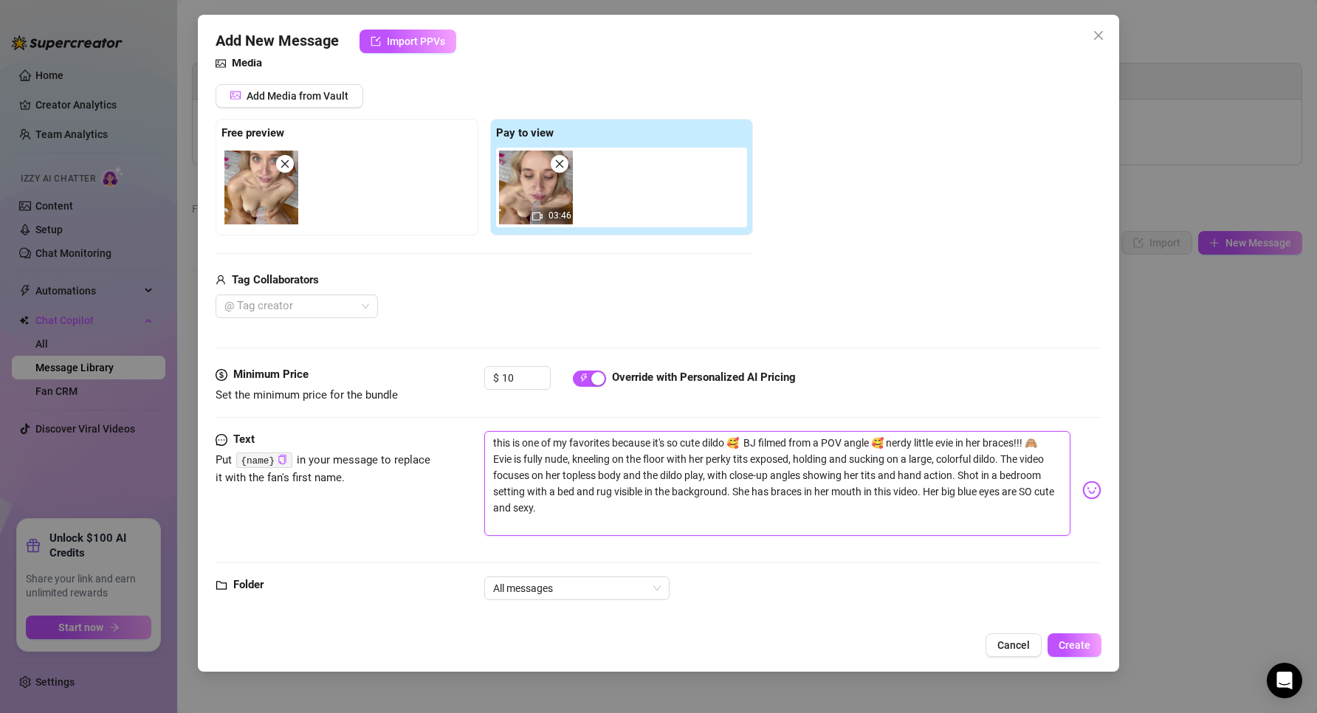
drag, startPoint x: 882, startPoint y: 440, endPoint x: 891, endPoint y: 444, distance: 9.9
click at [891, 444] on textarea "this is one of my favorites because it's so cute dildo 🥰 BJ filmed from a POV a…" at bounding box center [777, 483] width 587 height 105
drag, startPoint x: 883, startPoint y: 441, endPoint x: 1037, endPoint y: 445, distance: 153.6
click at [1037, 445] on textarea "this is one of my favorites because it's so cute dildo 🥰 BJ filmed from a POV a…" at bounding box center [777, 475] width 587 height 89
click at [745, 446] on textarea "this is one of my favorites because it's so cute dildo 🥰 BJ filmed from a POV a…" at bounding box center [777, 475] width 587 height 89
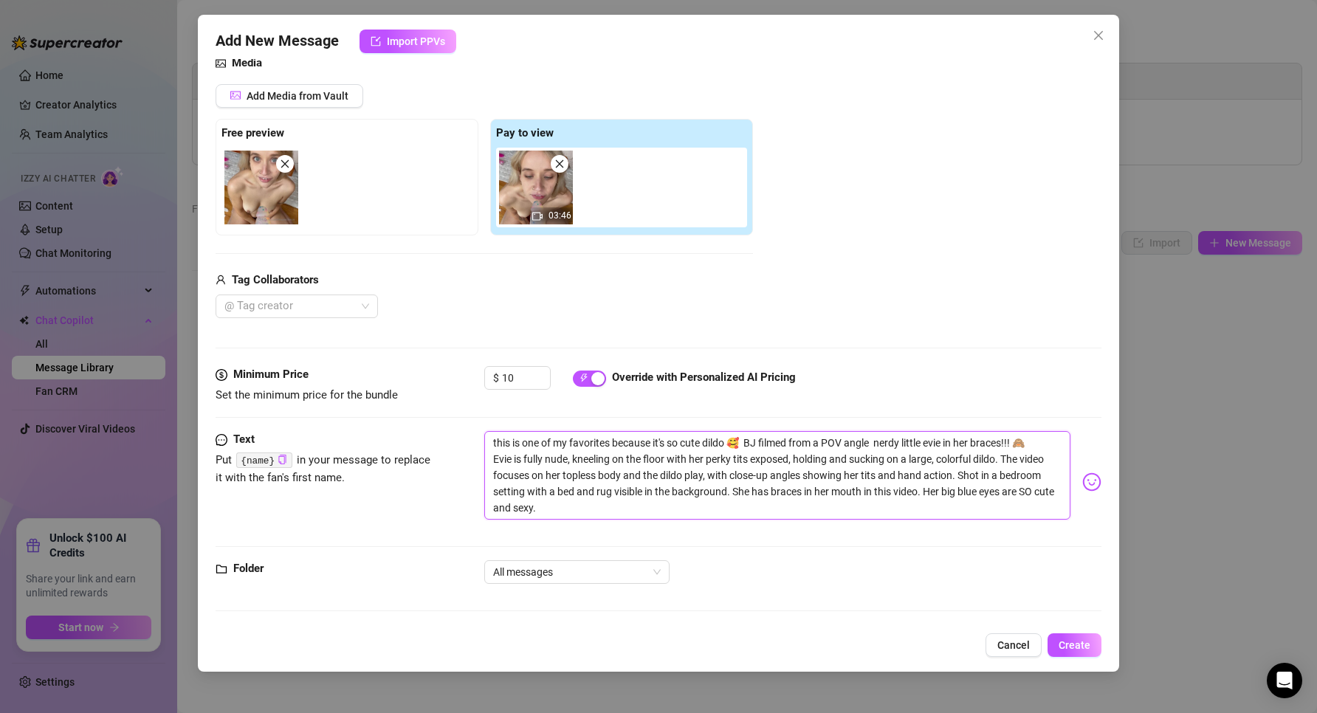
paste textarea "nerdy little evie in her braces!!! 🙈"
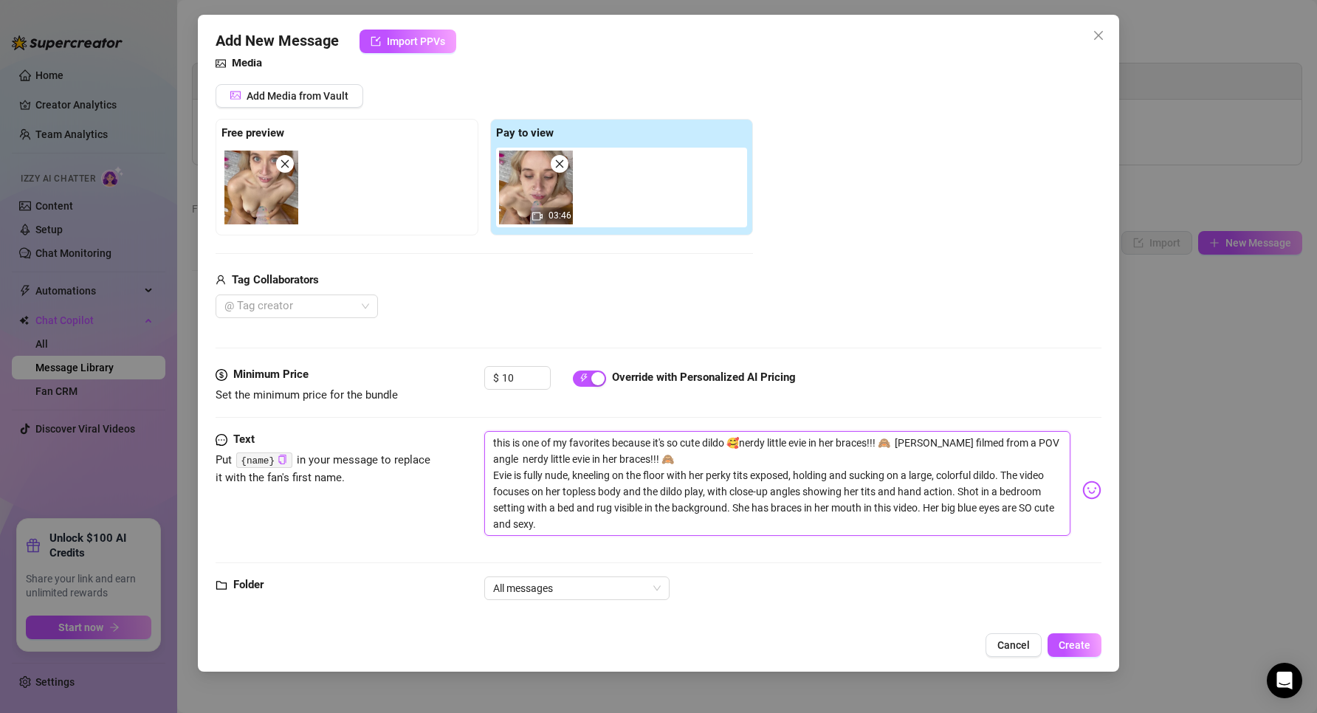
drag, startPoint x: 717, startPoint y: 441, endPoint x: 734, endPoint y: 445, distance: 16.6
click at [734, 445] on textarea "this is one of my favorites because it's so cute dildo 🥰nerdy little evie in he…" at bounding box center [777, 483] width 587 height 105
click at [882, 440] on textarea "this is one of my favorites because it's so cute 🥰nerdy little evie in her brac…" at bounding box center [777, 483] width 587 height 105
drag, startPoint x: 737, startPoint y: 448, endPoint x: 822, endPoint y: 442, distance: 85.8
click at [743, 447] on textarea "this is one of my favorites because it's so cute 🥰nerdy little evie in her brac…" at bounding box center [777, 483] width 587 height 105
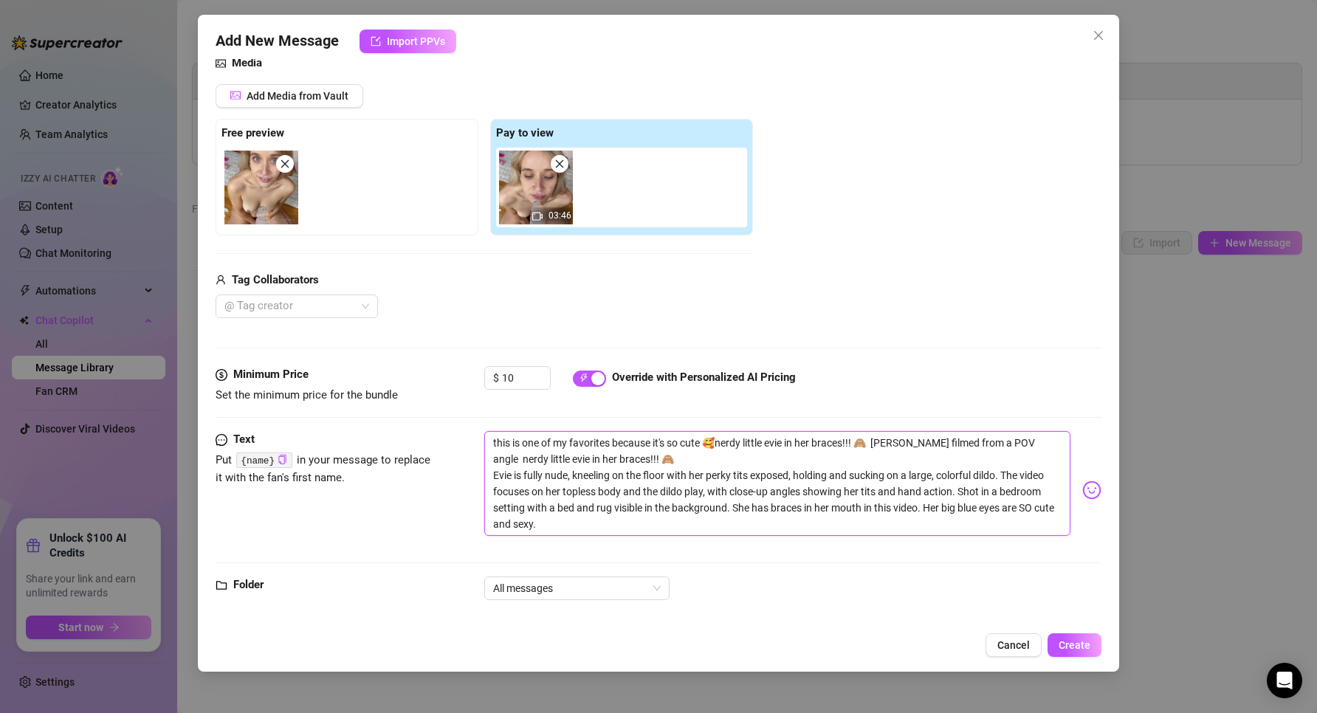
click at [824, 442] on textarea "this is one of my favorites because it's so cute 🥰nerdy little evie in her brac…" at bounding box center [777, 483] width 587 height 105
click at [855, 441] on textarea "this is one of my favorites because it's so cute 🥰nerdy little evie in her brac…" at bounding box center [777, 483] width 587 height 105
drag, startPoint x: 825, startPoint y: 438, endPoint x: 810, endPoint y: 444, distance: 16.6
click at [823, 439] on textarea "this is one of my favorites because it's so cute 🥰nerdy little evie in her brac…" at bounding box center [777, 483] width 587 height 105
click at [786, 444] on textarea "this is one of my favorites because it's so cute 🥰nerdy little evie in her brac…" at bounding box center [777, 483] width 587 height 105
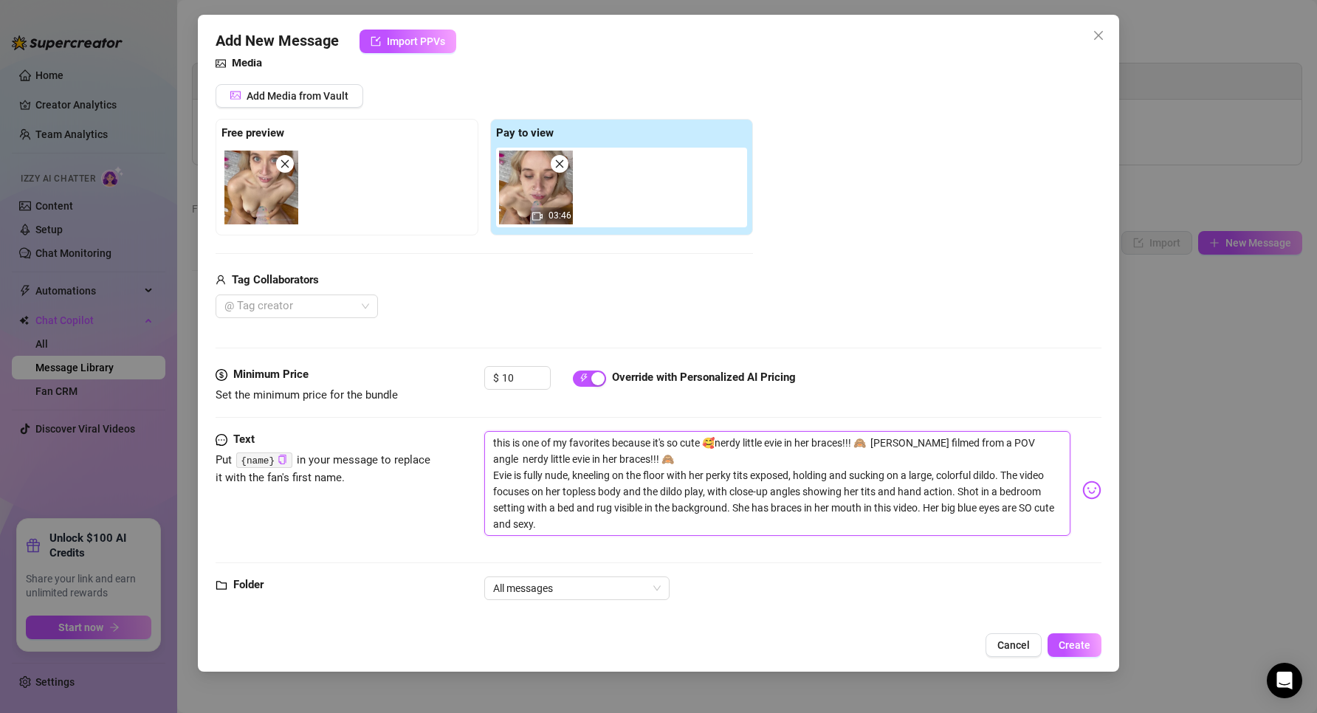
drag, startPoint x: 774, startPoint y: 444, endPoint x: 810, endPoint y: 444, distance: 36.2
click at [810, 444] on textarea "this is one of my favorites because it's so cute 🥰nerdy little evie in her brac…" at bounding box center [777, 483] width 587 height 105
click at [785, 444] on textarea "this is one of my favorites because it's so cute 🥰nerdy little evie in her brac…" at bounding box center [777, 483] width 587 height 105
drag, startPoint x: 772, startPoint y: 444, endPoint x: 781, endPoint y: 443, distance: 8.9
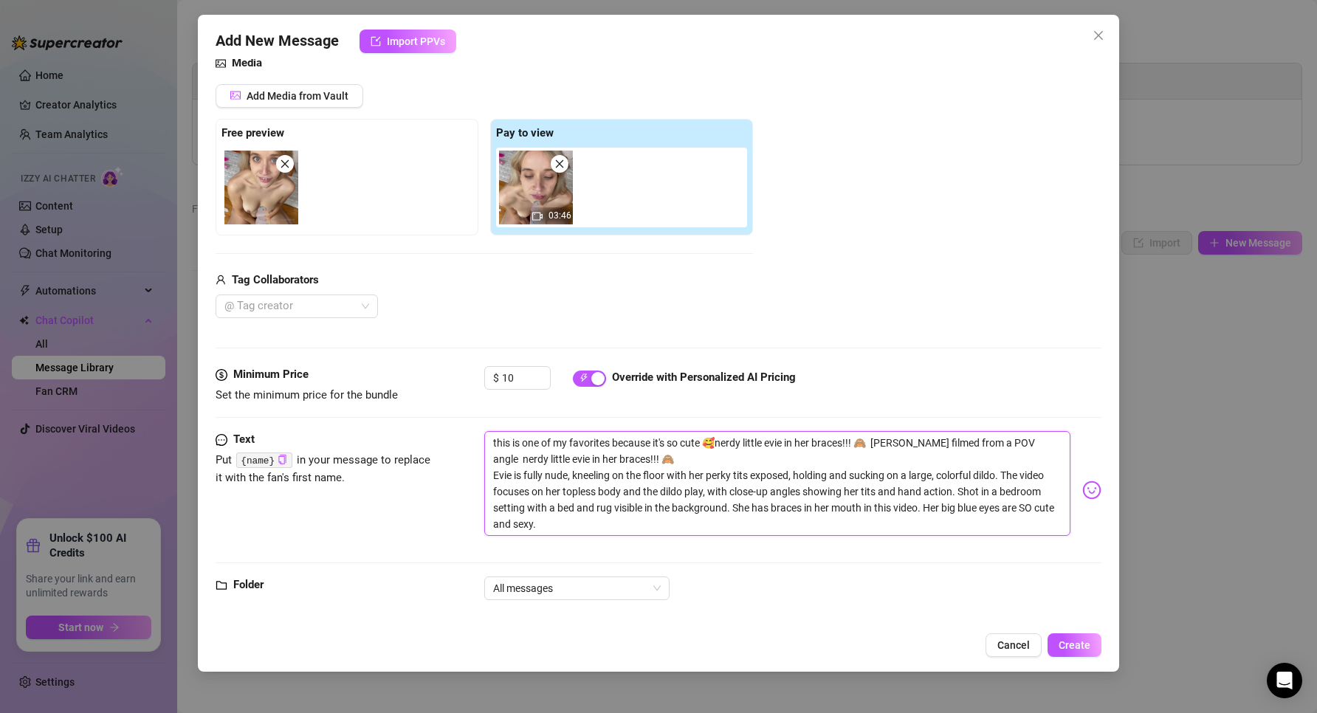
click at [781, 443] on textarea "this is one of my favorites because it's so cute 🥰nerdy little evie in her brac…" at bounding box center [777, 483] width 587 height 105
click at [765, 443] on textarea "this is one of my favorites because it's so cute 🥰nerdy little evie in her brac…" at bounding box center [777, 483] width 587 height 105
click at [862, 436] on textarea "this is one of my favorites because it's so cute 🥰nerdy little evie in her brac…" at bounding box center [777, 483] width 587 height 105
drag, startPoint x: 834, startPoint y: 445, endPoint x: 790, endPoint y: 439, distance: 44.7
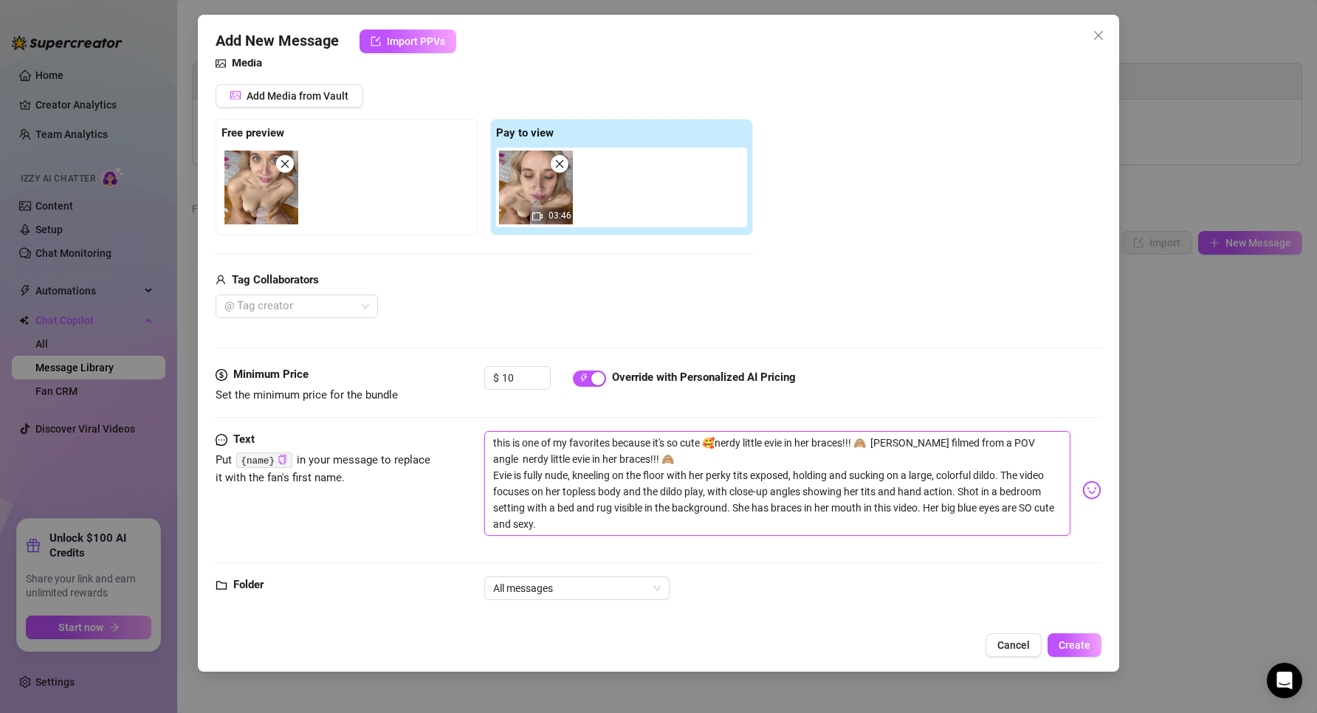
click at [826, 445] on textarea "this is one of my favorites because it's so cute 🥰nerdy little evie in her brac…" at bounding box center [777, 483] width 587 height 105
click at [790, 438] on textarea "this is one of my favorites because it's so cute 🥰nerdy little evie in her brac…" at bounding box center [777, 483] width 587 height 105
drag, startPoint x: 793, startPoint y: 446, endPoint x: 818, endPoint y: 444, distance: 25.9
click at [818, 444] on textarea "this is one of my favorites because it's so cute 🥰nerdy little evie in her brac…" at bounding box center [777, 483] width 587 height 105
click at [762, 450] on textarea "this is one of my favorites because it's so cute 🥰nerdy little evie in her brac…" at bounding box center [777, 483] width 587 height 105
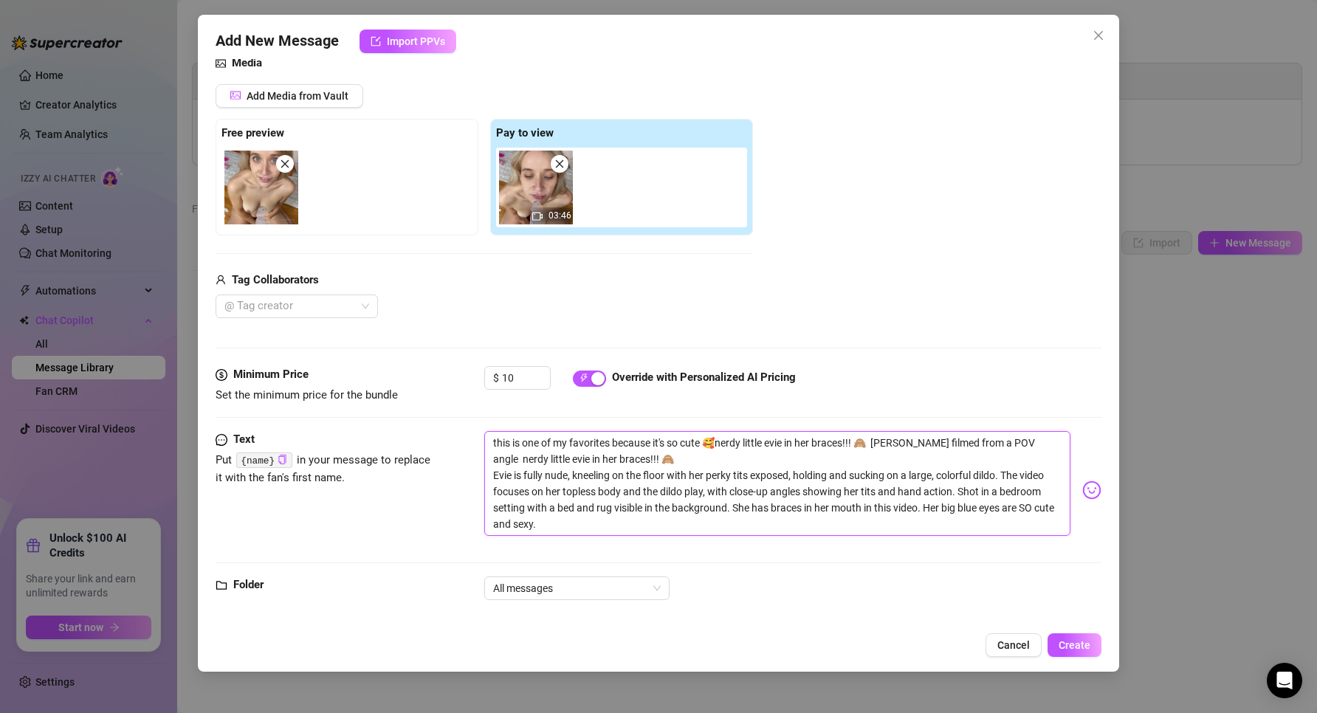
click at [745, 449] on textarea "this is one of my favorites because it's so cute 🥰nerdy little evie in her brac…" at bounding box center [777, 483] width 587 height 105
click at [790, 446] on textarea "this is one of my favorites because it's so cute 🥰nerdy little evie in her brac…" at bounding box center [777, 483] width 587 height 105
drag, startPoint x: 759, startPoint y: 443, endPoint x: 785, endPoint y: 444, distance: 26.6
click at [759, 442] on textarea "this is one of my favorites because it's so cute 🥰nerdy little evie in her brac…" at bounding box center [777, 483] width 587 height 105
click at [794, 444] on textarea "this is one of my favorites because it's so cute 🥰nerdy little evie in her brac…" at bounding box center [777, 483] width 587 height 105
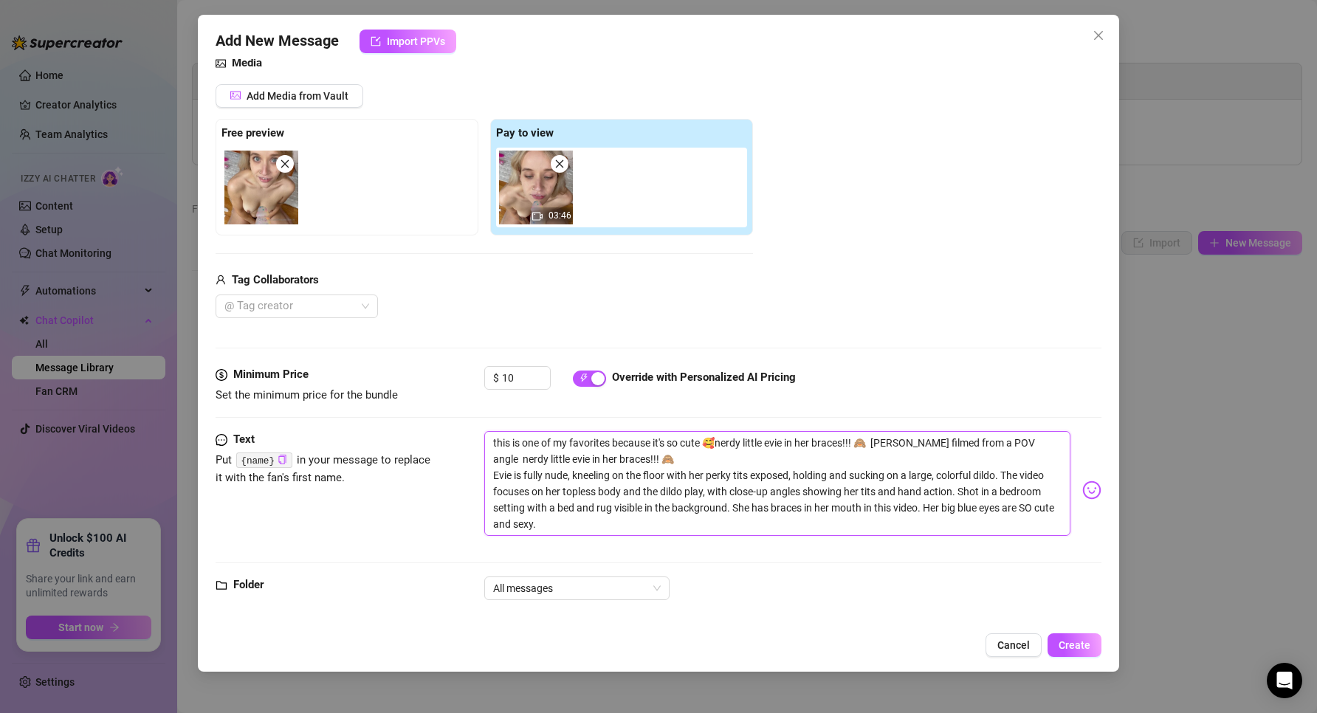
drag, startPoint x: 793, startPoint y: 444, endPoint x: 813, endPoint y: 443, distance: 19.9
click at [813, 443] on textarea "this is one of my favorites because it's so cute 🥰nerdy little evie in her brac…" at bounding box center [777, 483] width 587 height 105
click at [862, 444] on textarea "this is one of my favorites because it's so cute 🥰nerdy little evie in her brac…" at bounding box center [777, 483] width 587 height 105
click at [793, 441] on textarea "this is one of my favorites because it's so cute 🥰nerdy little evie in her brac…" at bounding box center [777, 483] width 587 height 105
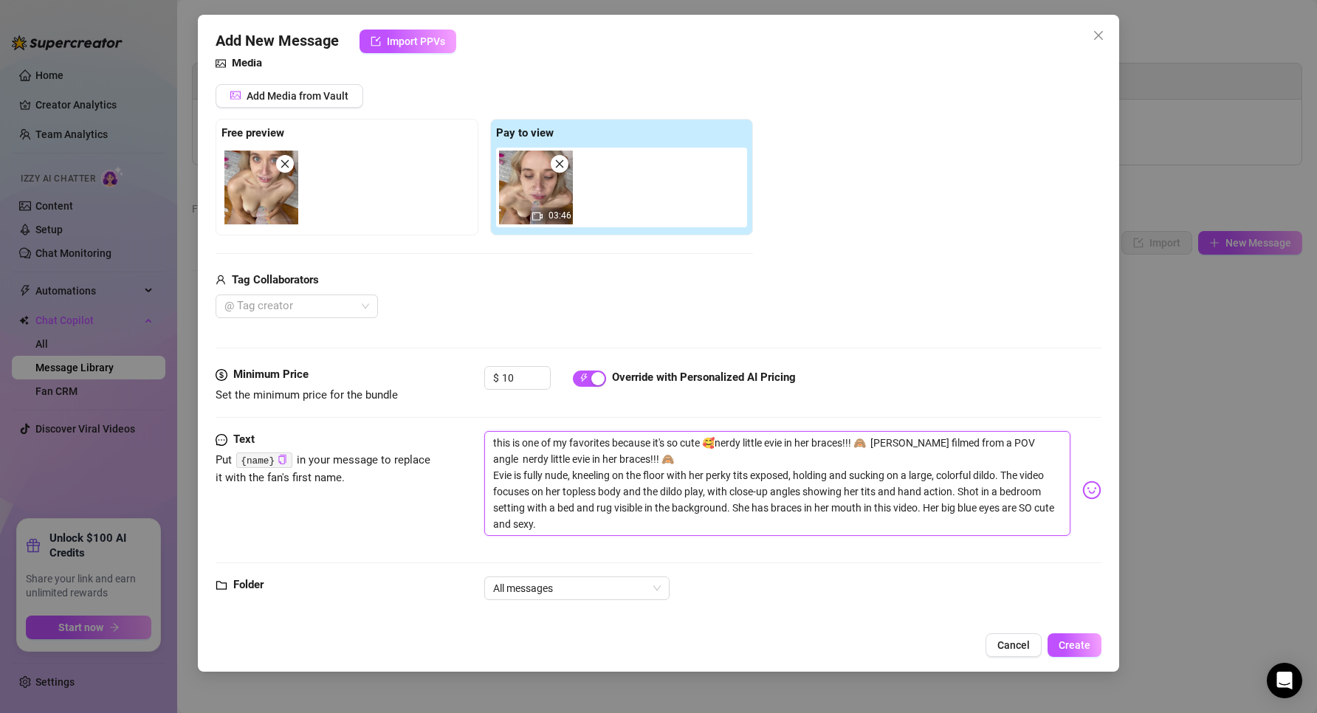
drag, startPoint x: 722, startPoint y: 444, endPoint x: 864, endPoint y: 449, distance: 141.8
click at [864, 449] on textarea "this is one of my favorites because it's so cute 🥰nerdy little evie in her brac…" at bounding box center [777, 483] width 587 height 105
click at [1022, 446] on textarea "this is one of my favorites because it's so cute 🥰 it's from when i had braces …" at bounding box center [777, 483] width 587 height 105
drag, startPoint x: 650, startPoint y: 461, endPoint x: 820, endPoint y: 466, distance: 169.8
click at [820, 466] on textarea "this is one of my favorites because it's so cute 🥰 it's from when i had braces …" at bounding box center [777, 483] width 587 height 105
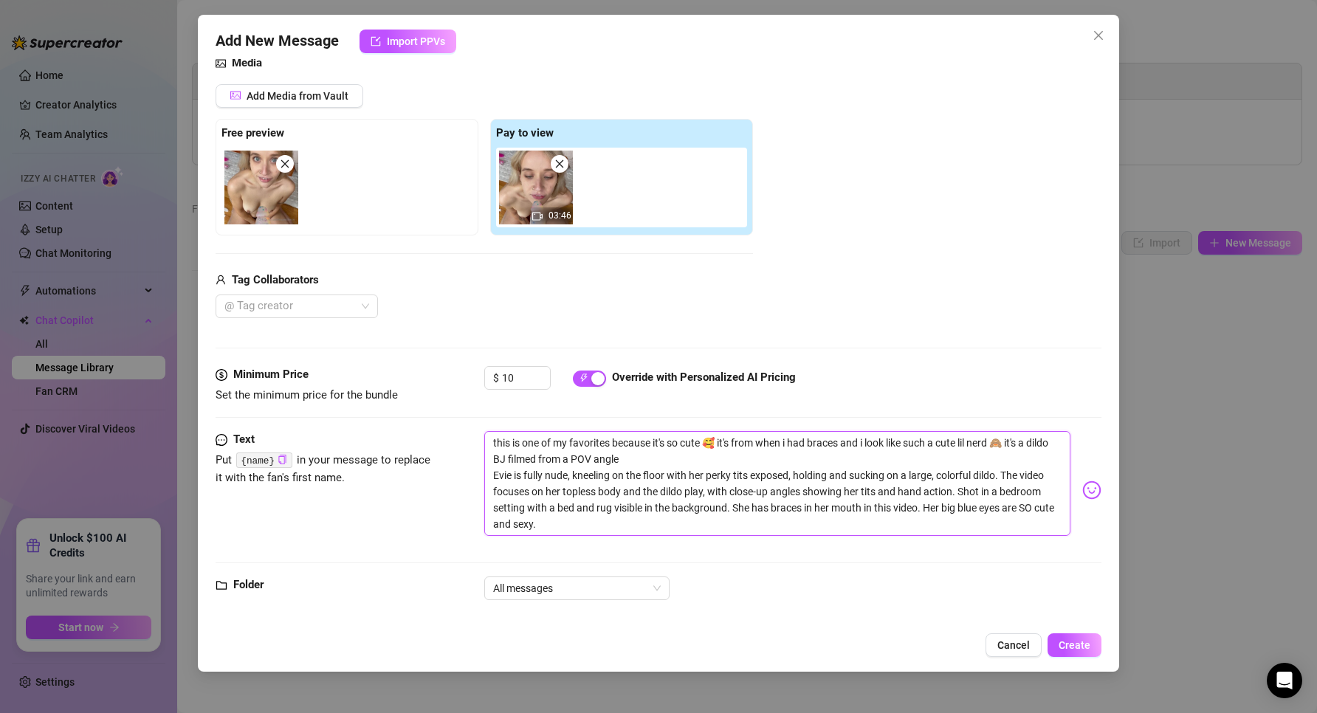
click at [755, 459] on textarea "this is one of my favorites because it's so cute 🥰 it's from when i had braces …" at bounding box center [777, 483] width 587 height 105
click at [789, 483] on textarea "this is one of my favorites because it's so cute 🥰 it's from when i had braces …" at bounding box center [777, 483] width 587 height 105
drag, startPoint x: 813, startPoint y: 461, endPoint x: 686, endPoint y: 476, distance: 128.6
click at [807, 461] on textarea "this is one of my favorites because it's so cute 🥰 it's from when i had braces …" at bounding box center [777, 483] width 587 height 105
drag, startPoint x: 682, startPoint y: 474, endPoint x: 672, endPoint y: 470, distance: 10.3
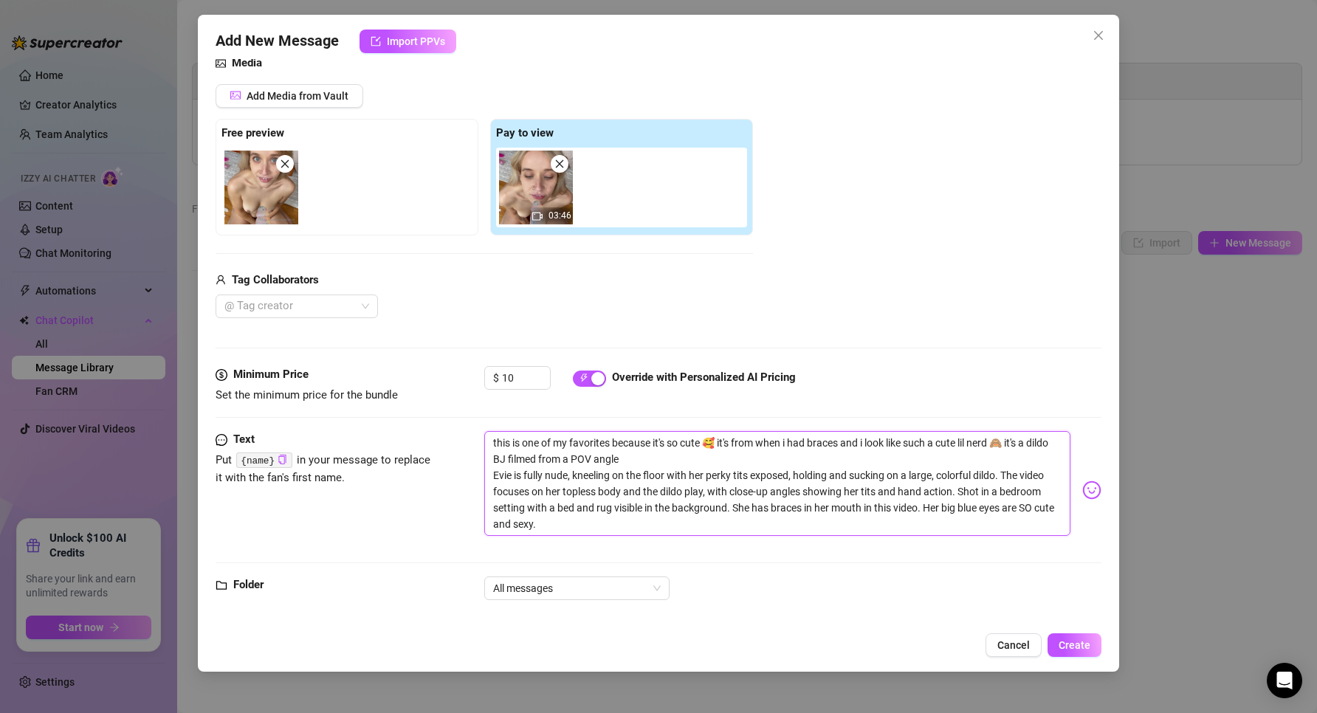
click at [679, 472] on textarea "this is one of my favorites because it's so cute 🥰 it's from when i had braces …" at bounding box center [777, 483] width 587 height 105
click at [661, 462] on textarea "this is one of my favorites because it's so cute 🥰 it's from when i had braces …" at bounding box center [777, 483] width 587 height 105
click at [655, 461] on textarea "this is one of my favorites because it's so cute 🥰 it's from when i had braces …" at bounding box center [777, 483] width 587 height 105
drag, startPoint x: 610, startPoint y: 475, endPoint x: 456, endPoint y: 483, distance: 153.8
click at [456, 483] on div "Text Put {name} in your message to replace it with the fan's first name. this i…" at bounding box center [658, 490] width 886 height 118
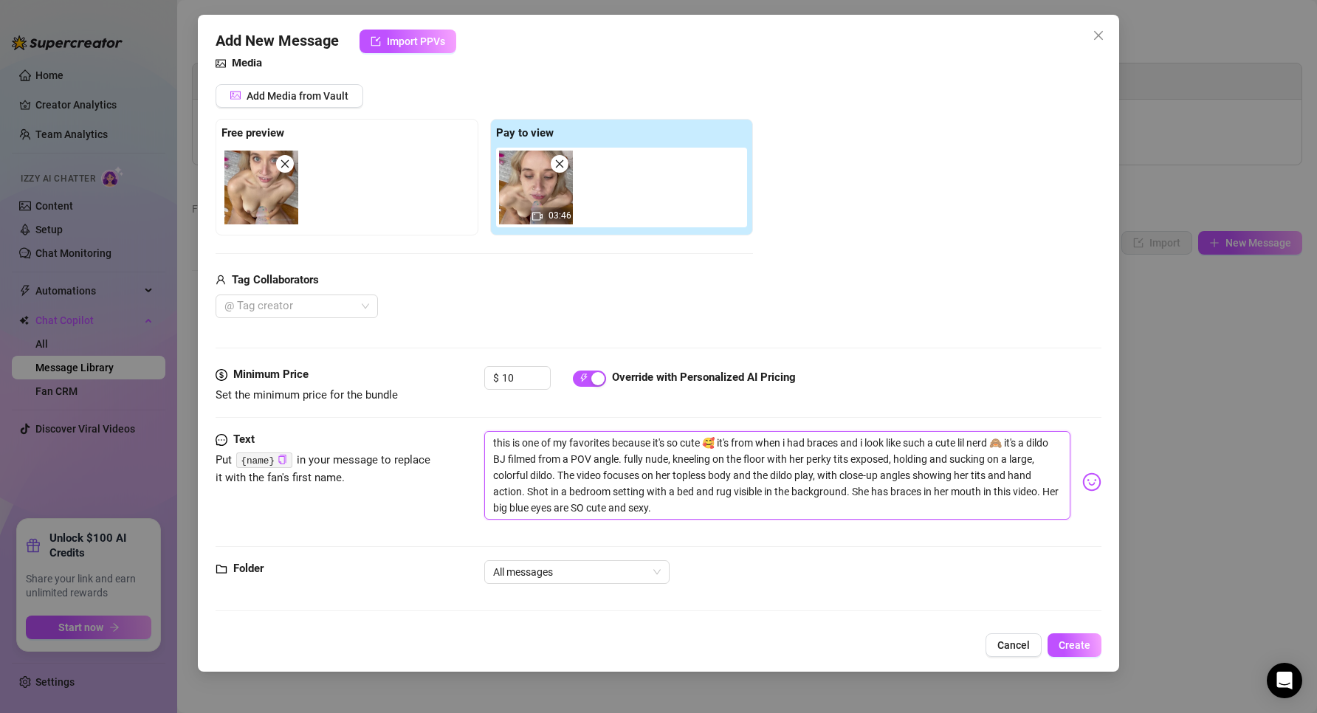
drag, startPoint x: 818, startPoint y: 456, endPoint x: 862, endPoint y: 457, distance: 43.5
click at [862, 457] on textarea "this is one of my favorites because it's so cute 🥰 it's from when i had braces …" at bounding box center [777, 475] width 587 height 89
drag, startPoint x: 793, startPoint y: 458, endPoint x: 890, endPoint y: 454, distance: 97.5
drag, startPoint x: 795, startPoint y: 456, endPoint x: 925, endPoint y: 501, distance: 137.5
click at [925, 501] on textarea "this is one of my favorites because it's so cute 🥰 it's from when i had braces …" at bounding box center [777, 475] width 587 height 89
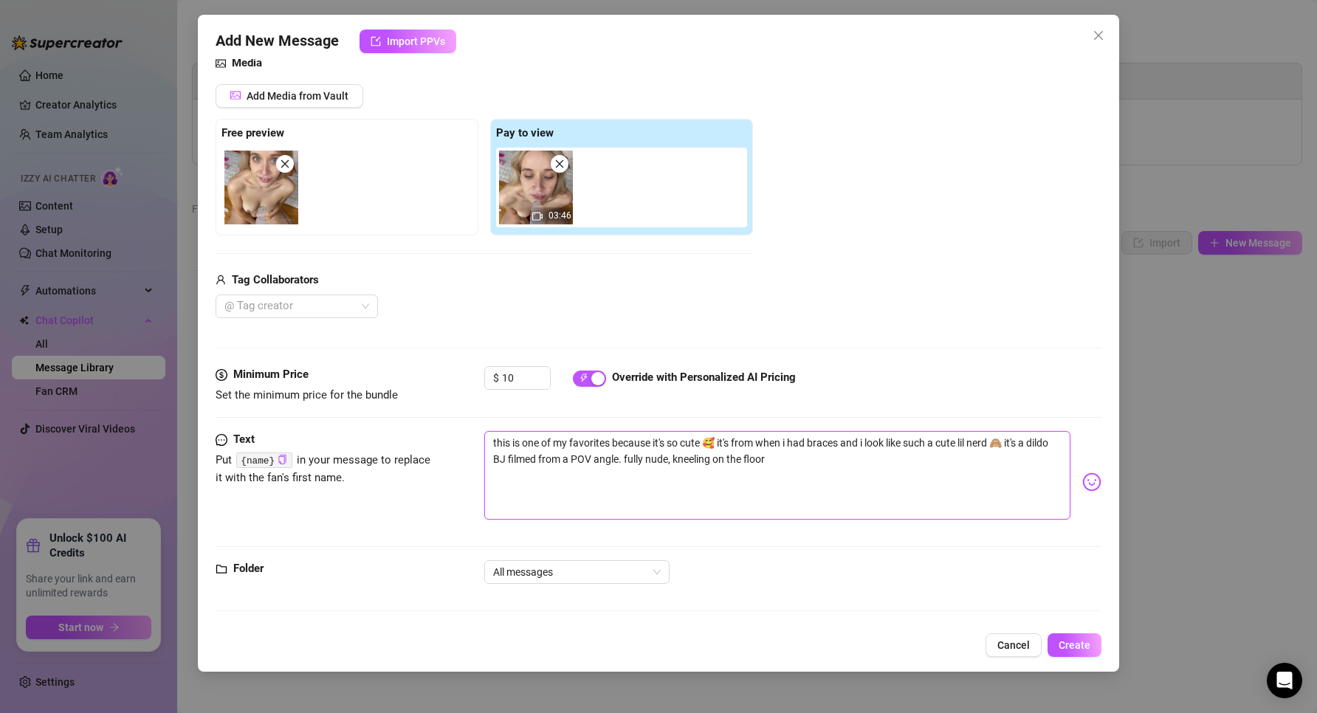
scroll to position [140, 0]
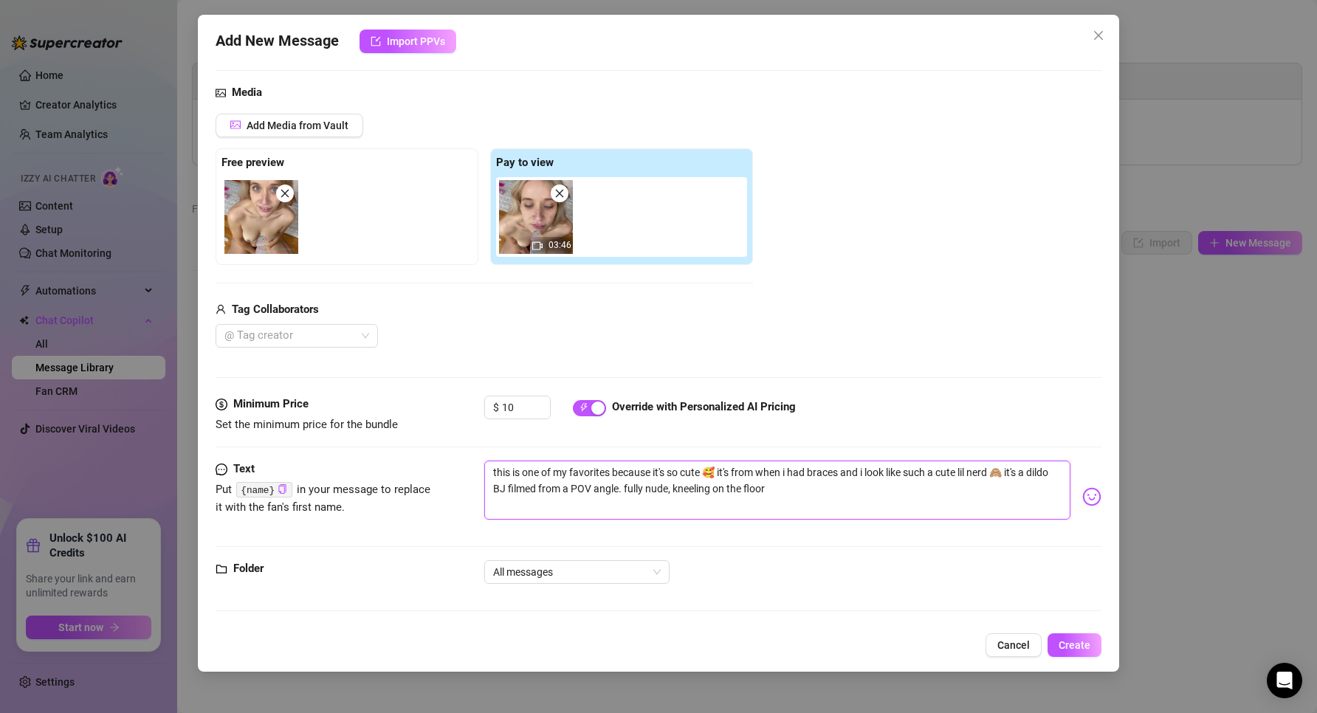
drag, startPoint x: 813, startPoint y: 486, endPoint x: 652, endPoint y: 489, distance: 160.2
click at [649, 488] on textarea "this is one of my favorites because it's so cute 🥰 it's from when i had braces …" at bounding box center [777, 490] width 587 height 59
drag, startPoint x: 654, startPoint y: 489, endPoint x: 720, endPoint y: 486, distance: 65.8
click at [655, 489] on textarea "this is one of my favorites because it's so cute 🥰 it's from when i had braces …" at bounding box center [777, 490] width 587 height 59
click at [706, 474] on textarea "this is one of my favorites because it's so cute 🥰 it's from when i had braces …" at bounding box center [777, 490] width 587 height 59
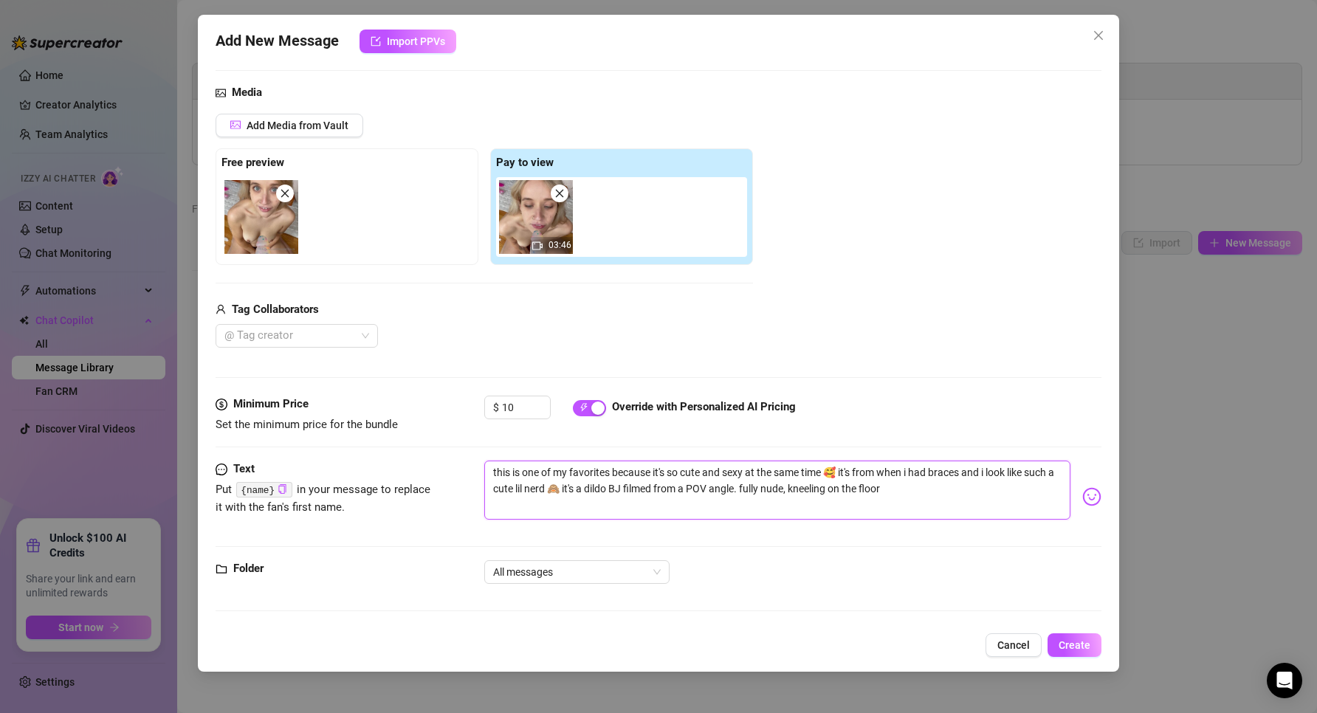
drag, startPoint x: 940, startPoint y: 491, endPoint x: 776, endPoint y: 486, distance: 163.9
click at [776, 486] on textarea "this is one of my favorites because it's so cute and sexy at the same time 🥰 it…" at bounding box center [777, 490] width 587 height 59
click at [856, 500] on textarea "this is one of my favorites because it's so cute and sexy at the same time 🥰 it…" at bounding box center [777, 490] width 587 height 59
click at [861, 465] on textarea "this is one of my favorites because it's so cute and sexy at the same time 🥰 it…" at bounding box center [777, 490] width 587 height 59
click at [844, 506] on textarea "this is one of my favorites because it's so cute and sexy at the same time 🥰 it…" at bounding box center [777, 490] width 587 height 59
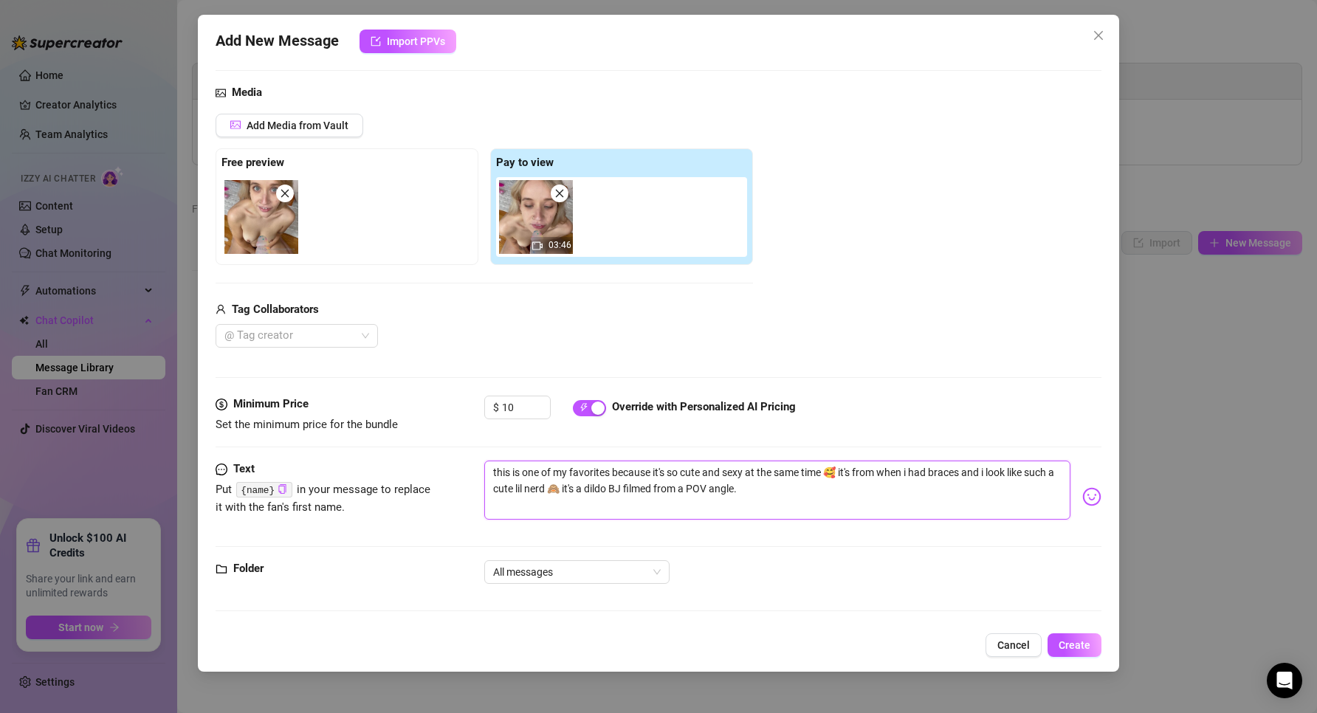
click at [793, 511] on textarea "this is one of my favorites because it's so cute and sexy at the same time 🥰 it…" at bounding box center [777, 490] width 587 height 59
click at [613, 499] on textarea "this is one of my favorites because it's so cute and sexy at the same time 🥰 it…" at bounding box center [777, 490] width 587 height 59
click at [756, 493] on textarea "this is one of my favorites because it's so cute and sexy at the same time 🥰 it…" at bounding box center [777, 490] width 587 height 59
click at [753, 483] on textarea "this is one of my favorites because it's so cute and sexy at the same time 🥰 it…" at bounding box center [777, 490] width 587 height 59
drag, startPoint x: 764, startPoint y: 492, endPoint x: 806, endPoint y: 485, distance: 42.7
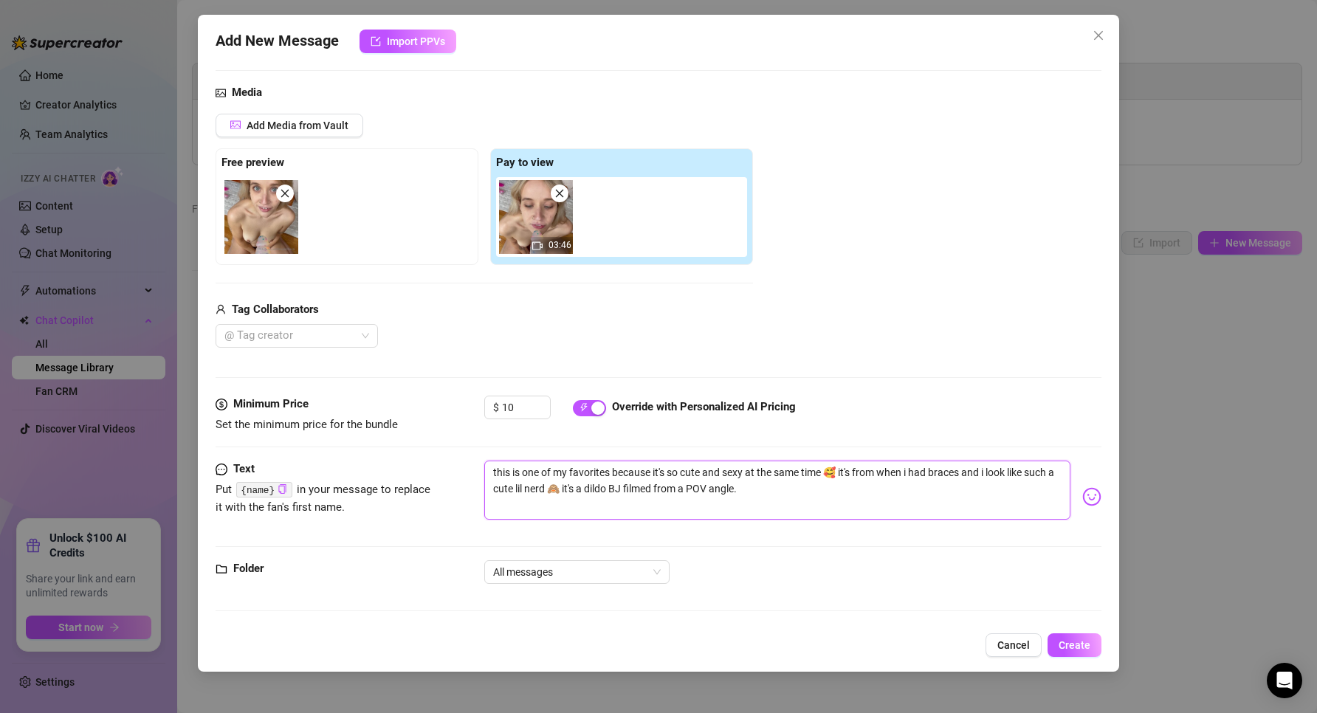
click at [765, 492] on textarea "this is one of my favorites because it's so cute and sexy at the same time 🥰 it…" at bounding box center [777, 490] width 587 height 59
click at [806, 484] on textarea "this is one of my favorites because it's so cute and sexy at the same time 🥰 it…" at bounding box center [777, 490] width 587 height 59
click at [809, 496] on textarea "this is one of my favorites because it's so cute and sexy at the same time 🥰 it…" at bounding box center [777, 490] width 587 height 59
click at [817, 476] on textarea "this is one of my favorites because it's so cute and sexy at the same time 🥰 it…" at bounding box center [777, 490] width 587 height 59
click at [824, 490] on textarea "this is one of my favorites because it's so cute and sexy at the same time 🥰 it…" at bounding box center [777, 490] width 587 height 59
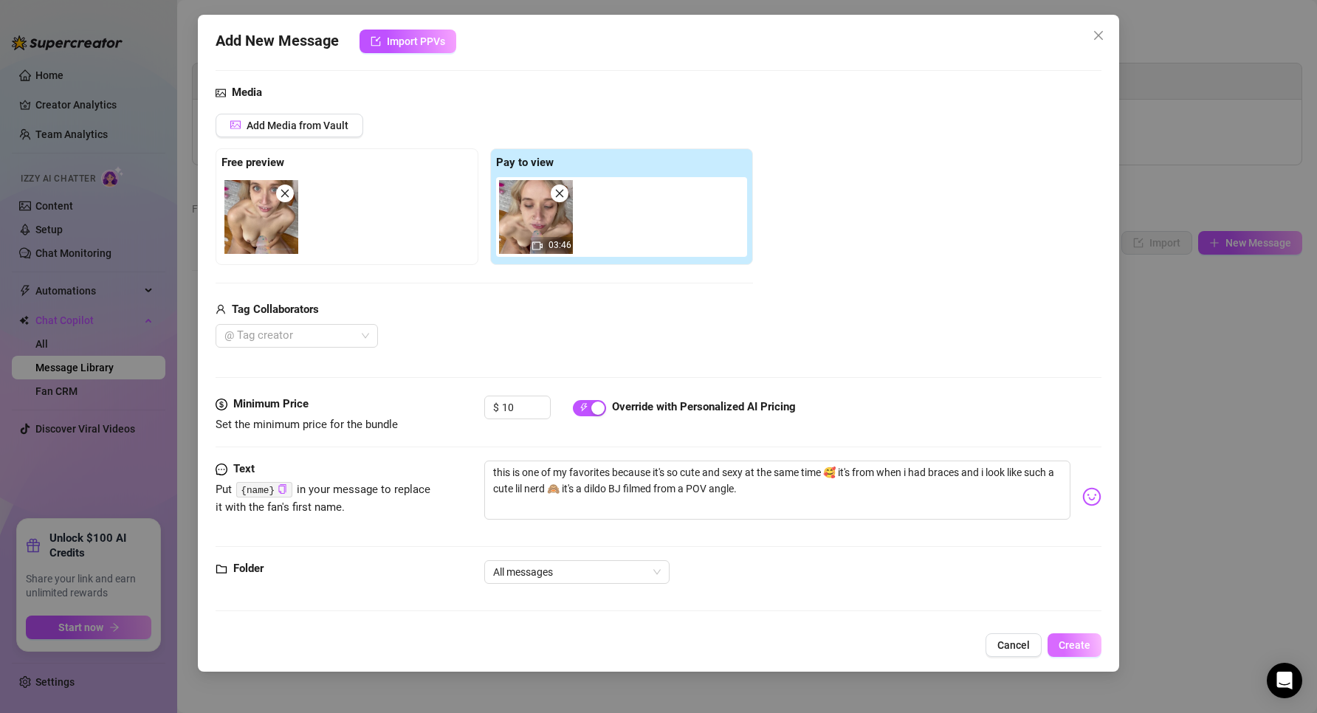
click at [1076, 652] on button "Create" at bounding box center [1074, 645] width 54 height 24
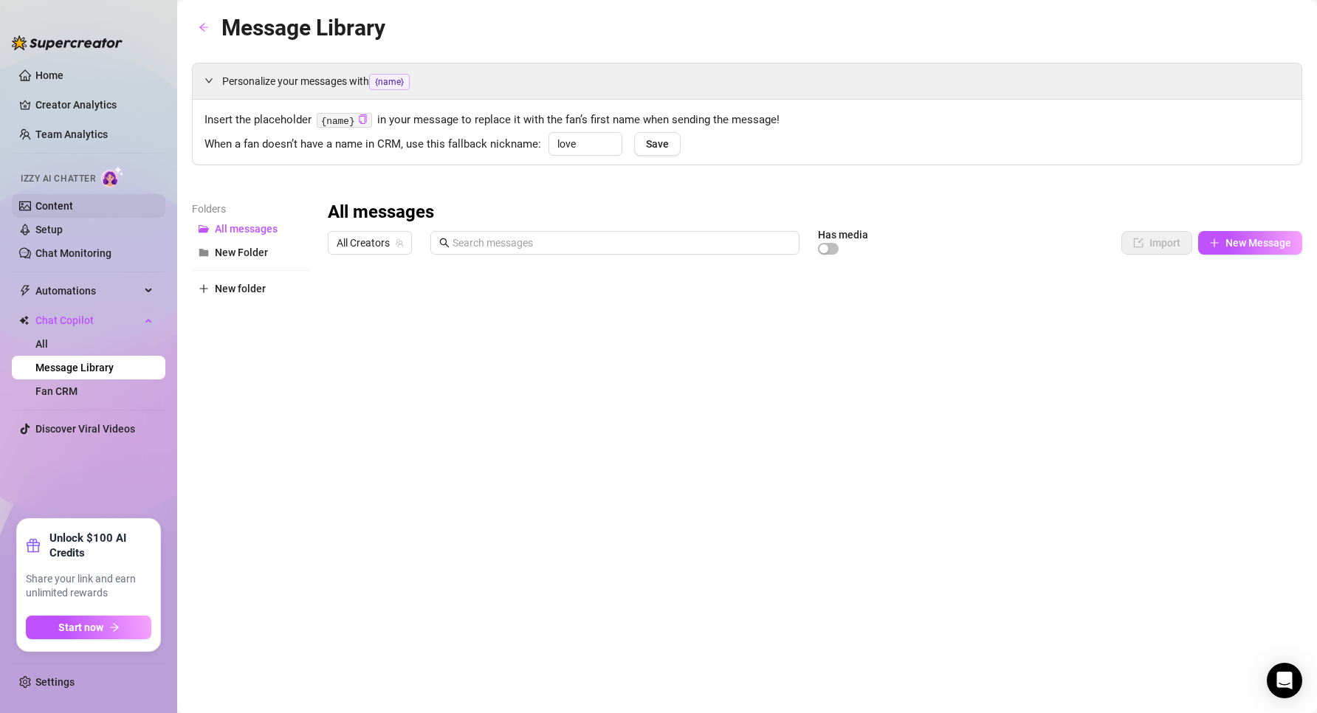
click at [49, 201] on link "Content" at bounding box center [54, 206] width 38 height 12
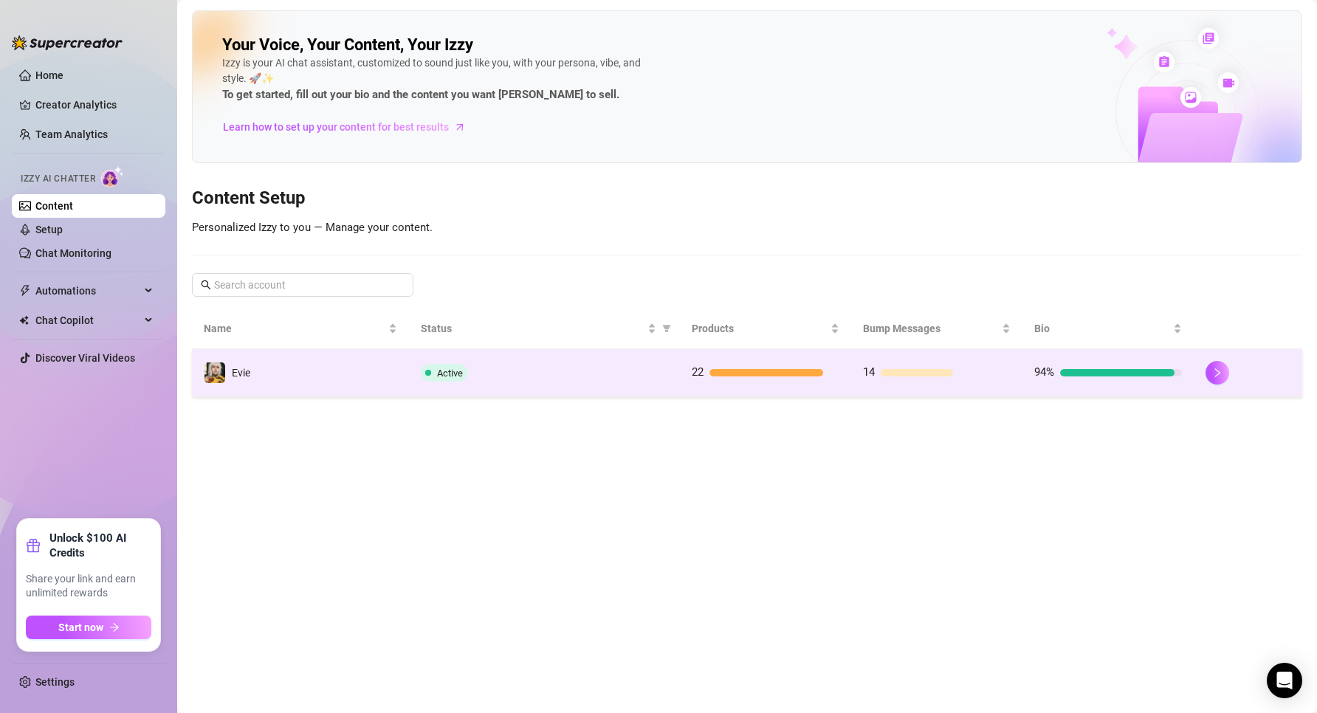
click at [531, 379] on div "Active" at bounding box center [544, 373] width 247 height 18
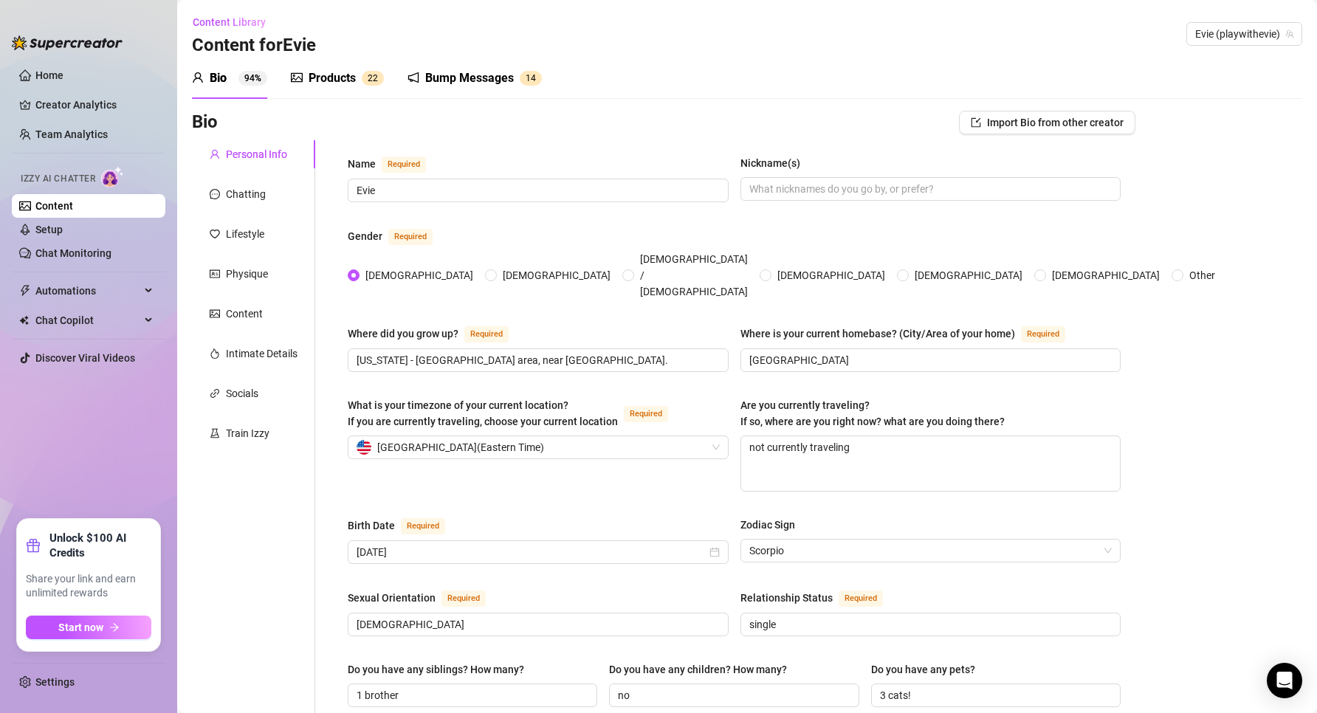
click at [347, 82] on div "Products" at bounding box center [331, 78] width 47 height 18
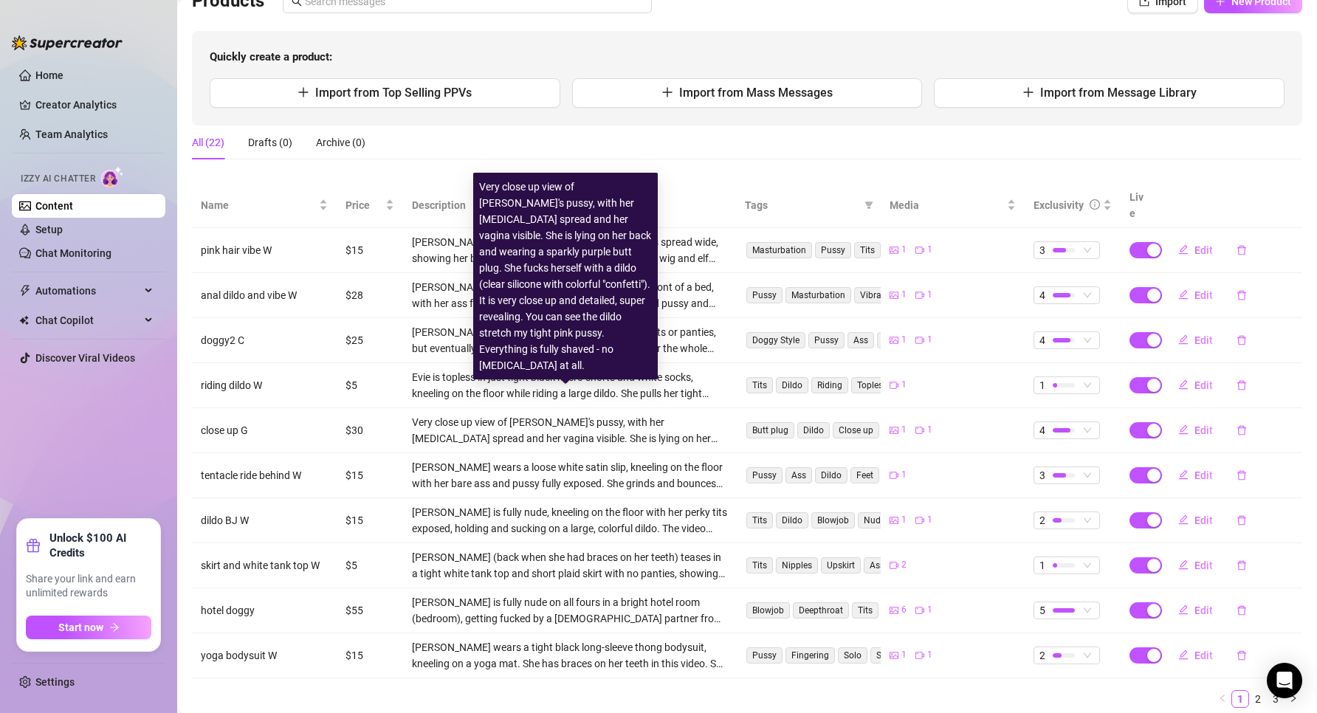
scroll to position [148, 0]
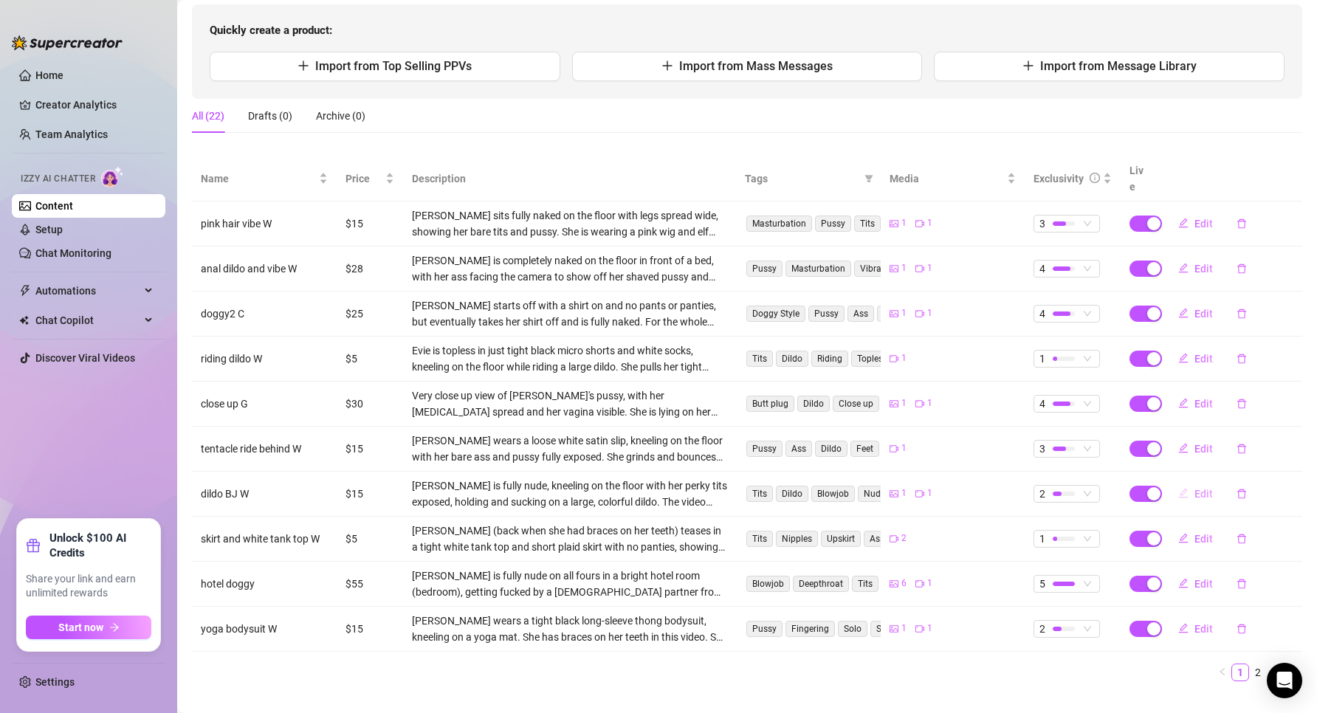
click at [1194, 488] on span "Edit" at bounding box center [1203, 494] width 18 height 12
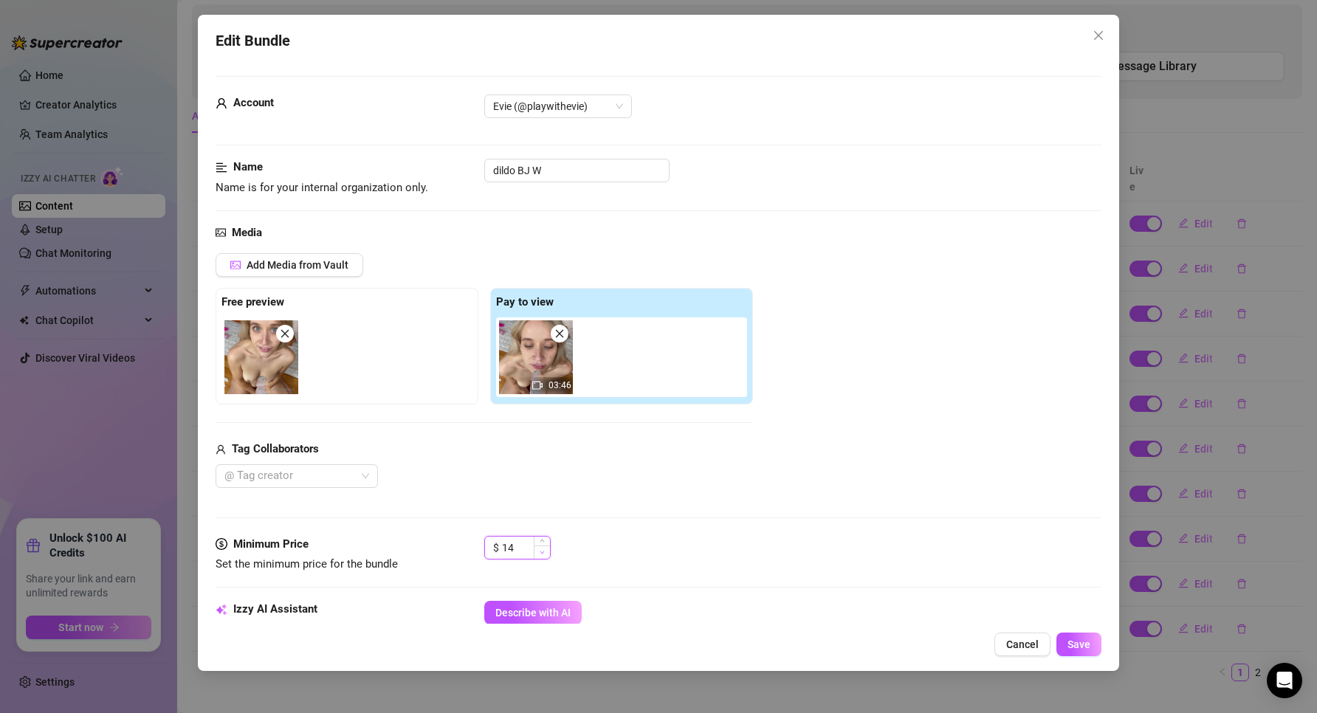
click at [542, 555] on span "Decrease Value" at bounding box center [542, 551] width 16 height 13
click at [540, 555] on span "Decrease Value" at bounding box center [542, 551] width 16 height 13
click at [539, 555] on span "Decrease Value" at bounding box center [542, 551] width 16 height 13
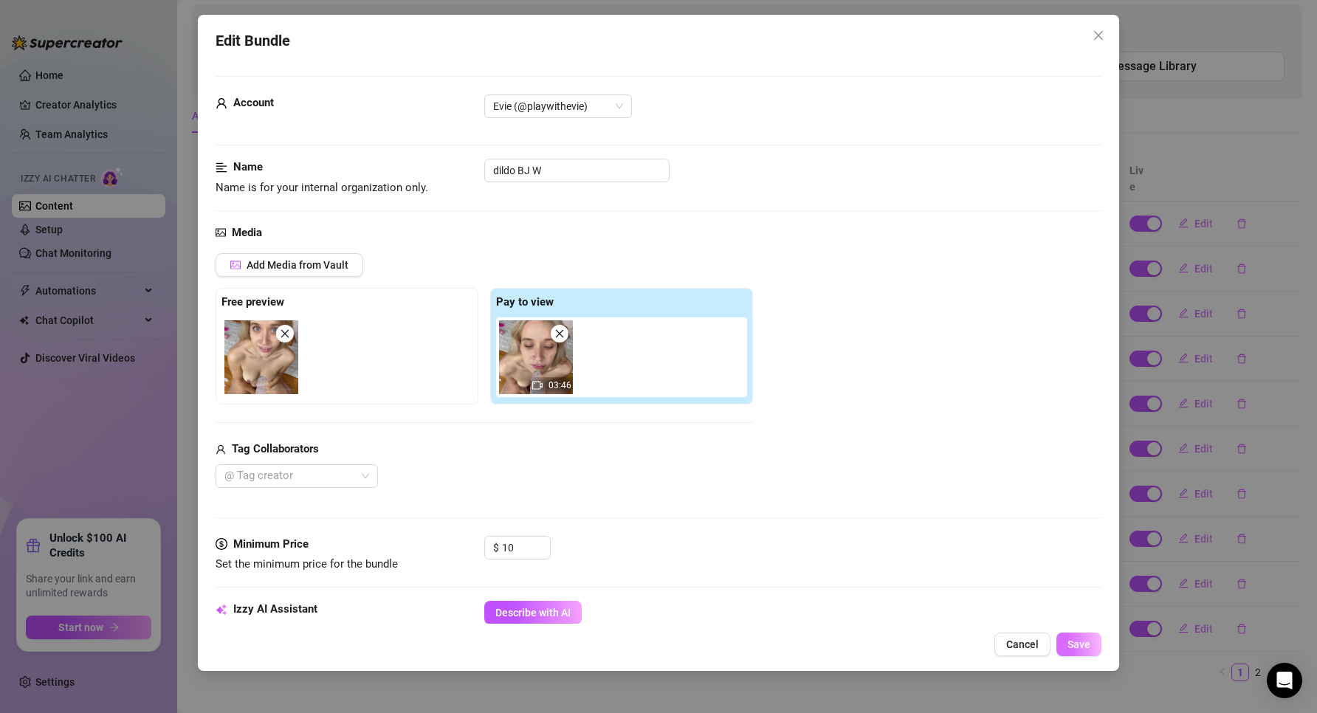
click at [1069, 649] on span "Save" at bounding box center [1078, 644] width 23 height 12
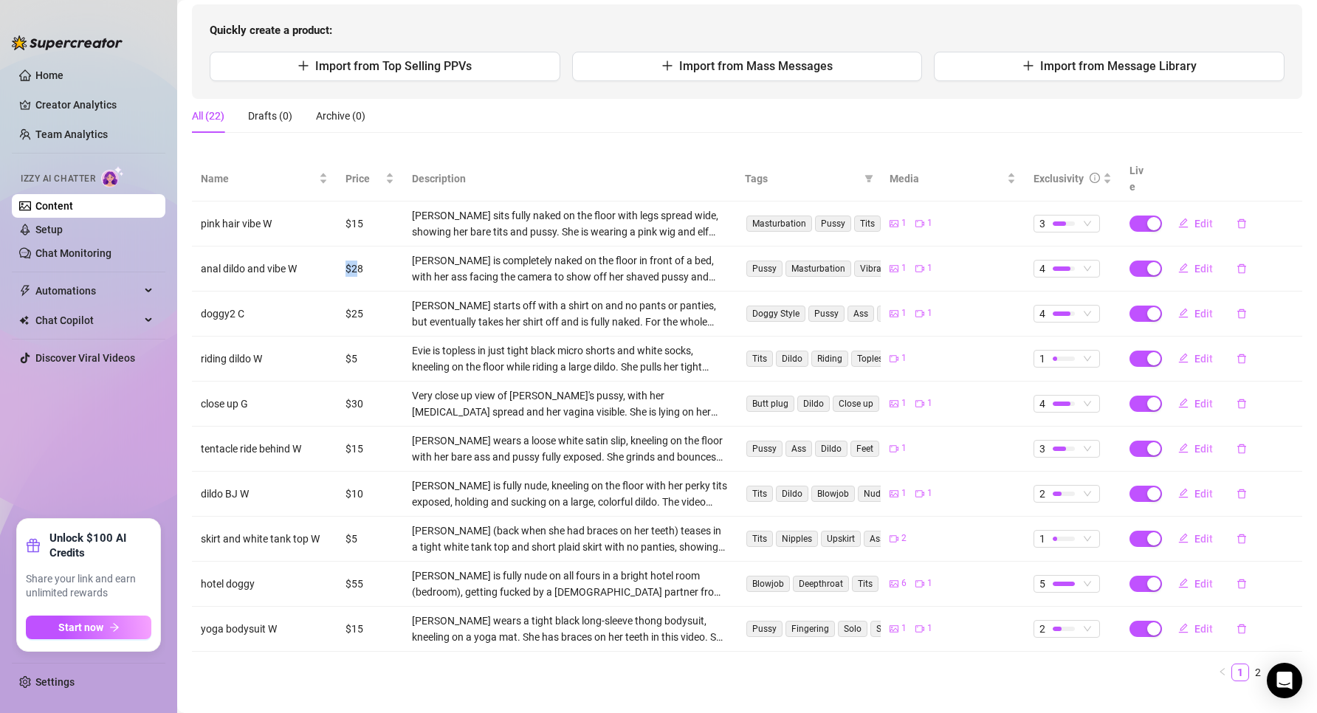
drag, startPoint x: 342, startPoint y: 251, endPoint x: 356, endPoint y: 252, distance: 13.3
click at [356, 252] on td "$28" at bounding box center [370, 268] width 66 height 45
drag, startPoint x: 342, startPoint y: 208, endPoint x: 383, endPoint y: 210, distance: 40.6
click at [383, 210] on td "$15" at bounding box center [370, 223] width 66 height 45
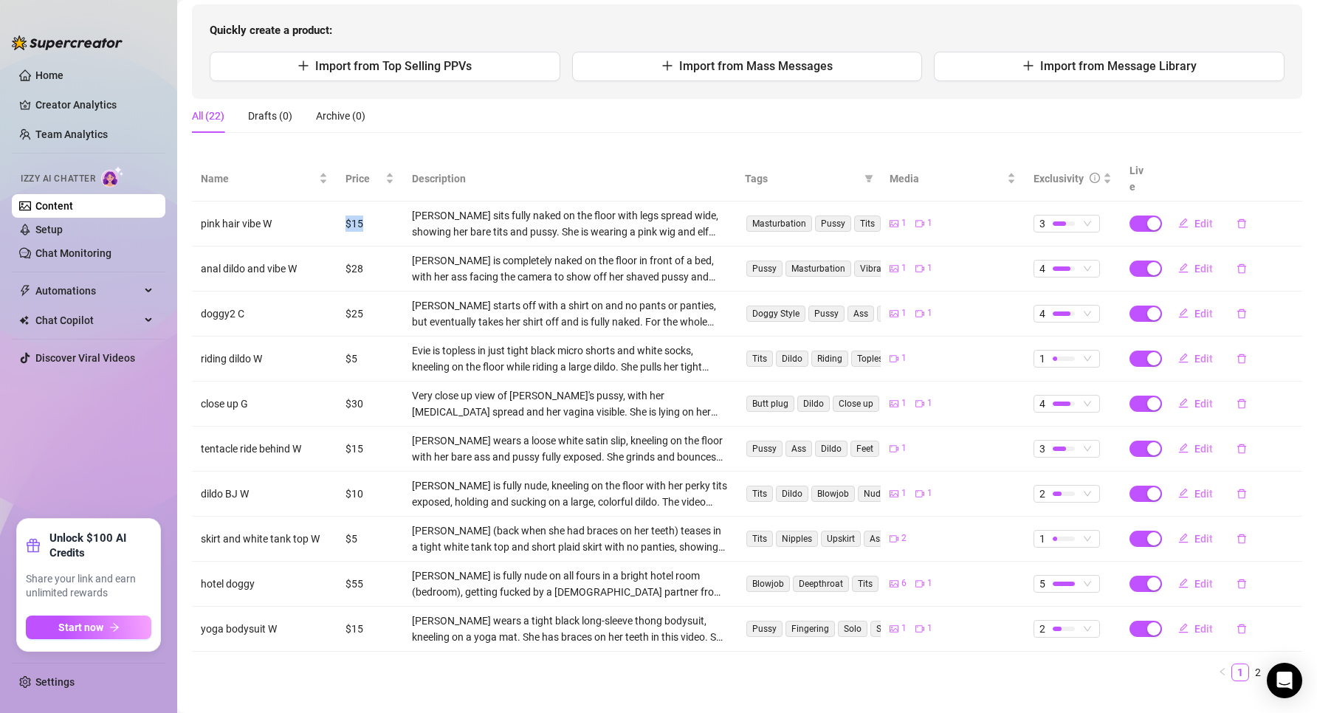
click at [383, 210] on td "$15" at bounding box center [370, 223] width 66 height 45
click at [1189, 216] on button "Edit" at bounding box center [1195, 224] width 58 height 24
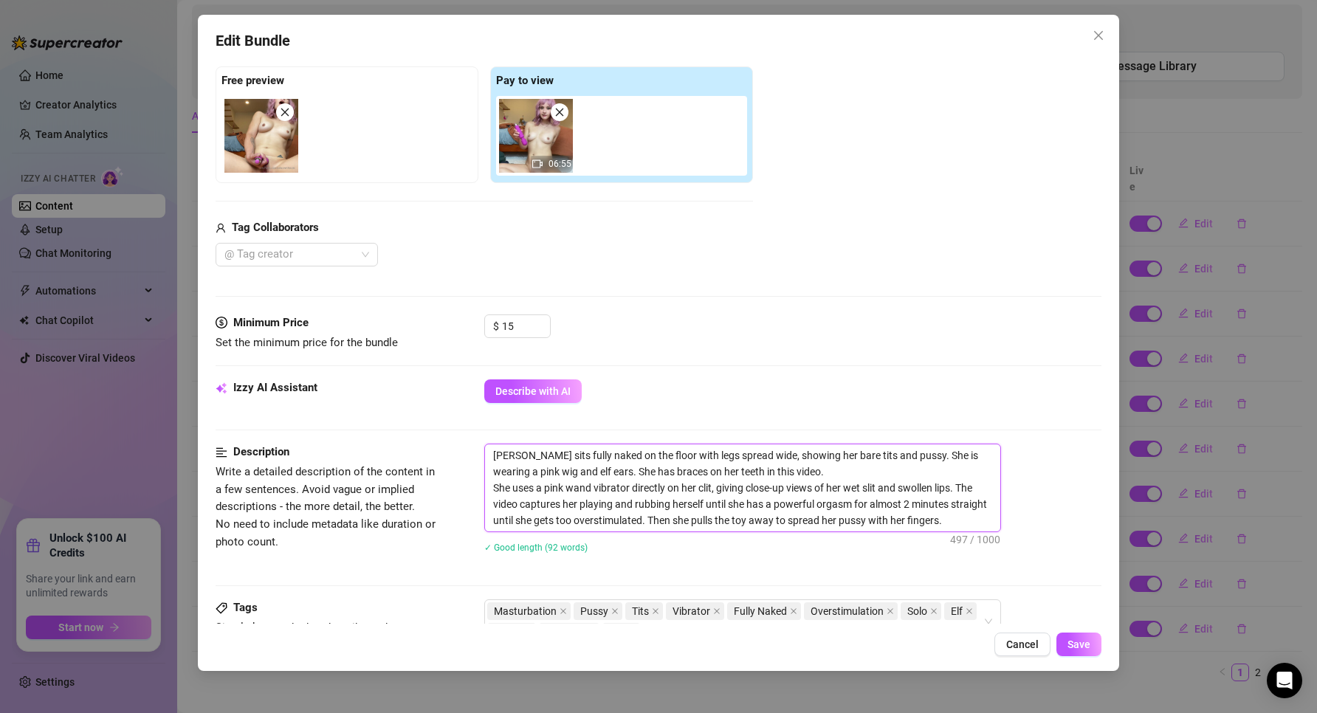
click at [641, 527] on textarea "[PERSON_NAME] sits fully naked on the floor with legs spread wide, showing her …" at bounding box center [742, 487] width 515 height 87
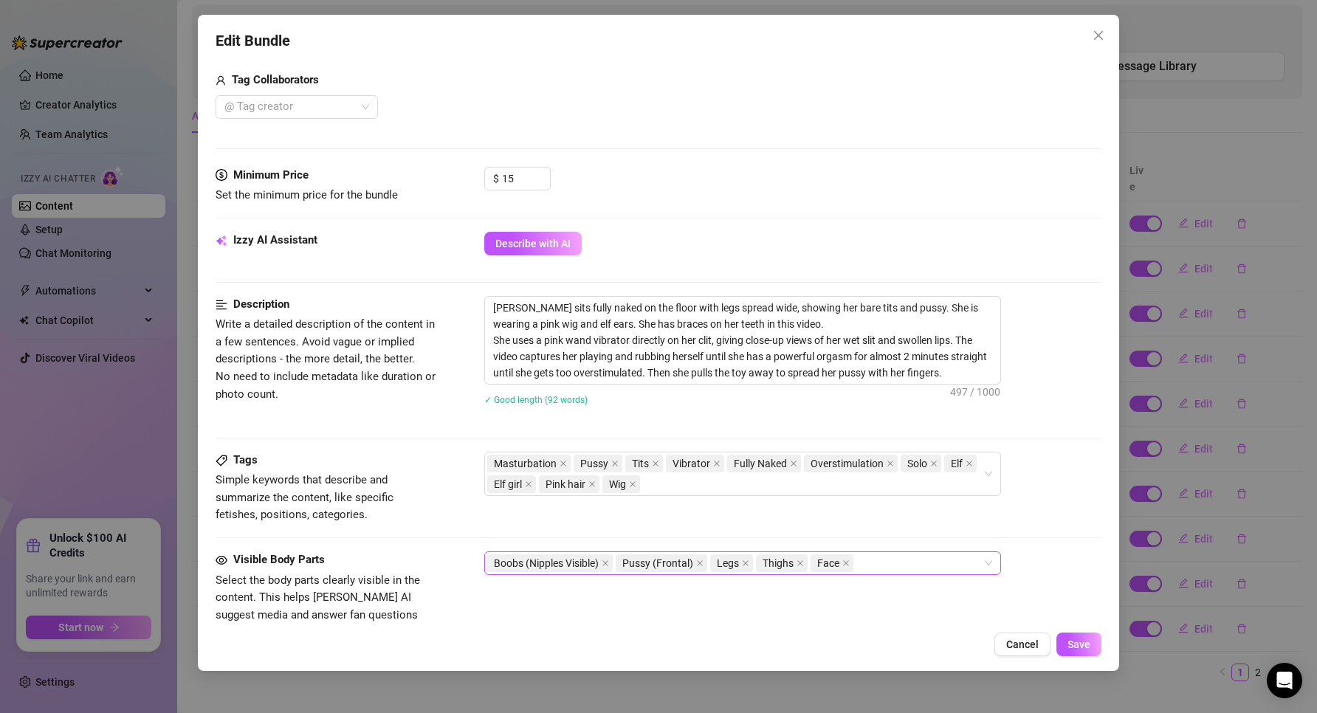
drag, startPoint x: 1034, startPoint y: 648, endPoint x: 975, endPoint y: 554, distance: 110.8
click at [978, 556] on div "Edit Bundle Account Evie (@playwithevie) Name Name is for your internal organiz…" at bounding box center [659, 343] width 922 height 656
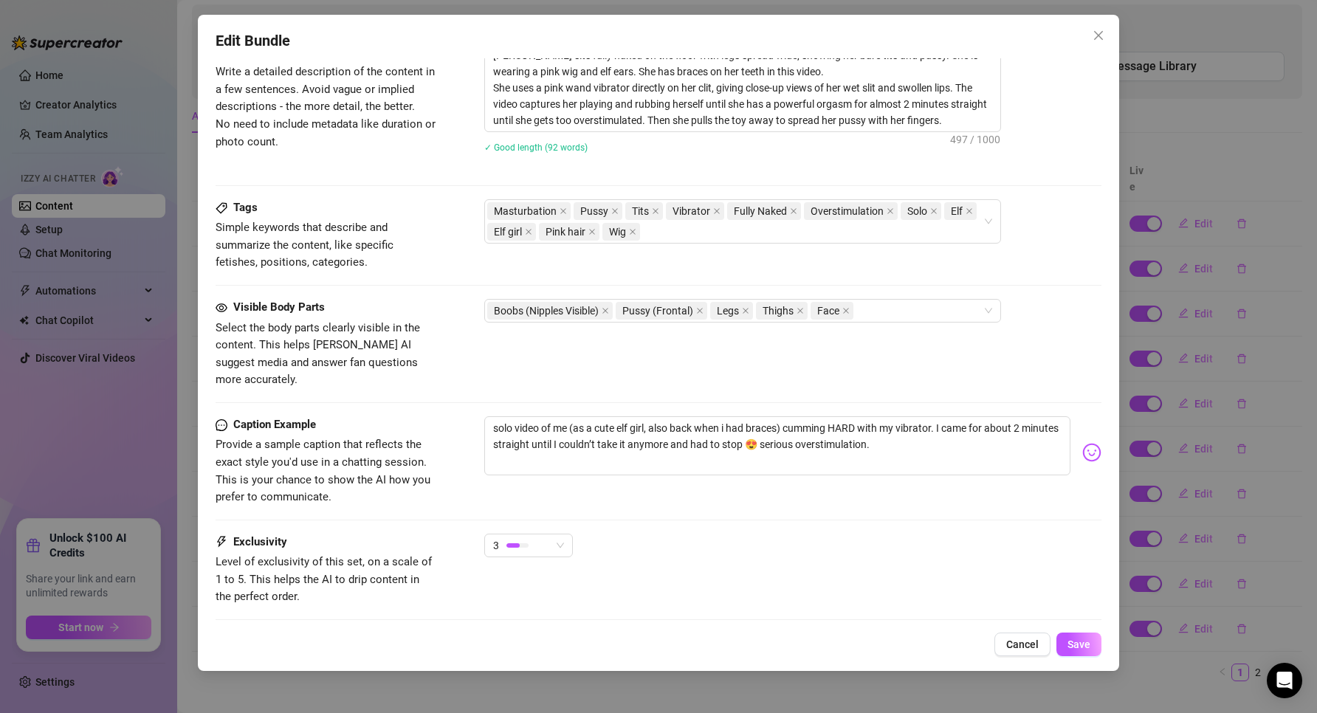
scroll to position [664, 0]
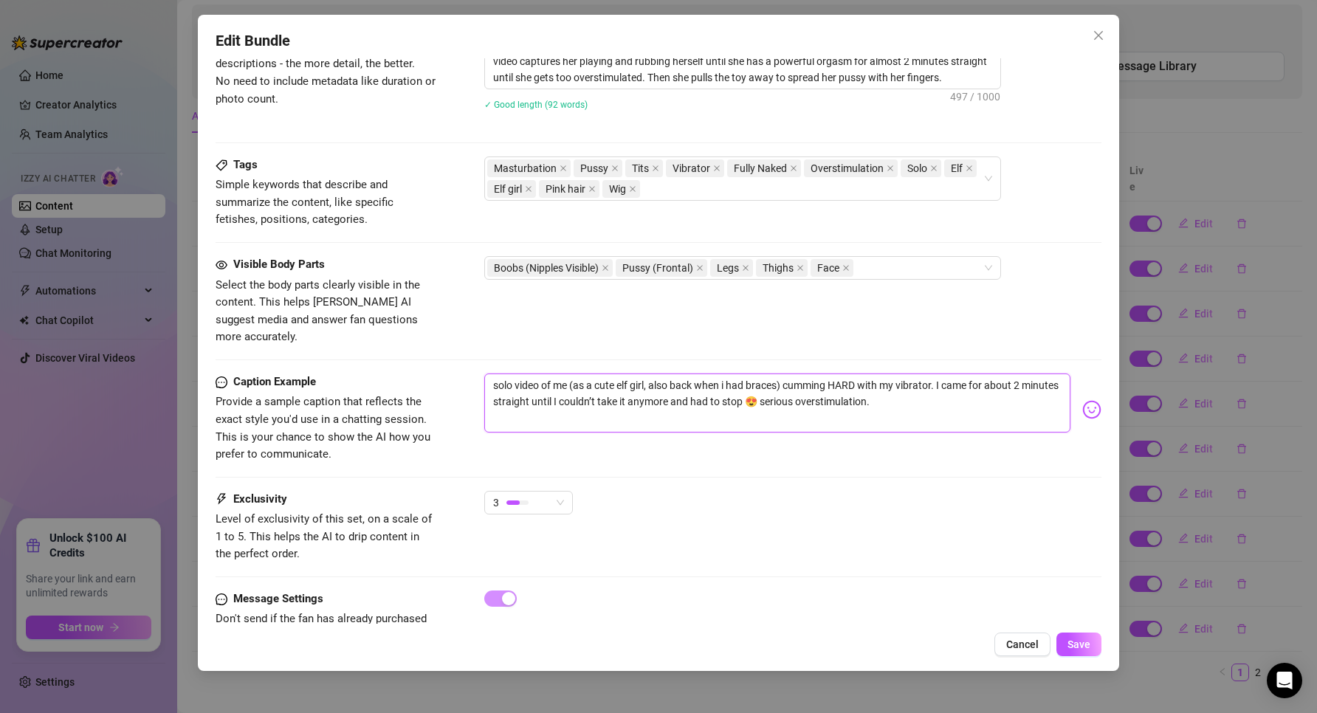
click at [953, 392] on textarea "solo video of me (as a cute elf girl, also back when i had braces) cumming HARD…" at bounding box center [777, 402] width 587 height 59
paste textarea "[PERSON_NAME] sits fully naked on the floor with legs spread wide, showing her …"
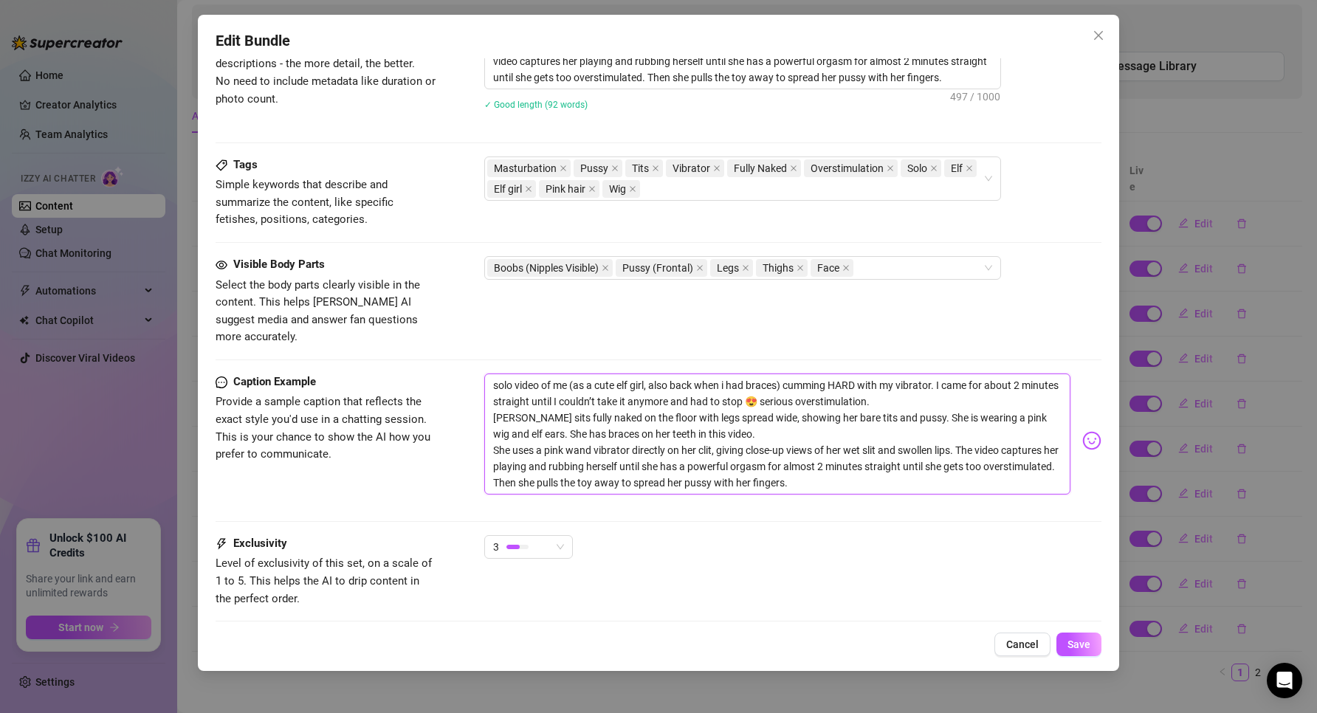
scroll to position [0, 0]
click at [1026, 641] on span "Cancel" at bounding box center [1022, 644] width 32 height 12
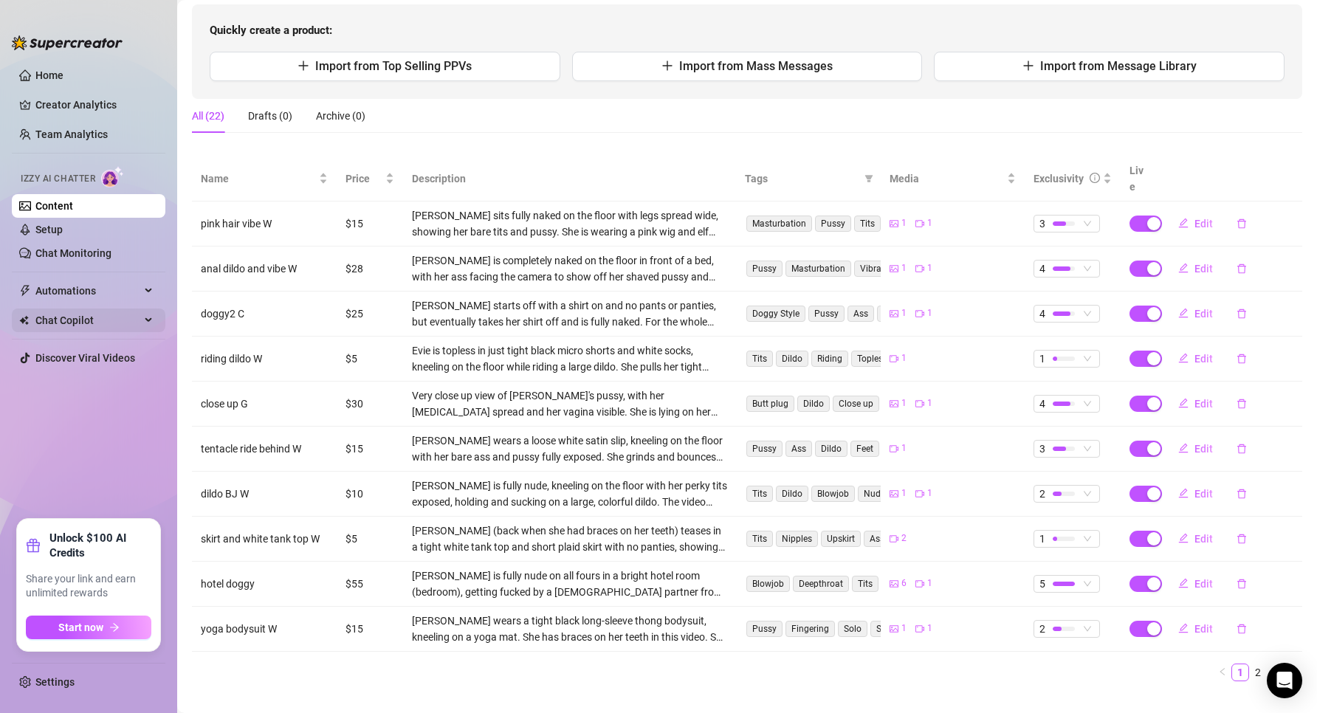
click at [101, 320] on span "Chat Copilot" at bounding box center [87, 320] width 105 height 24
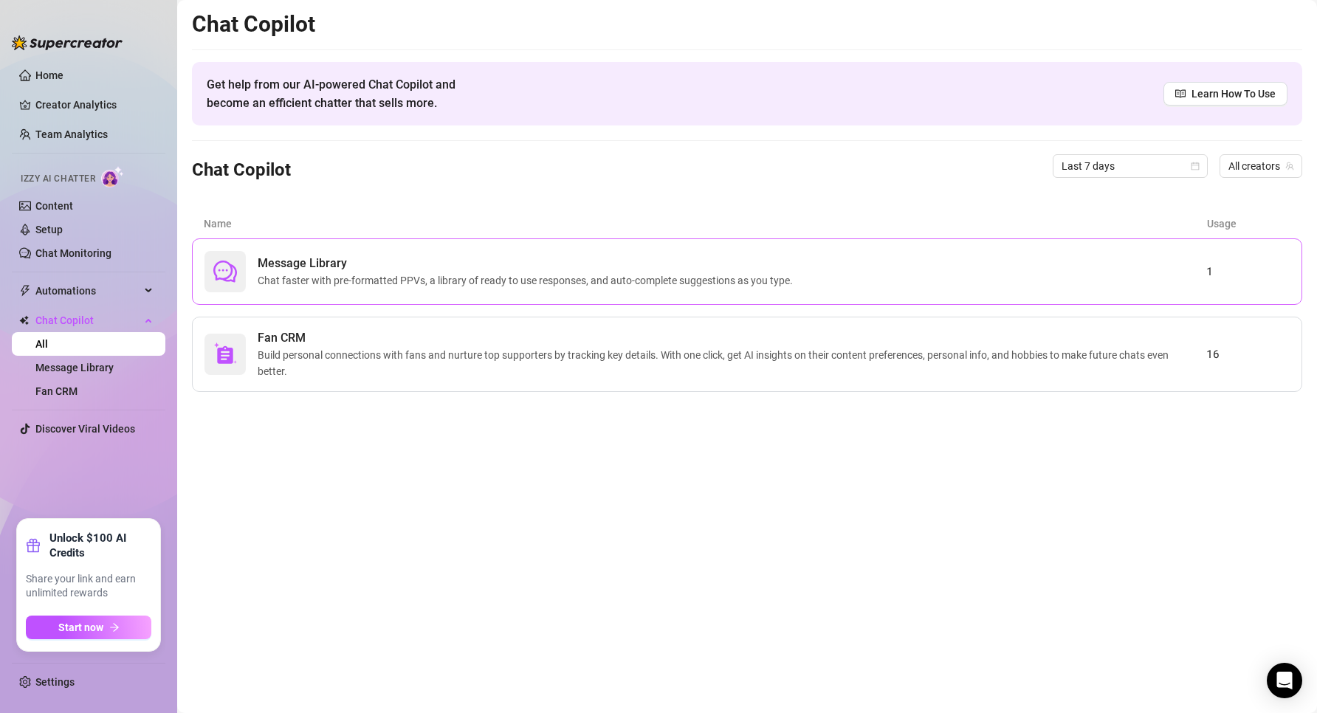
click at [279, 264] on span "Message Library" at bounding box center [528, 264] width 541 height 18
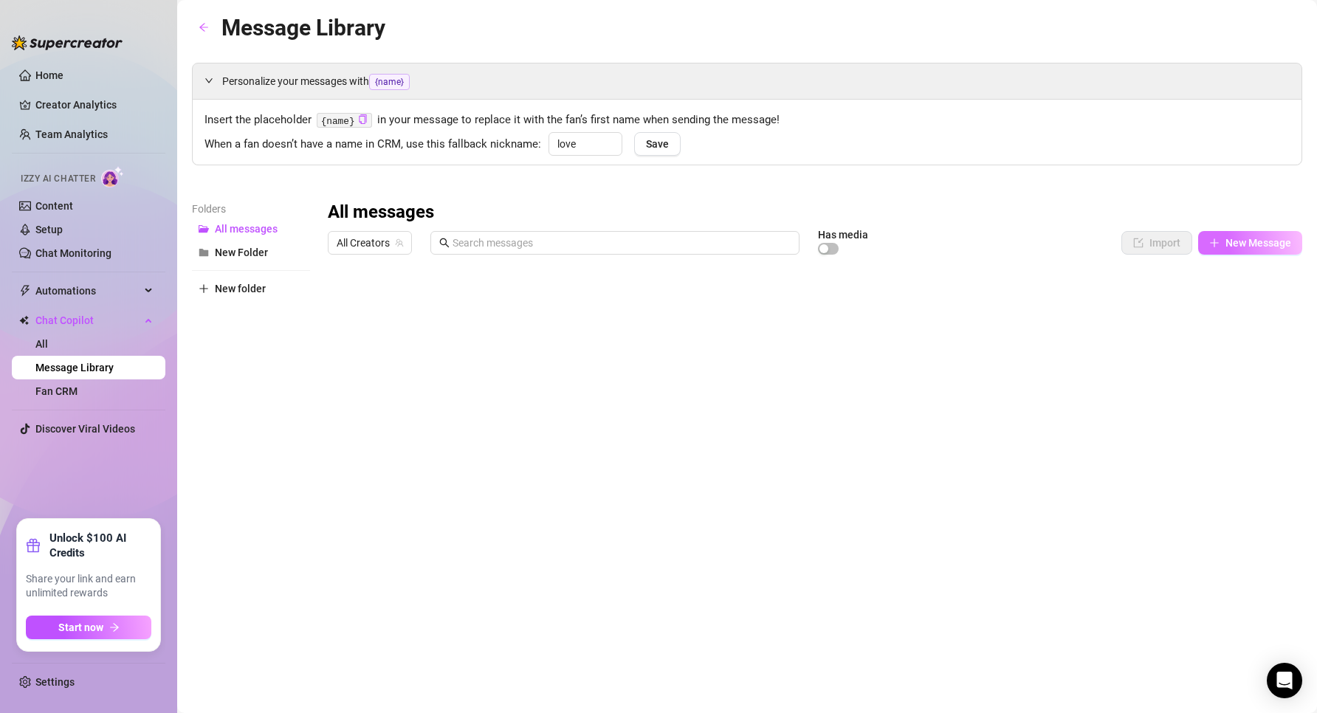
click at [1229, 248] on span "New Message" at bounding box center [1258, 243] width 66 height 12
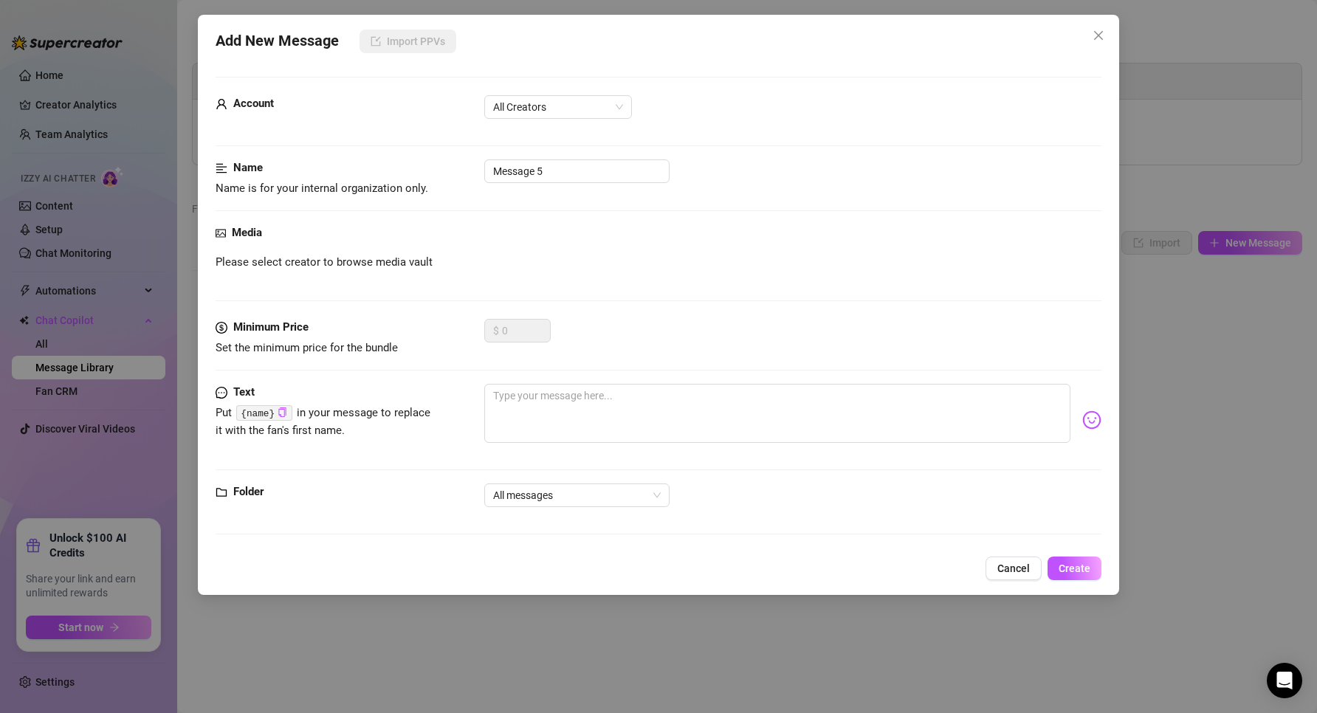
click at [542, 82] on form "Account All Creators Name Name is for your internal organization only. Message …" at bounding box center [658, 312] width 886 height 471
drag, startPoint x: 544, startPoint y: 98, endPoint x: 543, endPoint y: 109, distance: 11.1
click at [545, 100] on span "All Creators" at bounding box center [558, 107] width 130 height 22
drag, startPoint x: 538, startPoint y: 165, endPoint x: 548, endPoint y: 165, distance: 10.4
click at [538, 164] on div "Evie (@playwithevie)" at bounding box center [558, 160] width 124 height 16
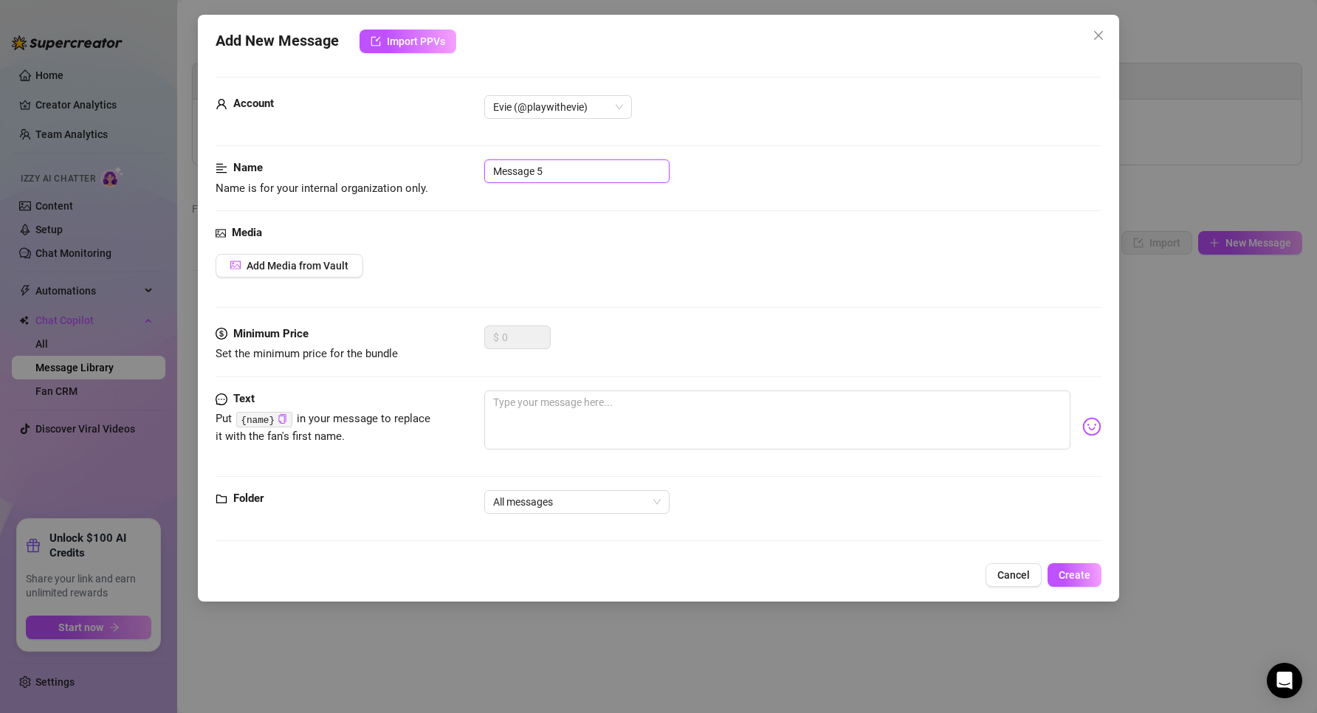
click at [562, 172] on input "Message 5" at bounding box center [576, 171] width 185 height 24
drag, startPoint x: 564, startPoint y: 173, endPoint x: 424, endPoint y: 171, distance: 140.2
click at [424, 171] on div "Name Name is for your internal organization only. Message 5" at bounding box center [658, 178] width 886 height 38
click at [294, 267] on span "Add Media from Vault" at bounding box center [297, 266] width 102 height 12
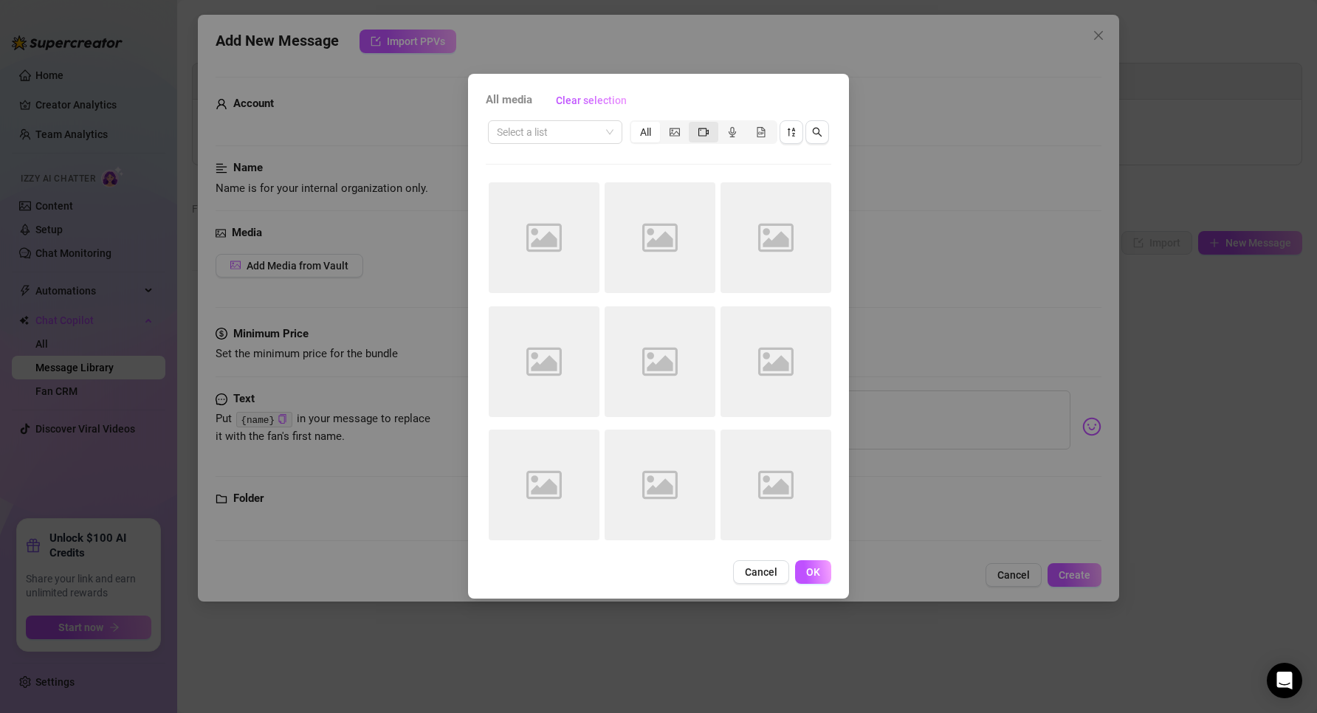
click at [696, 137] on div "segmented control" at bounding box center [703, 132] width 29 height 21
click at [692, 124] on input "segmented control" at bounding box center [692, 124] width 0 height 0
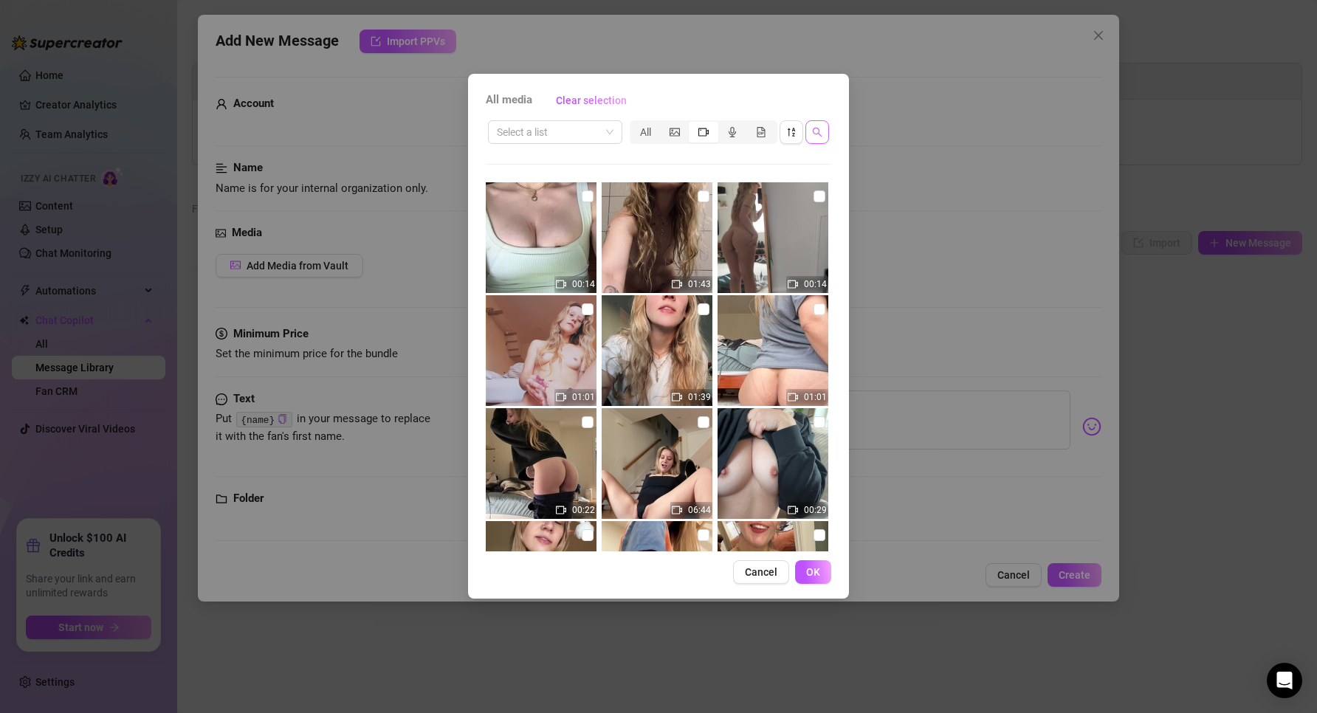
click at [810, 135] on button "button" at bounding box center [817, 132] width 24 height 24
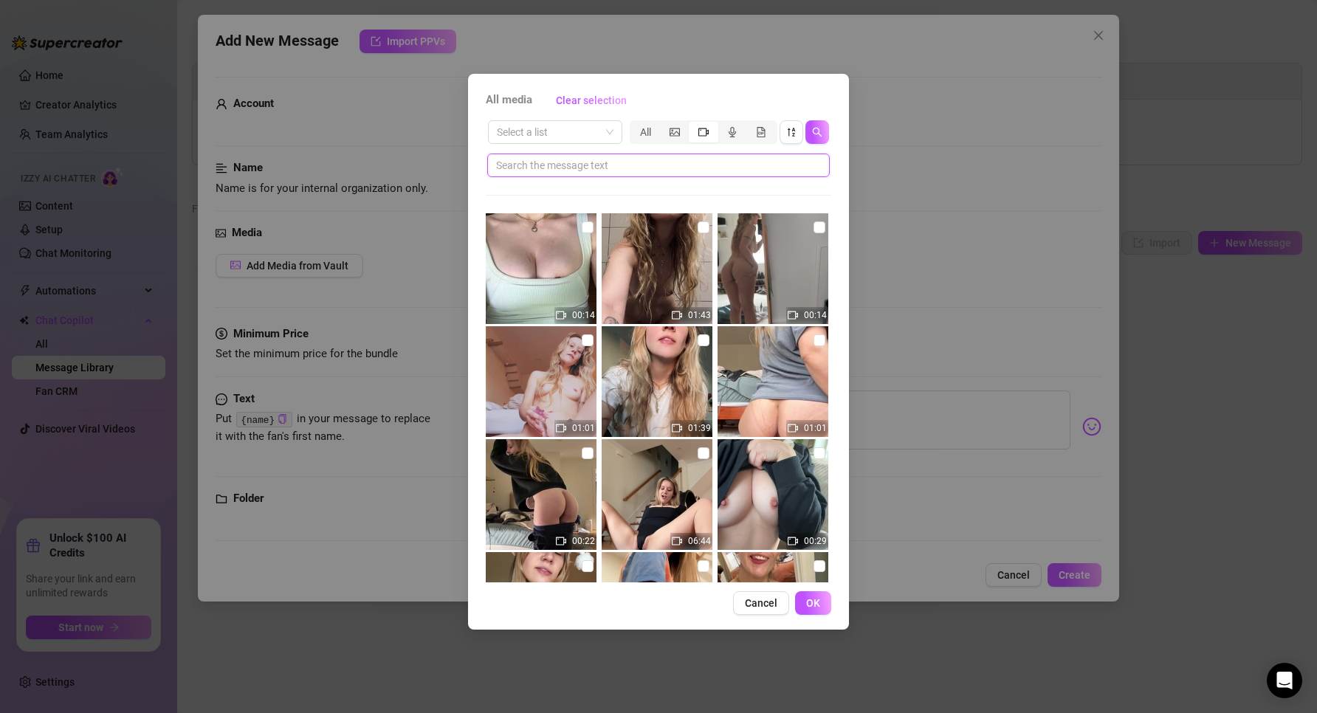
click at [602, 172] on input "text" at bounding box center [652, 165] width 313 height 16
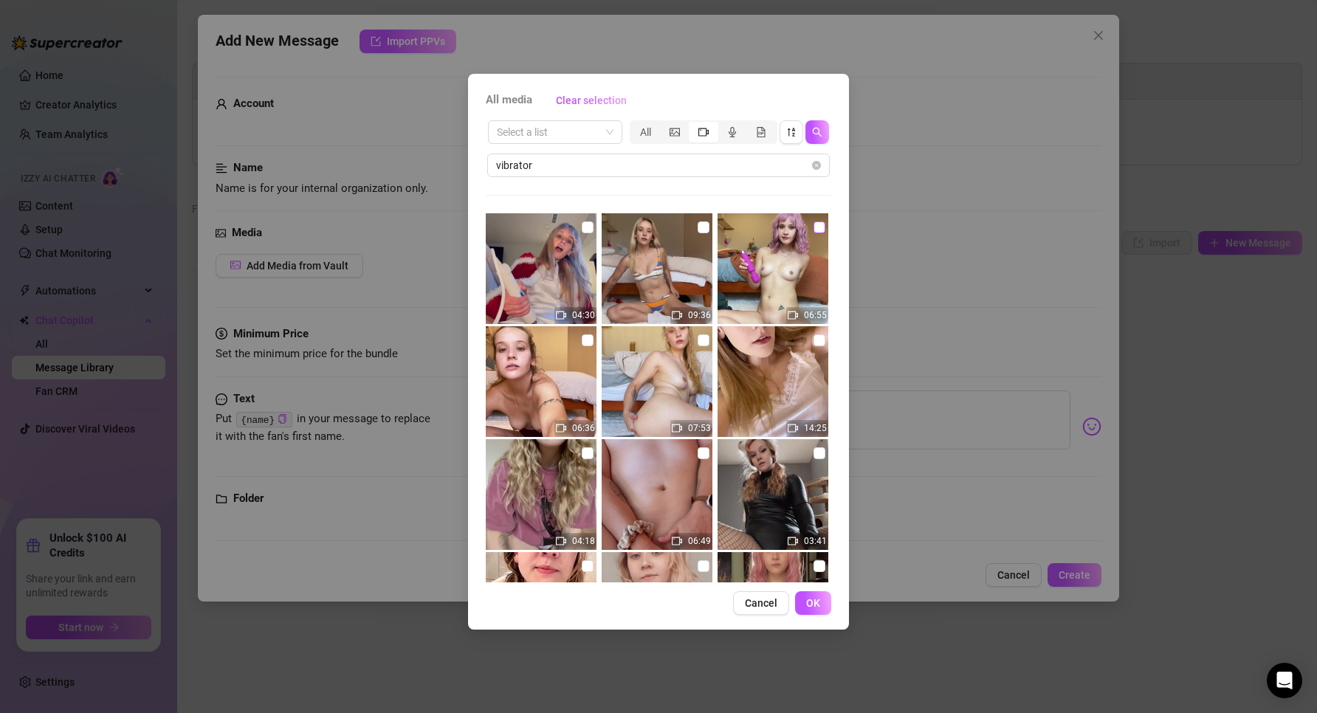
click at [814, 228] on input "checkbox" at bounding box center [819, 227] width 12 height 12
click at [674, 134] on icon "picture" at bounding box center [674, 132] width 10 height 8
click at [663, 124] on input "segmented control" at bounding box center [663, 124] width 0 height 0
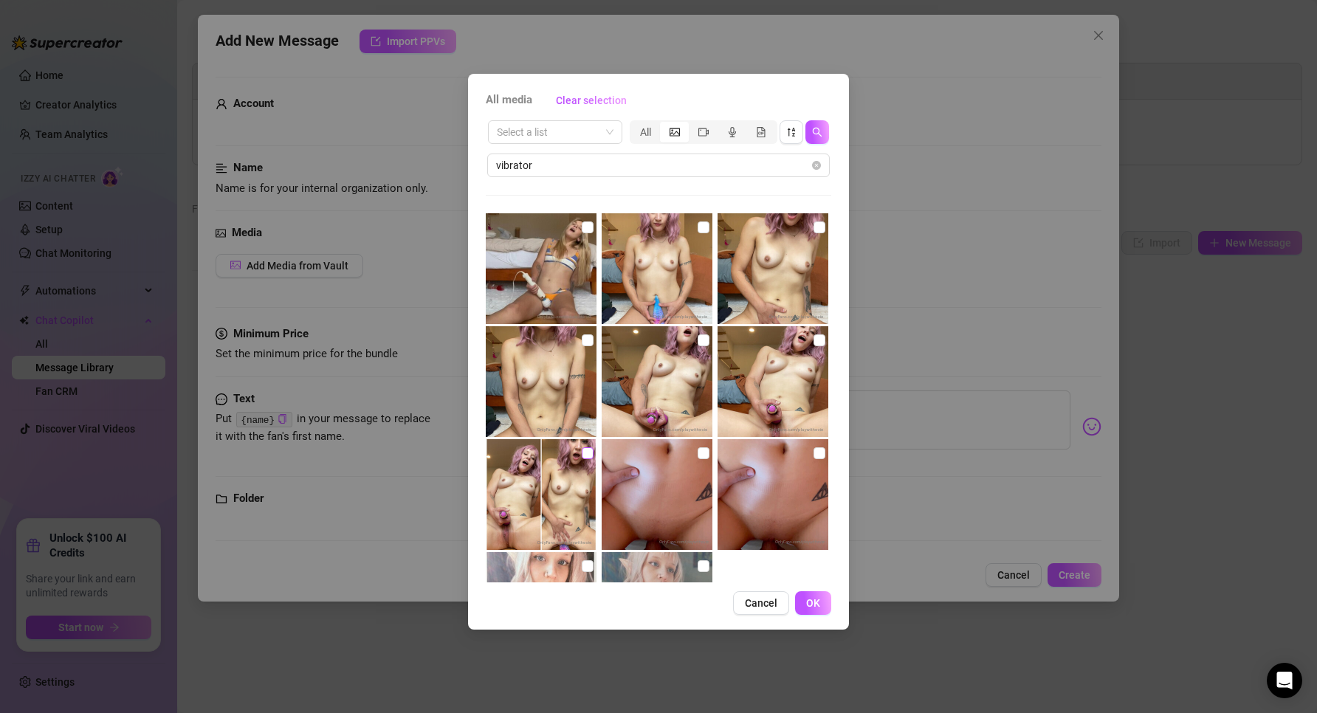
click at [584, 453] on input "checkbox" at bounding box center [588, 453] width 12 height 12
click at [583, 453] on input "checkbox" at bounding box center [588, 453] width 12 height 12
click at [697, 345] on input "checkbox" at bounding box center [703, 340] width 12 height 12
click at [818, 601] on span "OK" at bounding box center [813, 603] width 14 height 12
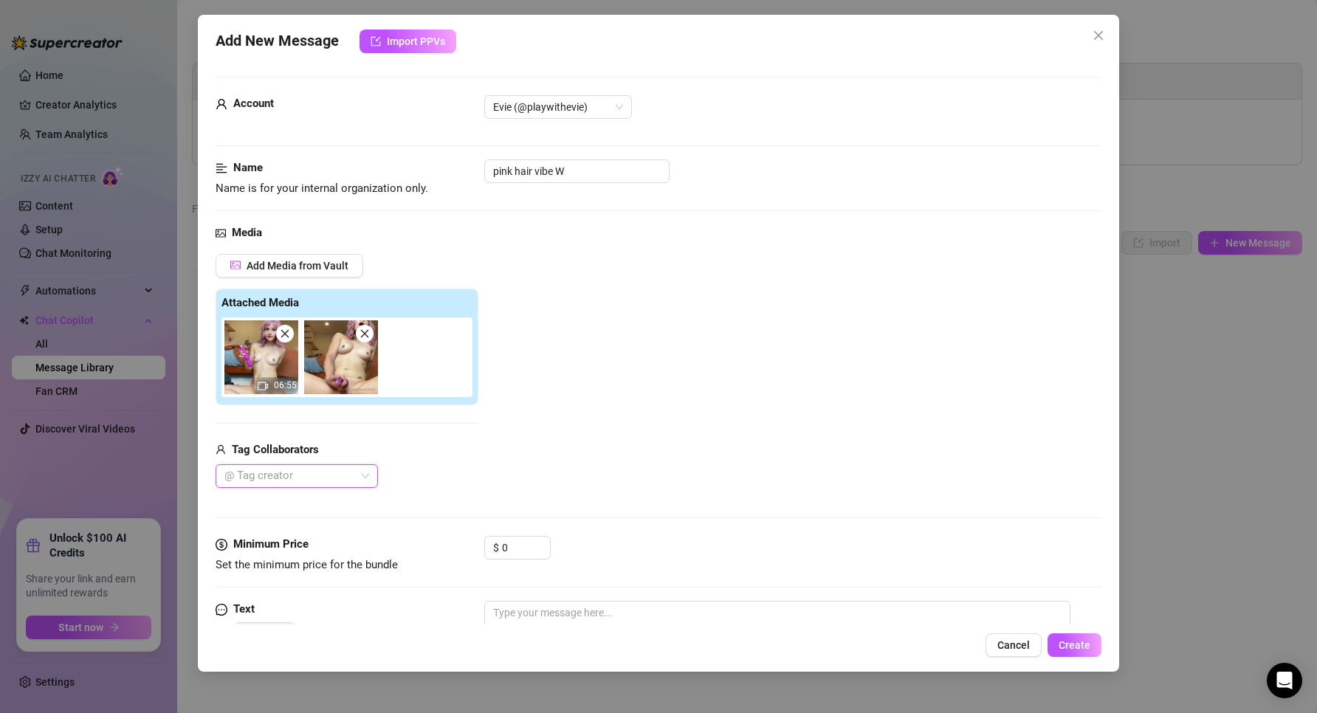
scroll to position [140, 0]
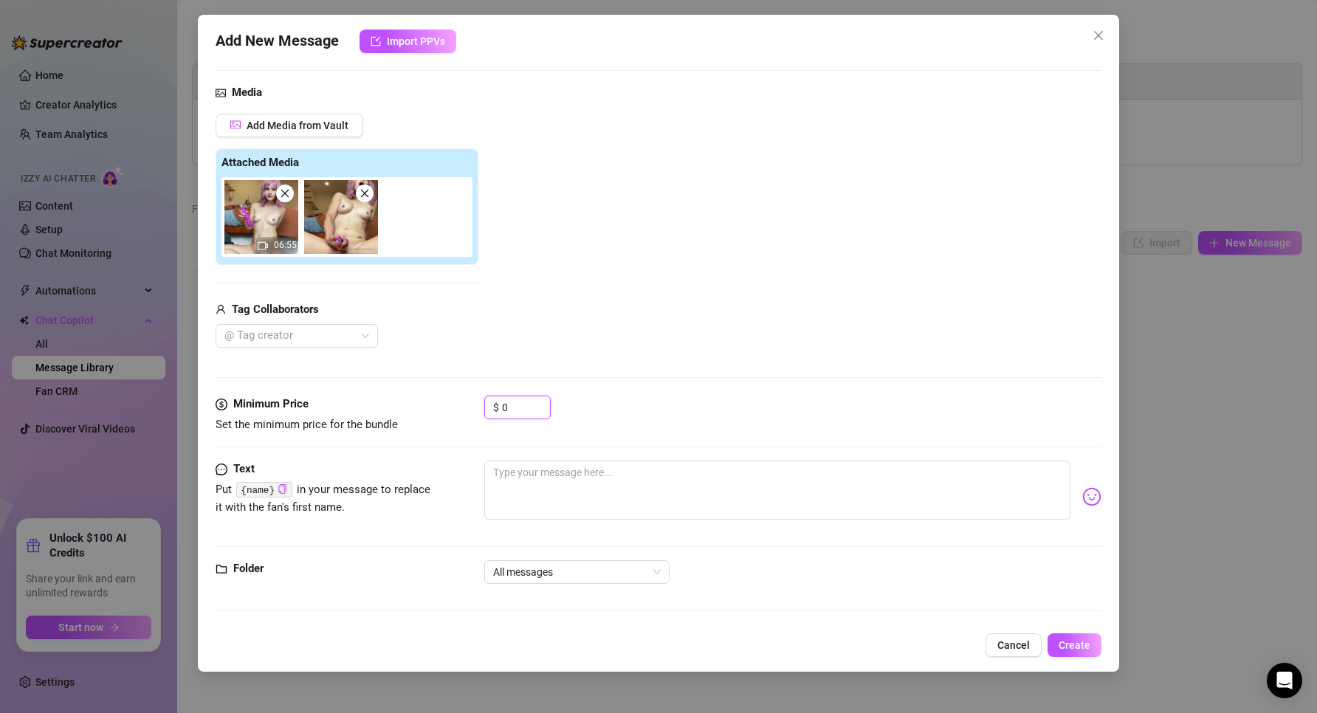
drag, startPoint x: 518, startPoint y: 413, endPoint x: 477, endPoint y: 402, distance: 42.6
click at [477, 402] on div "Minimum Price Set the minimum price for the bundle $ 0" at bounding box center [658, 415] width 886 height 38
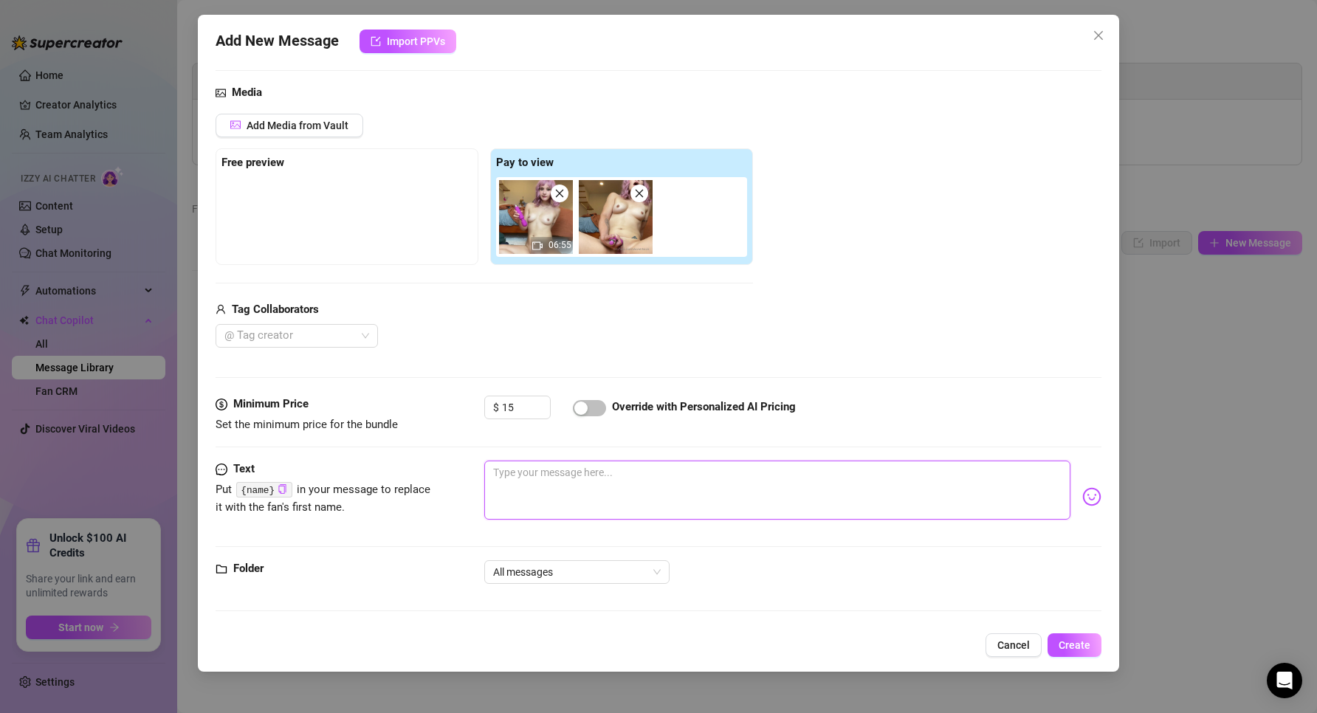
click at [573, 483] on textarea at bounding box center [777, 490] width 587 height 59
click at [593, 404] on span "button" at bounding box center [589, 408] width 33 height 16
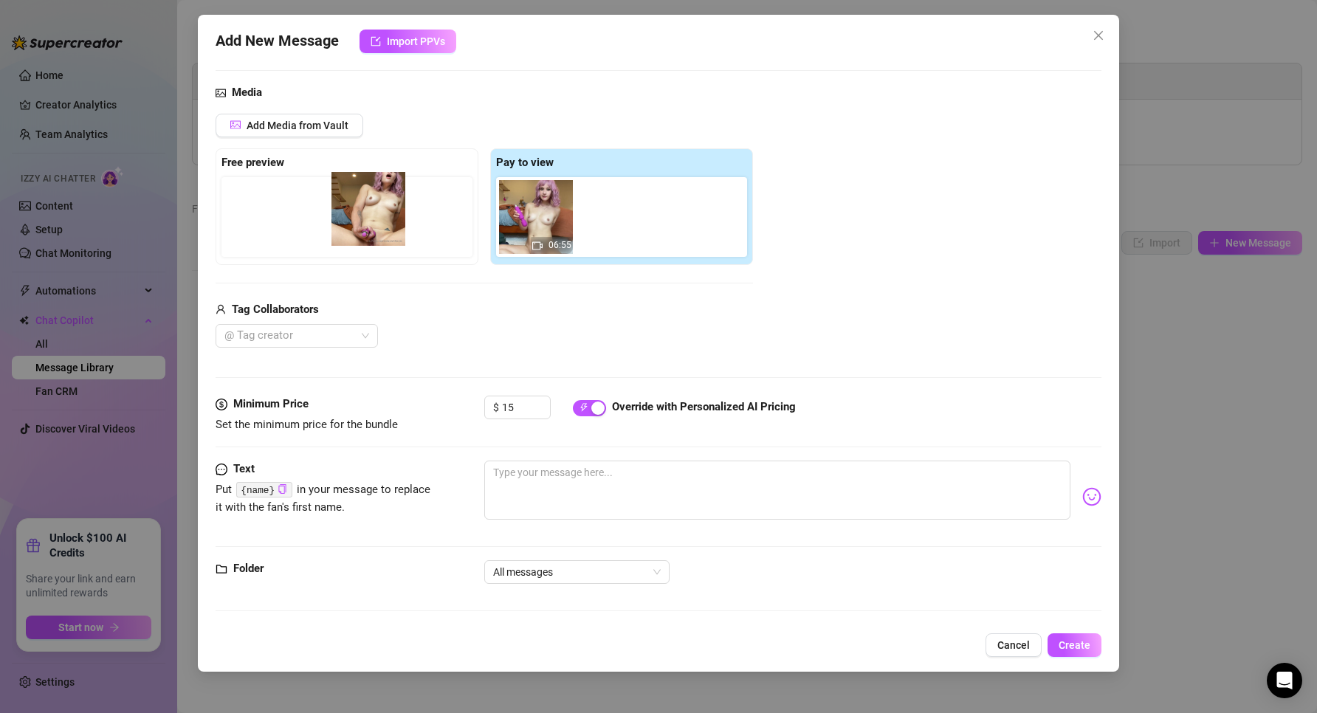
drag, startPoint x: 596, startPoint y: 236, endPoint x: 352, endPoint y: 227, distance: 243.7
click at [352, 227] on div "Free preview Pay to view 06:55" at bounding box center [483, 206] width 537 height 117
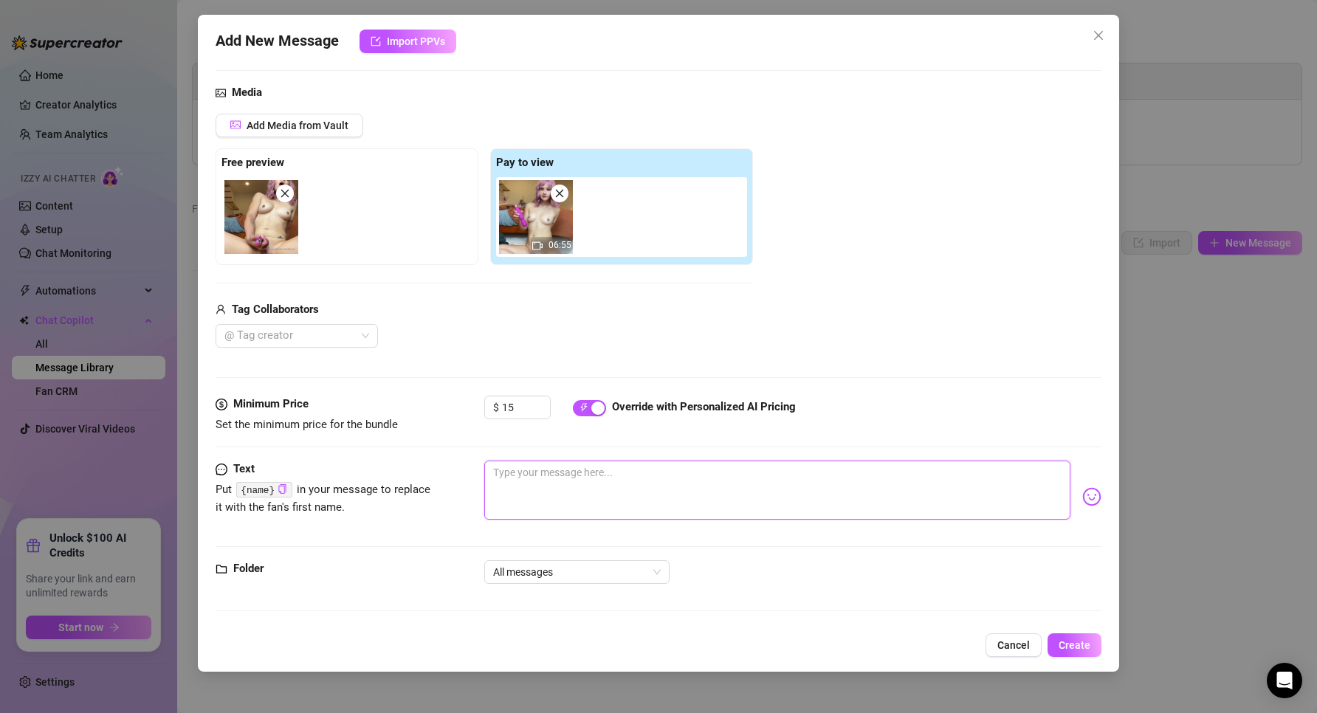
click at [602, 487] on textarea at bounding box center [777, 490] width 587 height 59
paste textarea "solo video of me (as a cute elf girl, also back when i had braces) cumming HARD…"
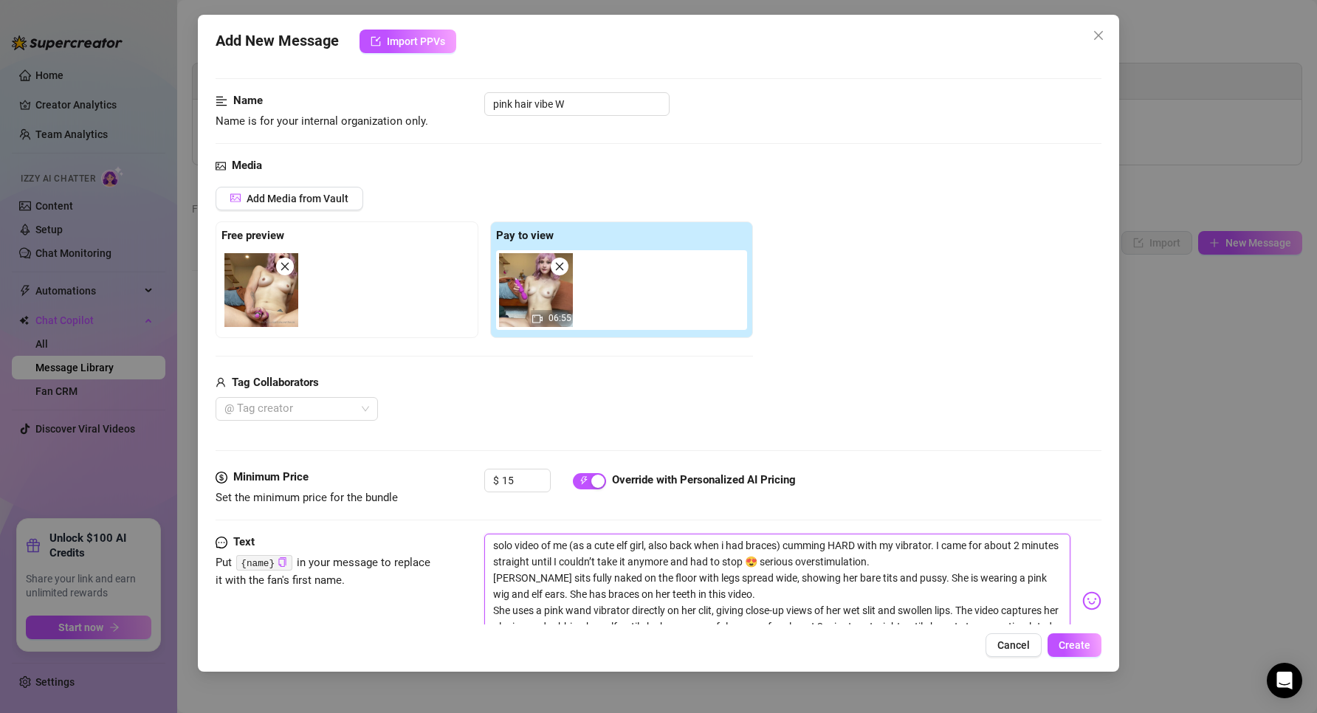
scroll to position [202, 0]
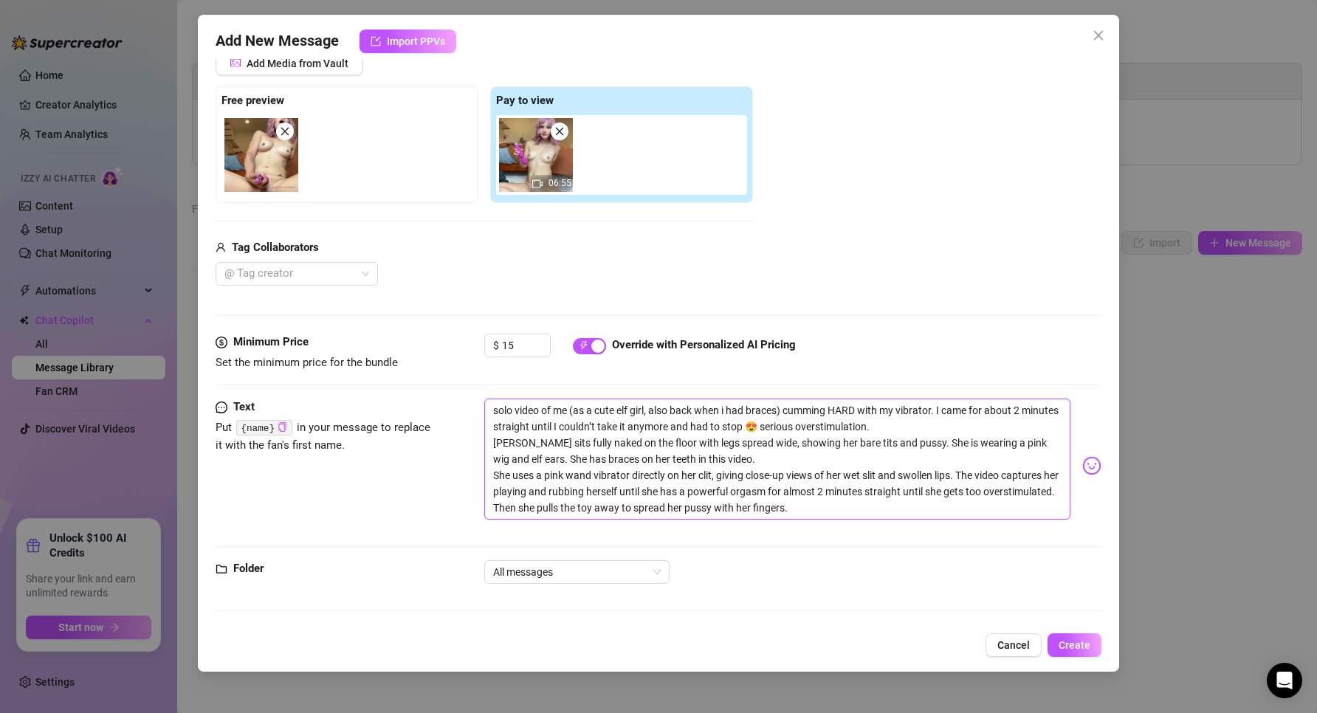
click at [625, 449] on textarea "solo video of me (as a cute elf girl, also back when i had braces) cumming HARD…" at bounding box center [777, 459] width 587 height 121
click at [587, 409] on textarea "solo video of me (as a cute elf girl, also back when i had braces) cumming HARD…" at bounding box center [777, 459] width 587 height 121
click at [647, 418] on textarea "solo video of me (as a cute elf girl, also back when i had braces) cumming HARD…" at bounding box center [777, 459] width 587 height 121
click at [652, 413] on textarea "solo video of me (as a cute elf girl, also back when i had braces) cumming HARD…" at bounding box center [777, 459] width 587 height 121
click at [925, 419] on textarea "solo video of me (as a cute elf girl with pink hair...also back when i had brac…" at bounding box center [777, 459] width 587 height 121
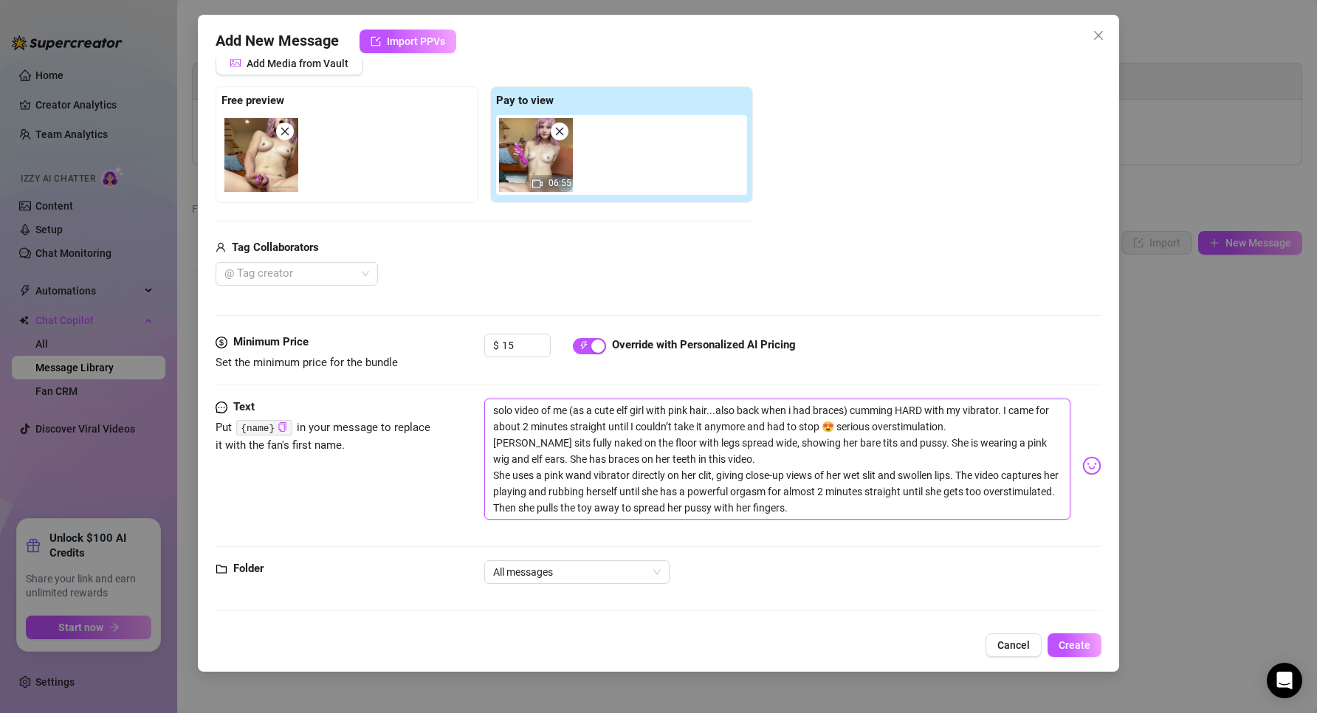
click at [940, 436] on textarea "solo video of me (as a cute elf girl with pink hair...also back when i had brac…" at bounding box center [777, 459] width 587 height 121
click at [945, 418] on textarea "solo video of me (as a cute elf girl with pink hair...also back when i had brac…" at bounding box center [777, 459] width 587 height 121
click at [640, 432] on textarea "solo video of me (as a cute elf girl with pink hair...also back when i had brac…" at bounding box center [777, 459] width 587 height 121
click at [732, 436] on textarea "solo video of me (as a cute elf girl with pink hair...also back when i had brac…" at bounding box center [777, 459] width 587 height 121
click at [855, 446] on textarea "solo video of me (as a cute elf girl with pink hair...also back when i had brac…" at bounding box center [777, 459] width 587 height 121
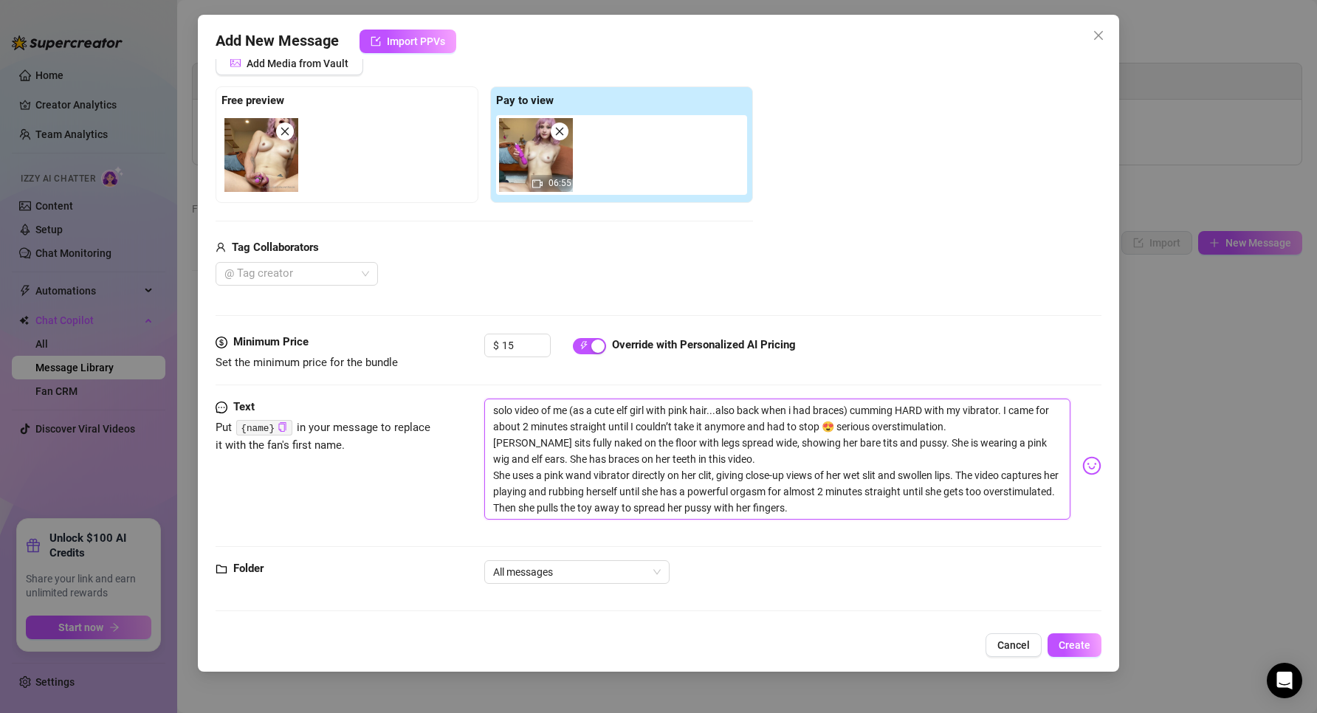
drag, startPoint x: 731, startPoint y: 452, endPoint x: 487, endPoint y: 441, distance: 243.8
click at [487, 441] on textarea "solo video of me (as a cute elf girl with pink hair...also back when i had brac…" at bounding box center [777, 459] width 587 height 121
click at [564, 409] on textarea "solo video of me (as a cute elf girl with pink hair...also back when i had brac…" at bounding box center [777, 459] width 587 height 121
click at [568, 411] on textarea "solo video of me (as a cute elf girl with pink hair...also back when i had brac…" at bounding box center [777, 459] width 587 height 121
click at [856, 413] on textarea "solo video of me (as a cute elf girl with pink hair...also back when i had brac…" at bounding box center [777, 459] width 587 height 121
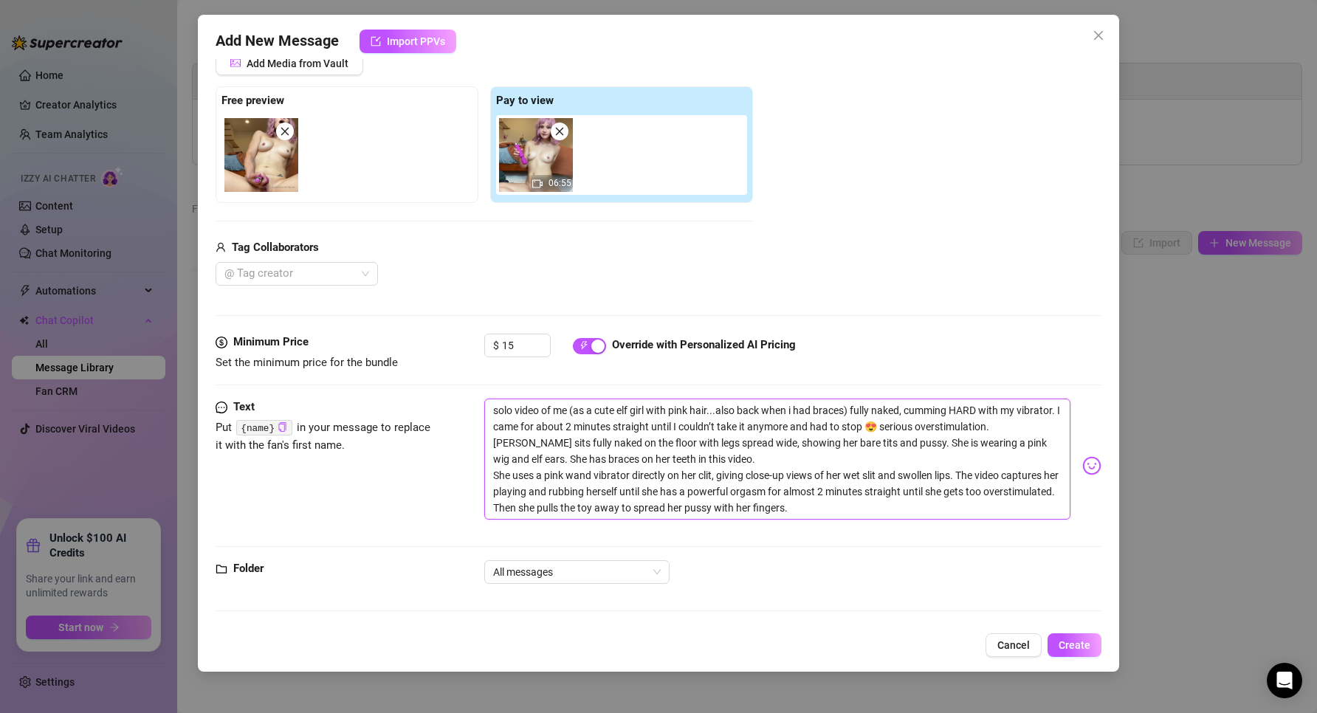
click at [488, 432] on textarea "solo video of me (as a cute elf girl with pink hair...also back when i had brac…" at bounding box center [777, 459] width 587 height 121
click at [525, 426] on textarea "solo video of me (as a cute elf girl with pink hair...also back when i had brac…" at bounding box center [777, 459] width 587 height 121
click at [526, 426] on textarea "solo video of me (as a cute elf girl with pink hair...also back when i had brac…" at bounding box center [777, 459] width 587 height 121
click at [773, 490] on textarea "solo video of me (as a cute elf girl with pink hair...also back when i had brac…" at bounding box center [777, 459] width 587 height 121
drag, startPoint x: 870, startPoint y: 506, endPoint x: 477, endPoint y: 473, distance: 394.7
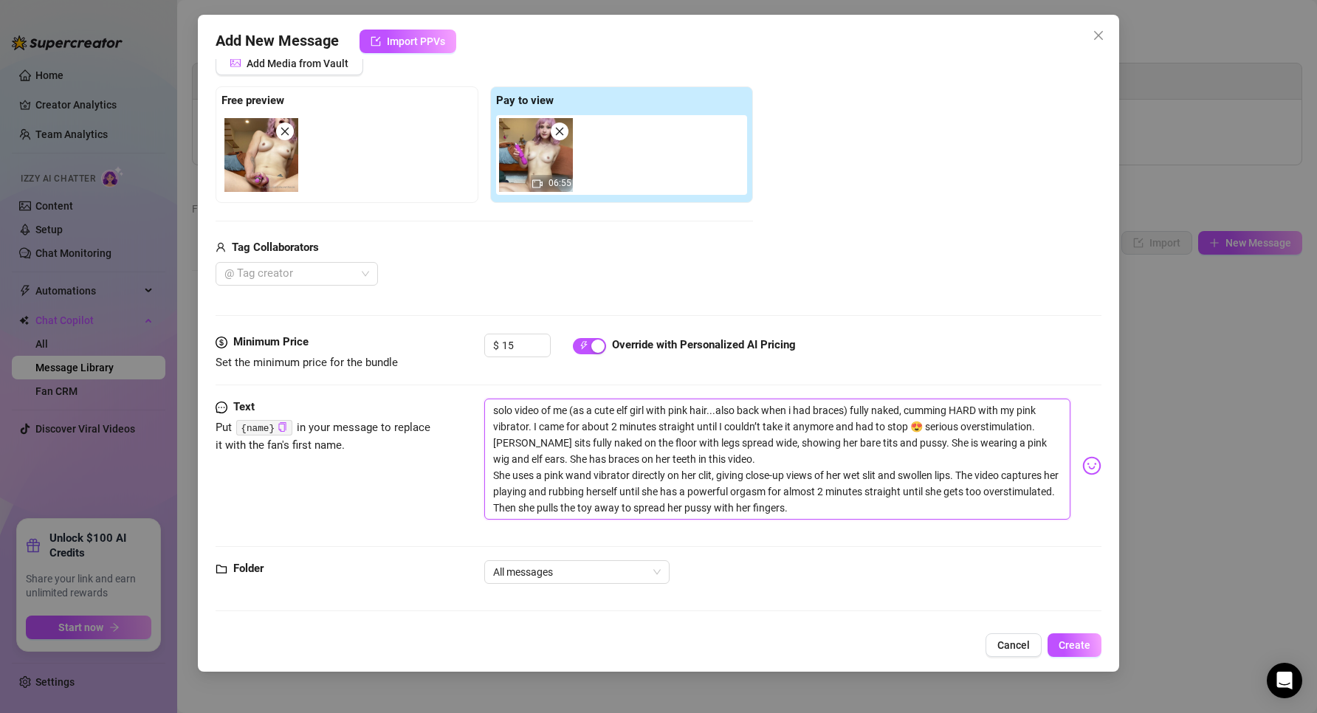
click at [477, 473] on div "Text Put {name} in your message to replace it with the fan's first name. solo v…" at bounding box center [658, 466] width 886 height 134
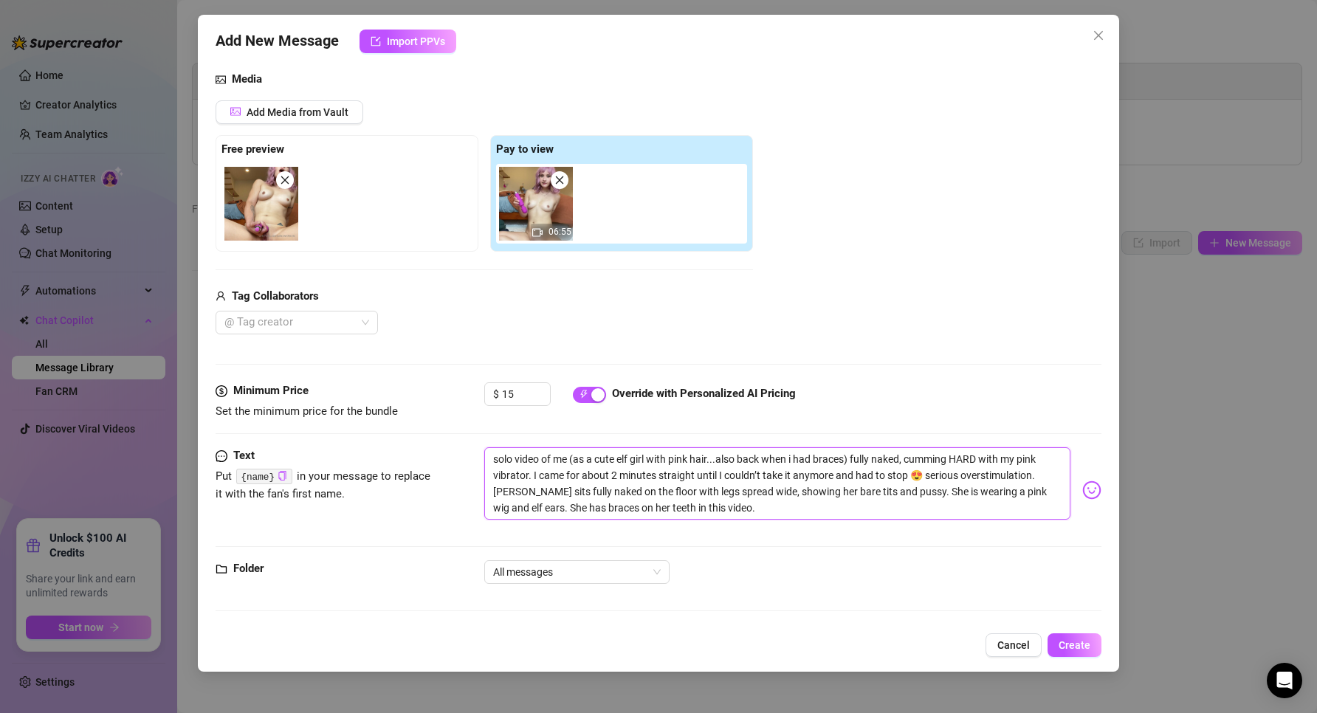
scroll to position [154, 0]
drag, startPoint x: 539, startPoint y: 503, endPoint x: 479, endPoint y: 494, distance: 60.3
click at [479, 494] on div "Text Put {name} in your message to replace it with the fan's first name. solo v…" at bounding box center [658, 490] width 886 height 86
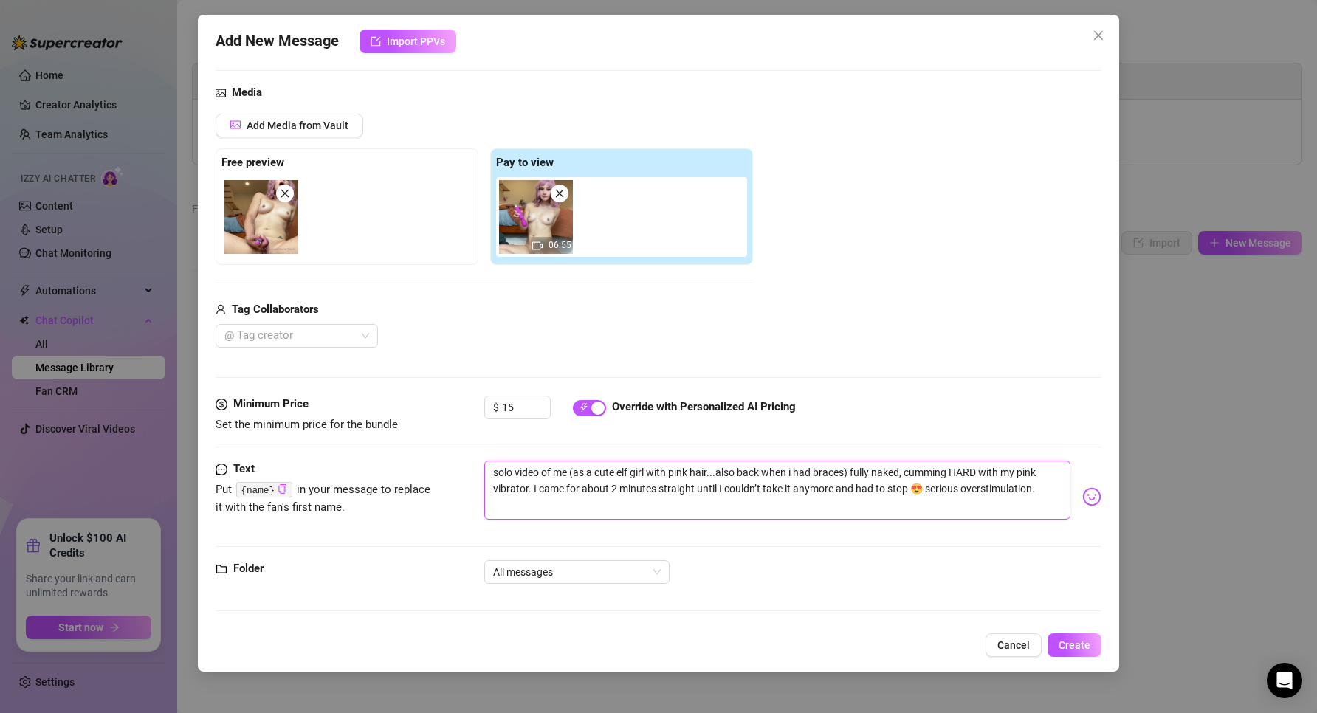
scroll to position [140, 0]
click at [1070, 644] on span "Create" at bounding box center [1074, 645] width 32 height 12
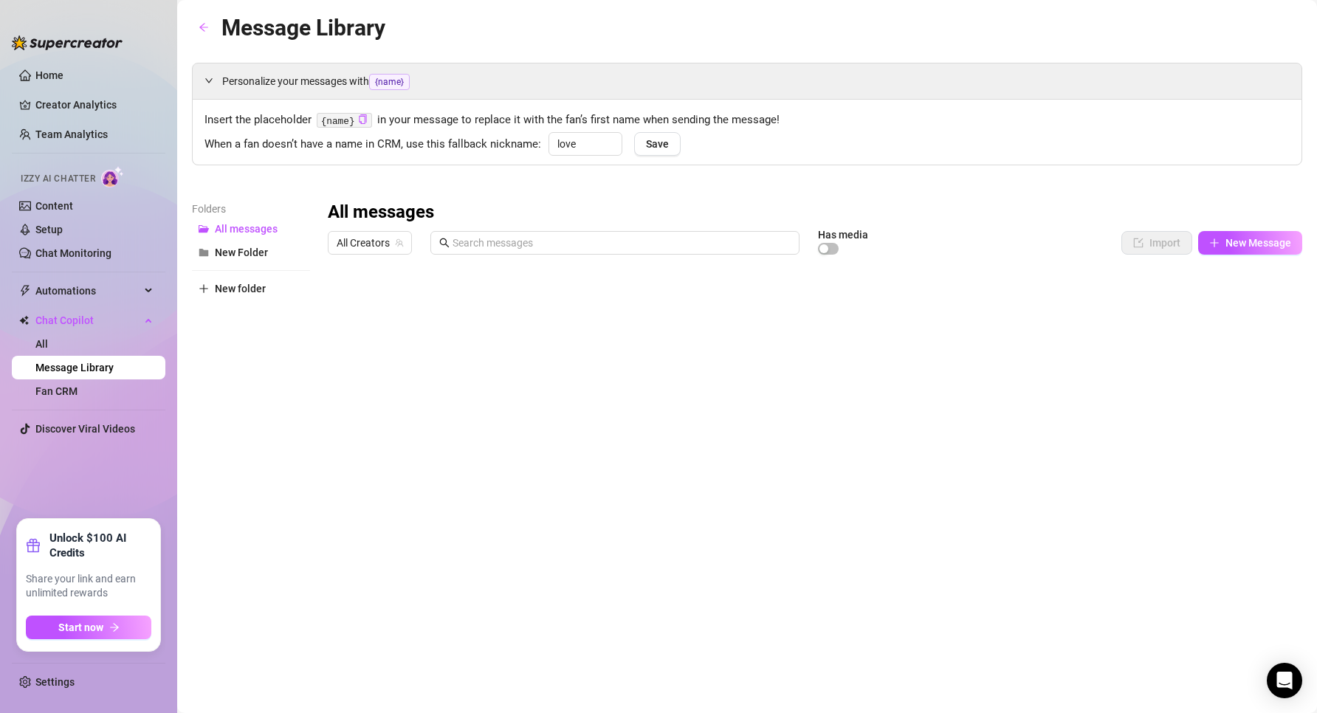
click at [492, 424] on div at bounding box center [815, 425] width 974 height 329
click at [915, 424] on div at bounding box center [815, 425] width 974 height 329
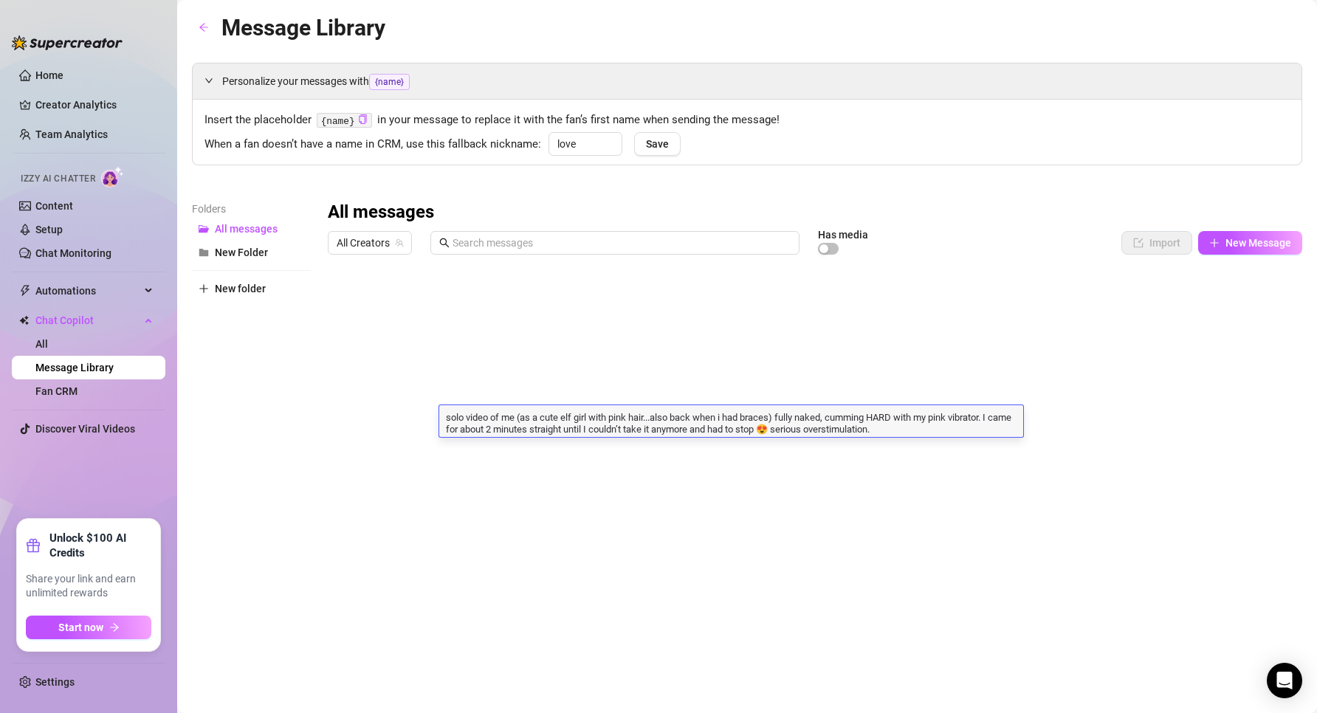
click at [915, 424] on textarea "solo video of me (as a cute elf girl with pink hair...also back when i had brac…" at bounding box center [731, 422] width 584 height 25
click at [929, 430] on textarea "solo video of me (as a cute elf girl with pink hair...also back when i had brac…" at bounding box center [731, 422] width 584 height 25
click at [937, 432] on textarea "solo video of me (as a cute elf girl with pink hair...also back when i had brac…" at bounding box center [731, 422] width 584 height 25
click at [922, 432] on textarea "solo video of me (as a cute elf girl with pink hair...also back when i had brac…" at bounding box center [731, 422] width 584 height 25
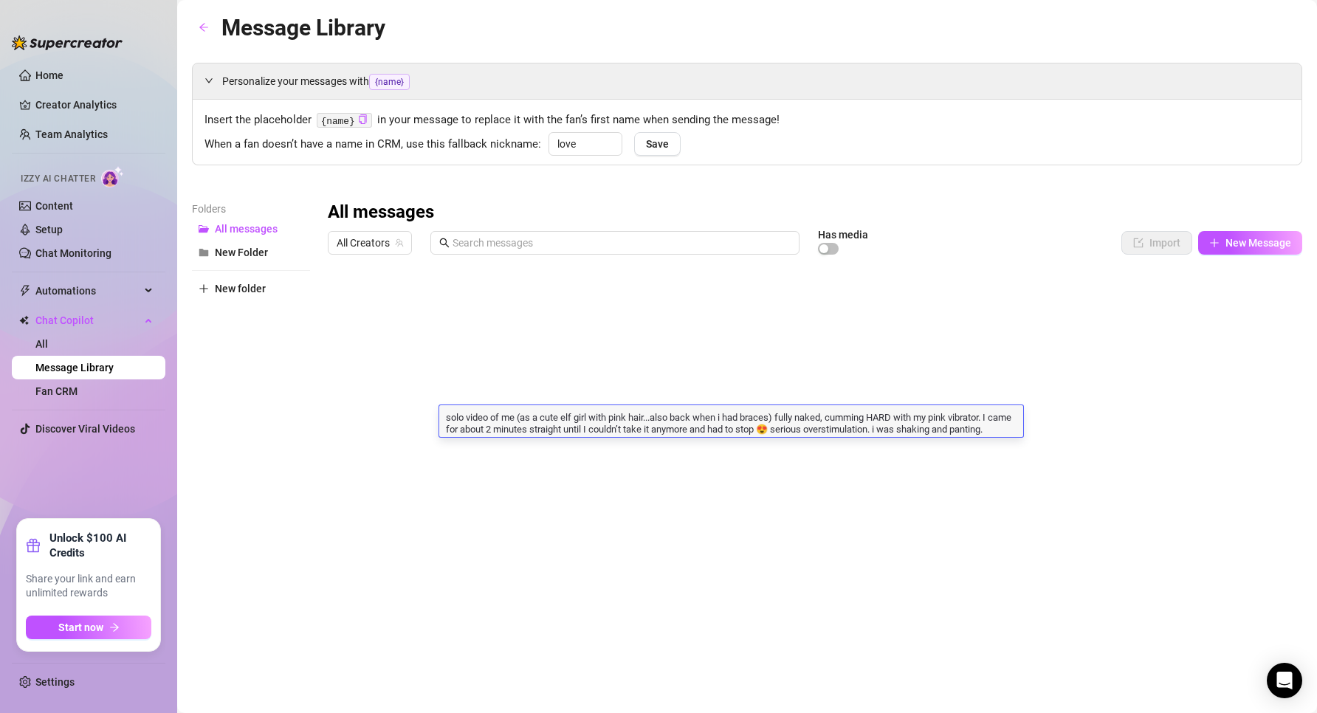
click at [968, 459] on div at bounding box center [815, 425] width 974 height 329
